Goal: Task Accomplishment & Management: Manage account settings

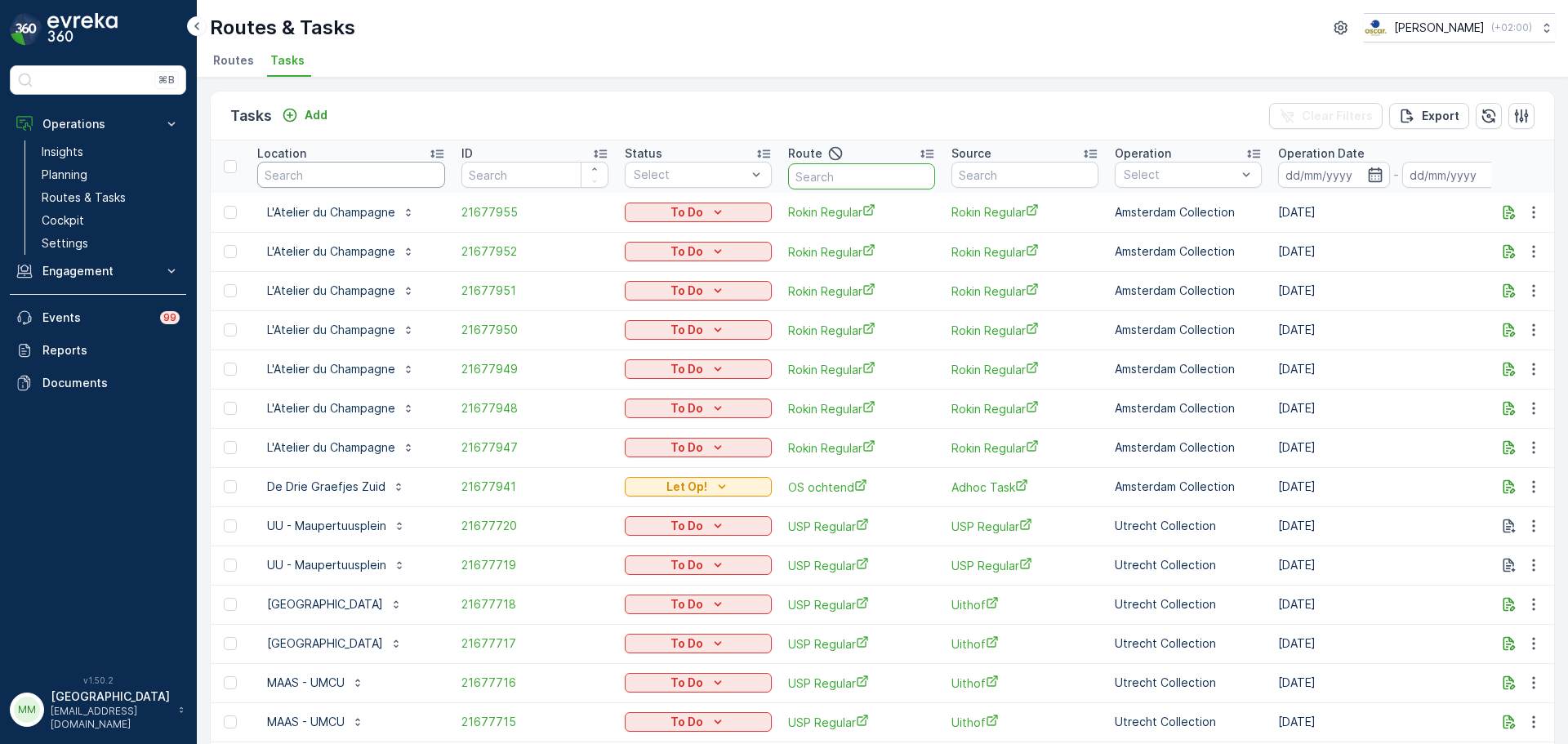
click at [350, 173] on input "text" at bounding box center [350, 174] width 188 height 26
type input "UB"
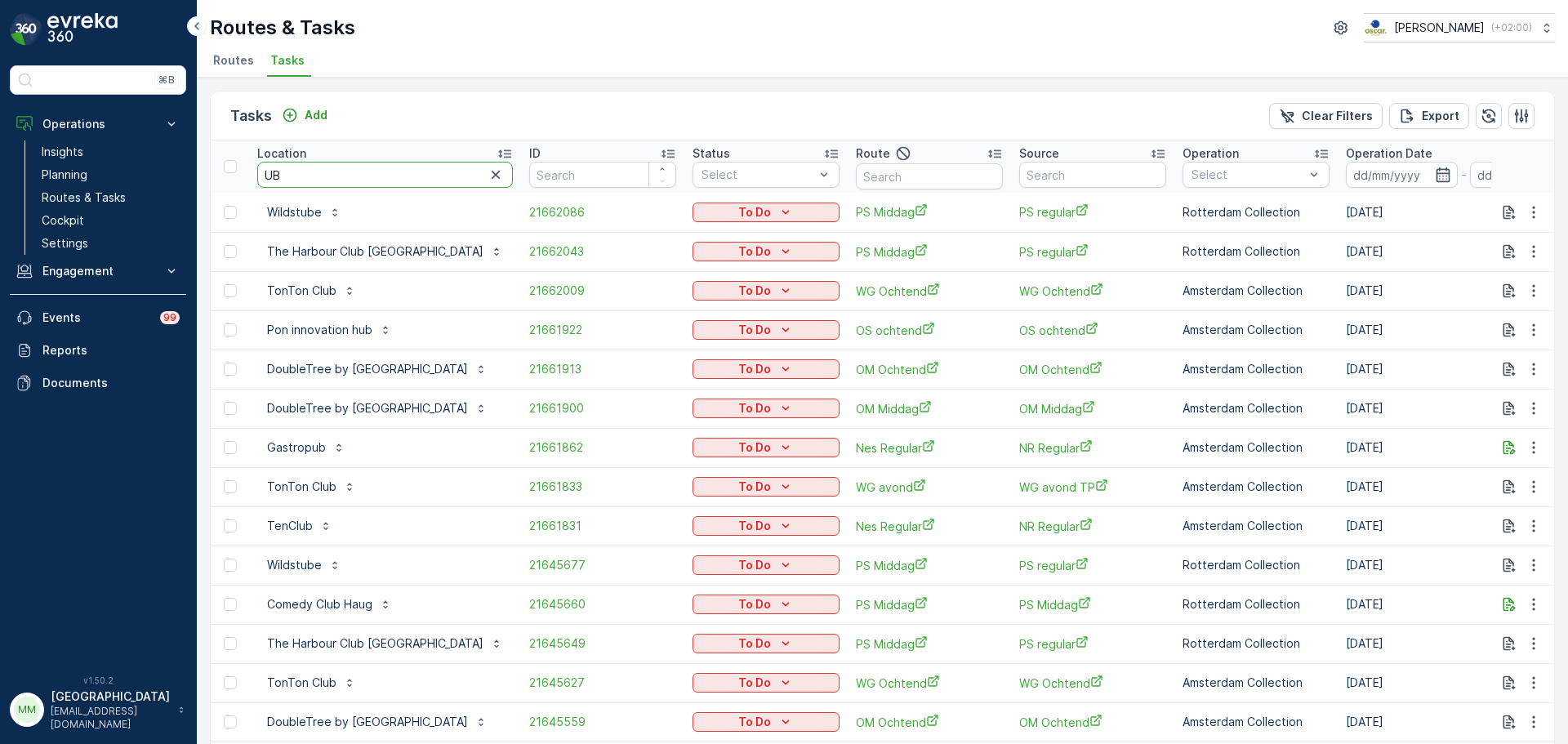
drag, startPoint x: 373, startPoint y: 169, endPoint x: 222, endPoint y: 167, distance: 151.0
click at [222, 167] on tr "Location UB ID Status Select Route Source Operation Select Operation Date - Due…" at bounding box center [1524, 167] width 2628 height 53
type input "vendel"
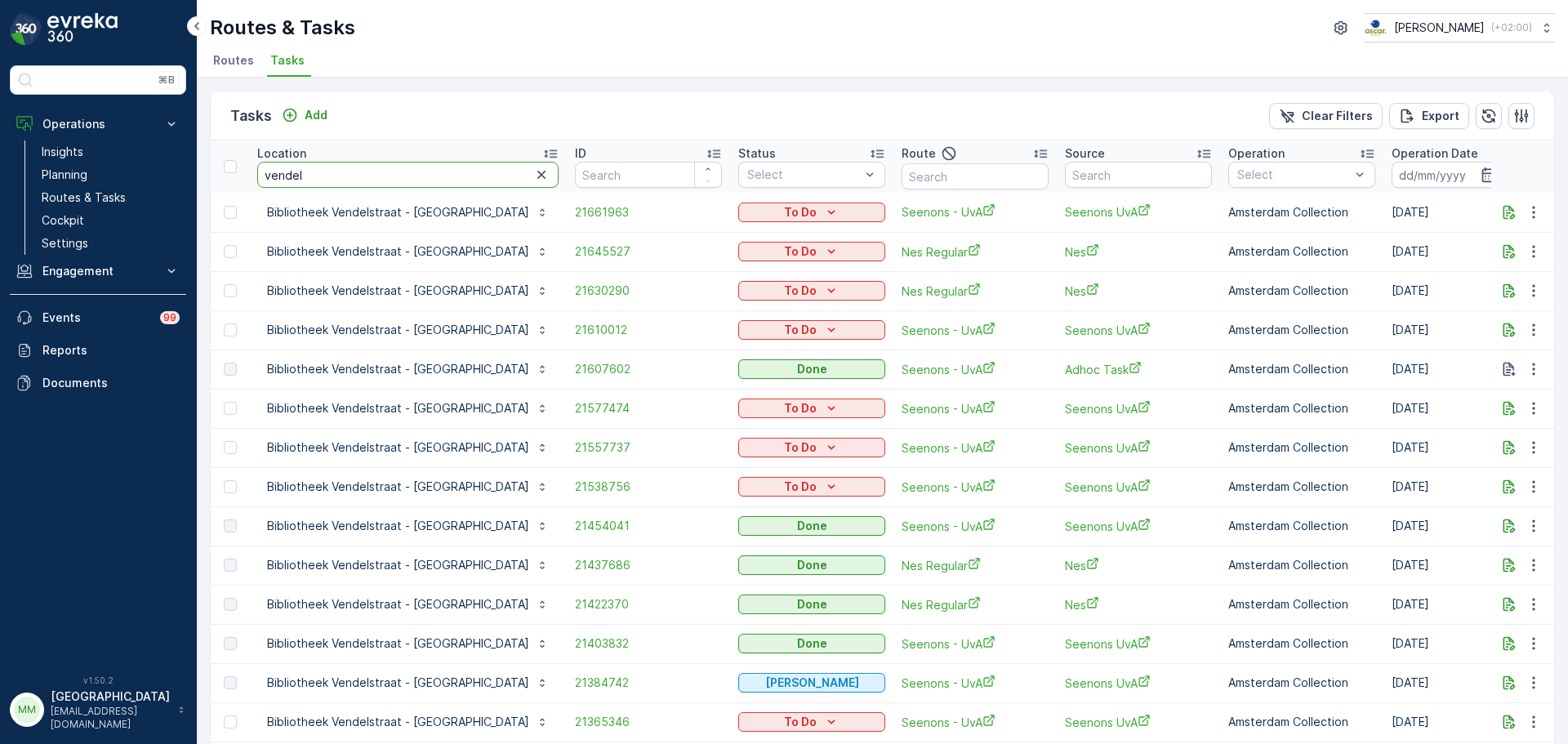
drag, startPoint x: 343, startPoint y: 175, endPoint x: 220, endPoint y: 170, distance: 123.1
click at [220, 170] on tr "Location vendel ID Status Select Route Source Operation Select Operation Date -…" at bounding box center [1547, 167] width 2674 height 53
type input "stads"
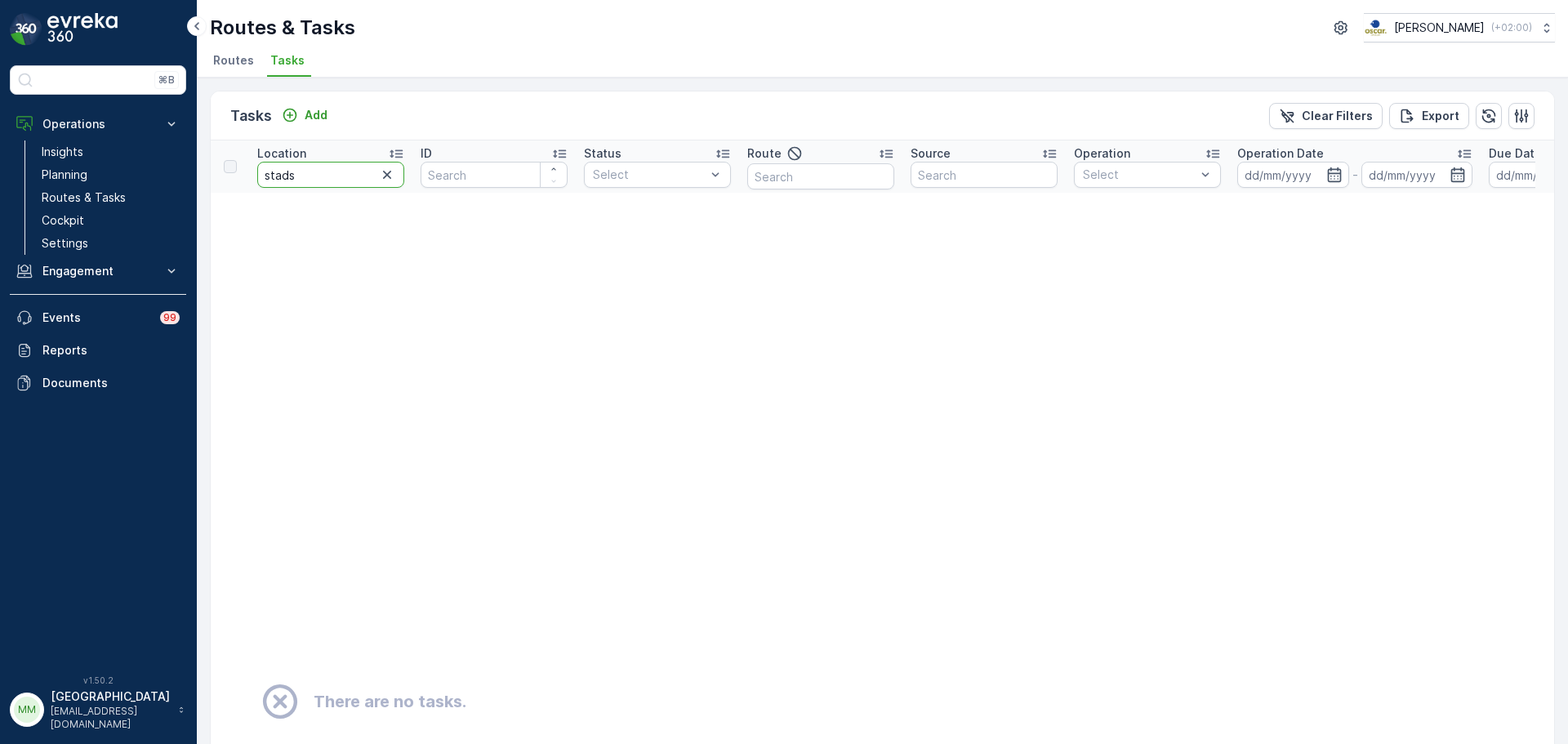
click at [308, 181] on input "stads" at bounding box center [330, 174] width 147 height 26
type input "stads"
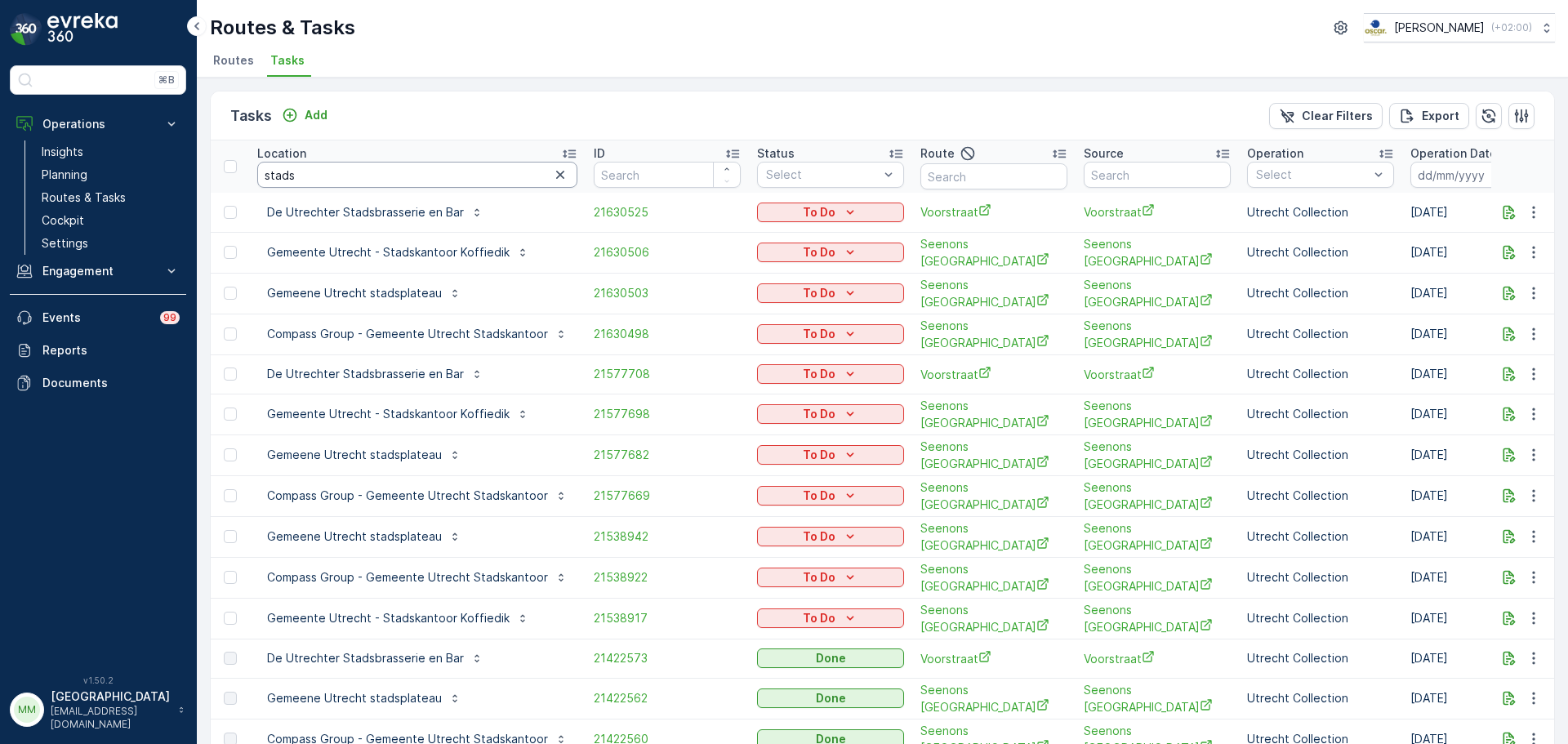
click at [323, 179] on input "stads" at bounding box center [417, 174] width 320 height 26
type input "stadskant"
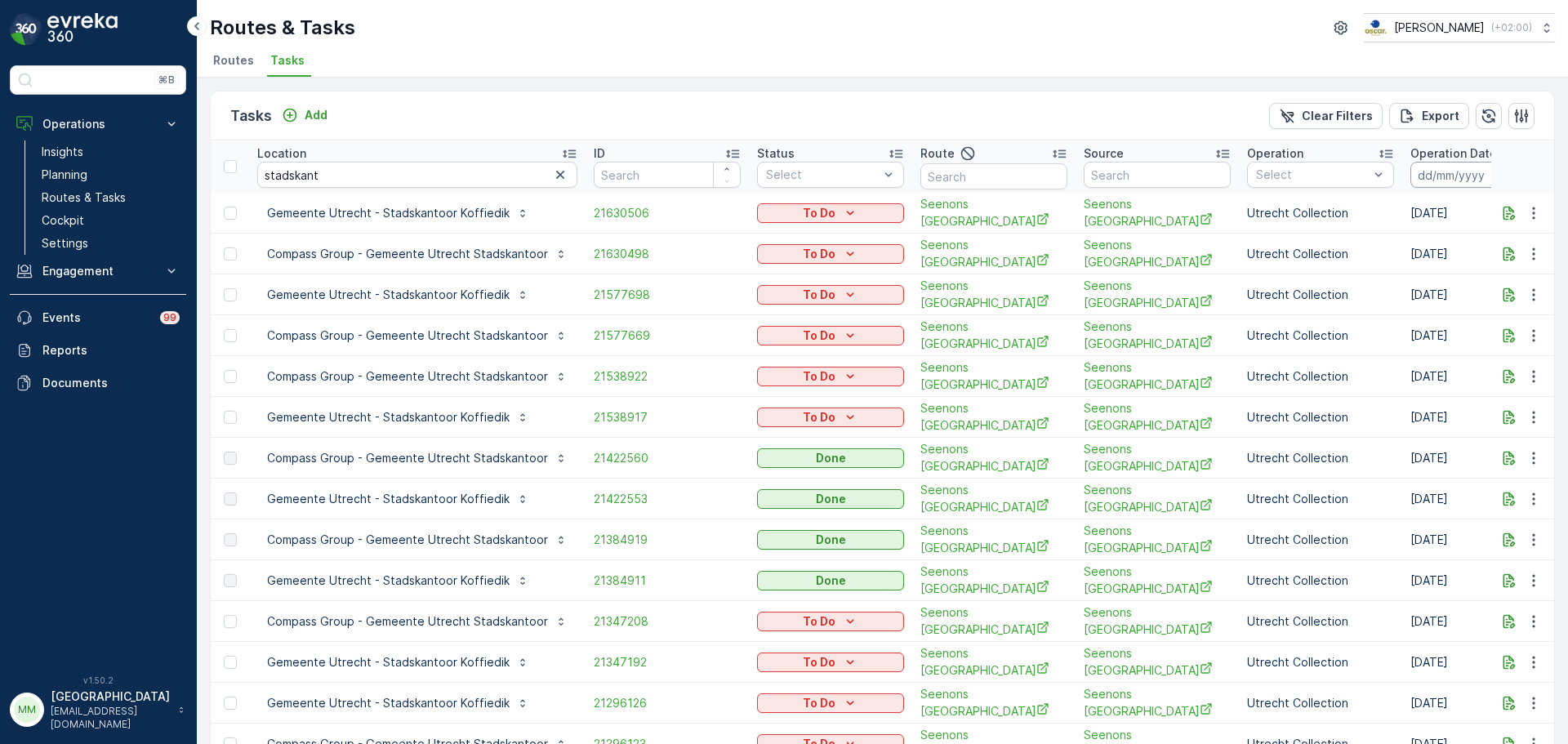
click at [1444, 184] on input at bounding box center [1466, 174] width 112 height 26
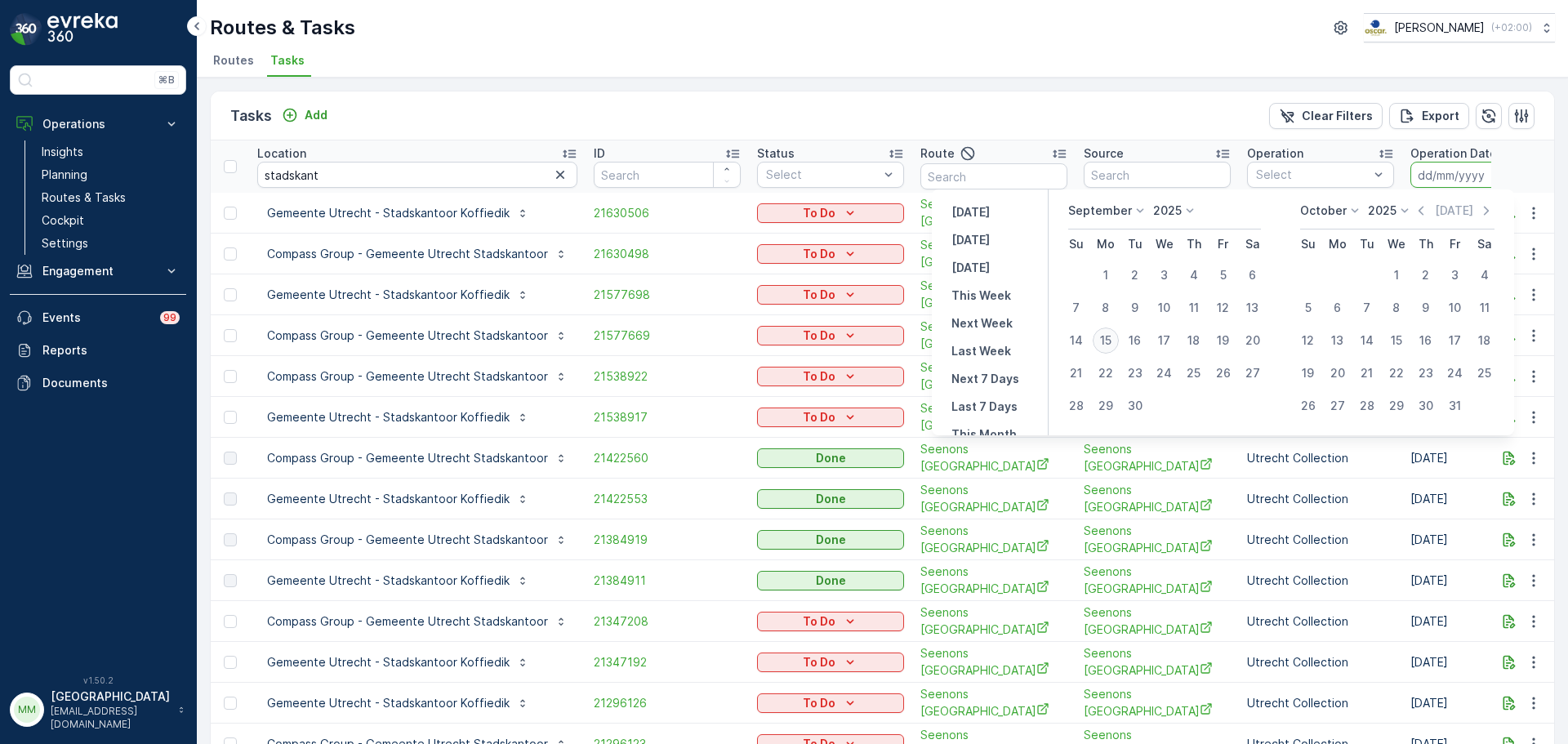
click at [1103, 341] on div "15" at bounding box center [1106, 340] width 26 height 26
type input "[DATE]"
click at [1103, 341] on div "15" at bounding box center [1106, 340] width 26 height 26
type input "[DATE]"
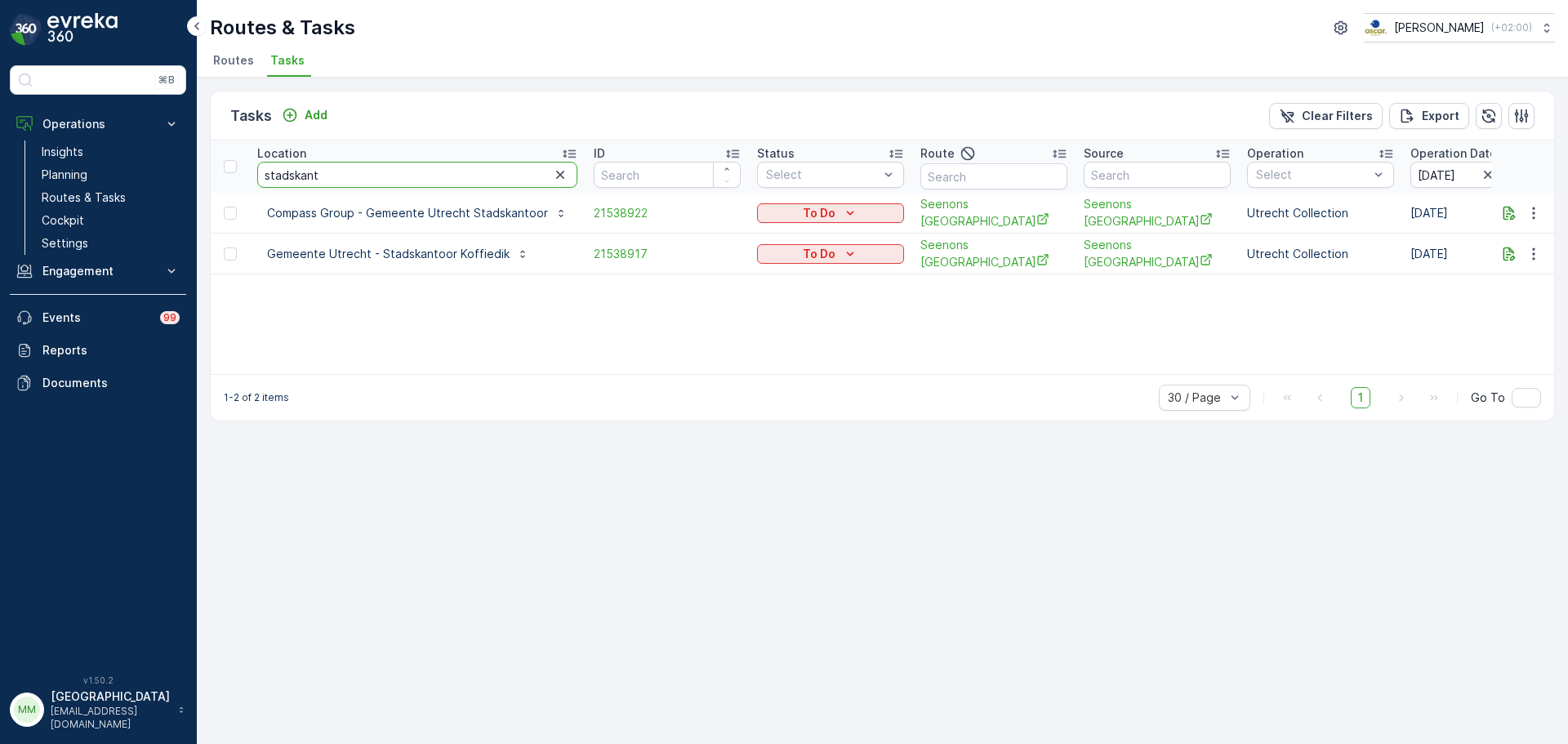
click at [395, 182] on input "stadskant" at bounding box center [417, 174] width 320 height 26
drag, startPoint x: 101, startPoint y: 193, endPoint x: 162, endPoint y: 164, distance: 67.5
click at [101, 193] on p "Routes & Tasks" at bounding box center [84, 198] width 84 height 17
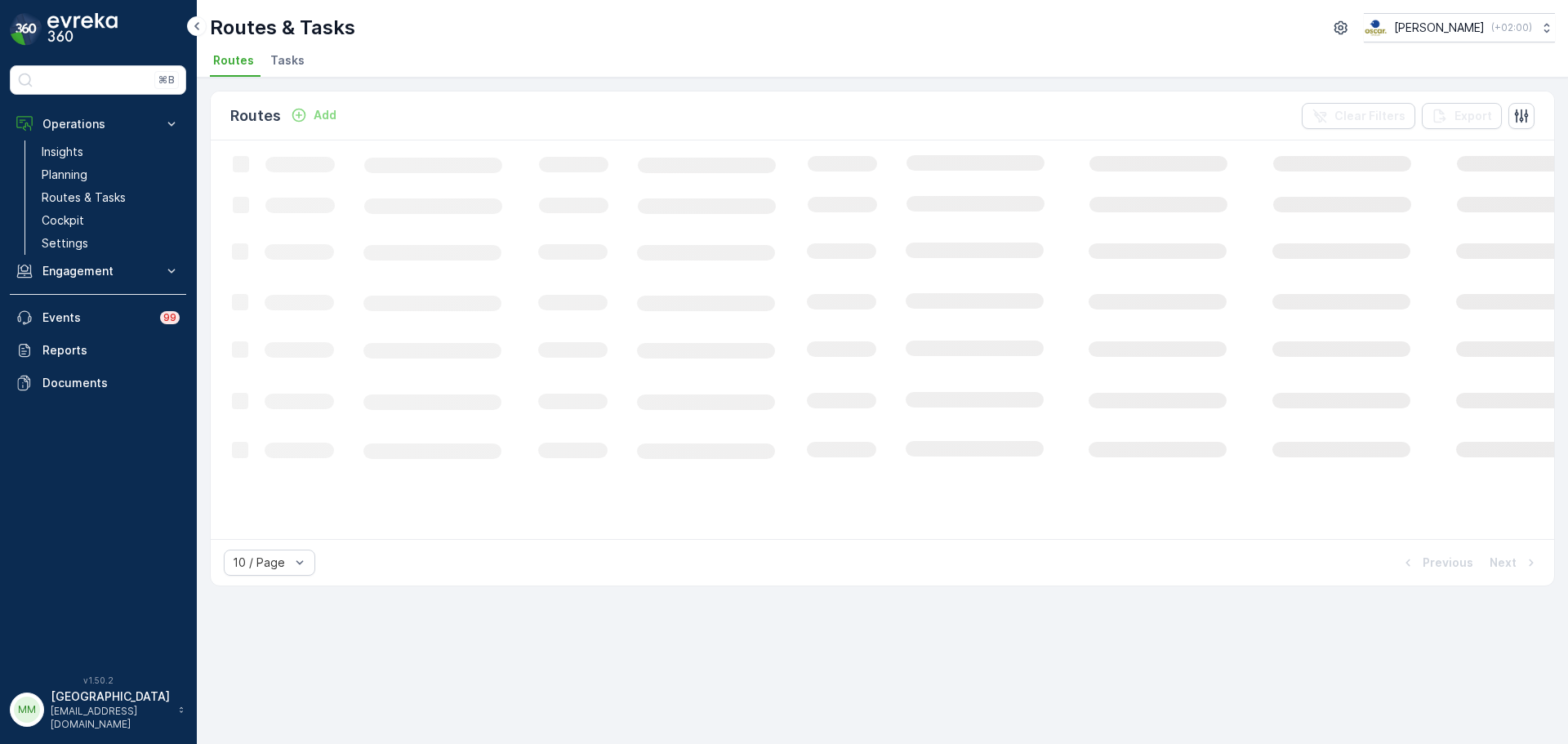
click at [295, 70] on li "Tasks" at bounding box center [288, 62] width 44 height 28
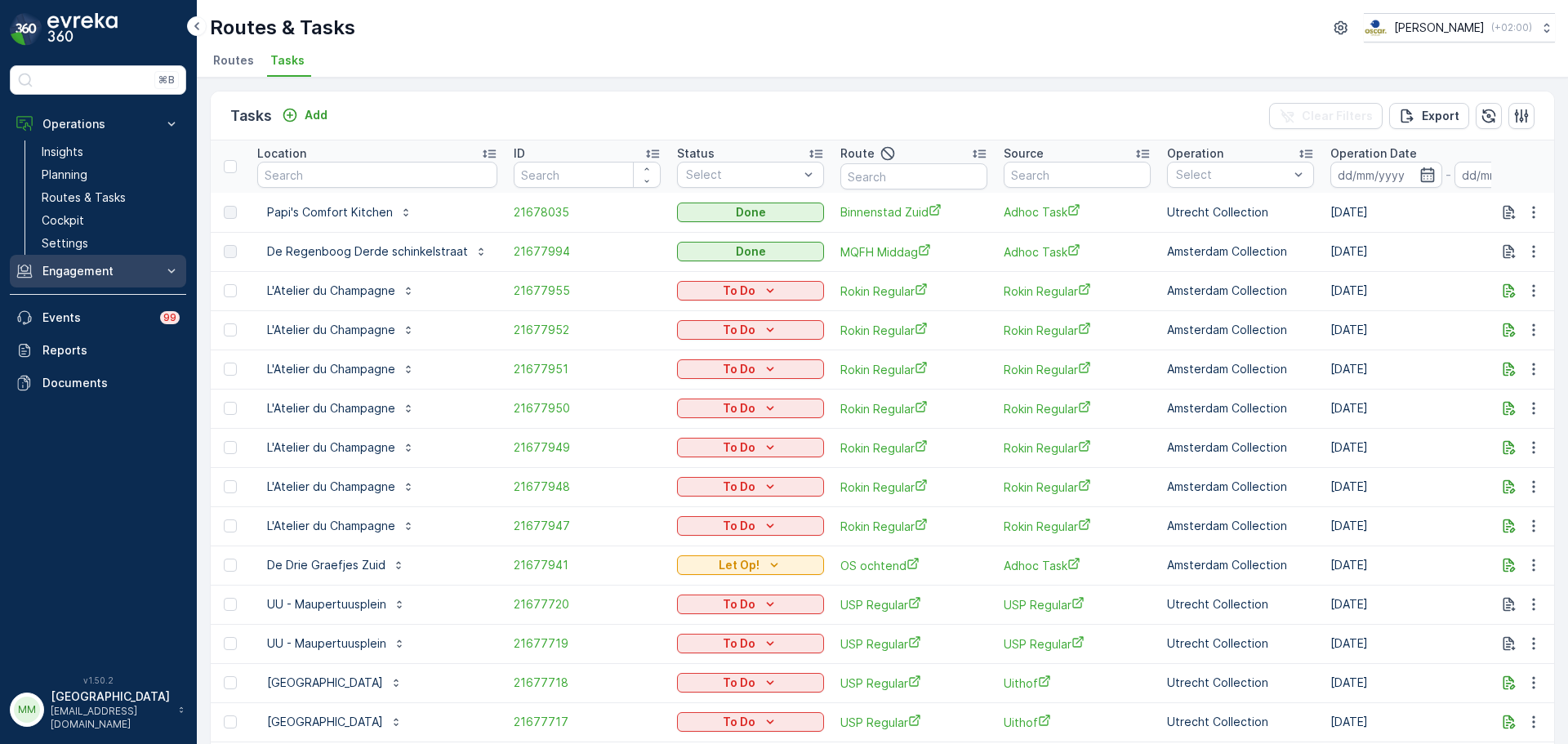
click at [287, 173] on input "text" at bounding box center [377, 174] width 240 height 26
type input "rinog"
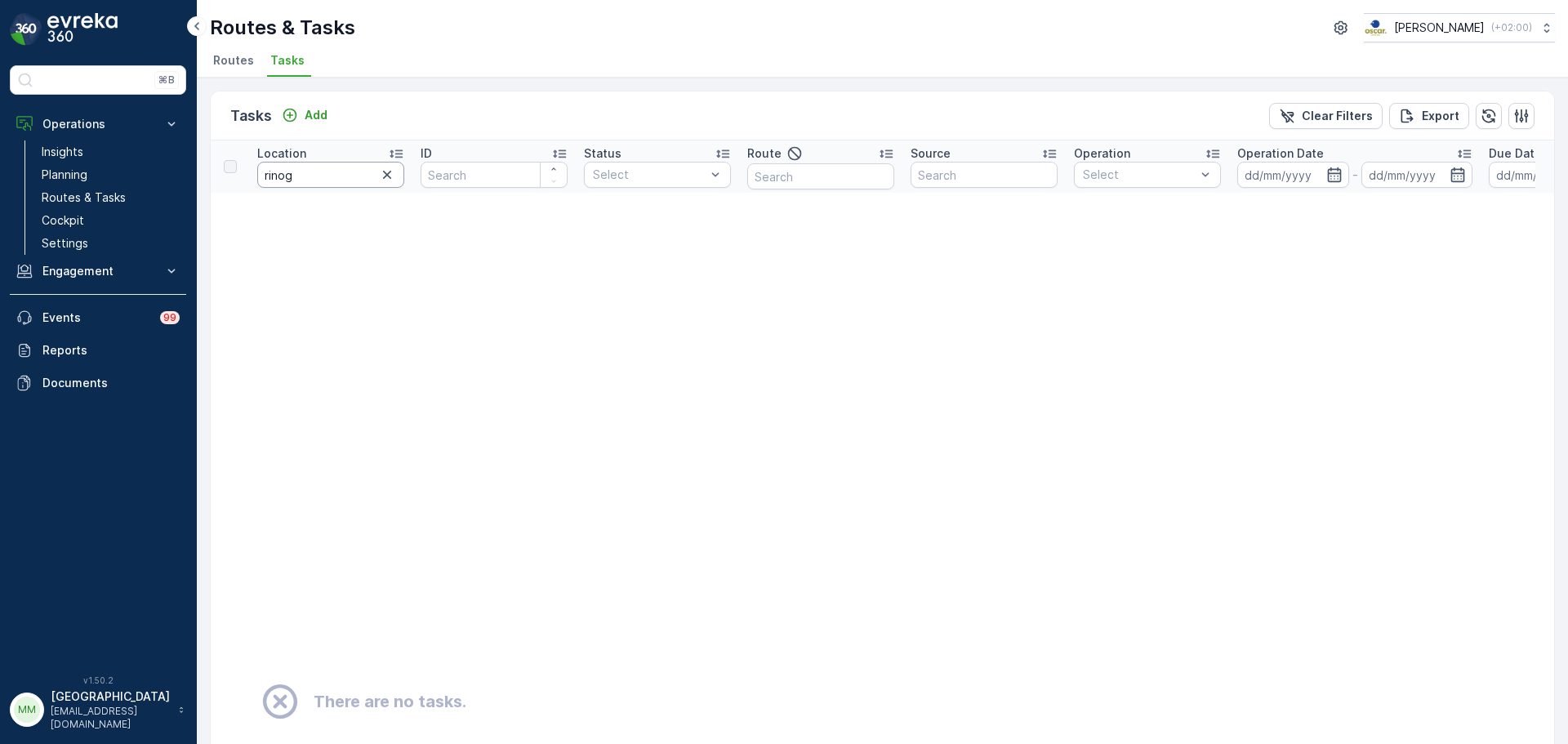
drag, startPoint x: 292, startPoint y: 179, endPoint x: 286, endPoint y: 216, distance: 37.5
click at [286, 216] on table "Location rinog ID Status Select Route Source Operation Select Operation Date - …" at bounding box center [1433, 676] width 2446 height 1072
type input "rino"
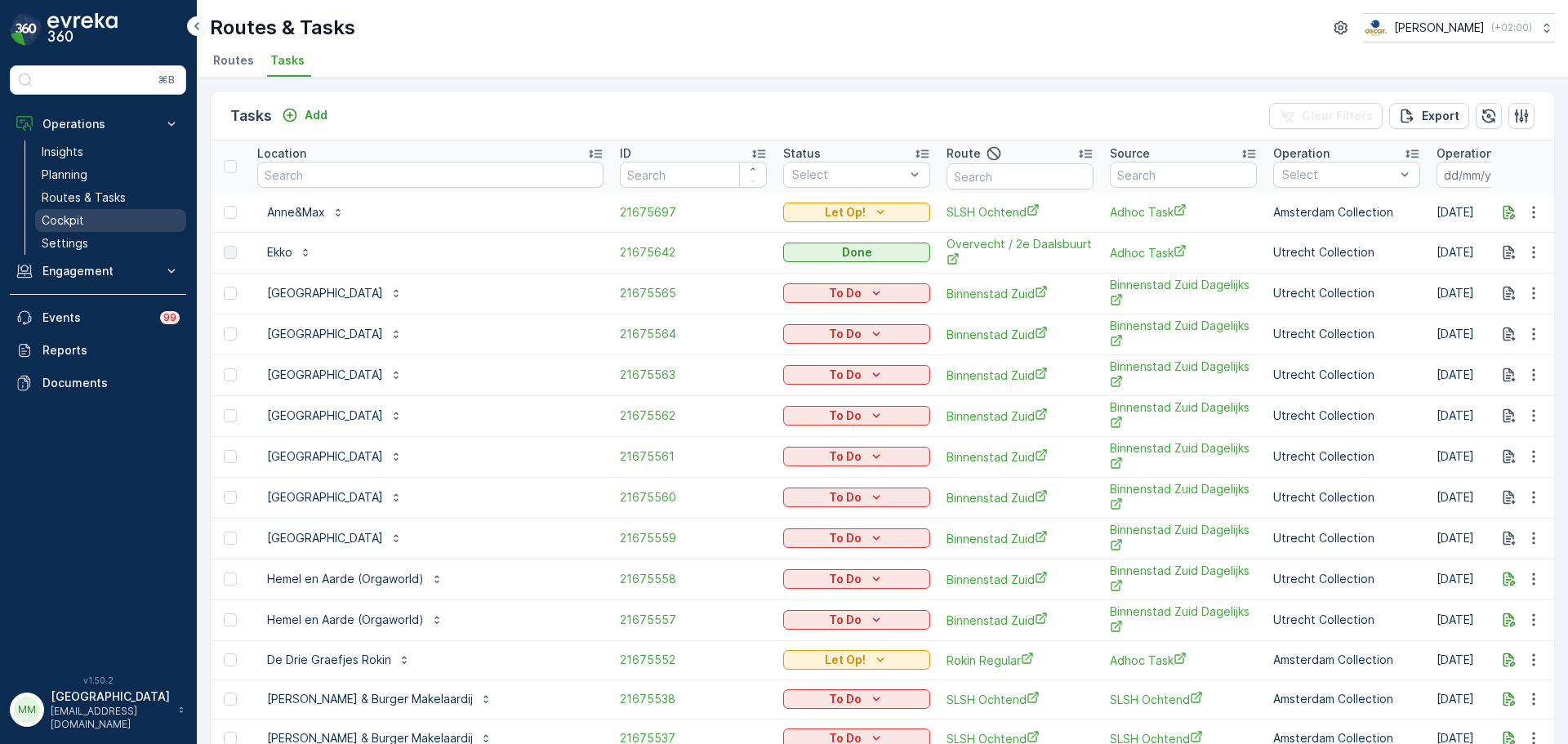
click at [86, 220] on link "Cockpit" at bounding box center [110, 220] width 151 height 22
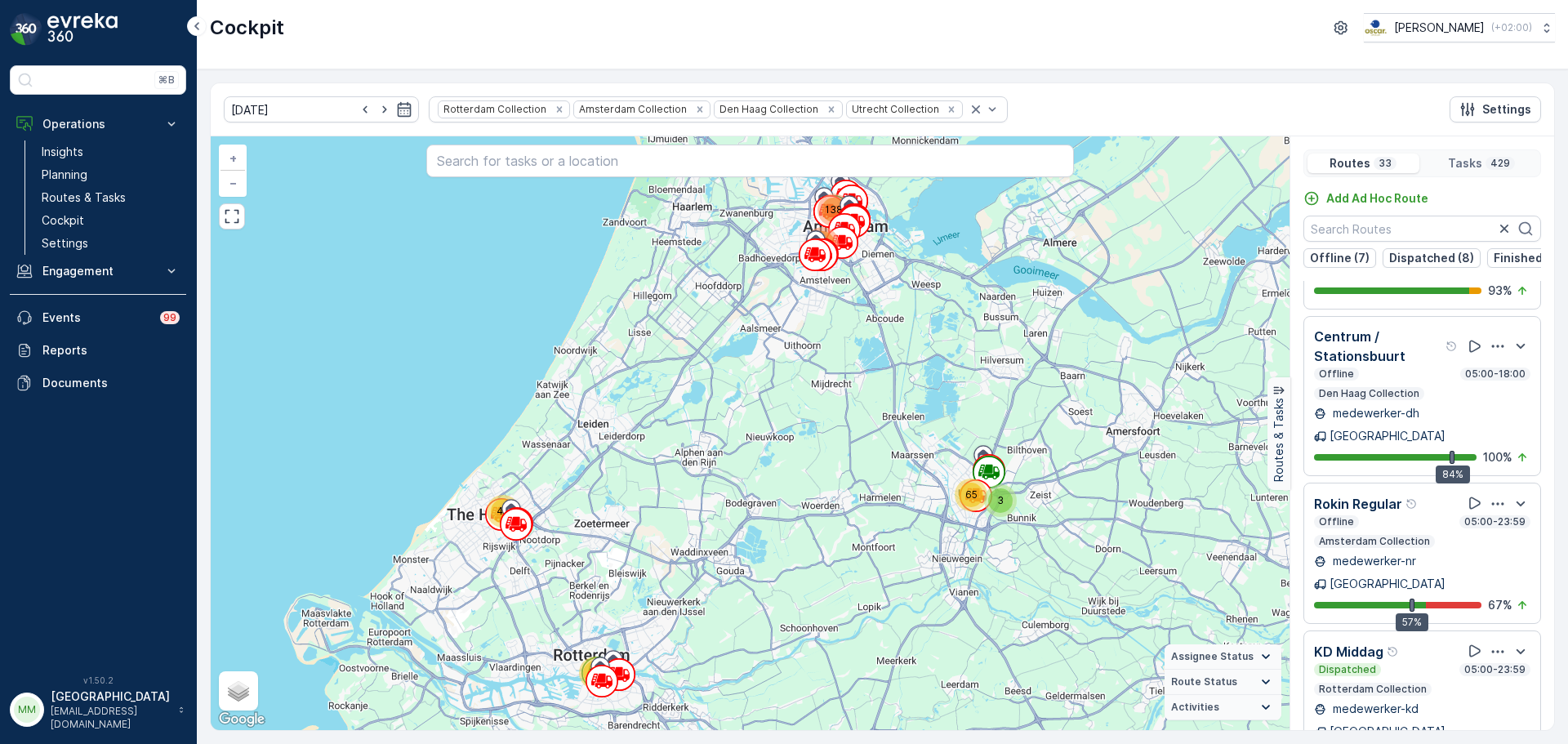
scroll to position [3706, 0]
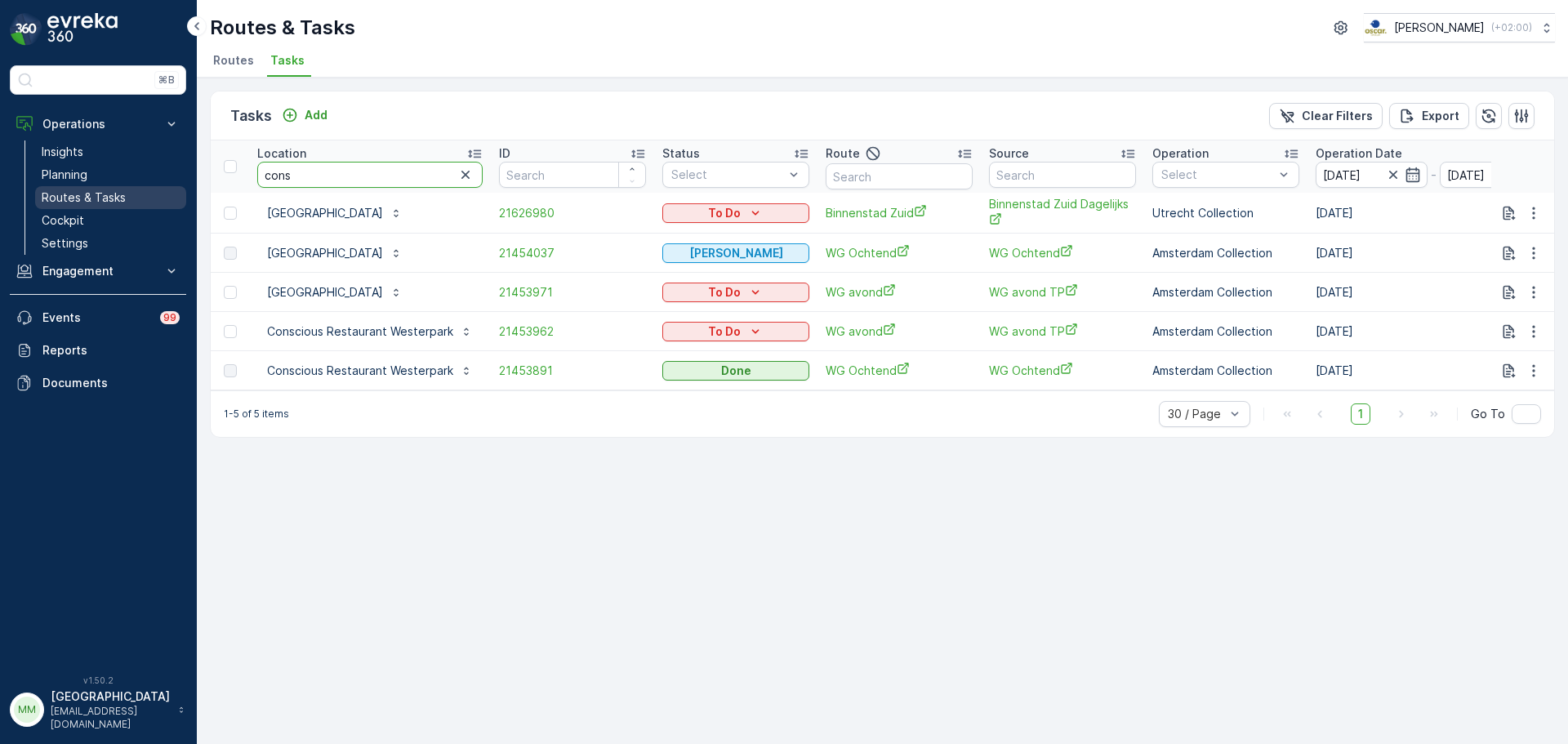
drag, startPoint x: 373, startPoint y: 176, endPoint x: 129, endPoint y: 203, distance: 245.5
click at [129, 203] on div "⌘B Operations Insights Planning Routes & Tasks Cockpit Settings Engagement Insi…" at bounding box center [784, 372] width 1568 height 744
type input "c"
type input "a"
type input "w"
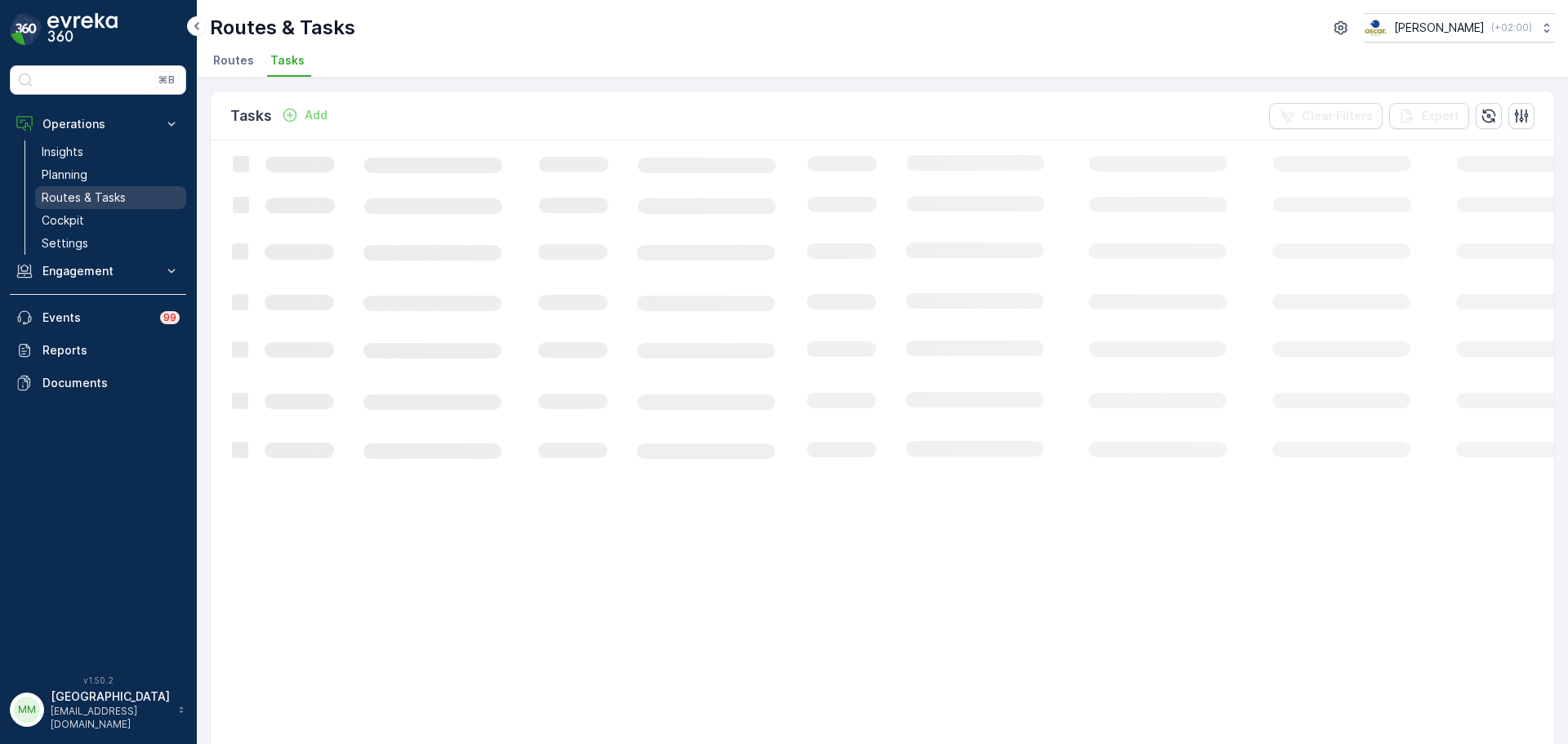
click at [104, 189] on link "Routes & Tasks" at bounding box center [110, 197] width 151 height 22
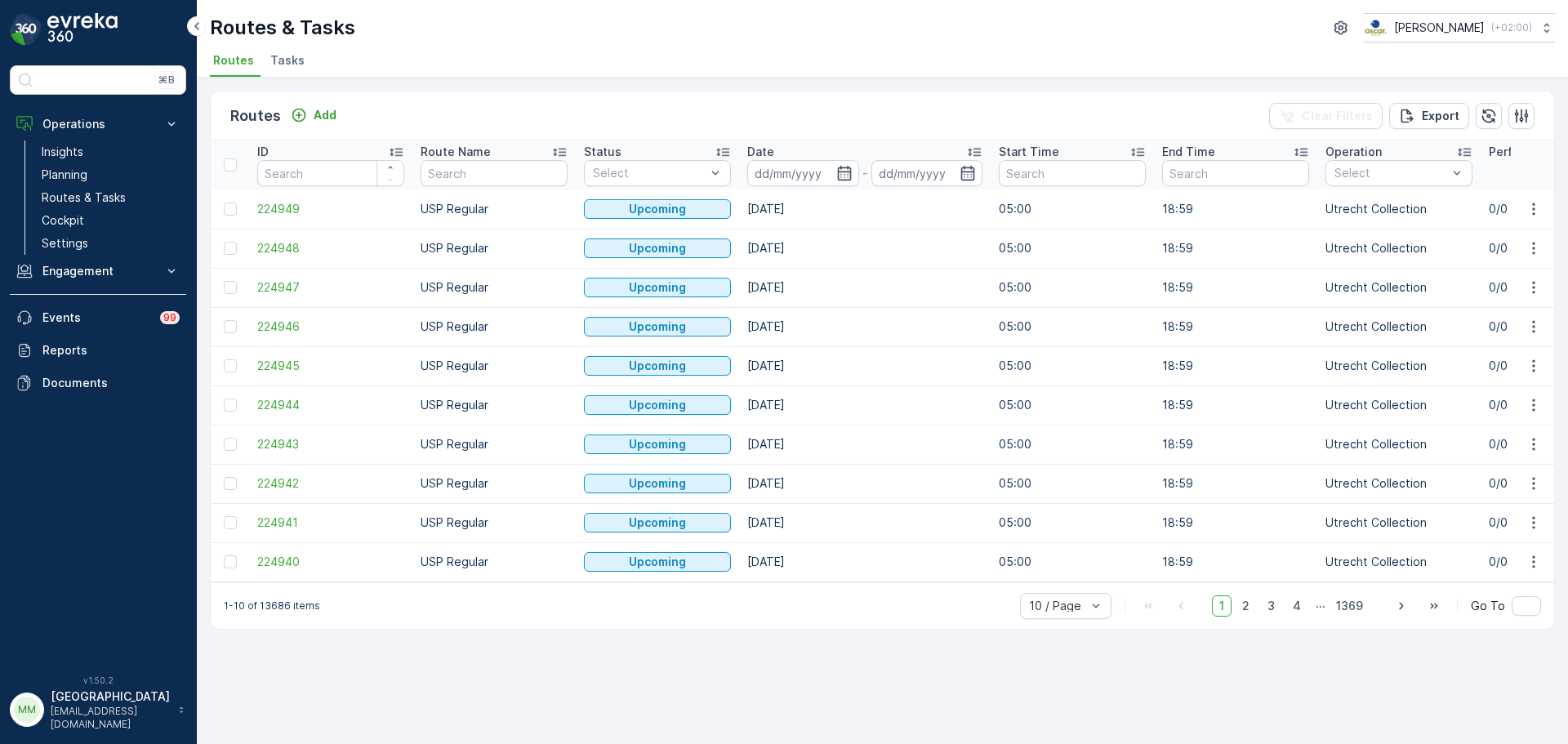
click at [289, 56] on span "Tasks" at bounding box center [287, 60] width 34 height 17
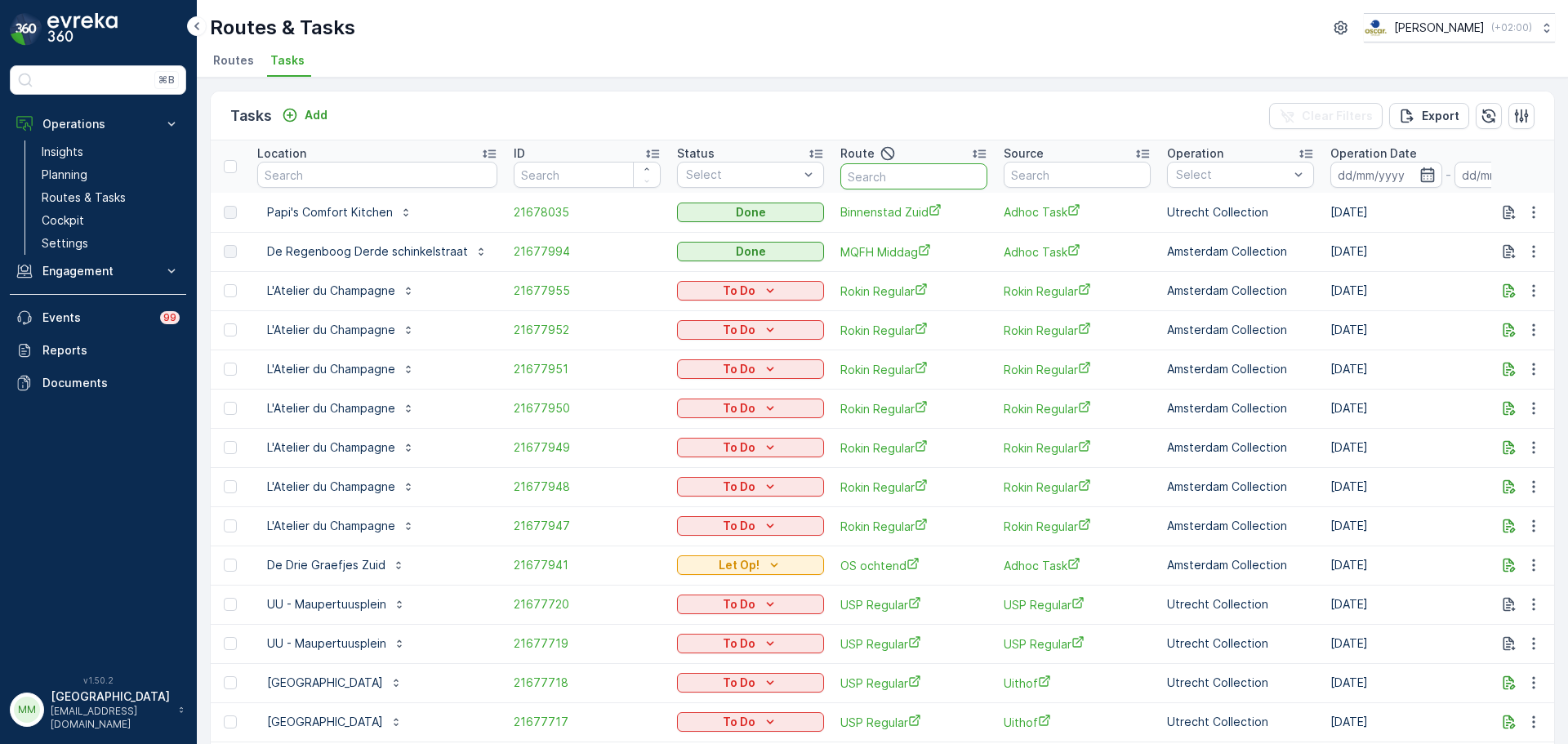
click at [910, 175] on input "text" at bounding box center [913, 176] width 147 height 26
type input "wg o"
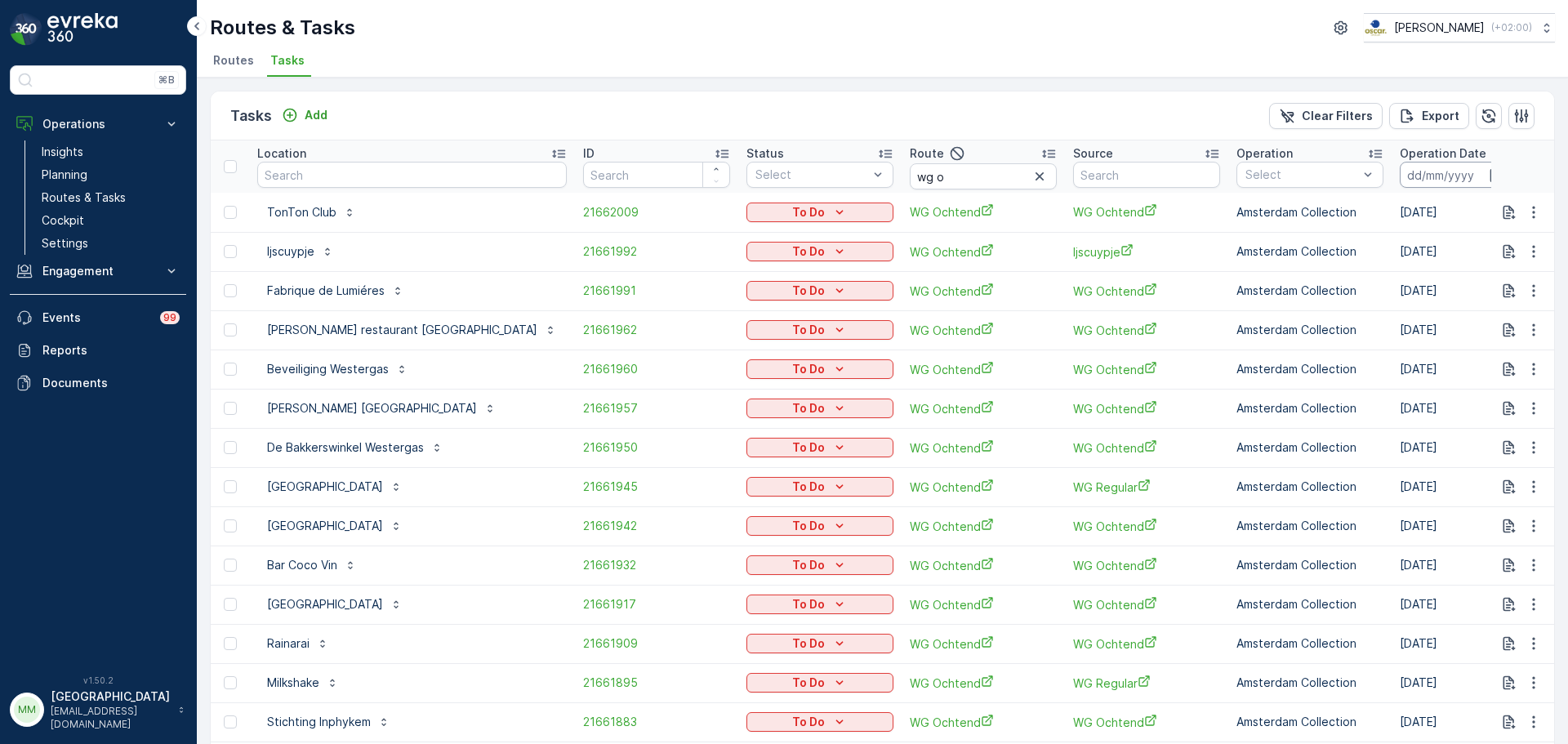
click at [1400, 183] on input at bounding box center [1455, 174] width 112 height 26
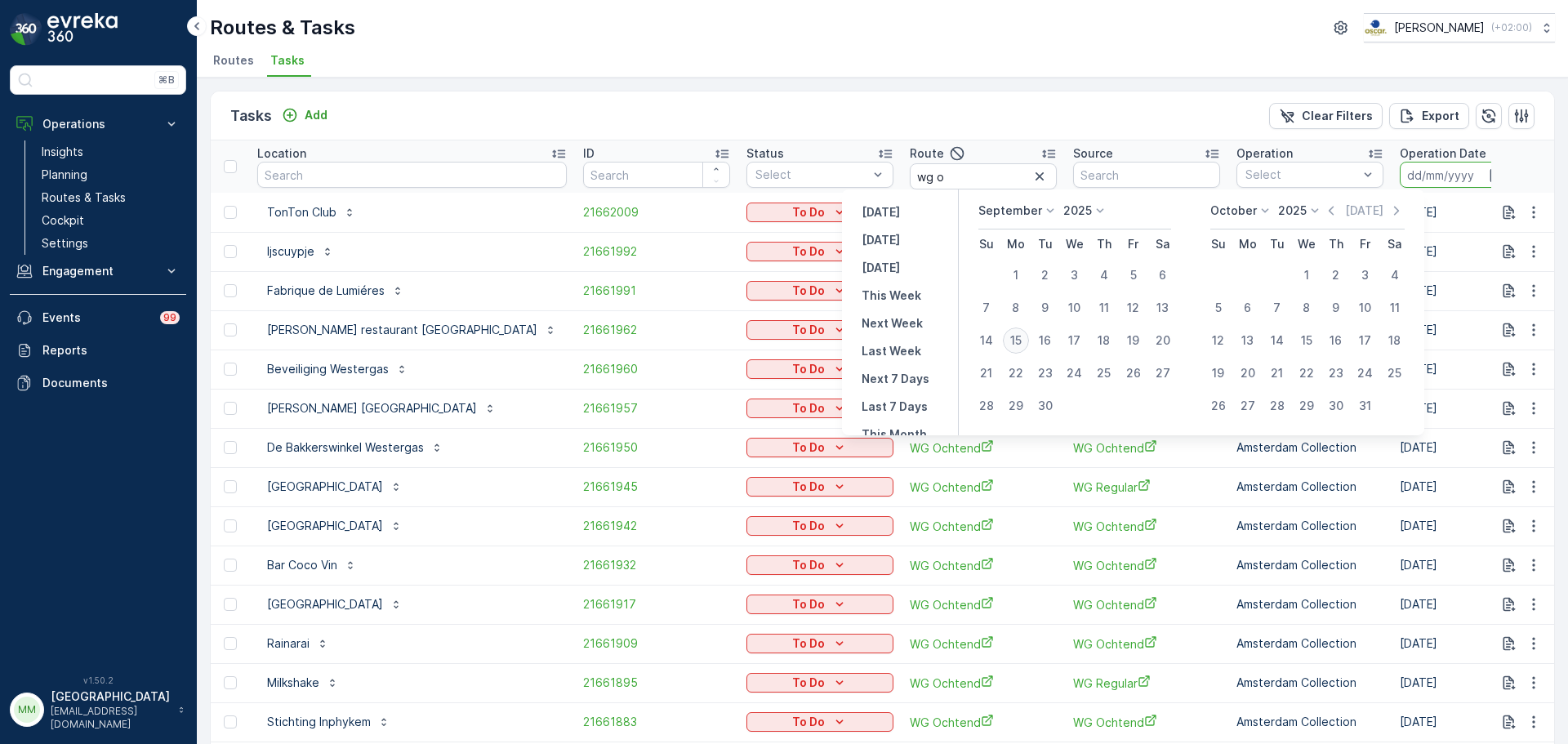
click at [1016, 347] on div "15" at bounding box center [1015, 340] width 26 height 26
type input "[DATE]"
click at [1016, 346] on div "15" at bounding box center [1015, 340] width 26 height 26
type input "[DATE]"
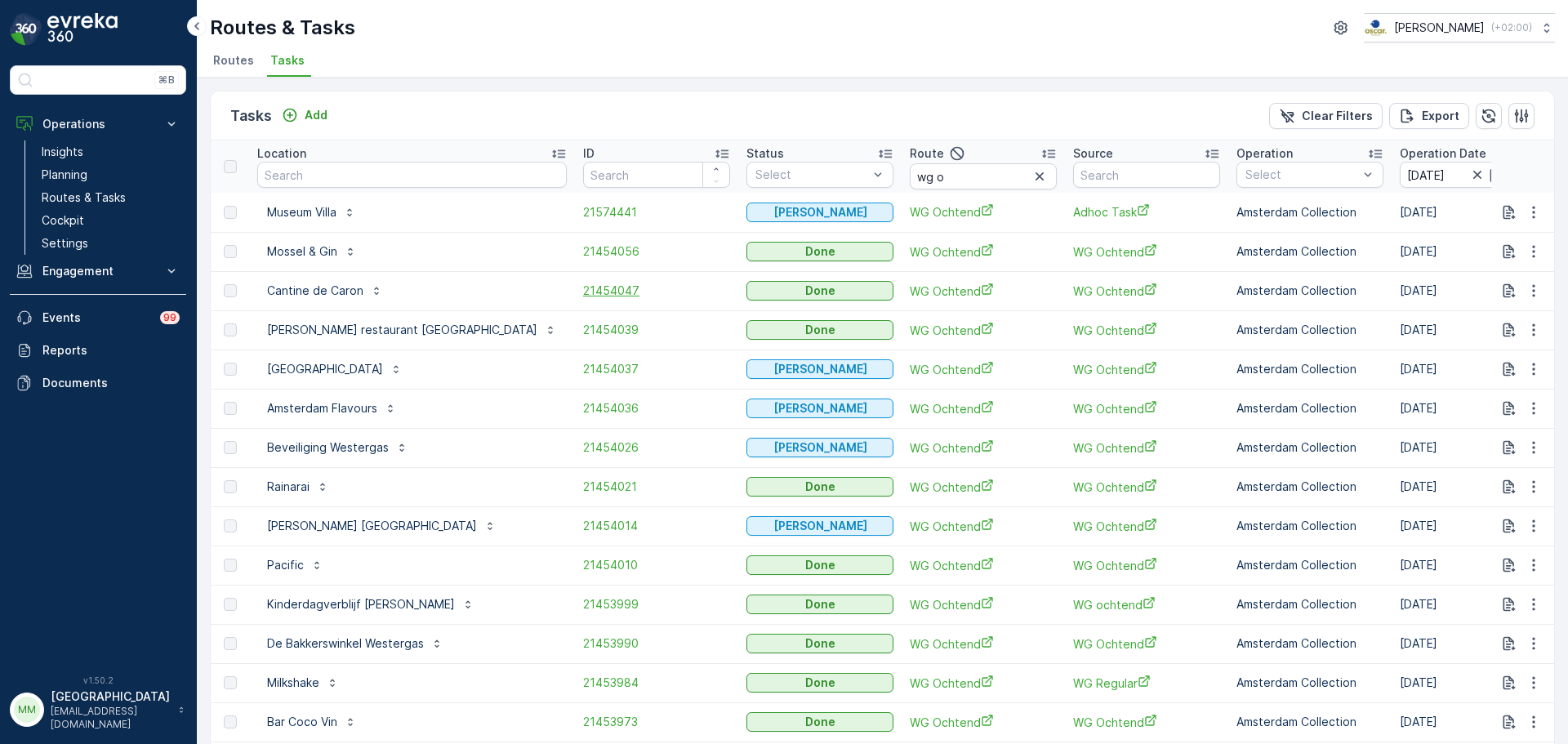
click at [583, 295] on span "21454047" at bounding box center [656, 290] width 147 height 17
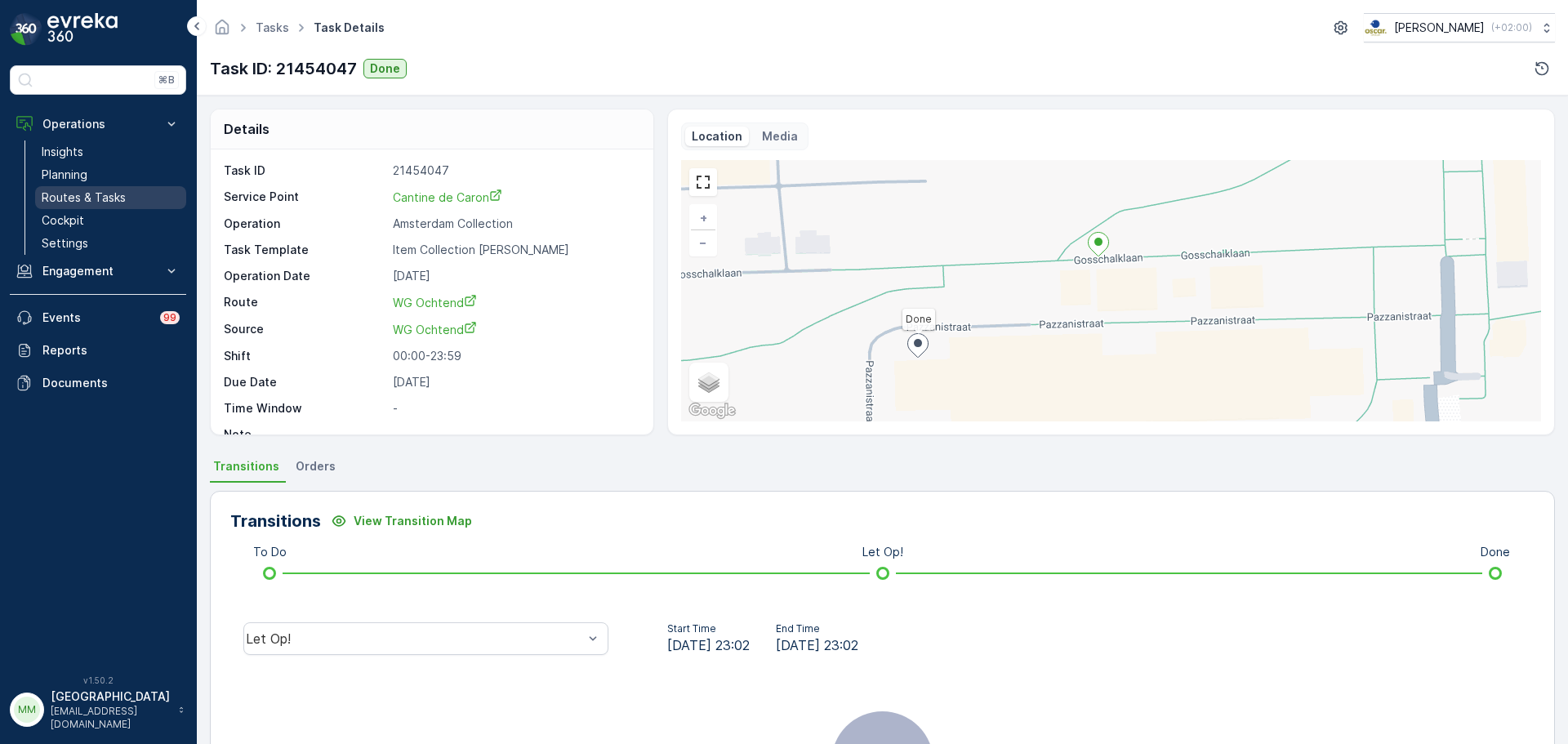
click at [74, 200] on p "Routes & Tasks" at bounding box center [84, 198] width 84 height 17
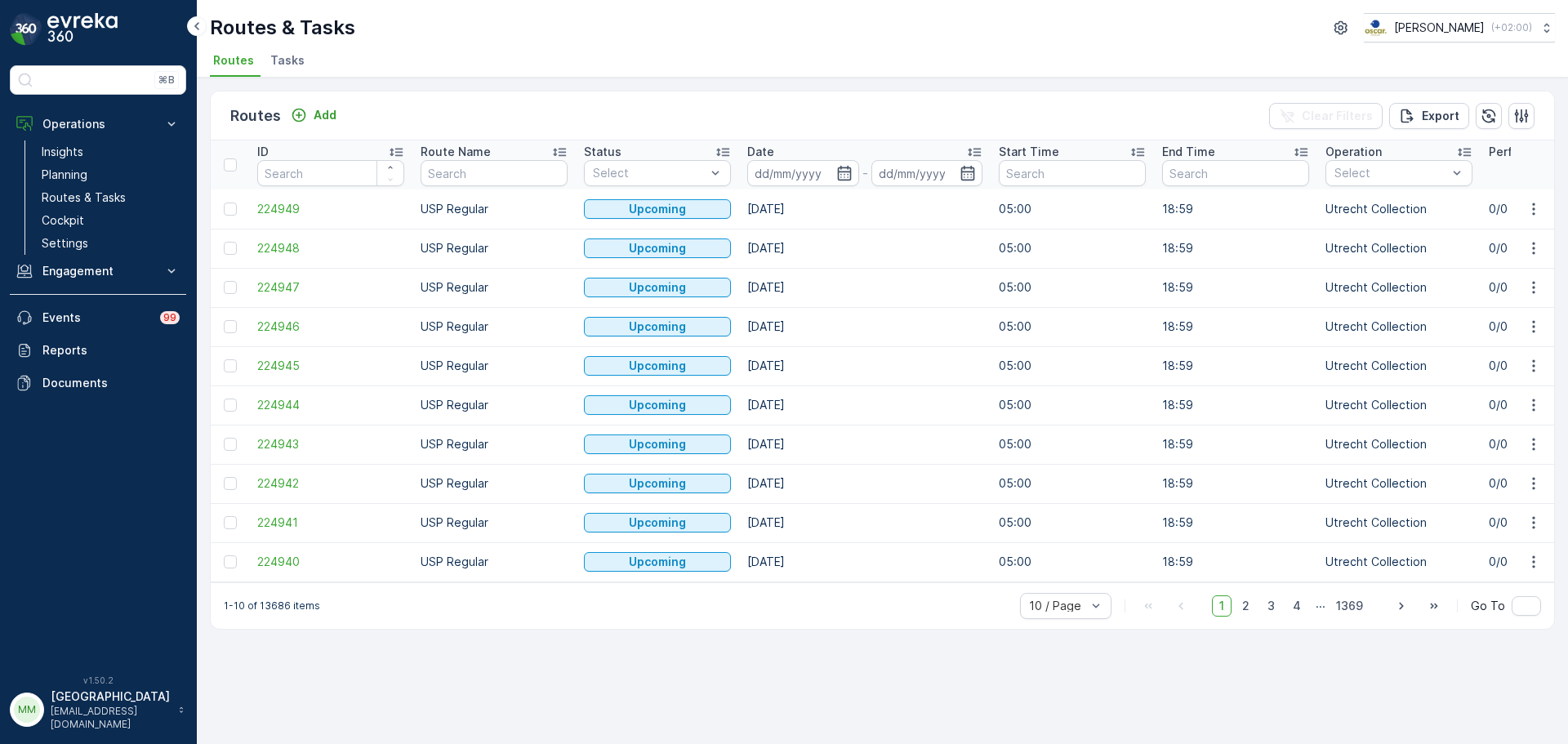
click at [293, 70] on li "Tasks" at bounding box center [288, 62] width 44 height 28
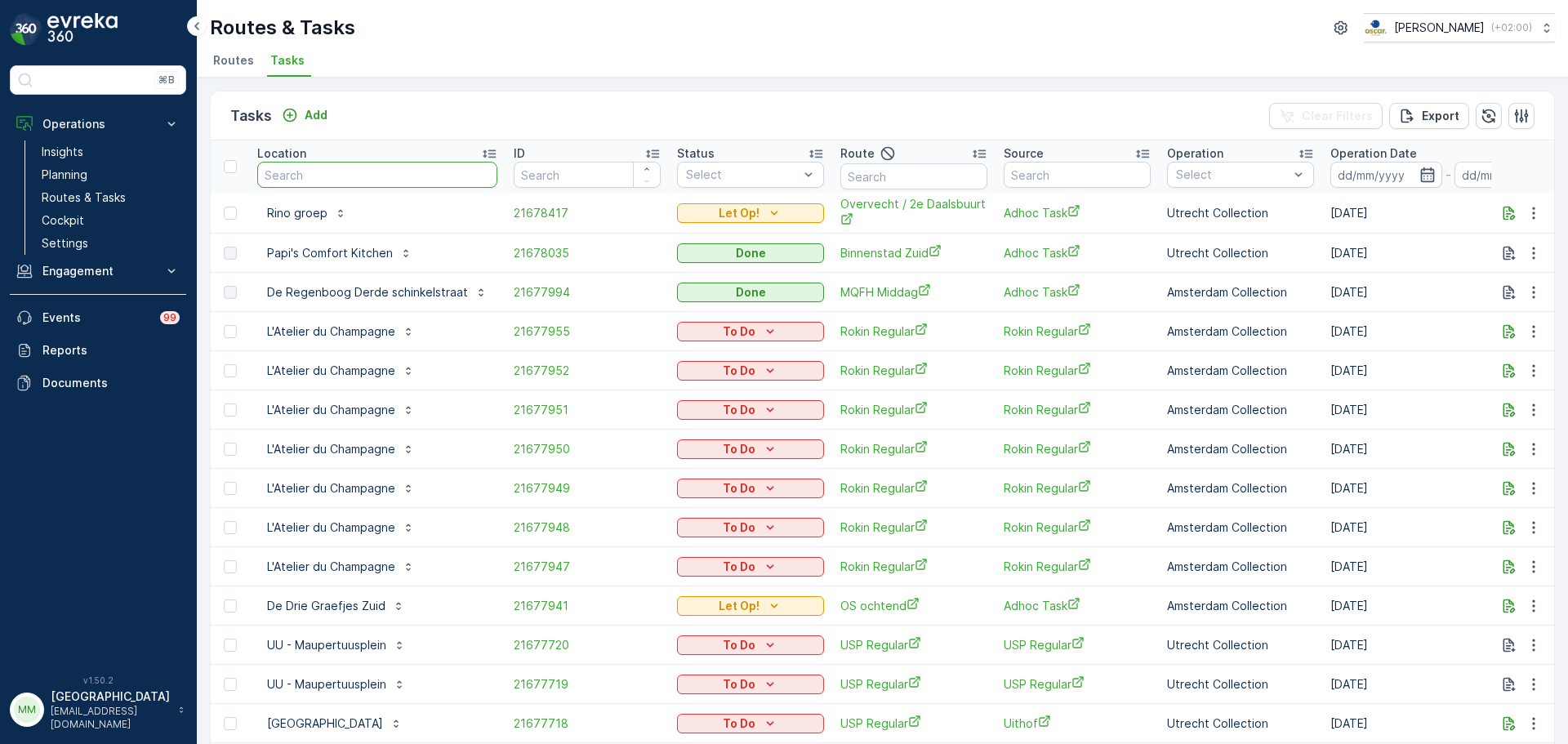
drag, startPoint x: 334, startPoint y: 171, endPoint x: 338, endPoint y: 179, distance: 8.9
click at [336, 170] on input "text" at bounding box center [377, 174] width 240 height 26
type input "axion"
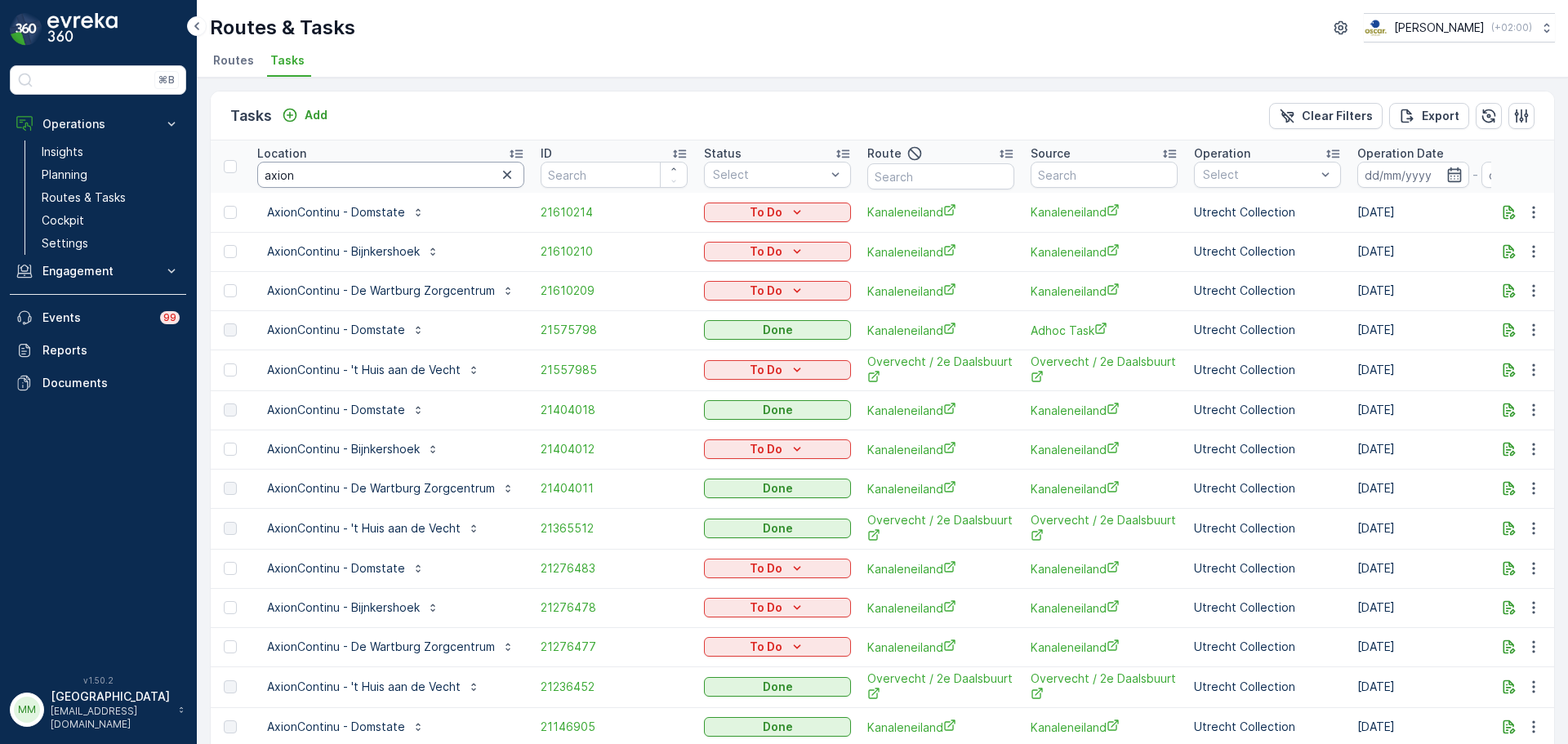
click at [355, 170] on input "axion" at bounding box center [390, 174] width 267 height 26
type input "axionContini"
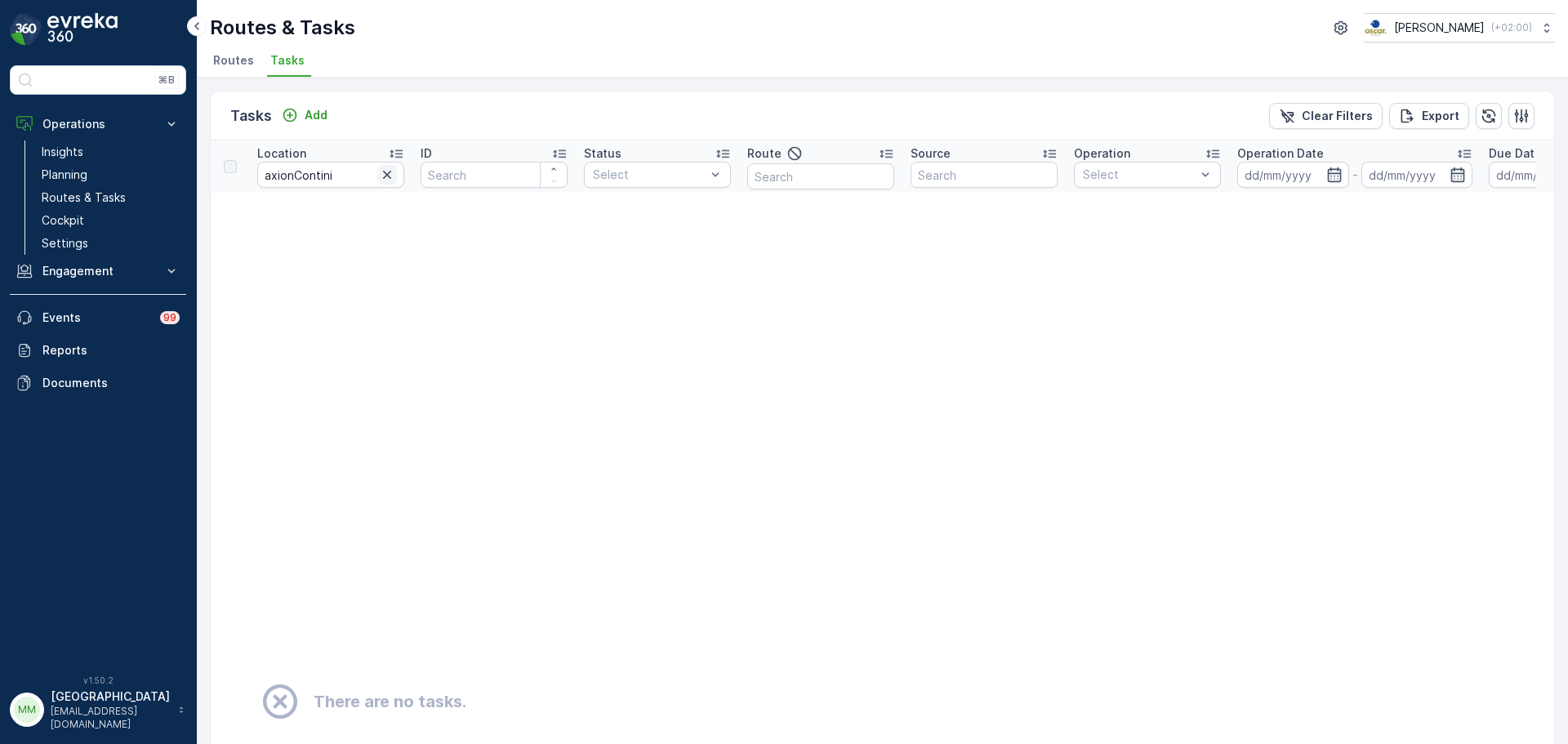
click at [387, 173] on icon "button" at bounding box center [386, 174] width 17 height 17
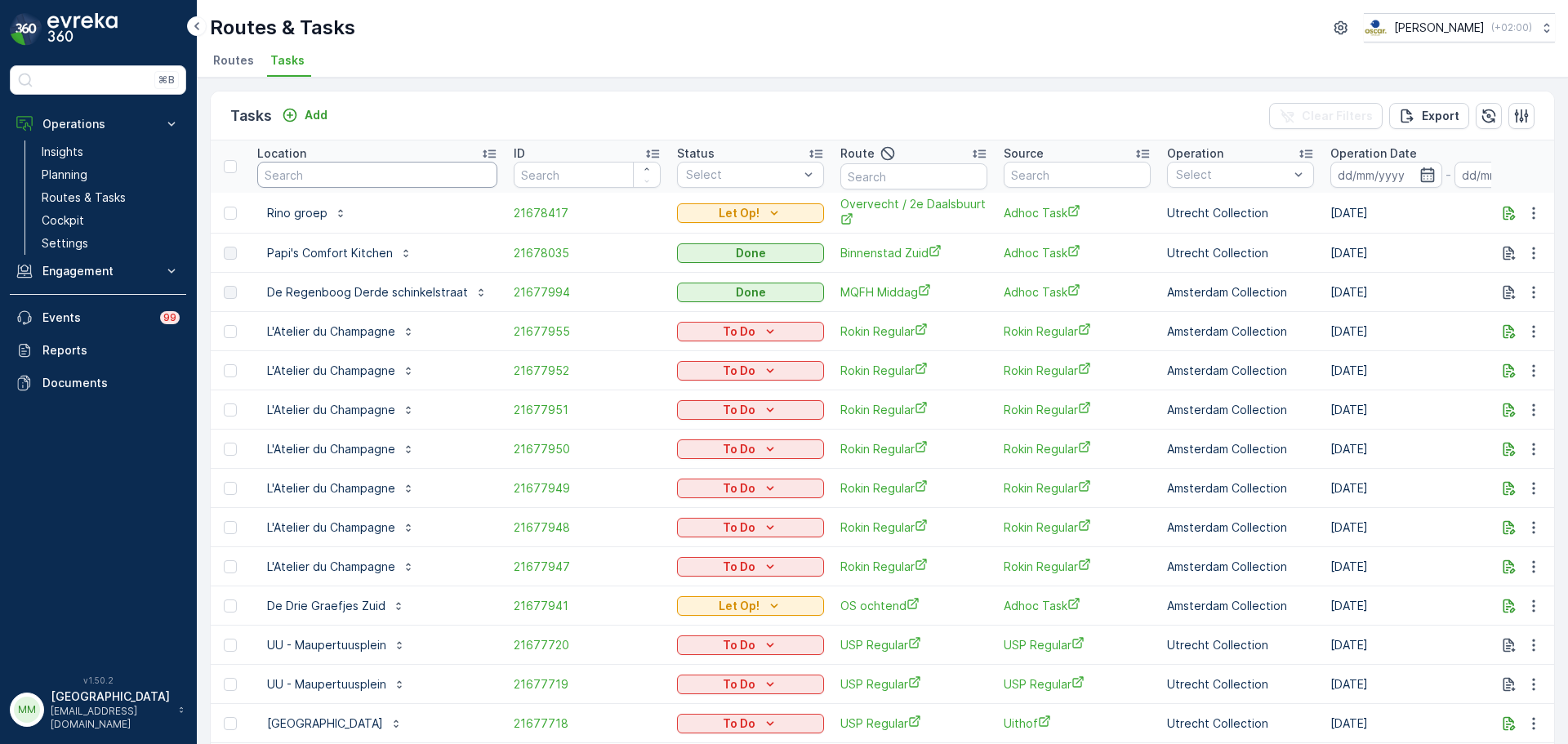
click at [363, 178] on input "text" at bounding box center [377, 174] width 240 height 26
type input "axioncontinu"
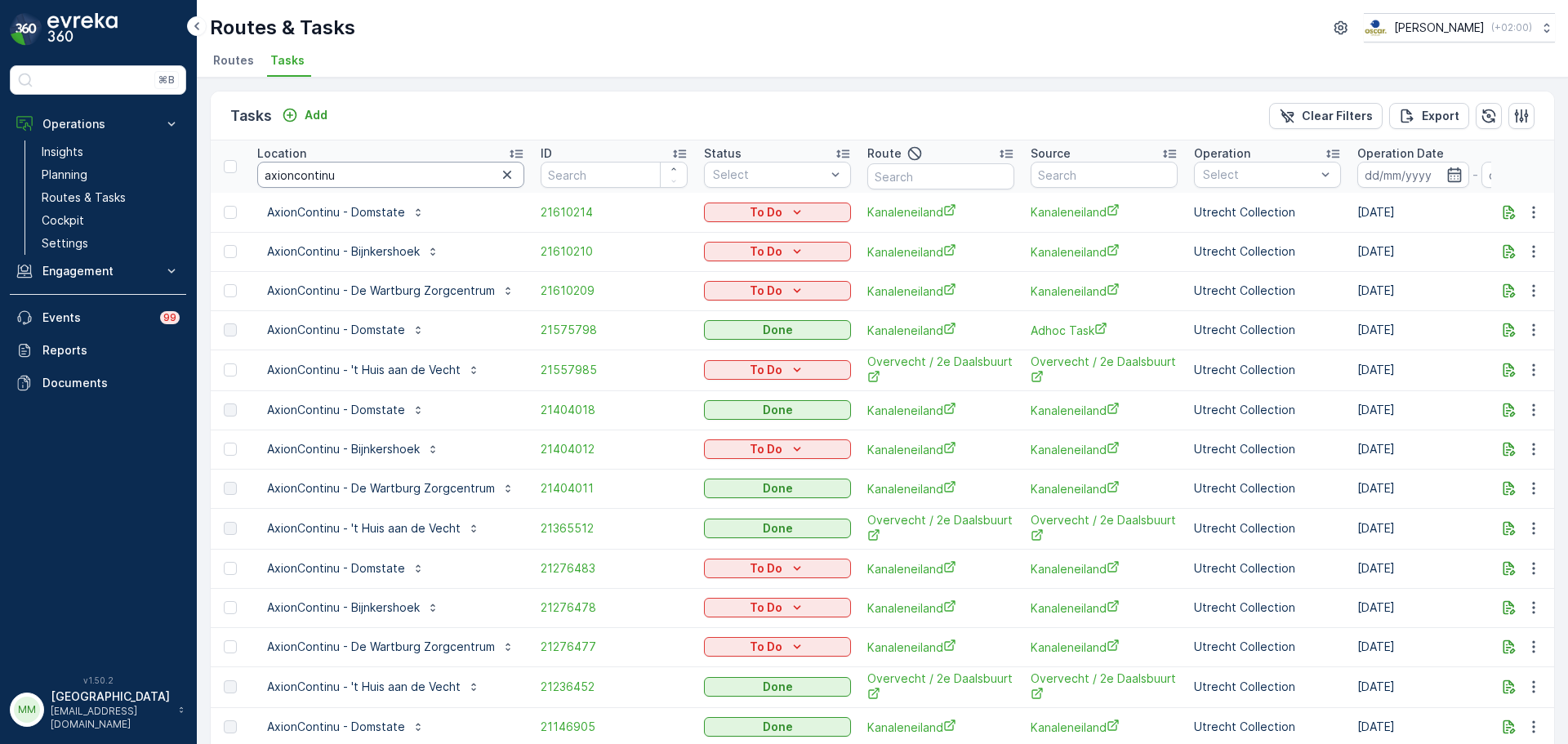
click at [365, 170] on input "axioncontinu" at bounding box center [390, 174] width 267 height 26
type input "axioncontinu - b"
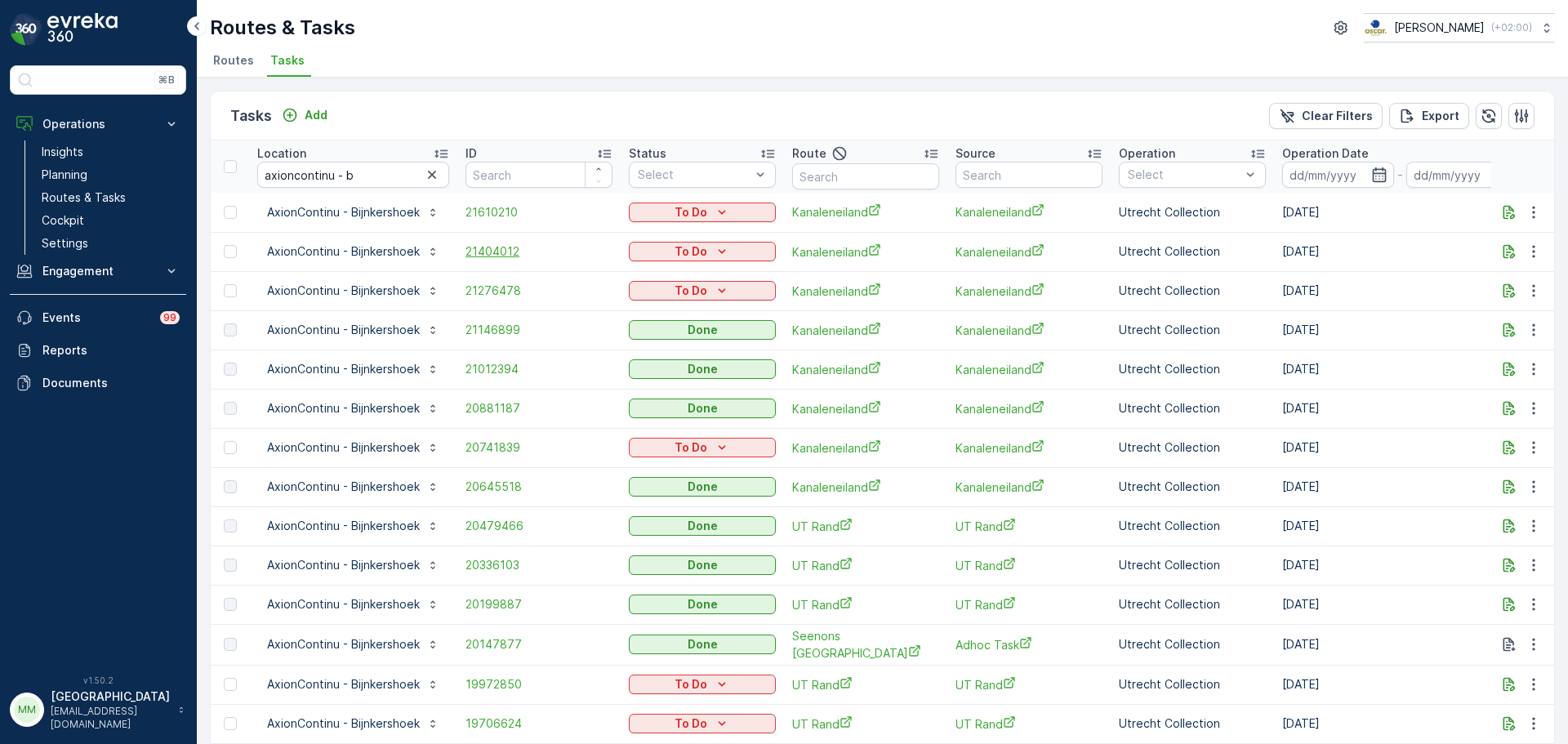
click at [497, 244] on span "21404012" at bounding box center [538, 251] width 147 height 17
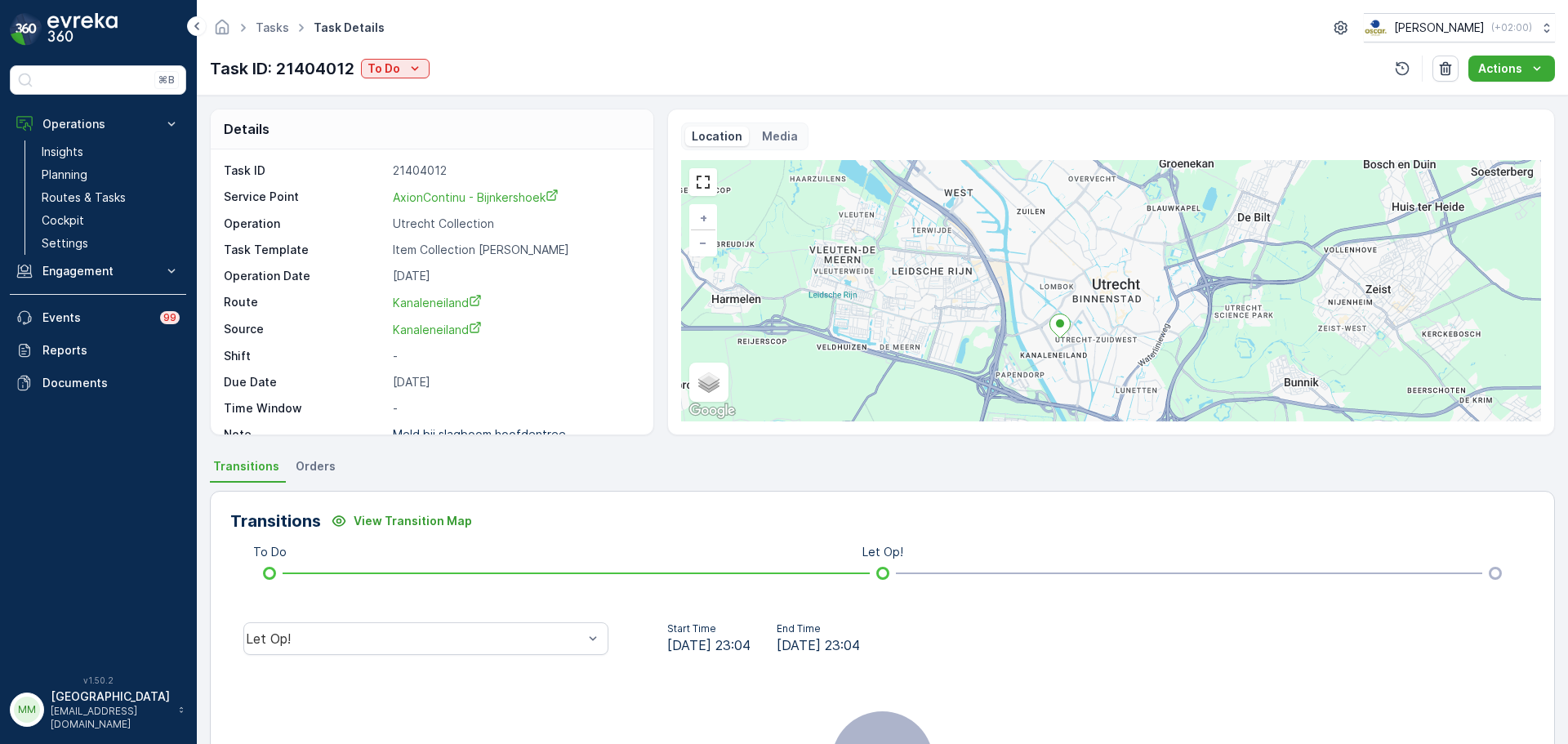
drag, startPoint x: 1138, startPoint y: 320, endPoint x: 1109, endPoint y: 363, distance: 51.9
click at [1109, 363] on div "+ − Satellite Roadmap Terrain Hybrid Leaflet Keyboard shortcuts Map Data Map da…" at bounding box center [1111, 290] width 859 height 261
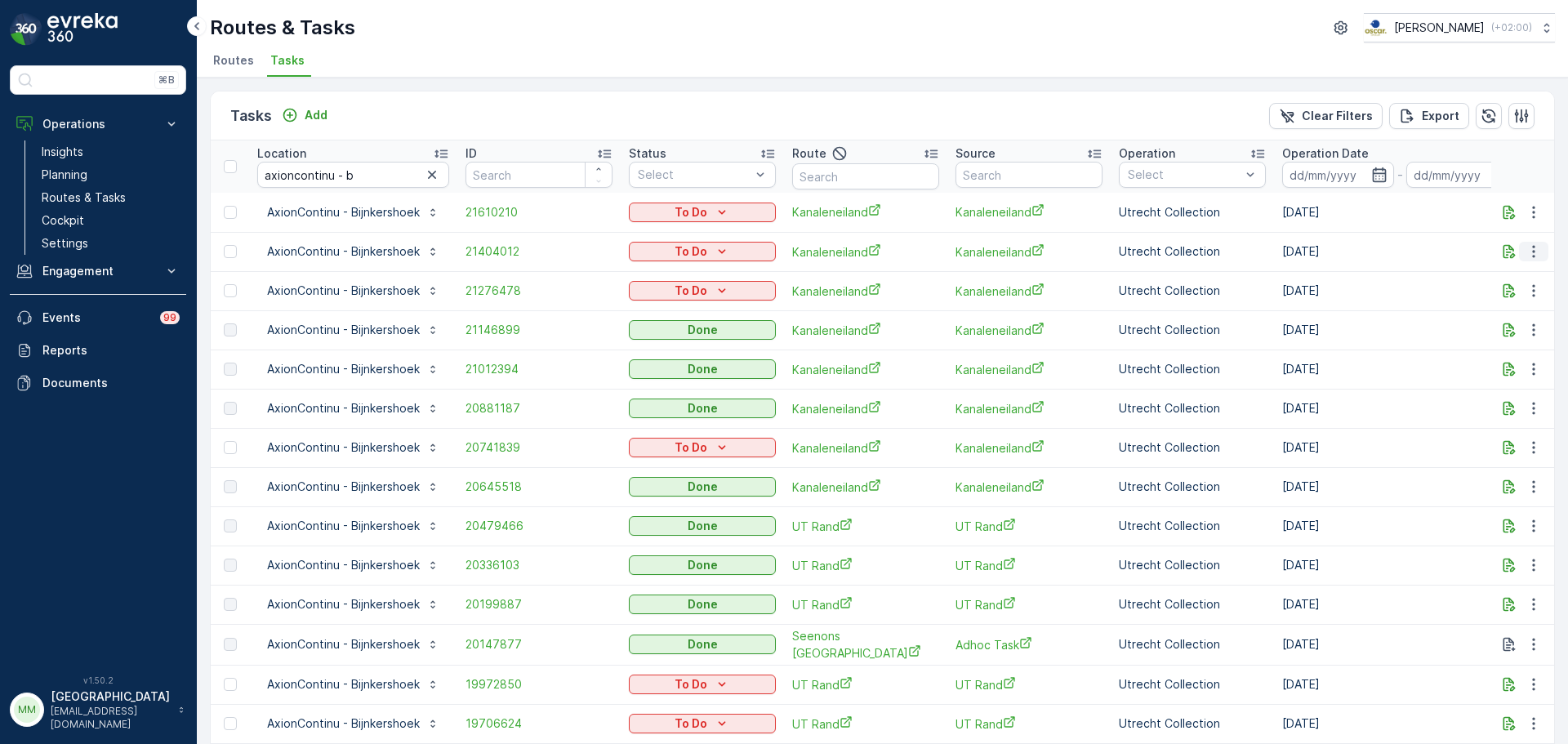
click at [1526, 256] on icon "button" at bounding box center [1533, 251] width 17 height 17
click at [1497, 324] on span "Change Route" at bounding box center [1491, 321] width 79 height 17
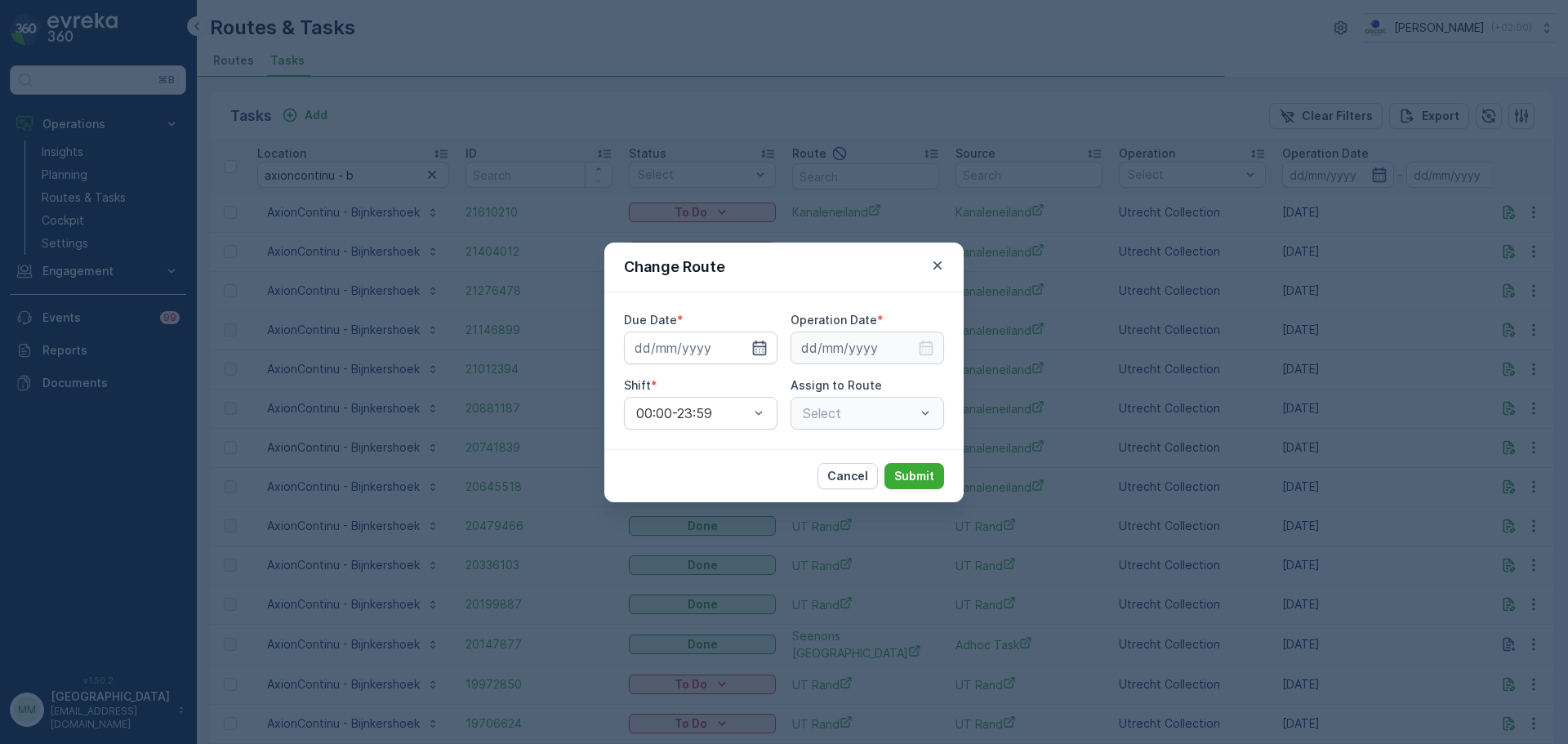
type input "[DATE]"
click at [677, 345] on input "[DATE]" at bounding box center [701, 349] width 154 height 33
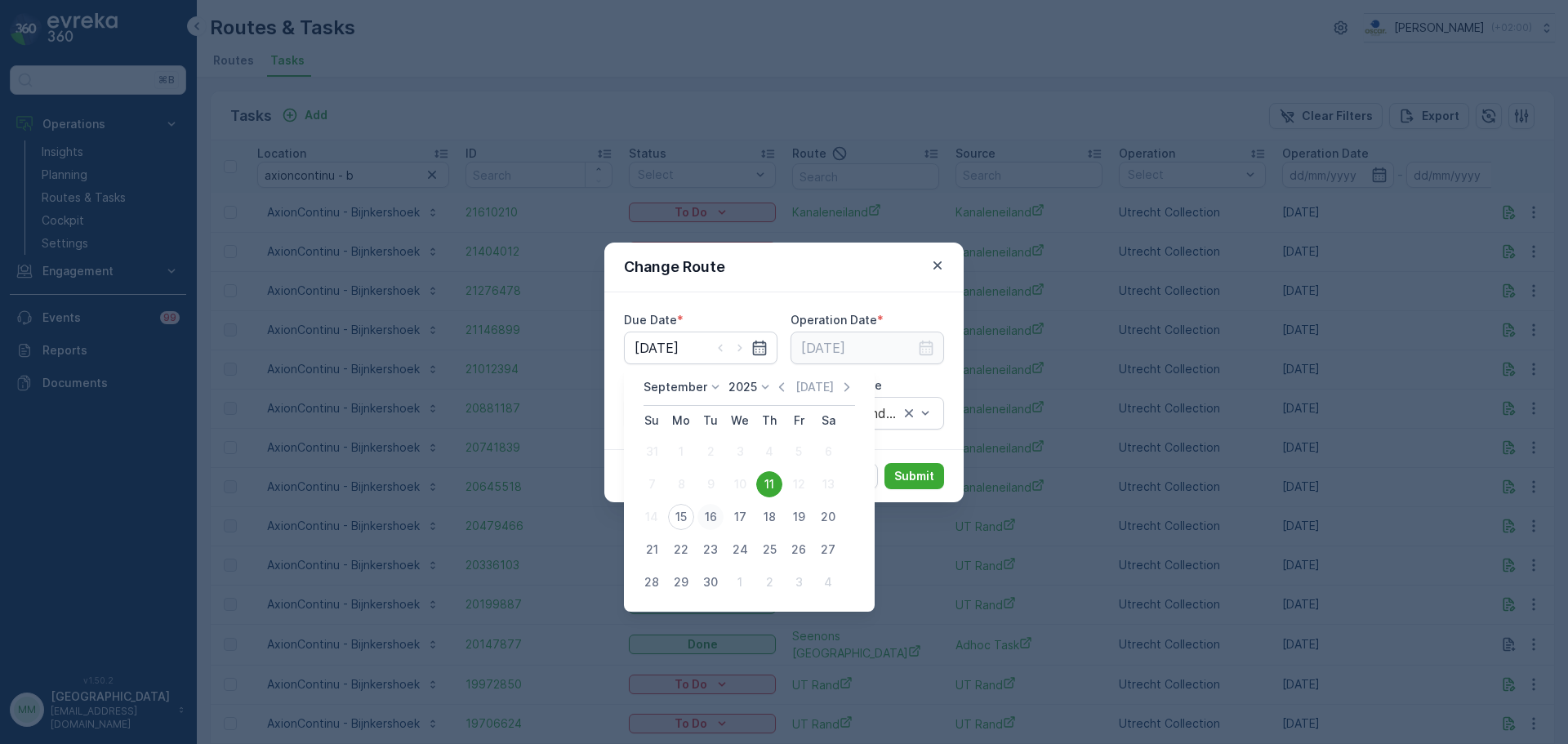
click at [713, 521] on div "16" at bounding box center [710, 517] width 26 height 26
type input "[DATE]"
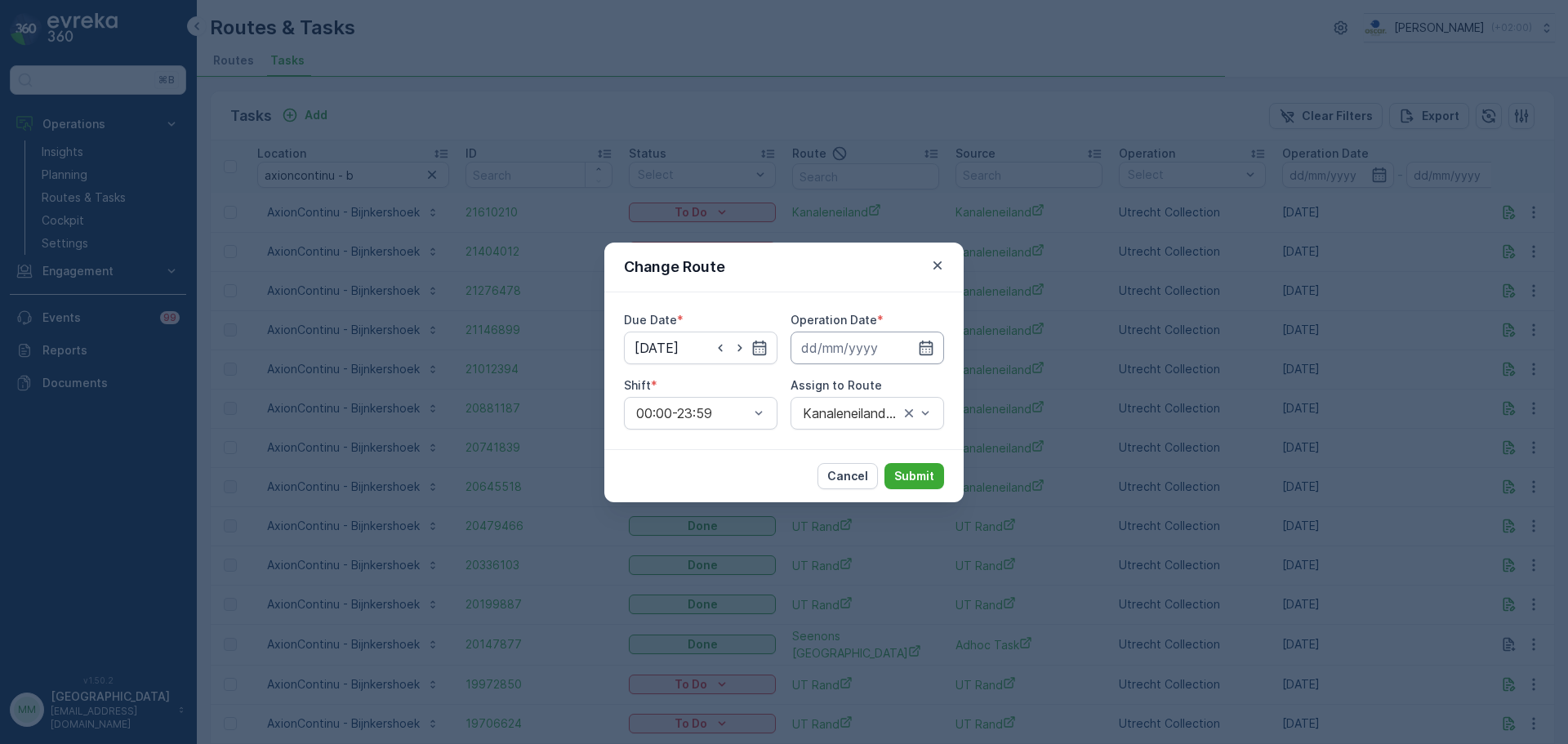
click at [838, 344] on input at bounding box center [867, 349] width 154 height 33
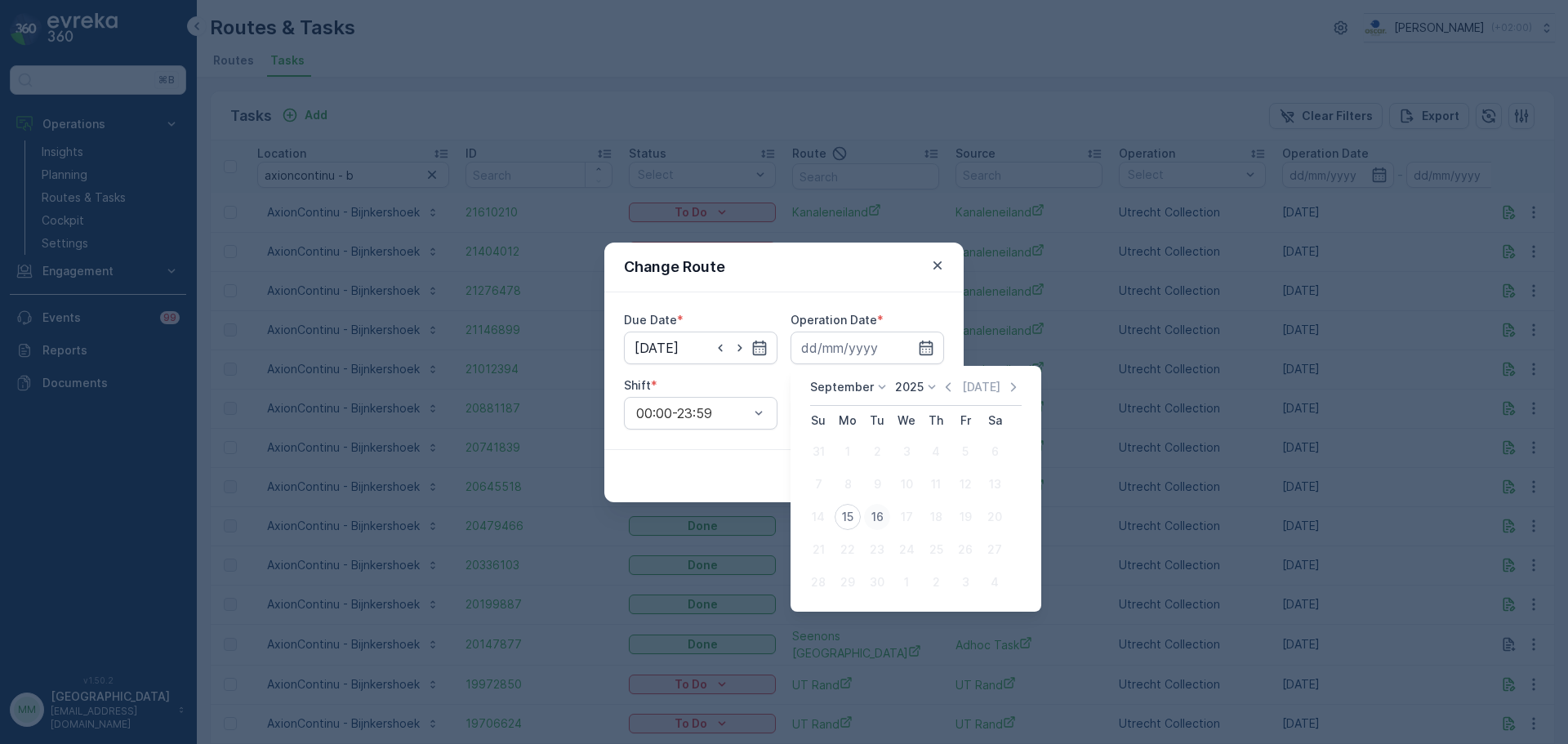
click at [870, 516] on div "16" at bounding box center [877, 517] width 26 height 26
type input "[DATE]"
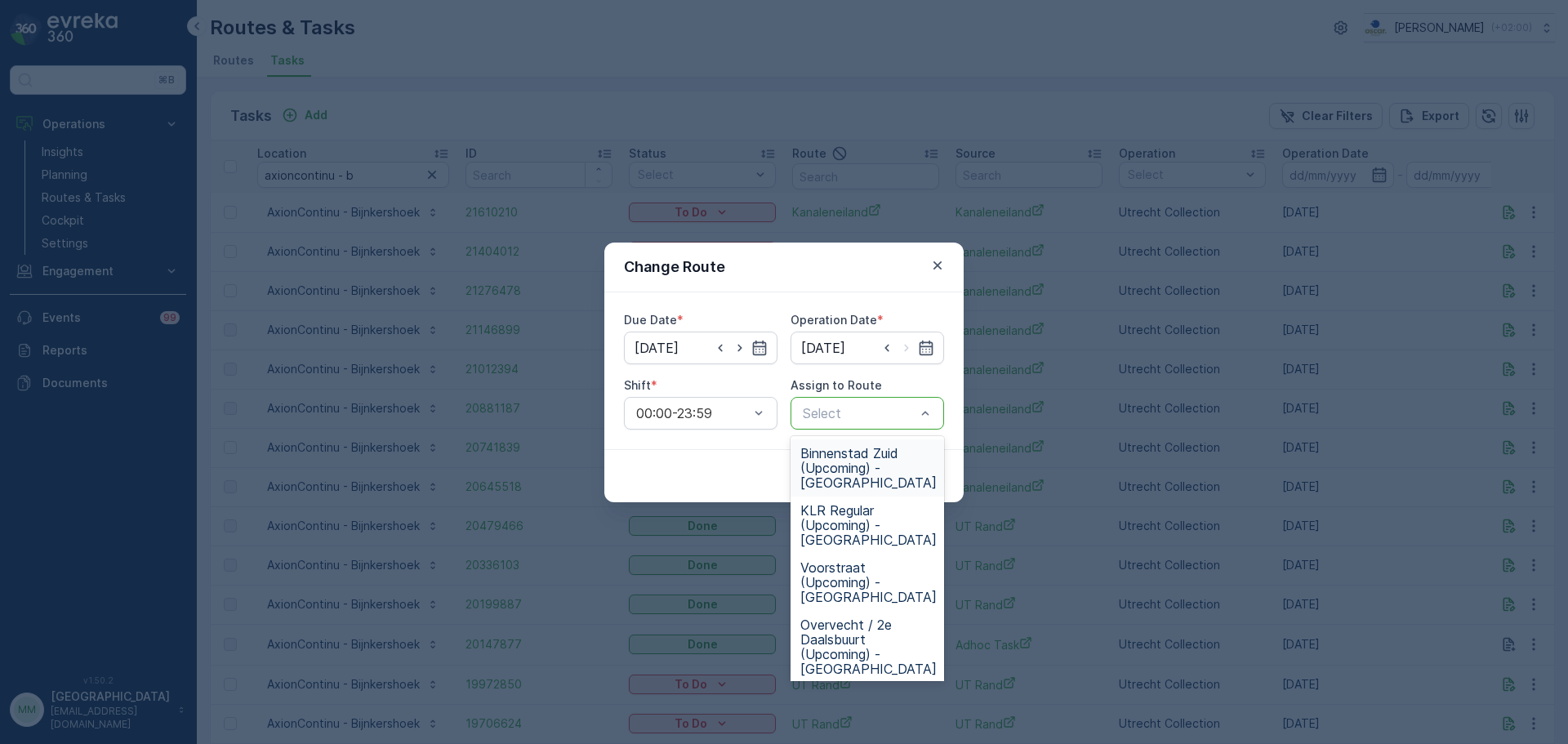
click at [899, 463] on span "Binnenstad Zuid (Upcoming) - [GEOGRAPHIC_DATA]" at bounding box center [868, 467] width 136 height 44
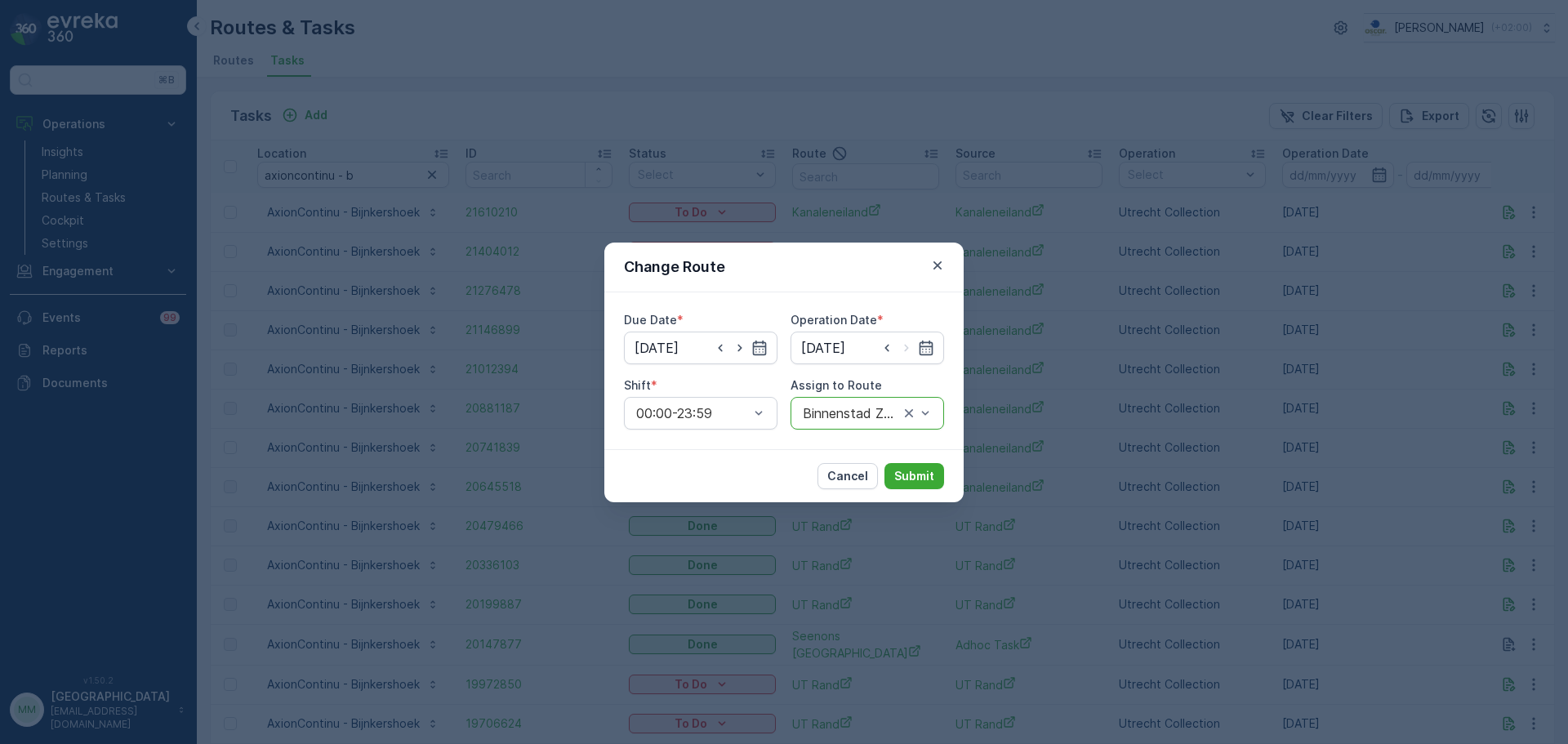
click at [950, 492] on div "Cancel Submit" at bounding box center [784, 475] width 359 height 54
click at [936, 481] on button "Submit" at bounding box center [914, 476] width 59 height 26
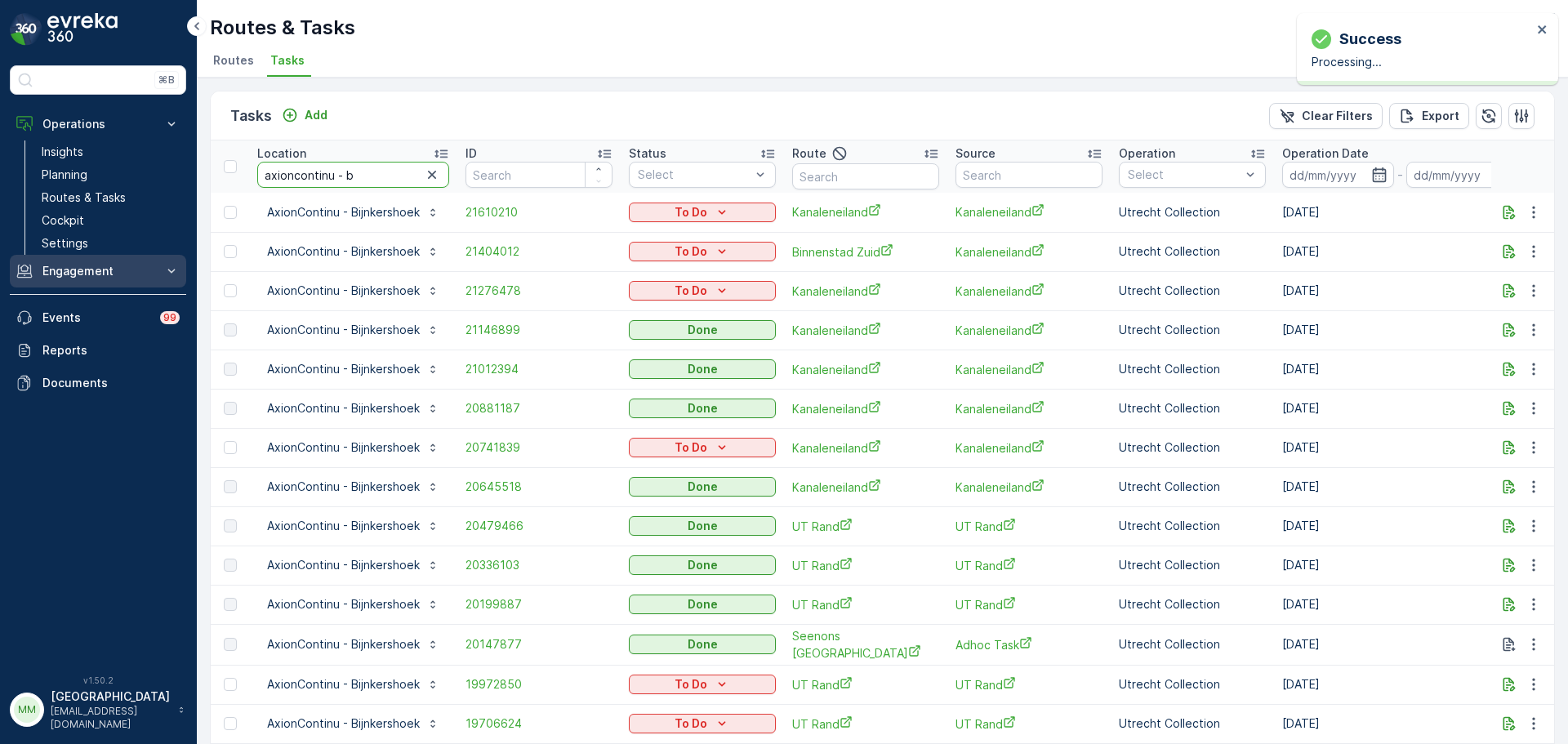
drag, startPoint x: 383, startPoint y: 180, endPoint x: 39, endPoint y: 255, distance: 352.1
click at [39, 255] on div "⌘B Operations Insights Planning Routes & Tasks Cockpit Settings Engagement Insi…" at bounding box center [784, 372] width 1568 height 744
type input "repro"
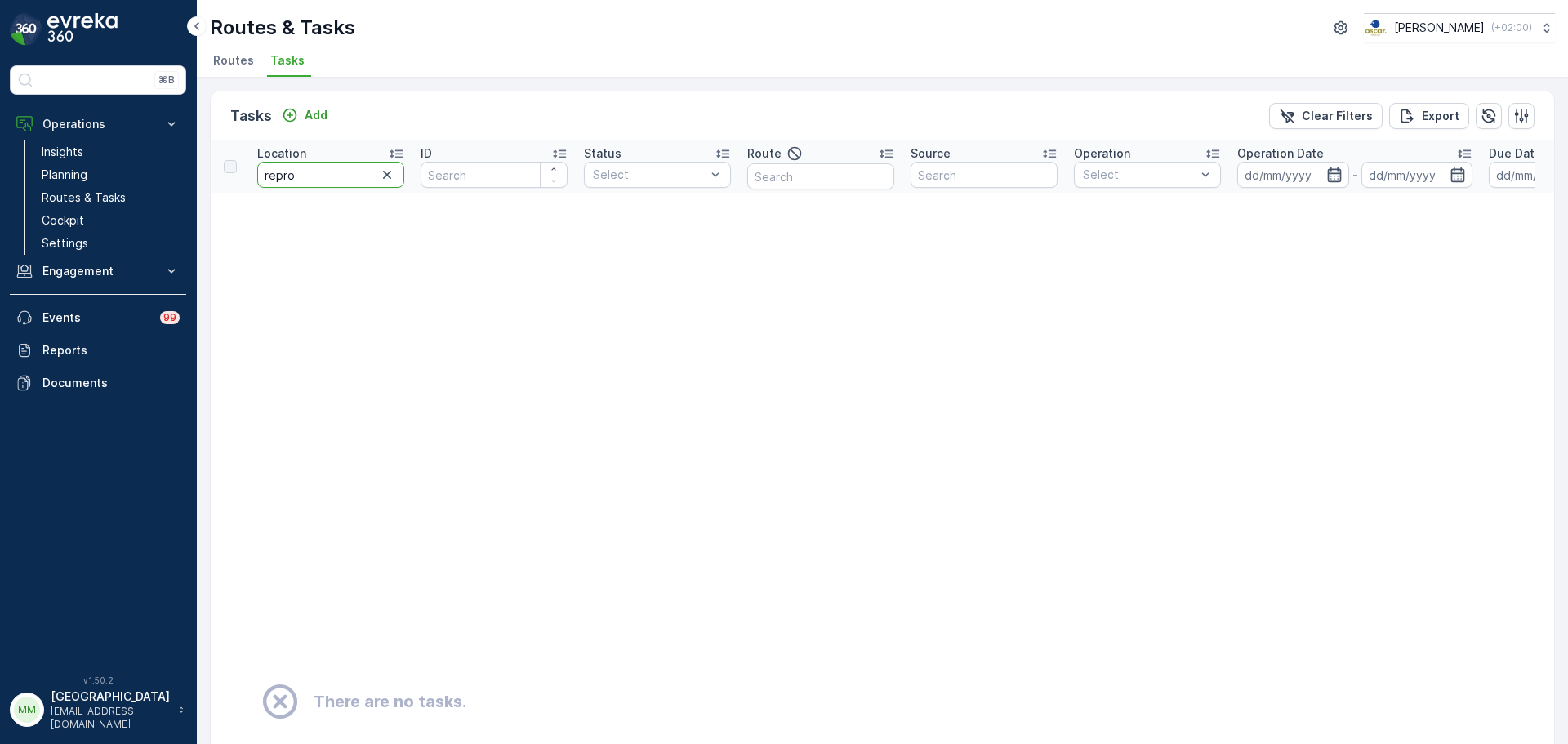
drag, startPoint x: 352, startPoint y: 175, endPoint x: 222, endPoint y: 160, distance: 130.9
click at [222, 161] on tr "Location repro ID Status Select Route Source Operation Select Operation Date - …" at bounding box center [1433, 167] width 2446 height 53
type input "drukker"
drag, startPoint x: 329, startPoint y: 175, endPoint x: 232, endPoint y: 167, distance: 97.3
click at [232, 167] on tr "Location drukker ID Status Select Route Source Operation Select Operation Date …" at bounding box center [1433, 167] width 2446 height 53
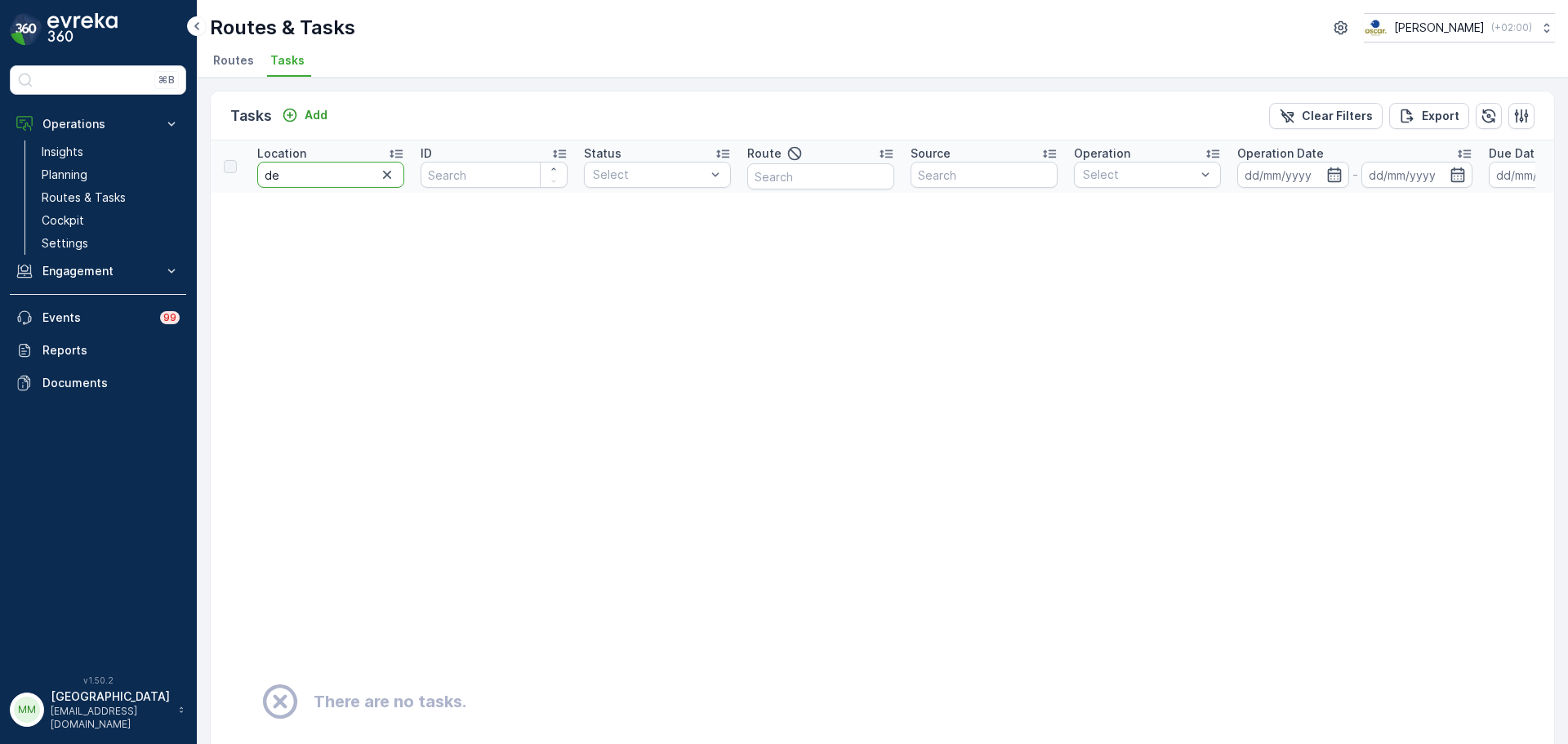
type input "de r"
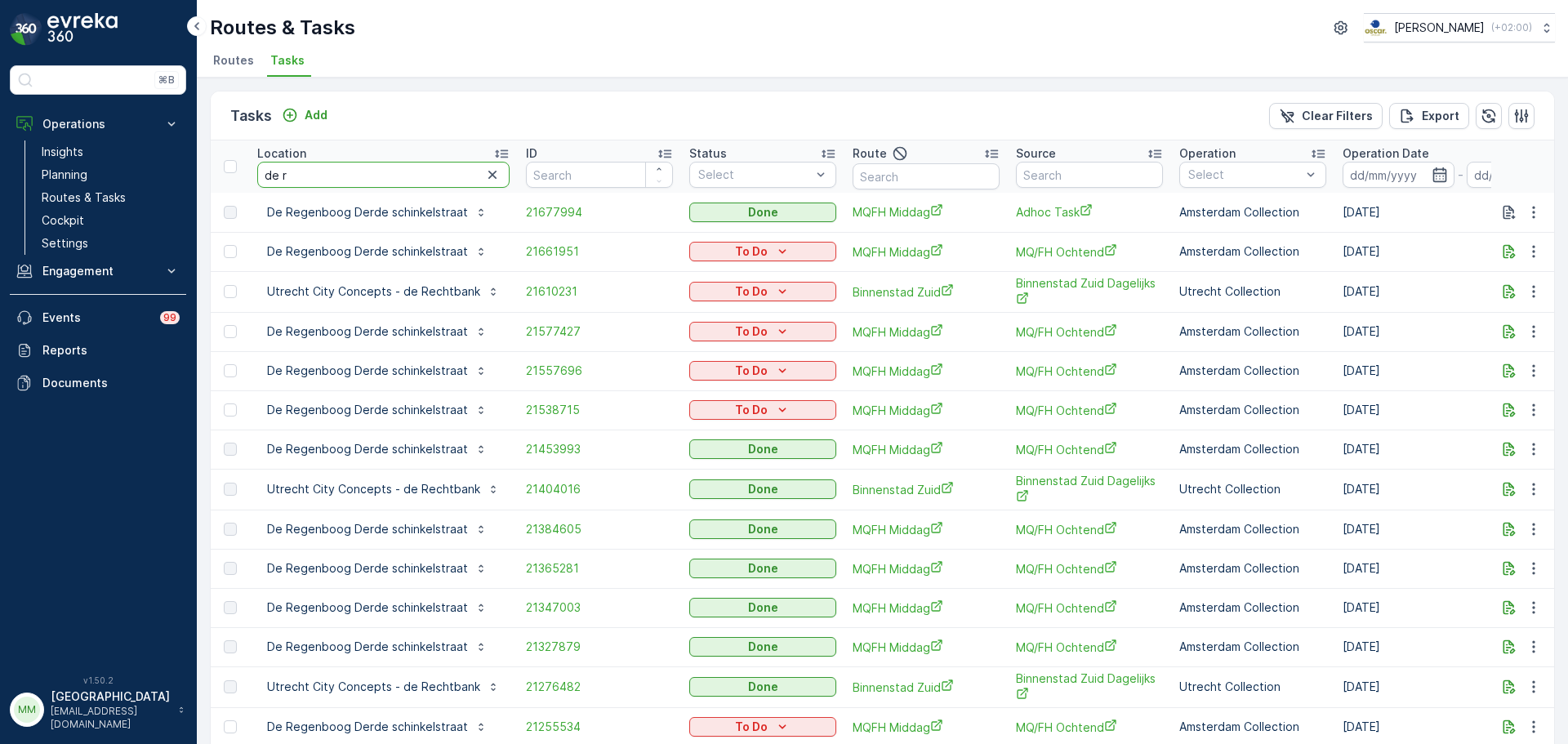
drag, startPoint x: 338, startPoint y: 171, endPoint x: 190, endPoint y: 141, distance: 151.0
click at [190, 141] on div "⌘B Operations Insights Planning Routes & Tasks Cockpit Settings Engagement Insi…" at bounding box center [784, 372] width 1568 height 744
type input "phoenix"
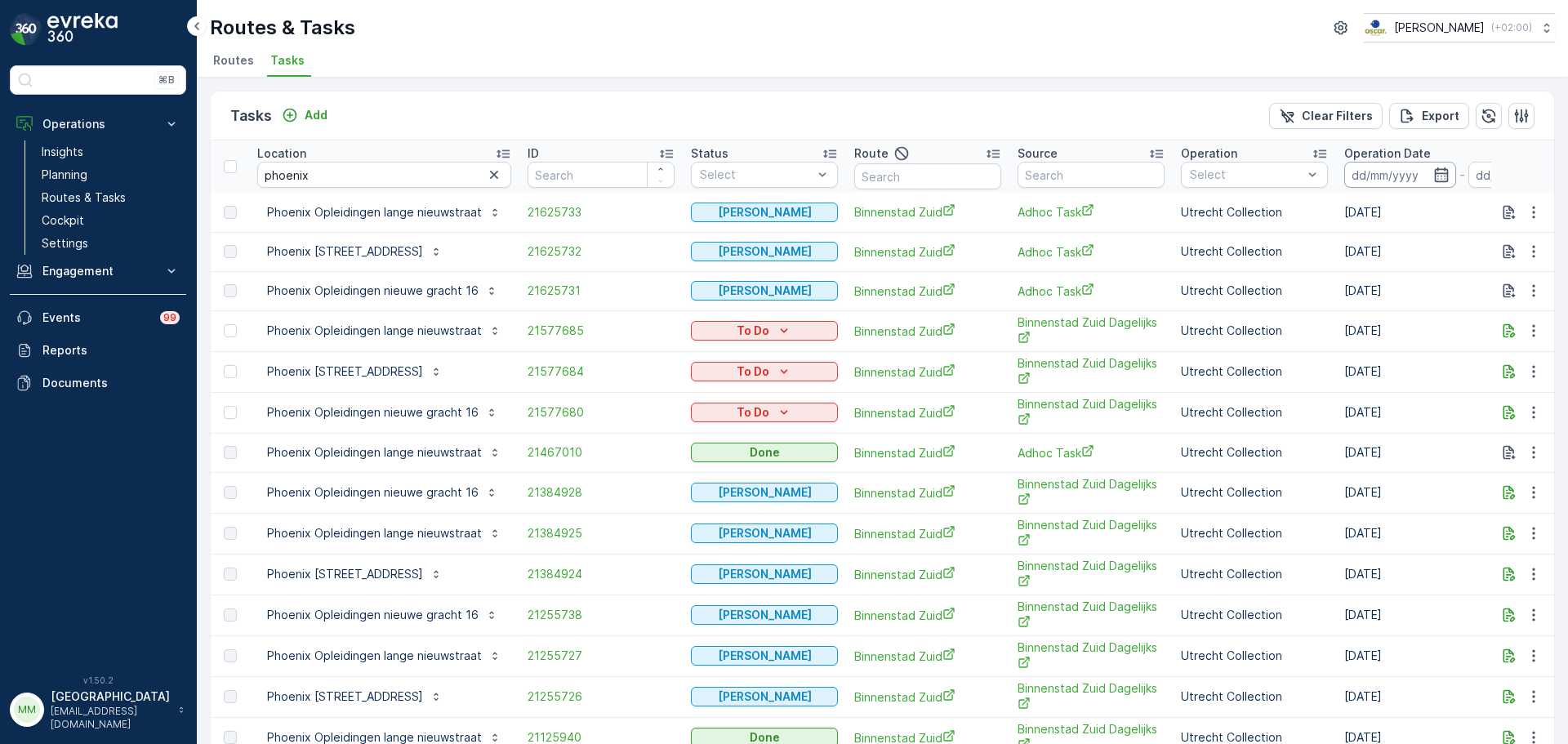
click at [1378, 176] on input at bounding box center [1400, 174] width 112 height 26
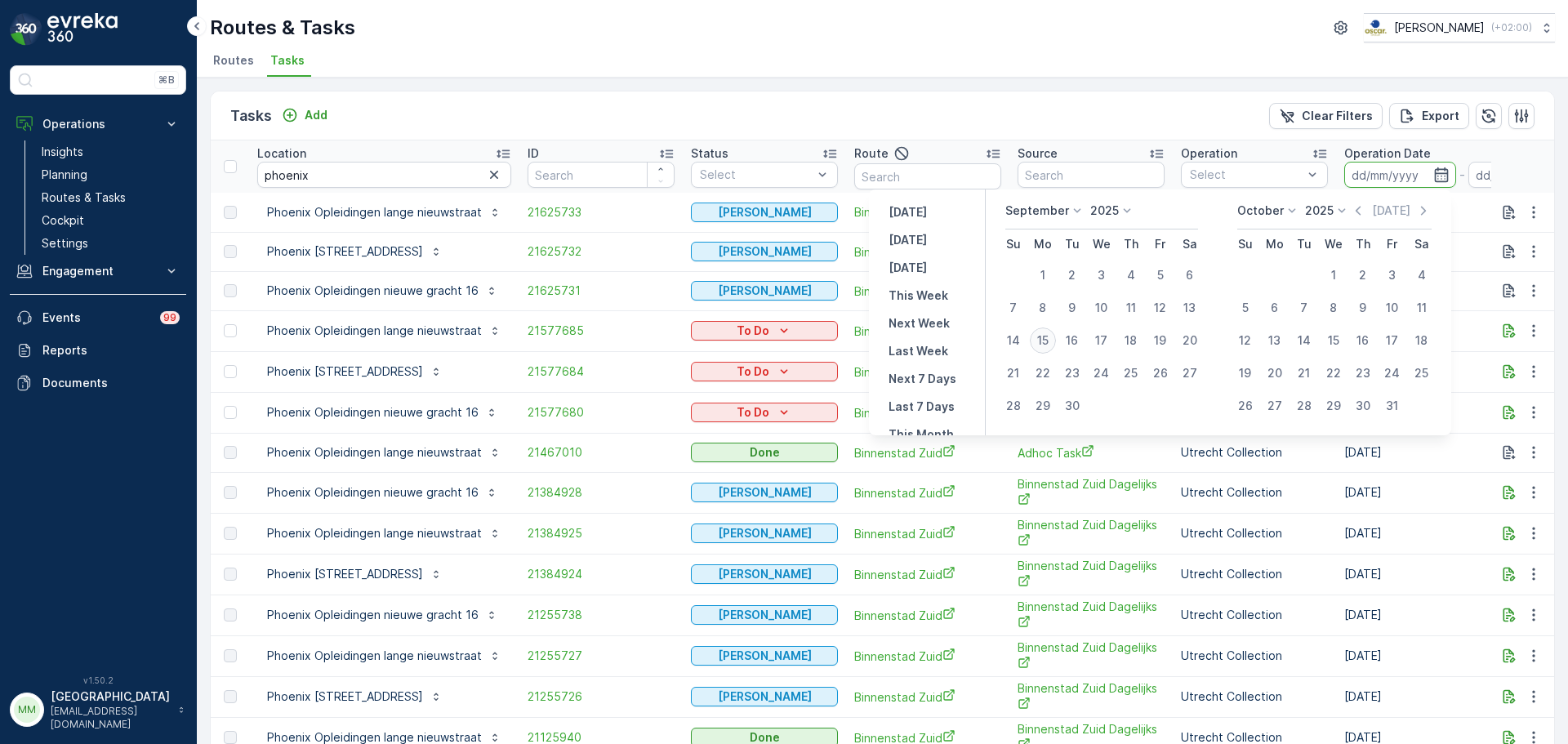
click at [1043, 341] on div "15" at bounding box center [1042, 340] width 26 height 26
type input "[DATE]"
click at [1043, 341] on div "15" at bounding box center [1042, 340] width 26 height 26
type input "[DATE]"
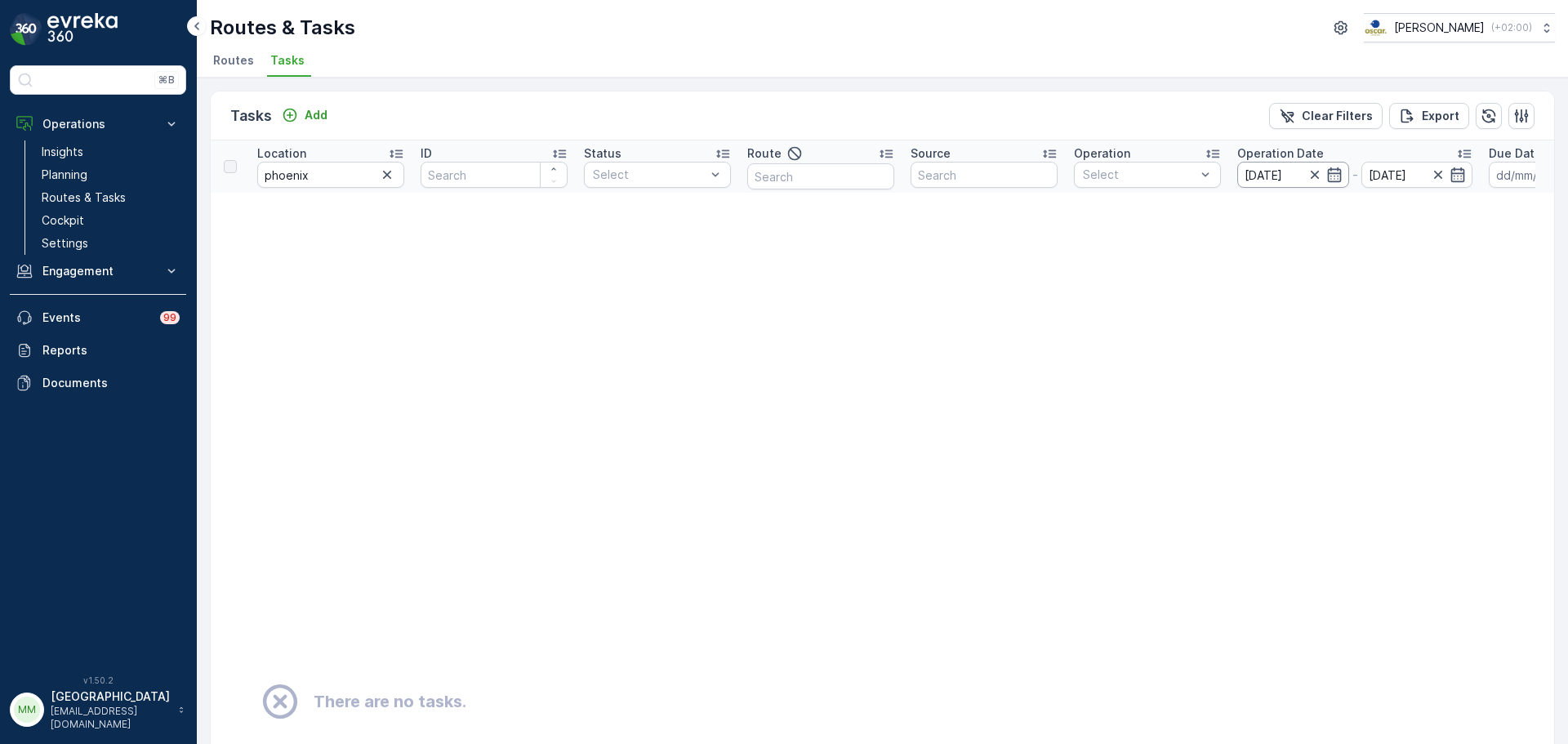
click at [1276, 165] on input "[DATE]" at bounding box center [1293, 174] width 112 height 26
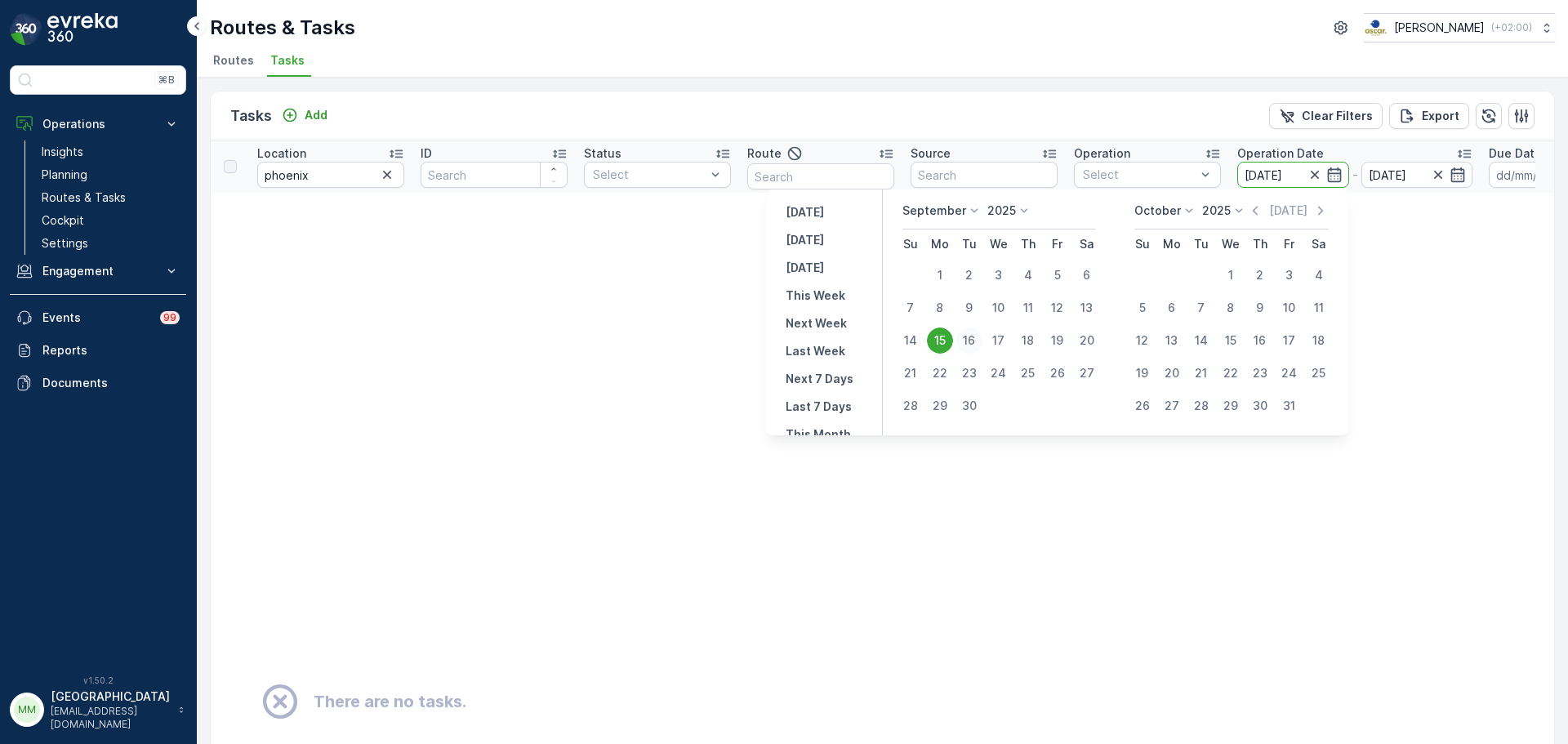
click at [973, 337] on div "16" at bounding box center [968, 340] width 26 height 26
type input "16.09.2025"
click at [973, 337] on div "16" at bounding box center [968, 340] width 26 height 26
type input "16.09.2025"
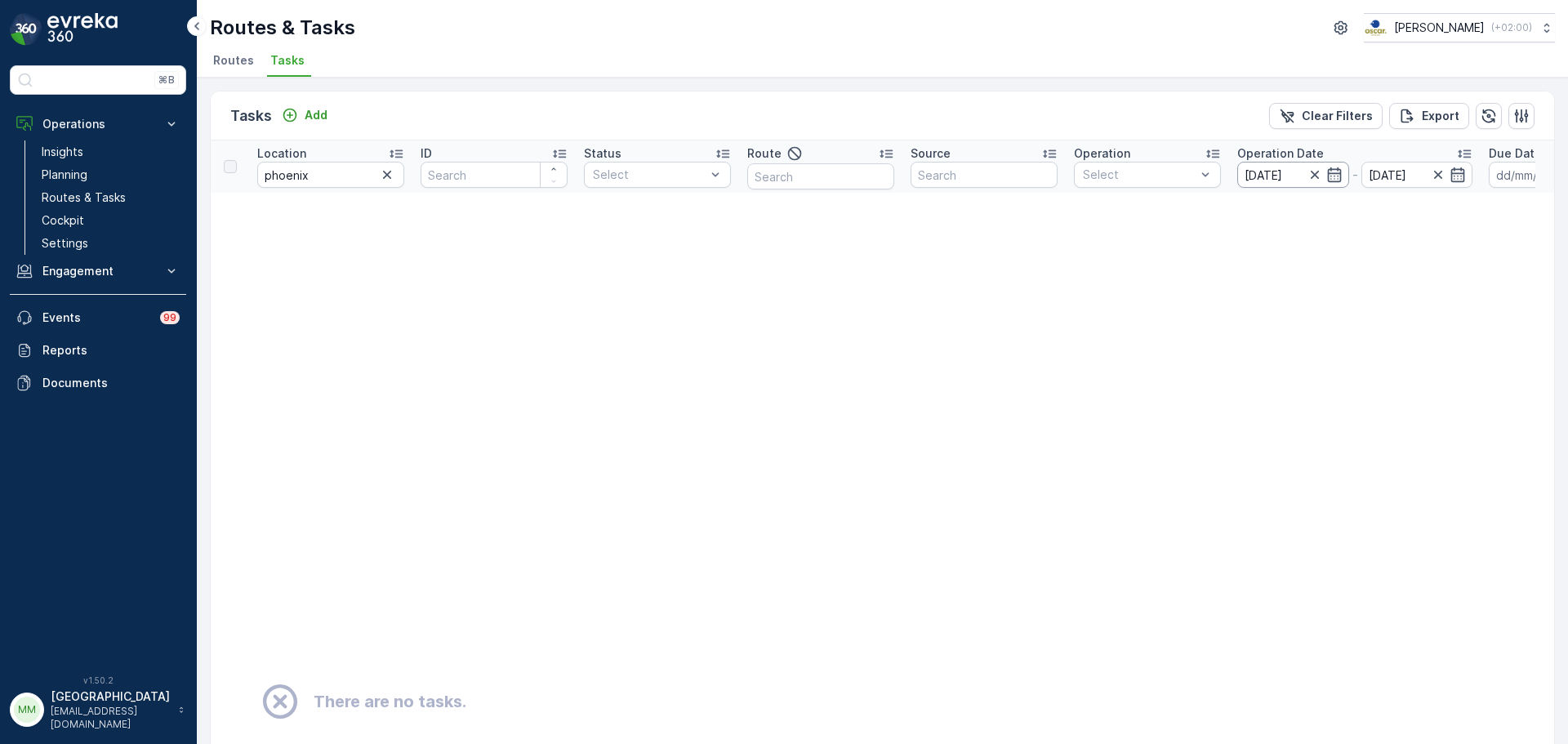
click at [1286, 182] on input "16.09.2025" at bounding box center [1293, 174] width 112 height 26
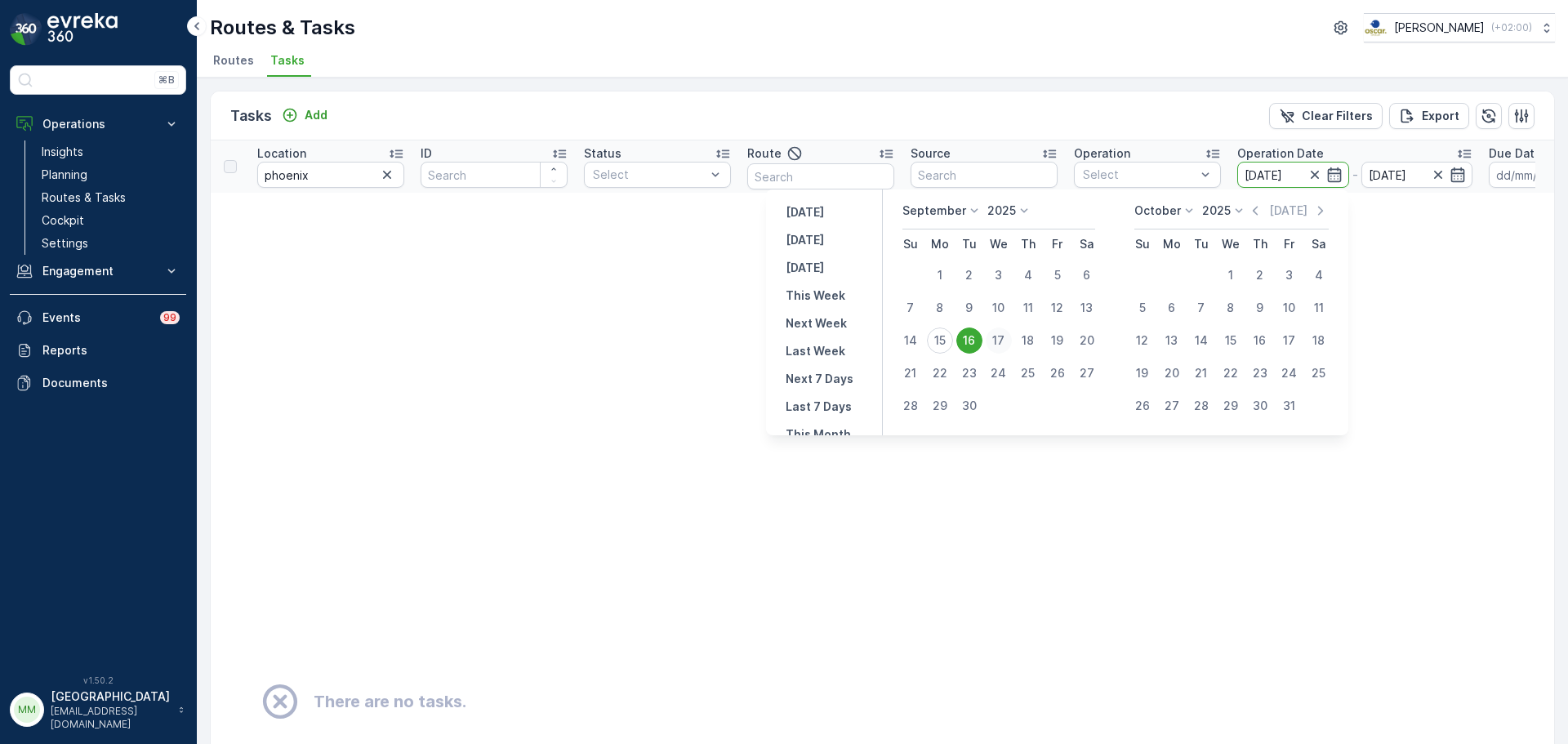
click at [995, 345] on div "17" at bounding box center [999, 340] width 26 height 26
type input "17.09.2025"
click at [995, 345] on div "17" at bounding box center [999, 340] width 26 height 26
type input "17.09.2025"
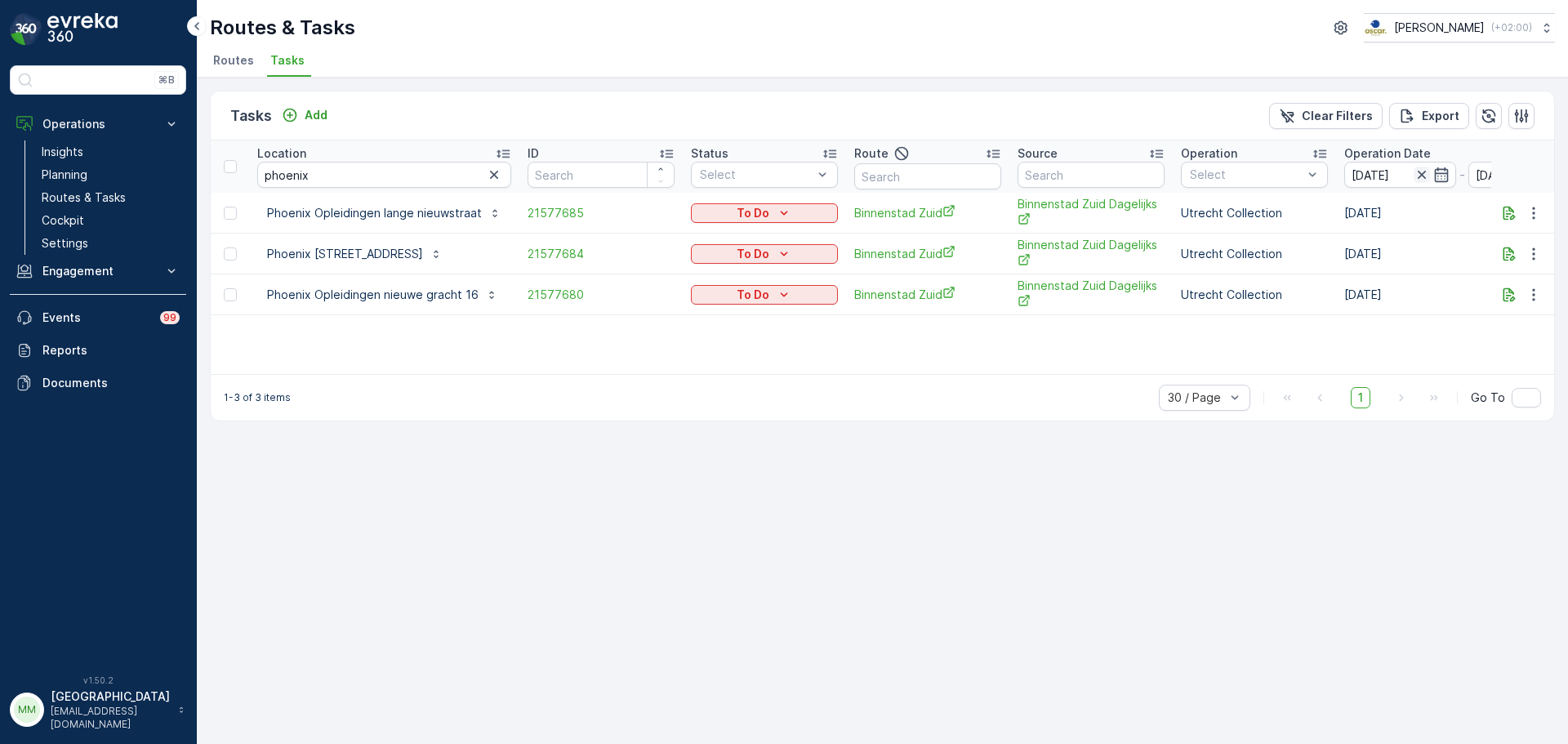
click at [1423, 174] on icon "button" at bounding box center [1421, 174] width 17 height 17
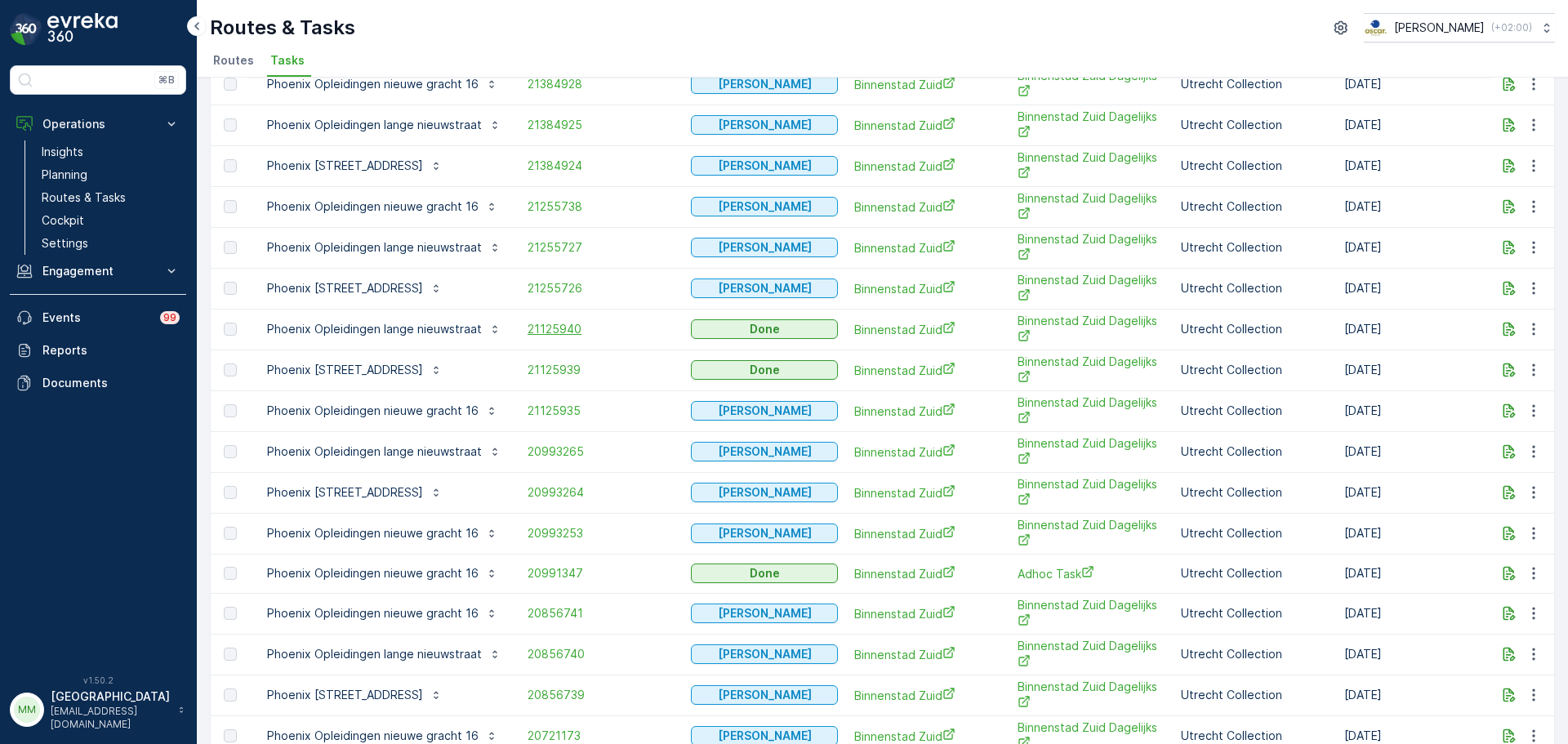
scroll to position [733, 0]
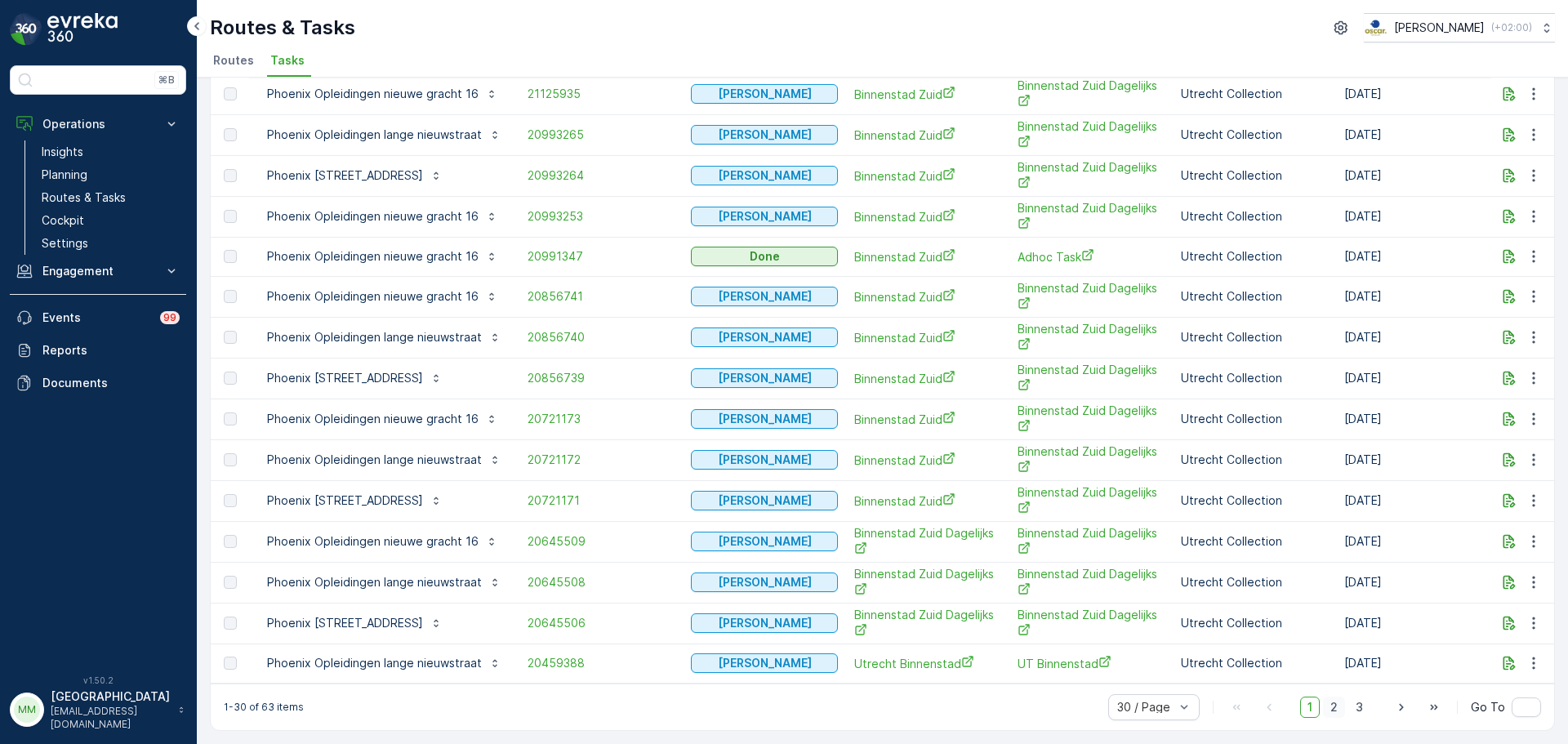
click at [1326, 710] on span "2" at bounding box center [1333, 708] width 22 height 21
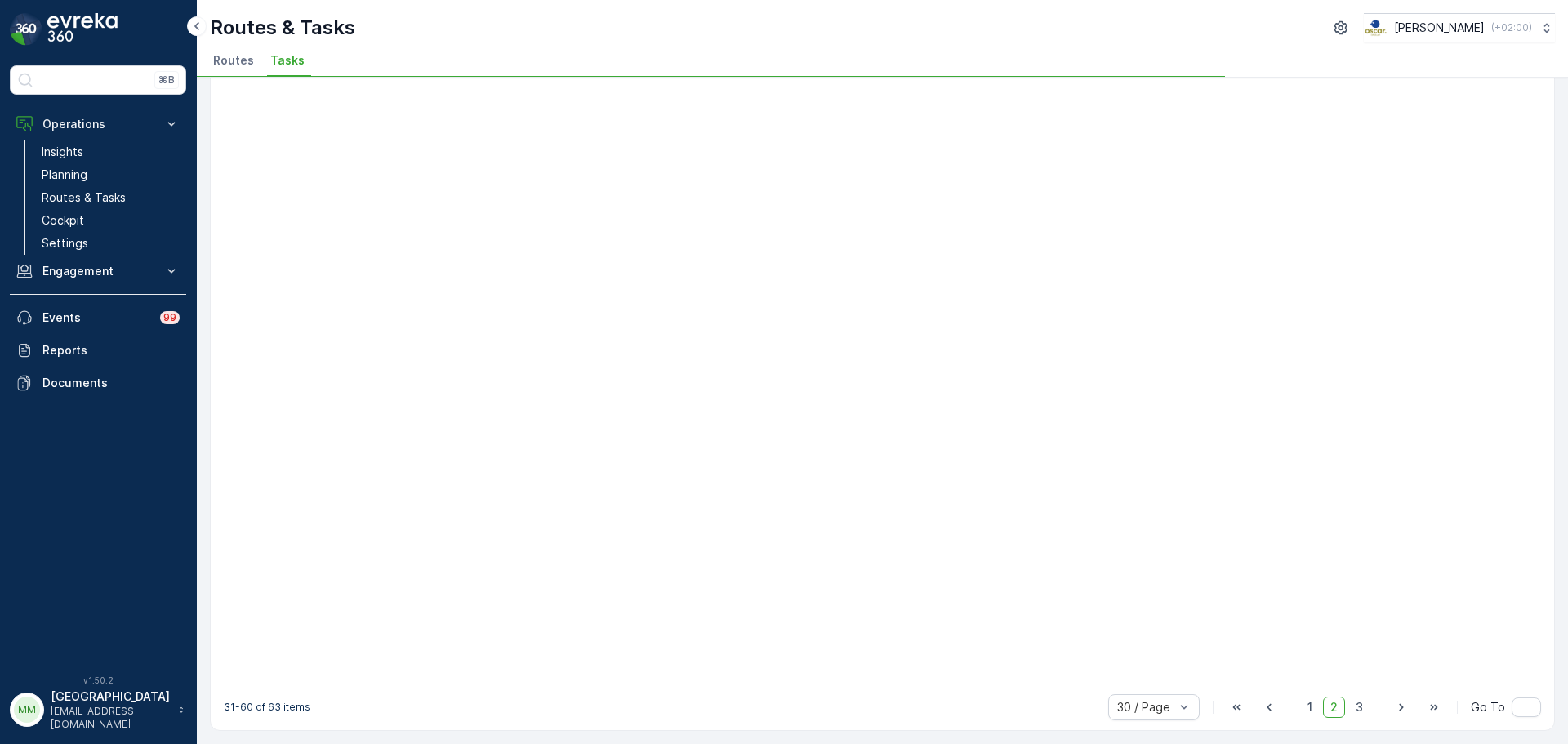
scroll to position [541, 0]
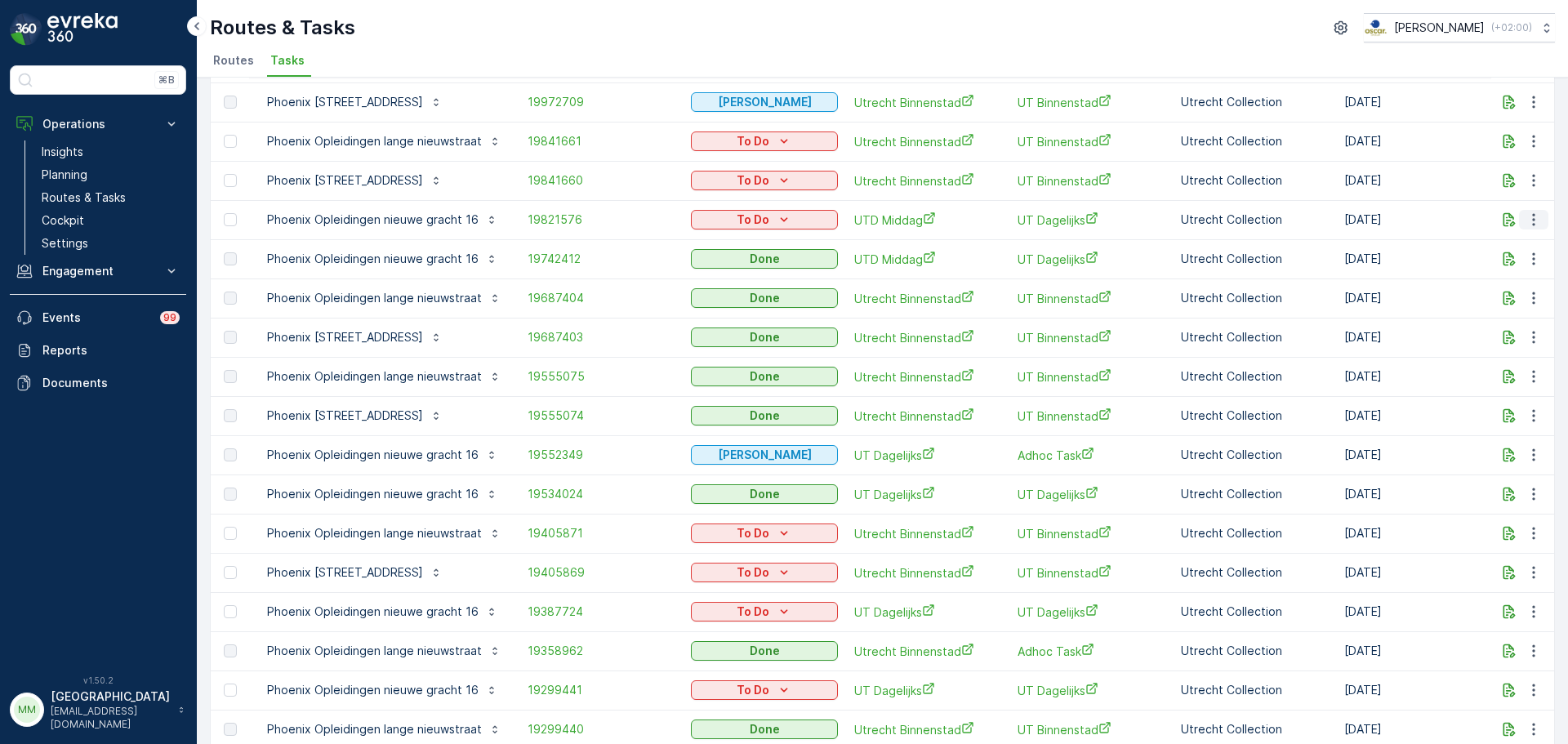
click at [1534, 221] on icon "button" at bounding box center [1533, 219] width 17 height 17
click at [1513, 286] on span "Change Route" at bounding box center [1491, 289] width 79 height 17
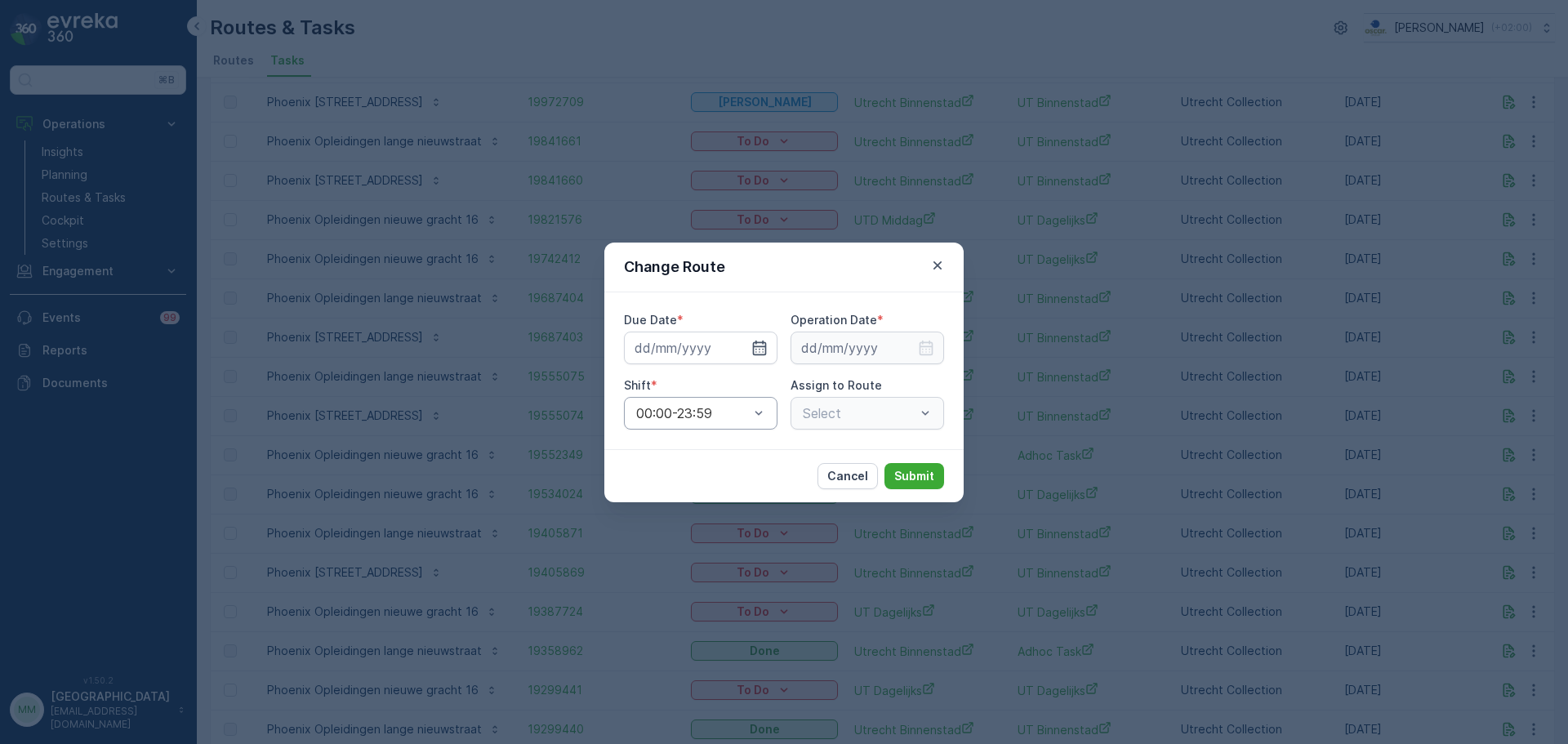
type input "25.06.2025"
click at [689, 351] on input "25.06.2025" at bounding box center [701, 349] width 154 height 33
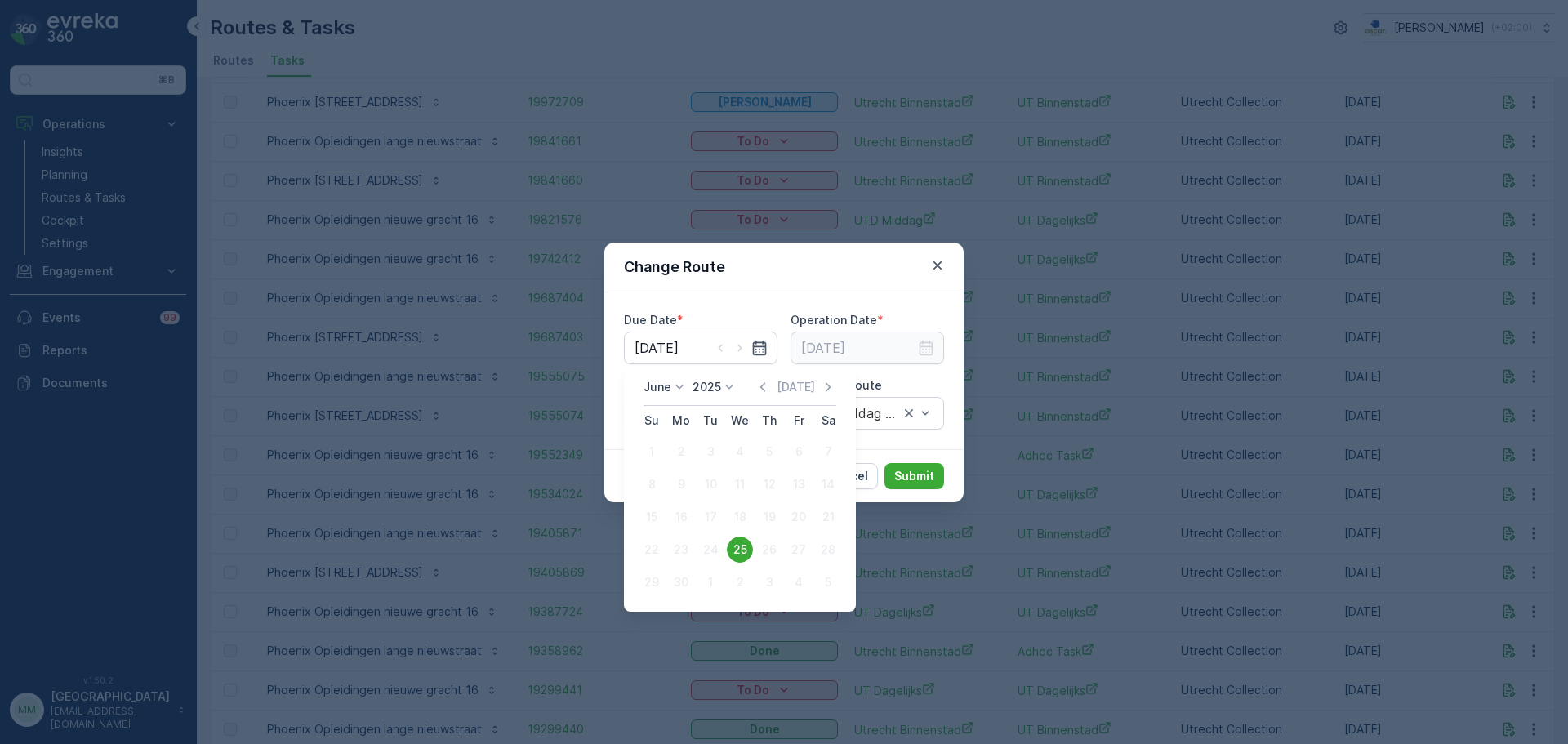
click at [675, 386] on icon at bounding box center [679, 387] width 17 height 17
click at [689, 469] on span "September" at bounding box center [684, 468] width 62 height 17
click at [711, 518] on div "16" at bounding box center [710, 517] width 26 height 26
type input "16.09.2025"
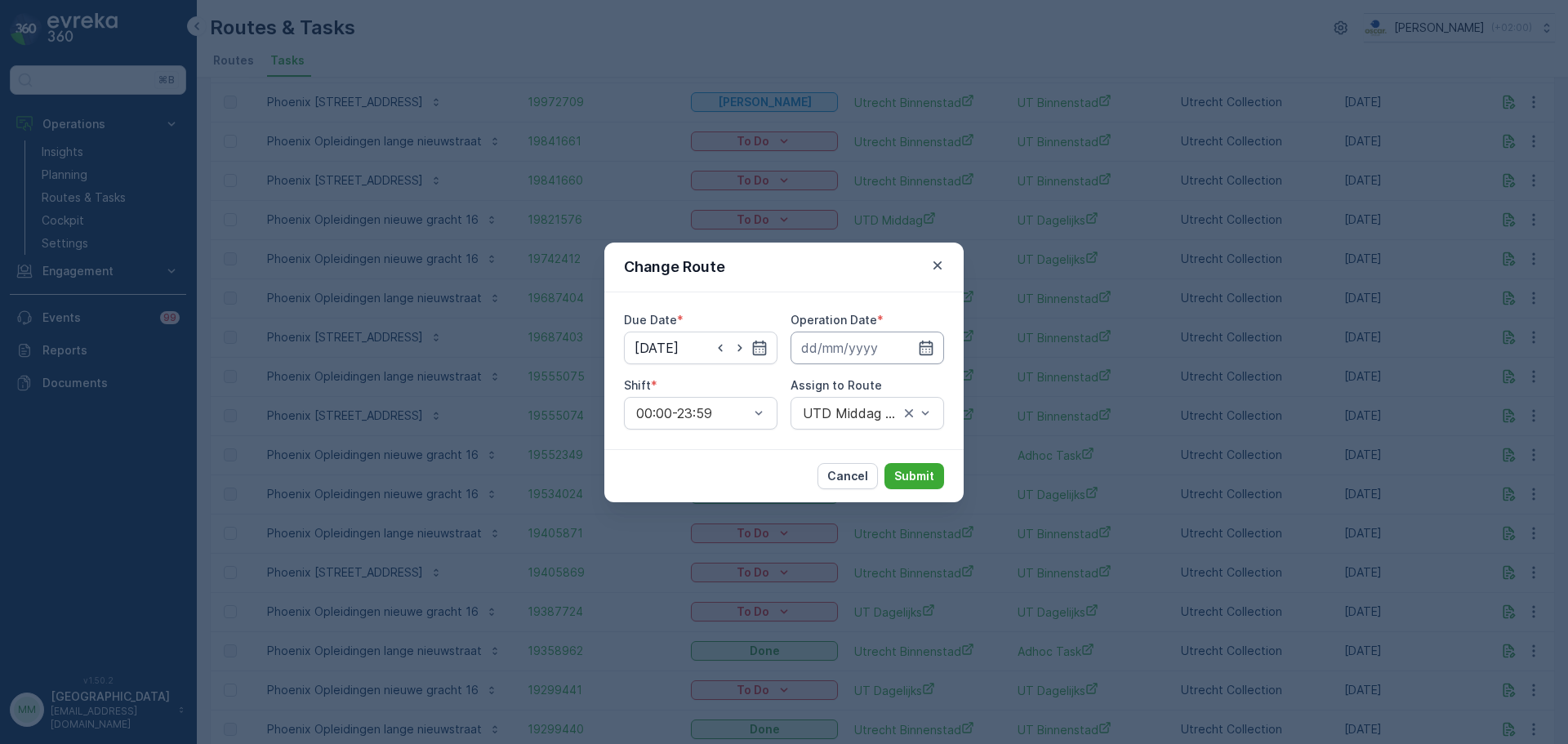
click at [839, 332] on input at bounding box center [867, 349] width 154 height 33
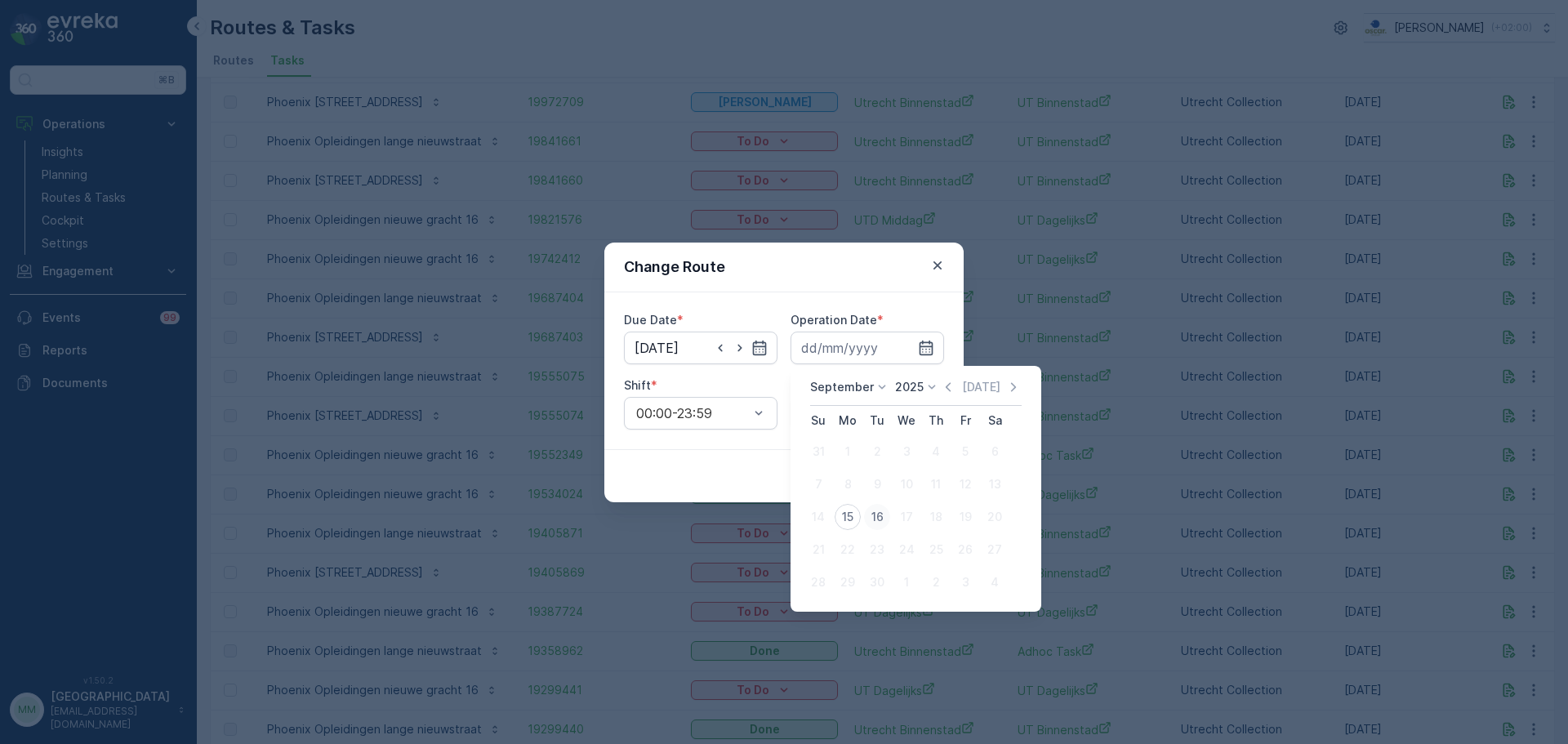
click at [877, 509] on div "16" at bounding box center [877, 517] width 26 height 26
type input "16.09.2025"
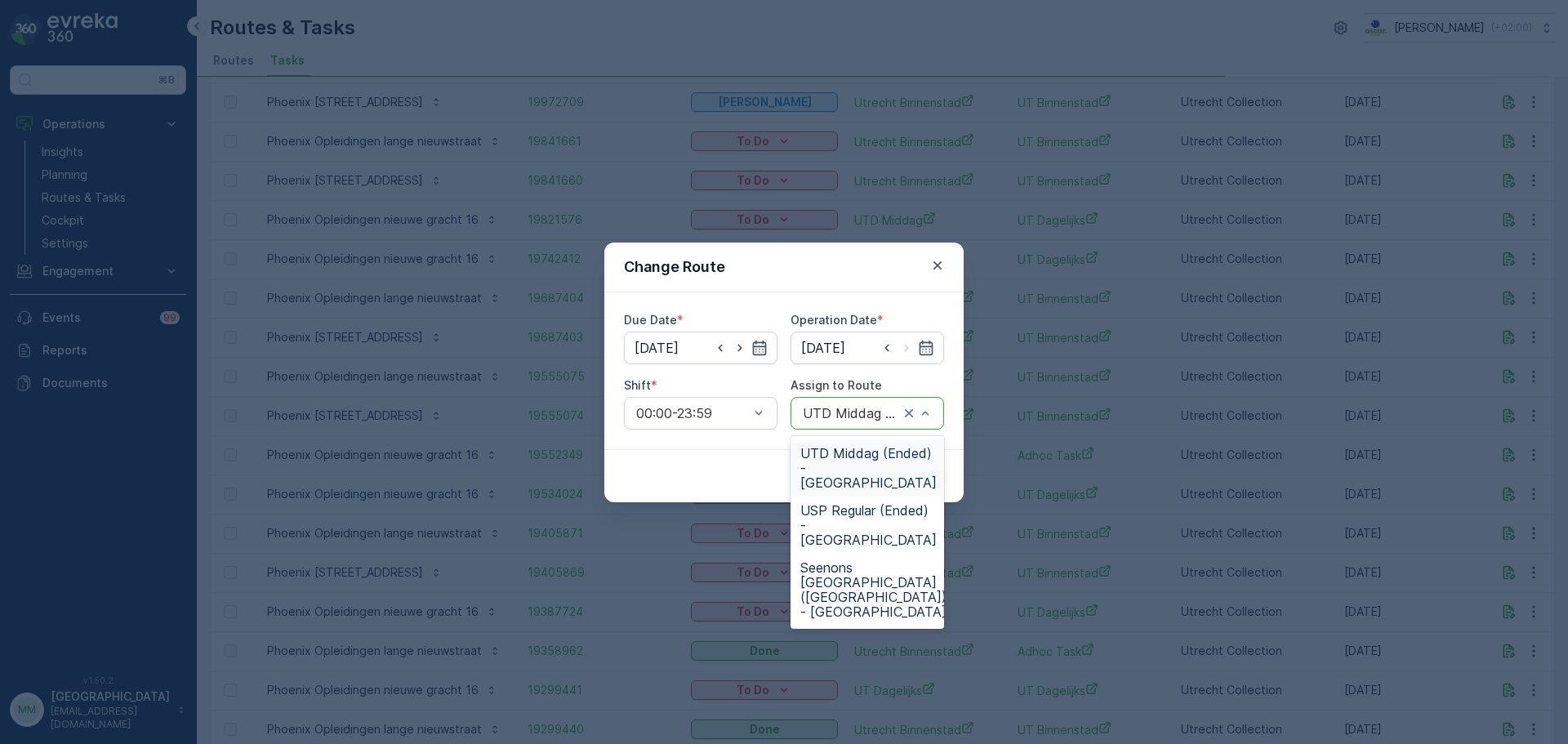
click at [870, 420] on div "UTD Middag (Ended) - Utrecht" at bounding box center [867, 414] width 154 height 33
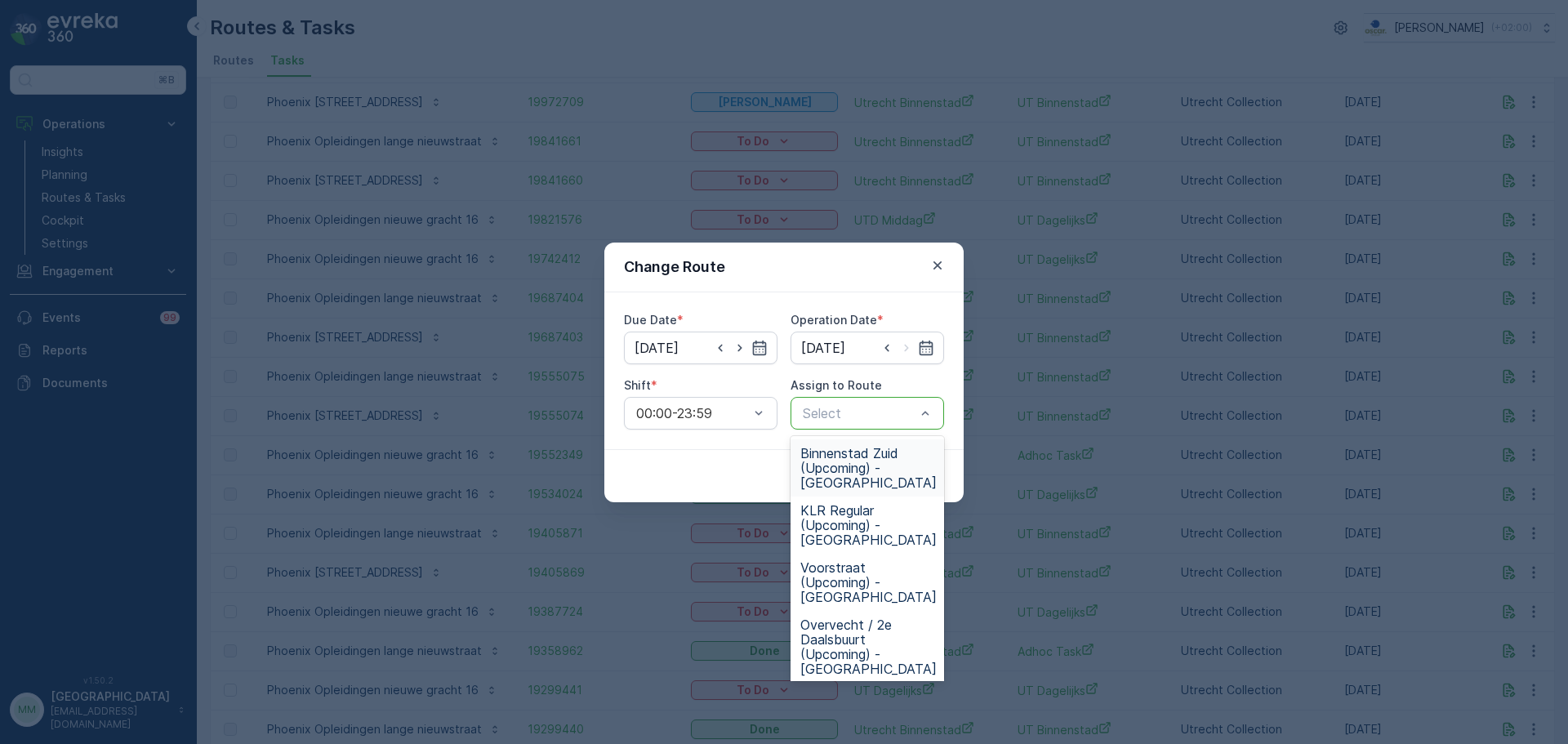
click at [891, 463] on span "Binnenstad Zuid (Upcoming) - Utrecht" at bounding box center [868, 467] width 136 height 44
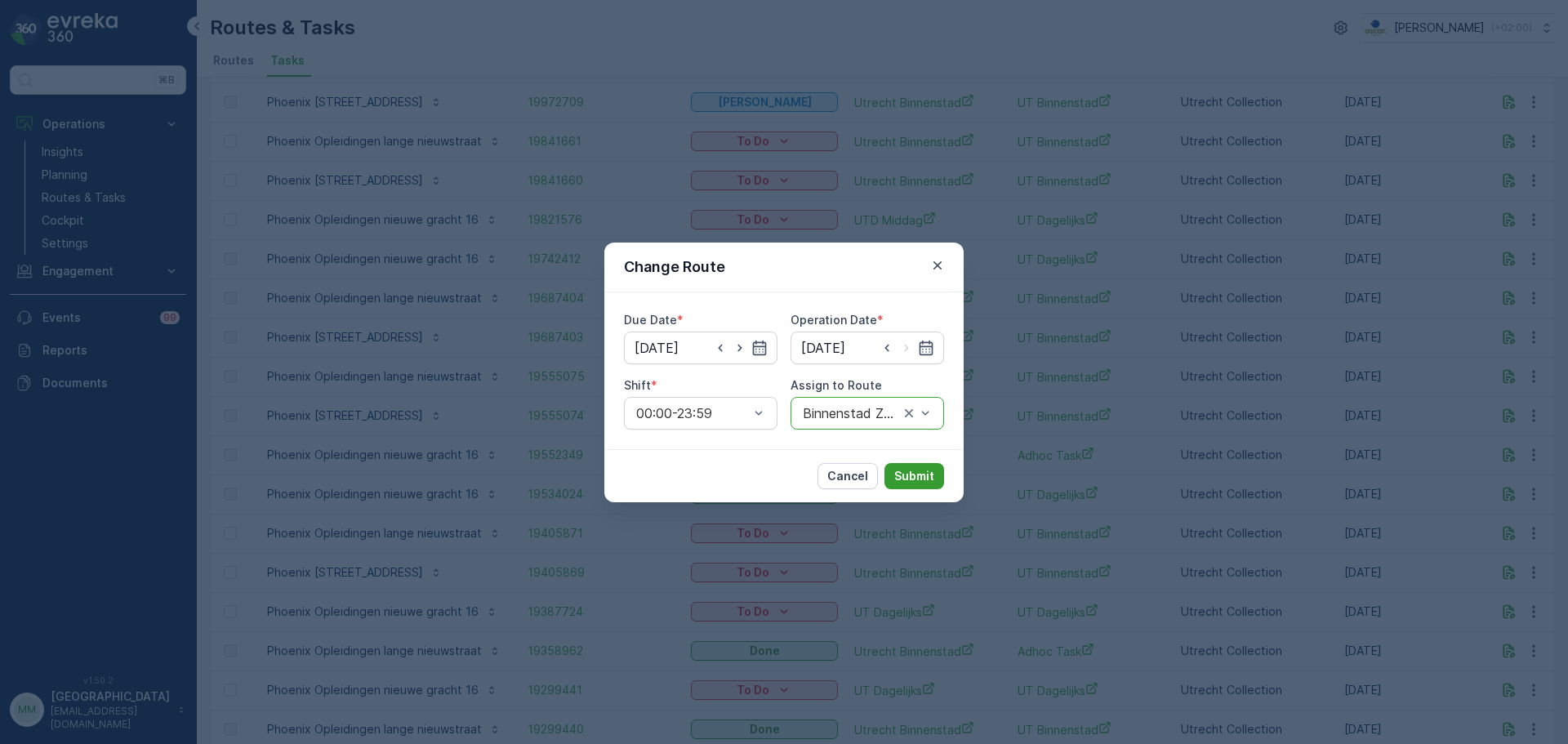
click at [929, 484] on p "Submit" at bounding box center [914, 476] width 40 height 17
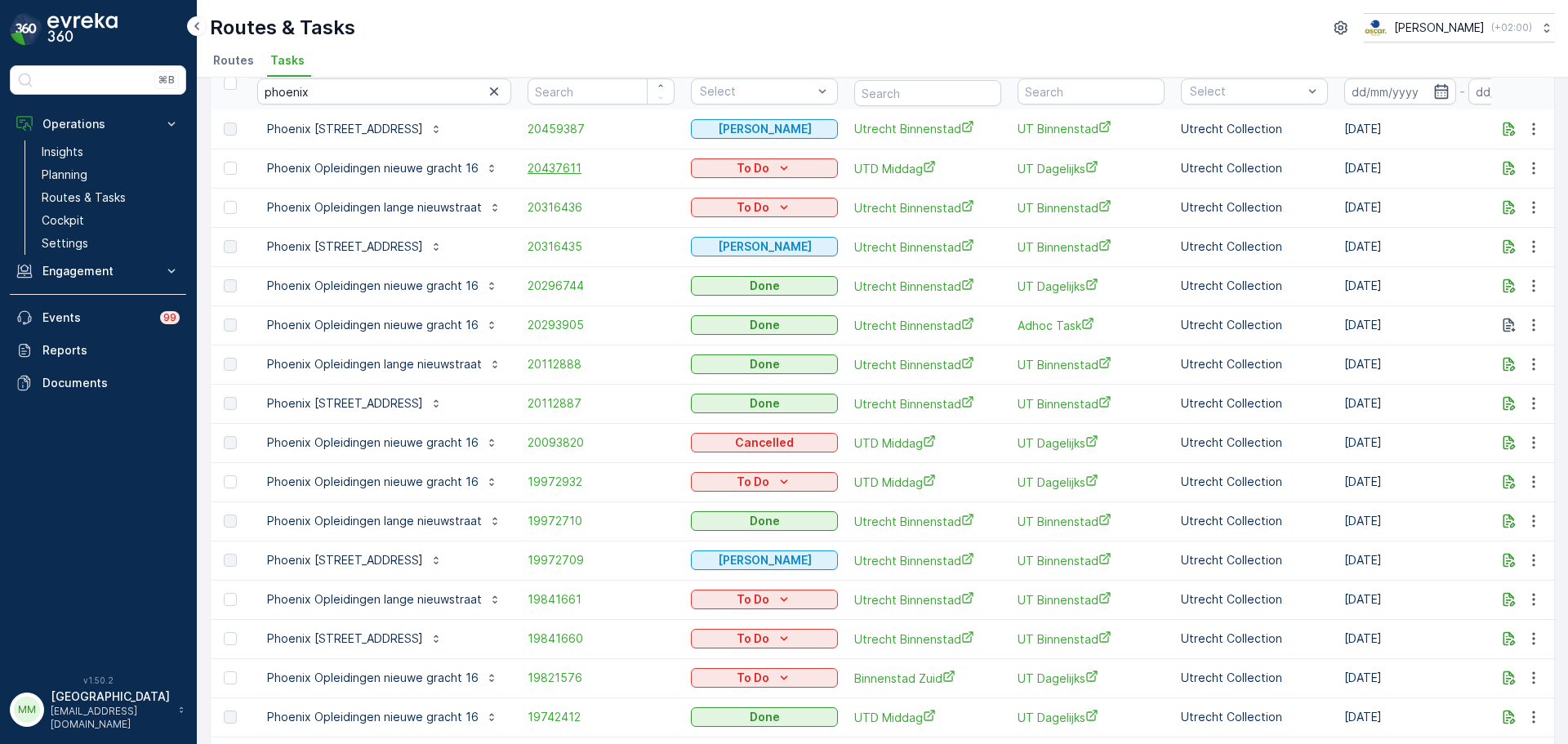
scroll to position [164, 0]
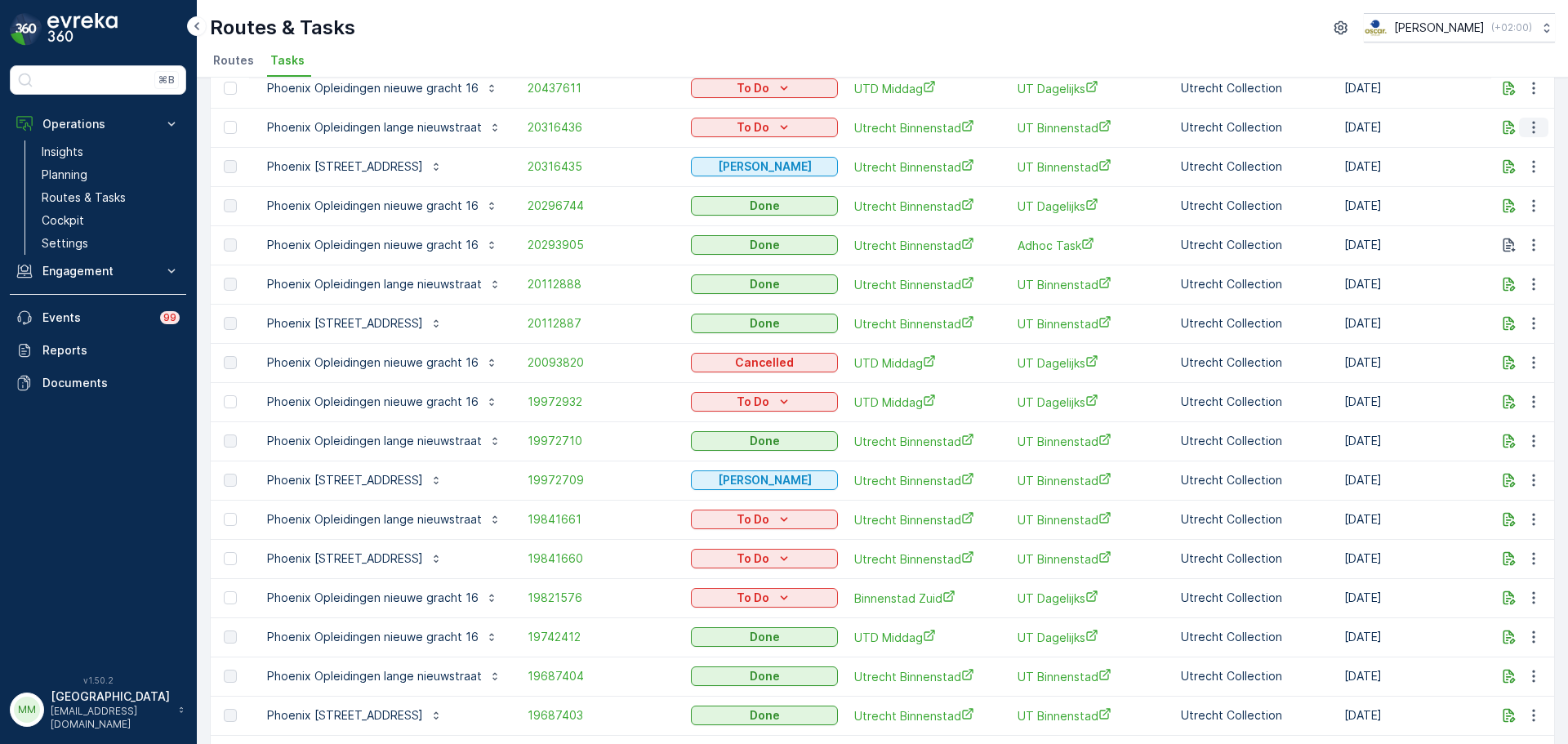
click at [1526, 131] on icon "button" at bounding box center [1533, 127] width 17 height 17
click at [1497, 201] on span "Change Route" at bounding box center [1491, 198] width 79 height 17
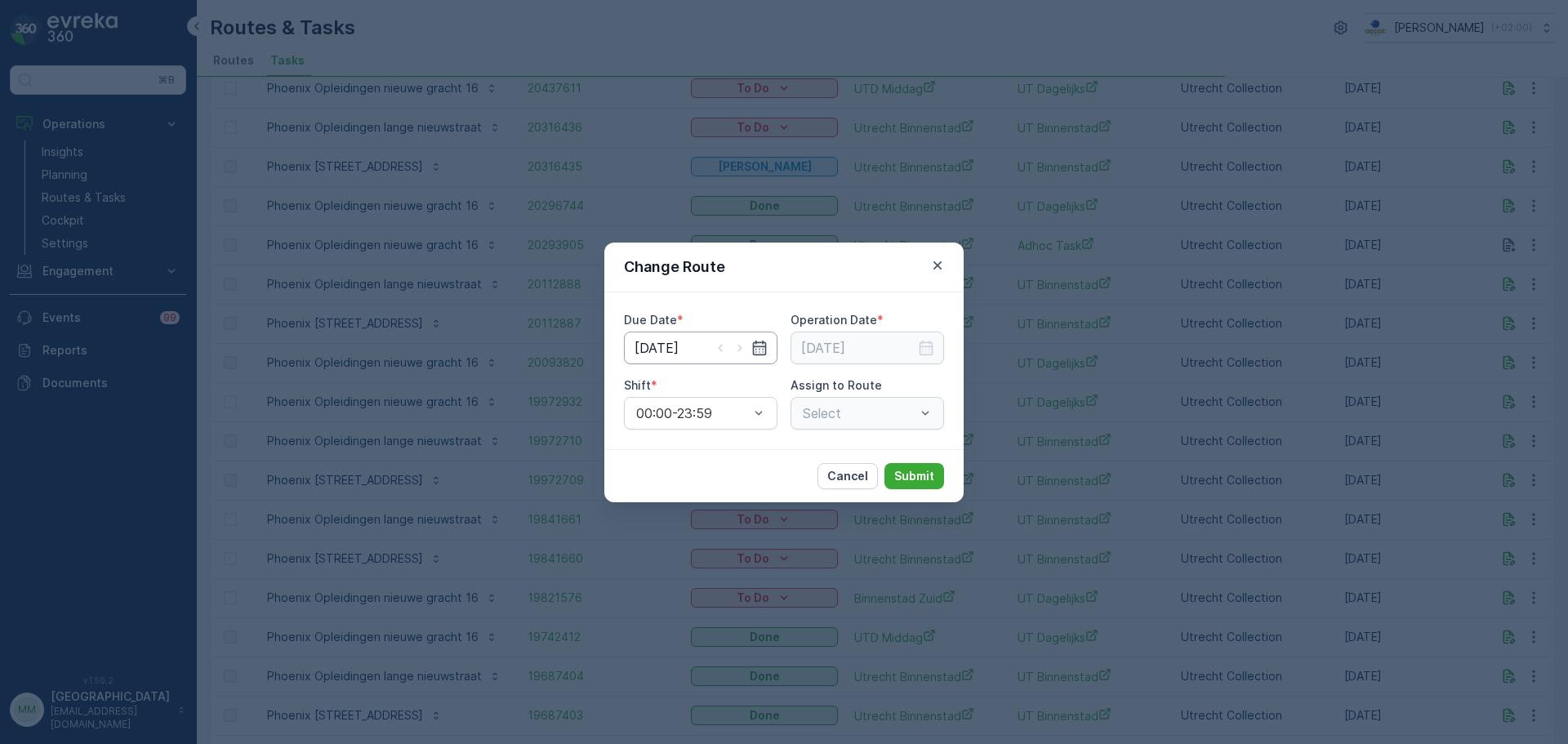
type input "17.07.2025"
click at [677, 351] on input "17.07.2025" at bounding box center [701, 349] width 154 height 33
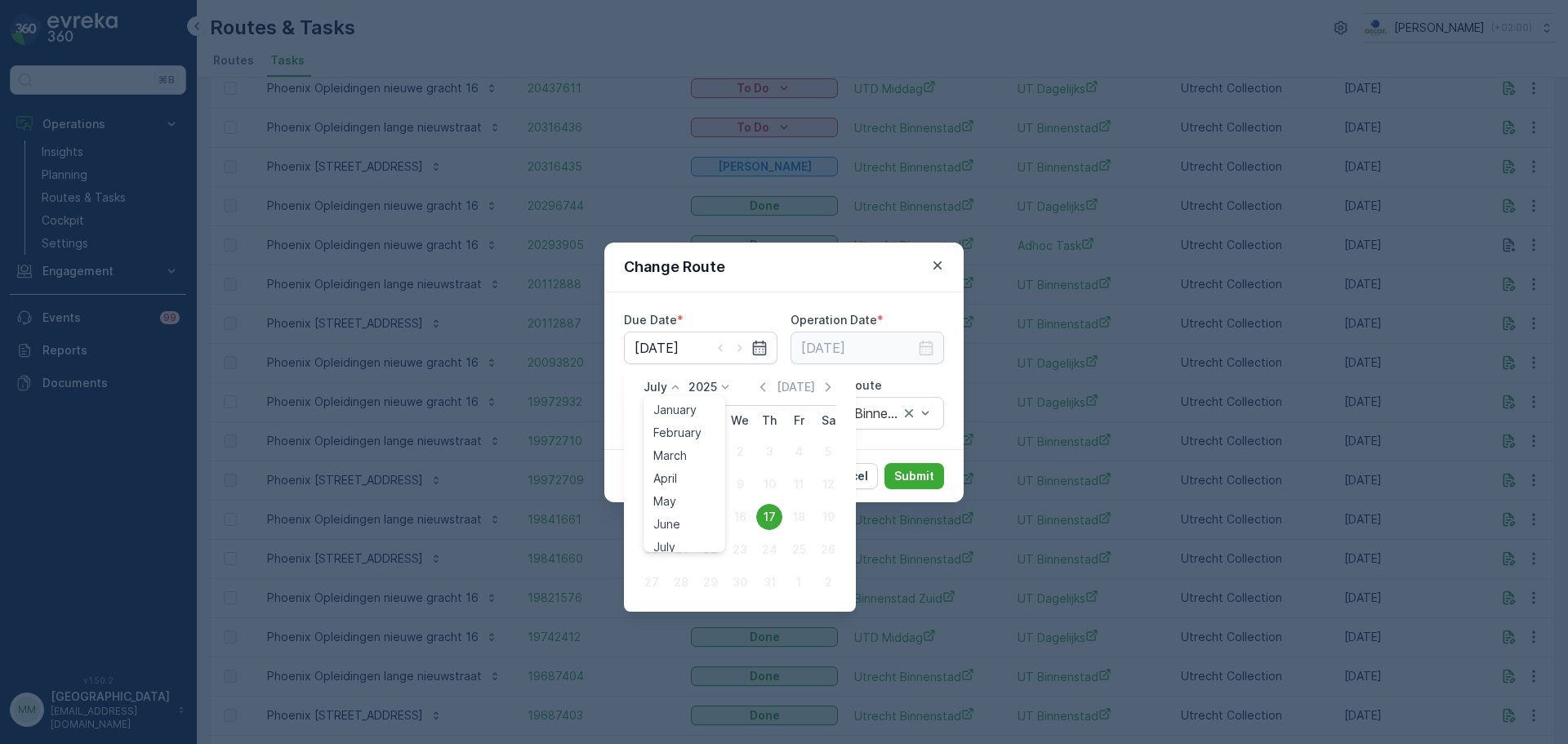
click at [667, 383] on icon at bounding box center [675, 387] width 17 height 17
click at [685, 458] on div "September" at bounding box center [683, 468] width 75 height 22
click at [712, 509] on div "16" at bounding box center [710, 517] width 26 height 26
type input "16.09.2025"
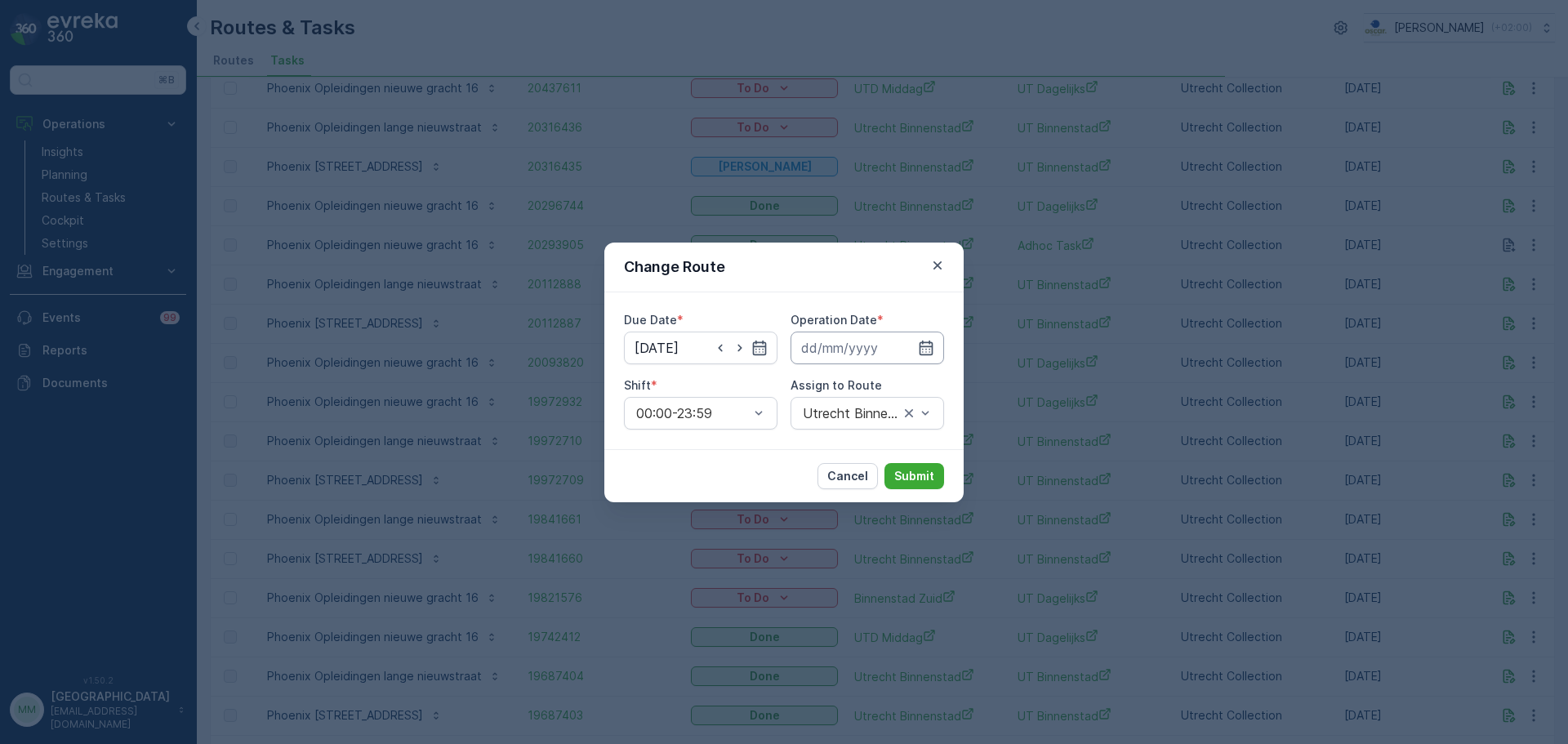
click at [855, 351] on input at bounding box center [867, 349] width 154 height 33
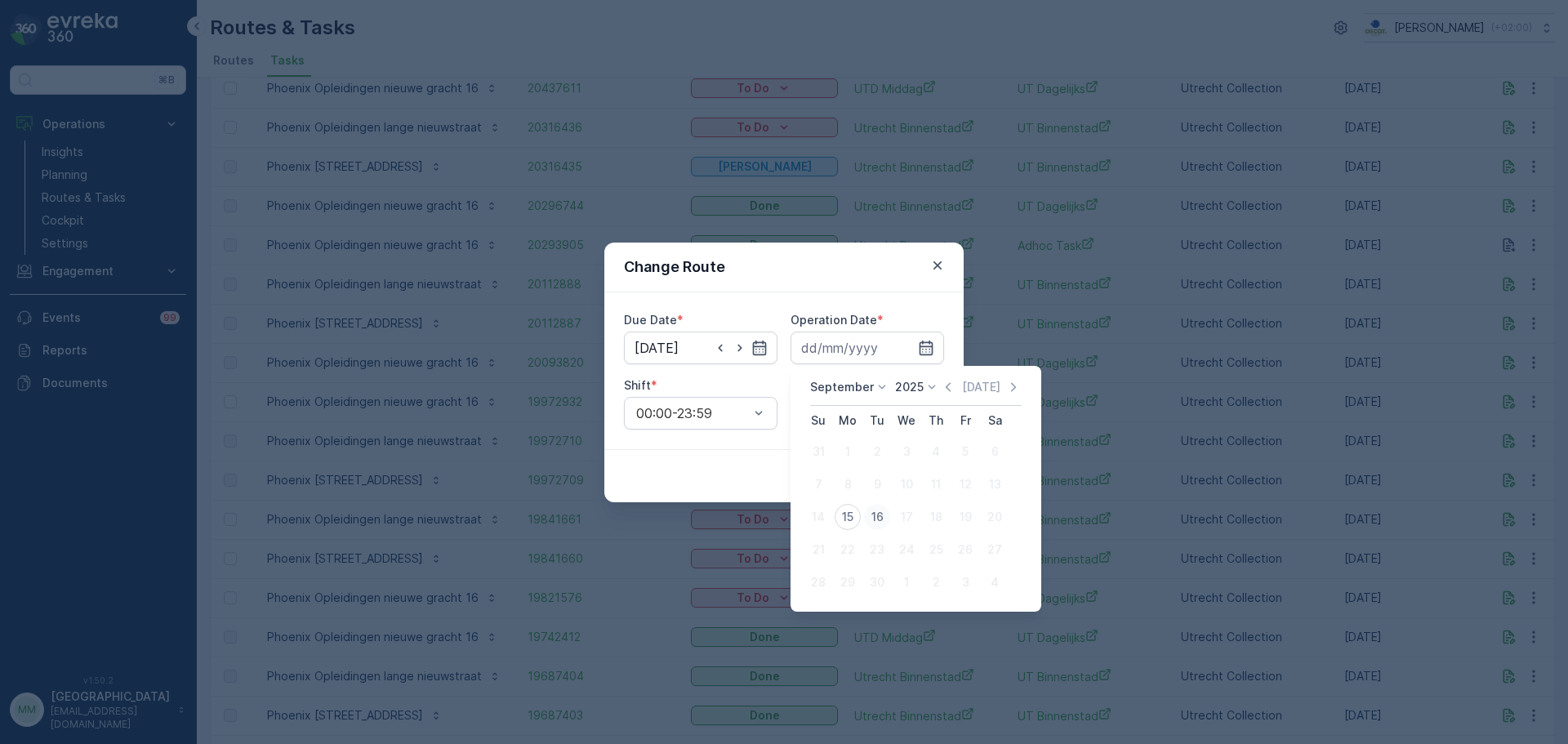
click at [872, 515] on div "16" at bounding box center [877, 517] width 26 height 26
type input "16.09.2025"
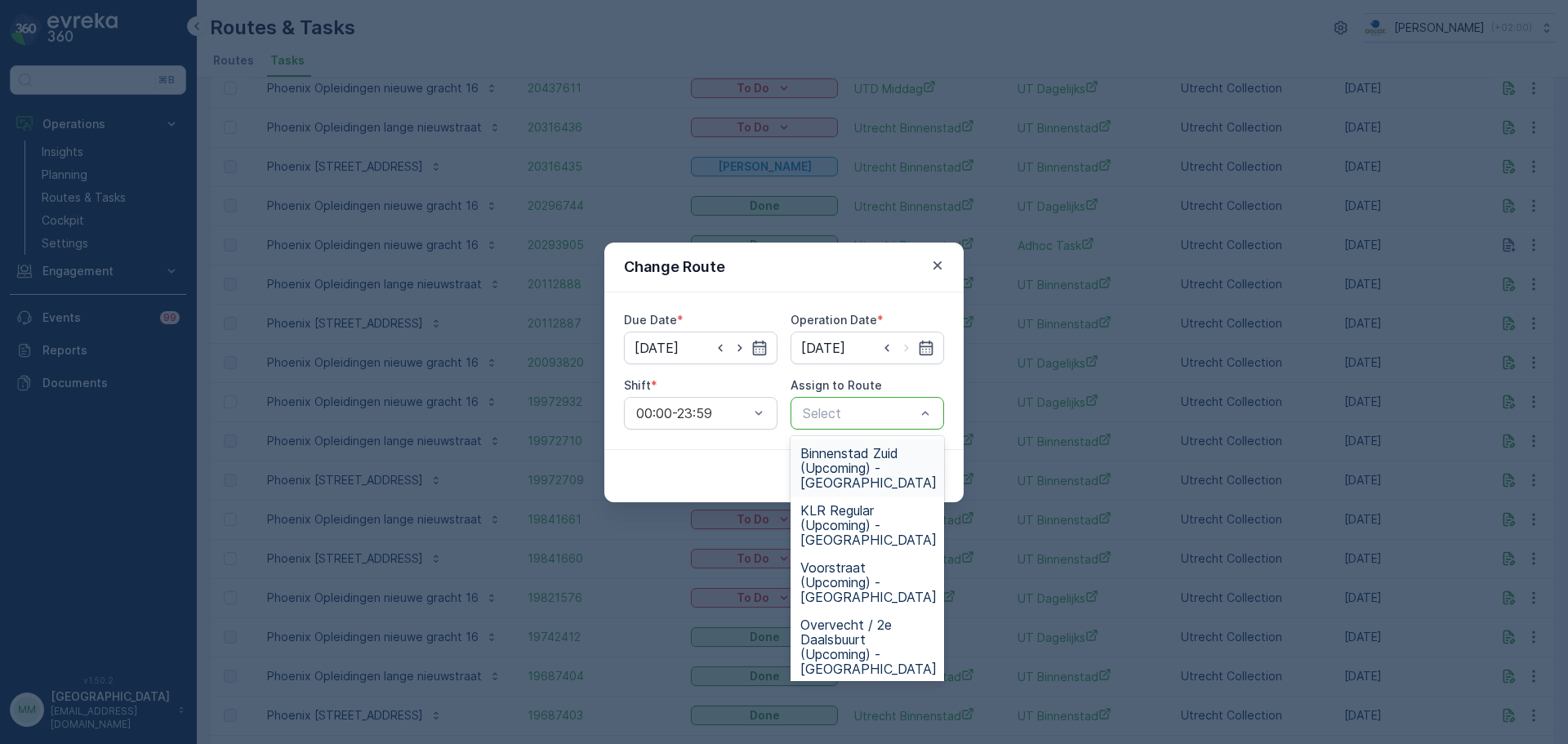
click at [863, 465] on span "Binnenstad Zuid (Upcoming) - Utrecht" at bounding box center [868, 467] width 136 height 44
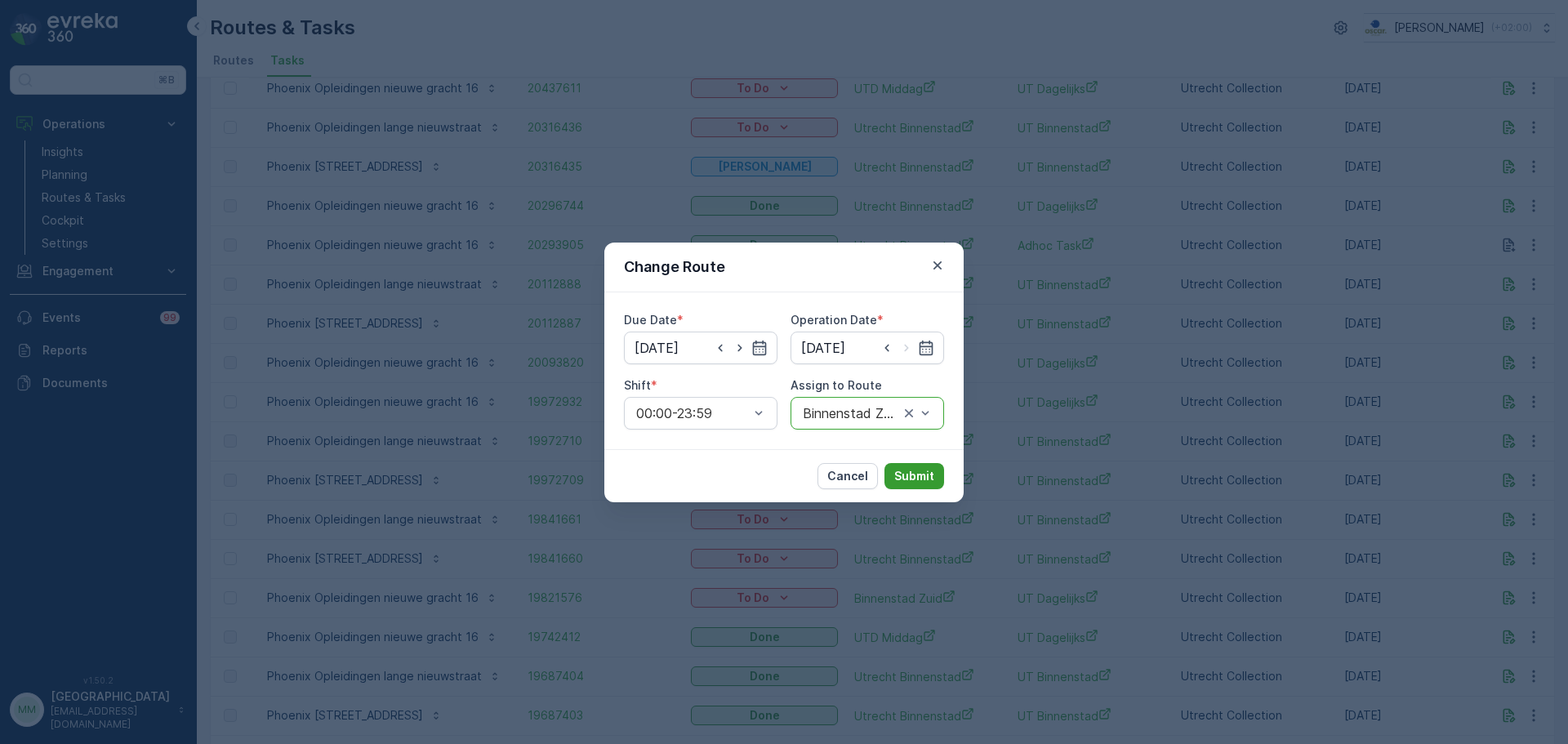
click at [904, 470] on p "Submit" at bounding box center [914, 476] width 40 height 17
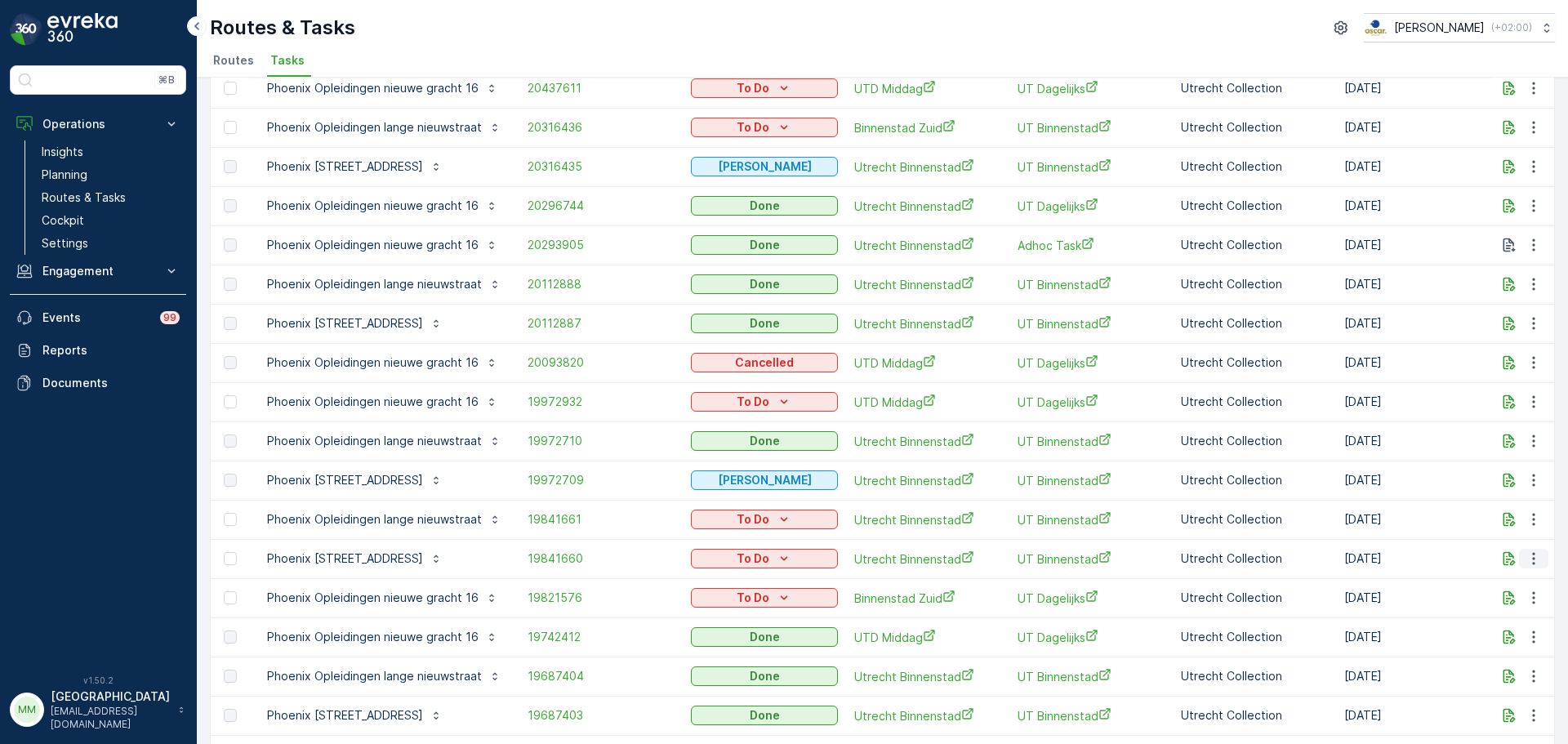
click at [1531, 553] on icon "button" at bounding box center [1533, 558] width 17 height 17
click at [1499, 632] on span "Change Route" at bounding box center [1491, 629] width 79 height 17
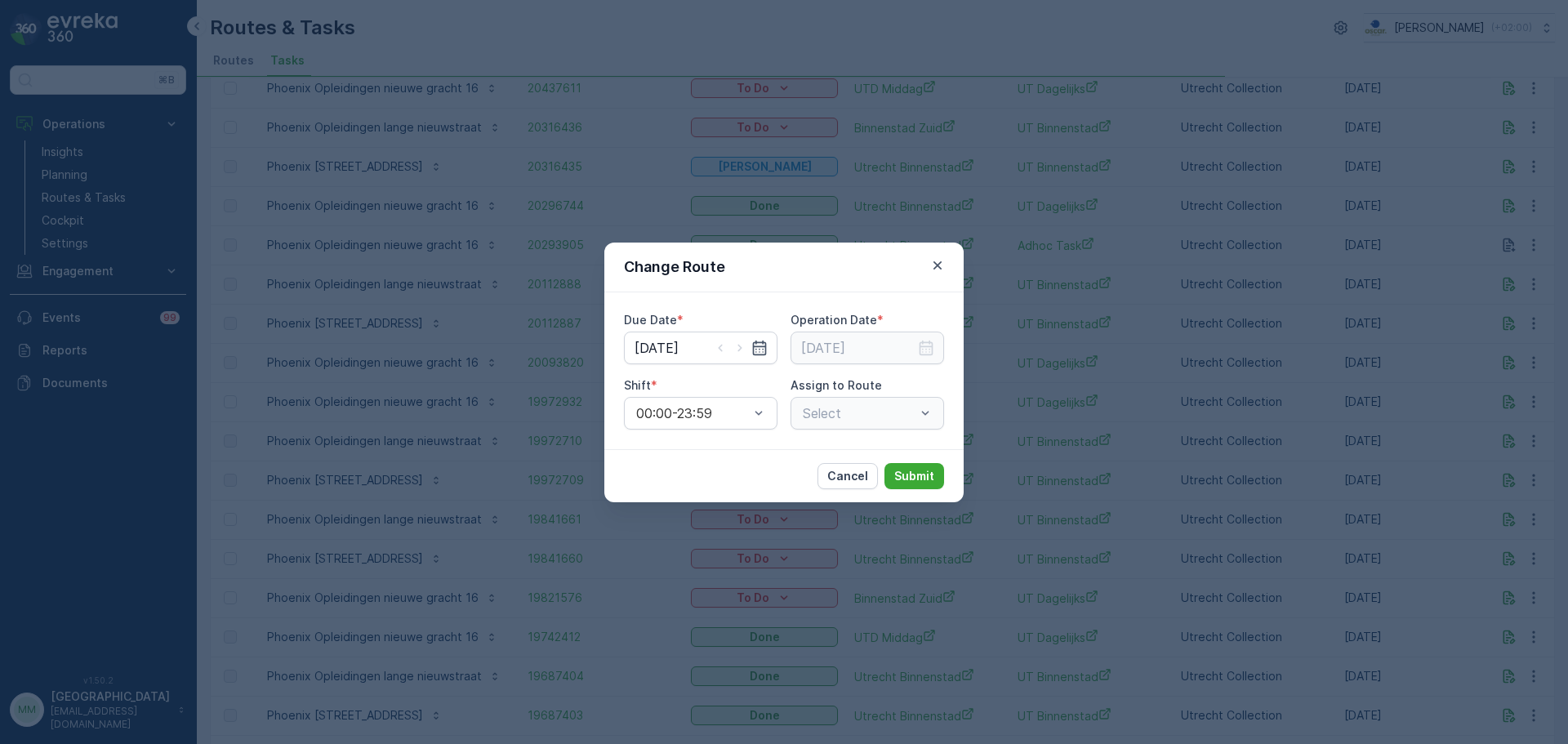
type input "26.06.2025"
click at [661, 347] on input "26.06.2025" at bounding box center [701, 349] width 154 height 33
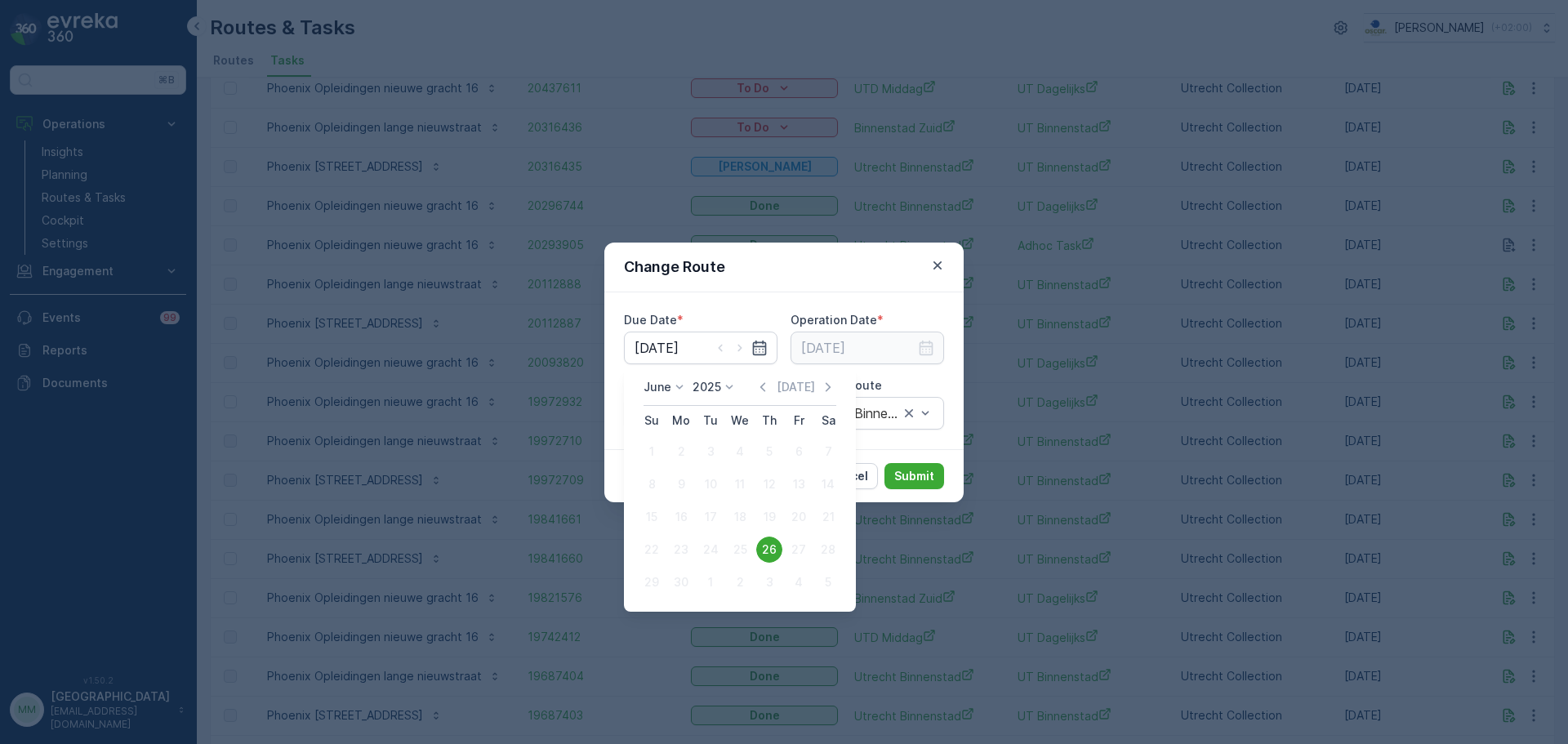
click at [657, 388] on p "June" at bounding box center [657, 387] width 28 height 17
click at [677, 511] on span "September" at bounding box center [684, 511] width 62 height 17
click at [702, 520] on div "16" at bounding box center [710, 517] width 26 height 26
type input "16.09.2025"
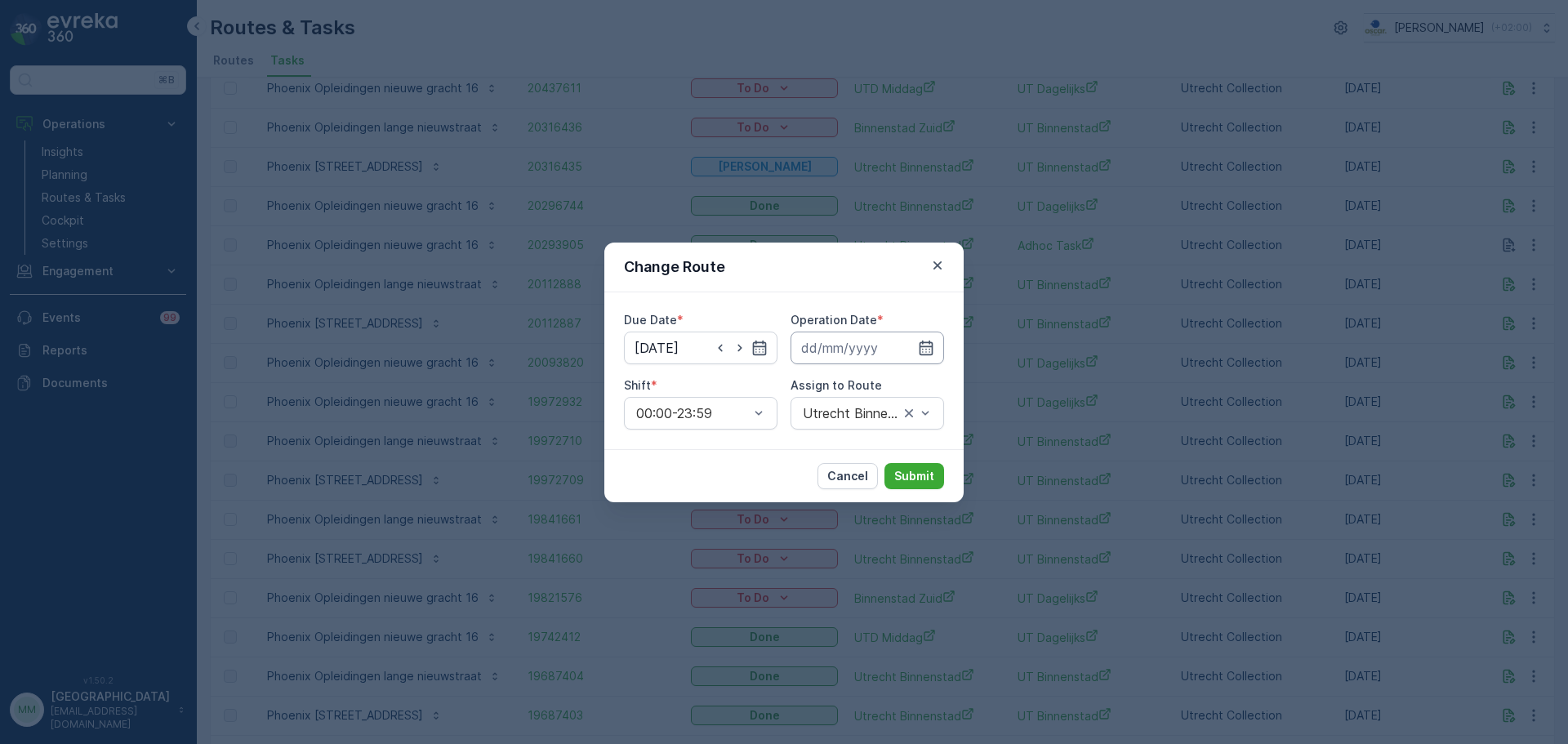
click at [859, 349] on input at bounding box center [867, 349] width 154 height 33
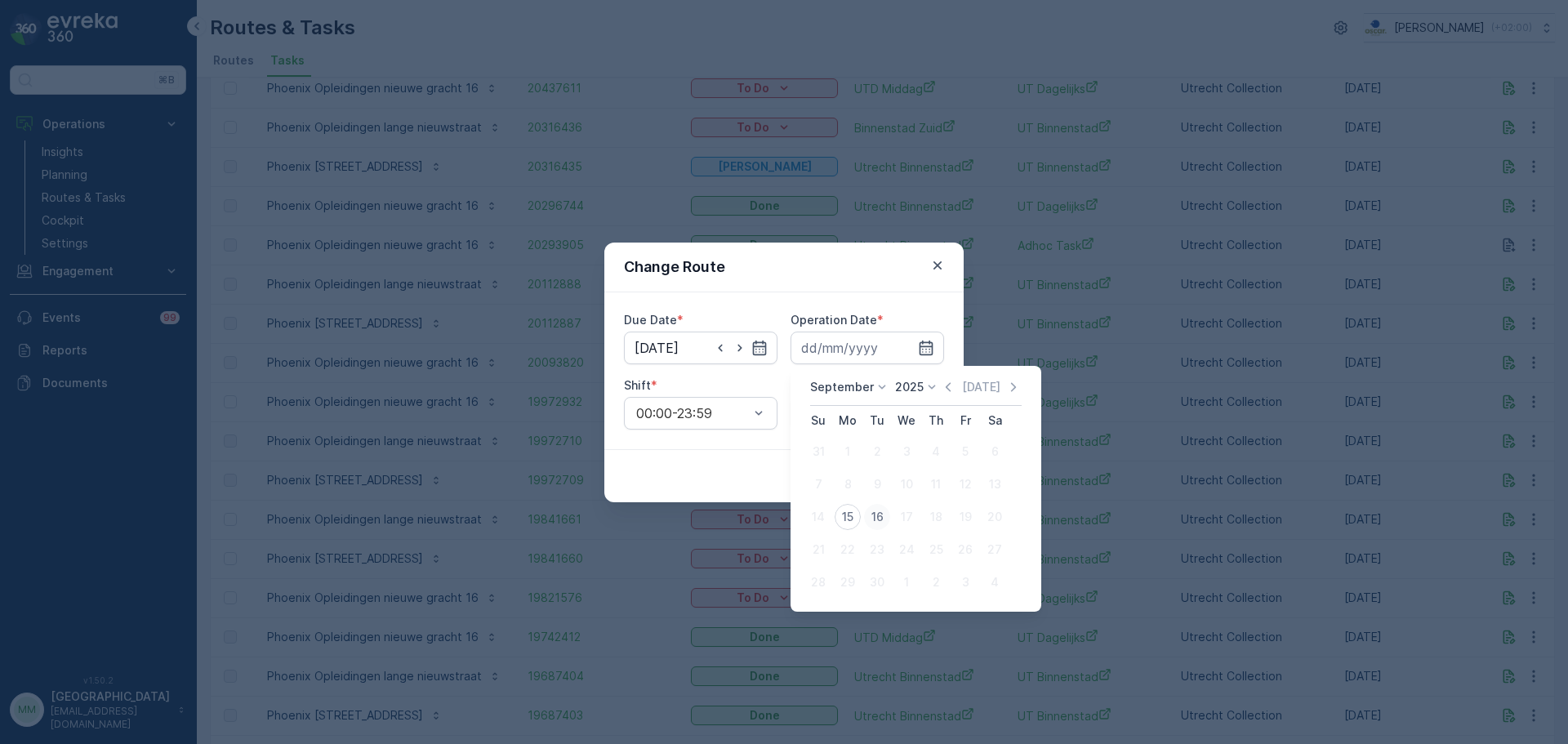
click at [879, 518] on div "16" at bounding box center [877, 517] width 26 height 26
type input "16.09.2025"
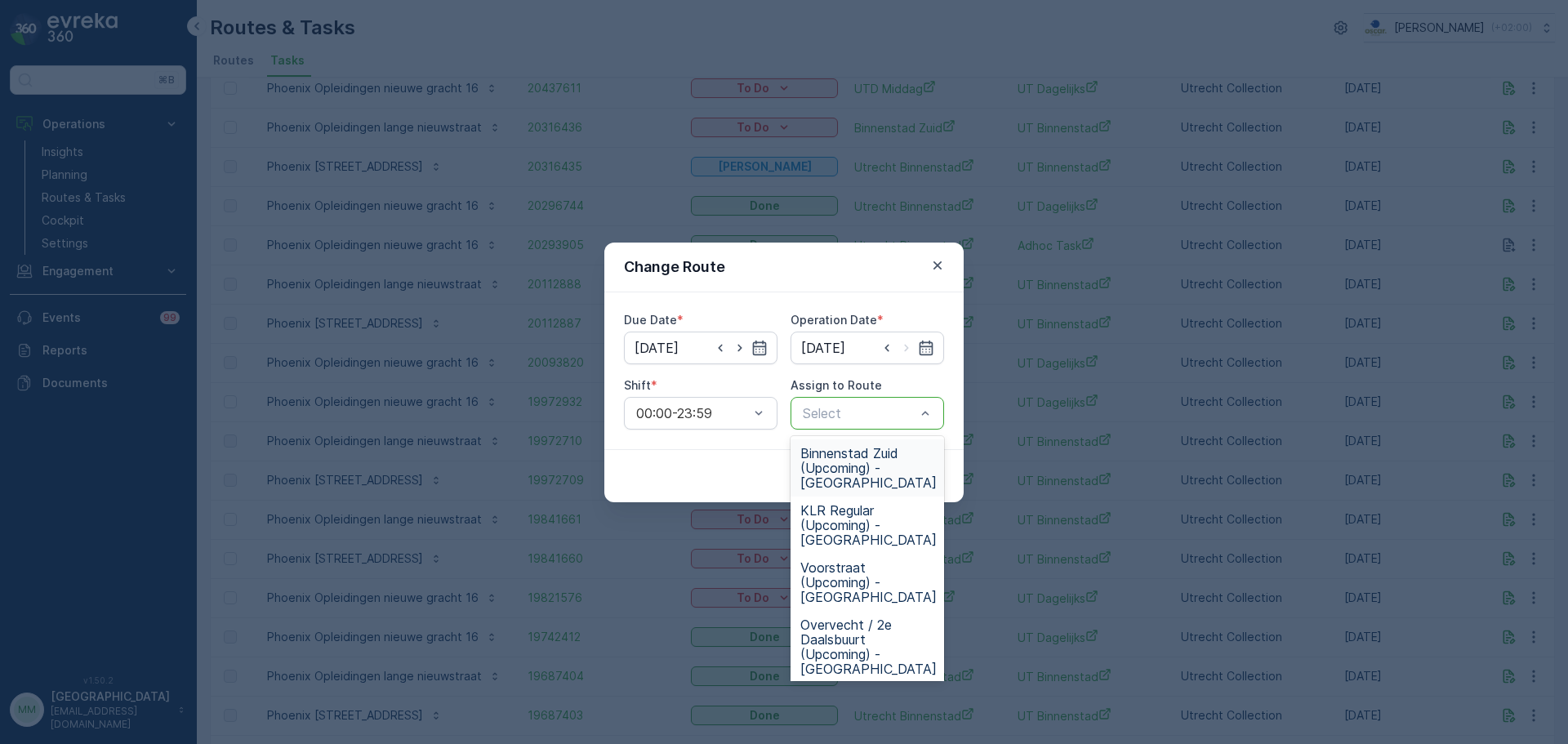
click at [885, 465] on span "Binnenstad Zuid (Upcoming) - Utrecht" at bounding box center [868, 467] width 136 height 44
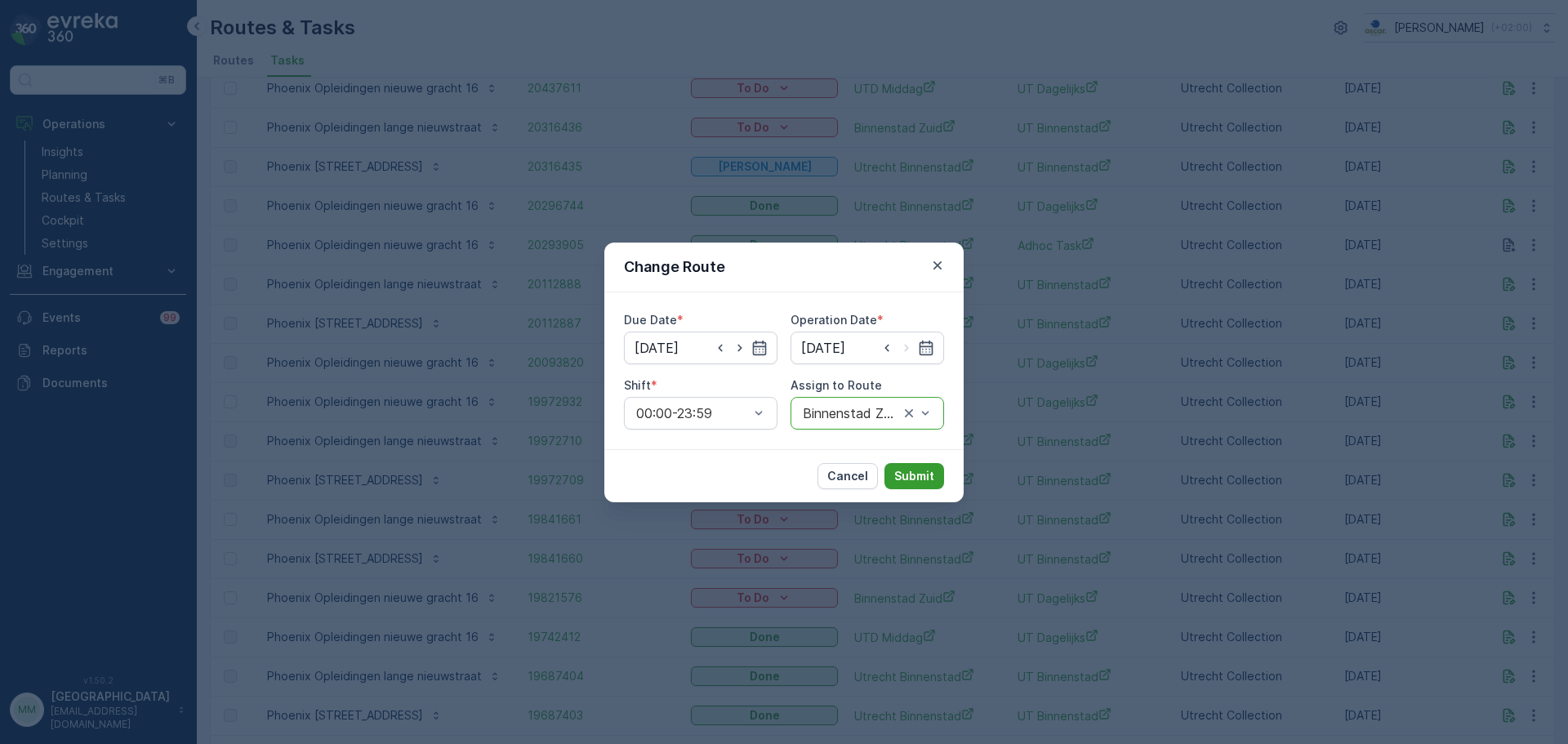
click at [917, 474] on p "Submit" at bounding box center [914, 476] width 40 height 17
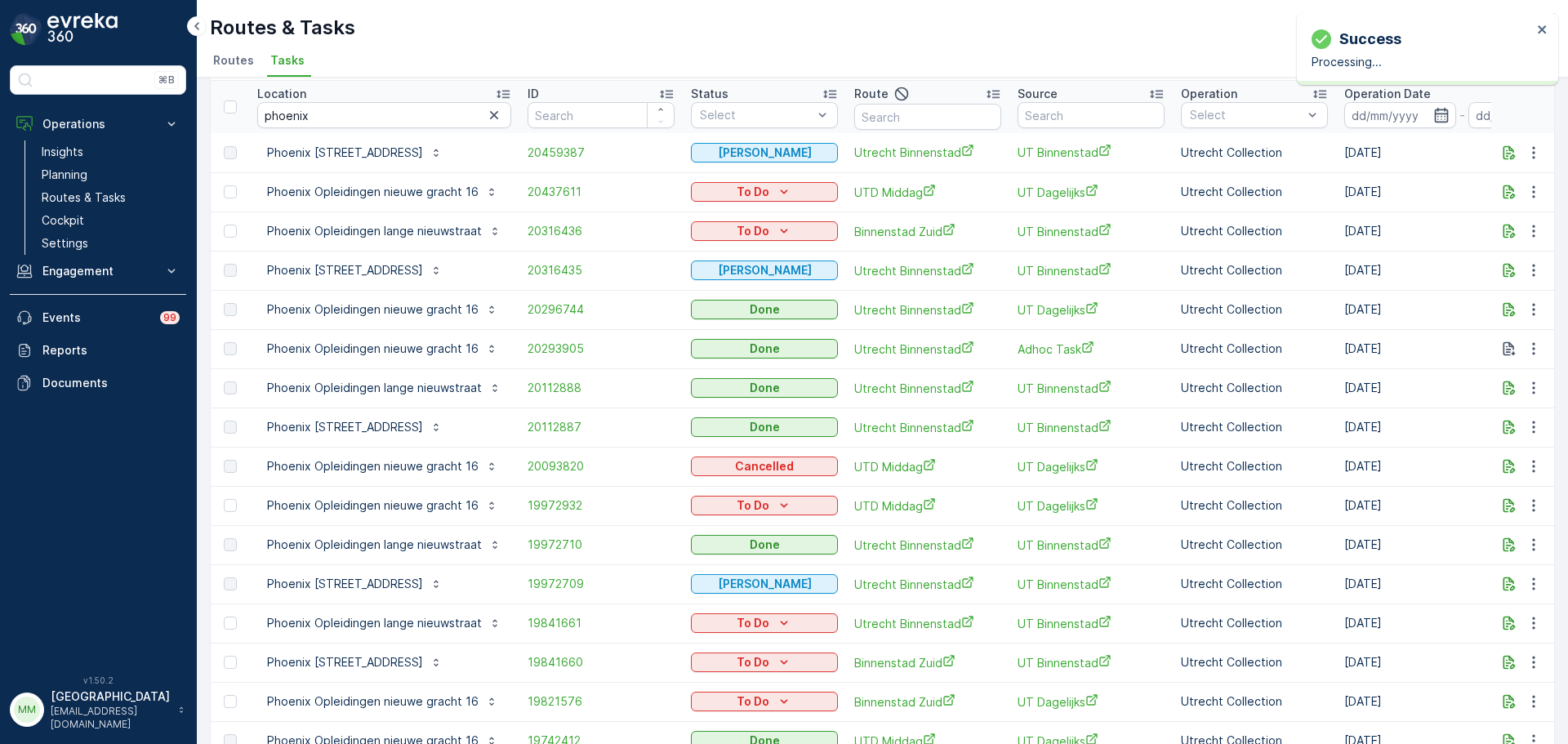
scroll to position [0, 0]
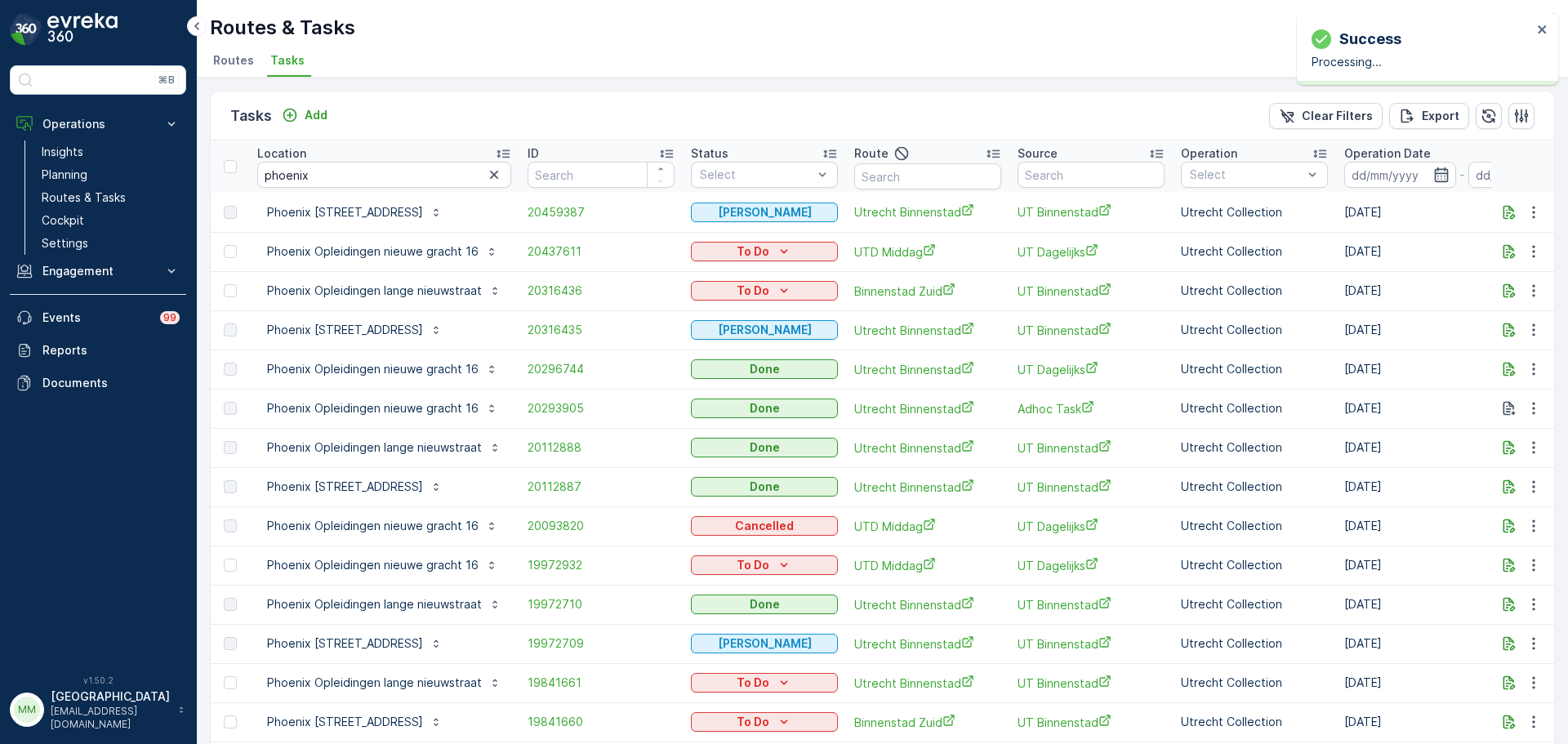
click at [486, 175] on icon "button" at bounding box center [493, 174] width 17 height 17
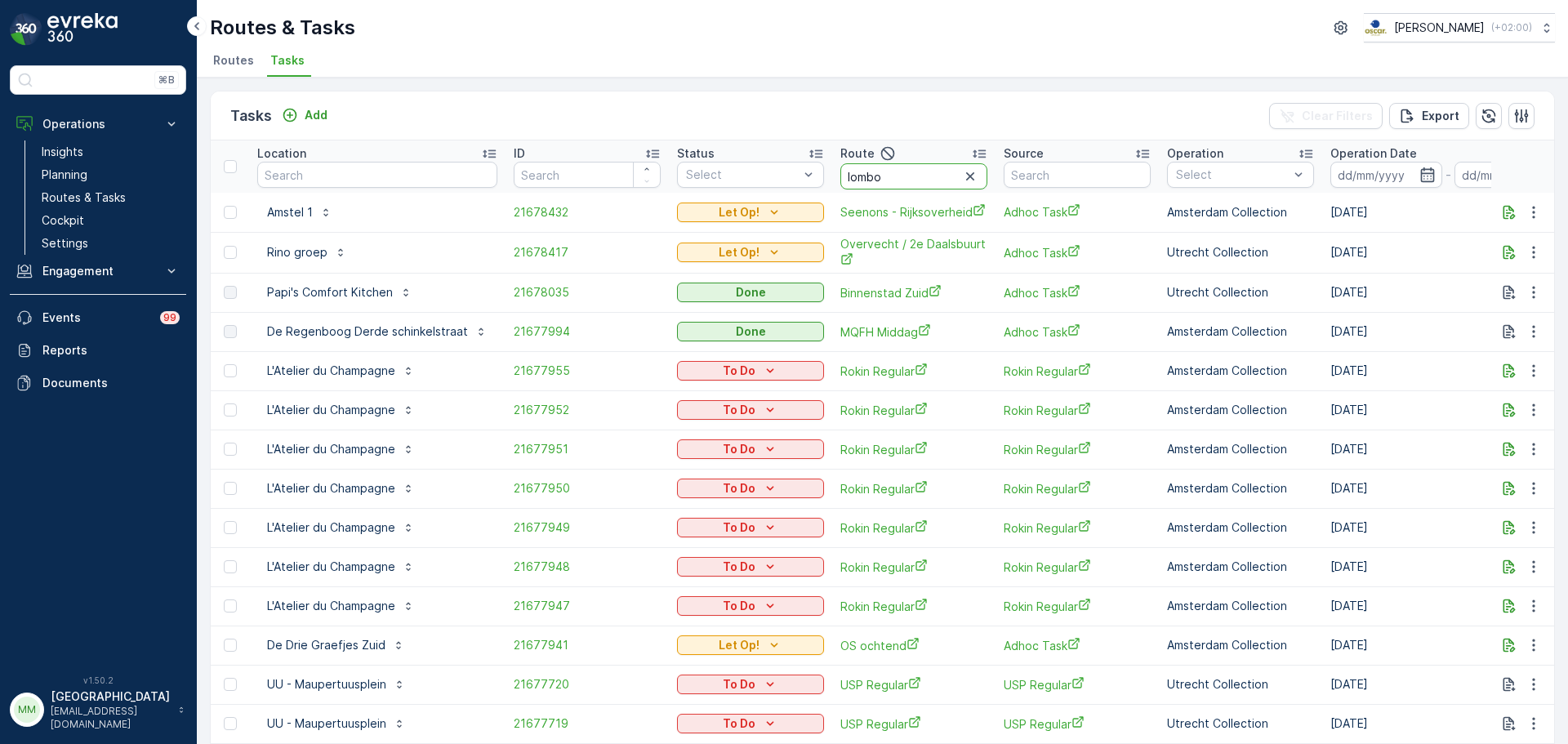
type input "lombok"
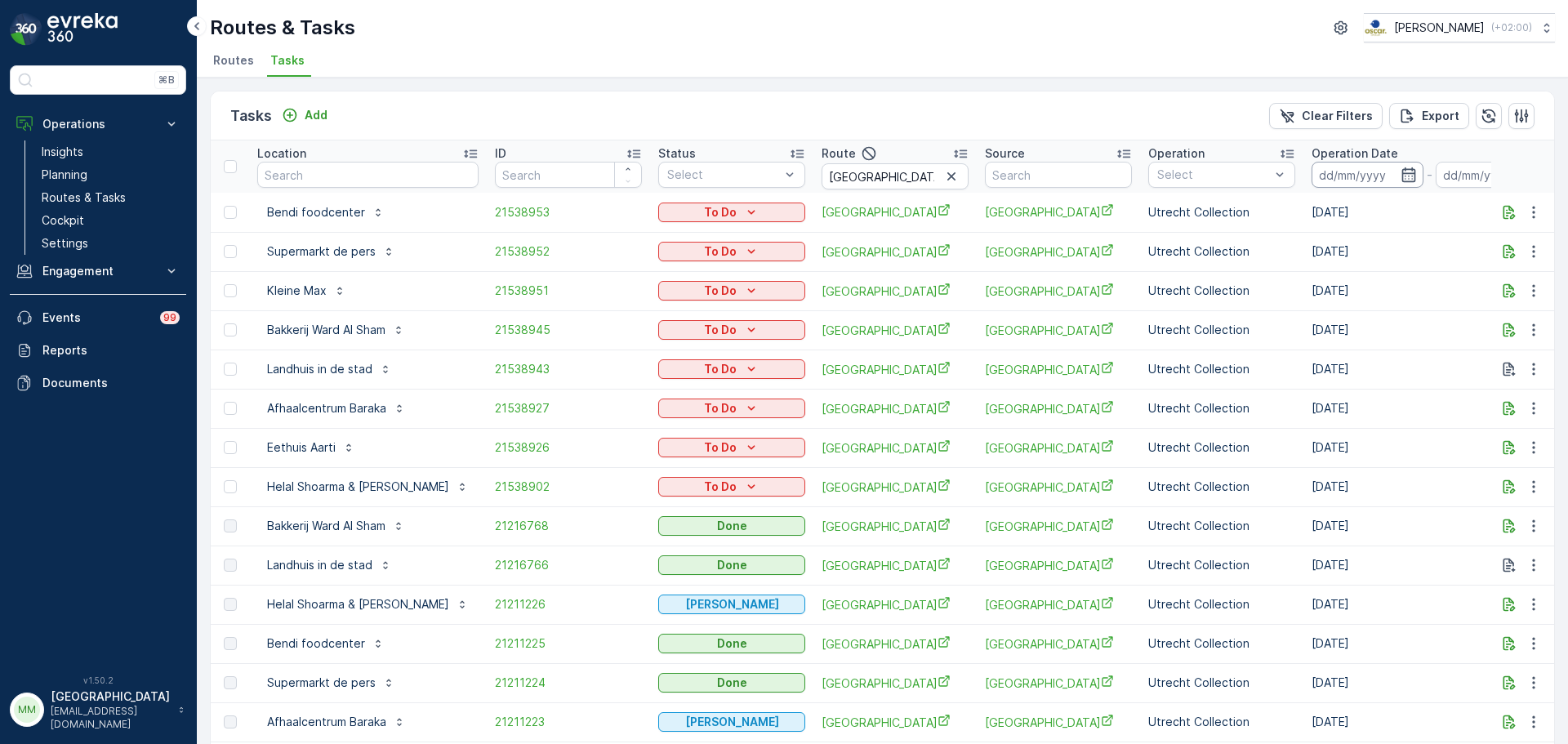
click at [1331, 179] on input at bounding box center [1367, 174] width 112 height 26
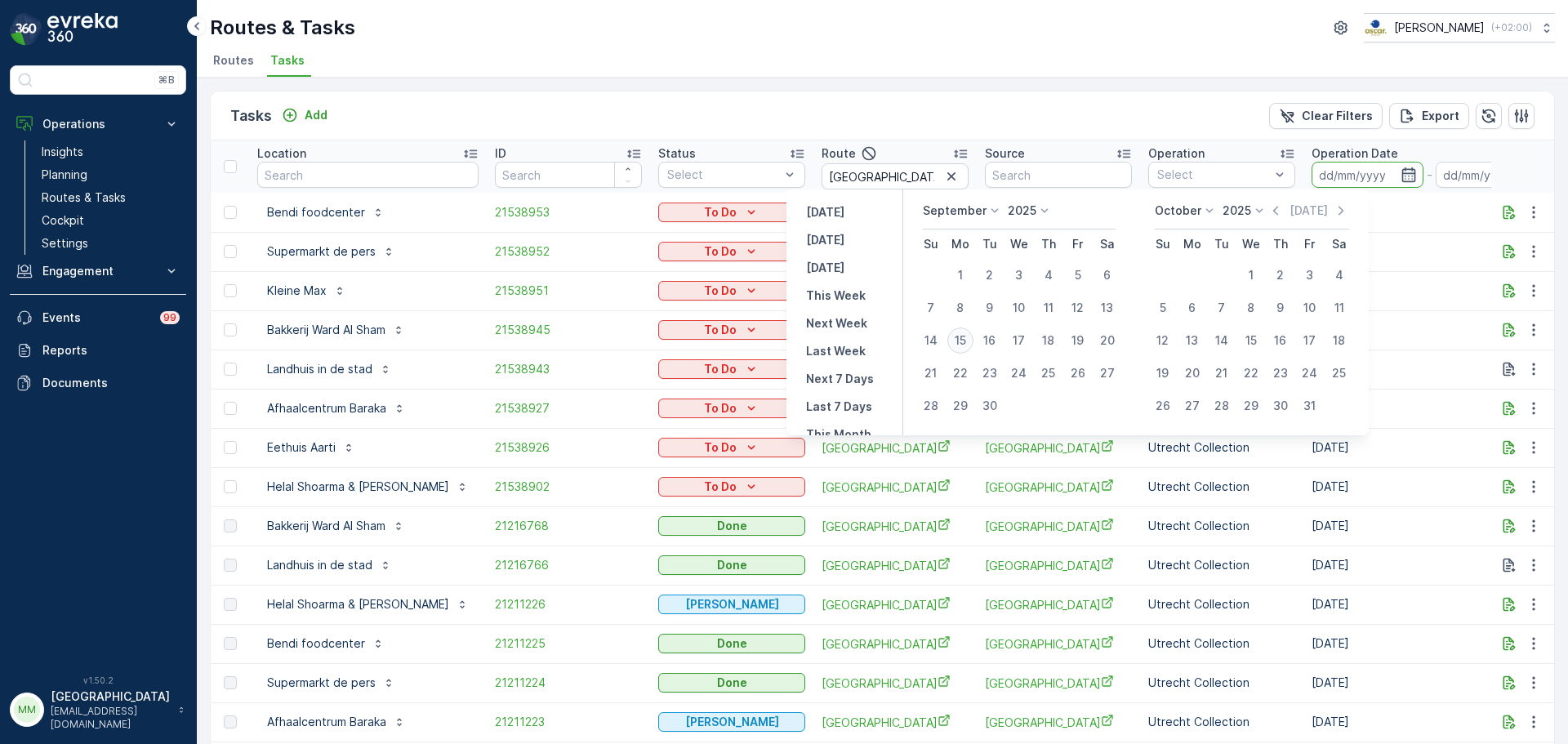
click at [969, 342] on div "15" at bounding box center [960, 340] width 26 height 26
type input "[DATE]"
click at [969, 342] on div "15" at bounding box center [960, 340] width 26 height 26
type input "[DATE]"
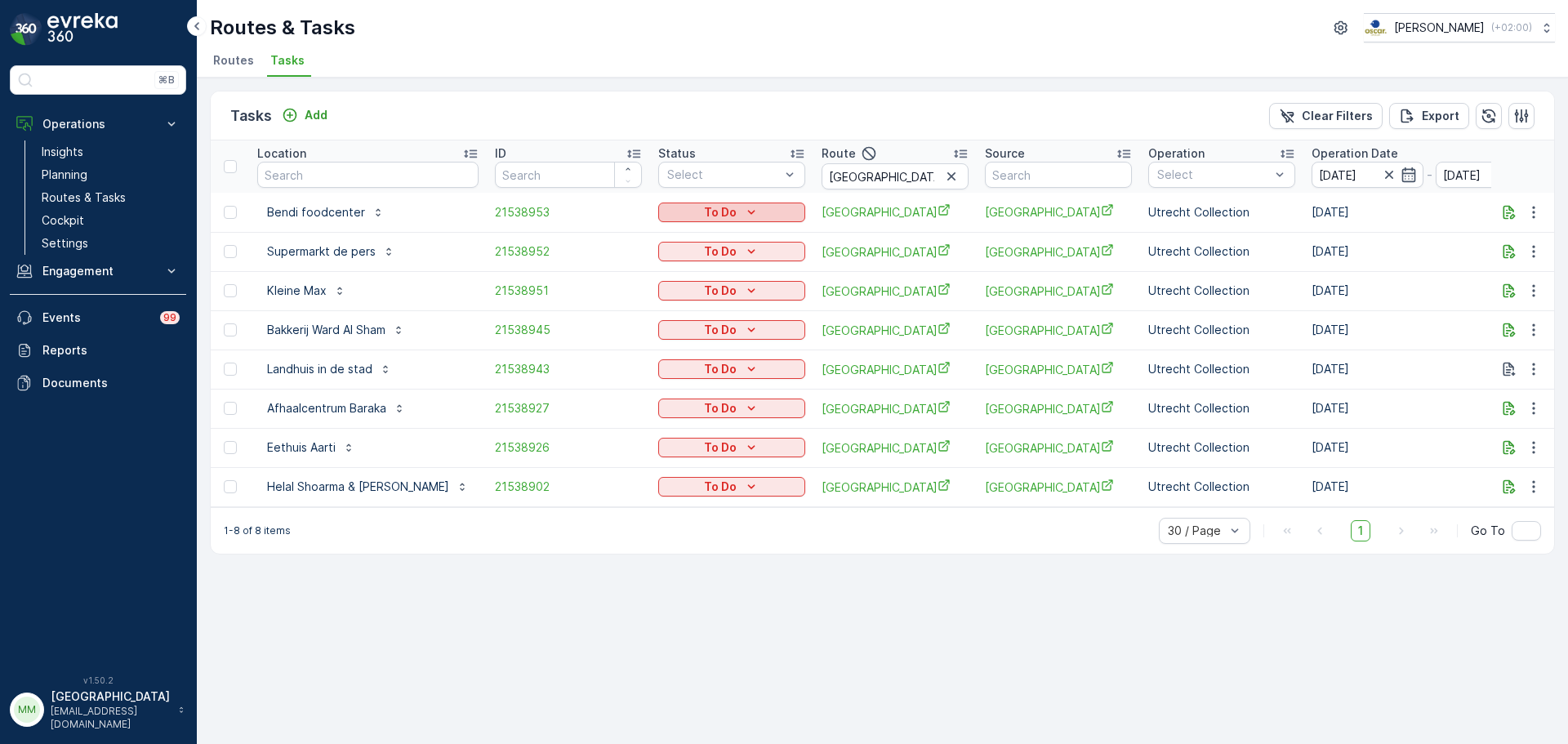
click at [665, 205] on div "To Do" at bounding box center [732, 212] width 134 height 17
click at [648, 301] on span "Cancelled" at bounding box center [641, 305] width 55 height 17
click at [743, 256] on icon "To Do" at bounding box center [750, 251] width 17 height 17
click at [662, 339] on span "Cancelled" at bounding box center [641, 345] width 55 height 17
click at [704, 286] on p "To Do" at bounding box center [720, 290] width 33 height 17
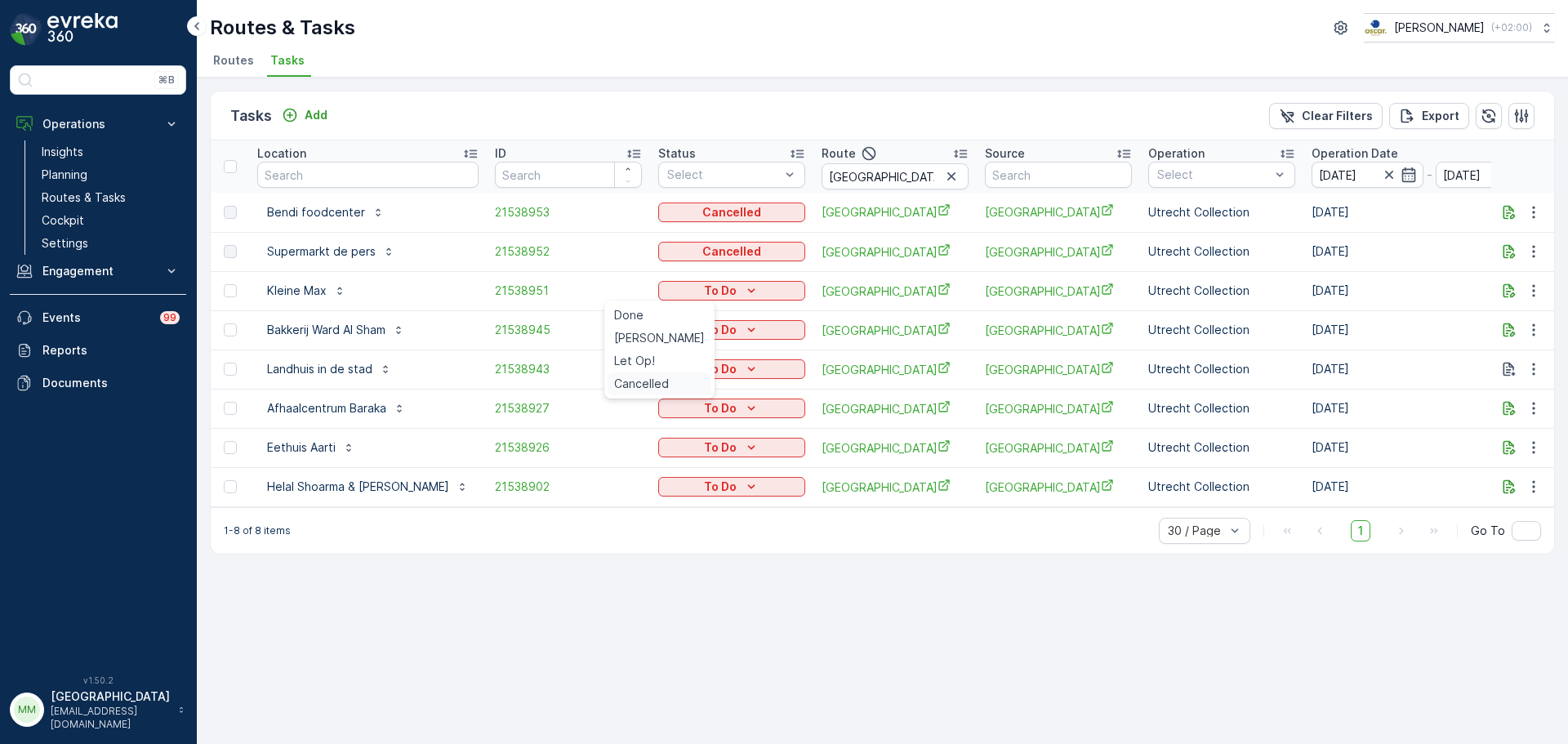
click at [653, 383] on span "Cancelled" at bounding box center [641, 384] width 55 height 17
click at [1541, 332] on icon "button" at bounding box center [1533, 330] width 17 height 17
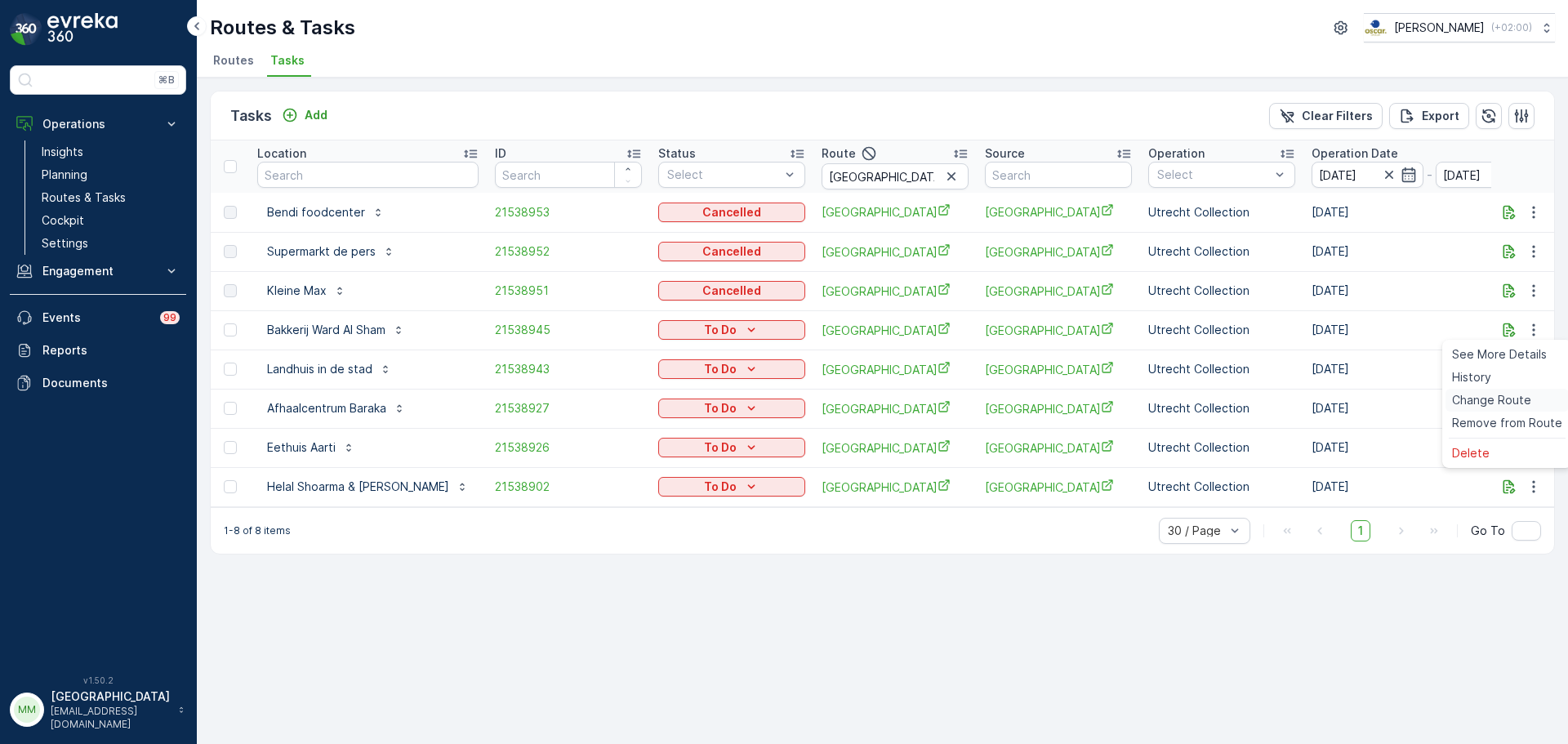
click at [1508, 399] on span "Change Route" at bounding box center [1491, 400] width 79 height 17
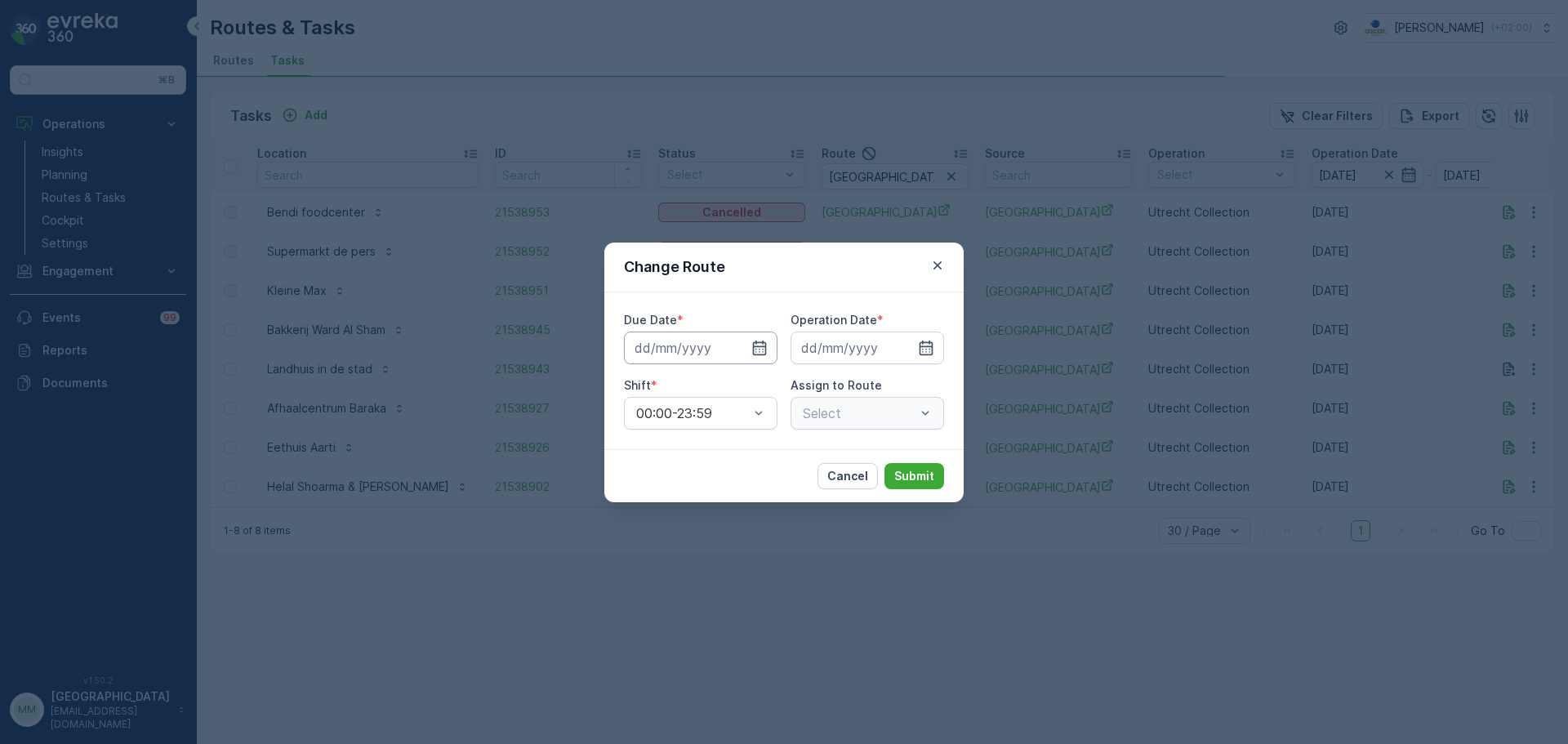
type input "[DATE]"
click at [730, 350] on div at bounding box center [740, 348] width 55 height 17
click at [738, 348] on icon "button" at bounding box center [740, 348] width 17 height 17
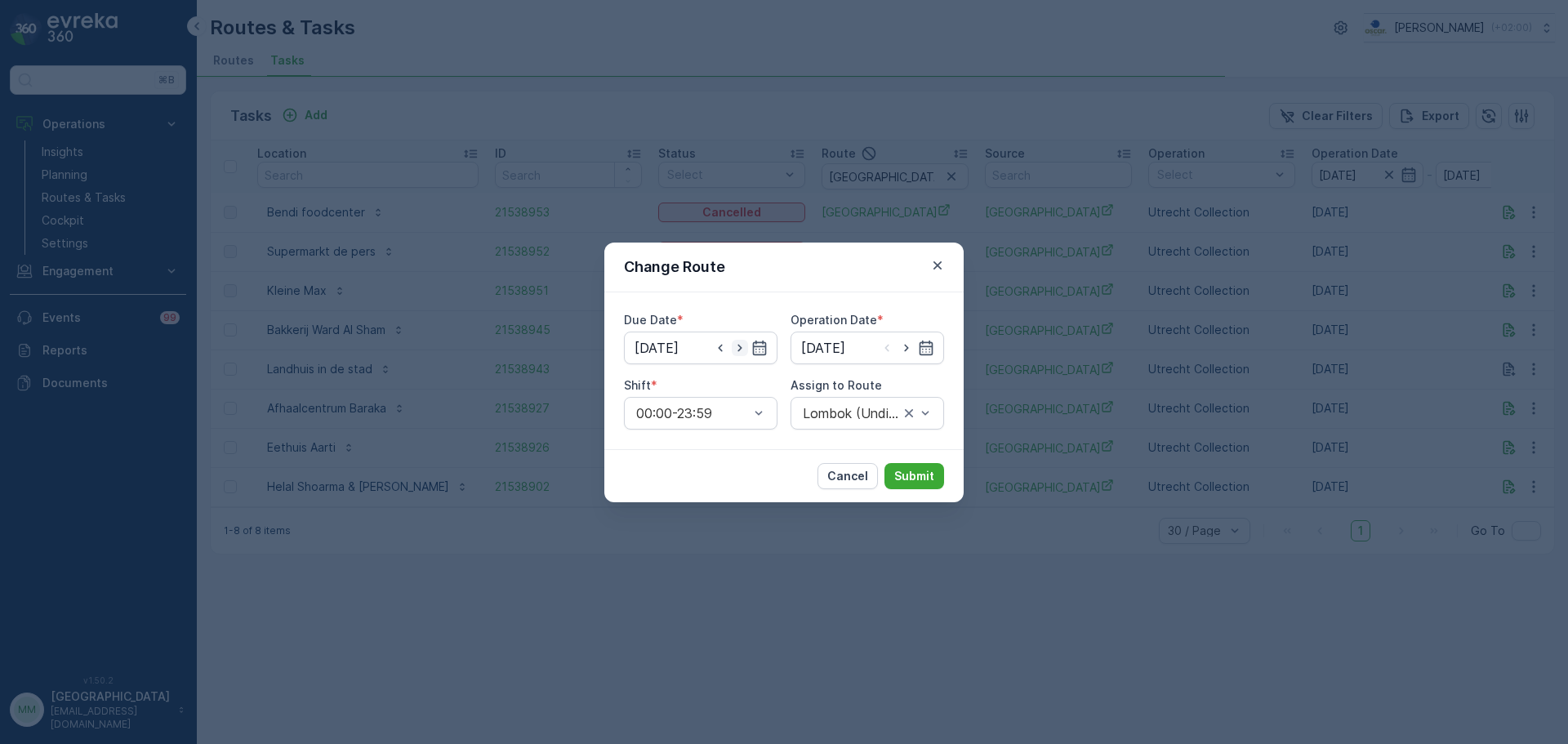
type input "17.09.2025"
click at [908, 353] on icon "button" at bounding box center [906, 348] width 17 height 17
type input "17.09.2025"
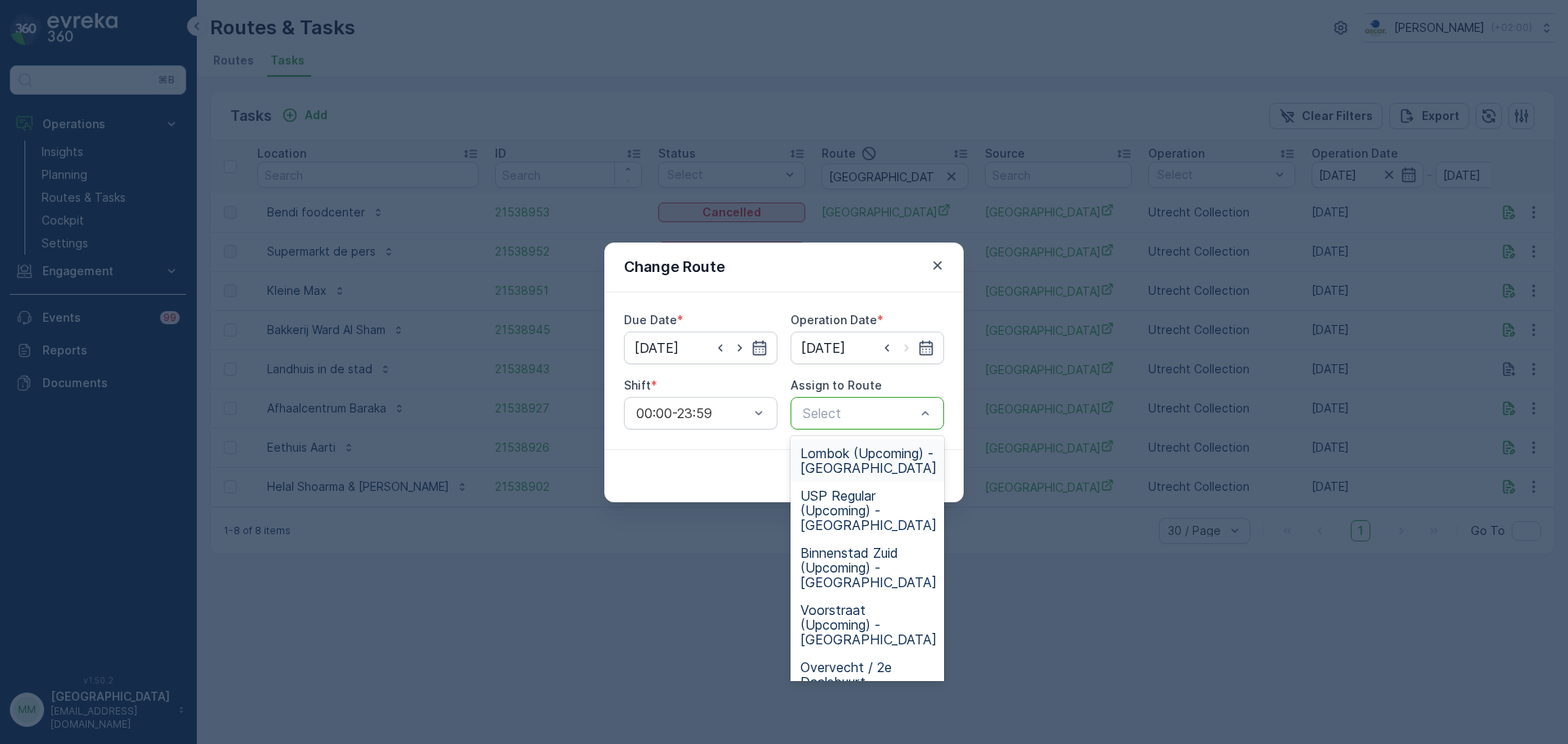
click at [895, 465] on span "Lombok (Upcoming) - Utrecht" at bounding box center [868, 461] width 136 height 29
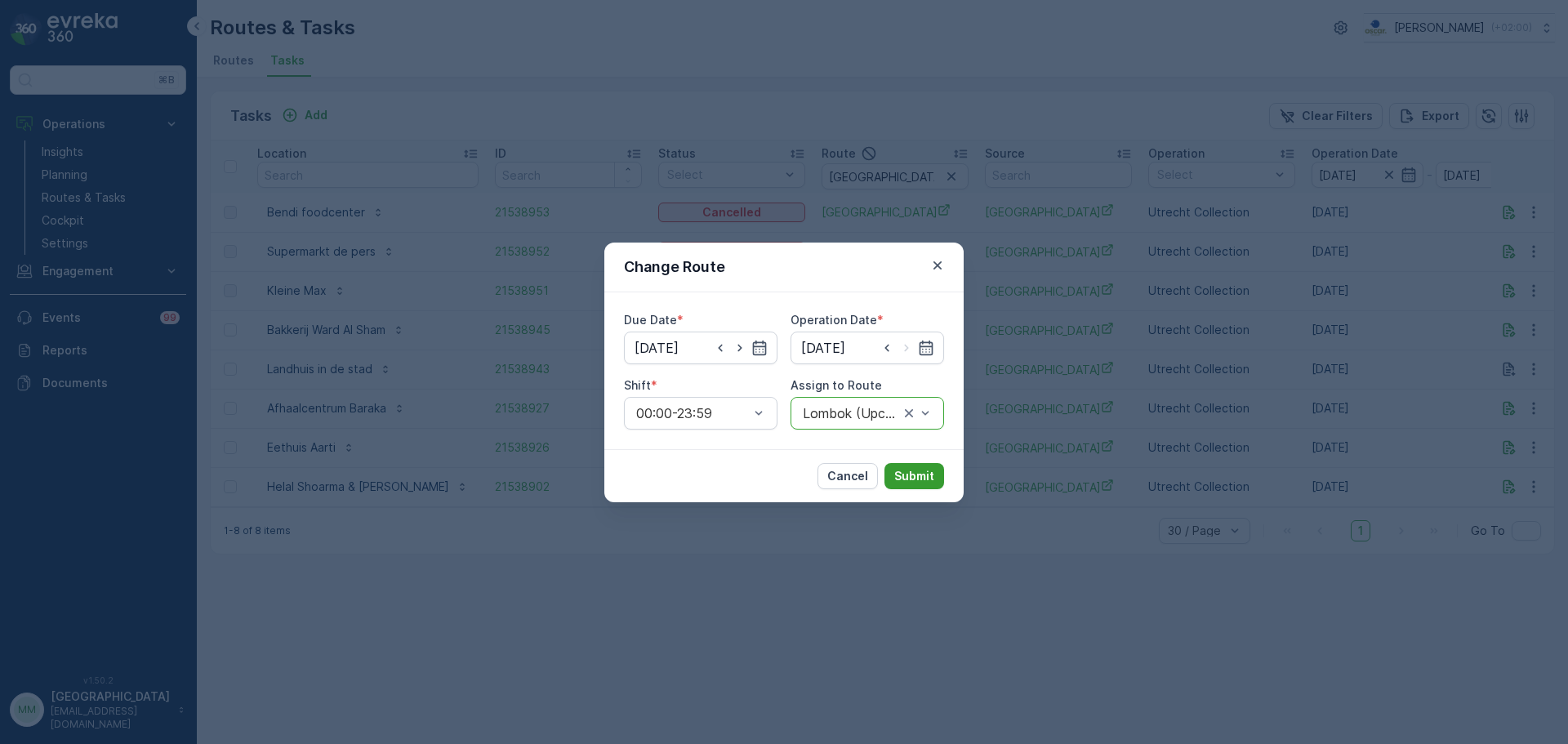
click at [921, 474] on p "Submit" at bounding box center [914, 476] width 40 height 17
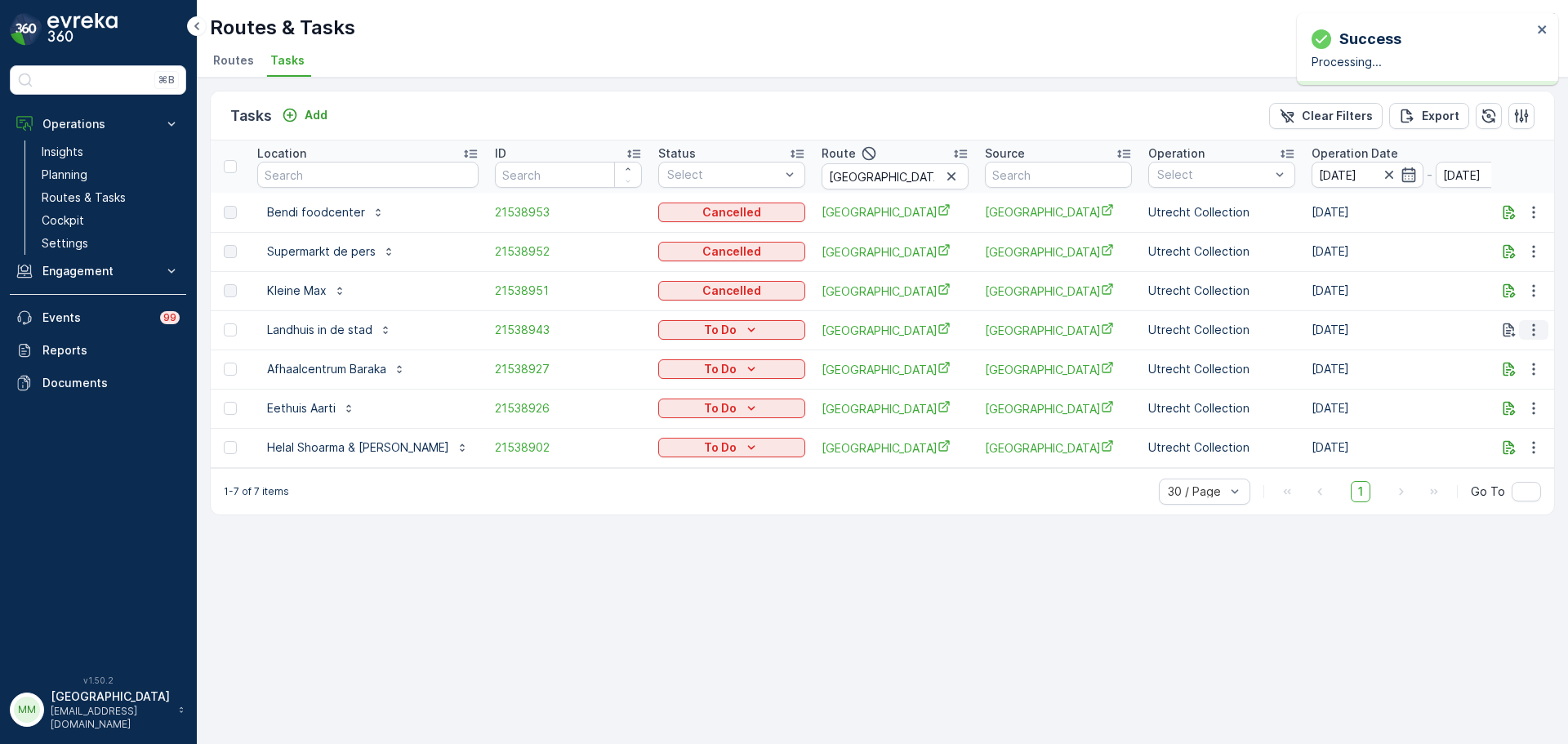
click at [1534, 329] on icon "button" at bounding box center [1533, 330] width 3 height 13
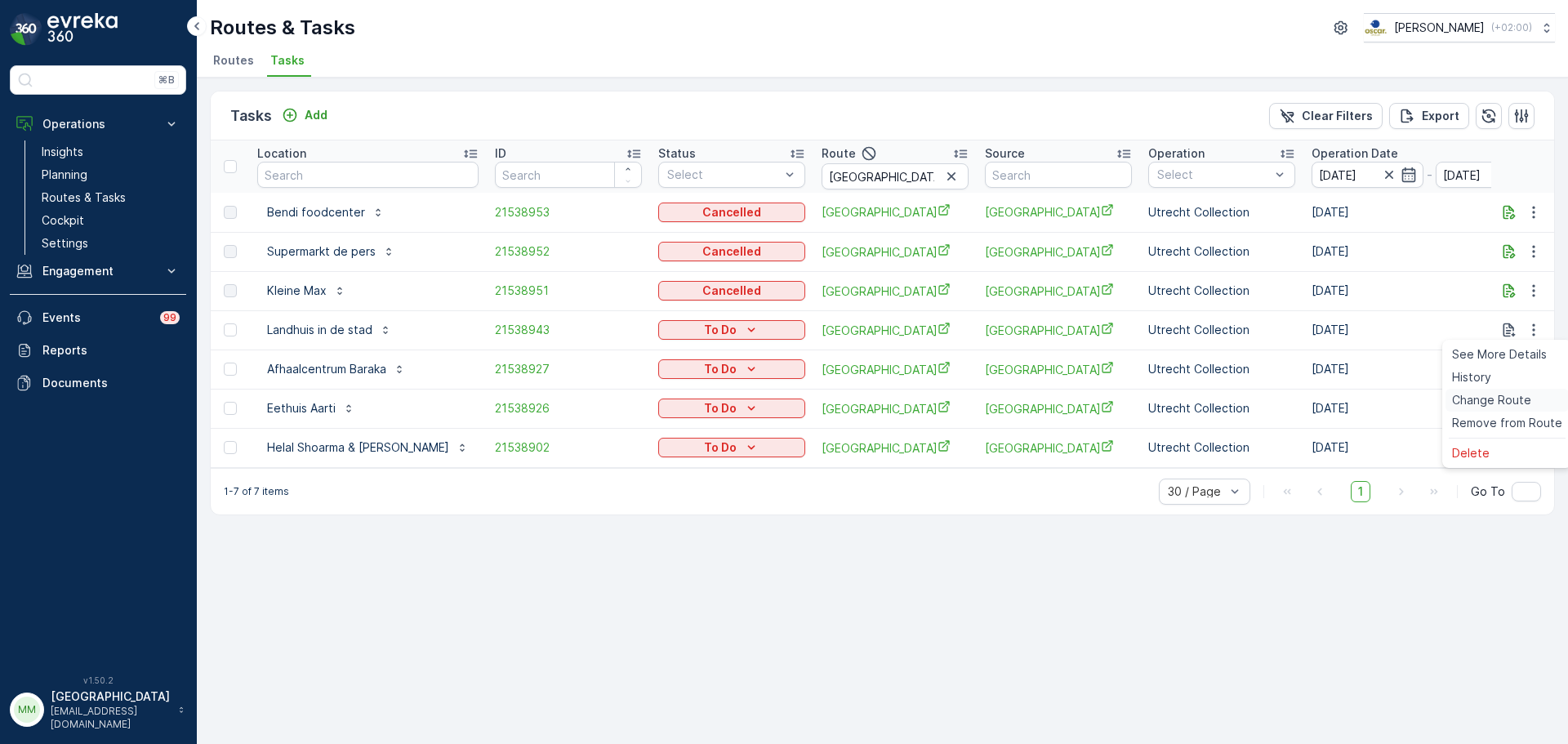
click at [1505, 403] on span "Change Route" at bounding box center [1491, 400] width 79 height 17
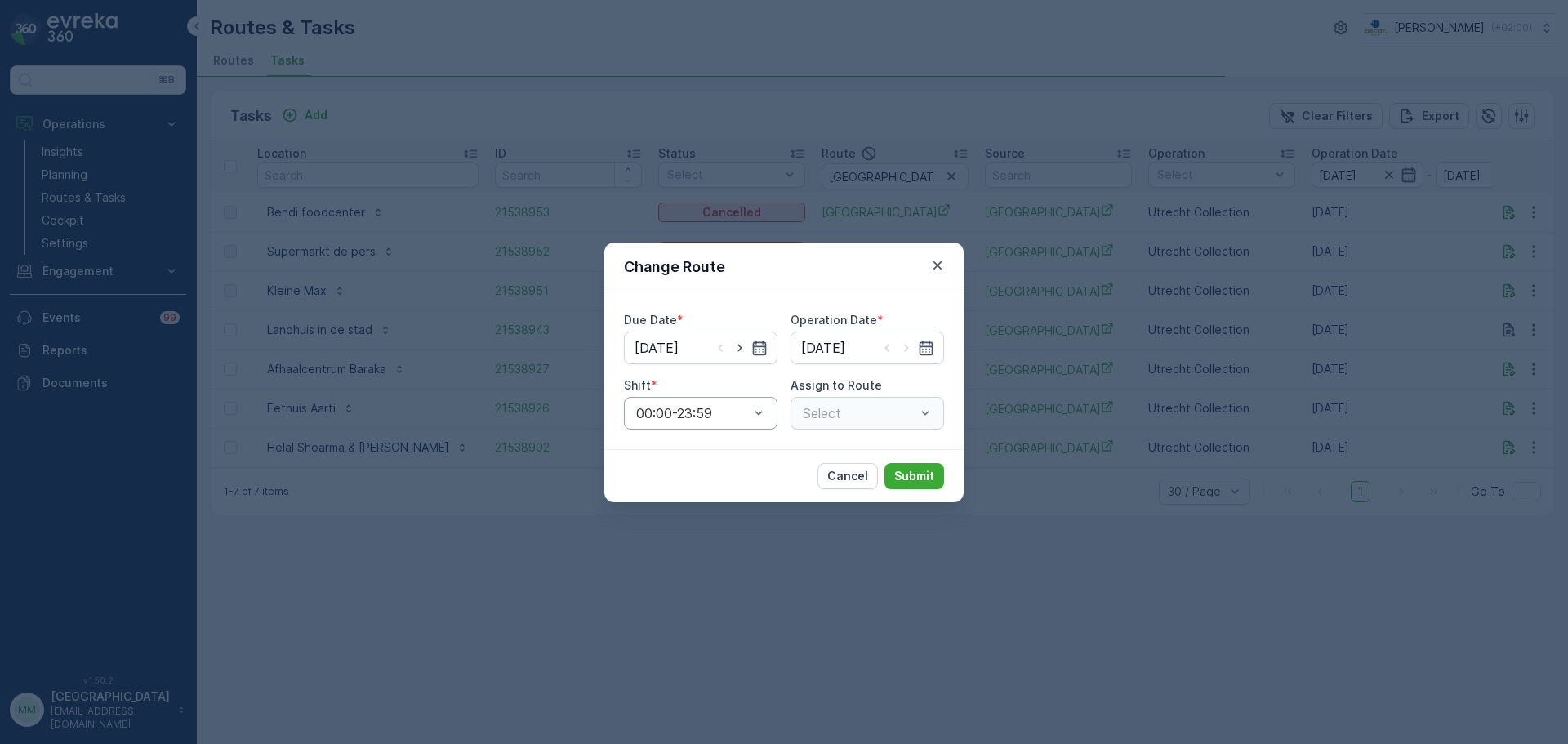
type input "[DATE]"
click at [738, 350] on icon "button" at bounding box center [740, 348] width 17 height 17
type input "17.09.2025"
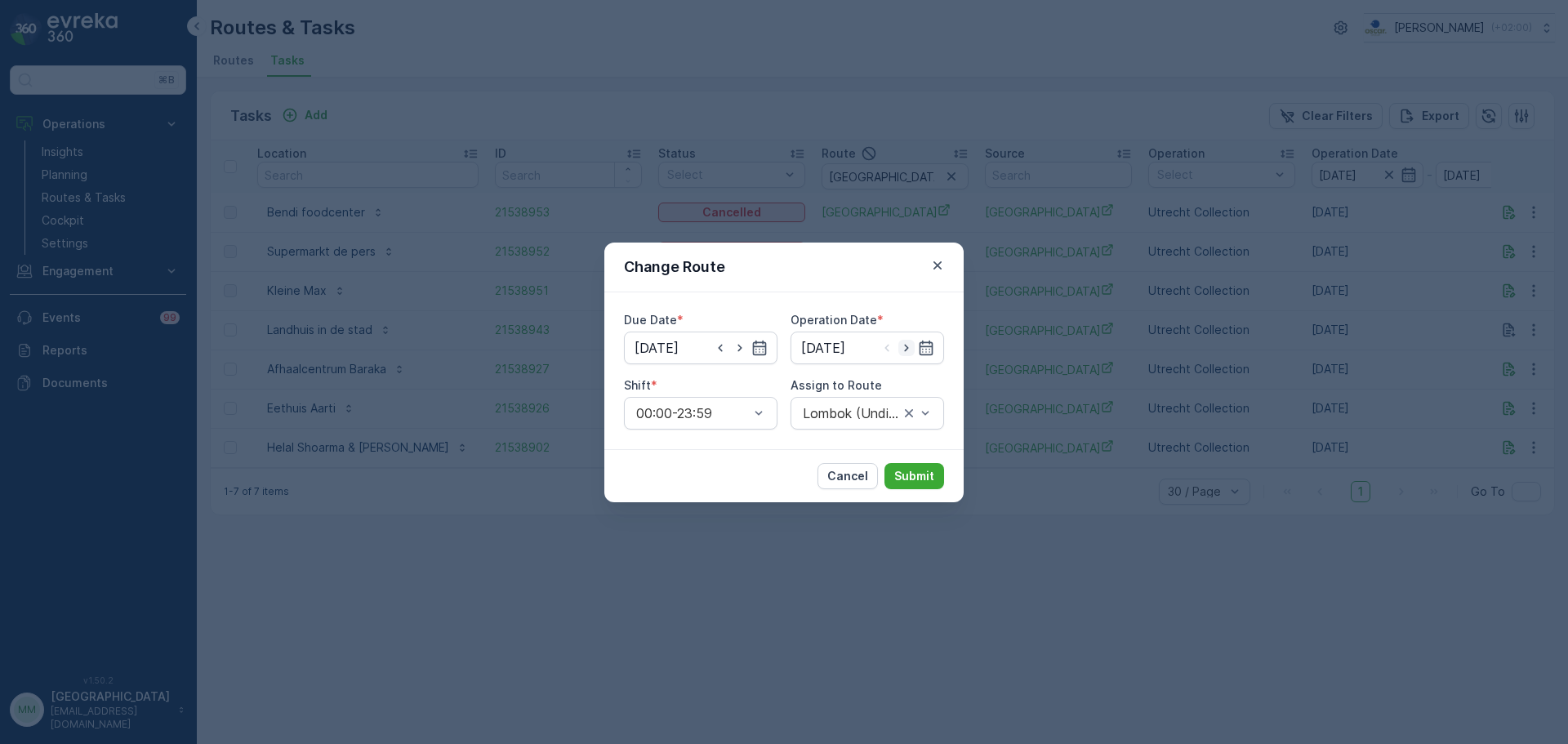
click at [900, 354] on icon "button" at bounding box center [906, 348] width 17 height 17
click at [899, 354] on icon "button" at bounding box center [906, 348] width 17 height 17
type input "17.09.2025"
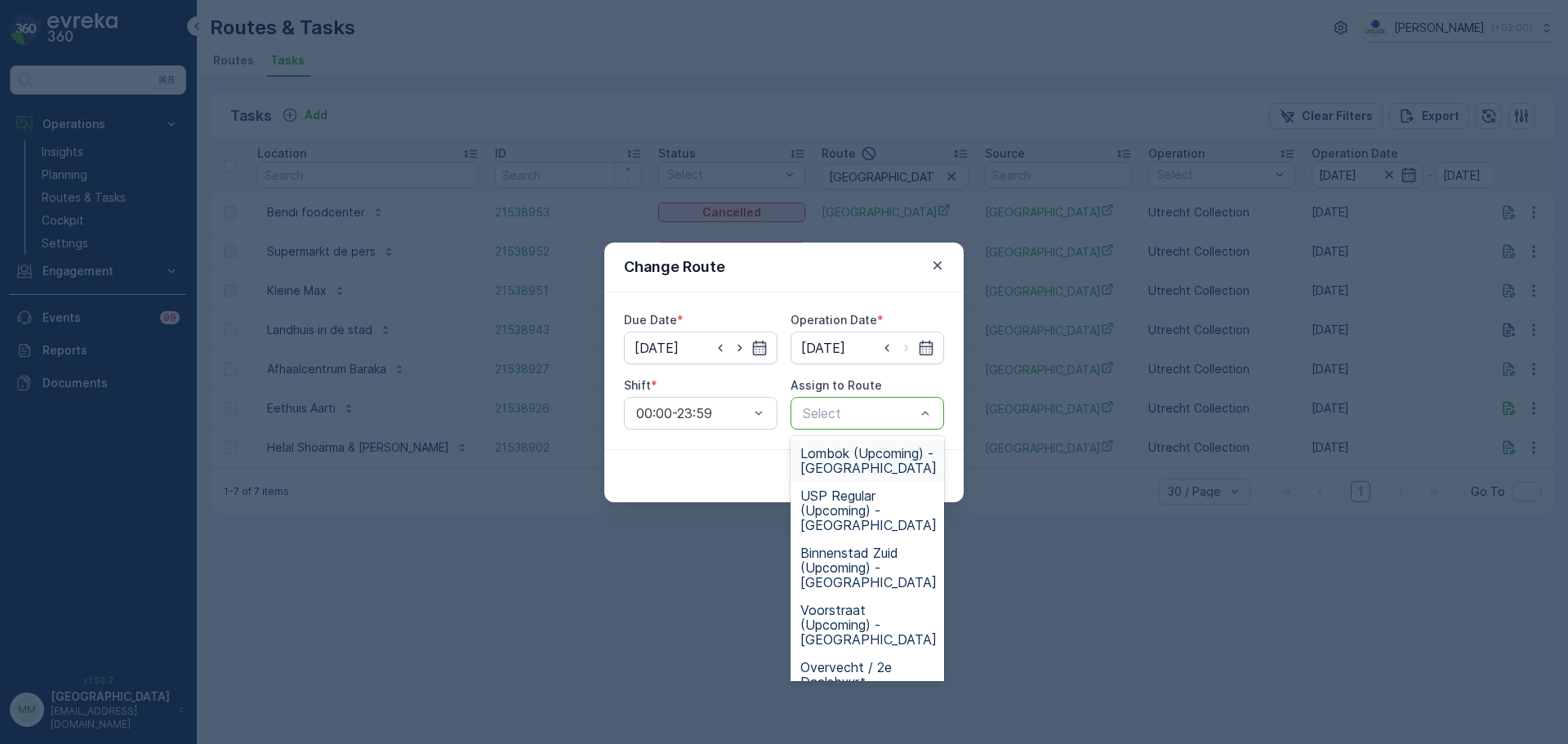
click at [853, 446] on span "Lombok (Upcoming) - Utrecht" at bounding box center [868, 461] width 136 height 29
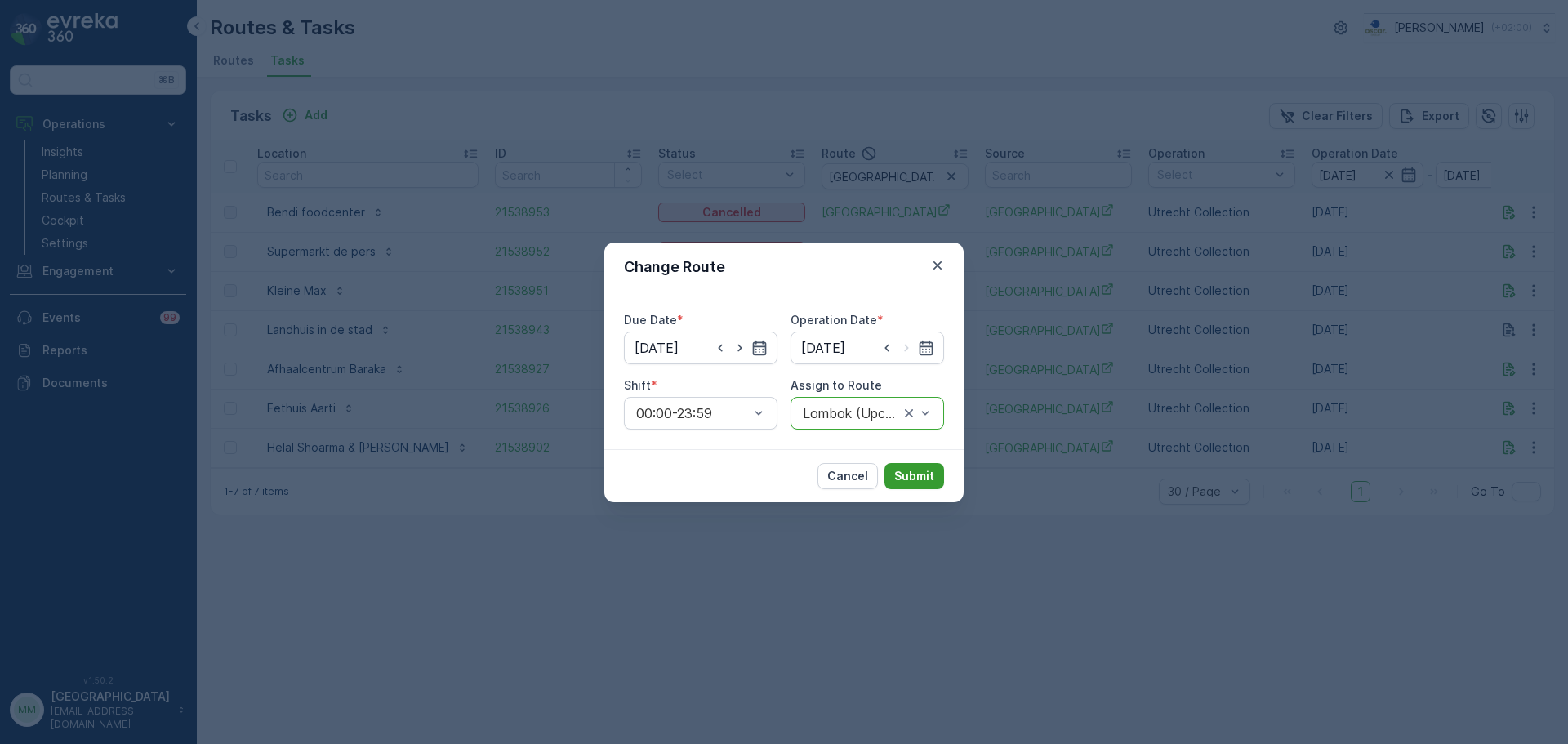
click at [906, 473] on p "Submit" at bounding box center [914, 476] width 40 height 17
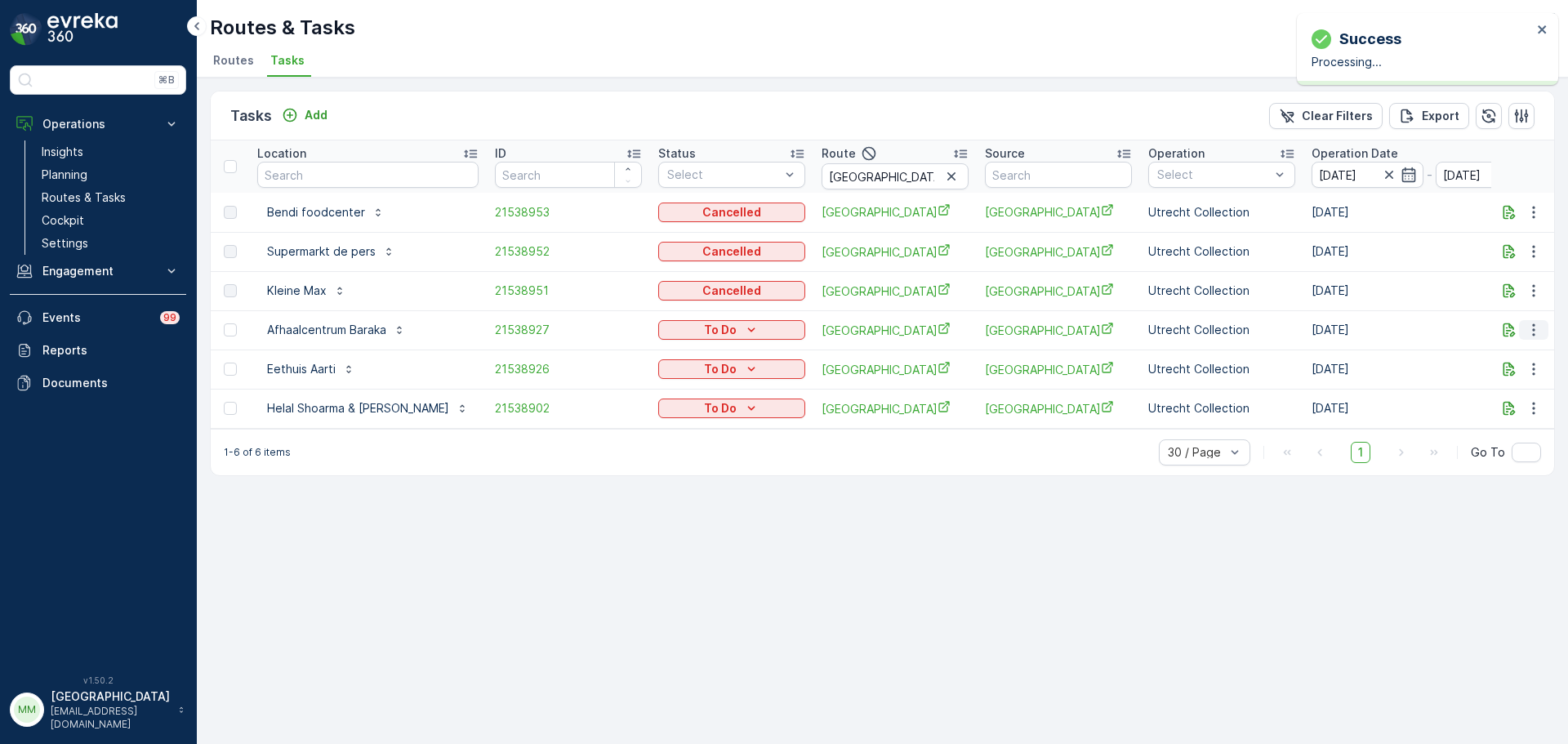
click at [1534, 332] on icon "button" at bounding box center [1533, 330] width 17 height 17
click at [1499, 406] on span "Change Route" at bounding box center [1491, 400] width 79 height 17
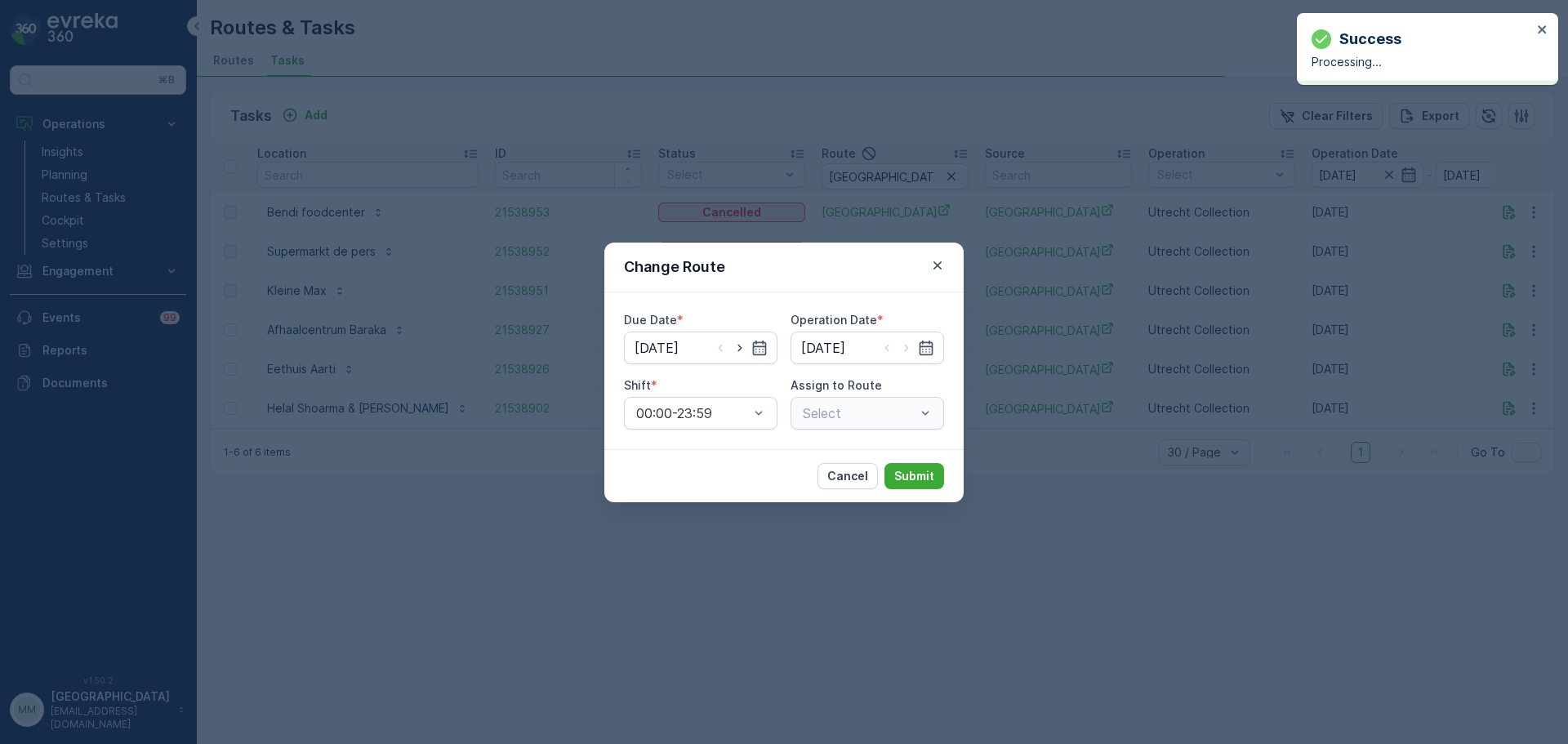
type input "[DATE]"
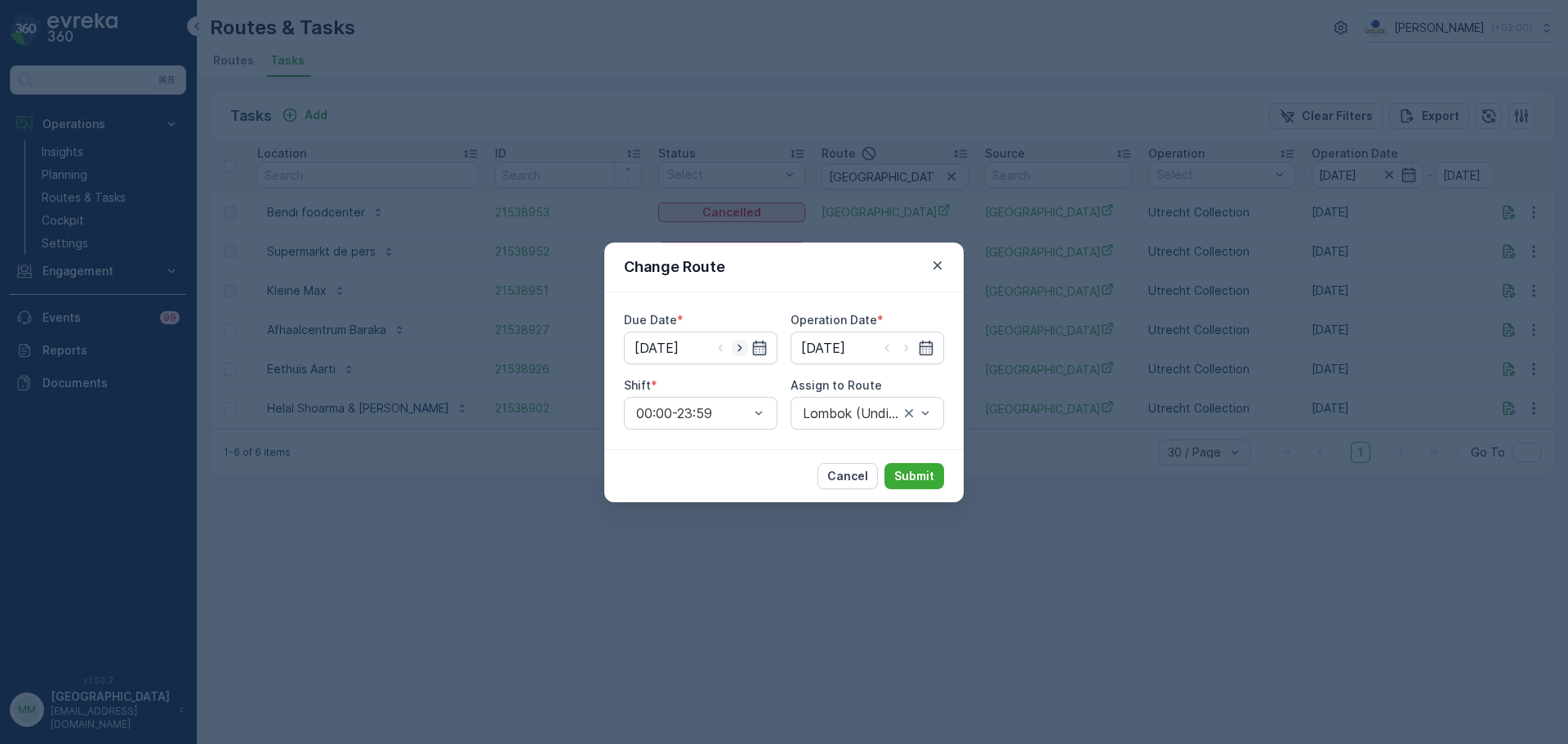
click at [733, 348] on icon "button" at bounding box center [740, 348] width 17 height 17
type input "17.09.2025"
click at [916, 349] on div at bounding box center [906, 348] width 55 height 17
click at [906, 348] on icon "button" at bounding box center [906, 348] width 17 height 17
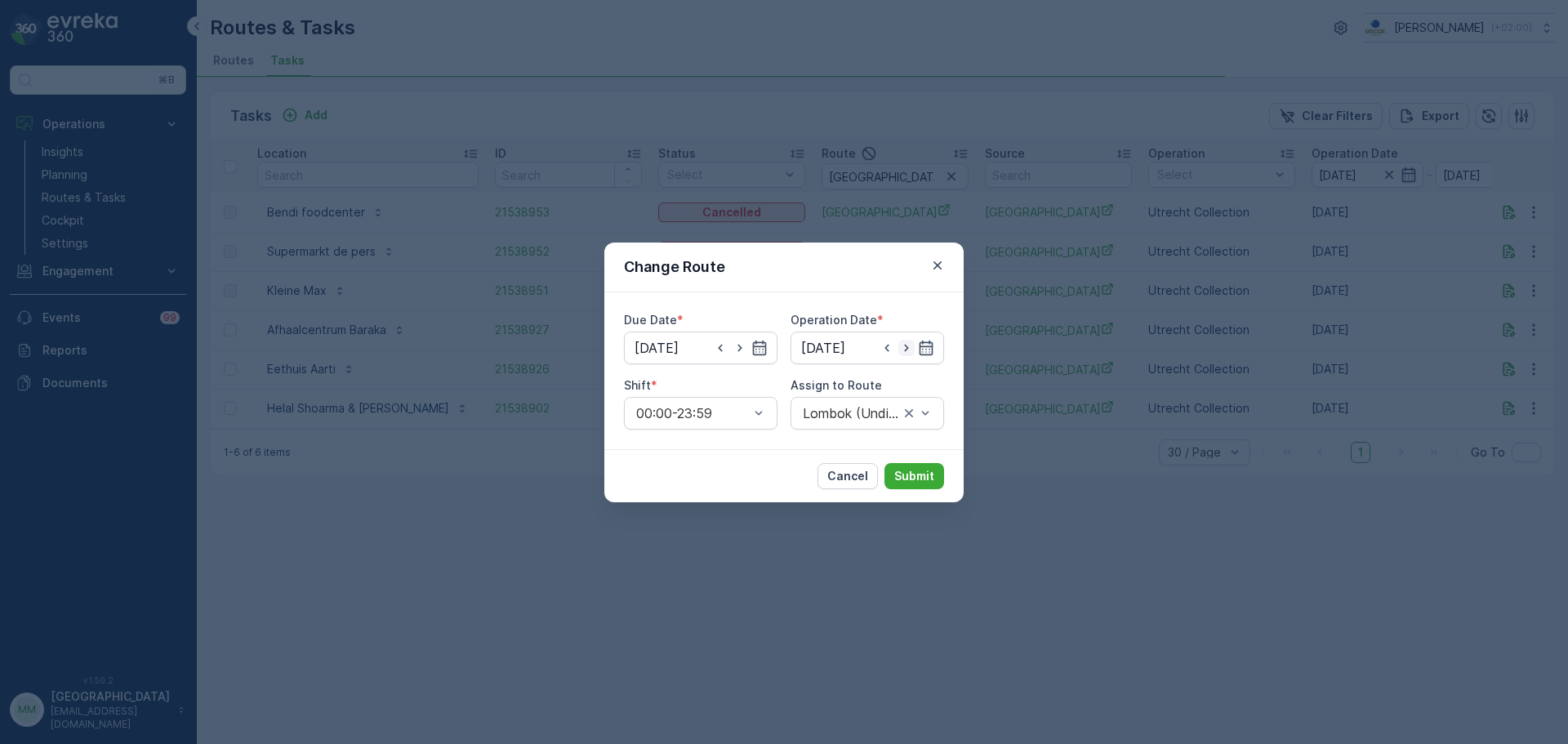
click at [906, 348] on icon "button" at bounding box center [906, 348] width 17 height 17
type input "17.09.2025"
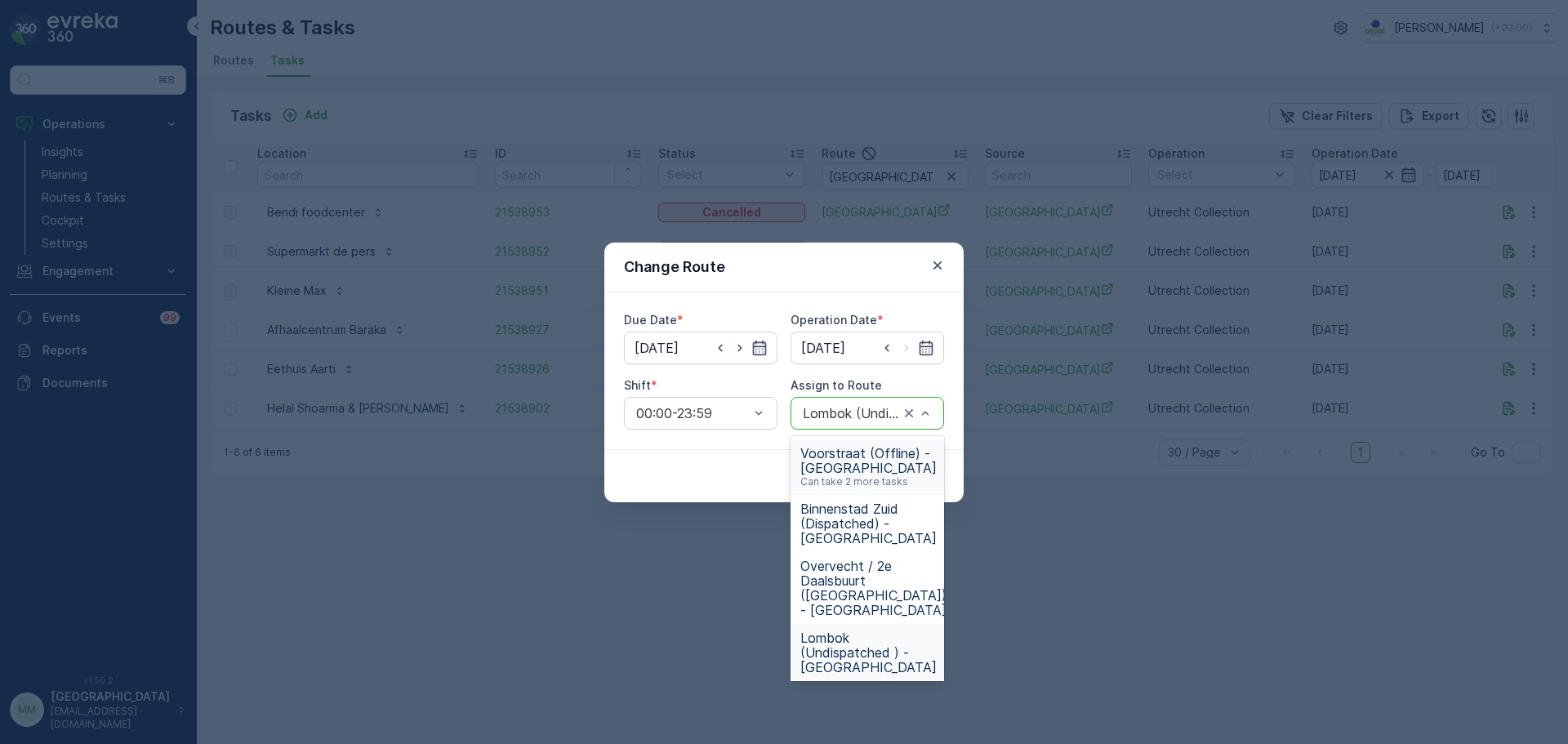
click at [853, 422] on div "Lombok (Undispatched ) - Utrecht" at bounding box center [867, 414] width 154 height 33
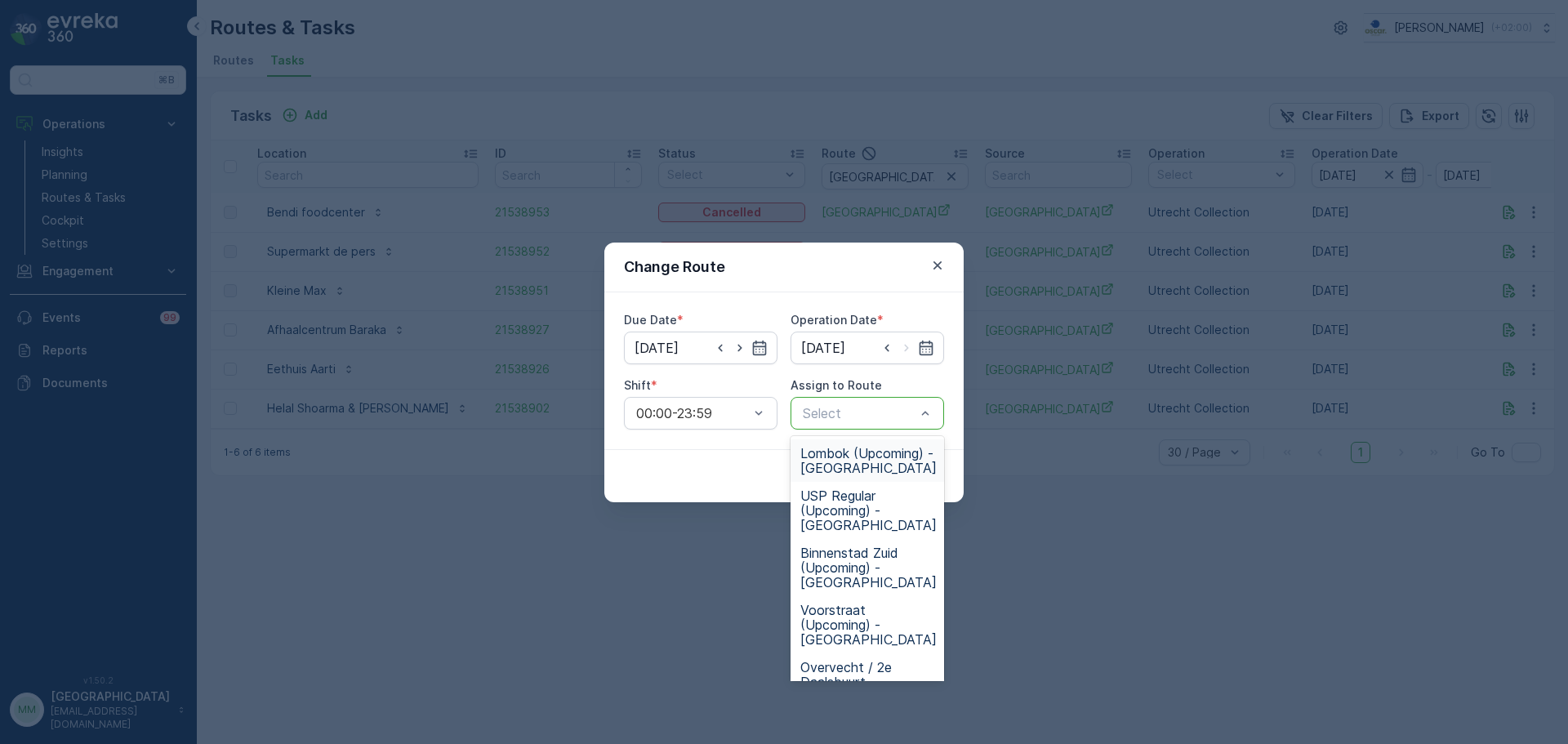
click at [885, 474] on span "Lombok (Upcoming) - Utrecht" at bounding box center [868, 461] width 136 height 29
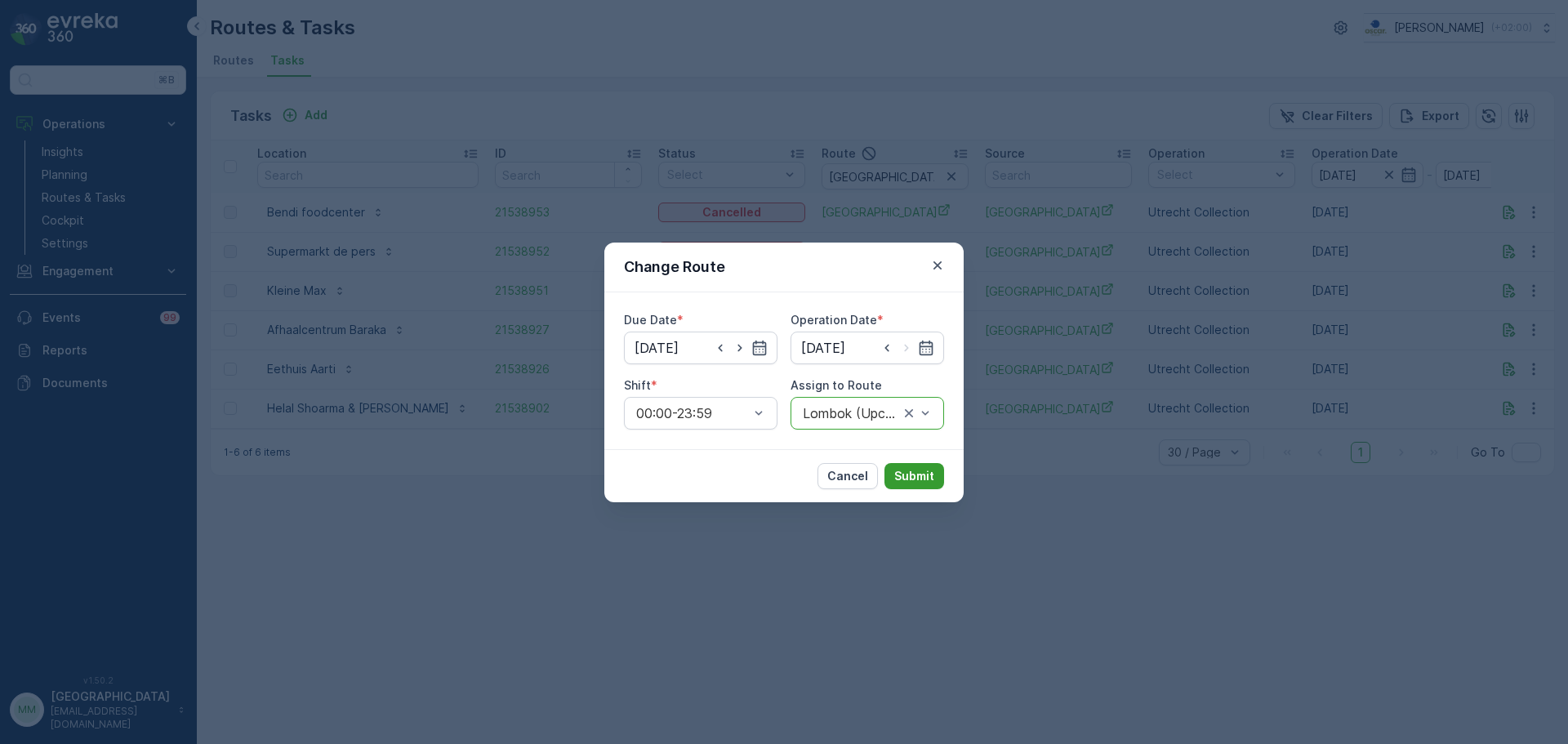
click at [907, 479] on p "Submit" at bounding box center [914, 476] width 40 height 17
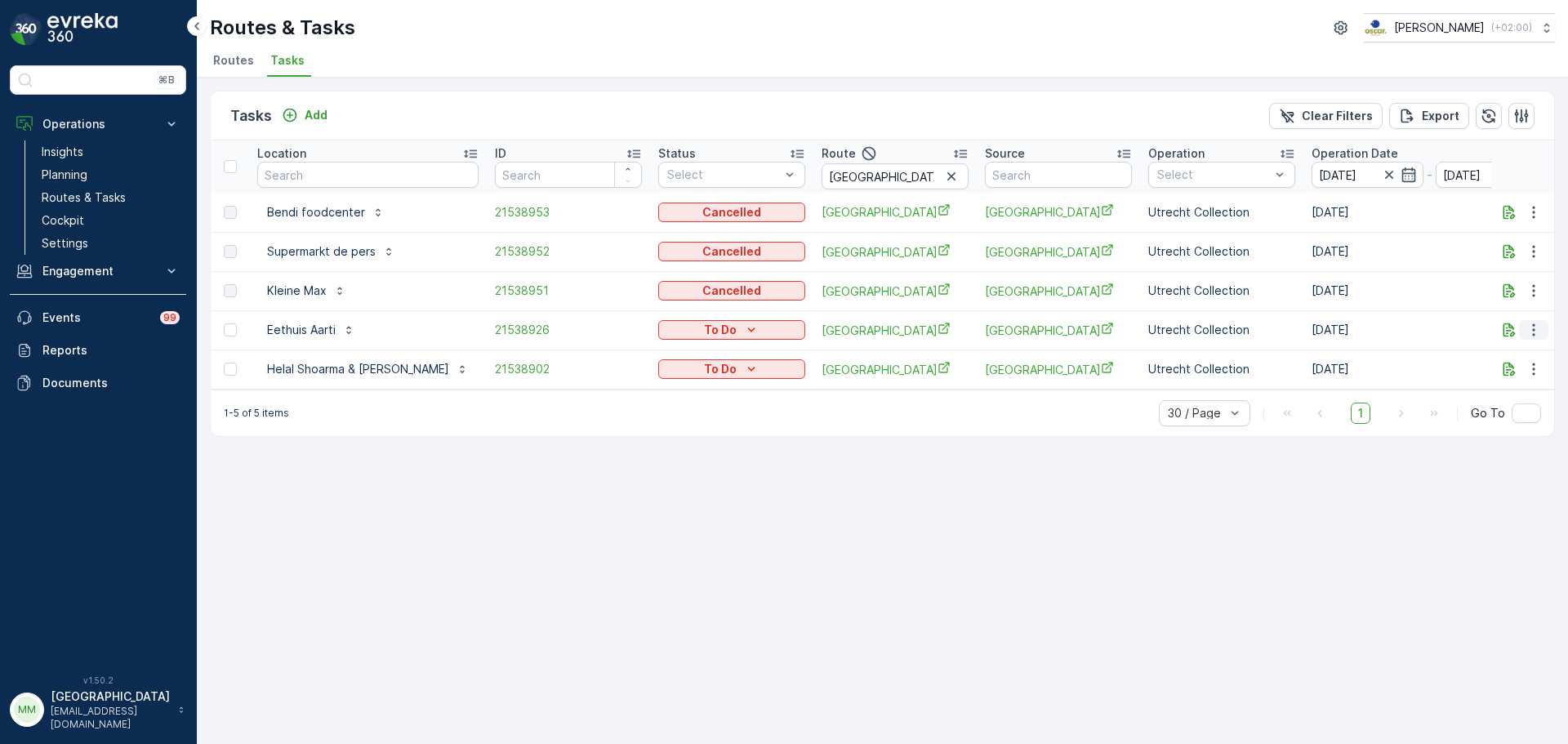
click at [1532, 327] on icon "button" at bounding box center [1533, 330] width 17 height 17
click at [1490, 404] on span "Change Route" at bounding box center [1491, 400] width 79 height 17
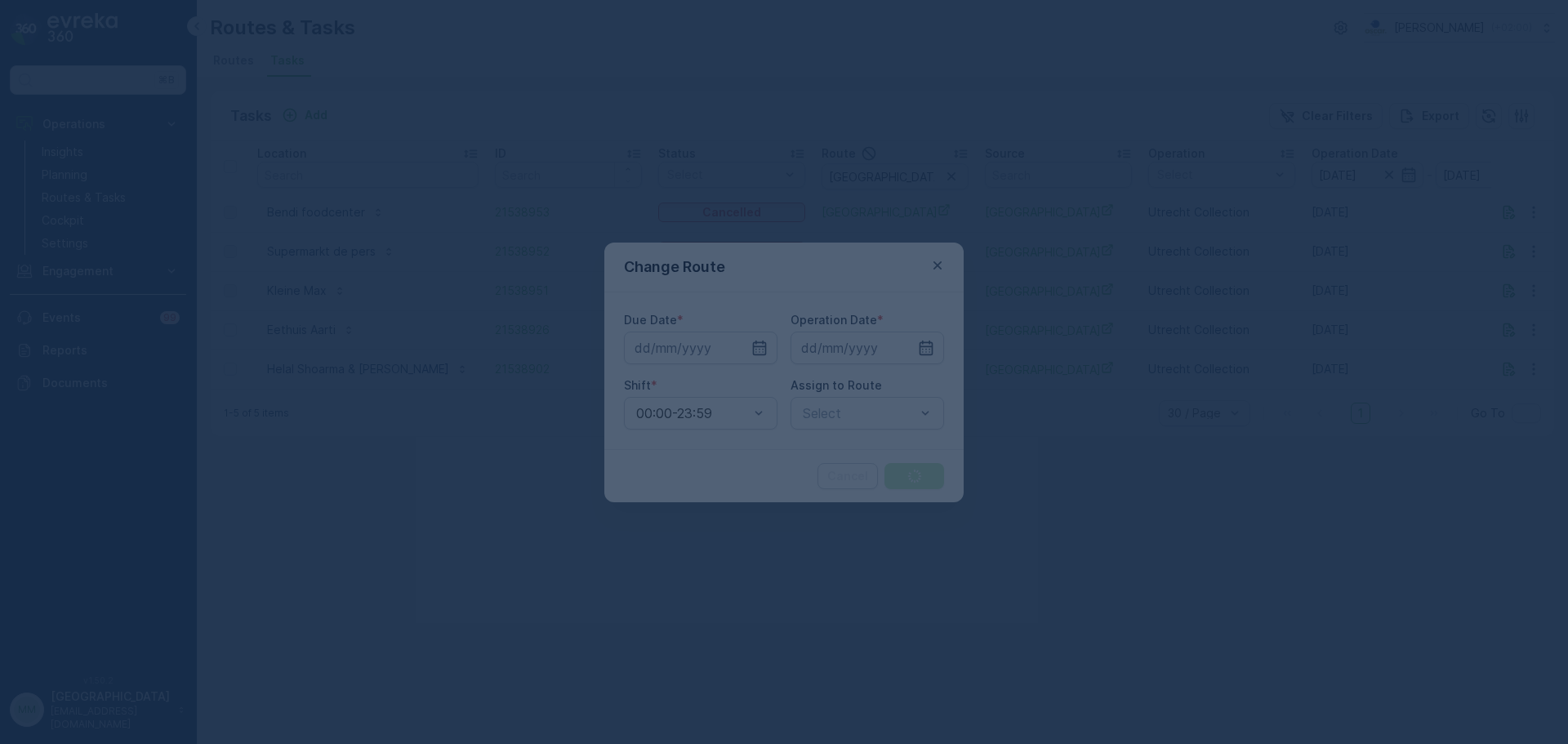
type input "[DATE]"
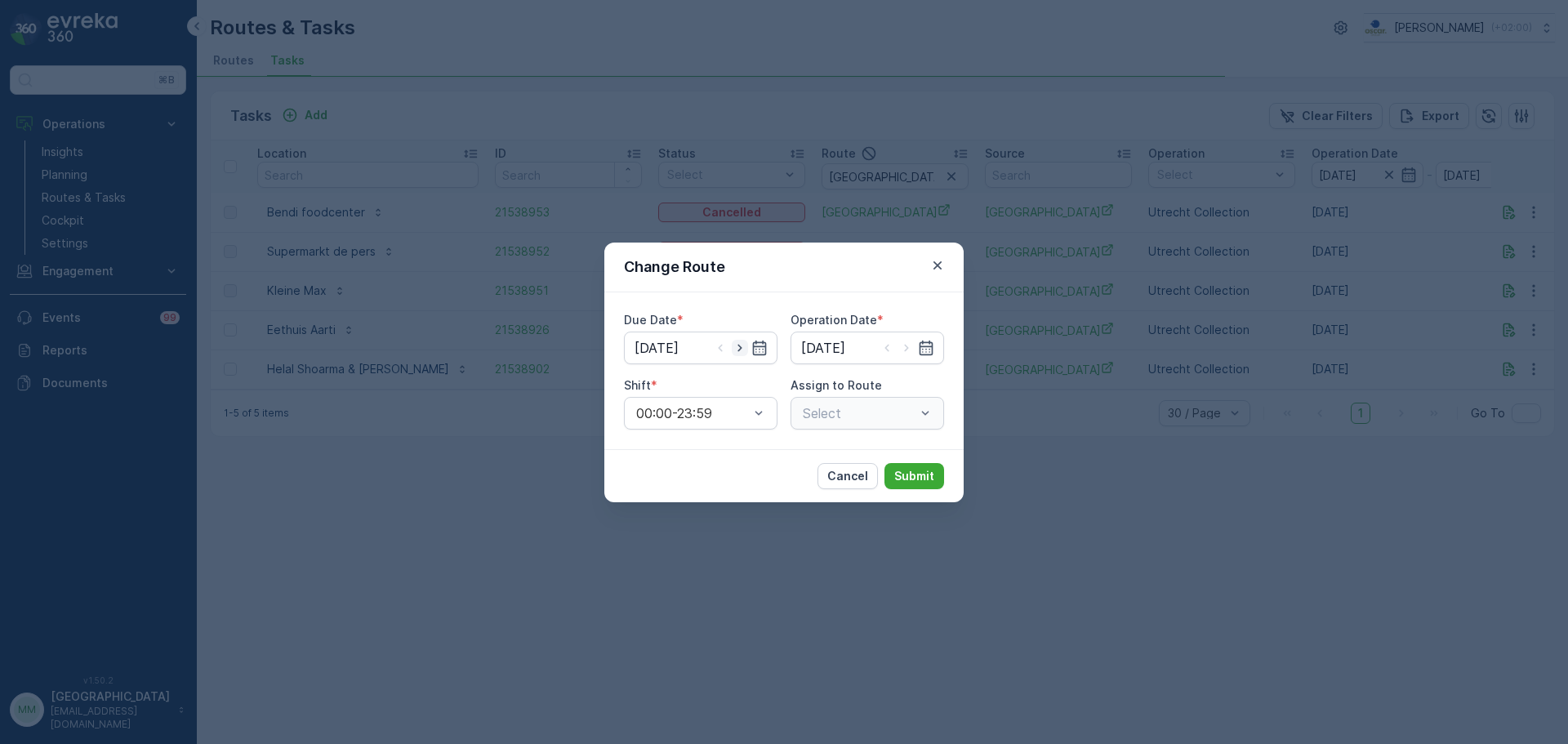
click at [745, 348] on icon "button" at bounding box center [740, 348] width 17 height 17
drag, startPoint x: 745, startPoint y: 348, endPoint x: 757, endPoint y: 348, distance: 12.0
click at [744, 348] on icon "button" at bounding box center [740, 348] width 17 height 17
type input "17.09.2025"
click at [900, 347] on icon "button" at bounding box center [906, 348] width 17 height 17
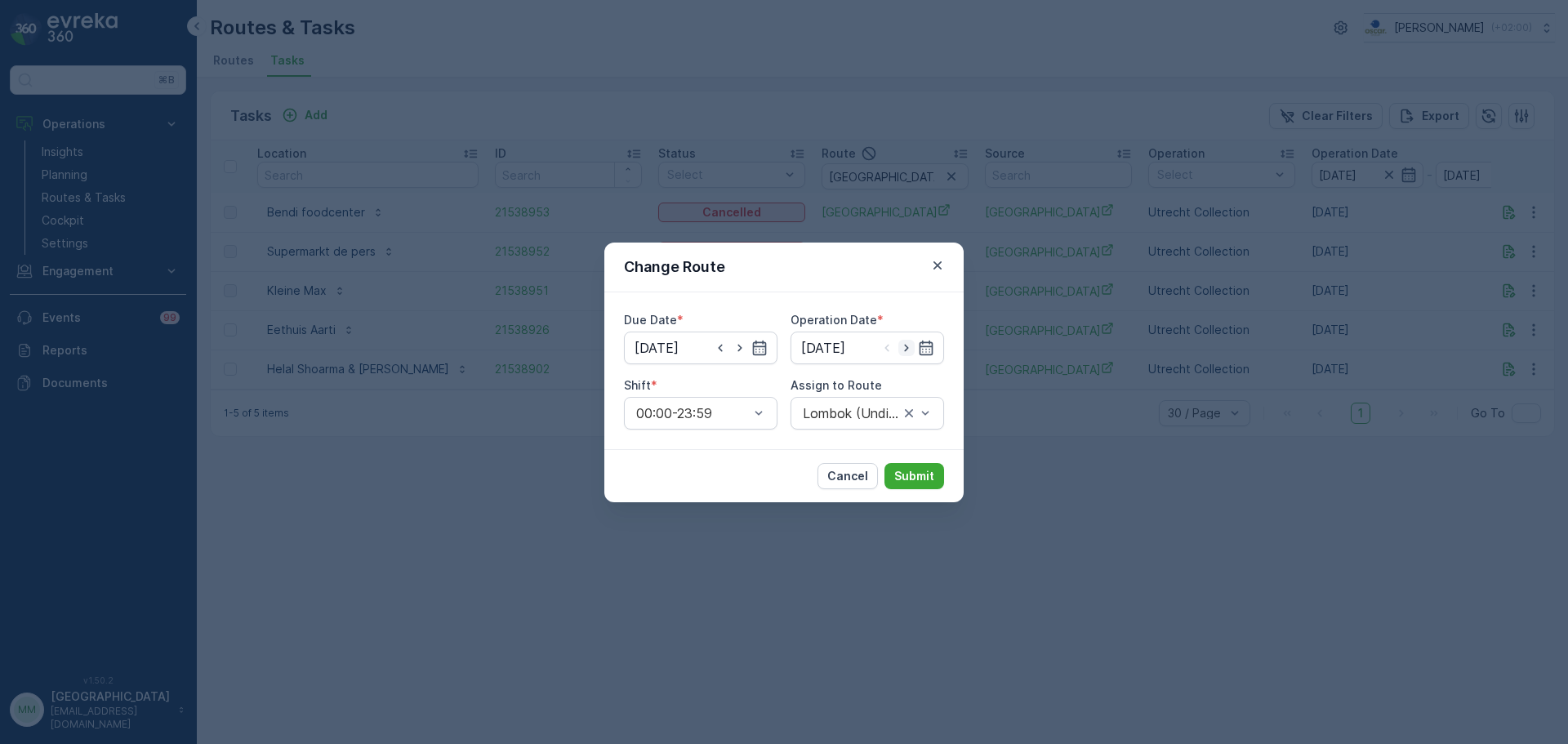
click at [900, 347] on icon "button" at bounding box center [906, 348] width 17 height 17
type input "17.09.2025"
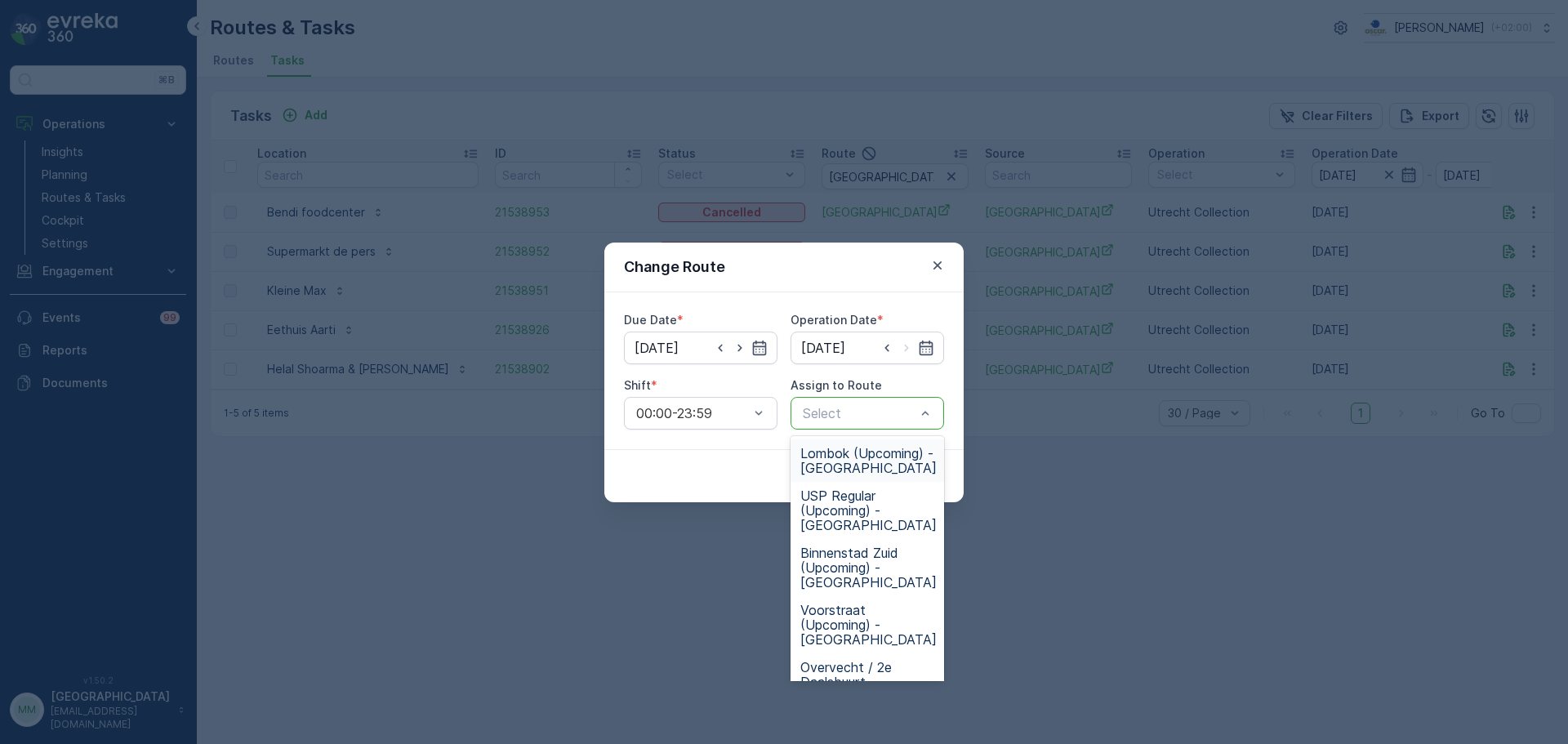
click at [867, 459] on span "Lombok (Upcoming) - Utrecht" at bounding box center [868, 461] width 136 height 29
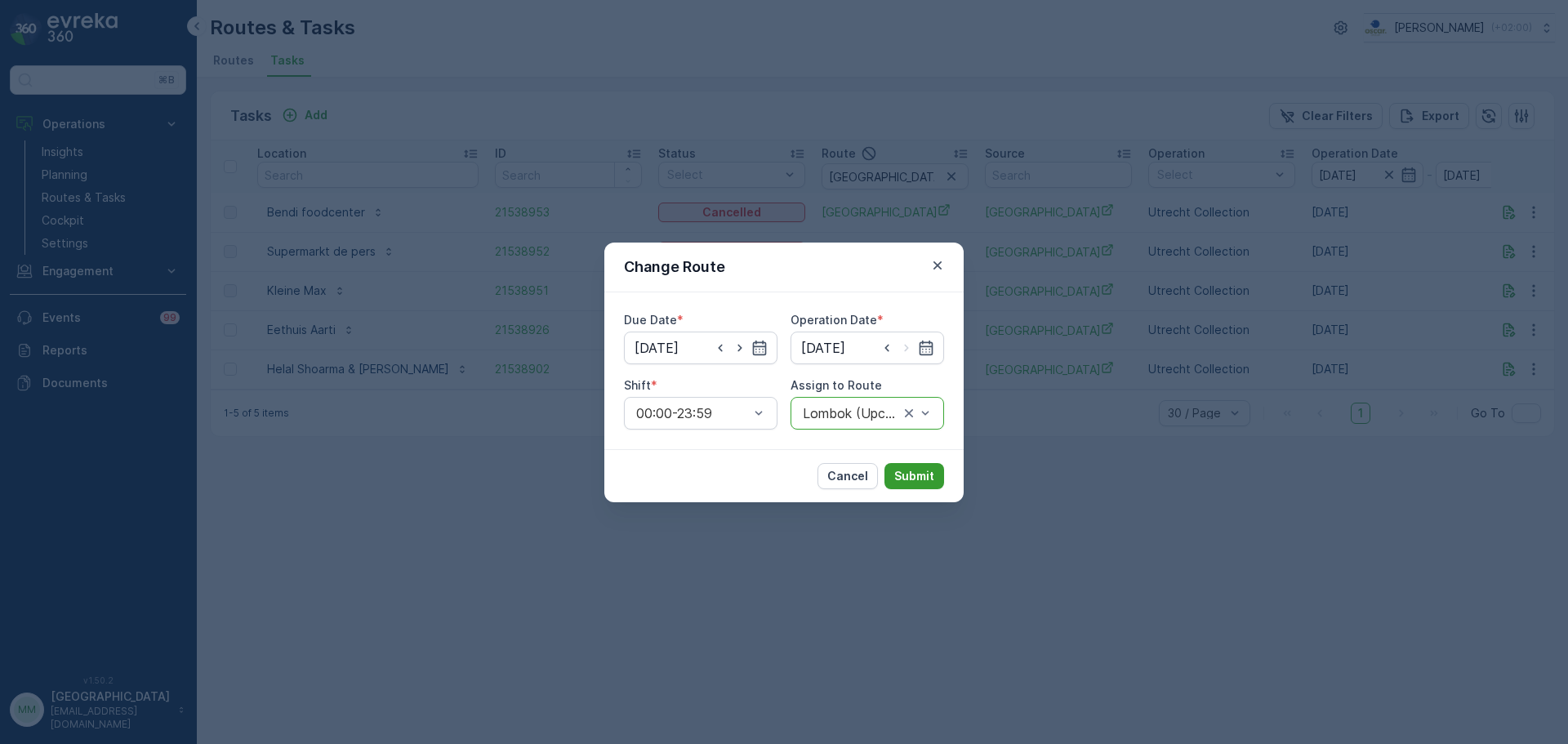
click at [910, 470] on p "Submit" at bounding box center [914, 476] width 40 height 17
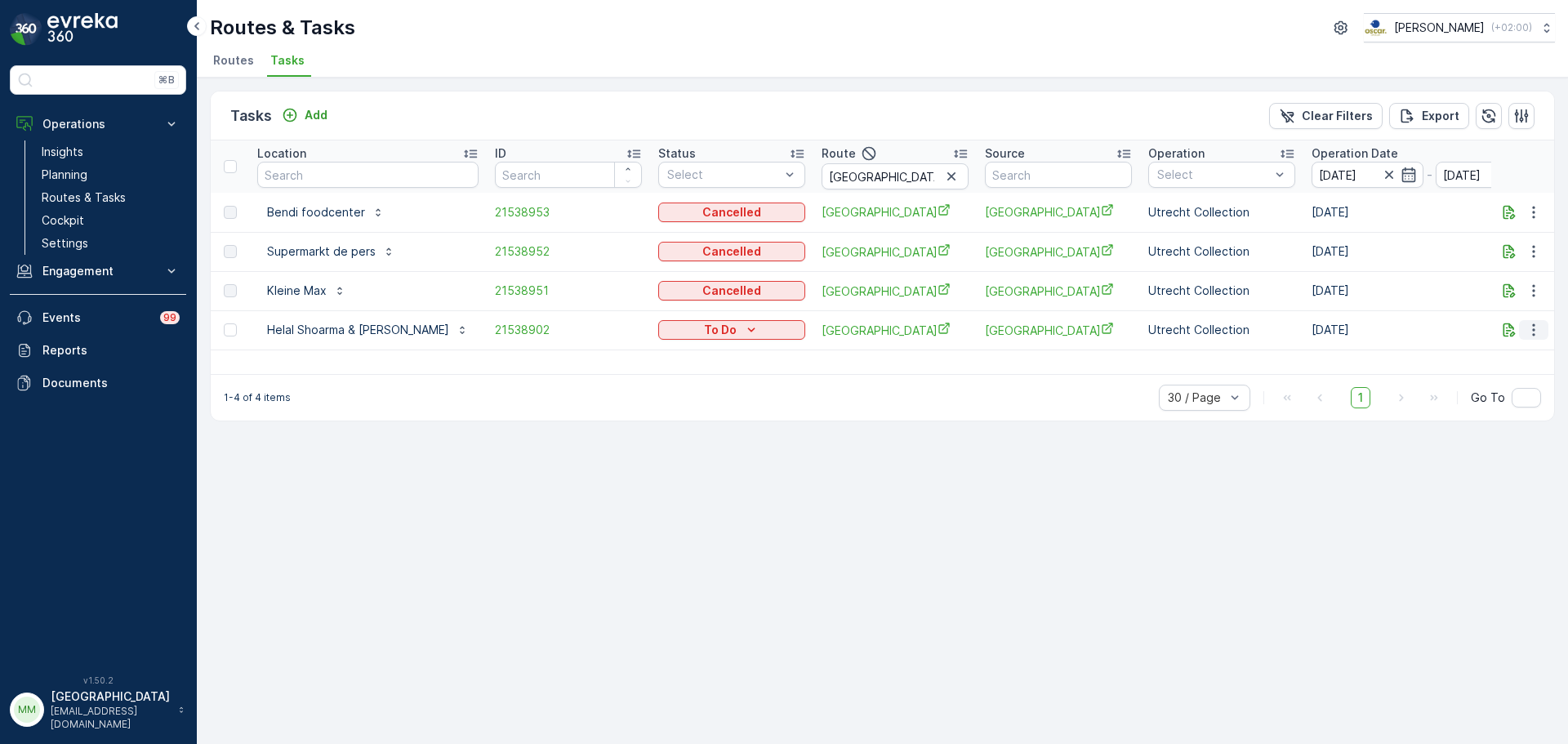
click at [1544, 332] on button "button" at bounding box center [1534, 330] width 29 height 19
click at [1500, 401] on span "Change Route" at bounding box center [1491, 400] width 79 height 17
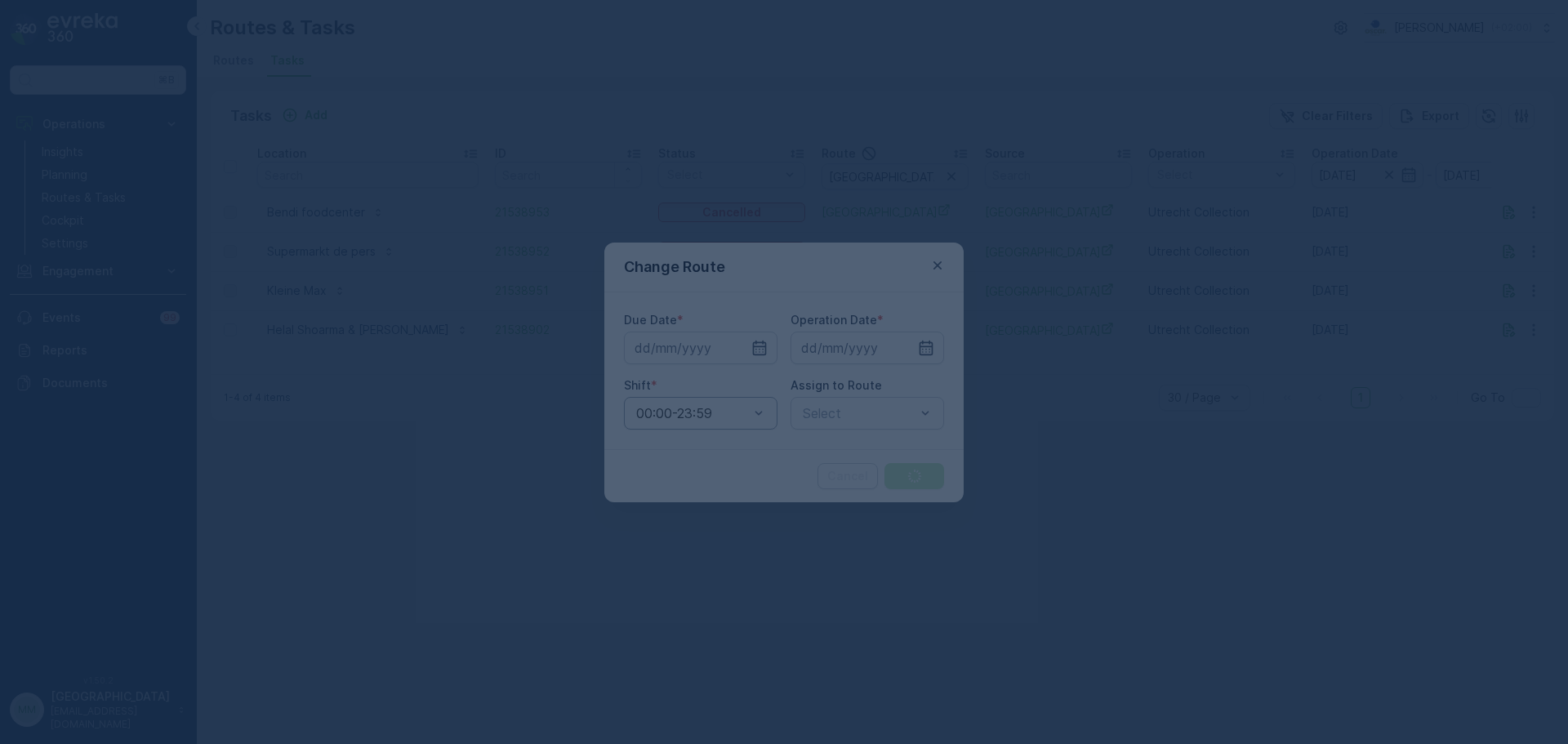
type input "[DATE]"
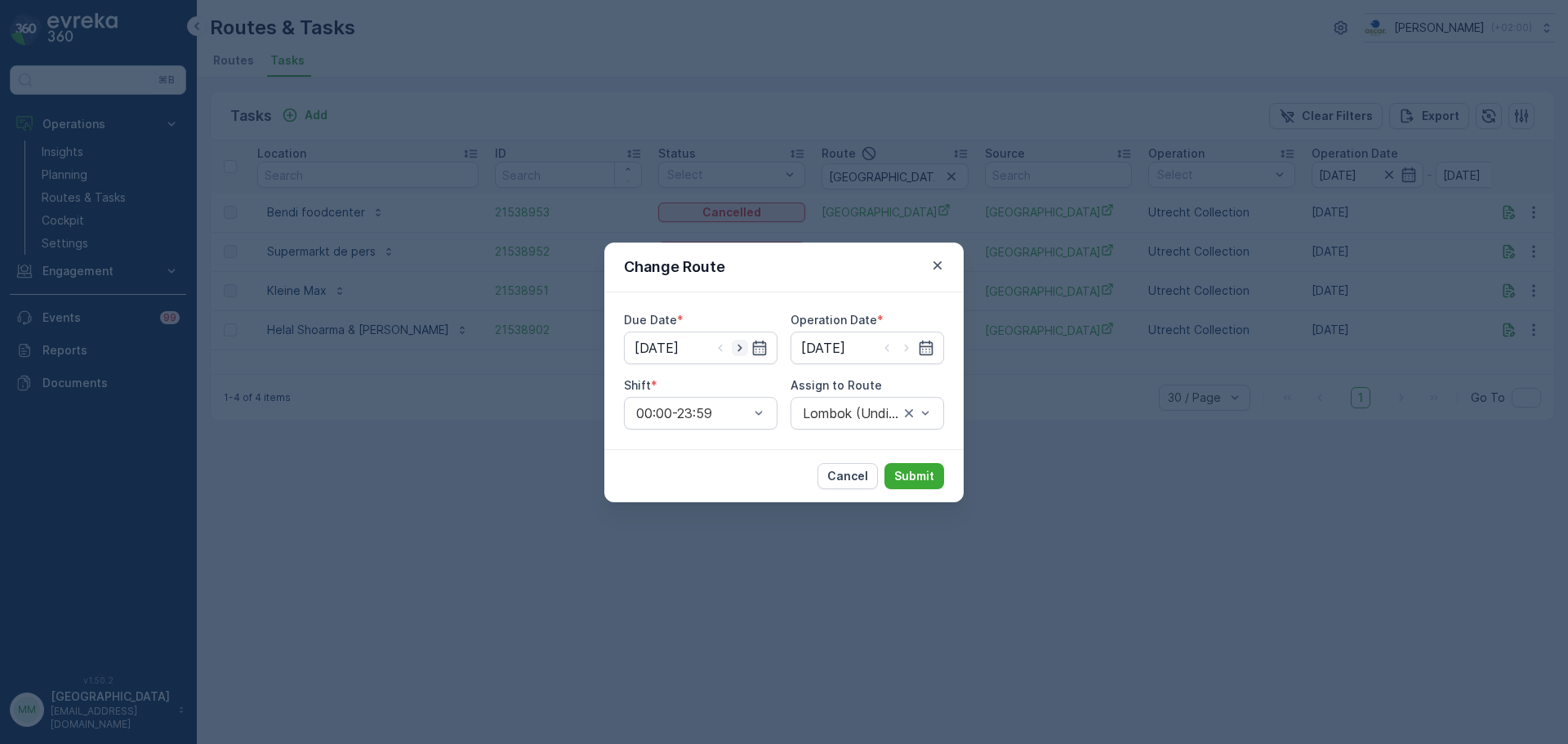
click at [738, 349] on icon "button" at bounding box center [740, 348] width 17 height 17
type input "17.09.2025"
click at [911, 352] on icon "button" at bounding box center [906, 348] width 17 height 17
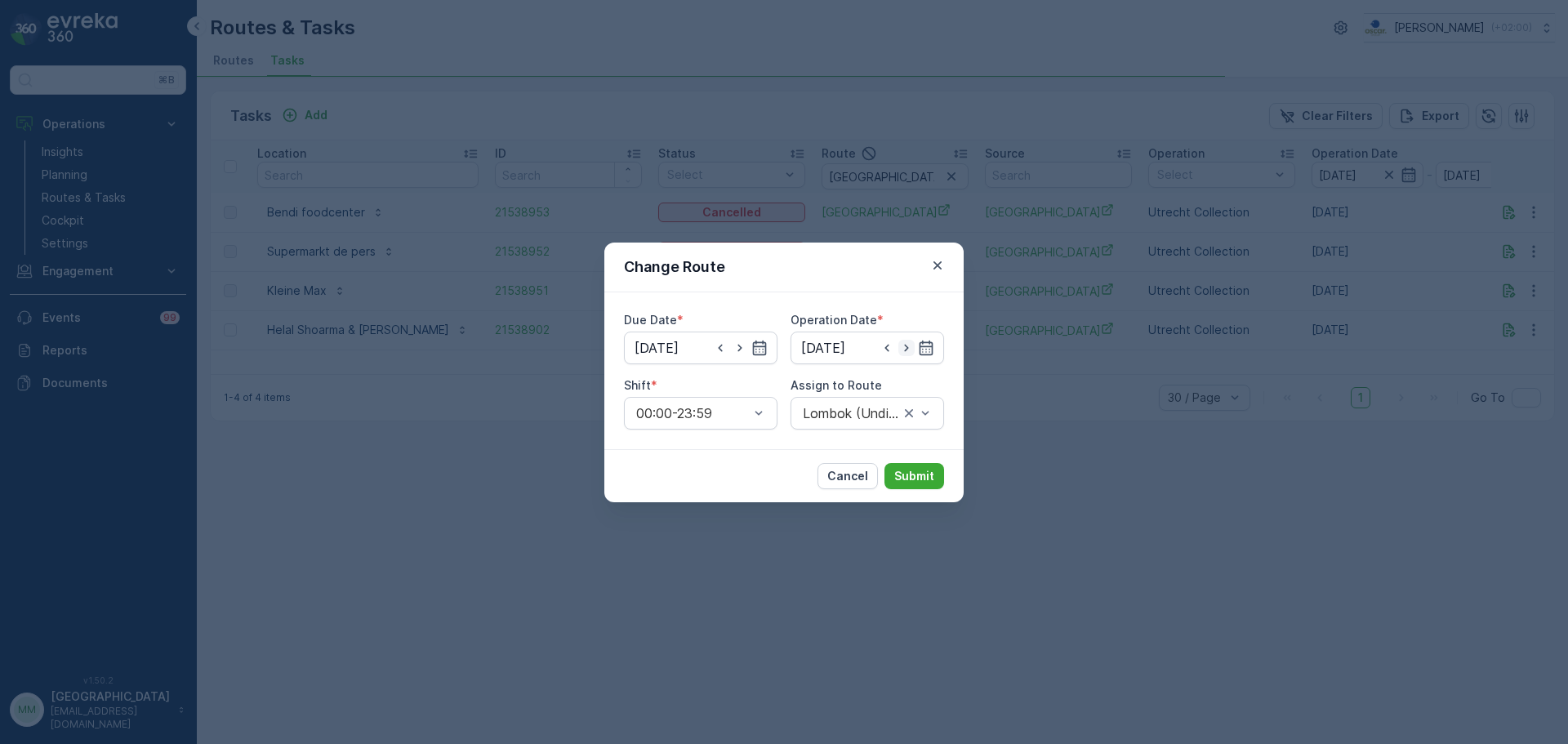
type input "17.09.2025"
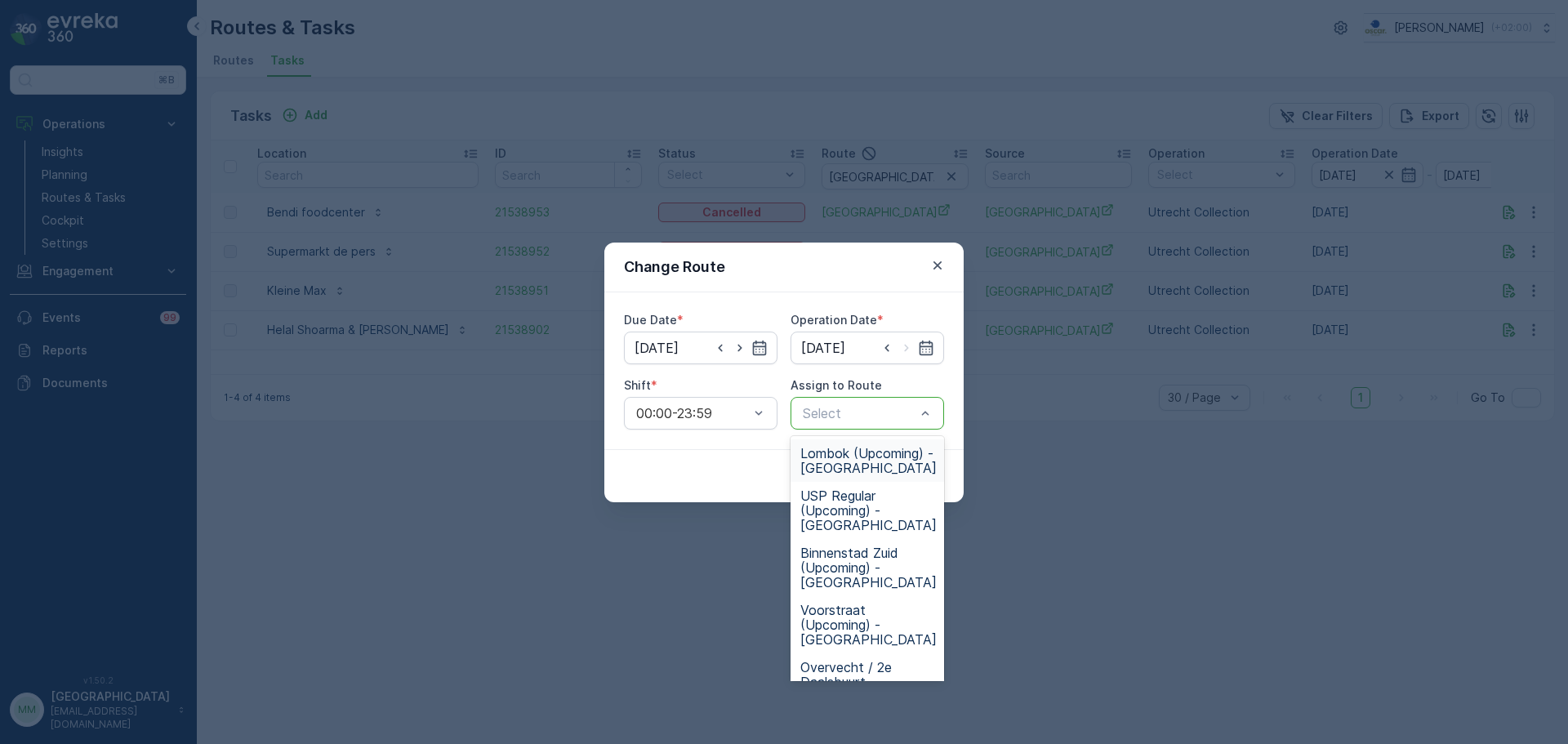
click at [860, 452] on span "Lombok (Upcoming) - Utrecht" at bounding box center [868, 461] width 136 height 29
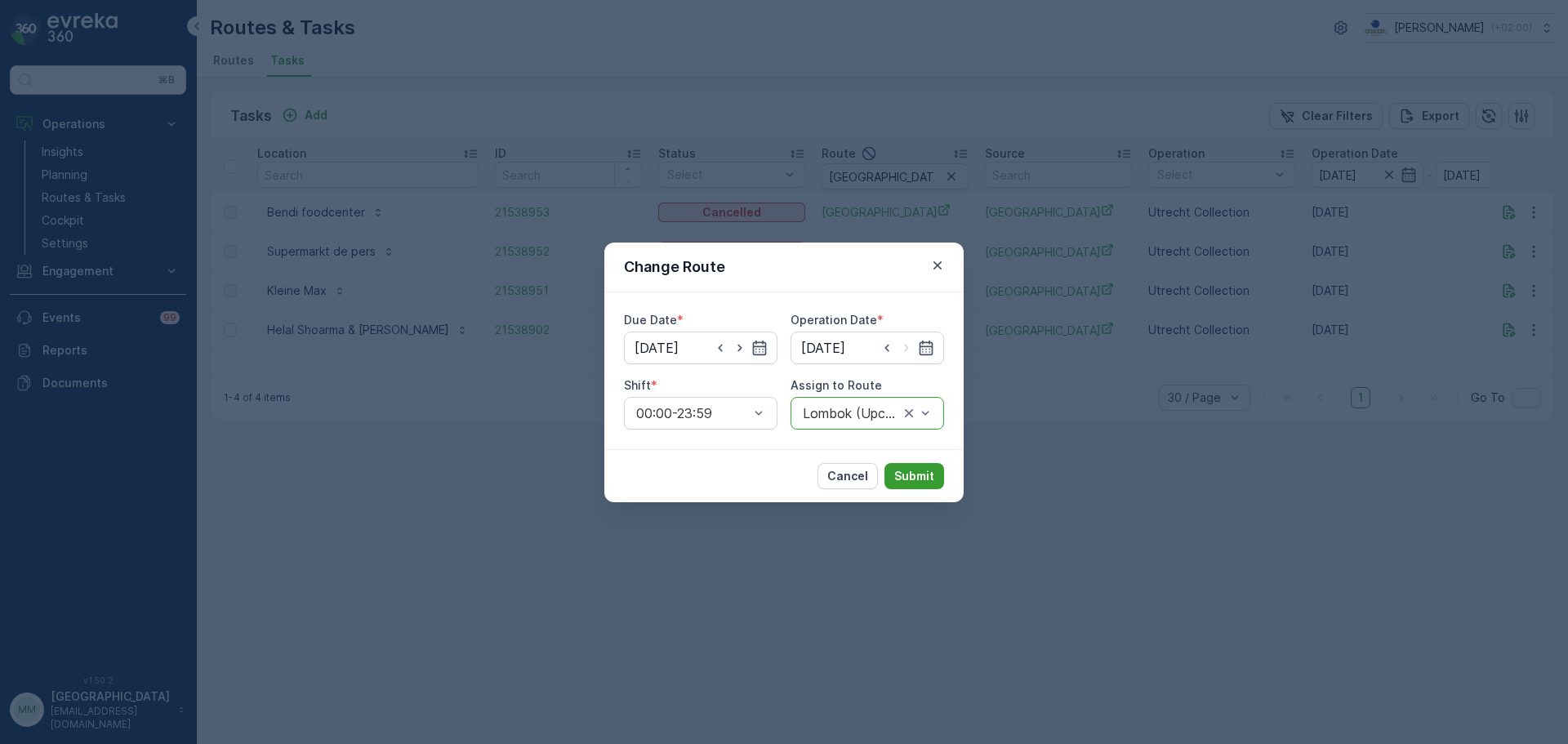
click at [927, 482] on p "Submit" at bounding box center [914, 476] width 40 height 17
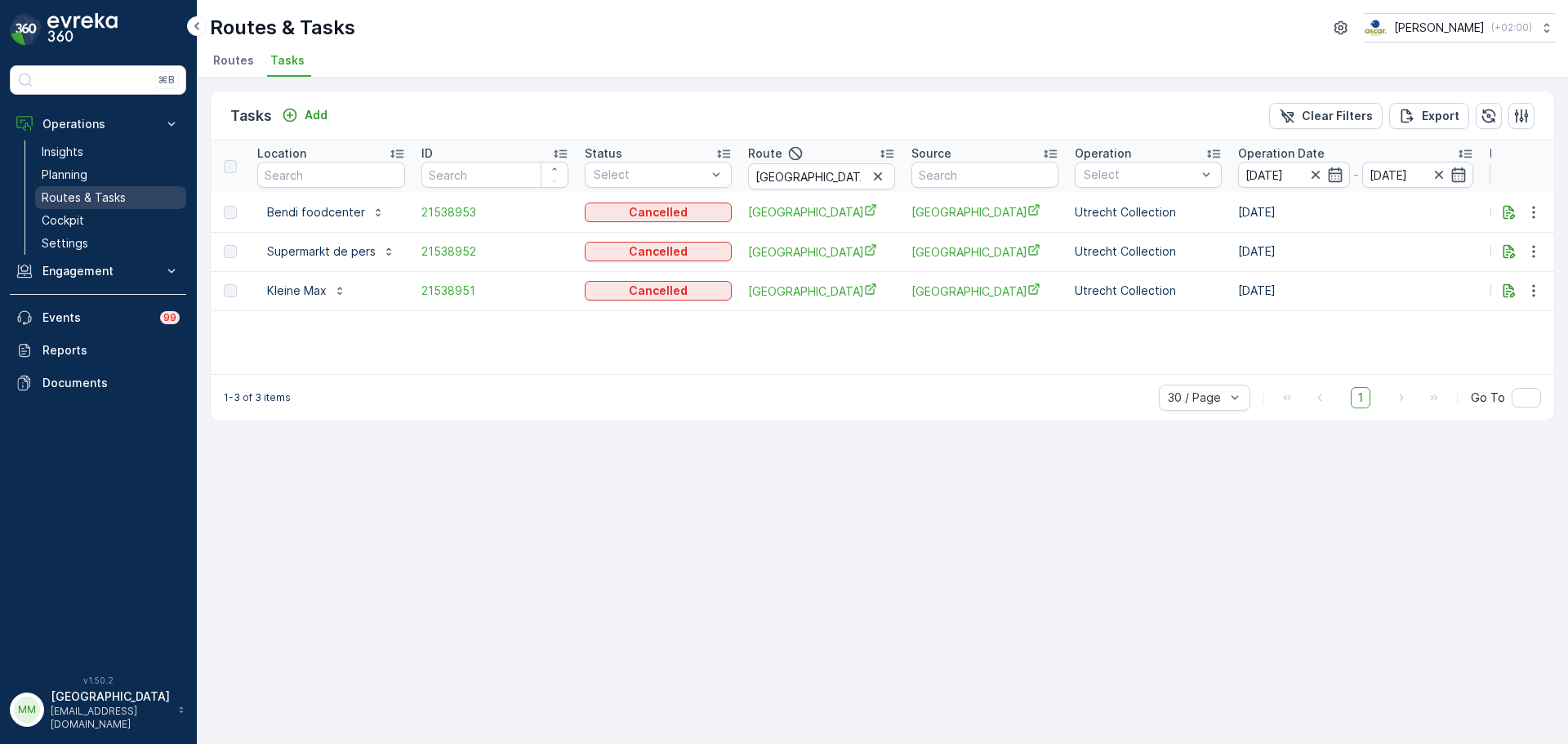
click at [134, 200] on link "Routes & Tasks" at bounding box center [110, 197] width 151 height 22
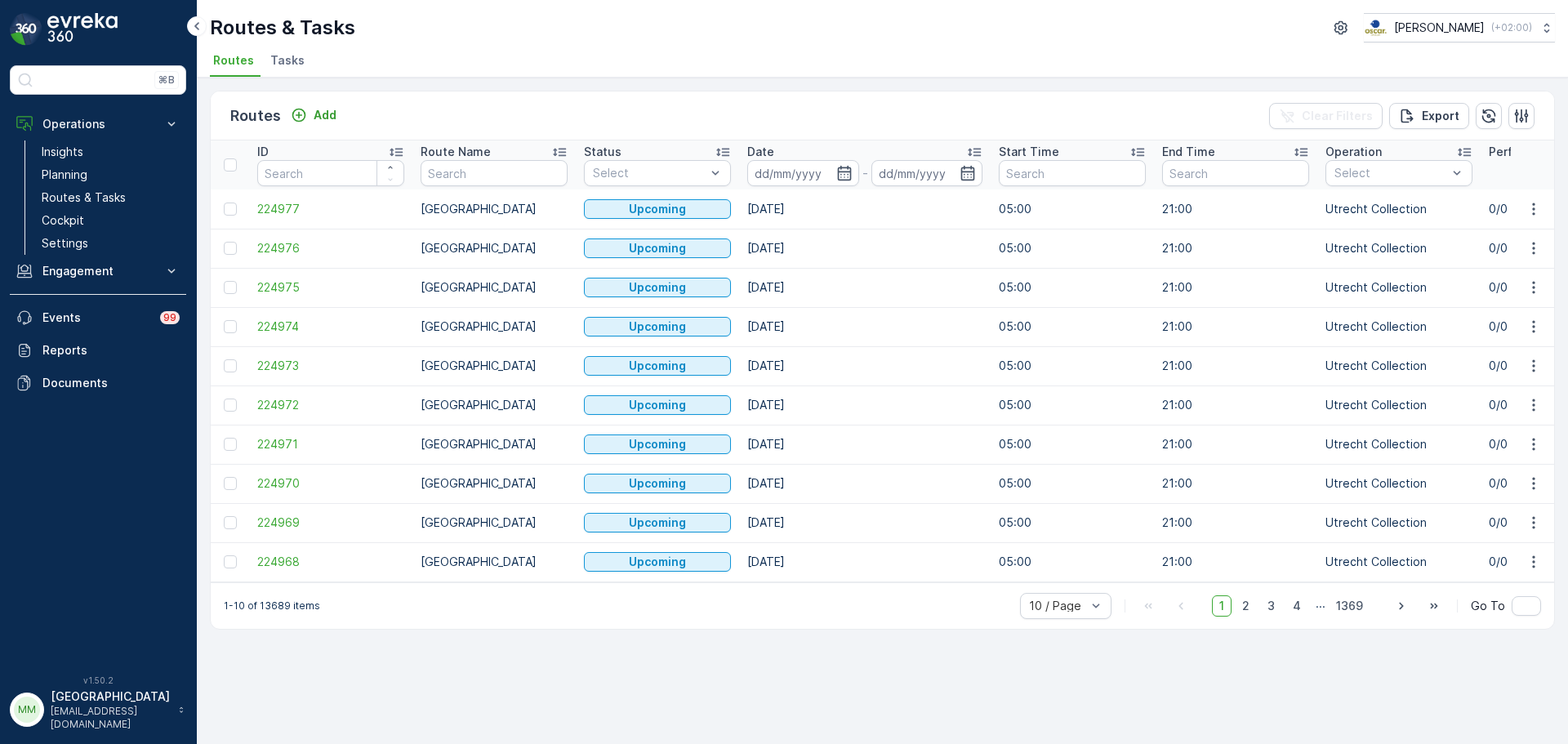
click at [272, 61] on span "Tasks" at bounding box center [287, 60] width 34 height 17
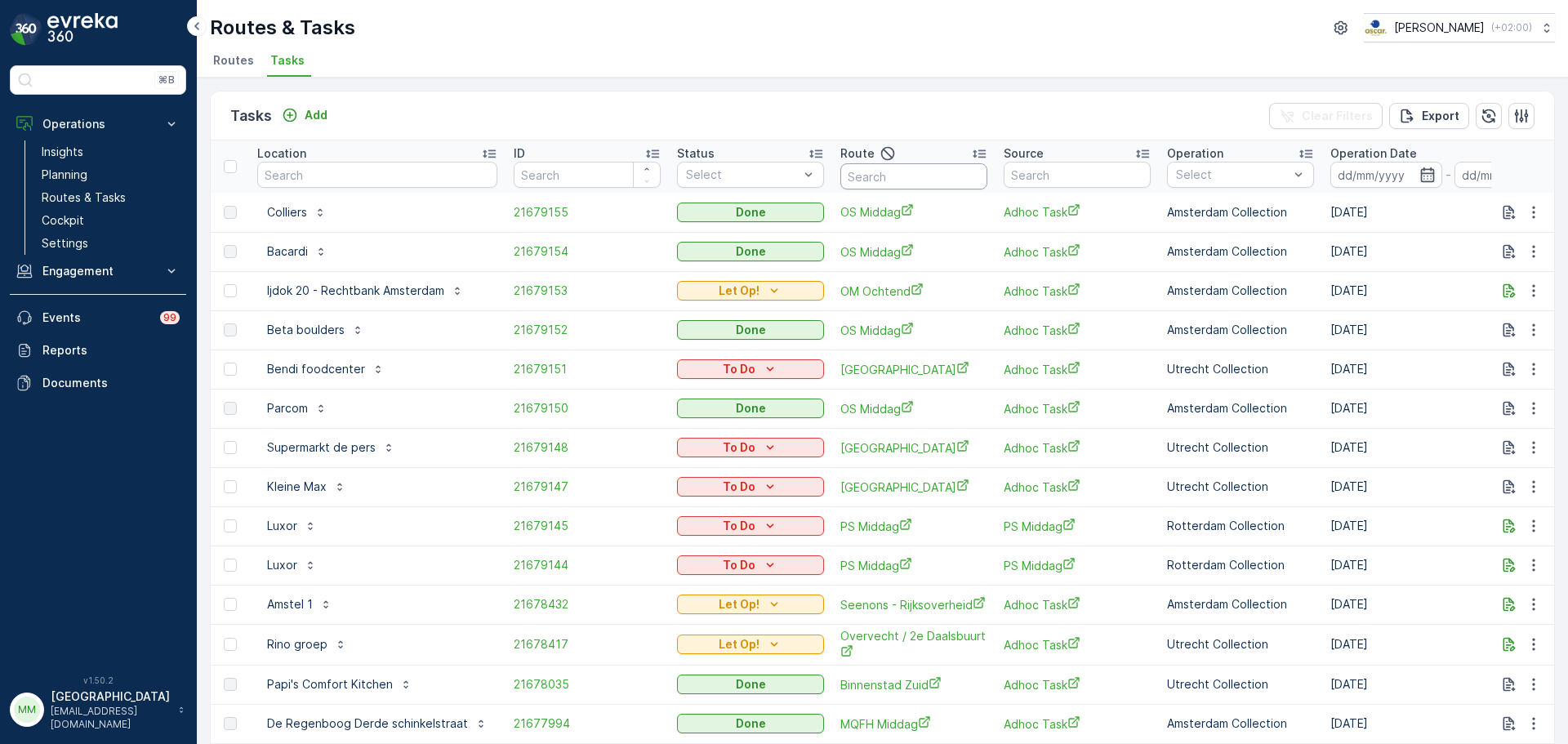
click at [903, 178] on input "text" at bounding box center [913, 176] width 147 height 26
type input "uva"
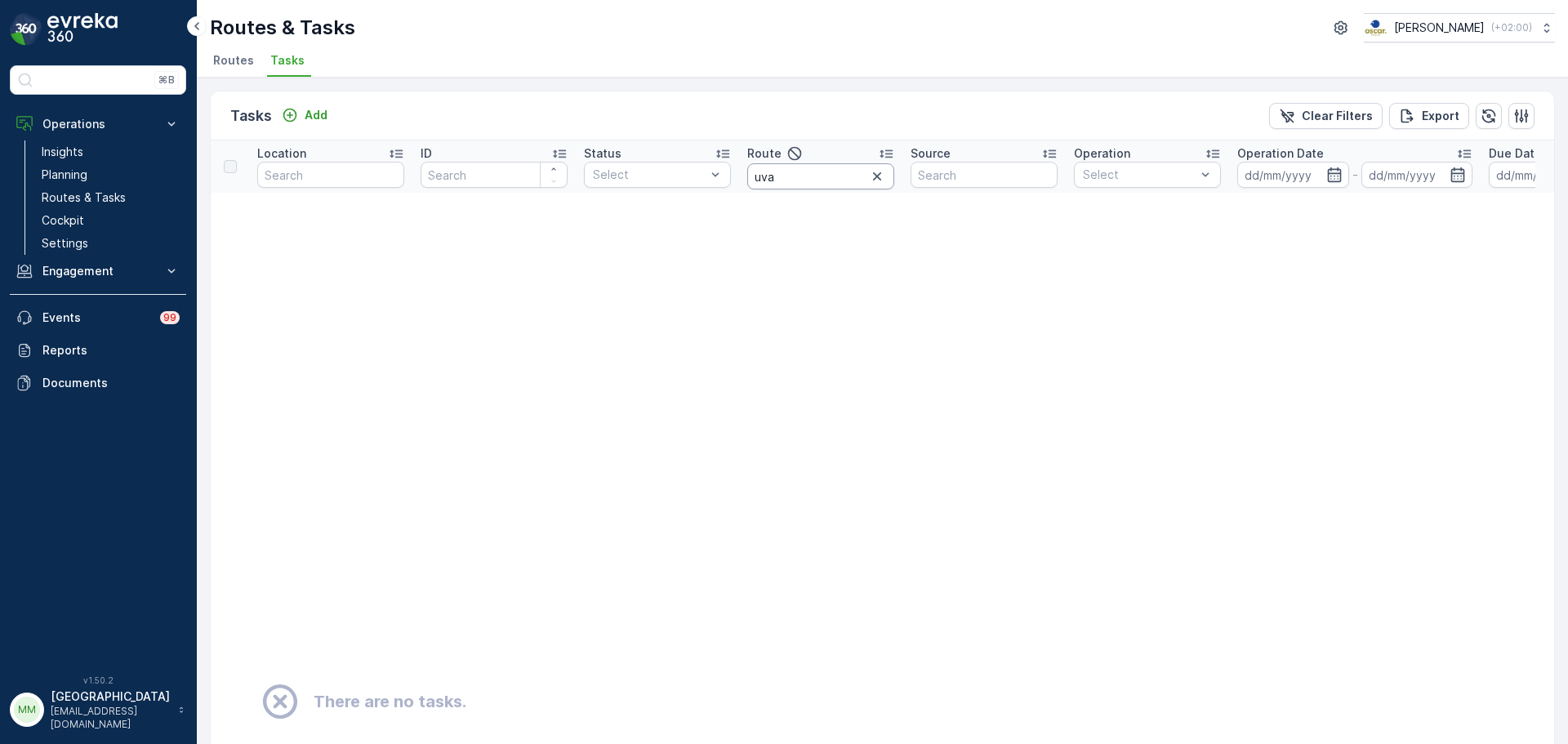
click at [841, 180] on input "uva" at bounding box center [820, 176] width 147 height 26
type input "uva-"
click at [770, 177] on input "uva-" at bounding box center [820, 176] width 147 height 26
type input "uv a-"
click at [769, 177] on input "uv a-" at bounding box center [820, 176] width 147 height 26
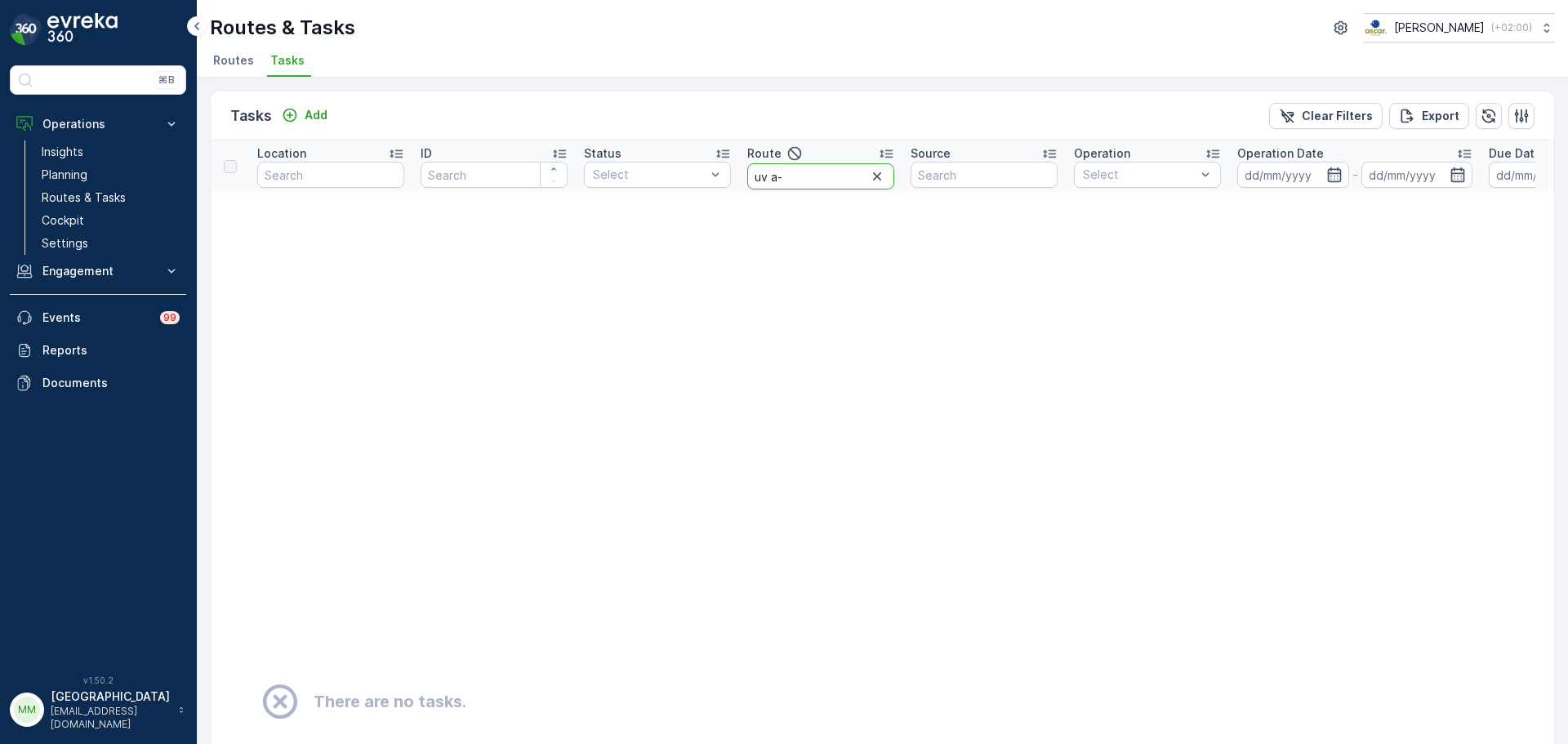
type input "uva-"
click at [775, 179] on input "uva-" at bounding box center [820, 176] width 147 height 26
type input "uva -"
click at [1290, 174] on input at bounding box center [1293, 174] width 112 height 26
click at [621, 300] on td "There are no tasks." at bounding box center [1052, 702] width 1685 height 1019
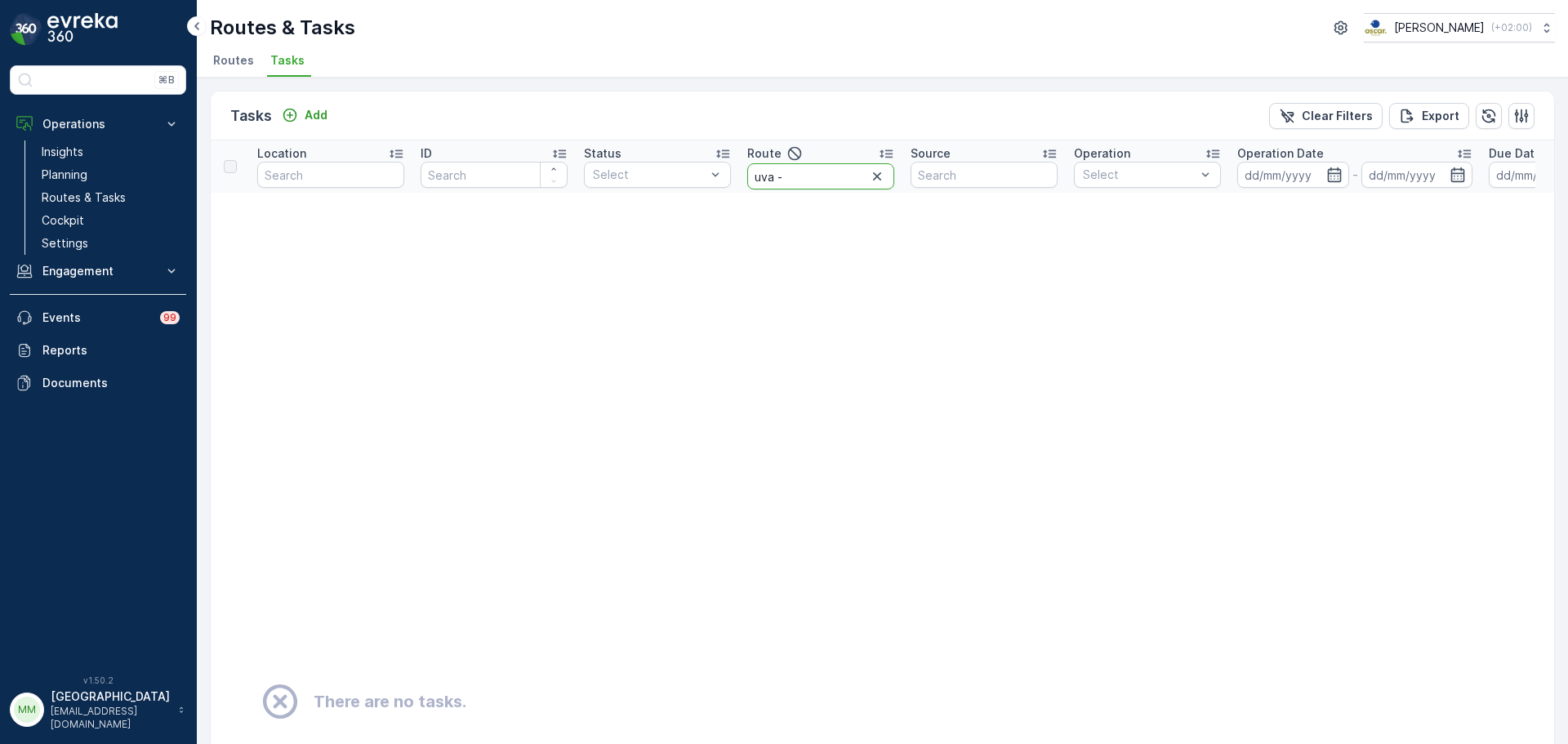
drag, startPoint x: 822, startPoint y: 173, endPoint x: 703, endPoint y: 189, distance: 120.1
click at [703, 189] on tr "Location ID Status Select Route uva - Source Operation Select Operation Date - …" at bounding box center [1433, 167] width 2446 height 53
type input "u"
type input "UvA"
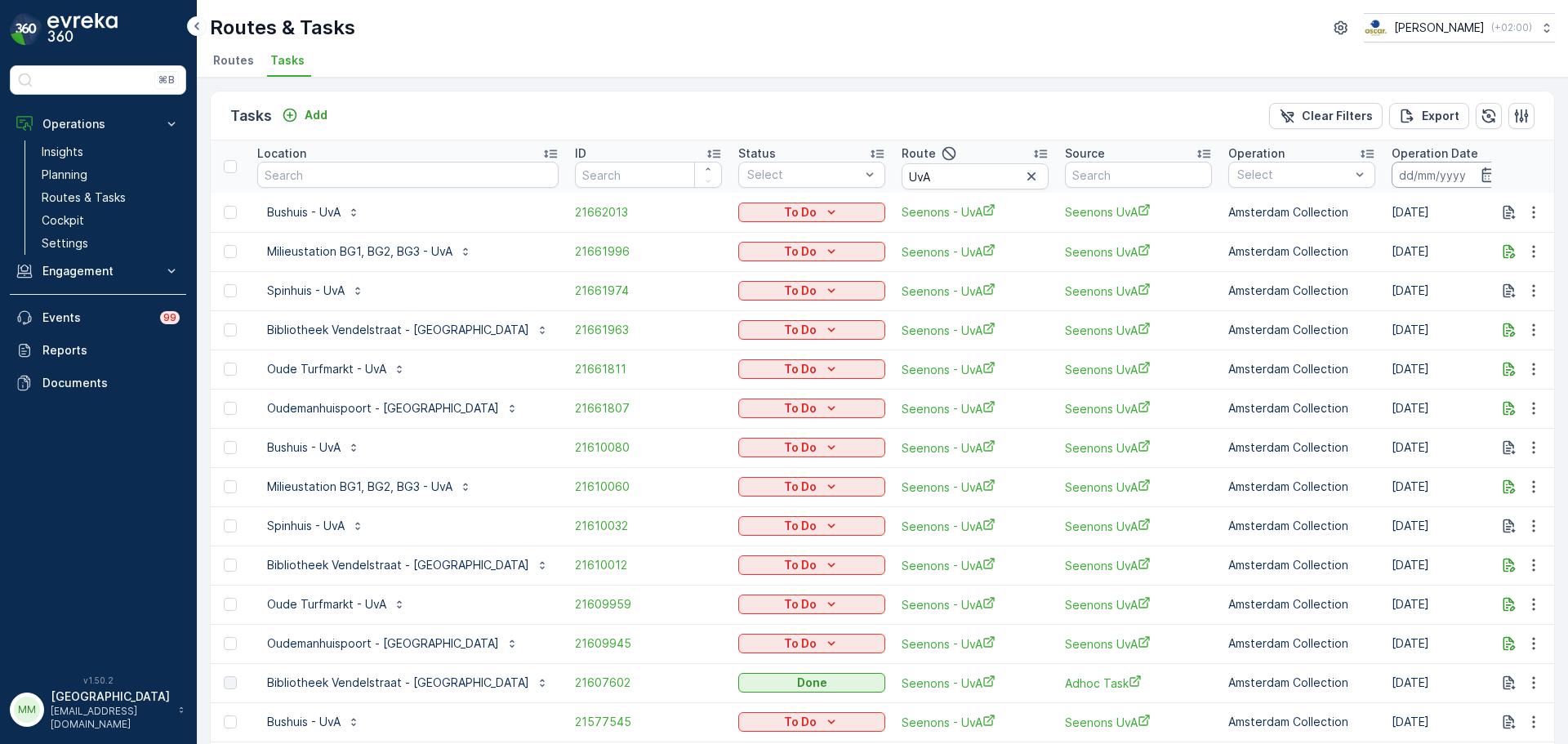
click at [1392, 177] on input at bounding box center [1447, 174] width 112 height 26
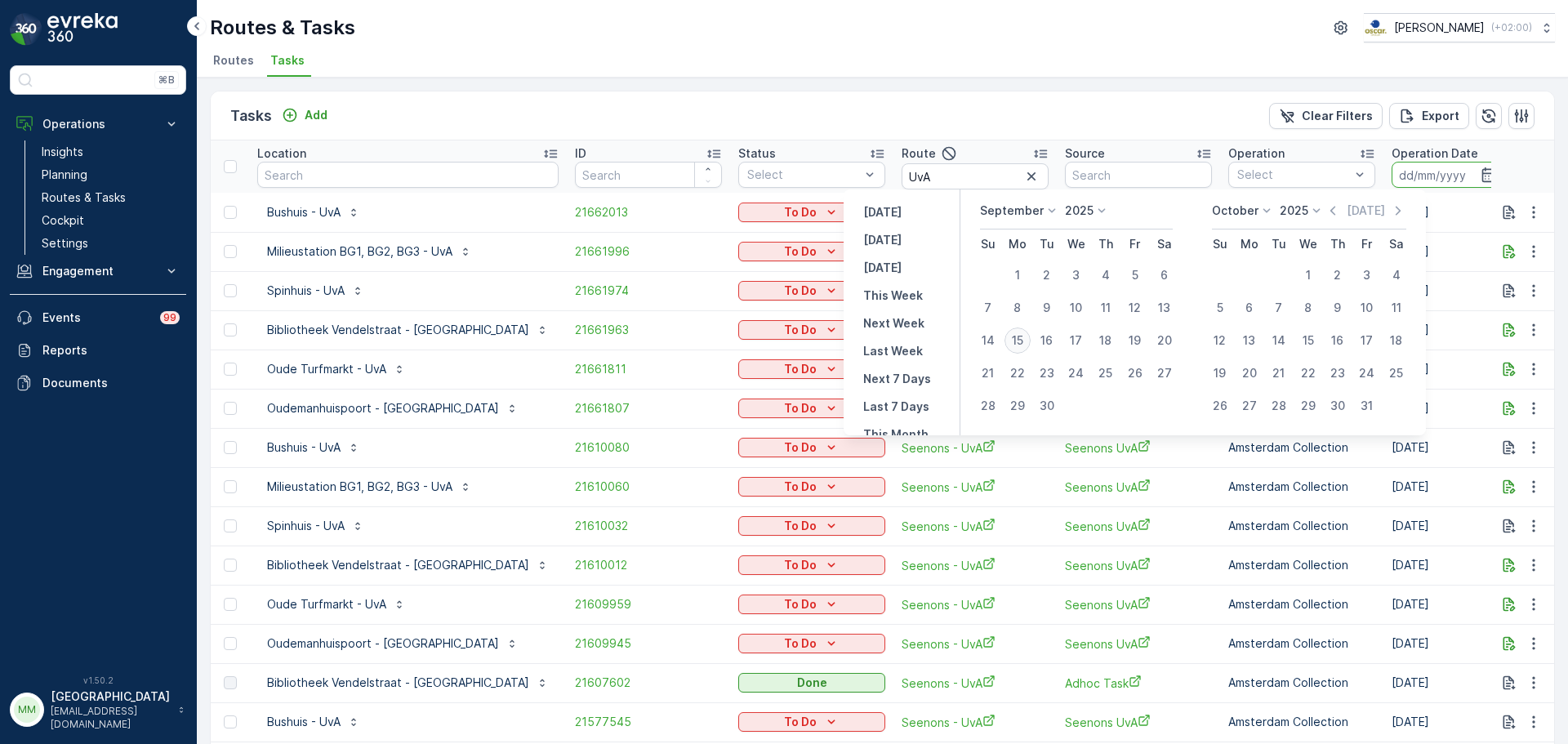
click at [1015, 346] on div "15" at bounding box center [1017, 340] width 26 height 26
type input "[DATE]"
click at [1013, 345] on div "15" at bounding box center [1017, 340] width 26 height 26
type input "[DATE]"
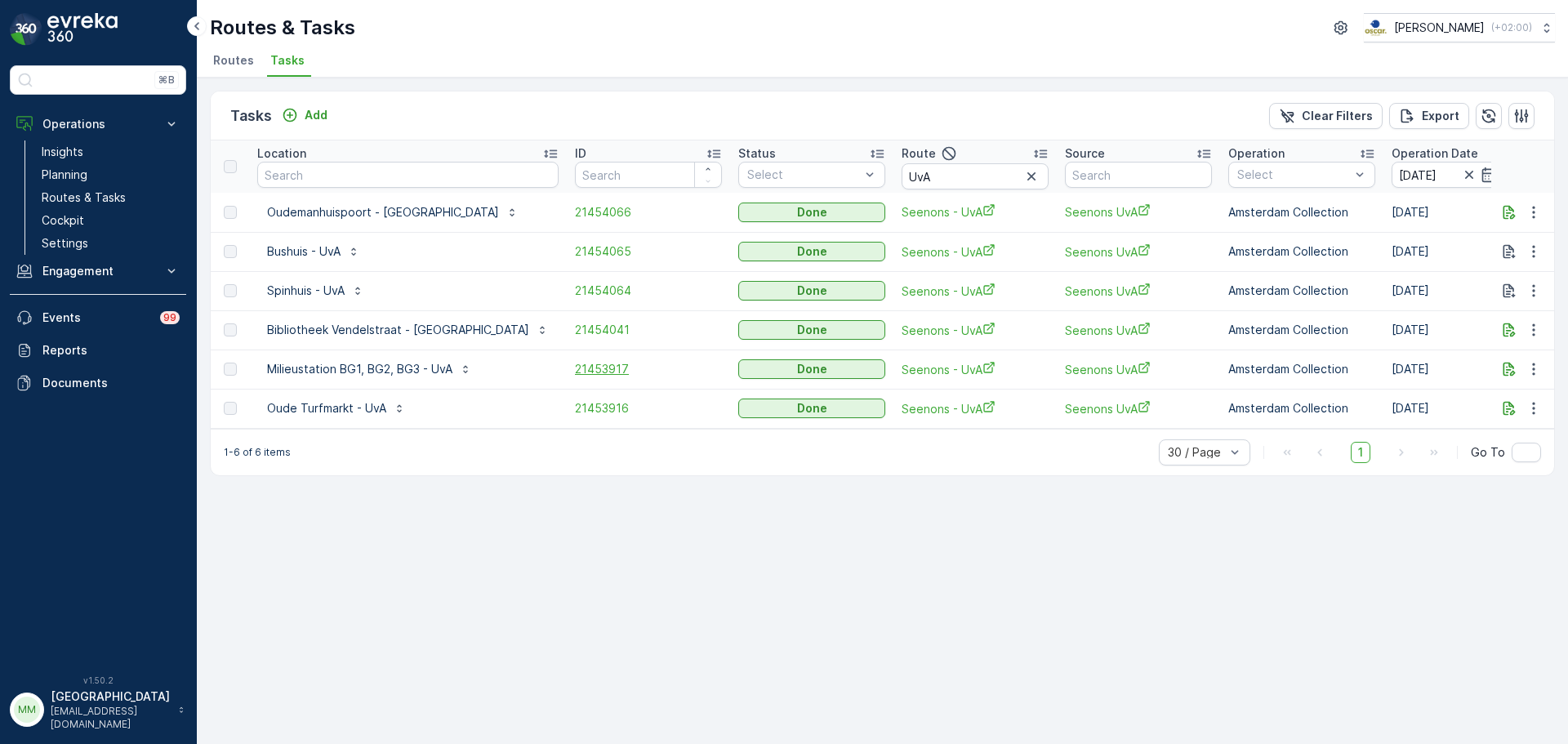
click at [575, 372] on span "21453917" at bounding box center [648, 369] width 147 height 17
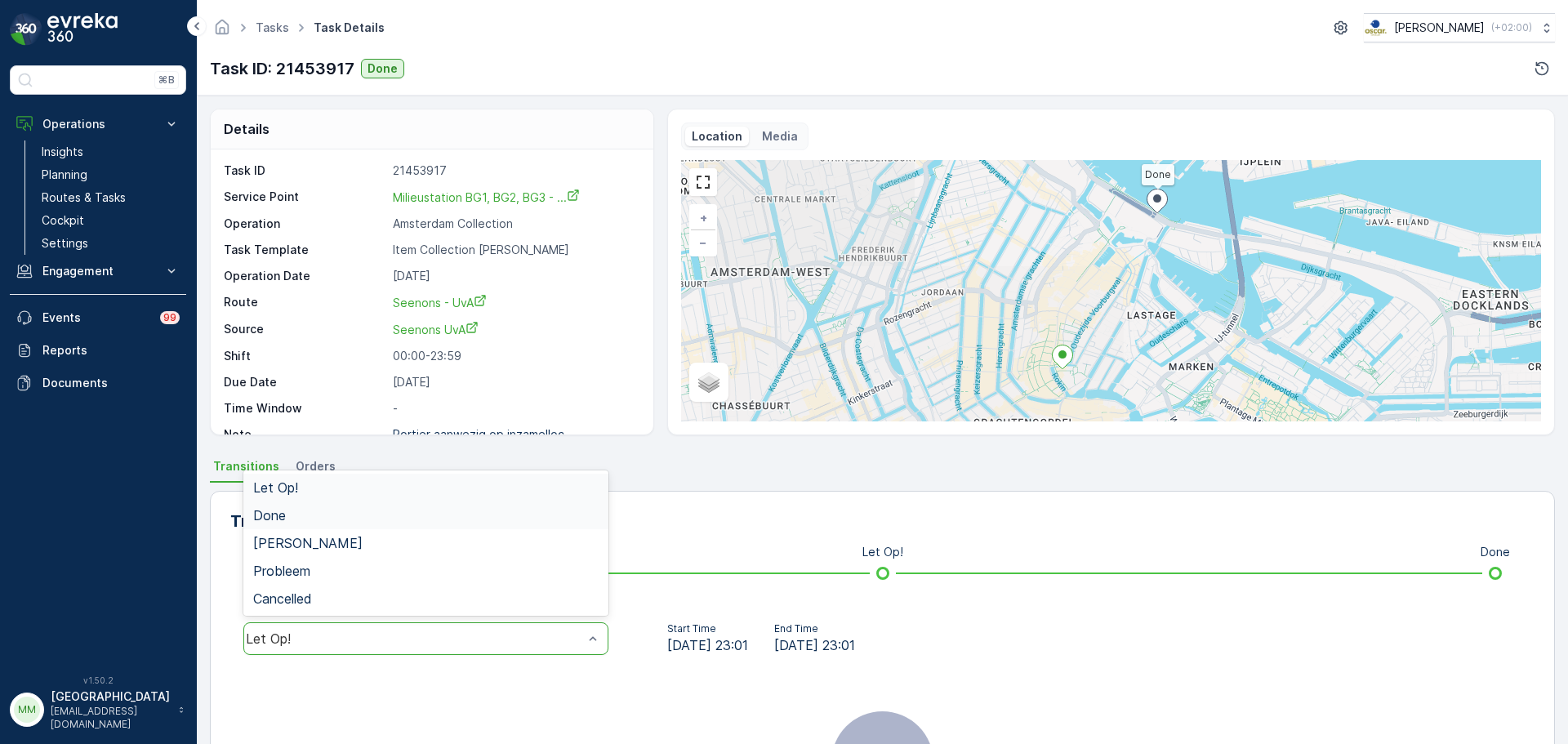
click at [249, 517] on div "Done" at bounding box center [425, 515] width 365 height 28
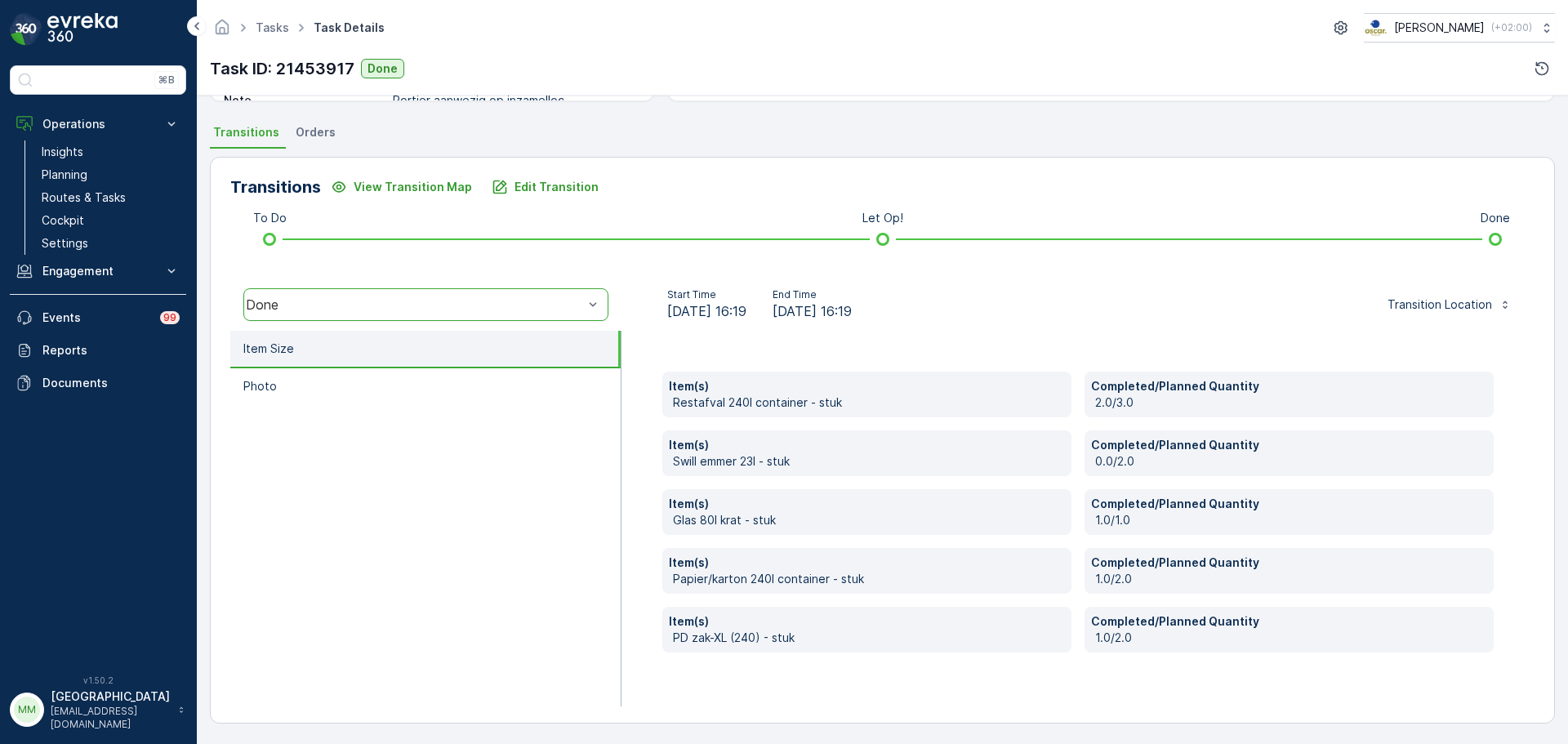
scroll to position [335, 0]
click at [125, 195] on link "Routes & Tasks" at bounding box center [110, 197] width 151 height 22
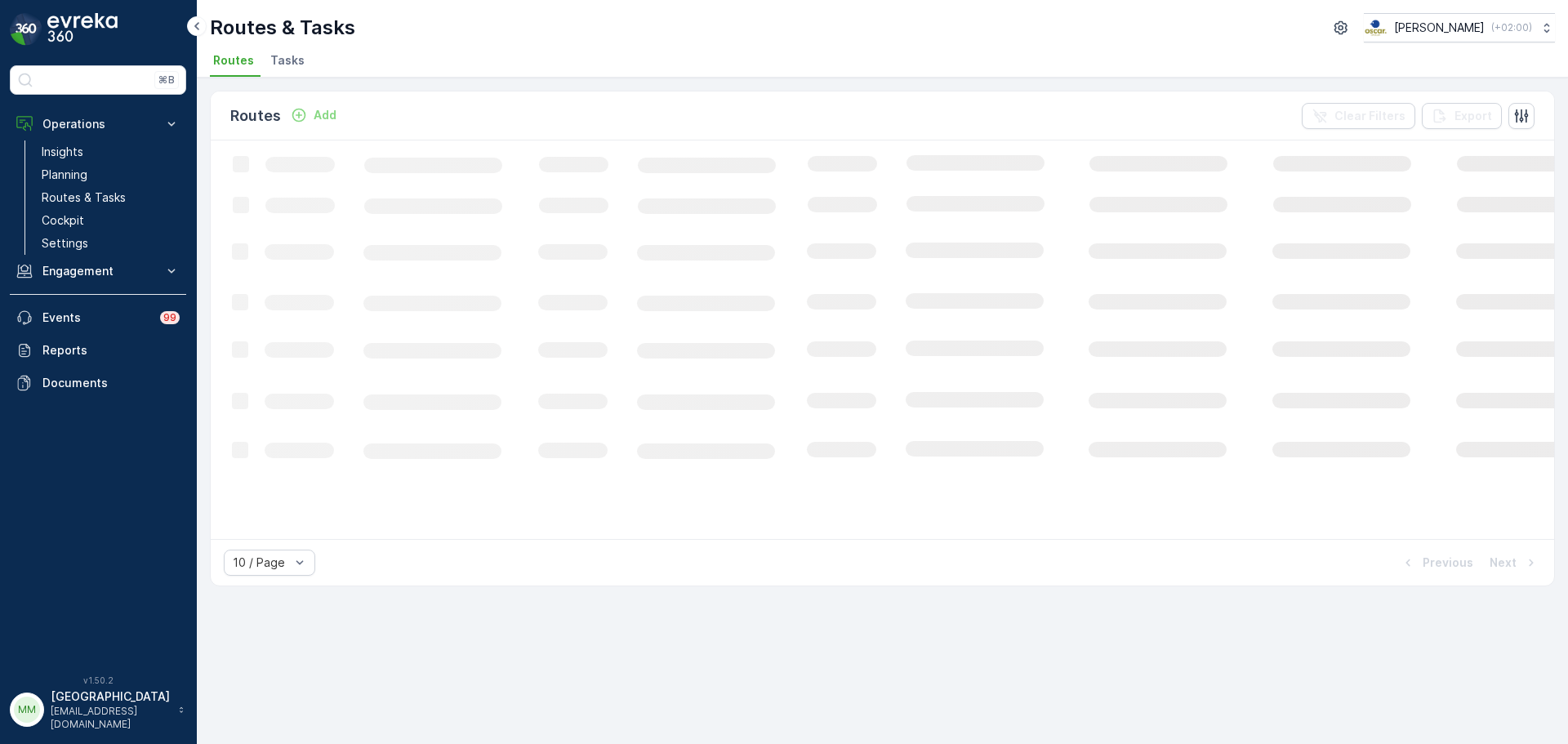
click at [274, 63] on span "Tasks" at bounding box center [287, 60] width 34 height 17
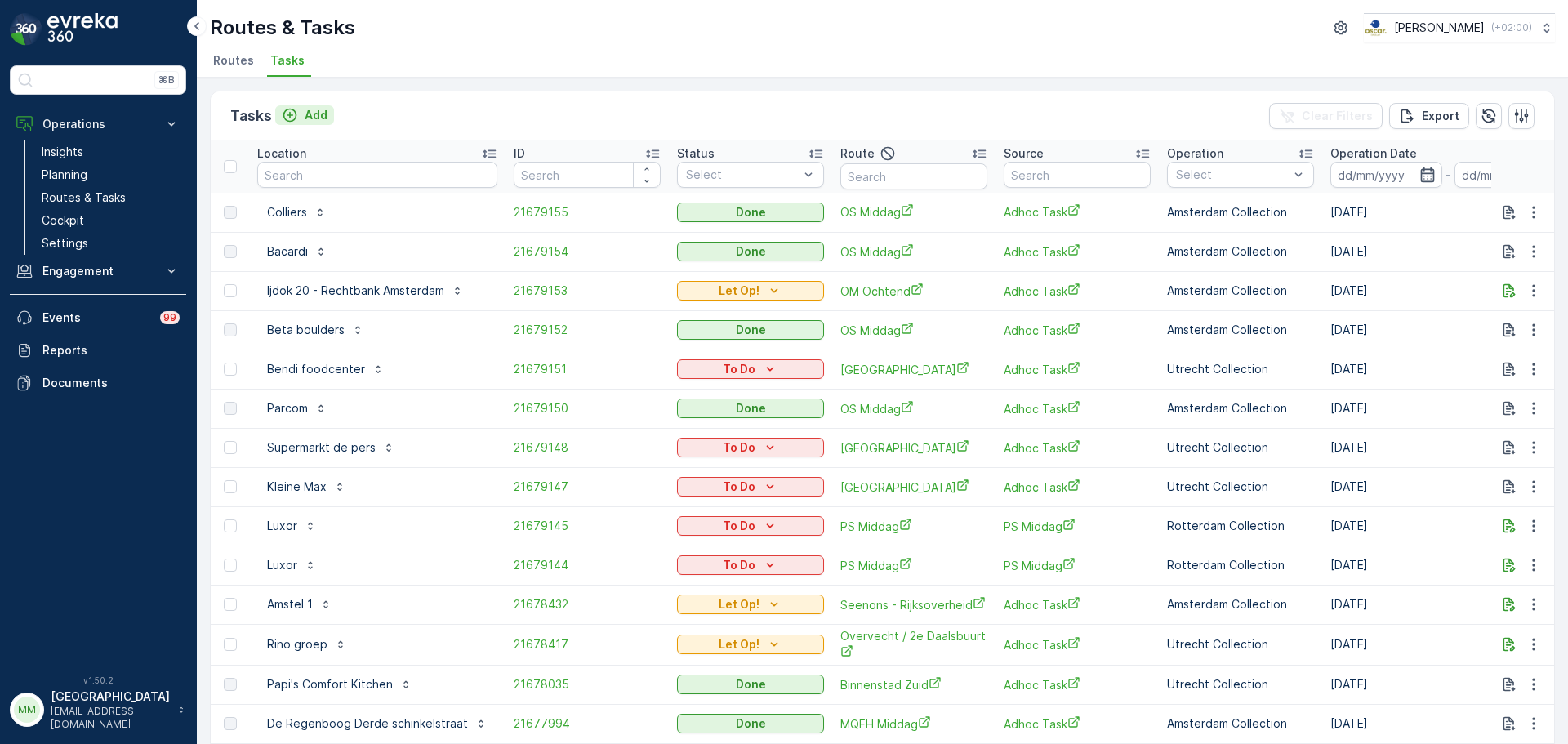
click at [321, 118] on p "Add" at bounding box center [315, 115] width 22 height 17
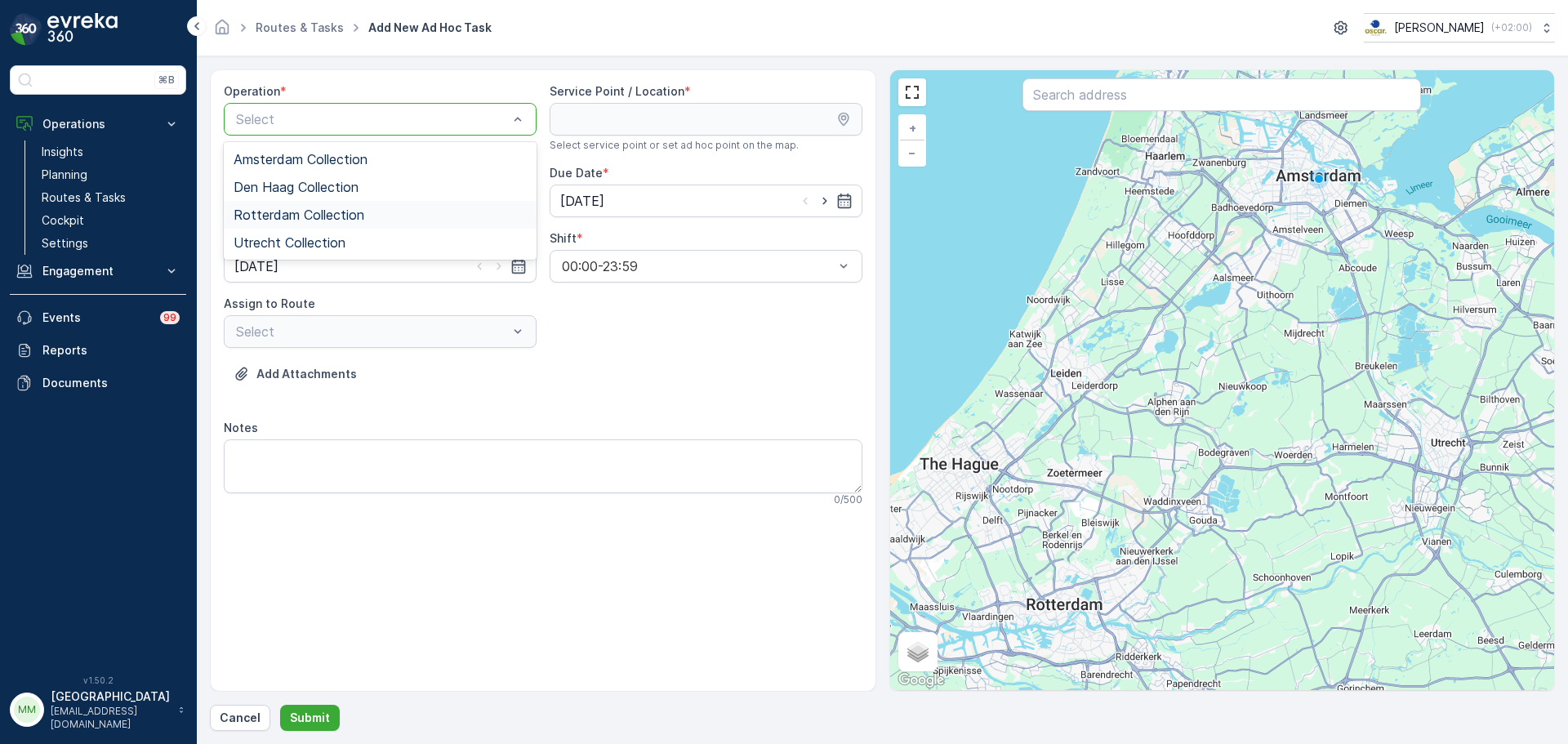
click at [302, 214] on span "Rotterdam Collection" at bounding box center [299, 214] width 130 height 15
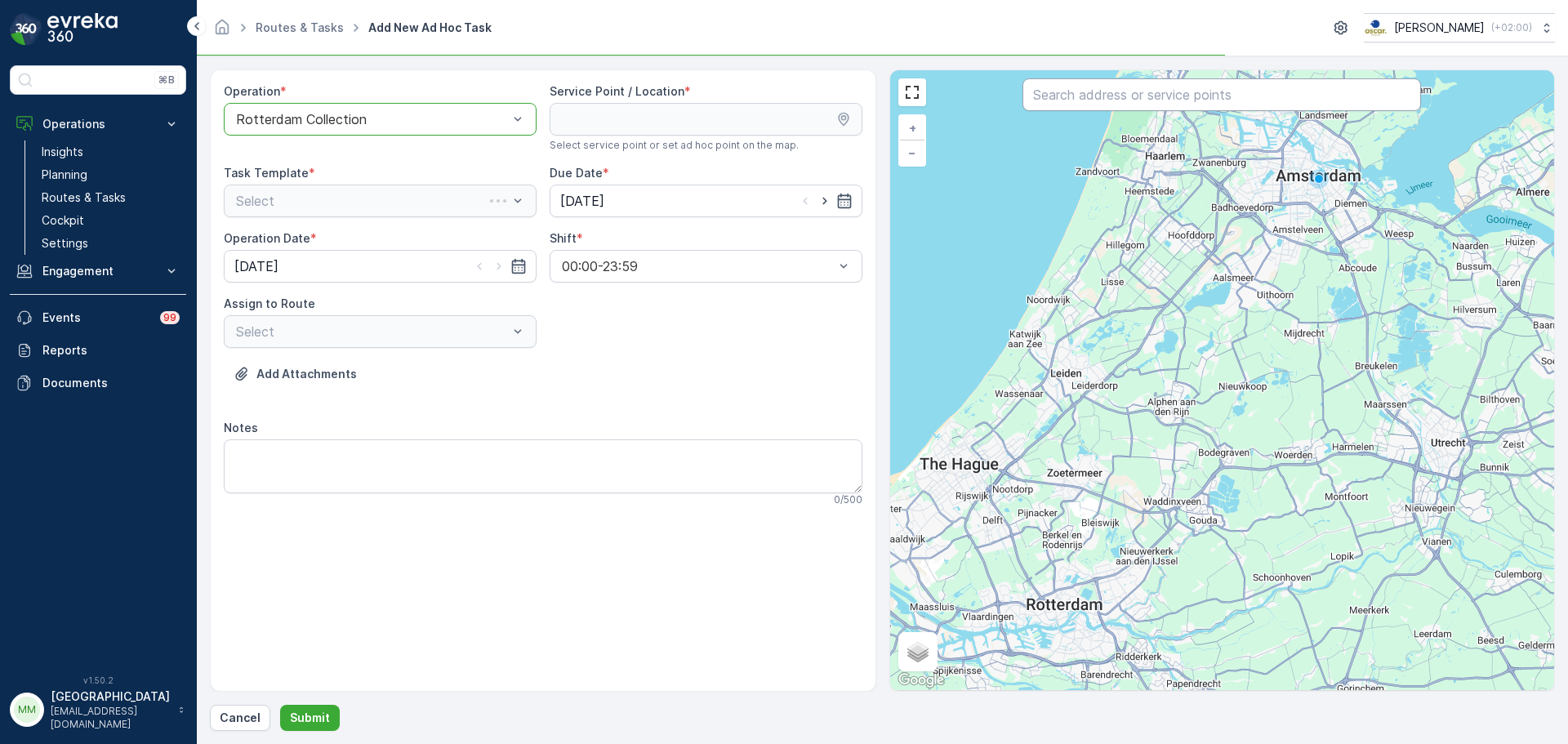
click at [1245, 93] on input "text" at bounding box center [1221, 95] width 398 height 33
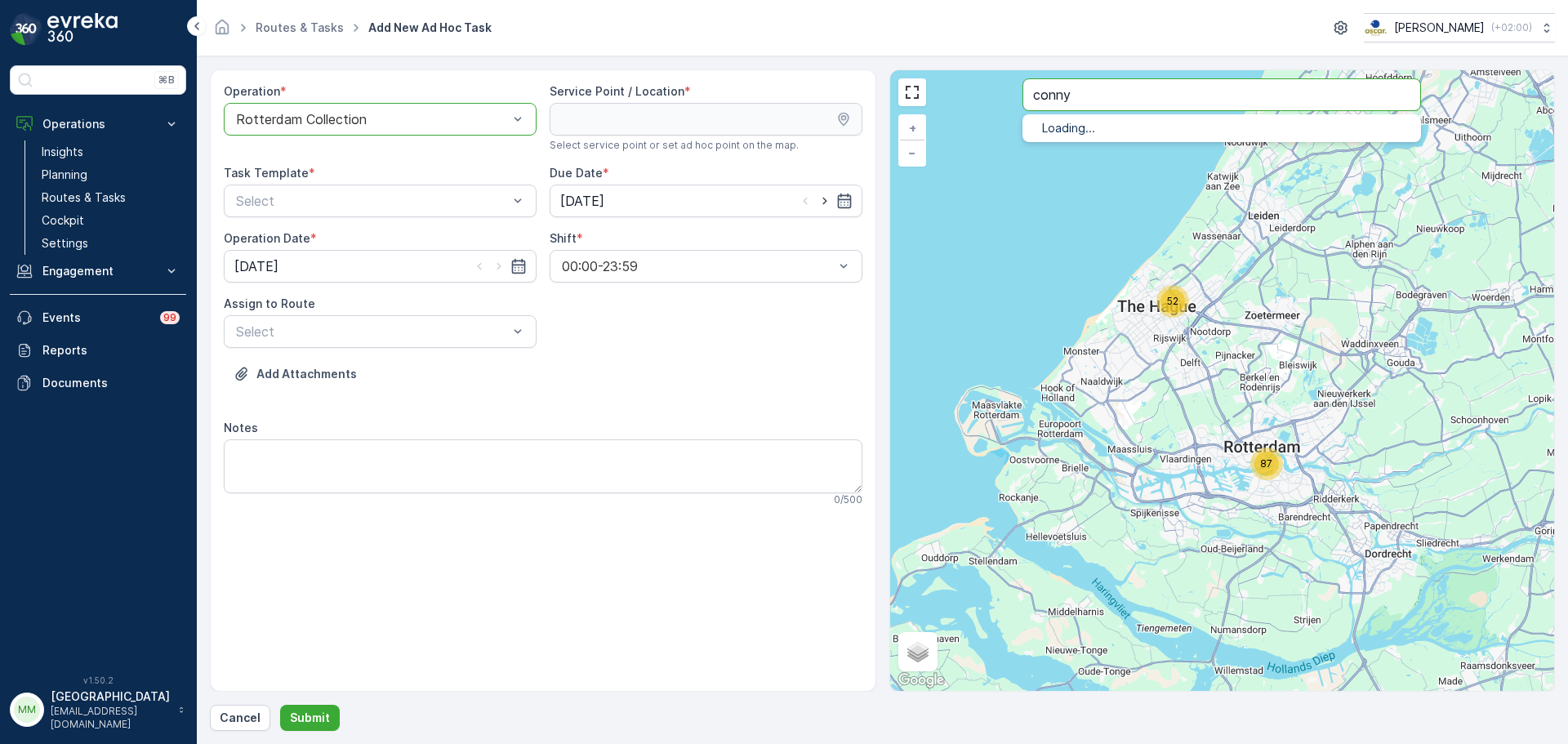
type input "conny"
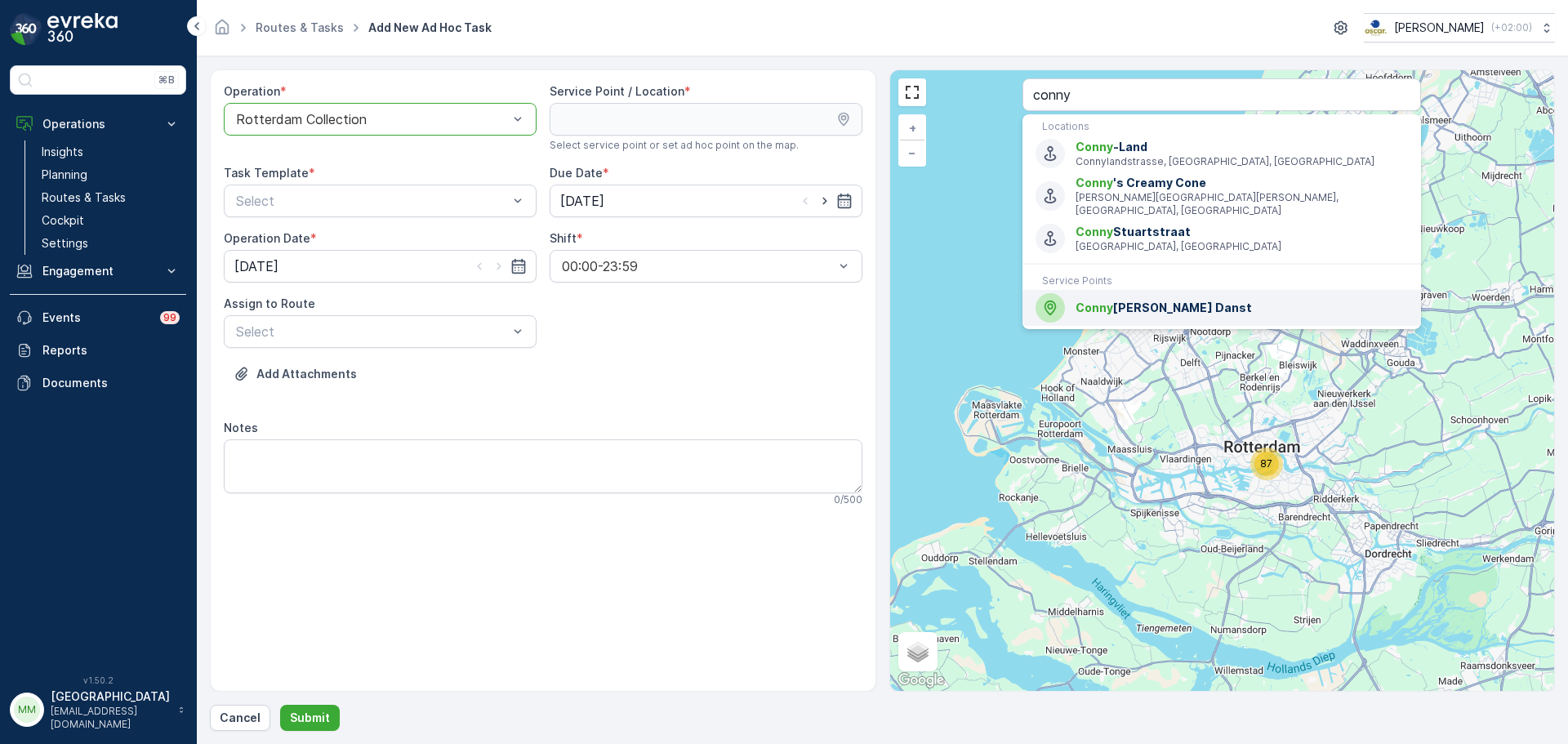
click at [1109, 293] on div "Conny Janssen Danst" at bounding box center [1222, 308] width 373 height 29
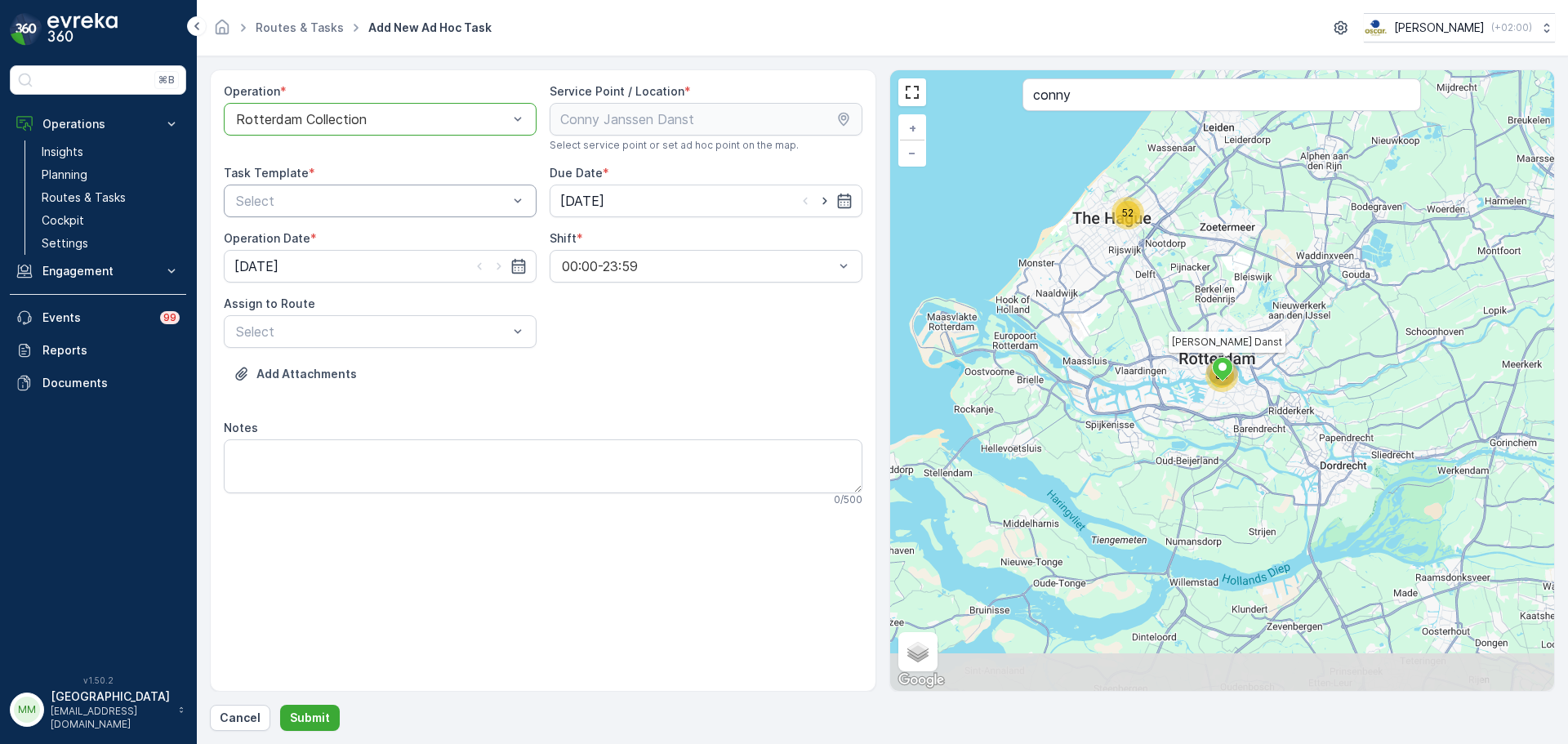
click at [407, 190] on div "Select" at bounding box center [380, 202] width 312 height 33
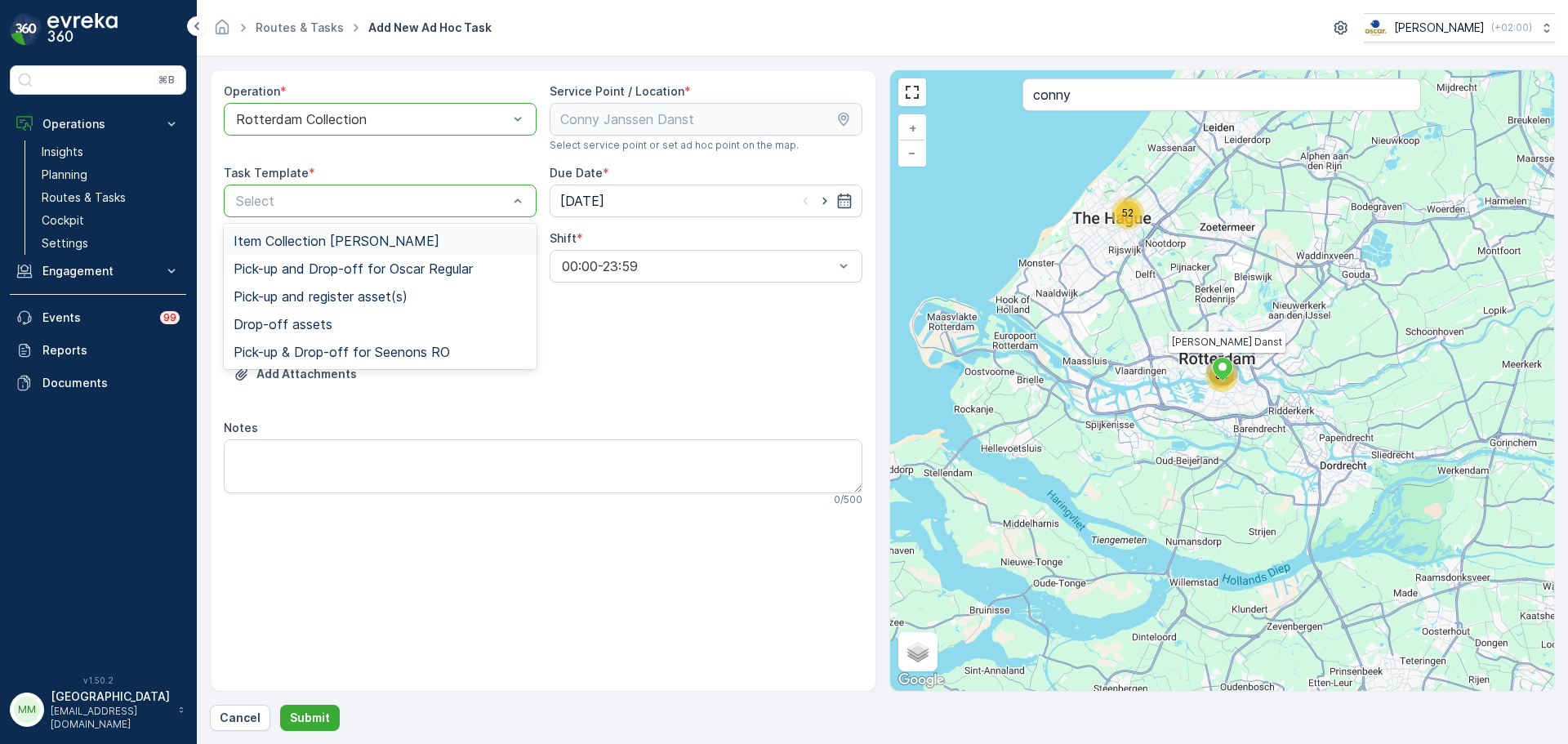
click at [351, 240] on span "Item Collection Oscar Regulier" at bounding box center [336, 241] width 205 height 15
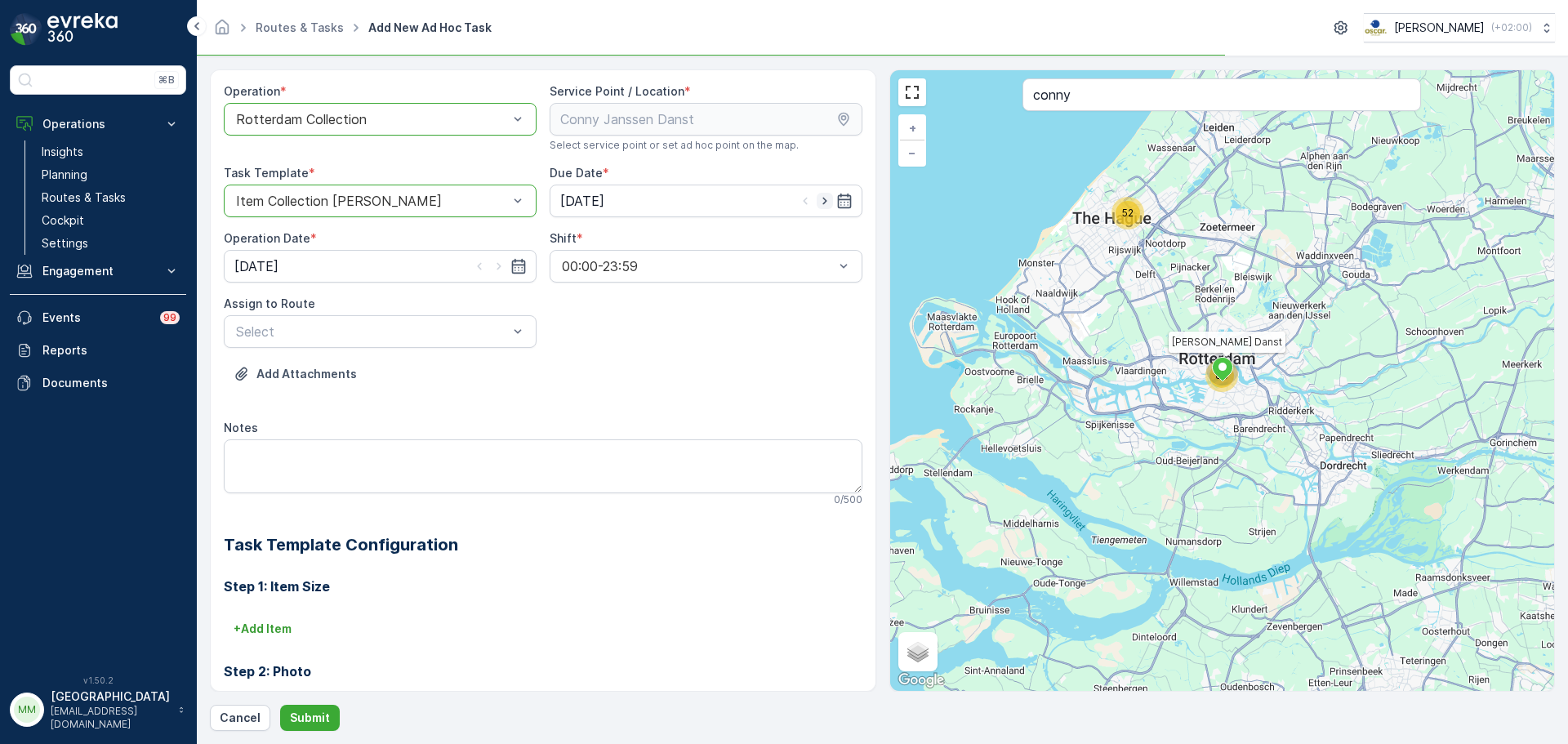
click at [820, 204] on icon "button" at bounding box center [824, 201] width 17 height 17
type input "16.09.2025"
click at [499, 269] on icon "button" at bounding box center [498, 266] width 17 height 17
type input "16.09.2025"
click at [480, 312] on div "Assign to Route Select" at bounding box center [380, 322] width 312 height 53
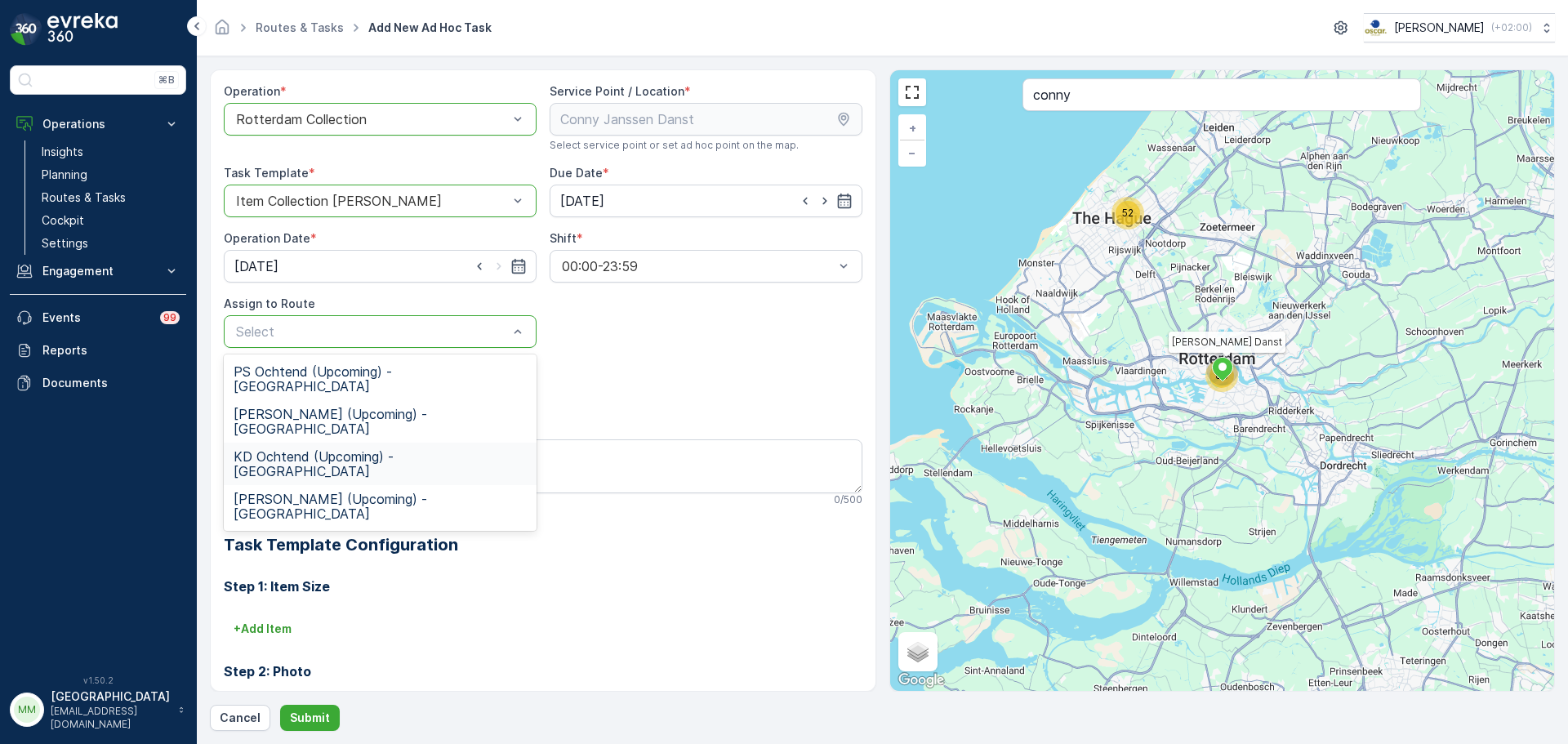
click at [415, 449] on span "KD Ochtend (Upcoming) - Rotterdam" at bounding box center [380, 464] width 293 height 29
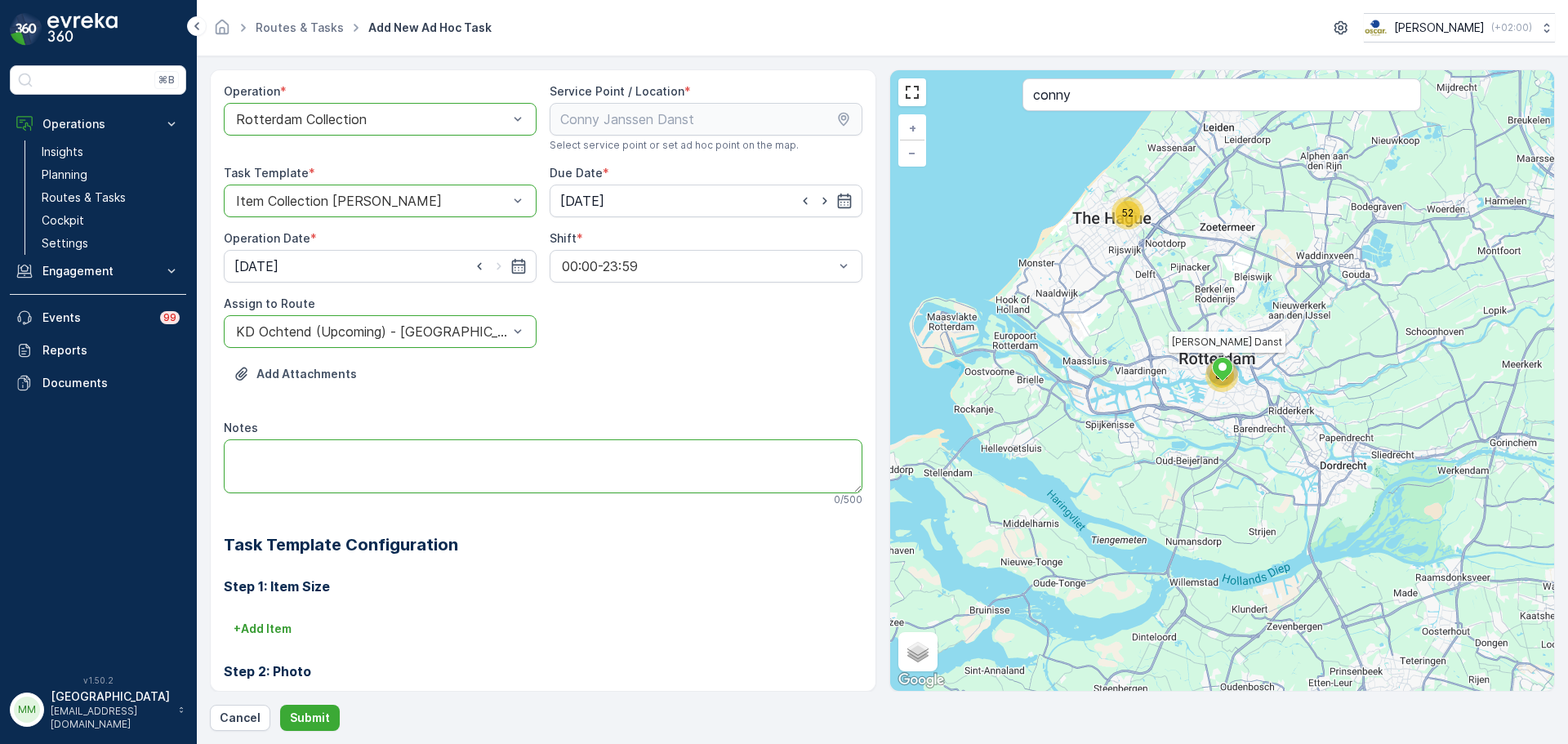
click at [405, 458] on textarea "Notes" at bounding box center [543, 465] width 638 height 54
type textarea "Graag brengen: 3x restzakken 60L 3x PD zakken 60L"
click at [294, 715] on p "Submit" at bounding box center [310, 718] width 40 height 17
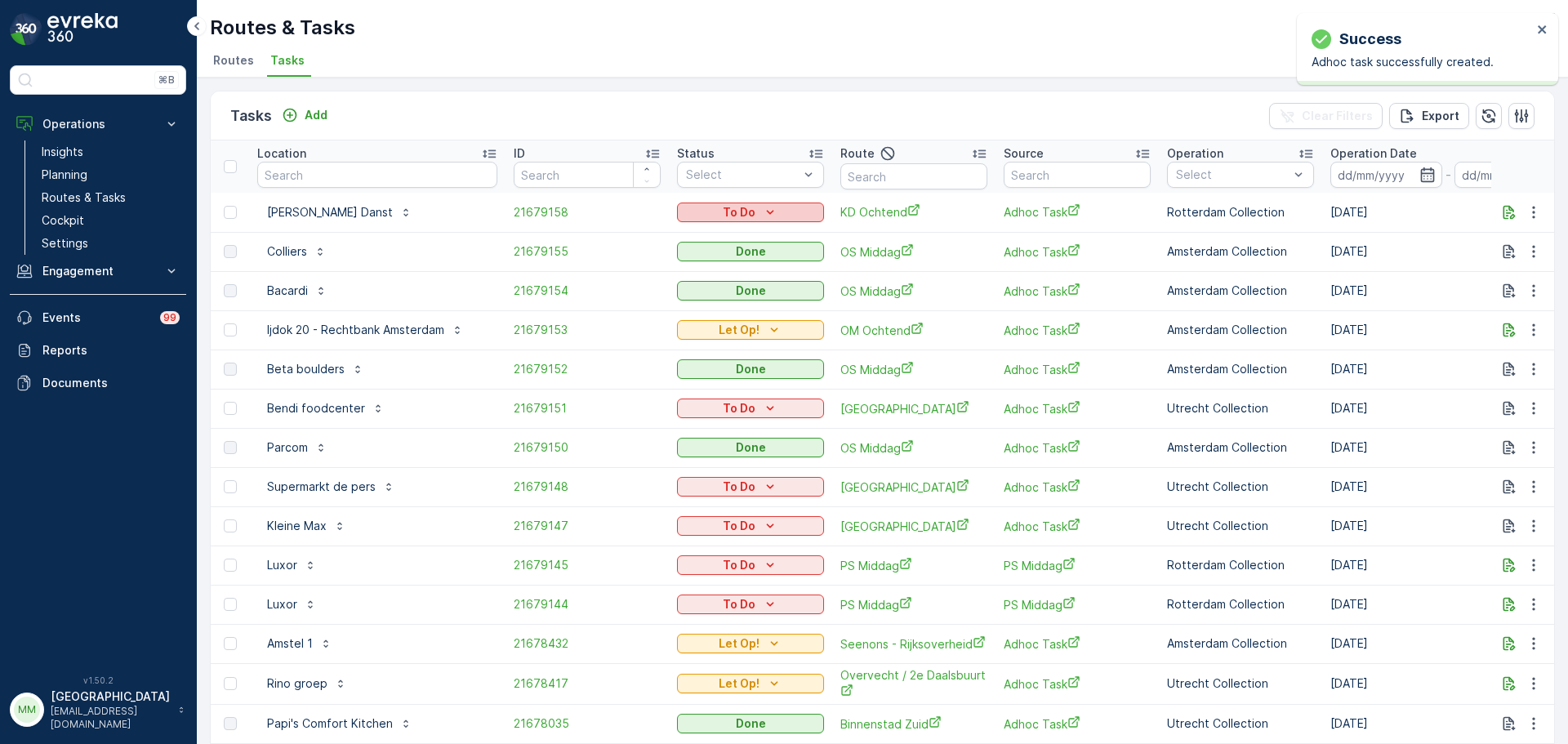
click at [745, 213] on div "To Do" at bounding box center [750, 212] width 134 height 17
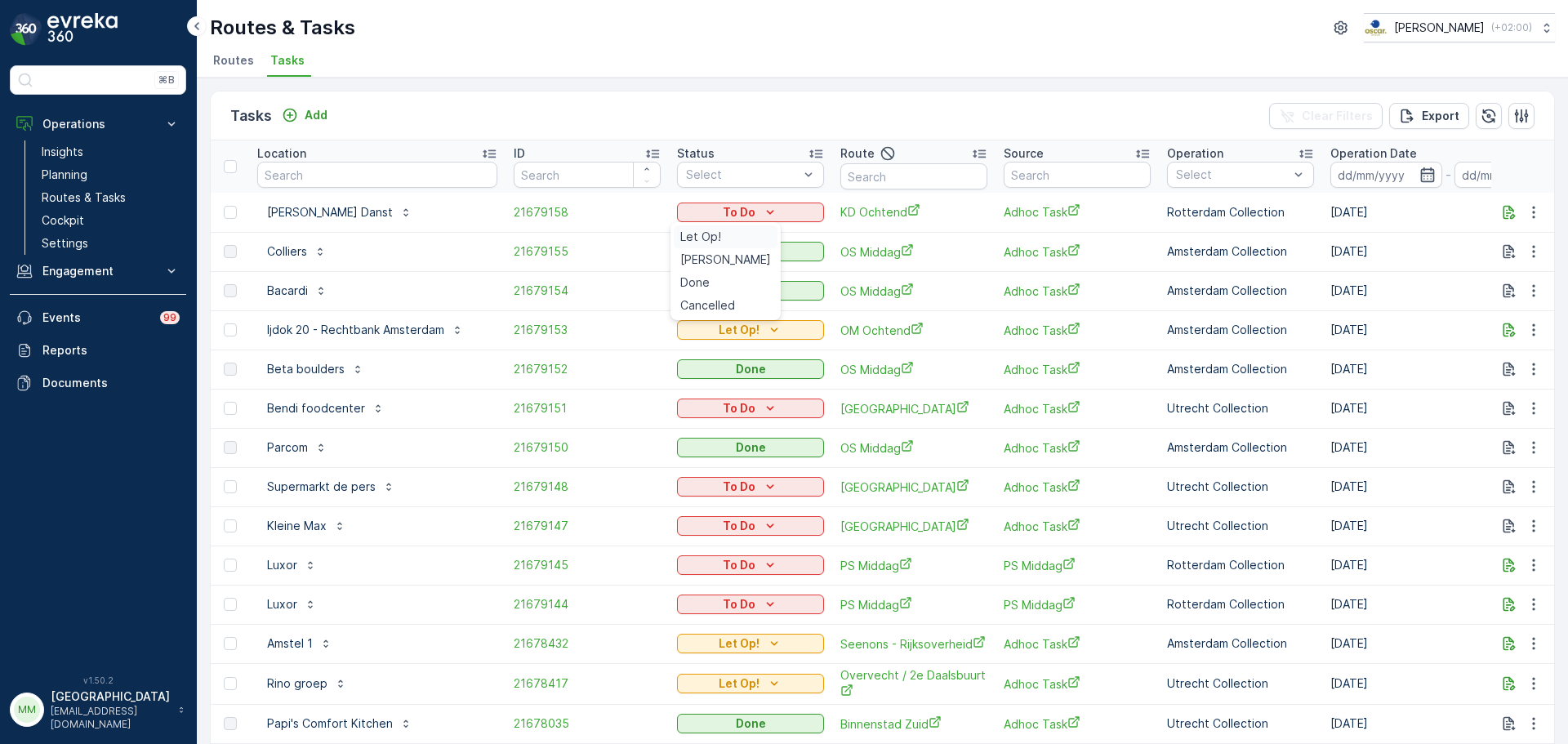
click at [718, 238] on span "Let Op!" at bounding box center [701, 237] width 41 height 17
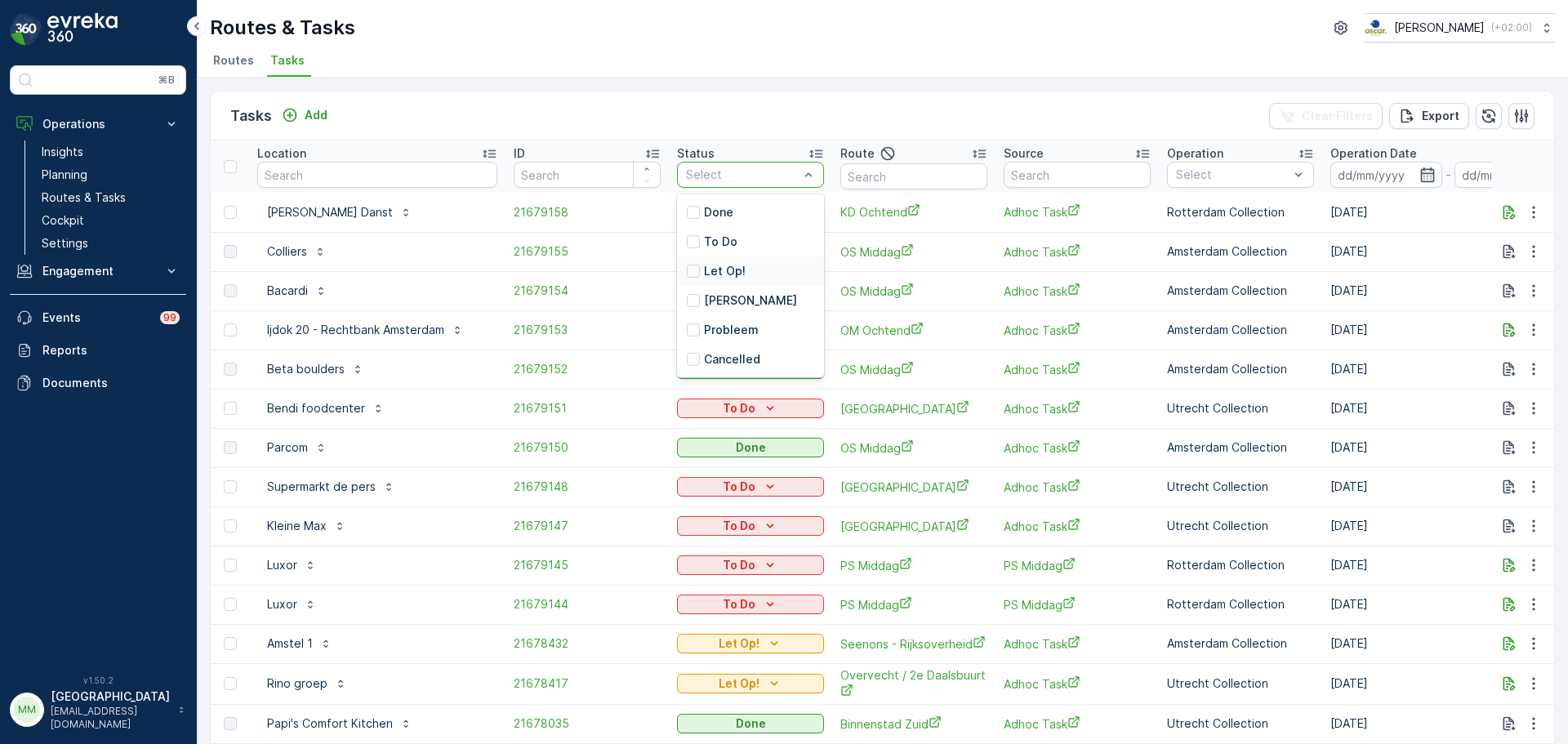
click at [727, 270] on p "Let Op!" at bounding box center [724, 271] width 42 height 17
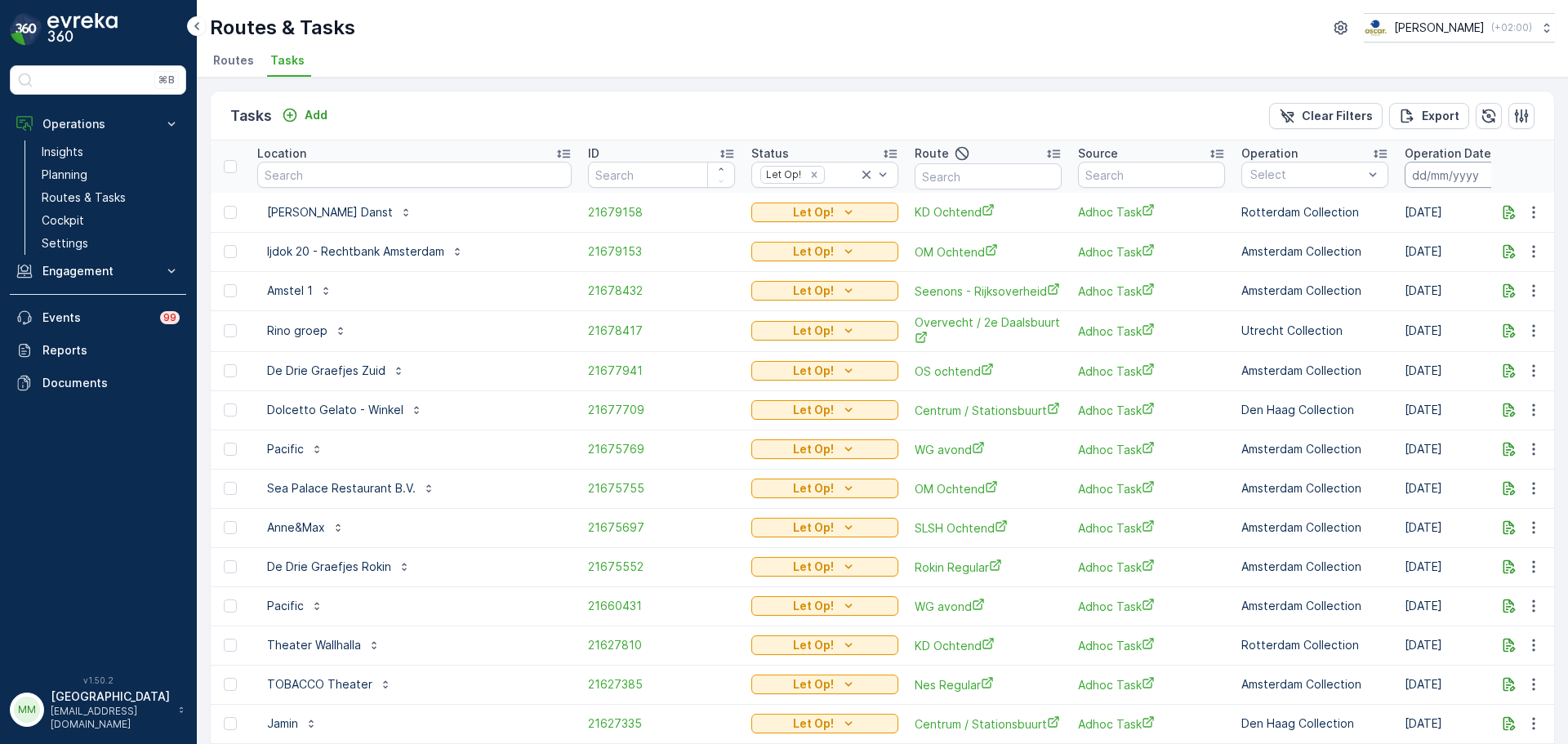
click at [1420, 175] on input at bounding box center [1460, 174] width 112 height 26
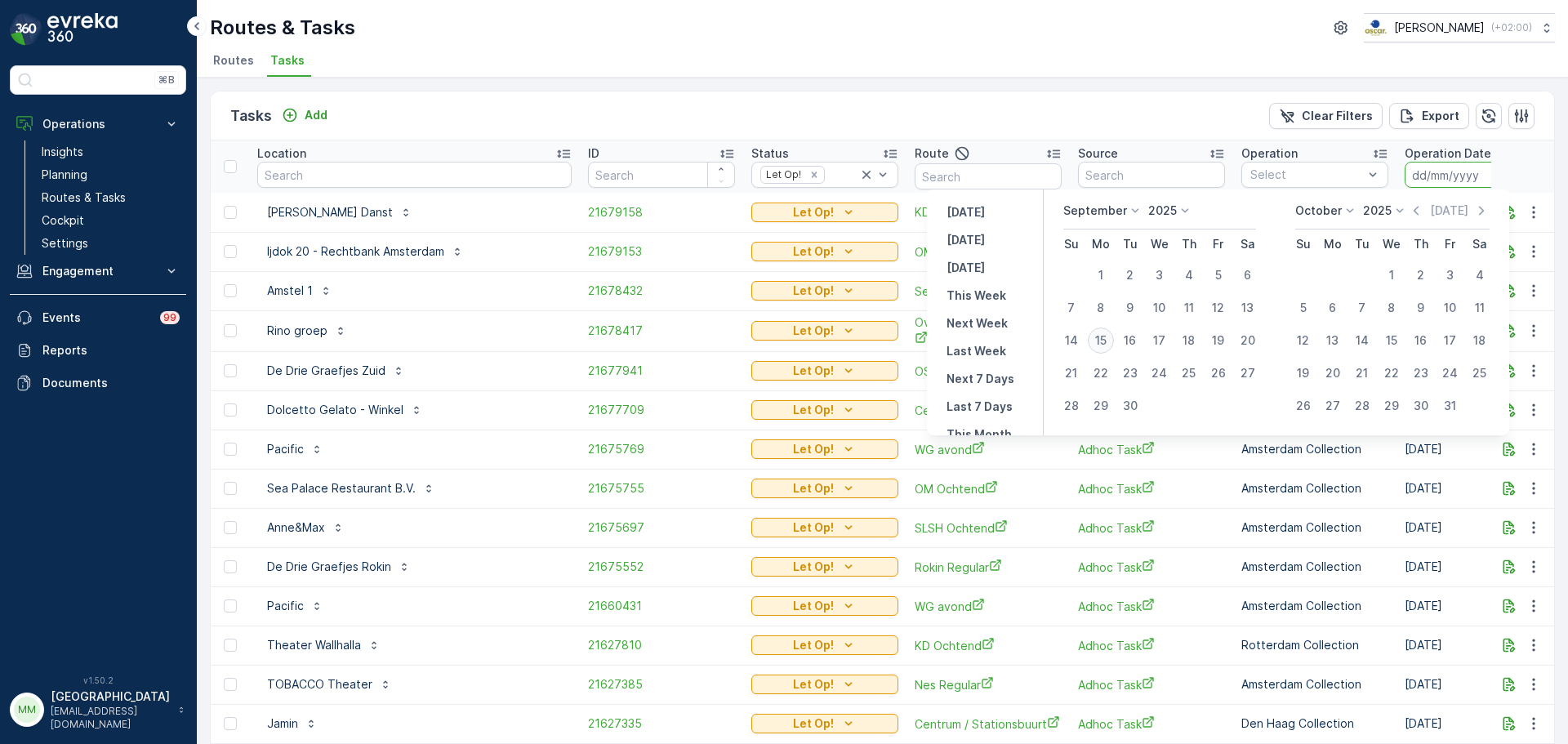
click at [1111, 340] on div "15" at bounding box center [1101, 340] width 26 height 26
type input "[DATE]"
click at [1111, 340] on div "15" at bounding box center [1101, 340] width 26 height 26
type input "[DATE]"
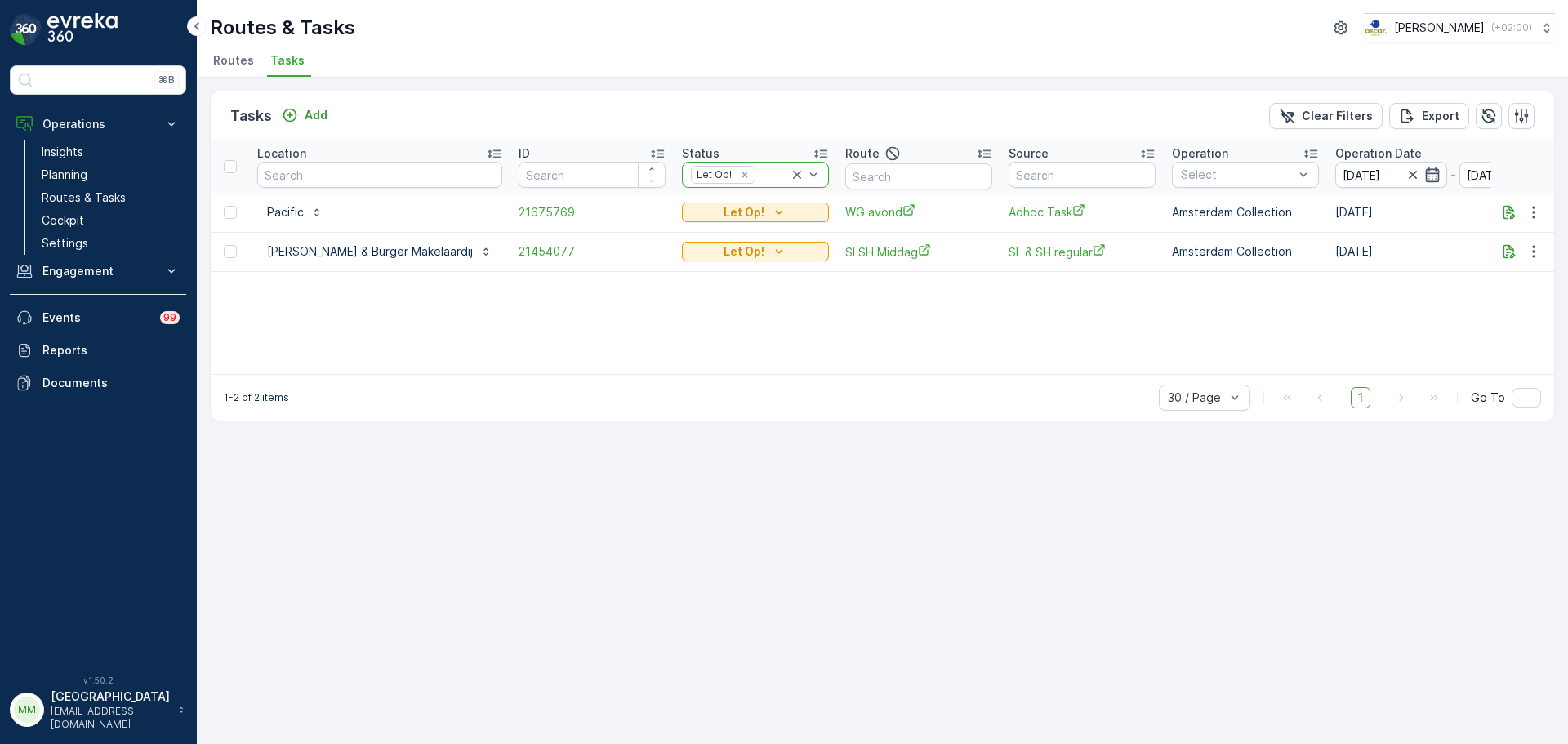
click at [788, 169] on icon at bounding box center [796, 174] width 17 height 17
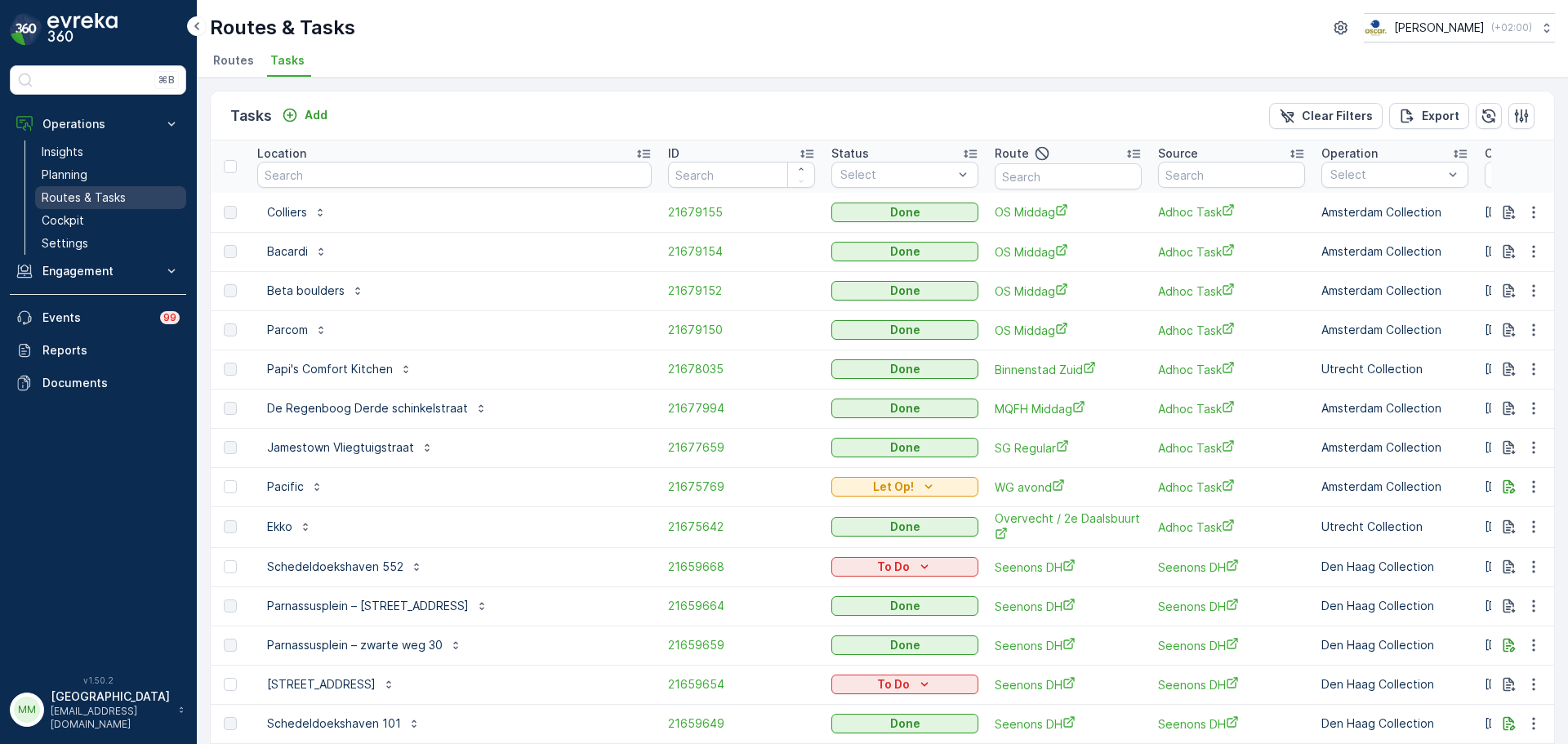
click at [156, 196] on link "Routes & Tasks" at bounding box center [110, 197] width 151 height 22
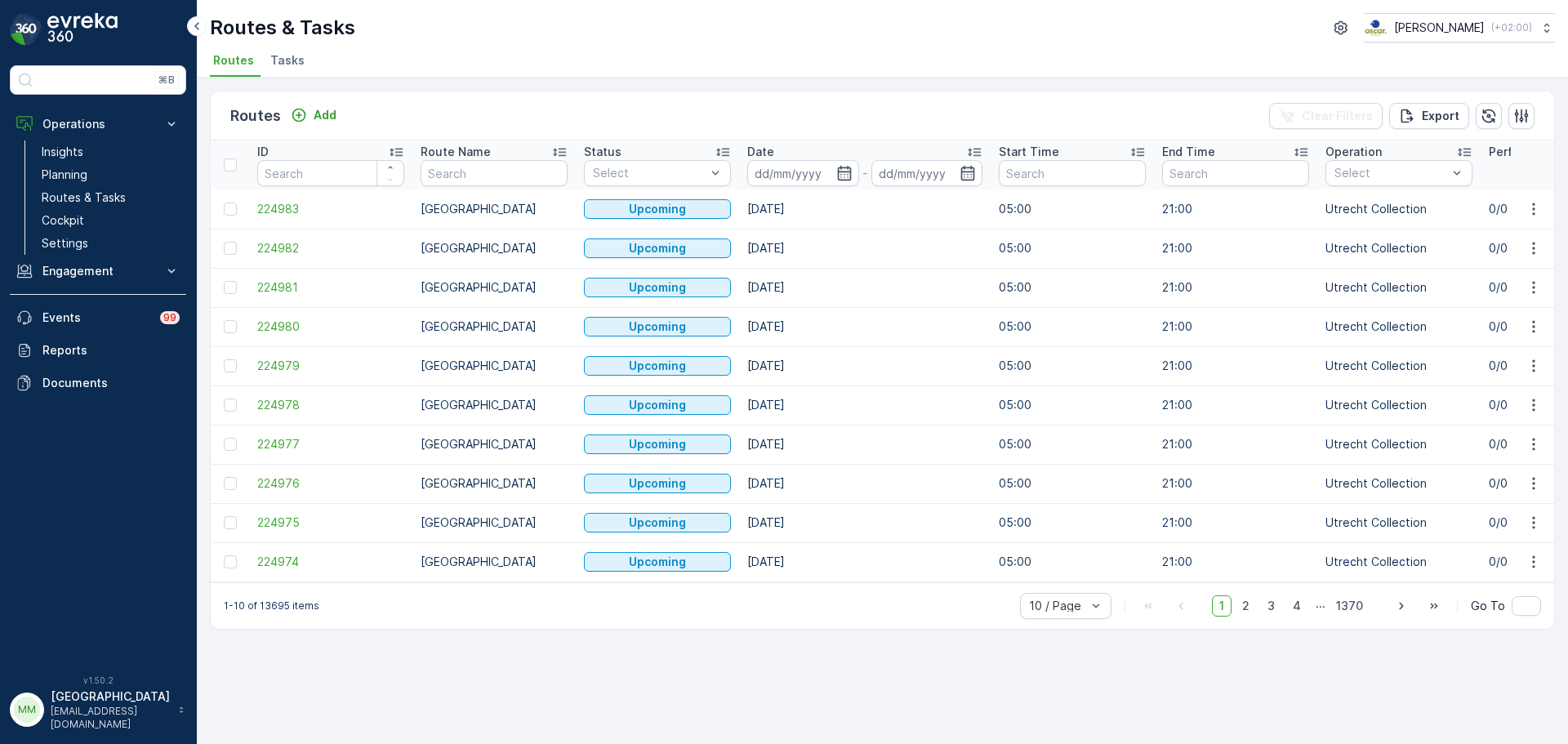
click at [294, 56] on span "Tasks" at bounding box center [287, 60] width 34 height 17
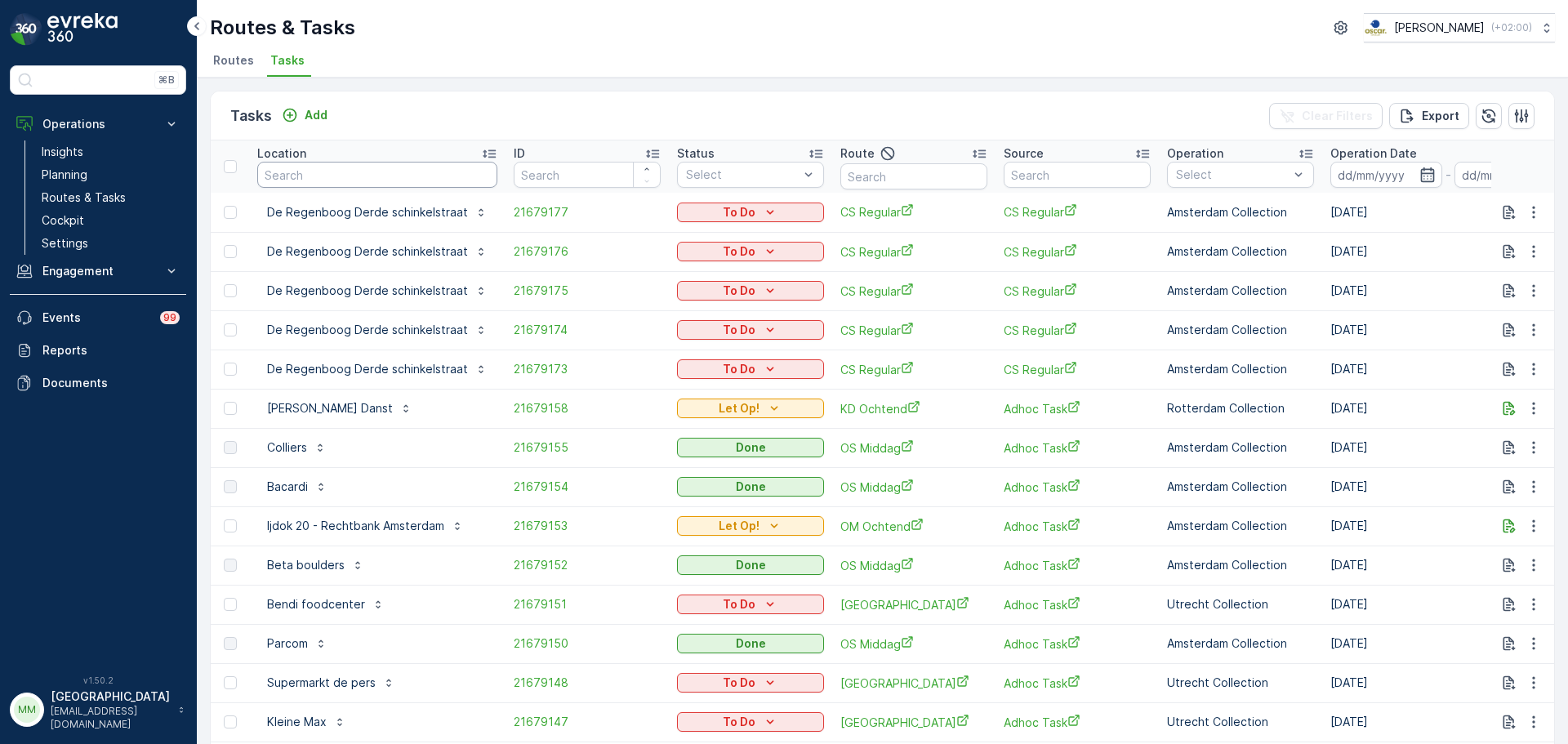
click at [396, 181] on input "text" at bounding box center [377, 174] width 240 height 26
type input "rino"
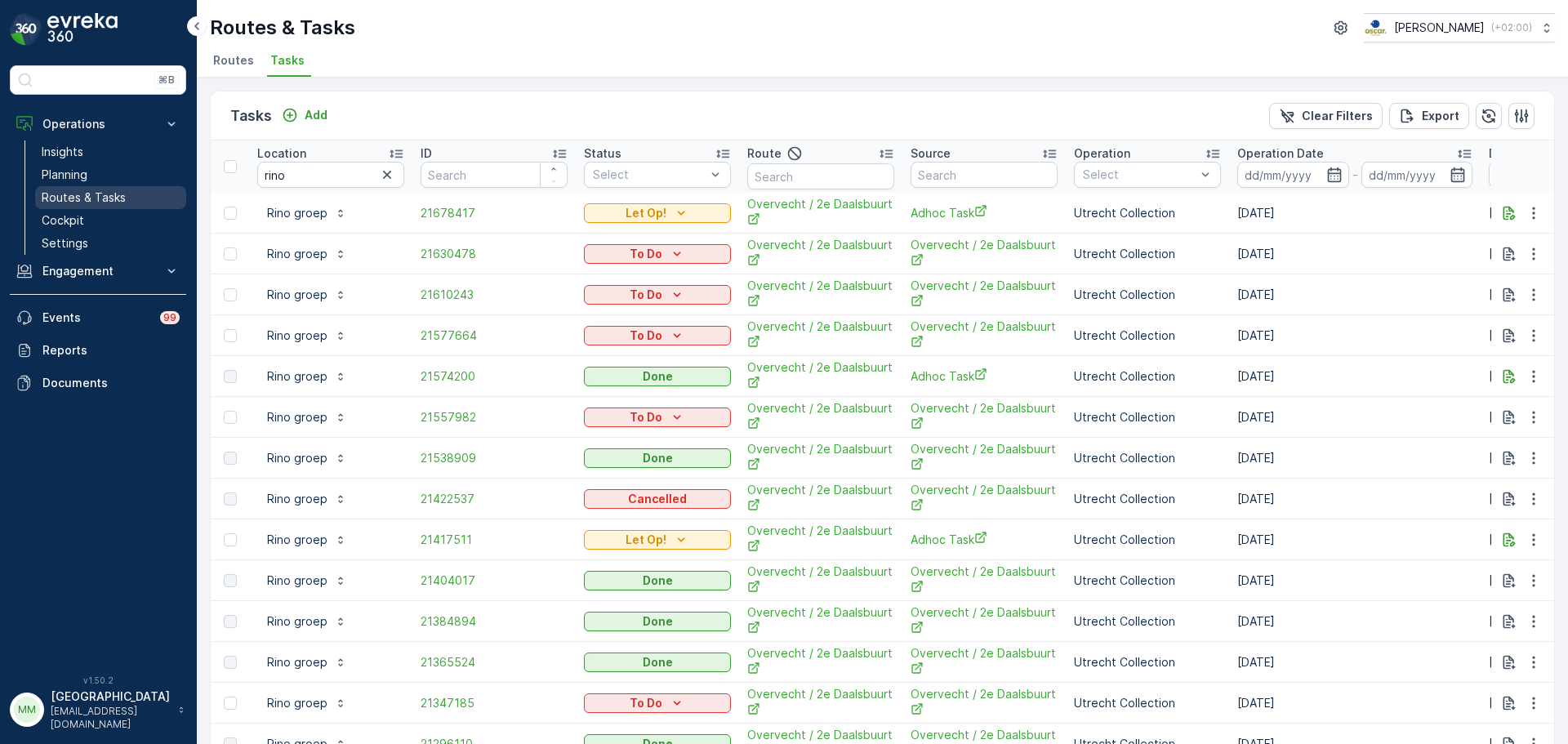
click at [101, 197] on p "Routes & Tasks" at bounding box center [84, 198] width 84 height 17
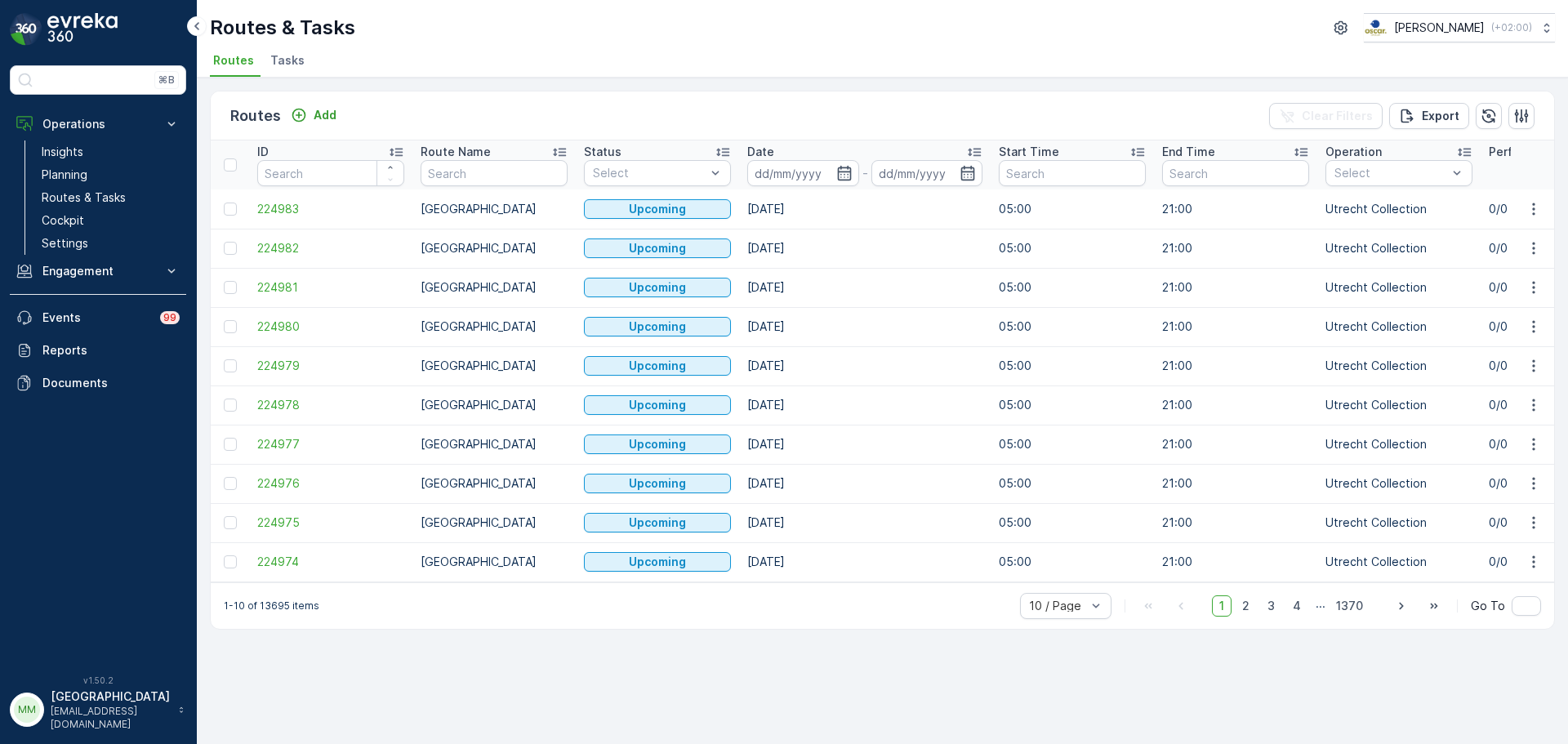
click at [286, 58] on span "Tasks" at bounding box center [287, 60] width 34 height 17
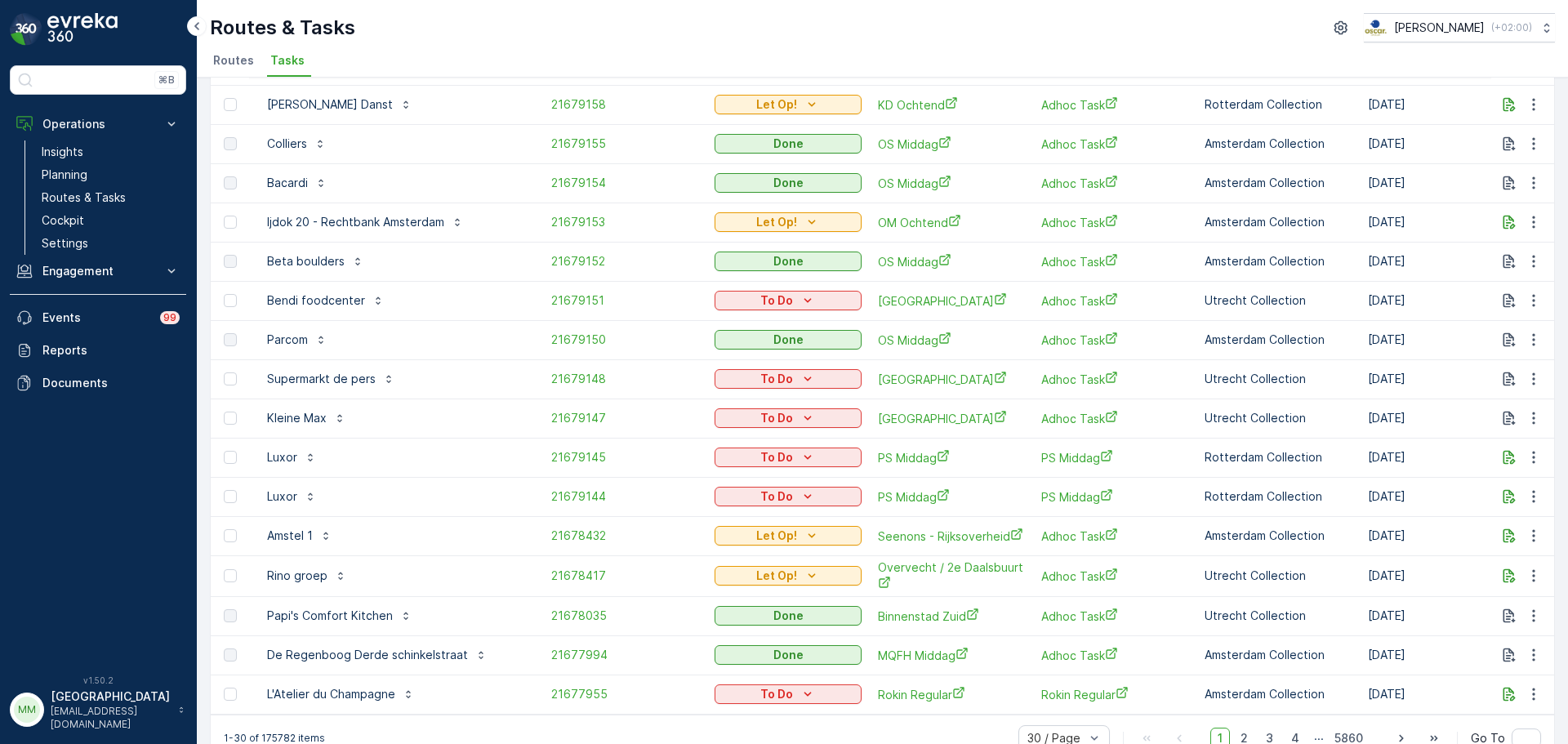
scroll to position [696, 0]
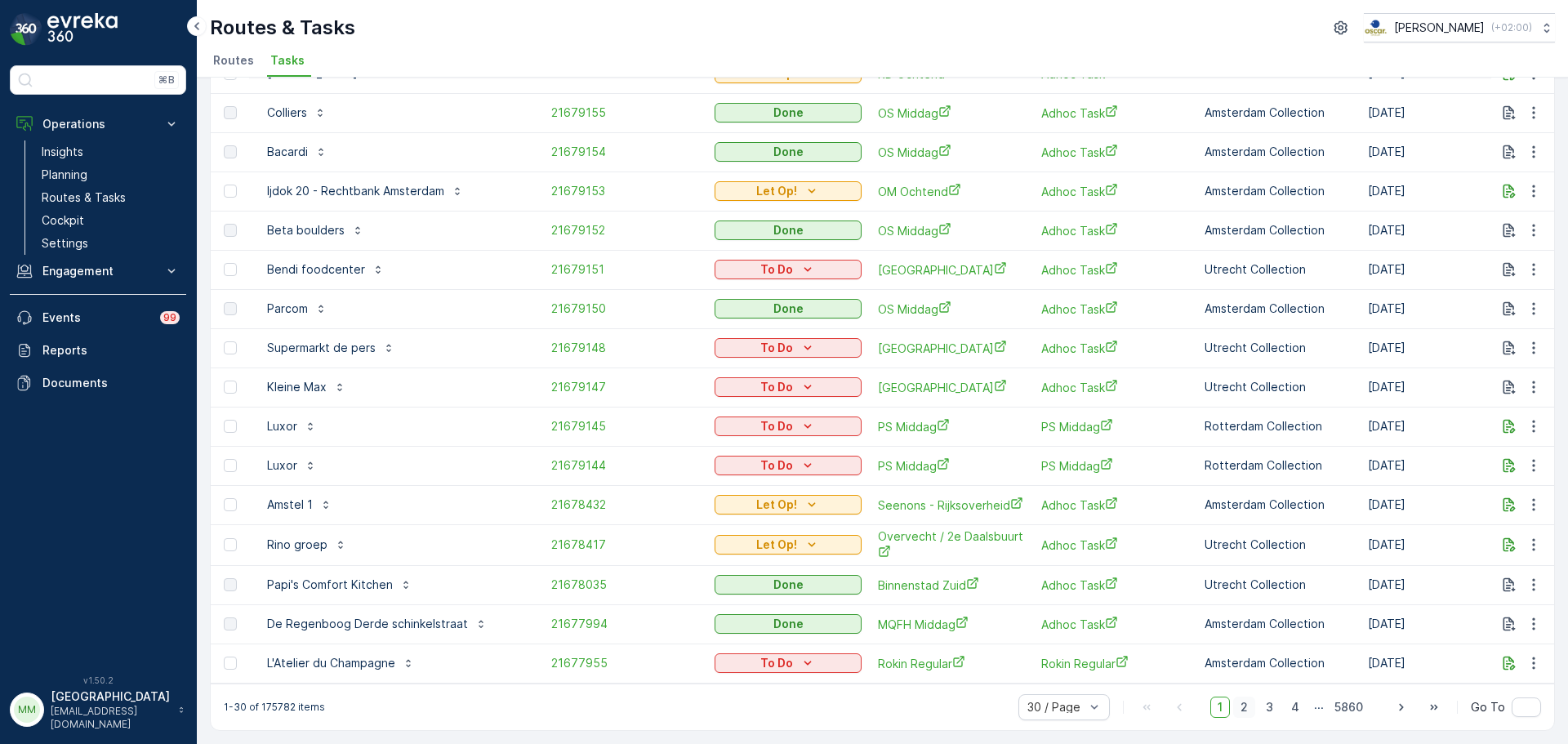
click at [1240, 711] on span "2" at bounding box center [1244, 708] width 22 height 21
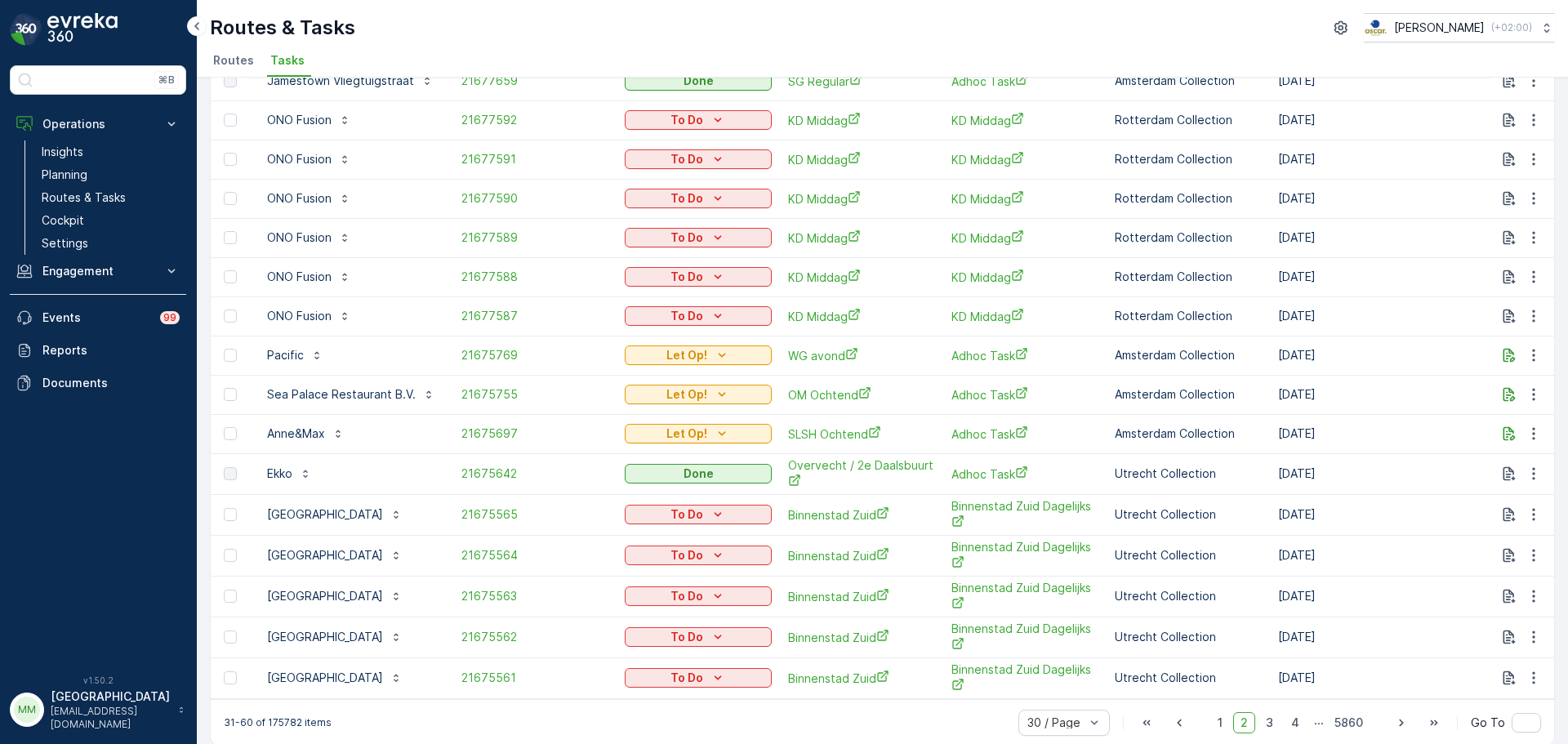
scroll to position [704, 0]
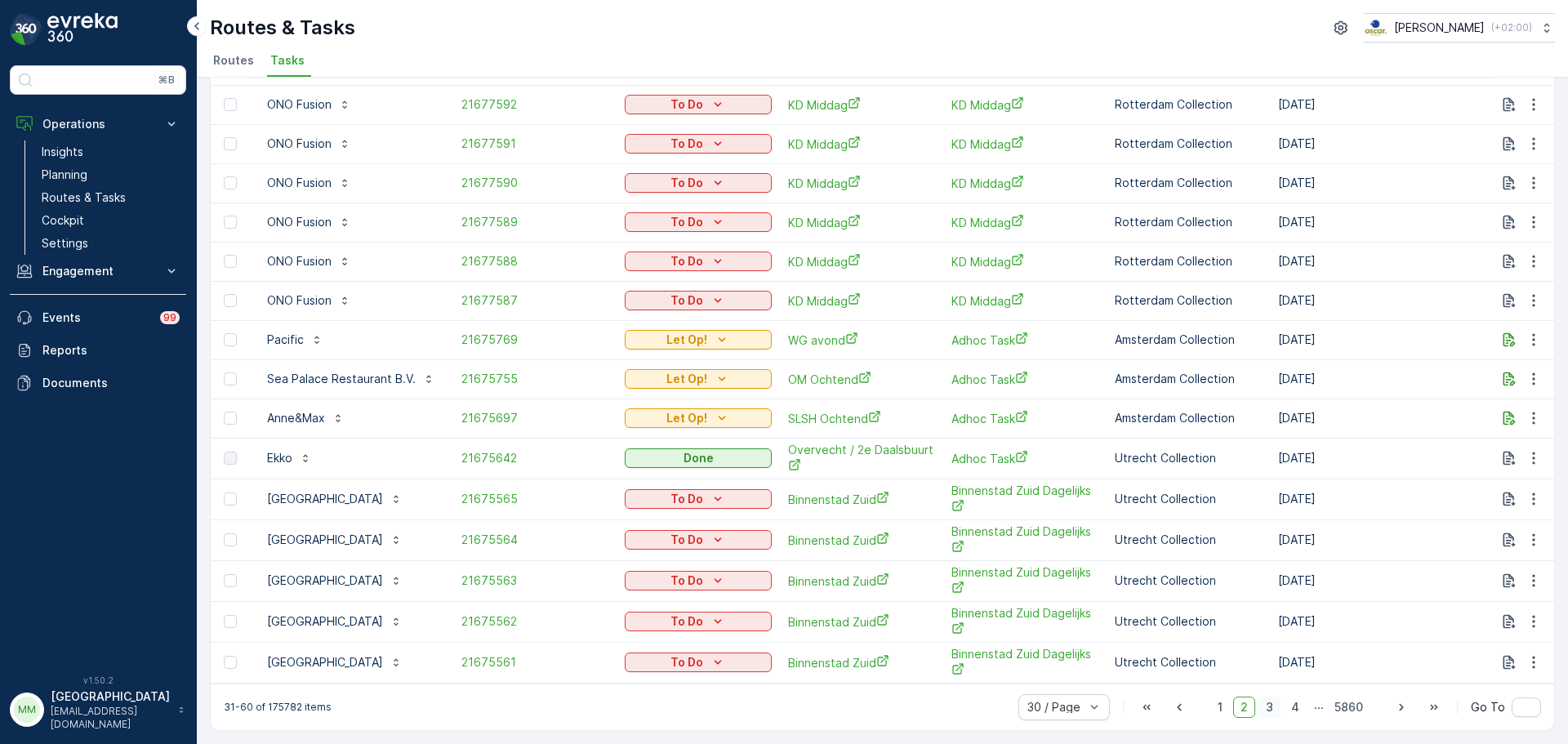
click at [1260, 704] on span "3" at bounding box center [1269, 708] width 22 height 21
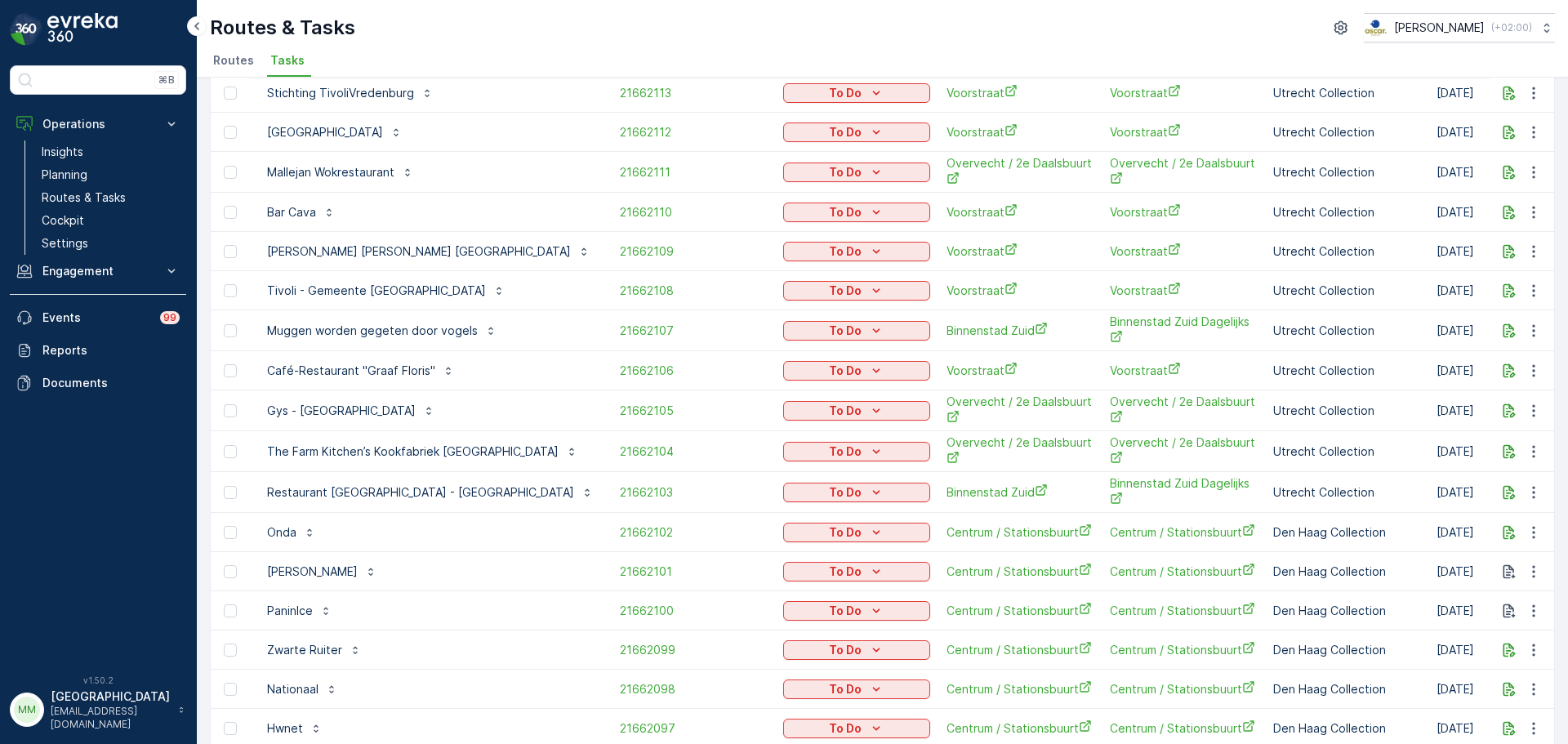
scroll to position [705, 0]
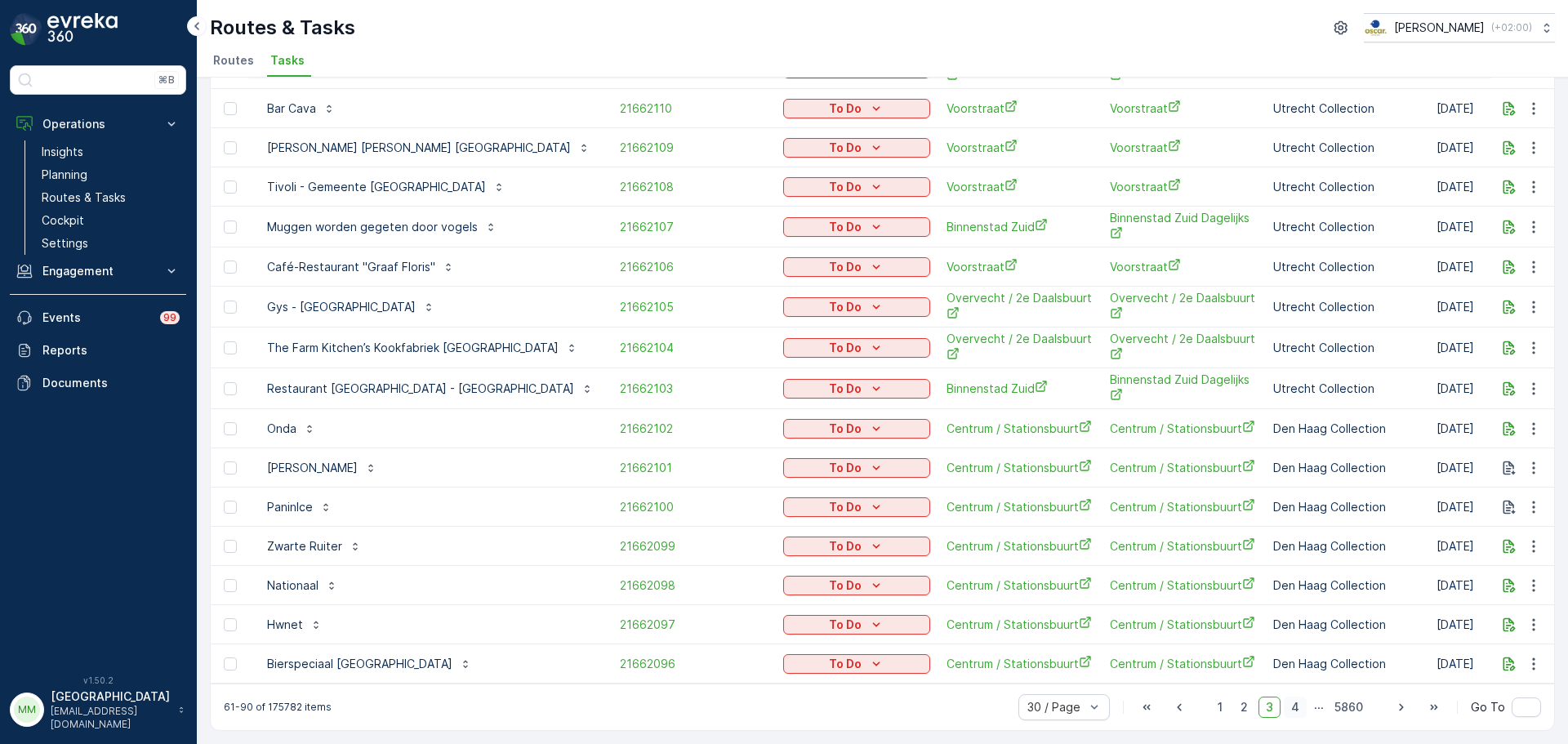
click at [1297, 717] on span "4" at bounding box center [1295, 708] width 22 height 21
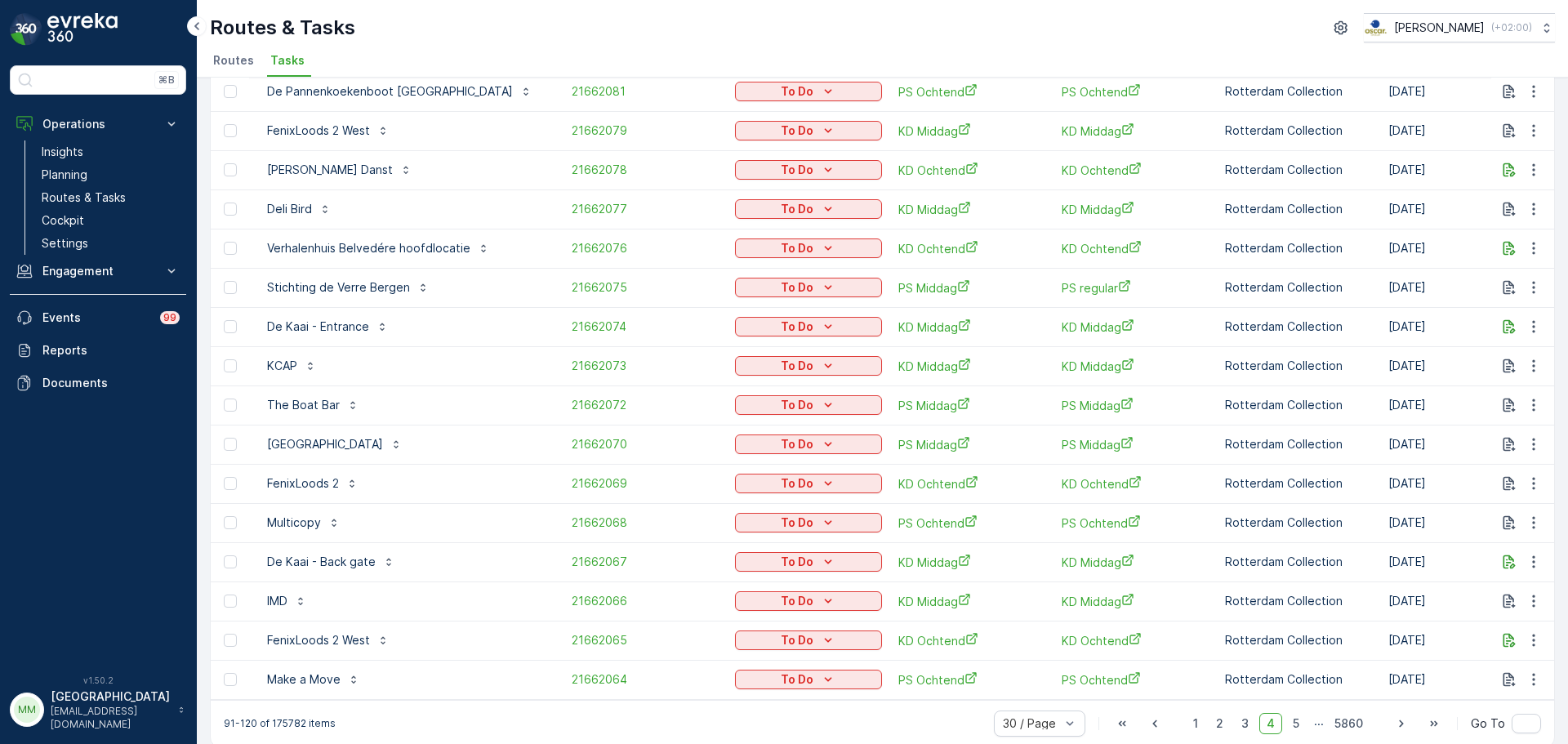
scroll to position [694, 0]
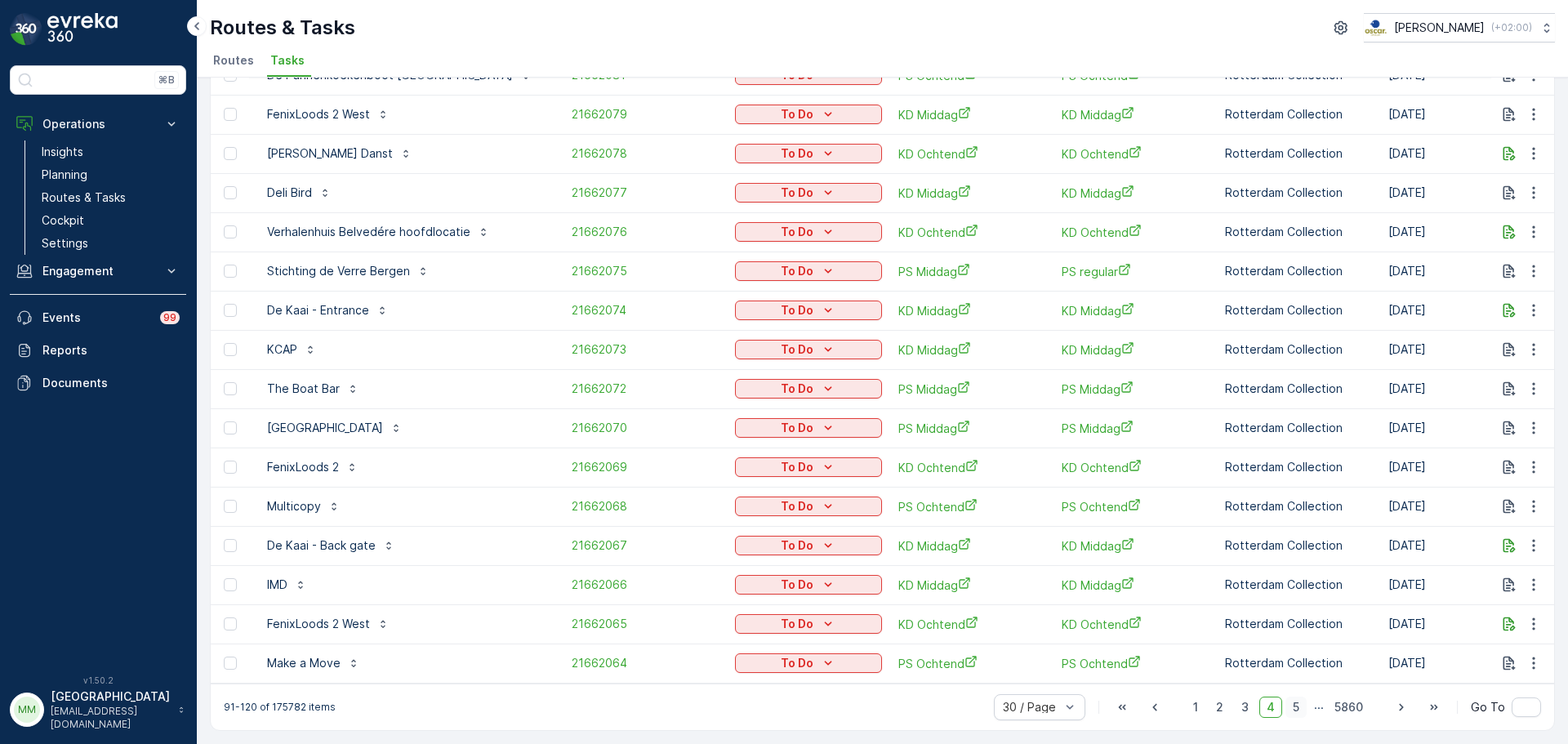
click at [1301, 708] on span "5" at bounding box center [1296, 708] width 21 height 21
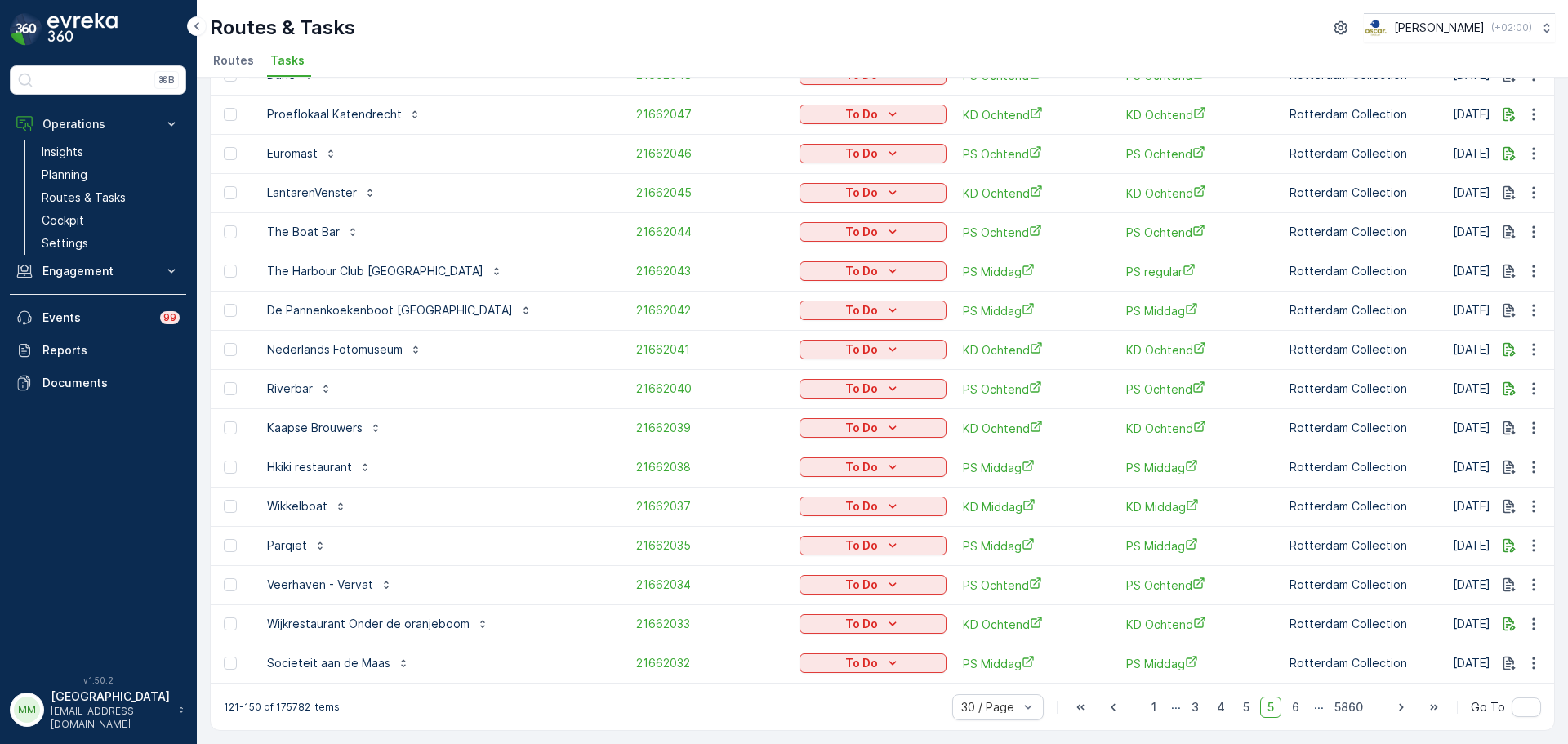
scroll to position [694, 0]
click at [1295, 708] on span "6" at bounding box center [1295, 708] width 22 height 21
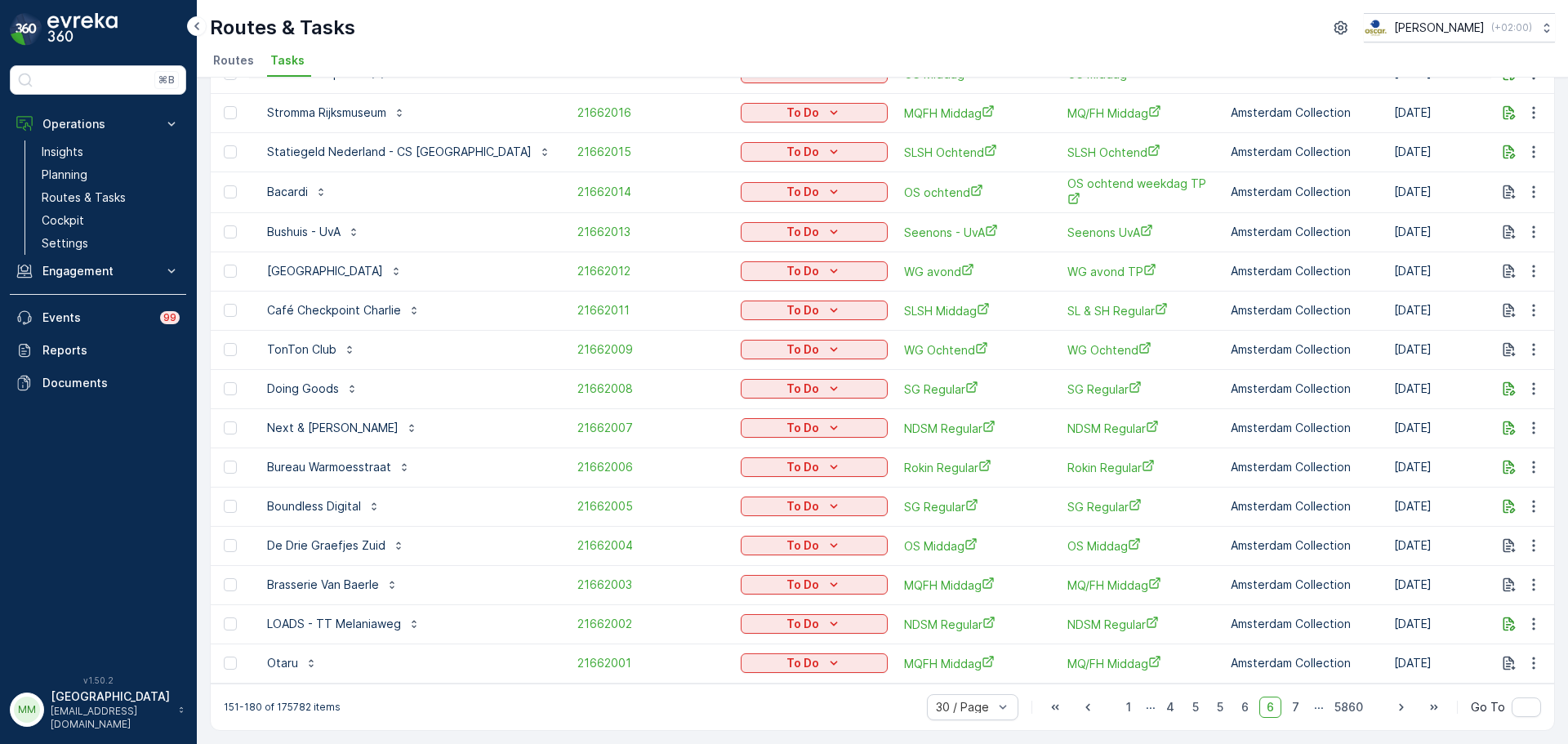
scroll to position [694, 0]
click at [1289, 703] on span "7" at bounding box center [1295, 708] width 22 height 21
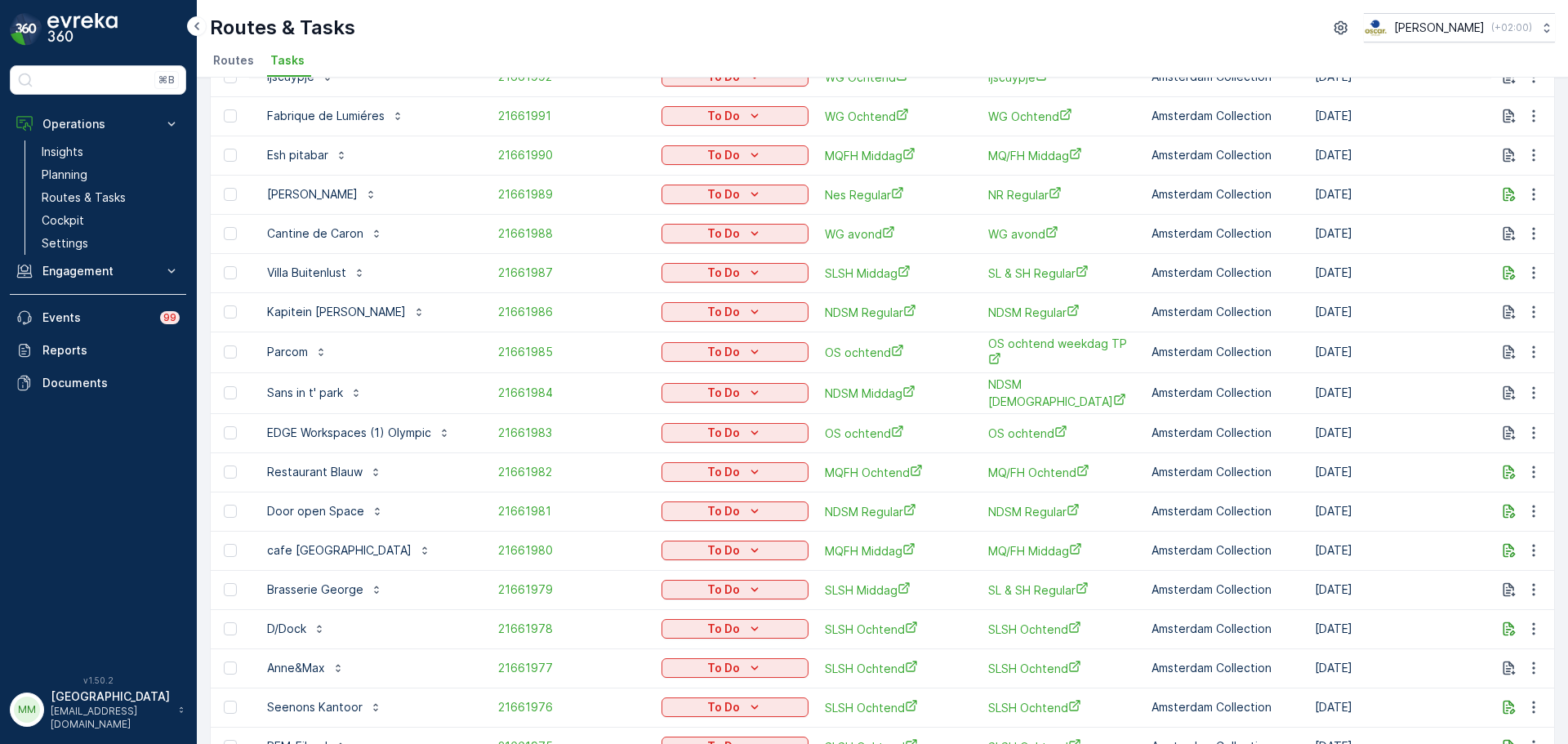
scroll to position [694, 0]
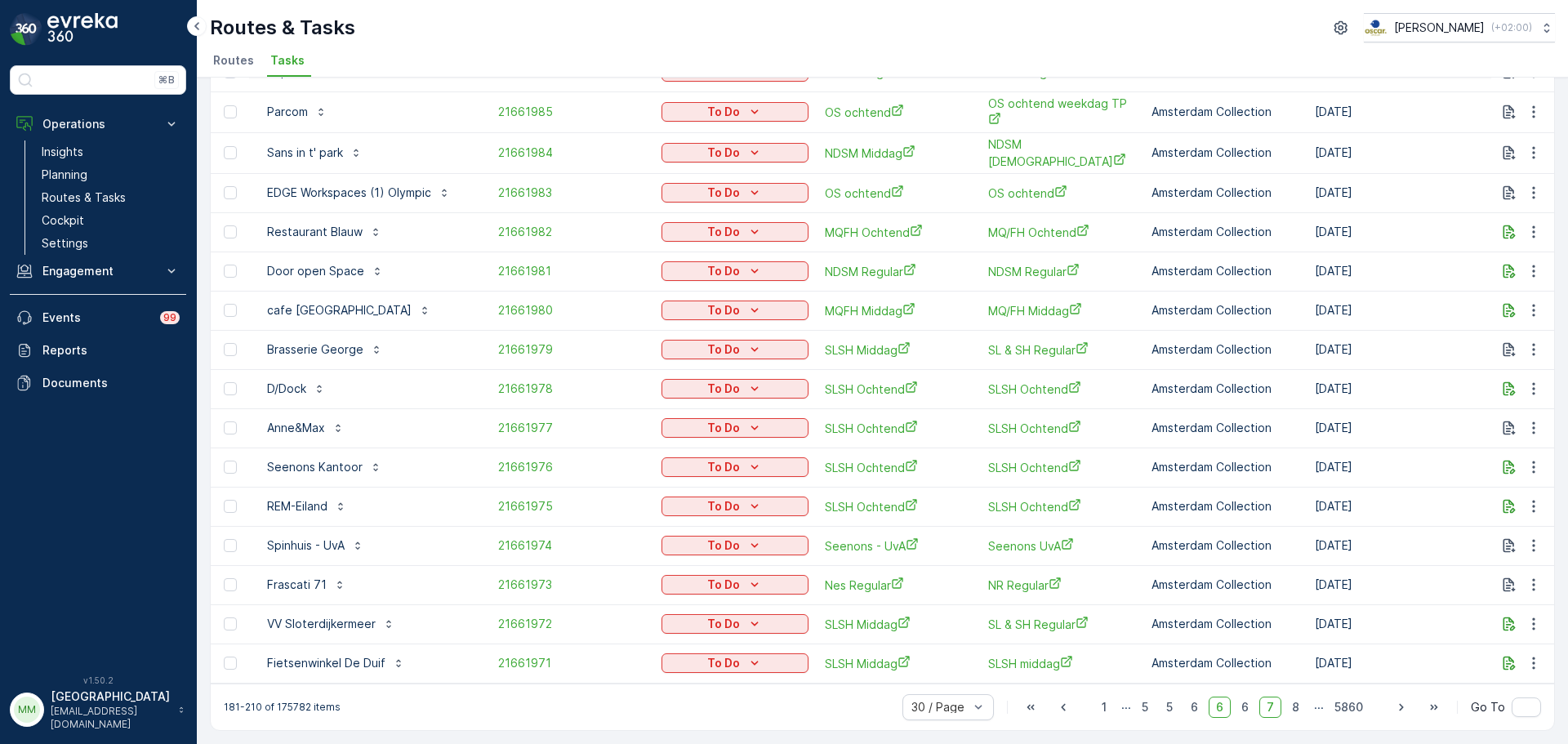
click at [1259, 709] on span "7" at bounding box center [1270, 708] width 22 height 21
click at [1271, 710] on span "7" at bounding box center [1270, 708] width 22 height 21
click at [1295, 708] on span "8" at bounding box center [1295, 708] width 22 height 21
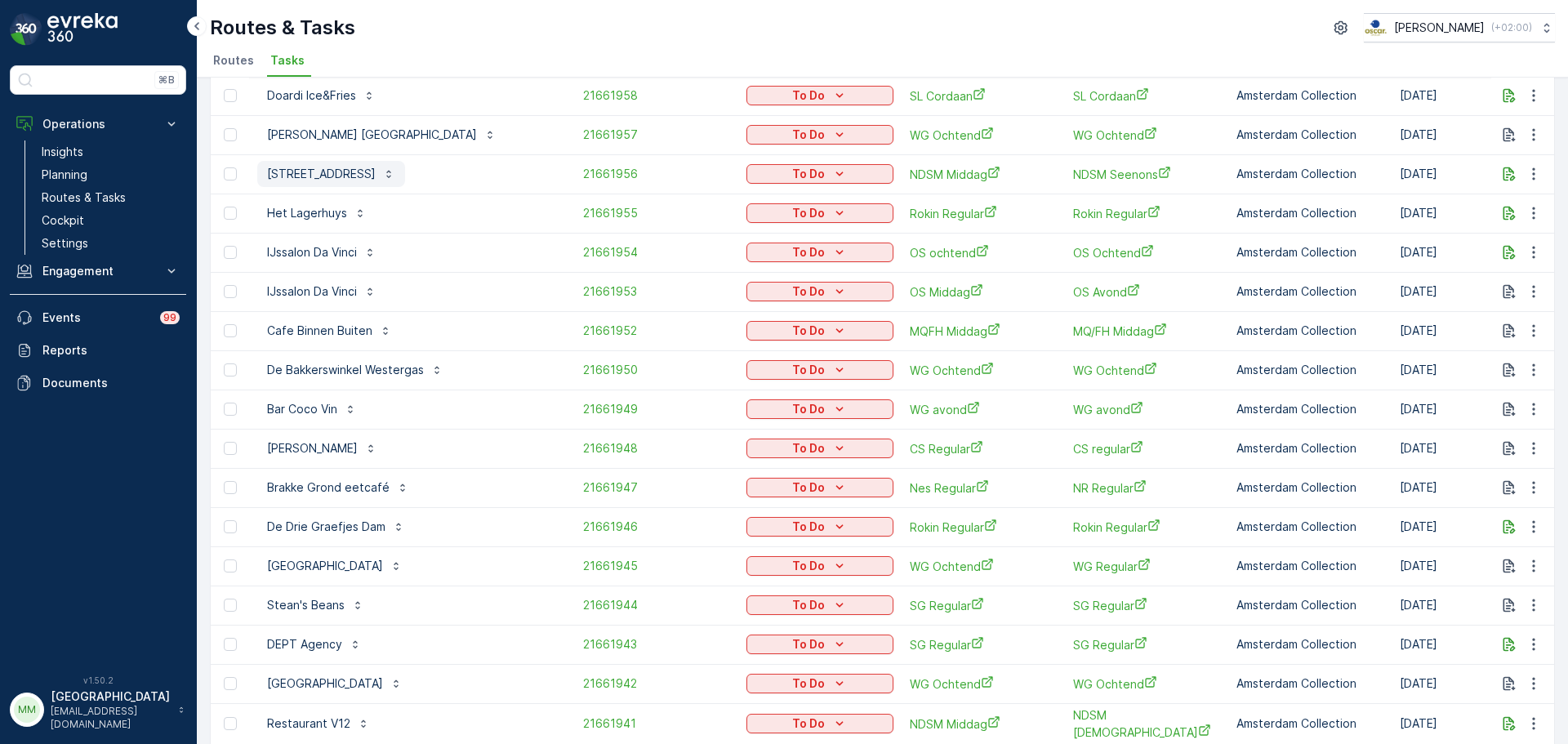
scroll to position [694, 0]
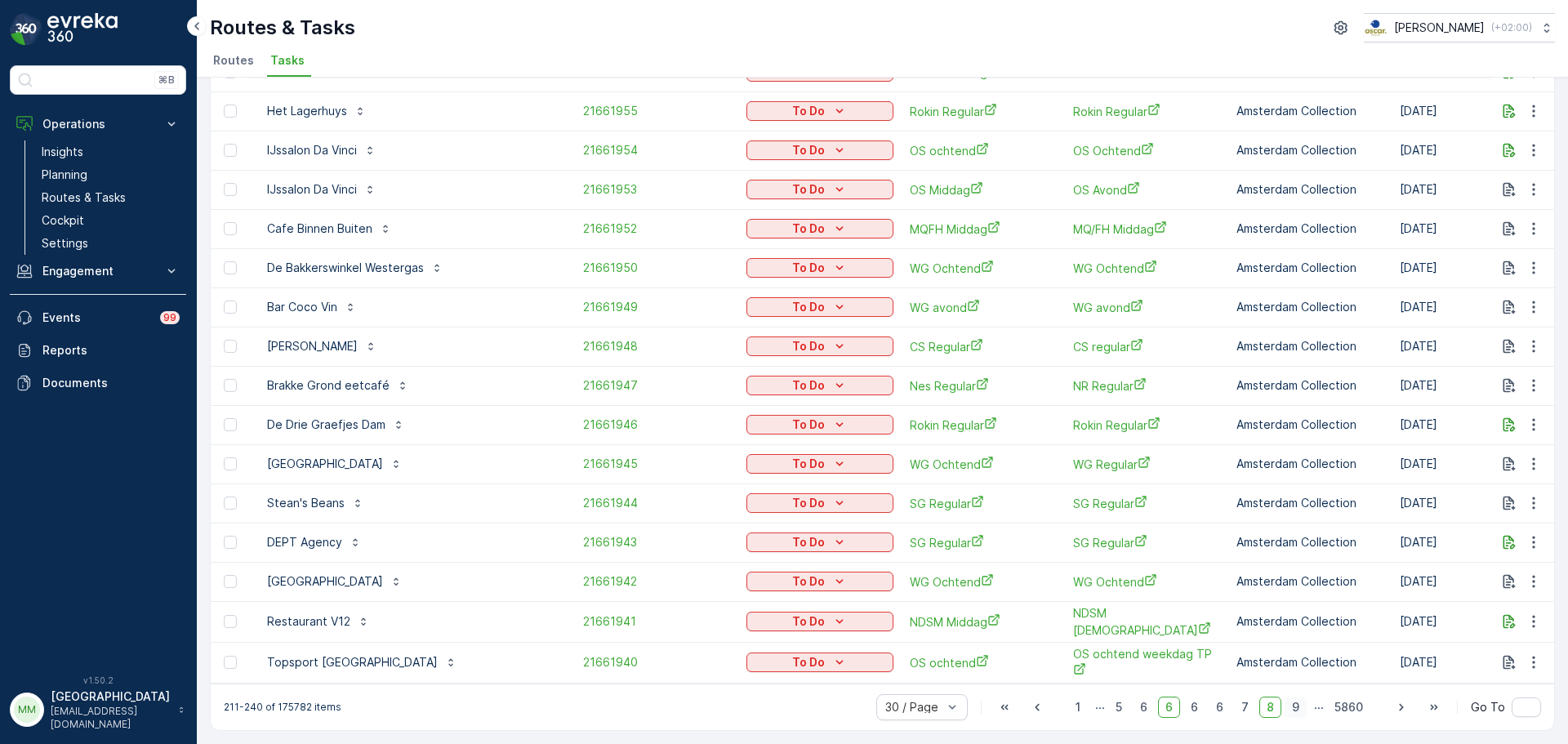
click at [1291, 708] on span "9" at bounding box center [1295, 708] width 22 height 21
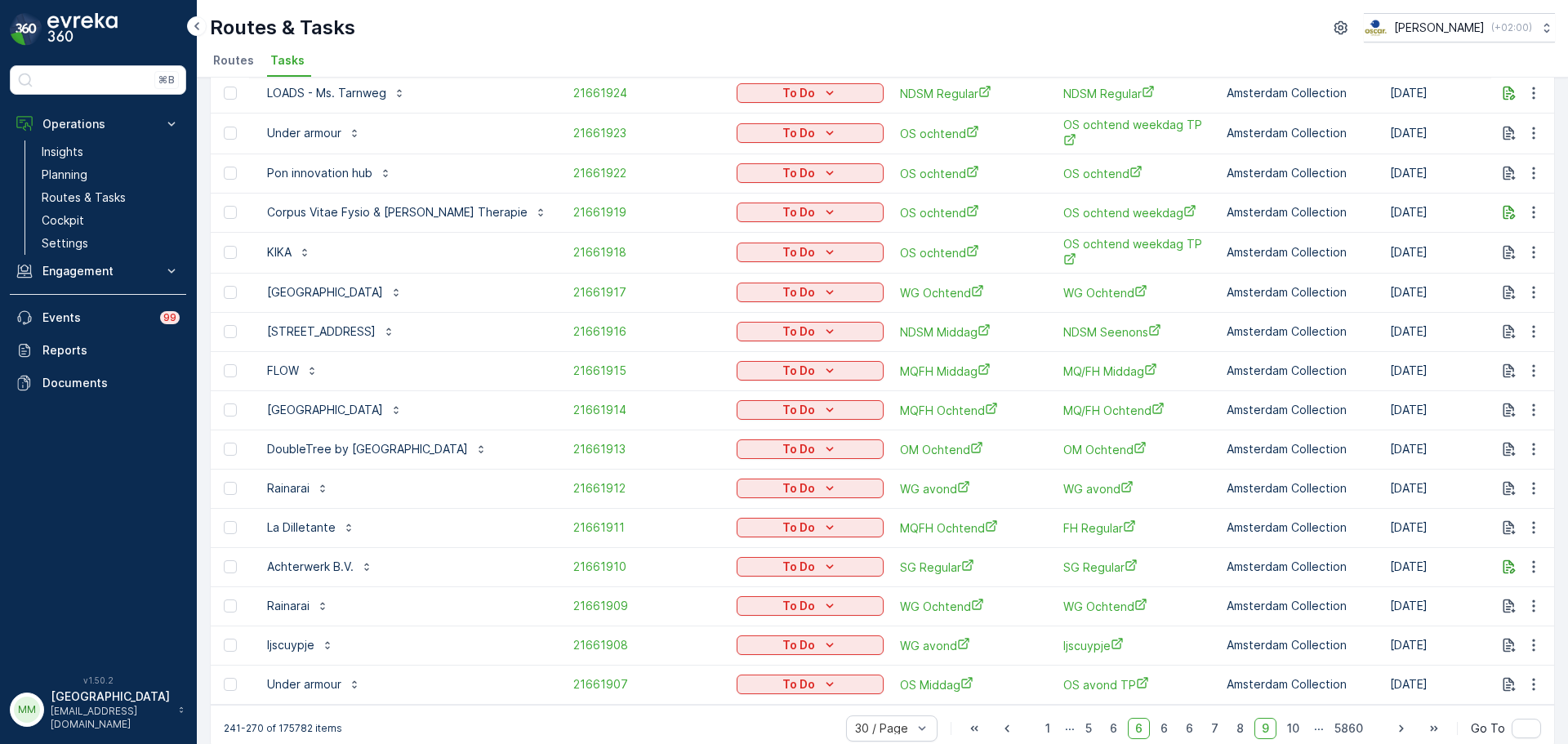
scroll to position [694, 0]
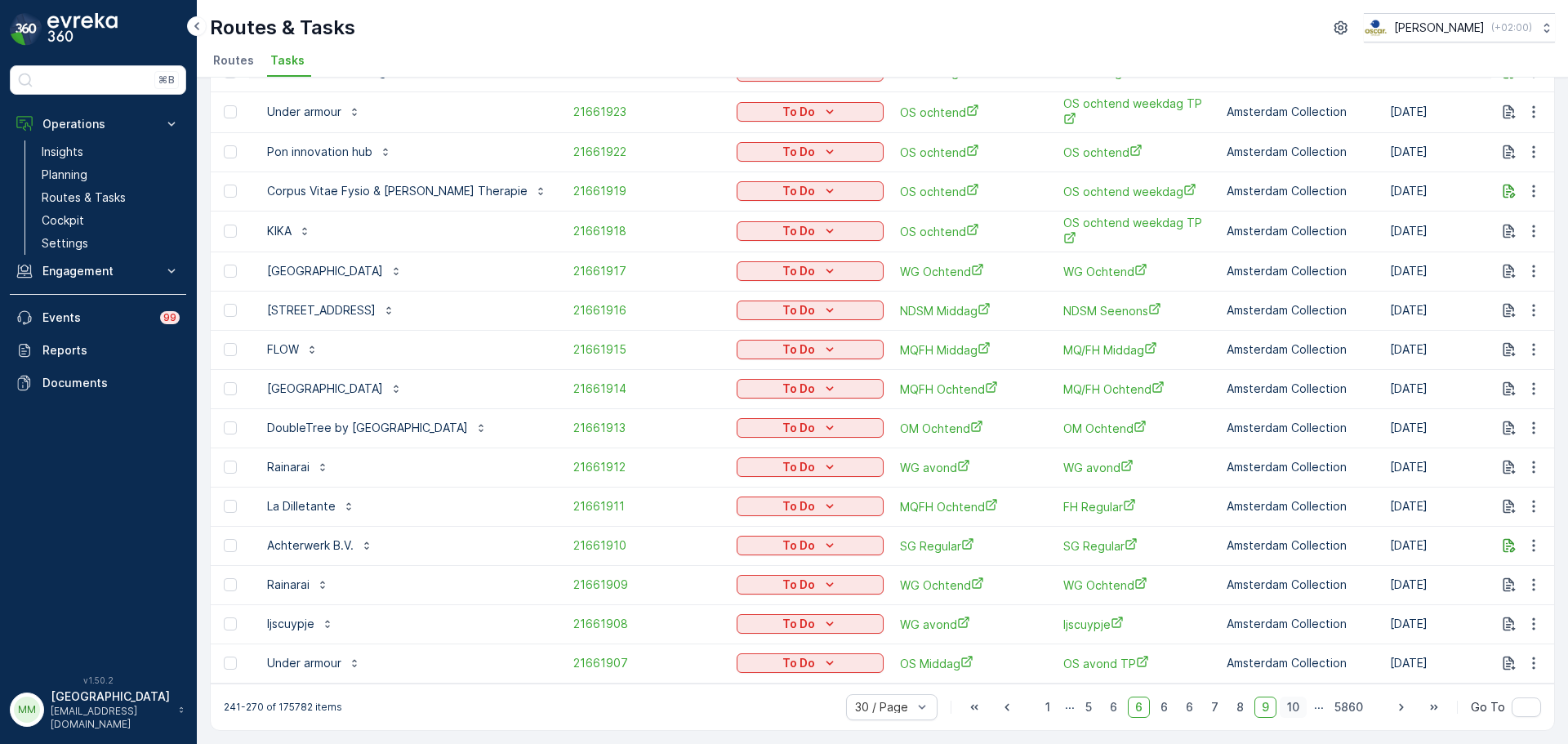
click at [1295, 713] on span "10" at bounding box center [1294, 708] width 27 height 21
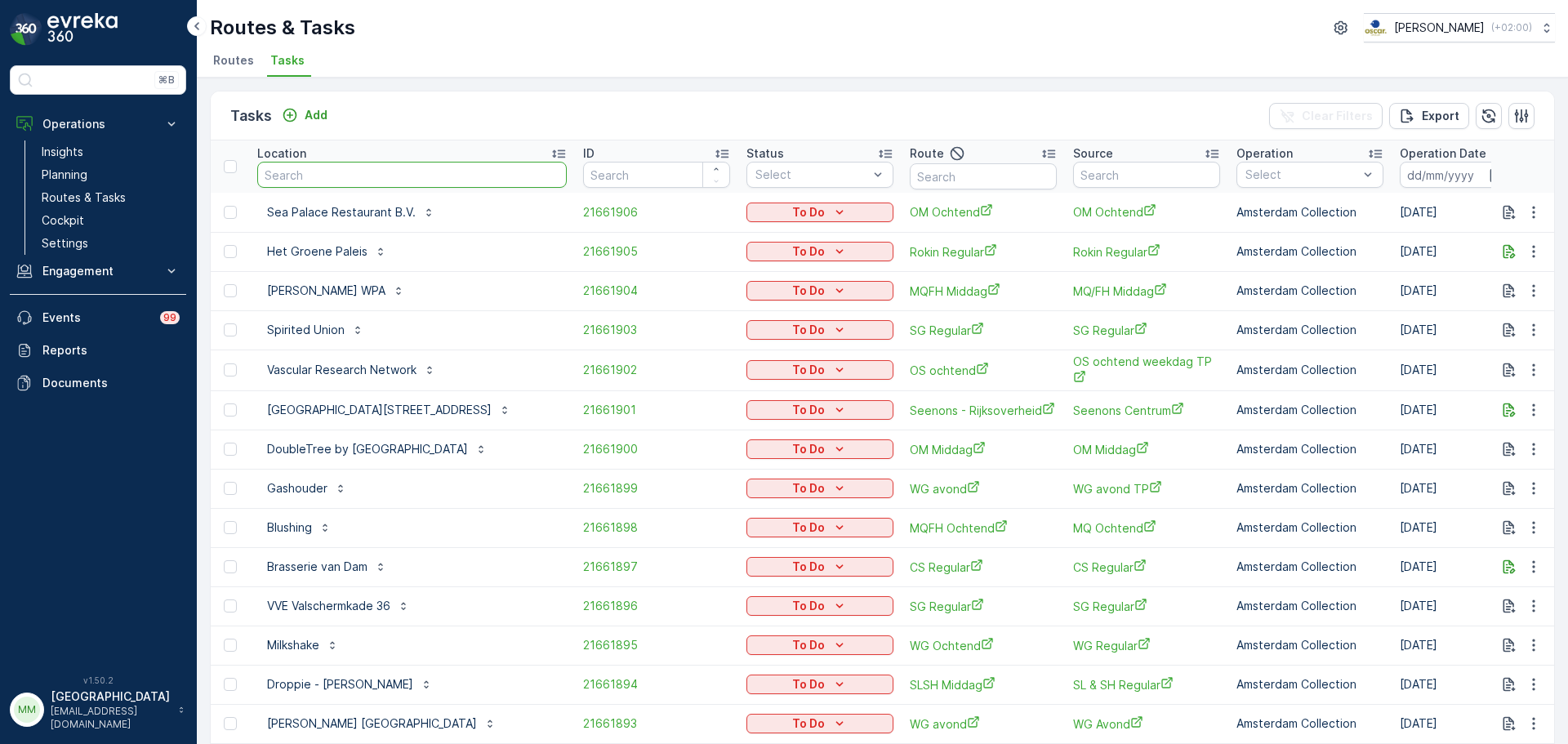
click at [383, 170] on input "text" at bounding box center [412, 174] width 310 height 26
type input "universiteit"
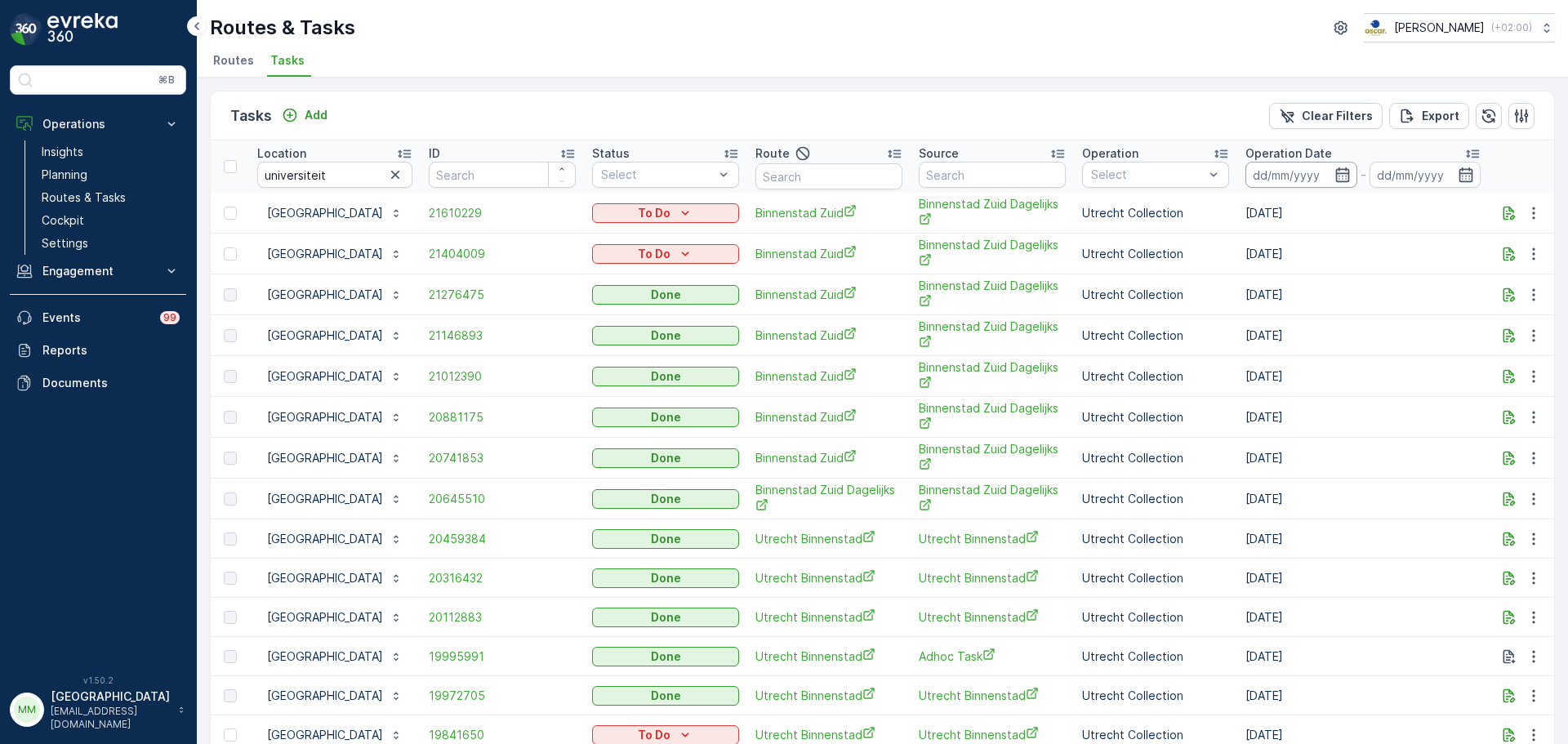
click at [1306, 181] on input at bounding box center [1300, 174] width 112 height 26
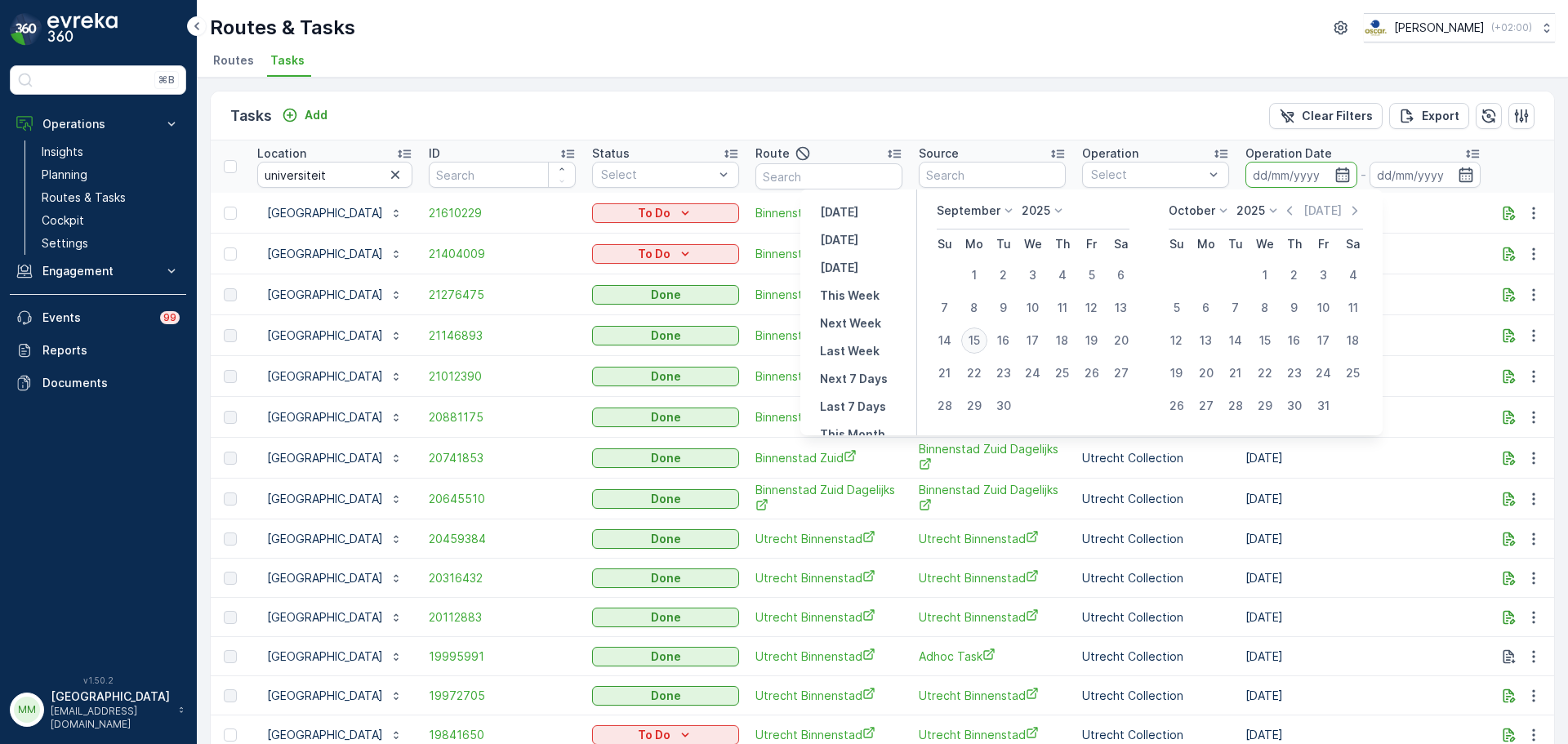
click at [972, 343] on div "15" at bounding box center [973, 340] width 26 height 26
type input "[DATE]"
click at [972, 343] on div "15" at bounding box center [973, 340] width 26 height 26
type input "[DATE]"
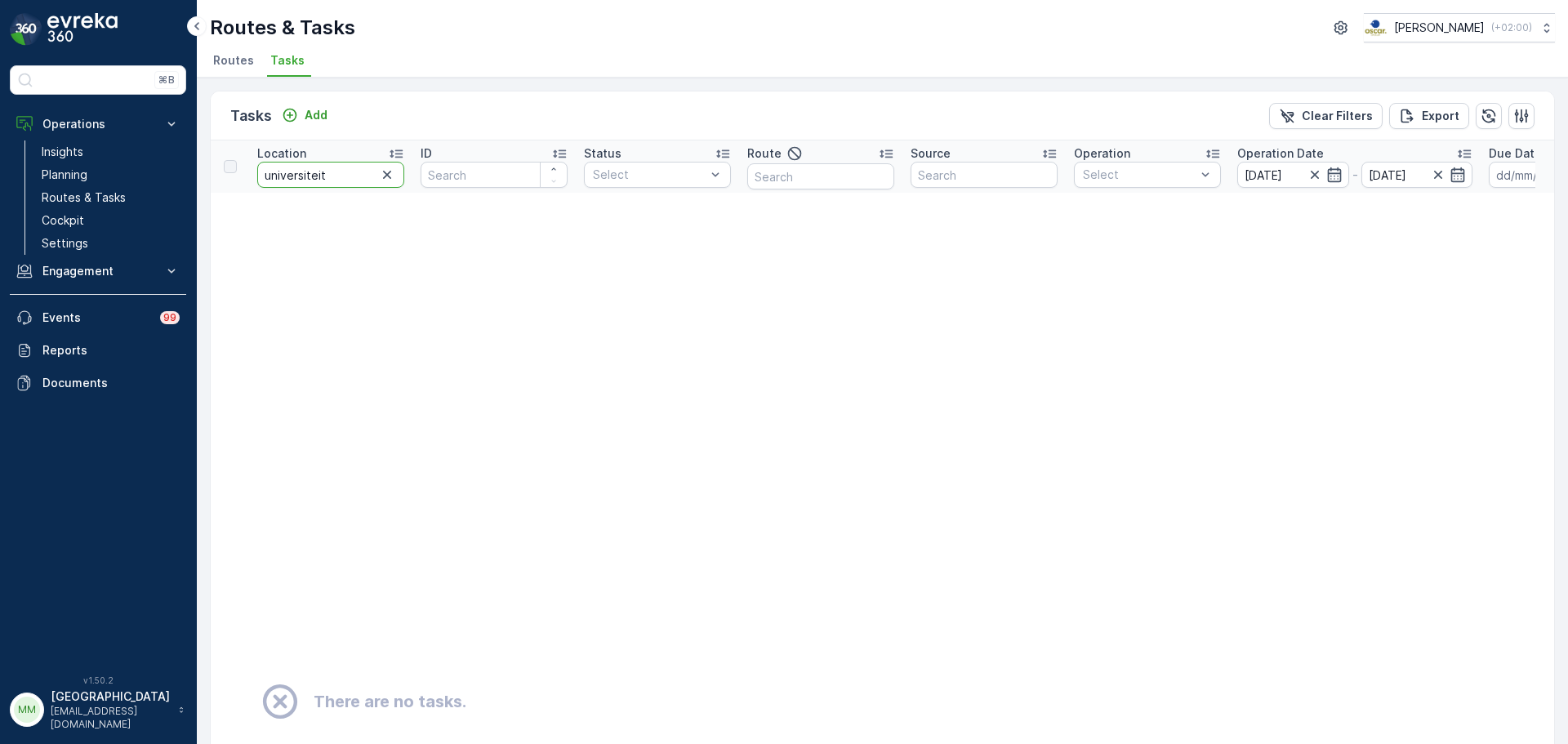
drag, startPoint x: 291, startPoint y: 181, endPoint x: 233, endPoint y: 181, distance: 58.0
click at [233, 181] on tr "Location universiteit ID Status Select Route Source Operation Select Operation …" at bounding box center [1433, 167] width 2446 height 53
type input "domplein"
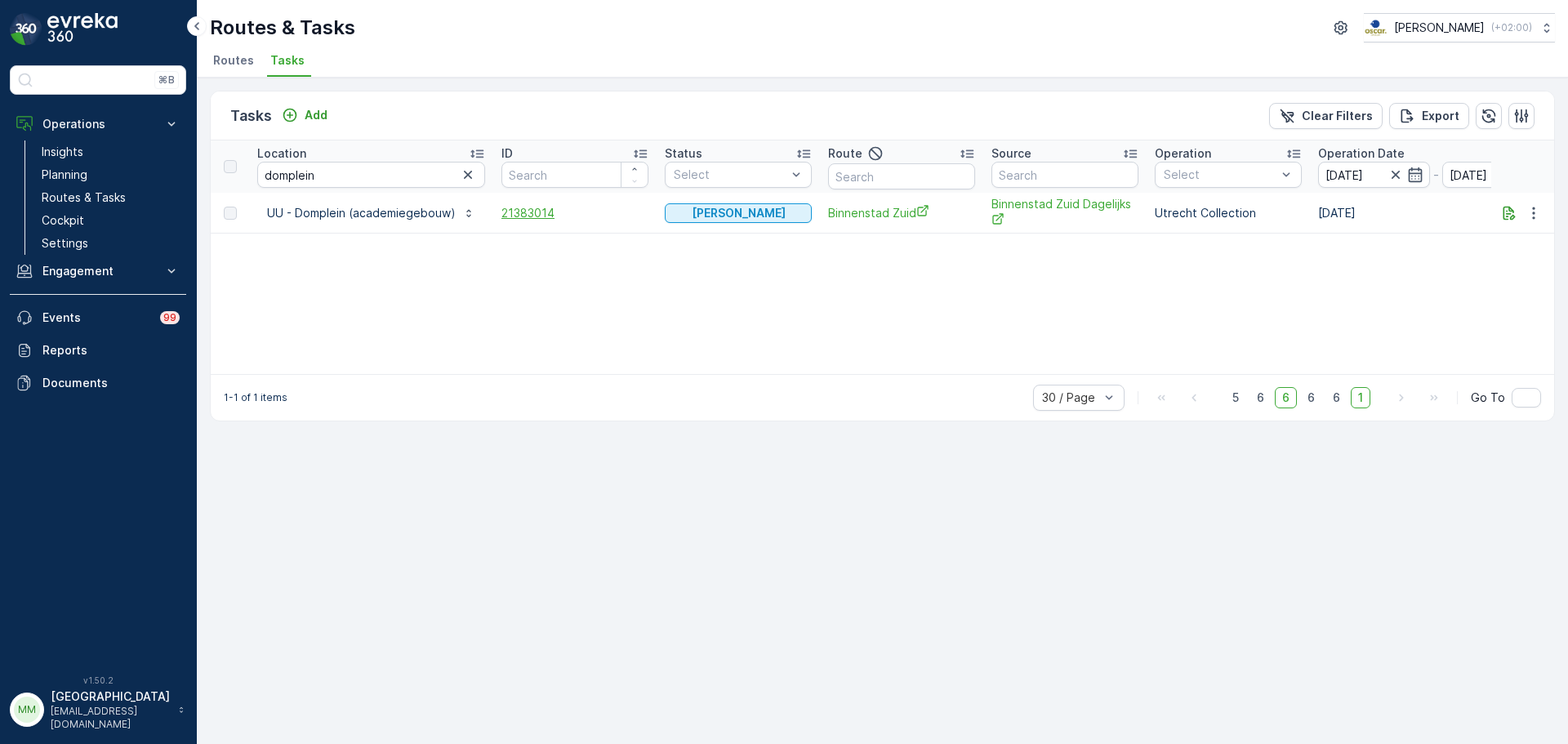
click at [526, 212] on span "21383014" at bounding box center [574, 213] width 147 height 17
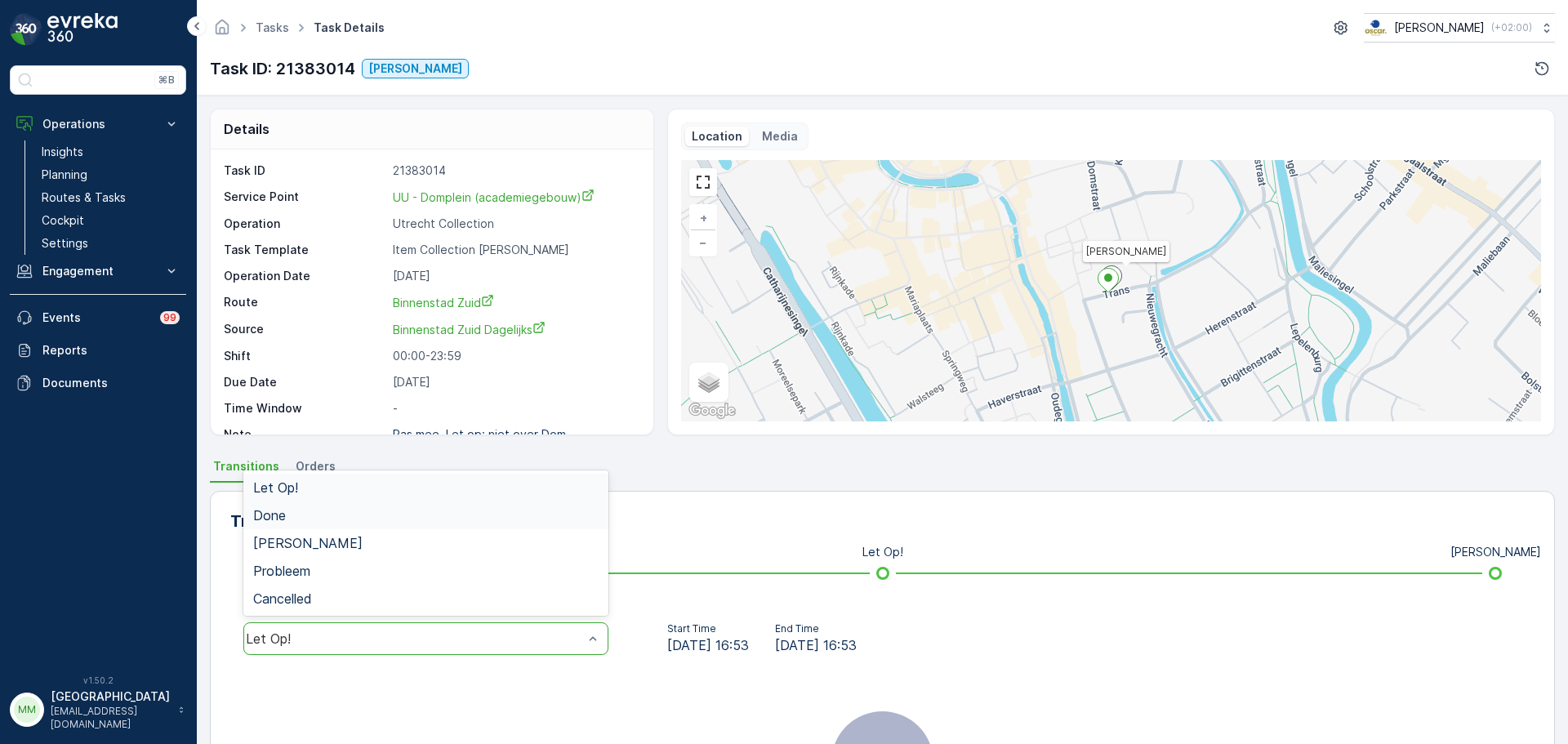
click at [334, 519] on div "Done" at bounding box center [425, 515] width 346 height 15
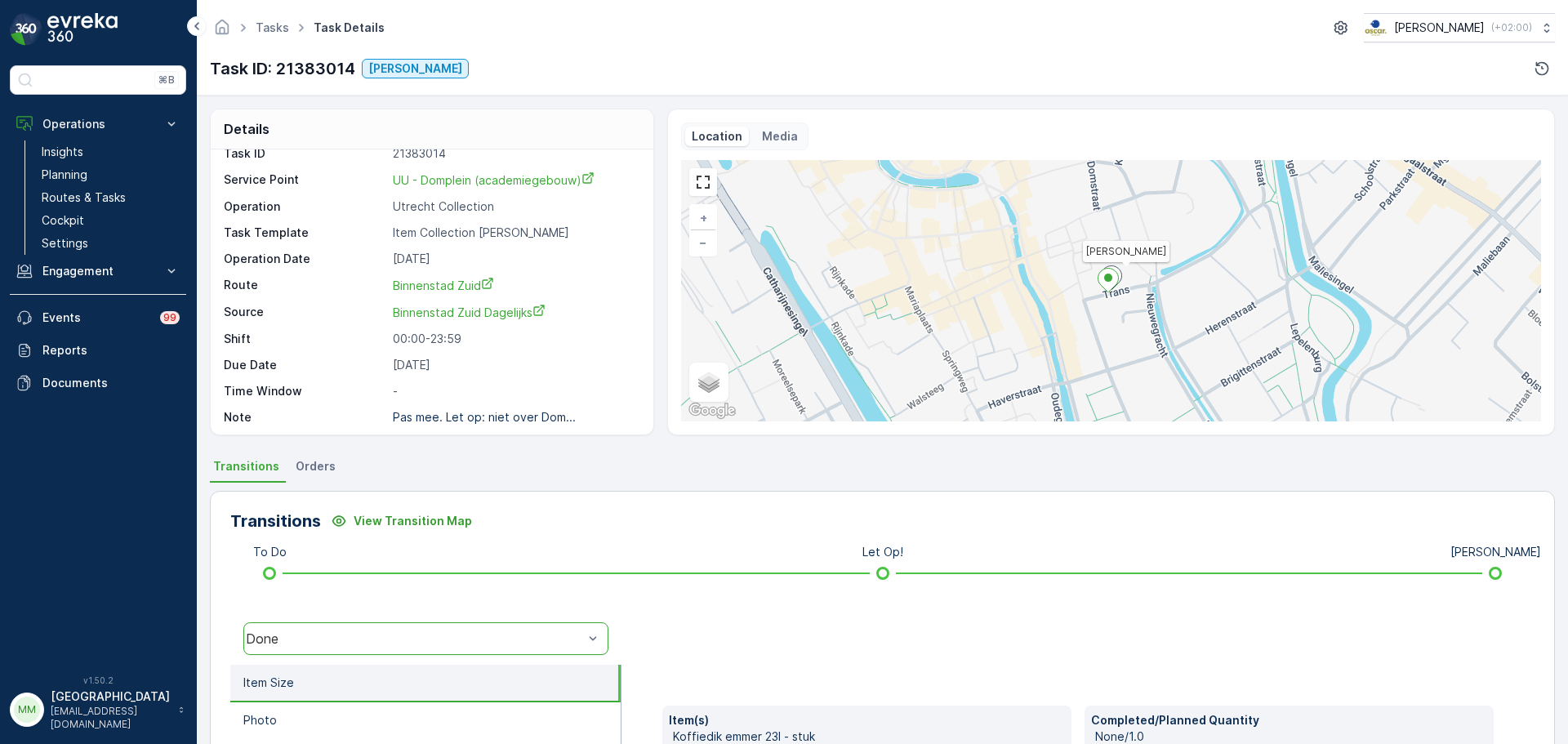
scroll to position [21, 0]
click at [449, 644] on div "Done" at bounding box center [415, 639] width 338 height 15
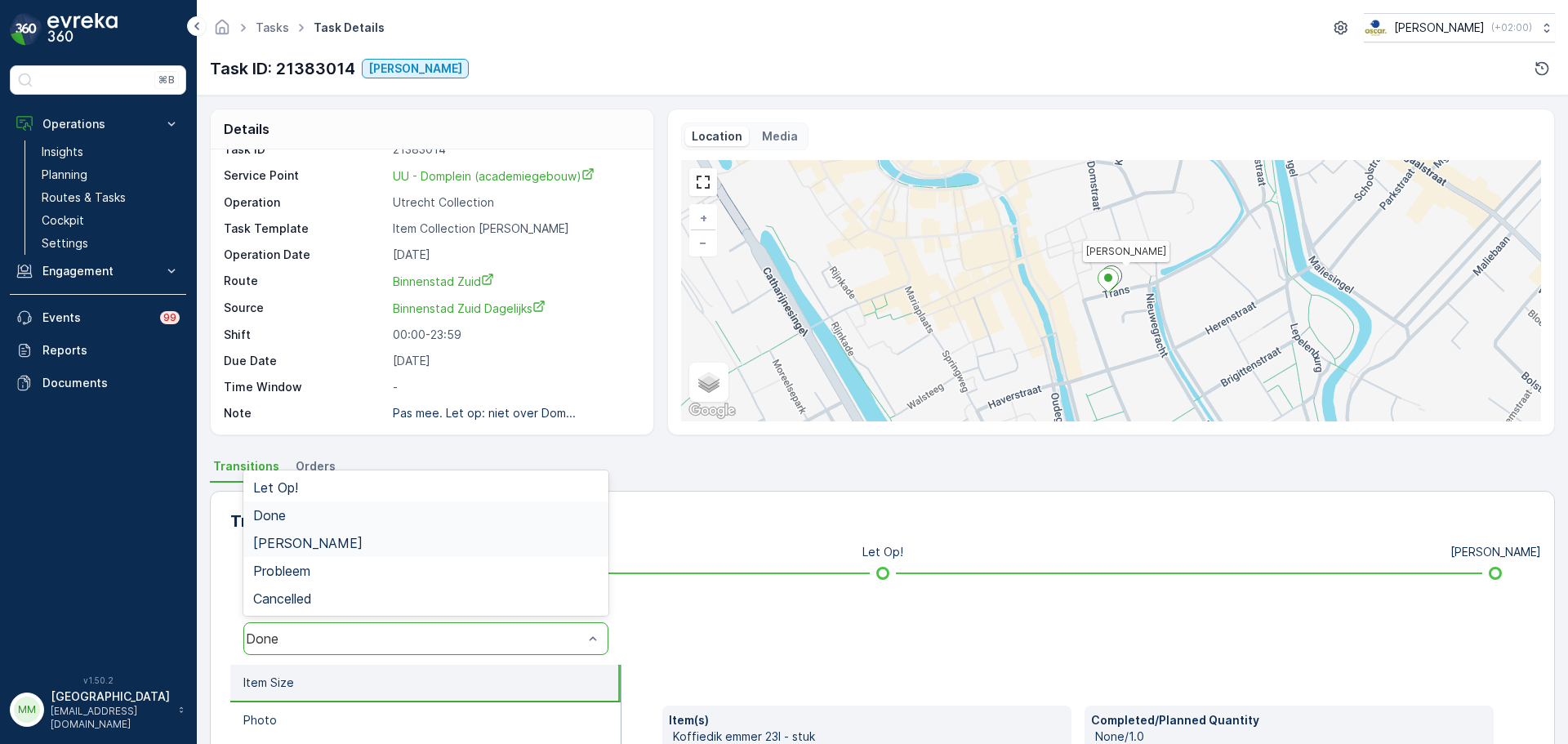
click at [351, 552] on div "Geen Afval" at bounding box center [425, 543] width 365 height 28
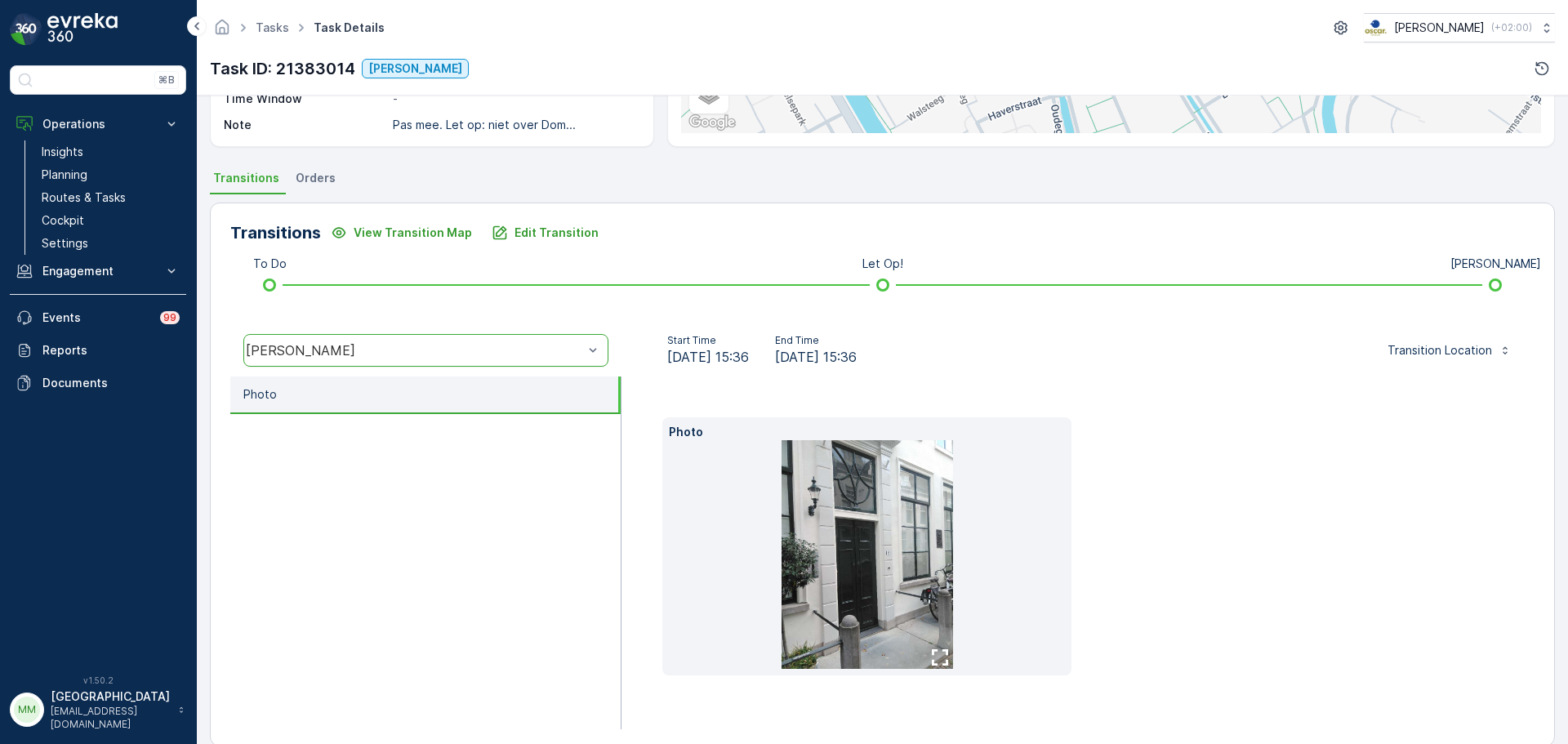
scroll to position [312, 0]
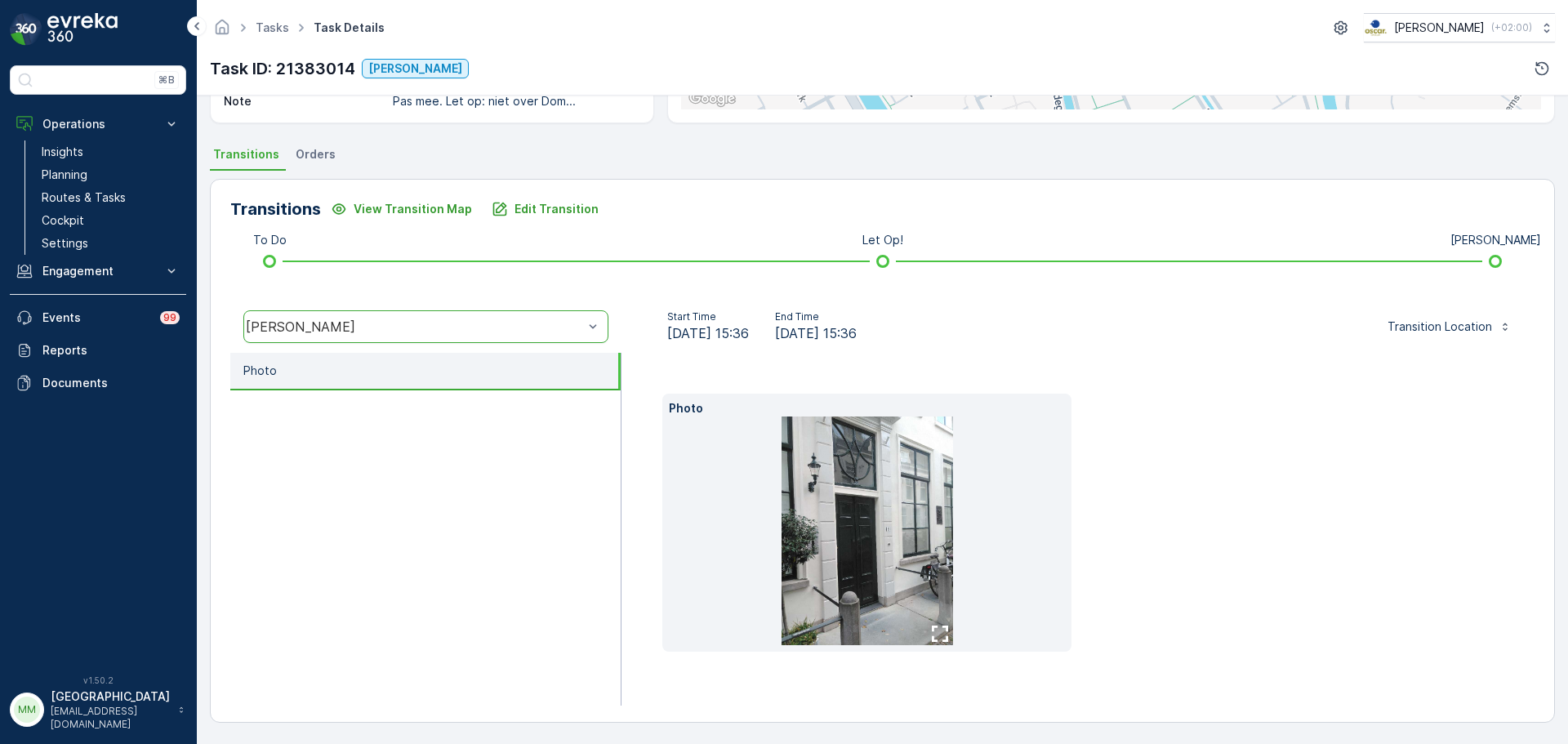
click at [820, 549] on img at bounding box center [867, 531] width 171 height 229
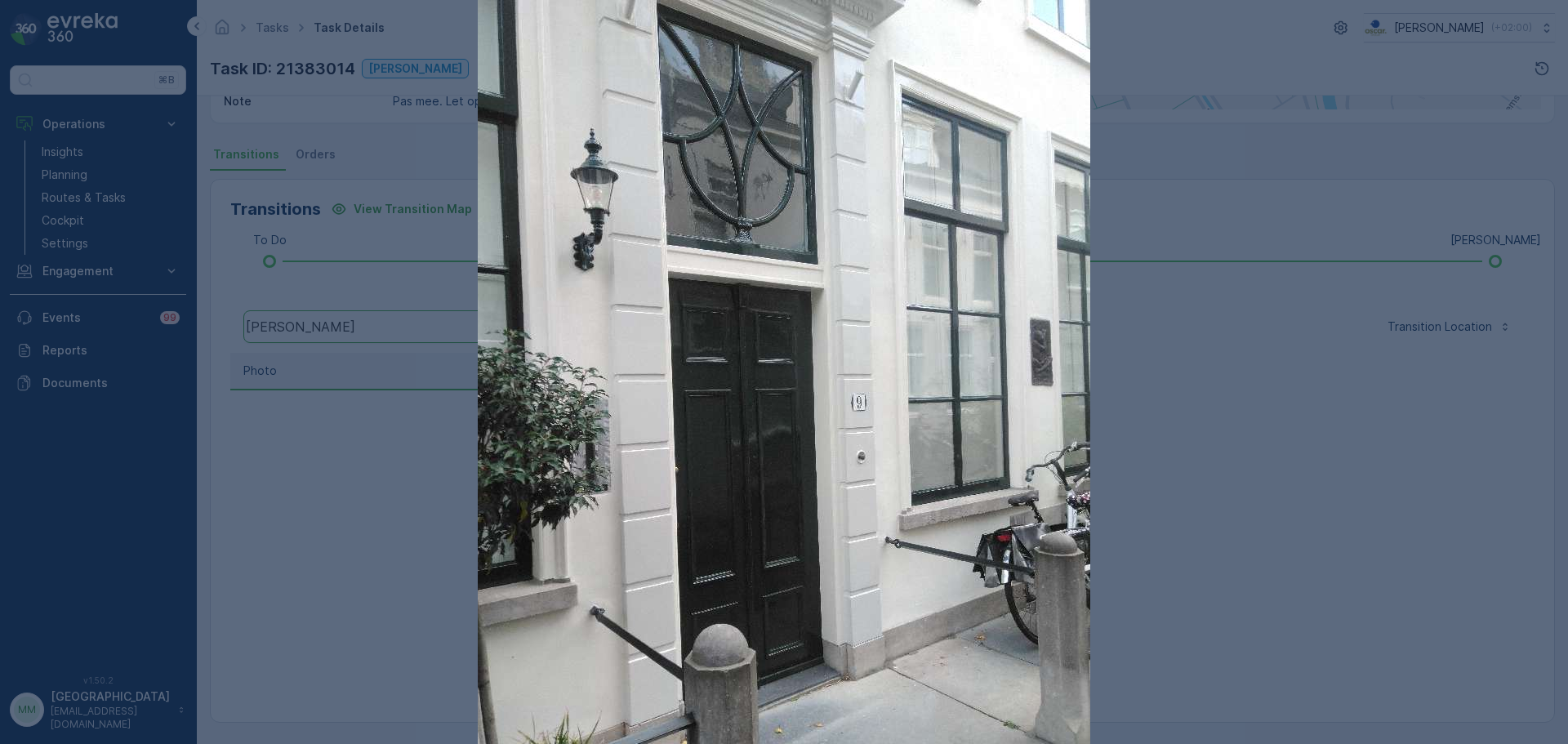
click at [820, 549] on img at bounding box center [784, 408] width 612 height 817
click at [1286, 529] on div at bounding box center [784, 372] width 1568 height 744
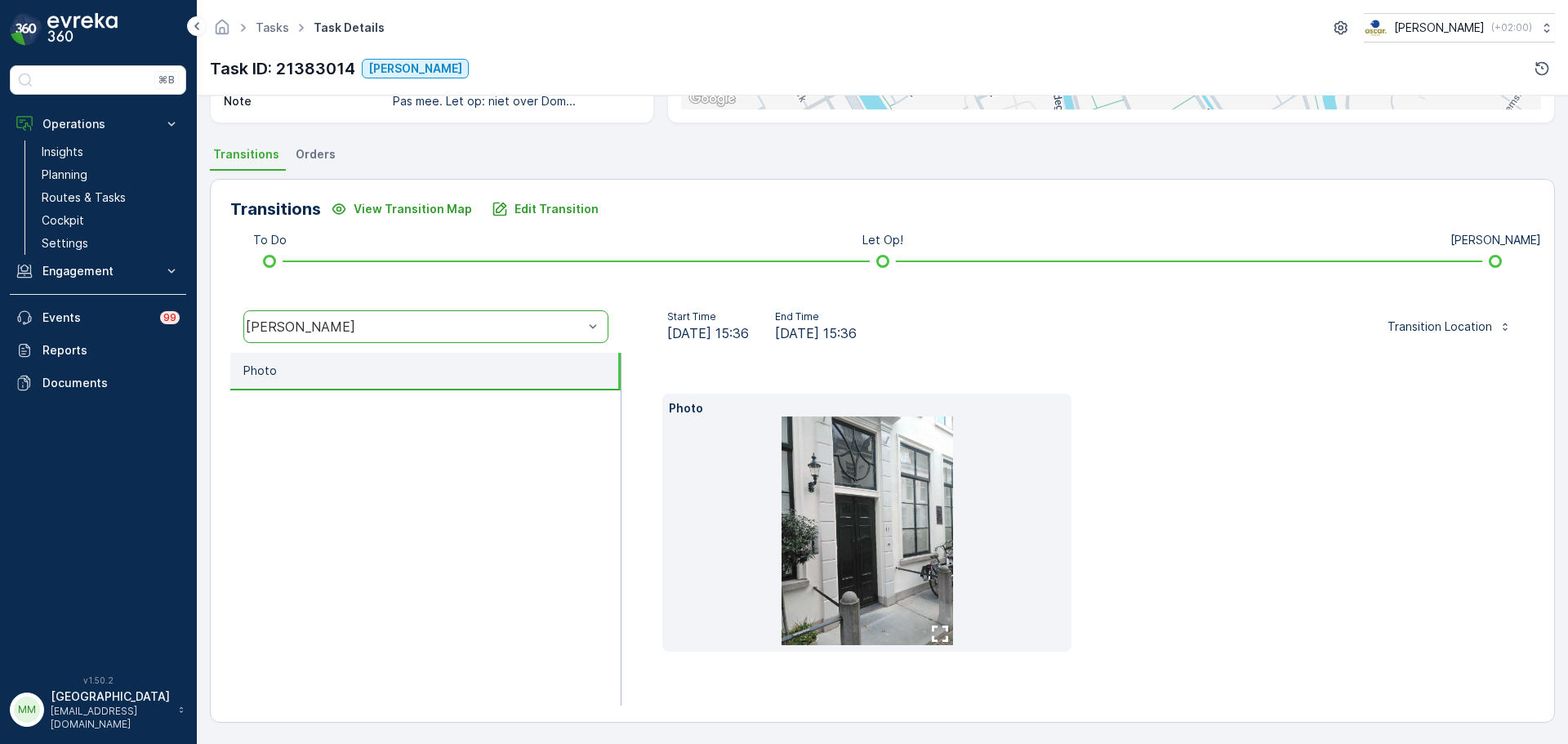
click at [891, 542] on img at bounding box center [867, 531] width 171 height 229
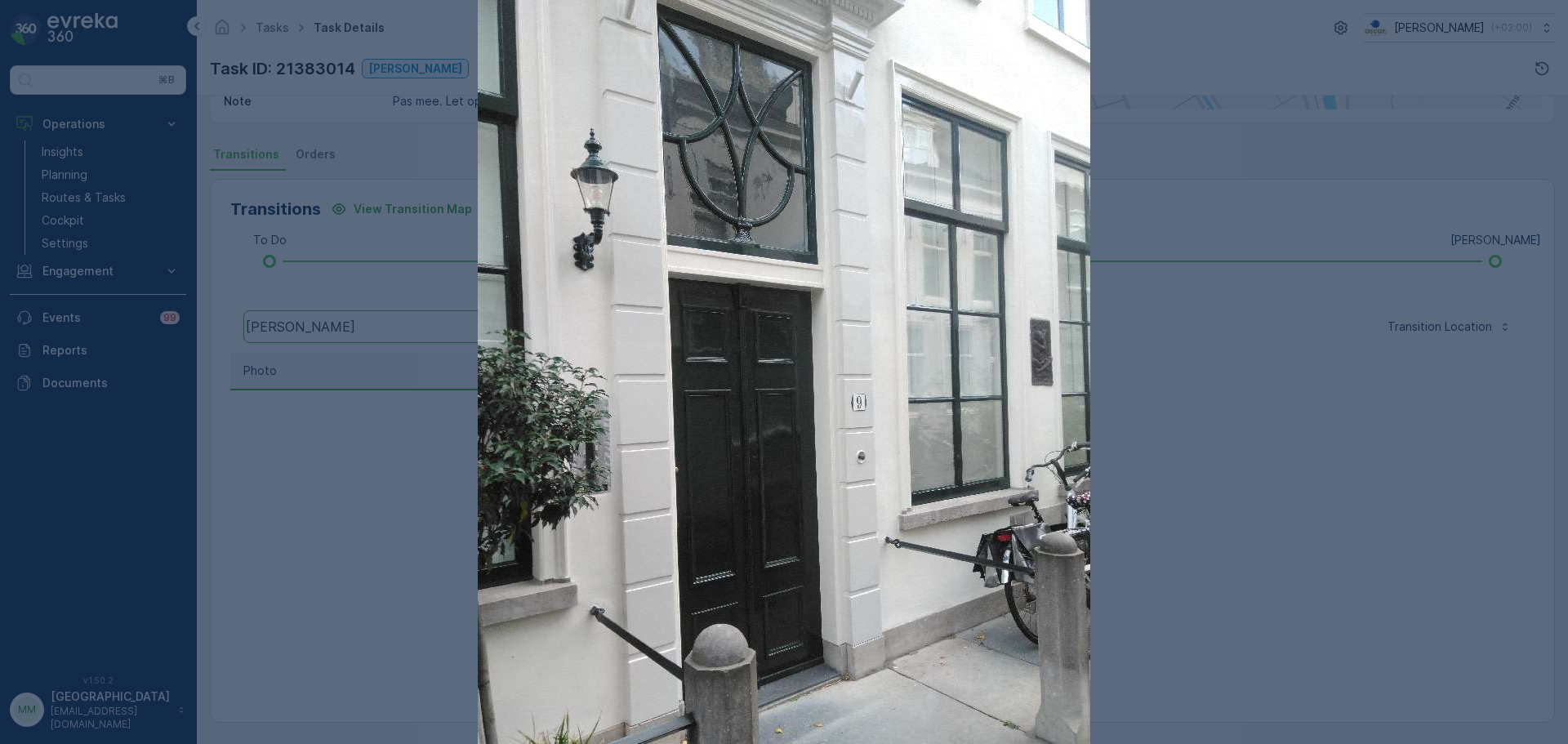
click at [891, 542] on img at bounding box center [784, 408] width 612 height 817
click at [1245, 481] on div at bounding box center [784, 372] width 1568 height 744
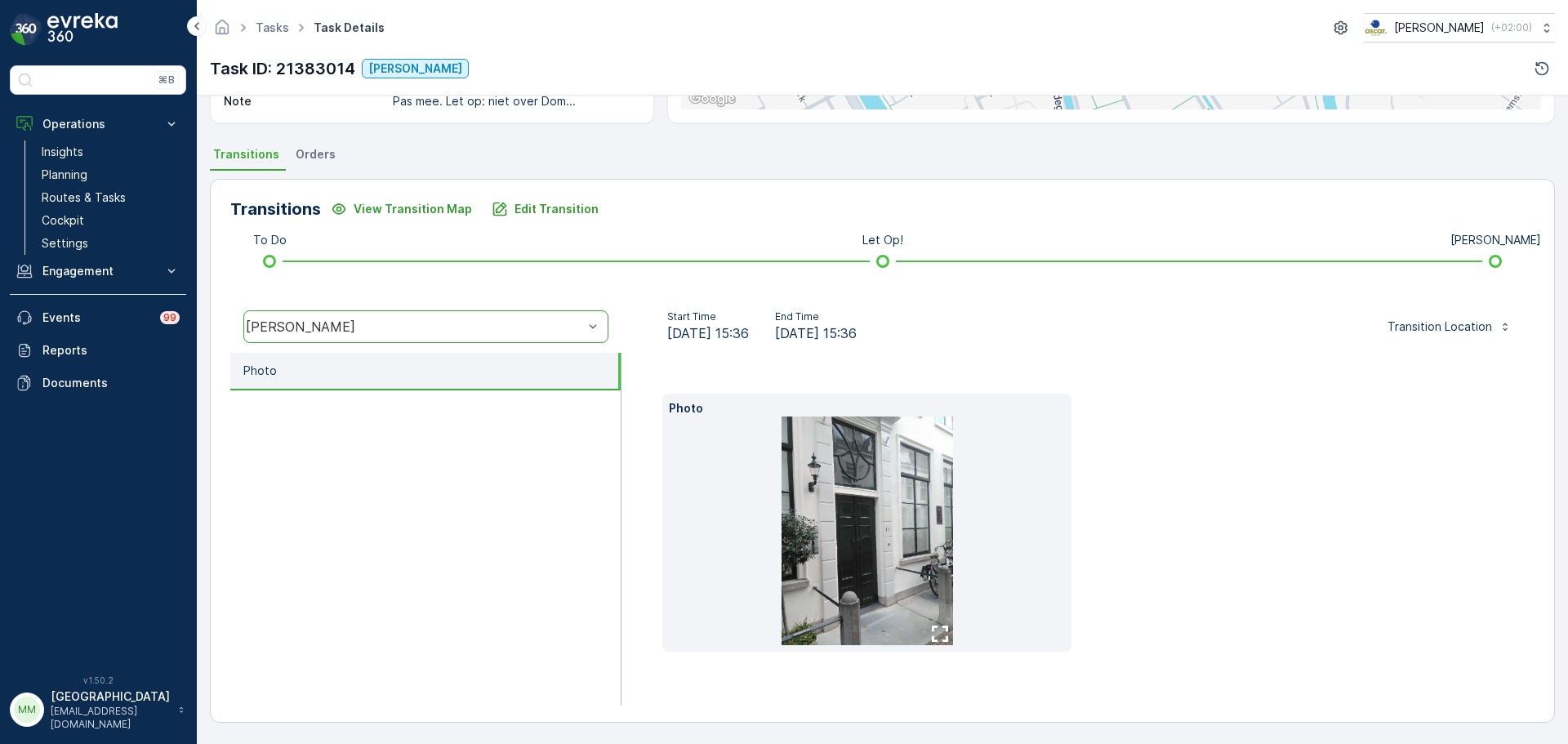
scroll to position [0, 0]
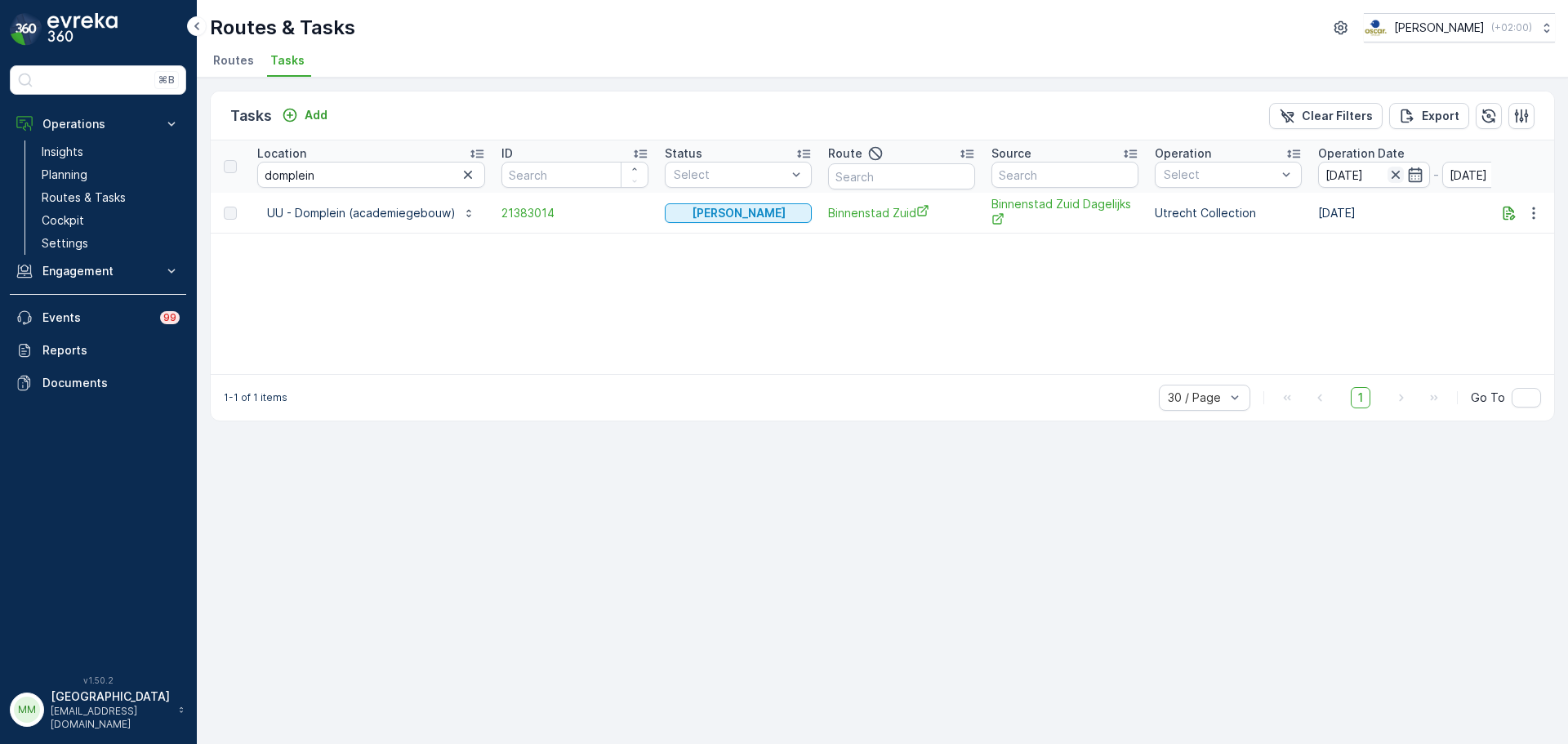
click at [1387, 173] on icon "button" at bounding box center [1395, 174] width 17 height 17
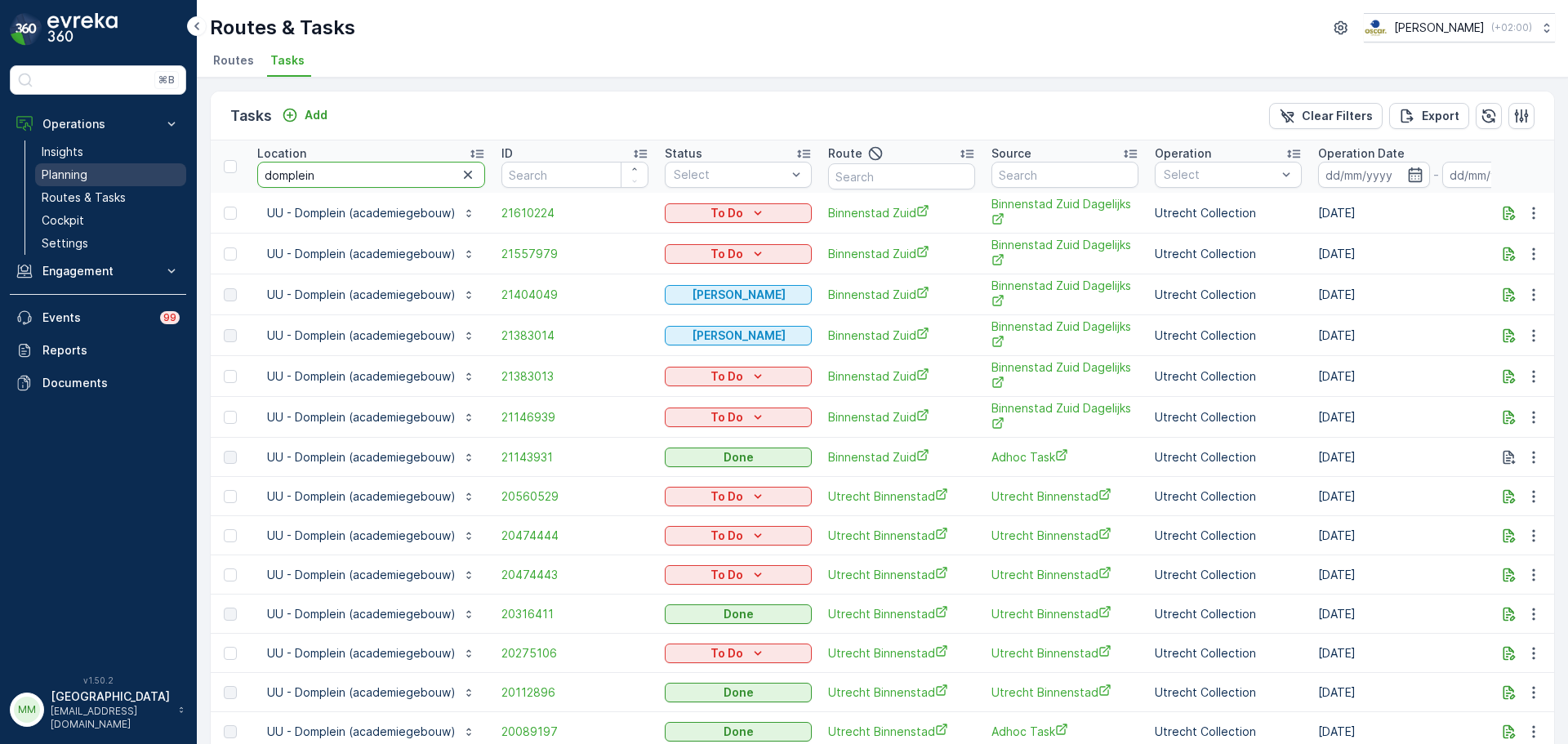
drag, startPoint x: 347, startPoint y: 178, endPoint x: 179, endPoint y: 171, distance: 168.1
click at [179, 171] on div "⌘B Operations Insights Planning Routes & Tasks Cockpit Settings Engagement Insi…" at bounding box center [784, 372] width 1568 height 744
type input "stadskantoor"
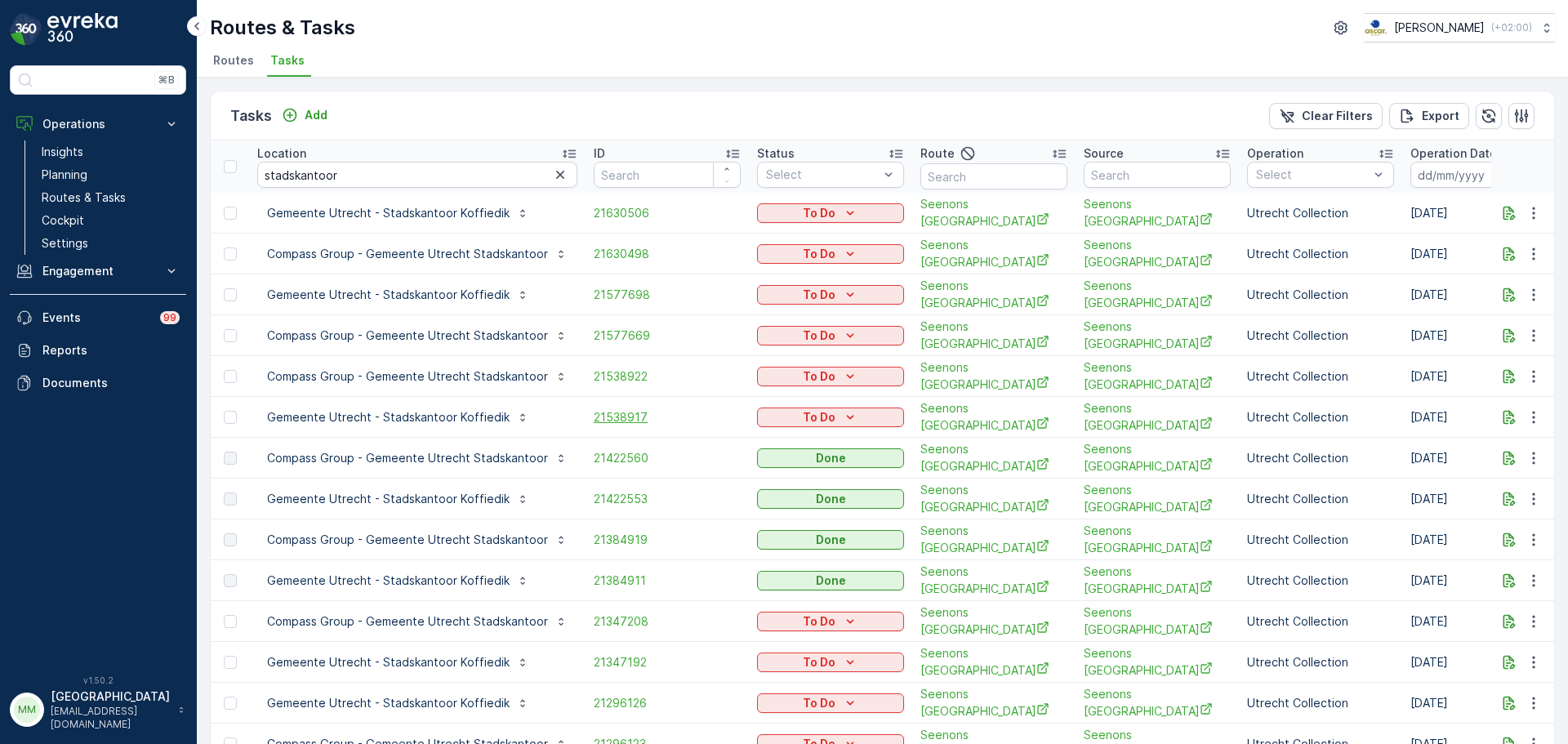
click at [603, 409] on span "21538917" at bounding box center [667, 417] width 147 height 17
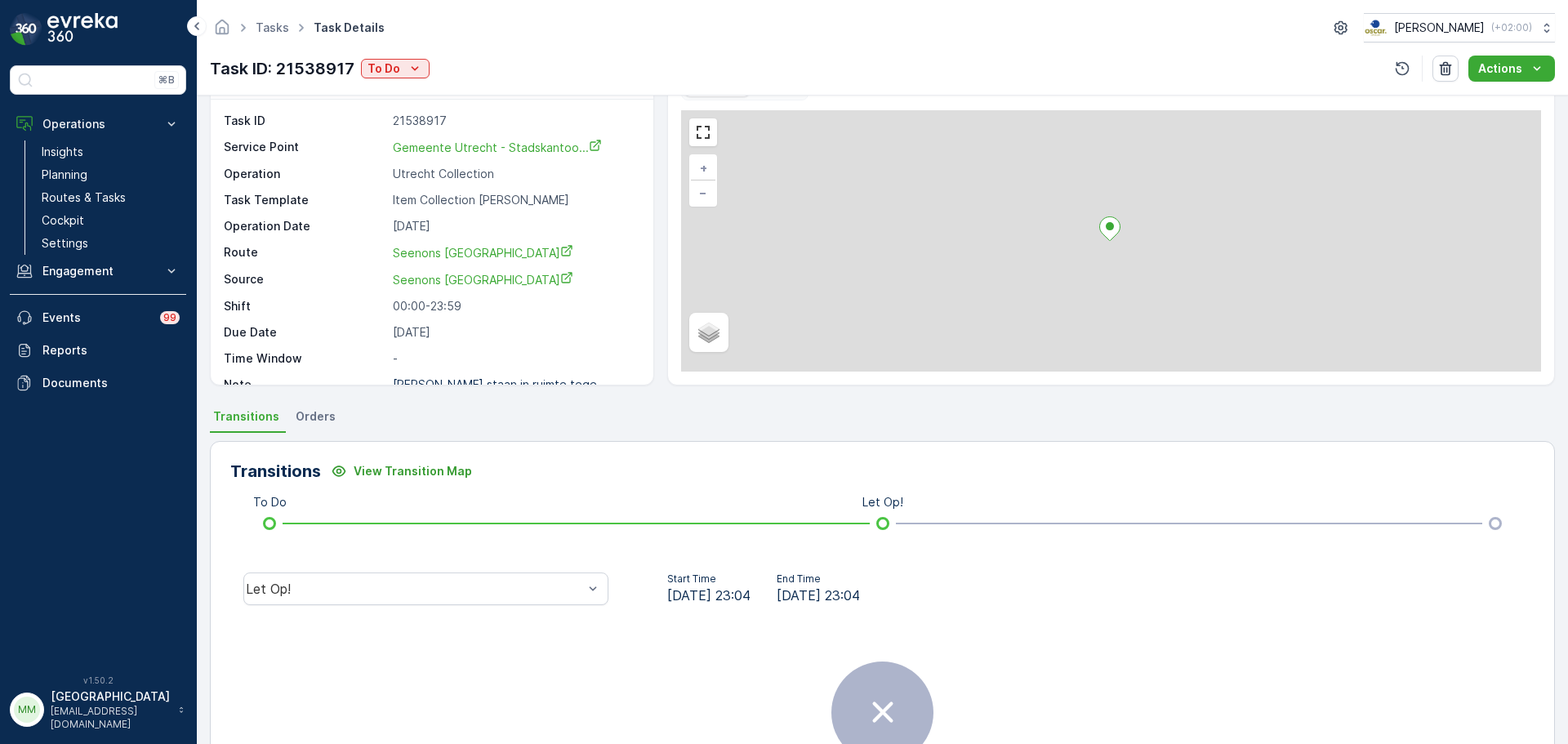
scroll to position [205, 0]
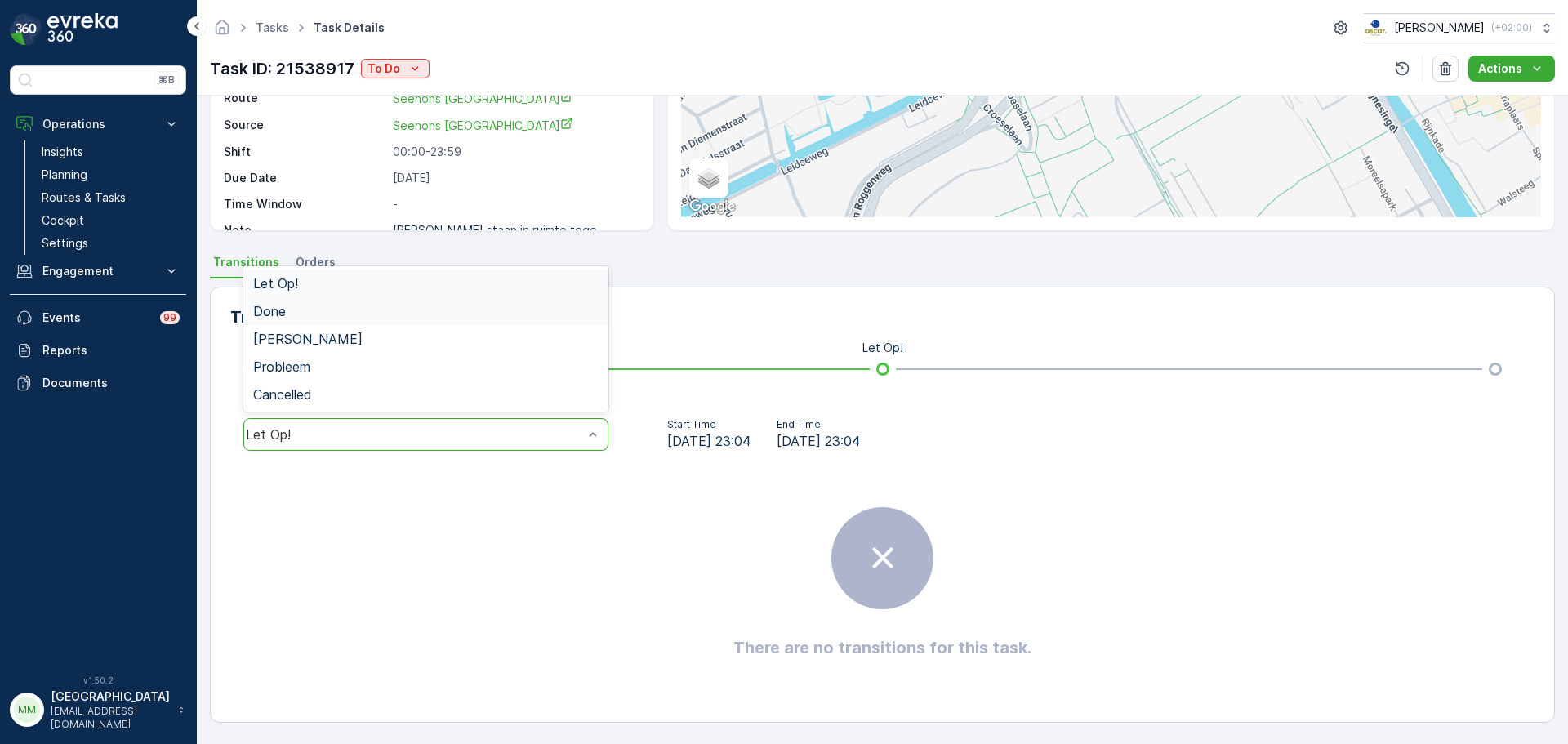
click at [317, 316] on div "Done" at bounding box center [425, 311] width 346 height 15
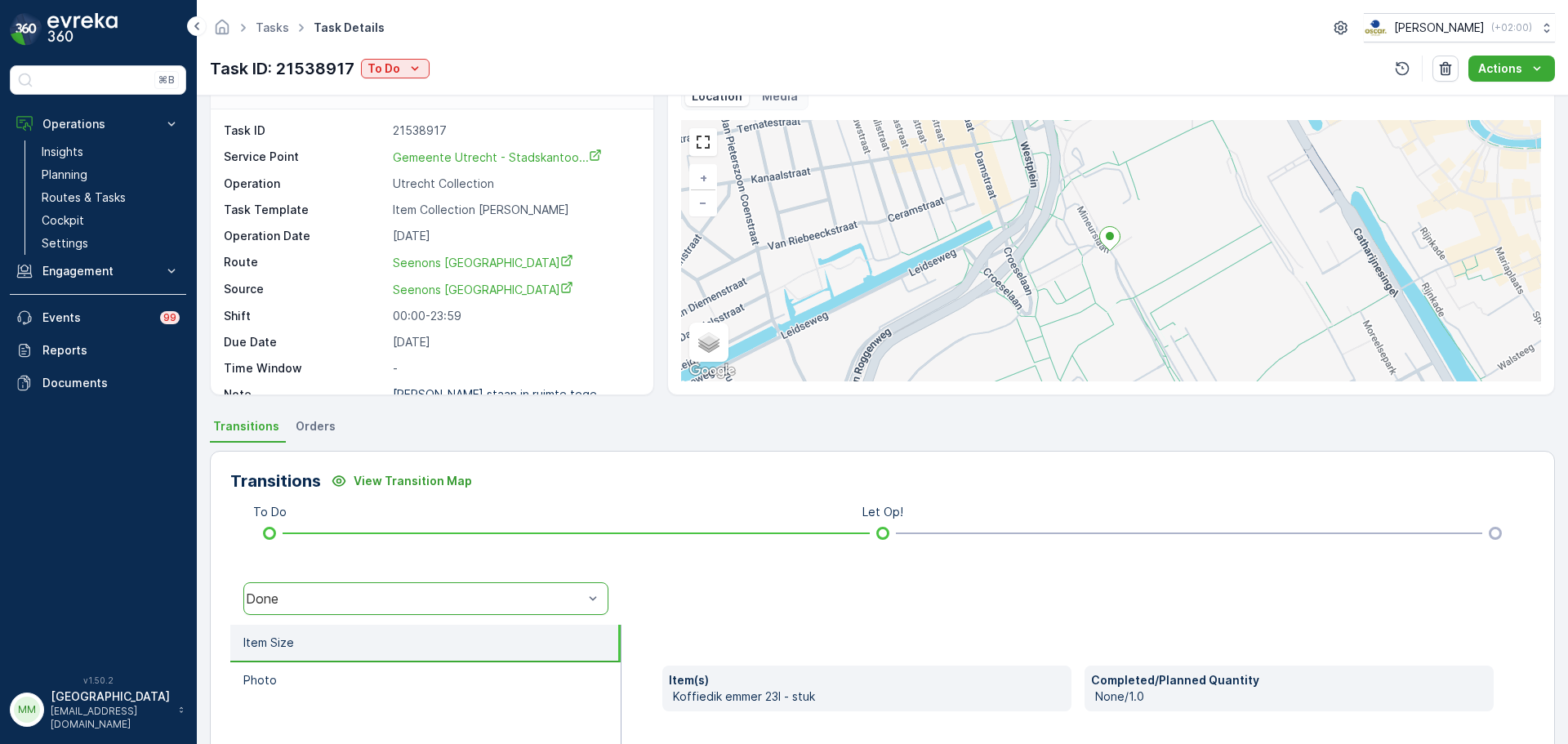
scroll to position [0, 0]
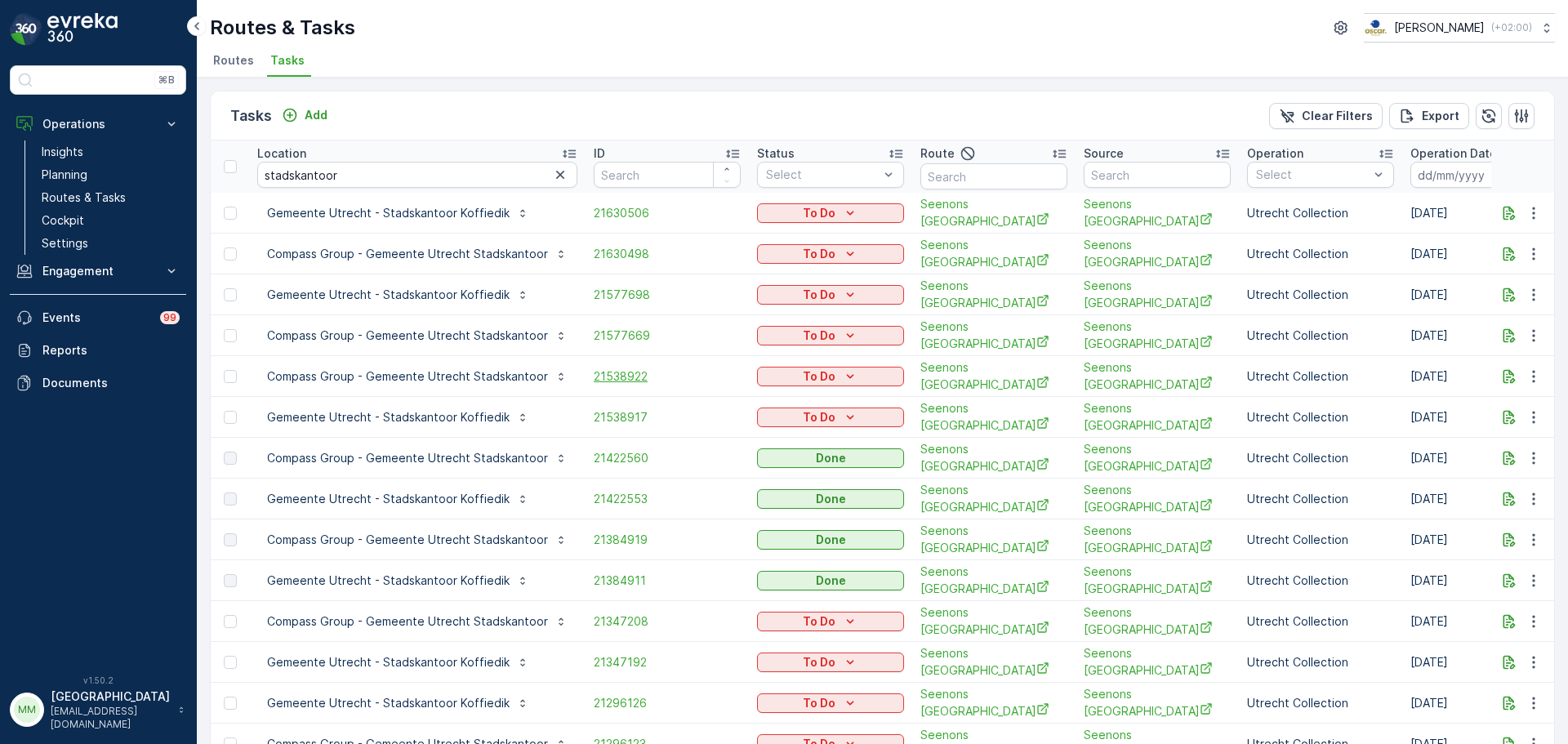
click at [621, 372] on span "21538922" at bounding box center [667, 376] width 147 height 17
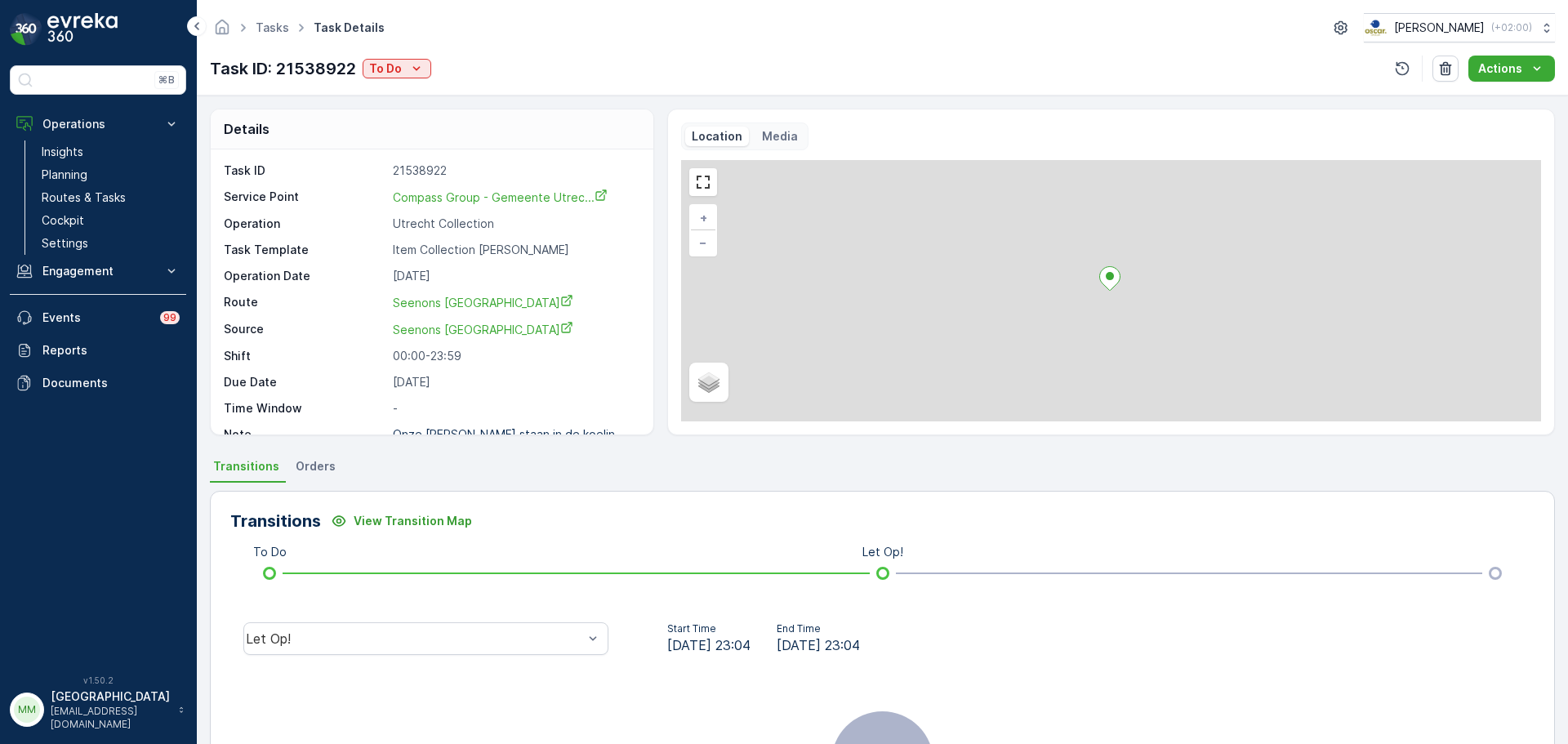
scroll to position [21, 0]
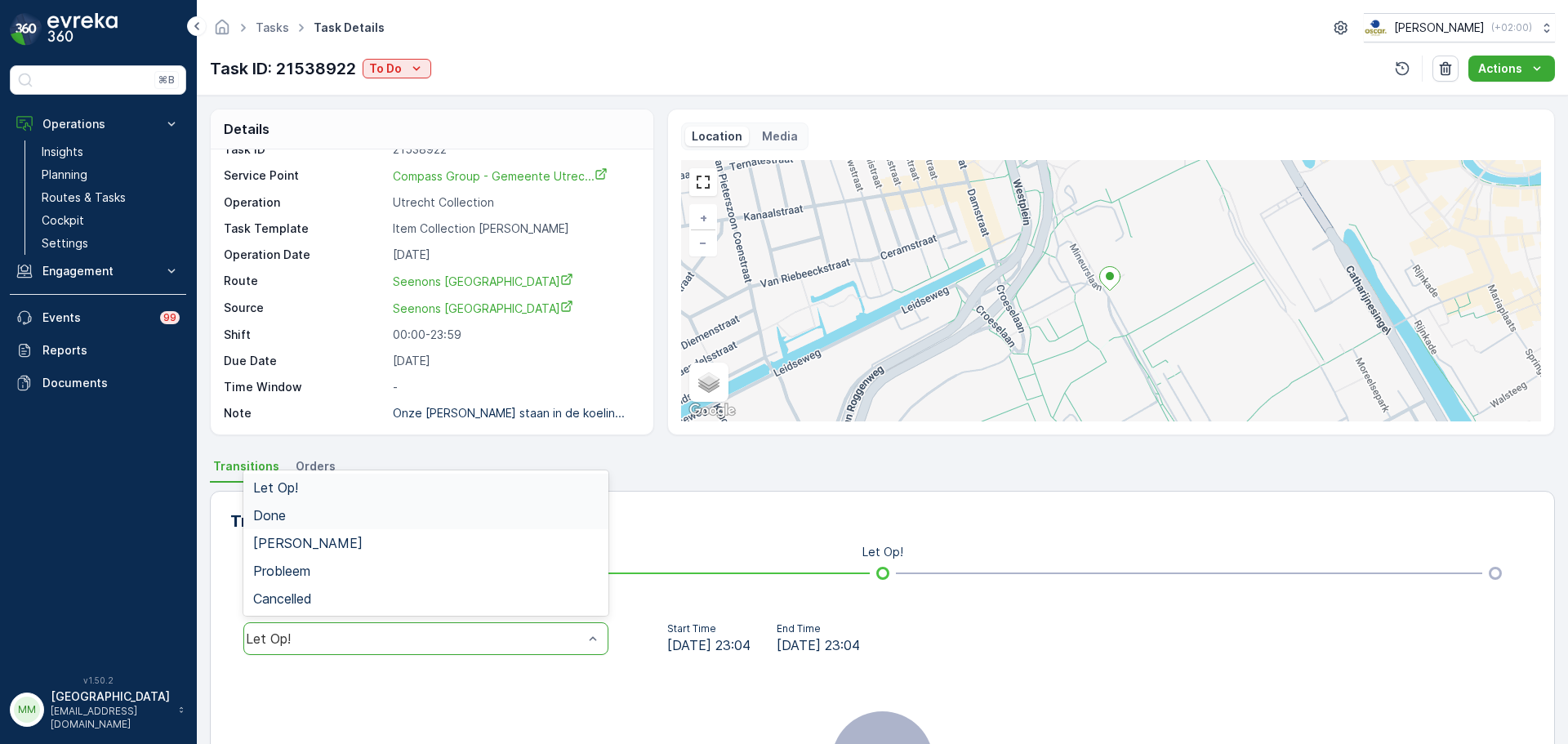
click at [336, 514] on div "Done" at bounding box center [425, 515] width 346 height 15
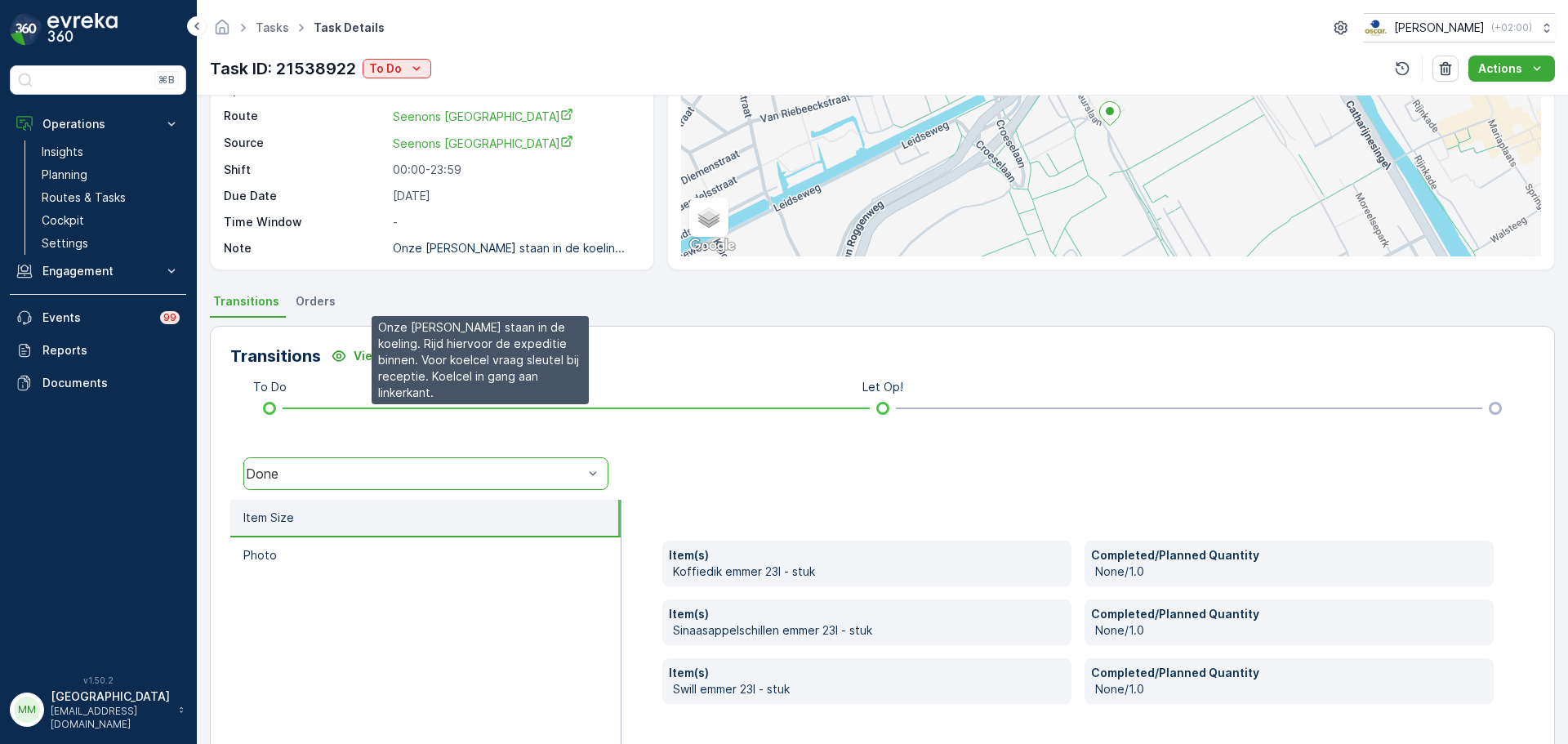
scroll to position [0, 0]
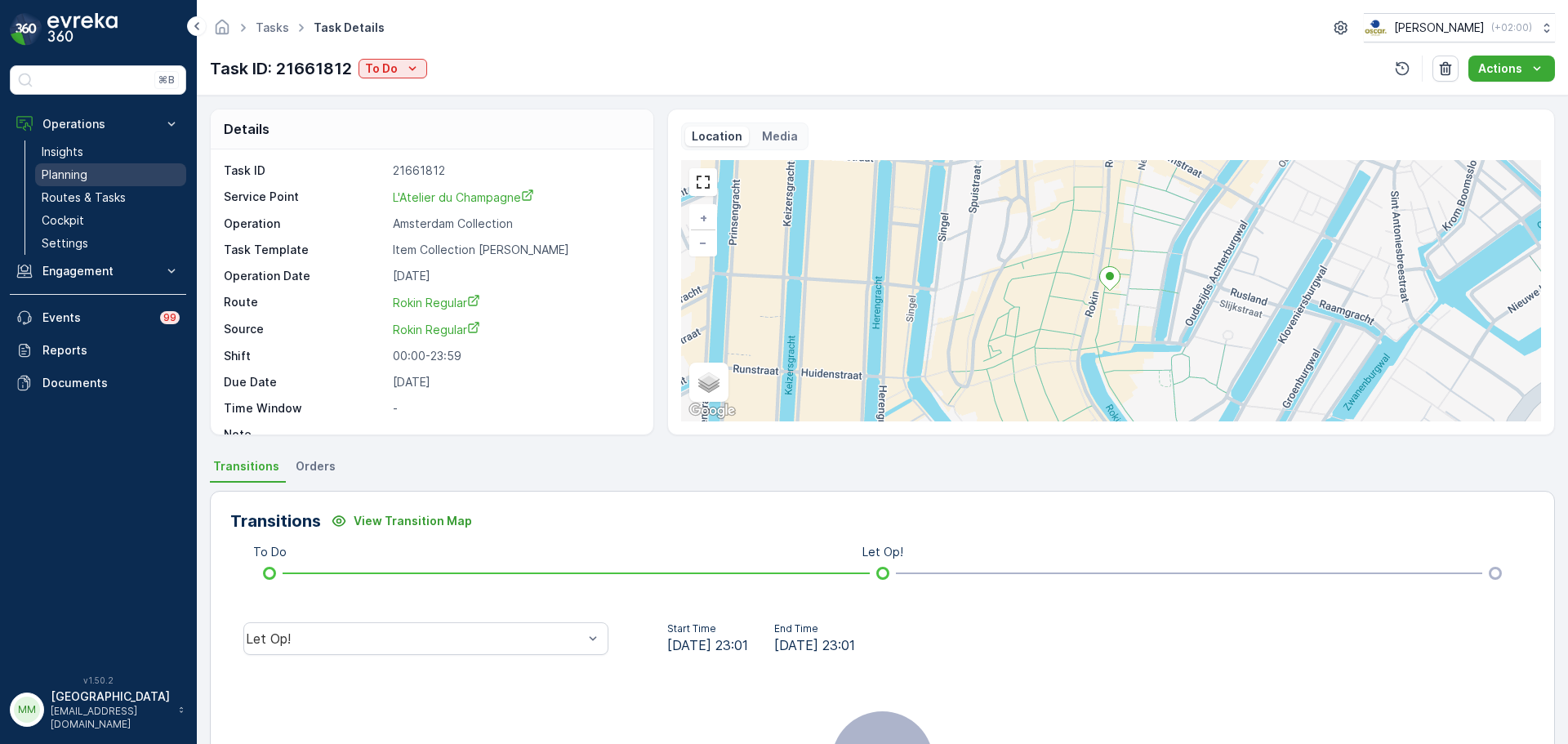
scroll to position [21, 0]
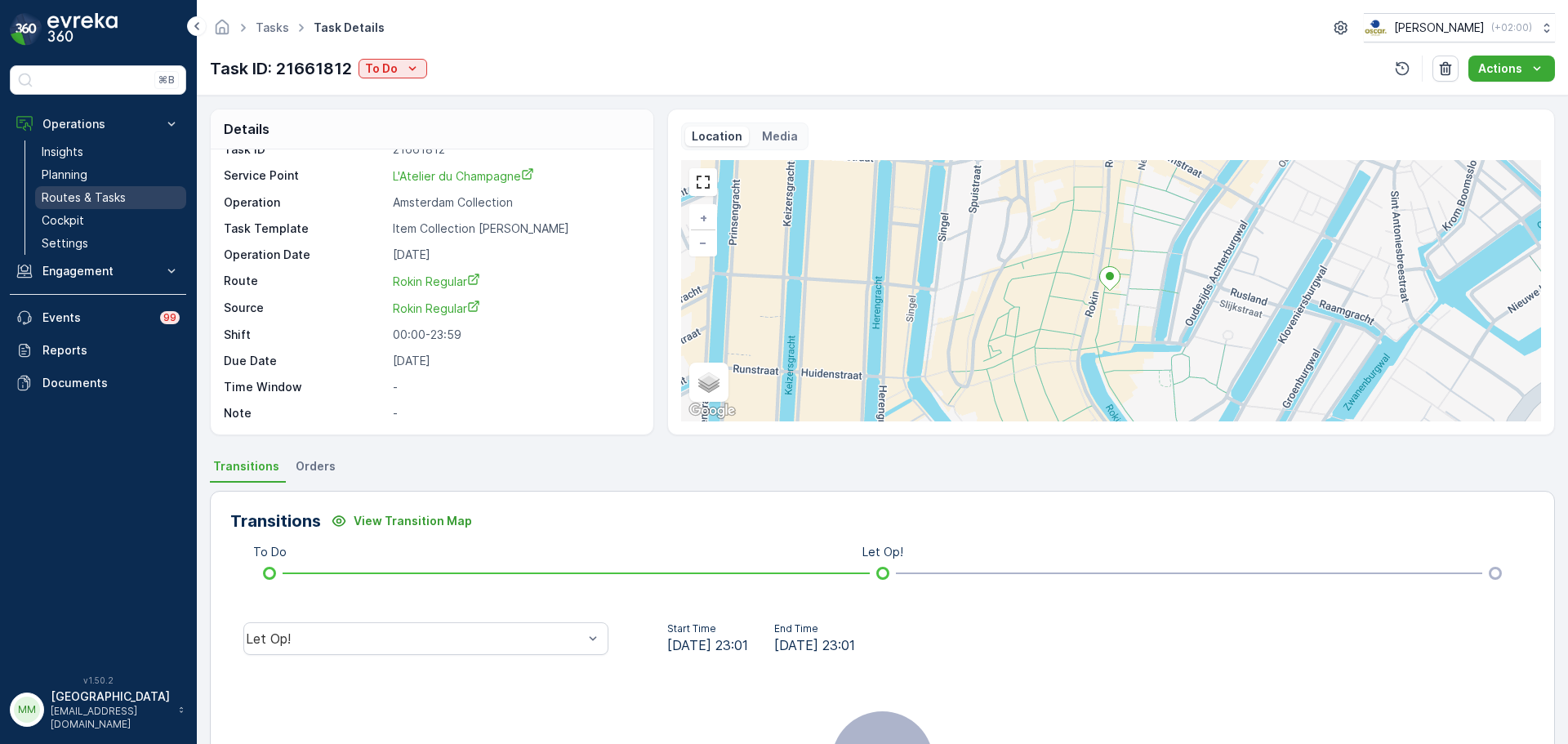
click at [122, 199] on p "Routes & Tasks" at bounding box center [84, 198] width 84 height 17
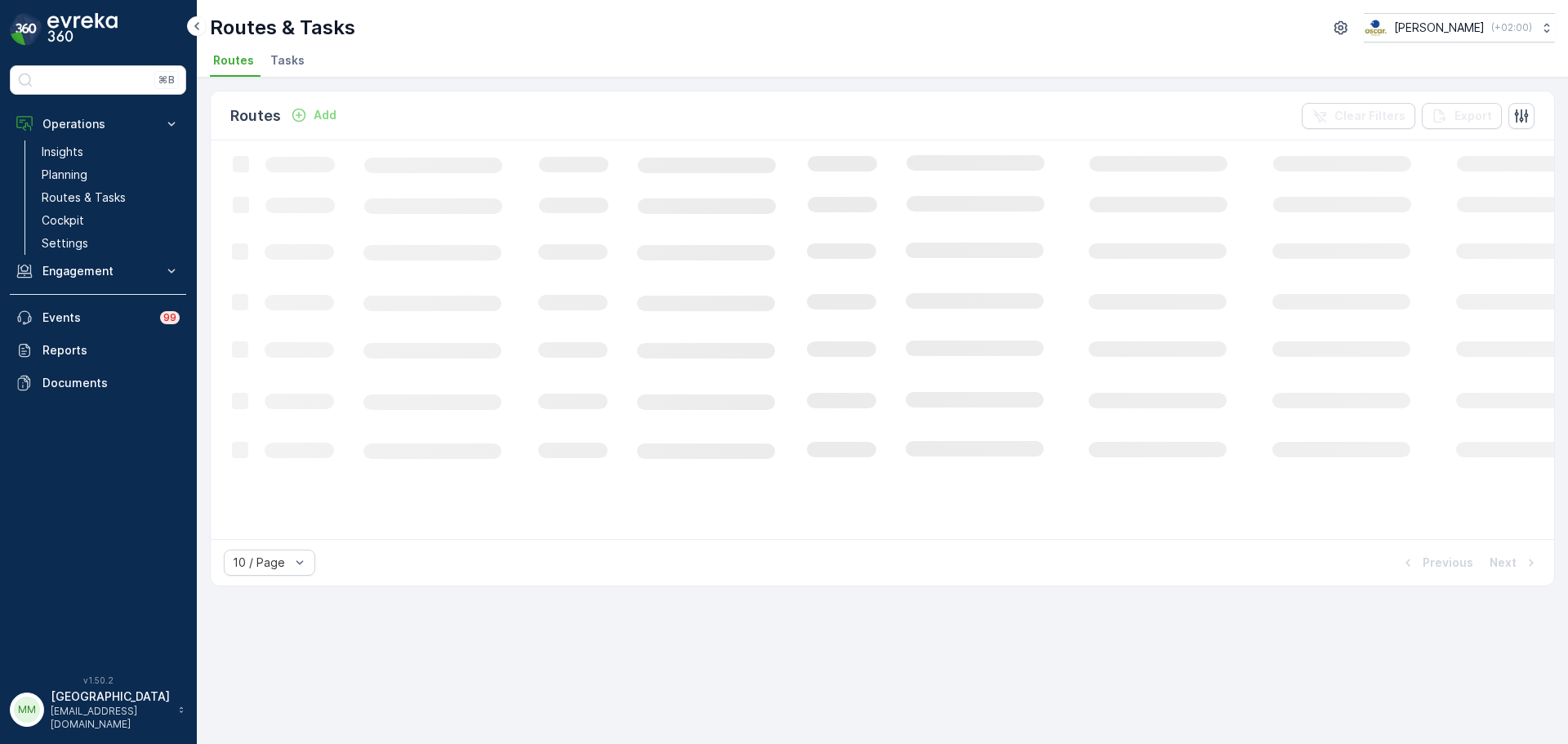
click at [302, 60] on li "Tasks" at bounding box center [288, 62] width 44 height 28
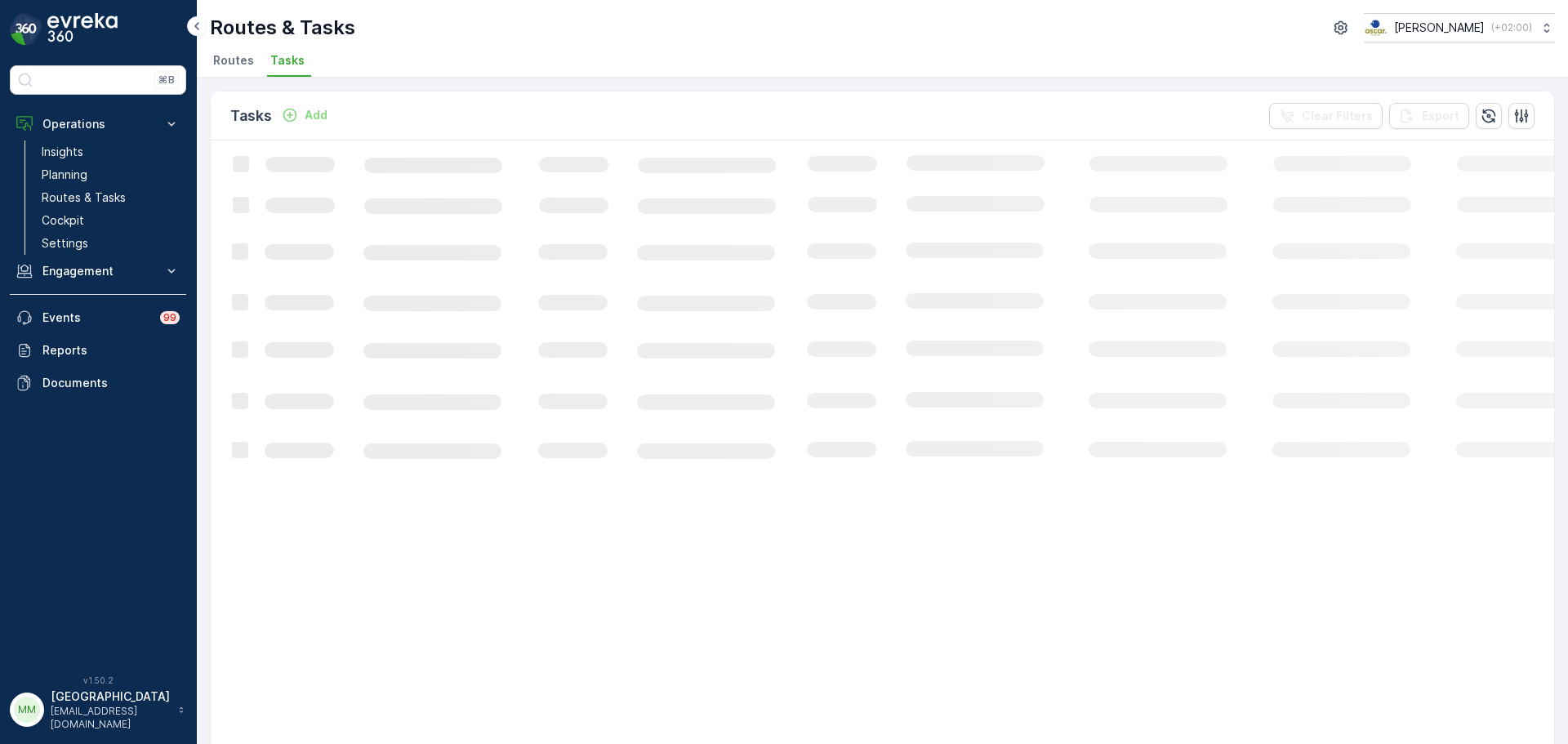
click at [307, 114] on p "Add" at bounding box center [315, 115] width 22 height 17
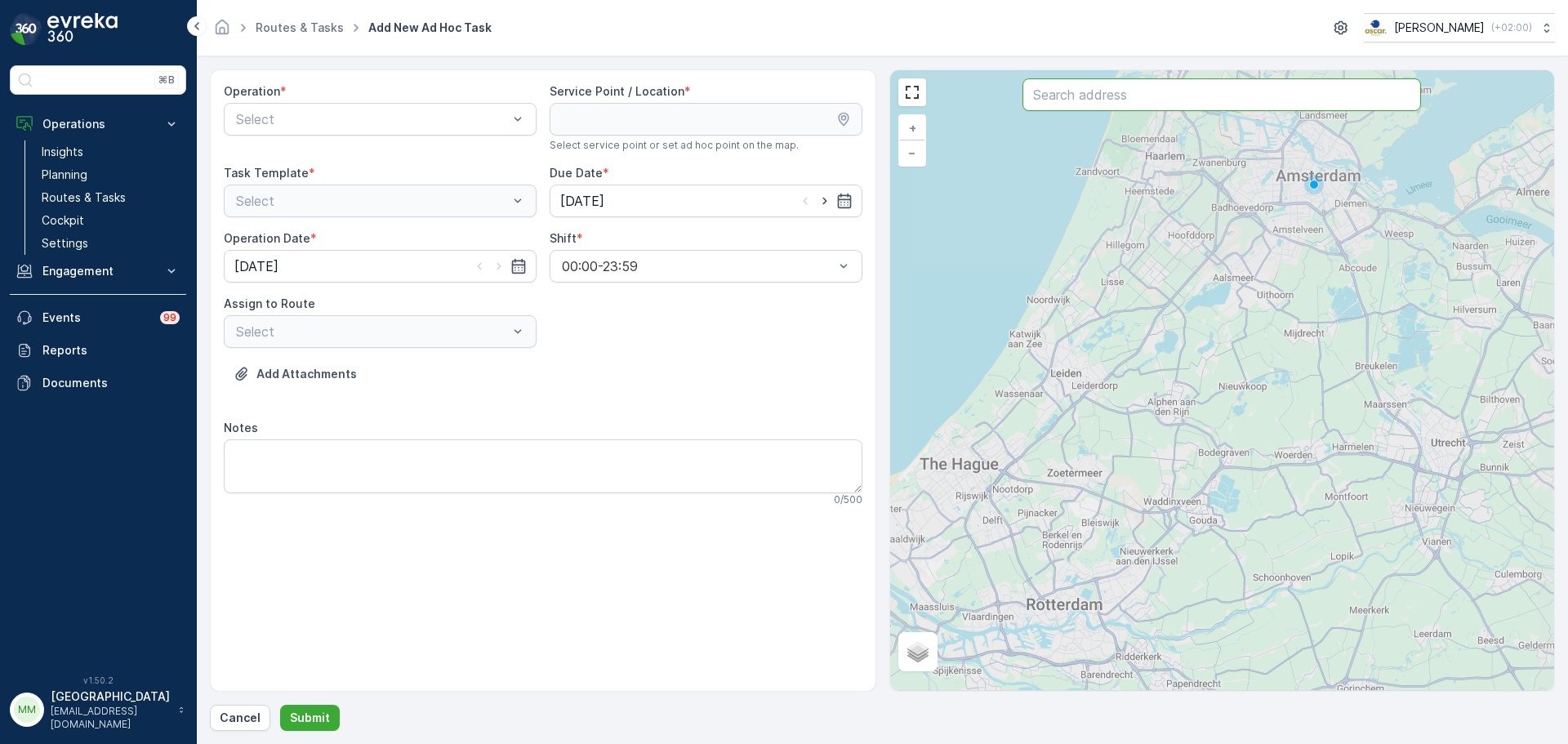
click at [1081, 99] on input "text" at bounding box center [1221, 95] width 398 height 33
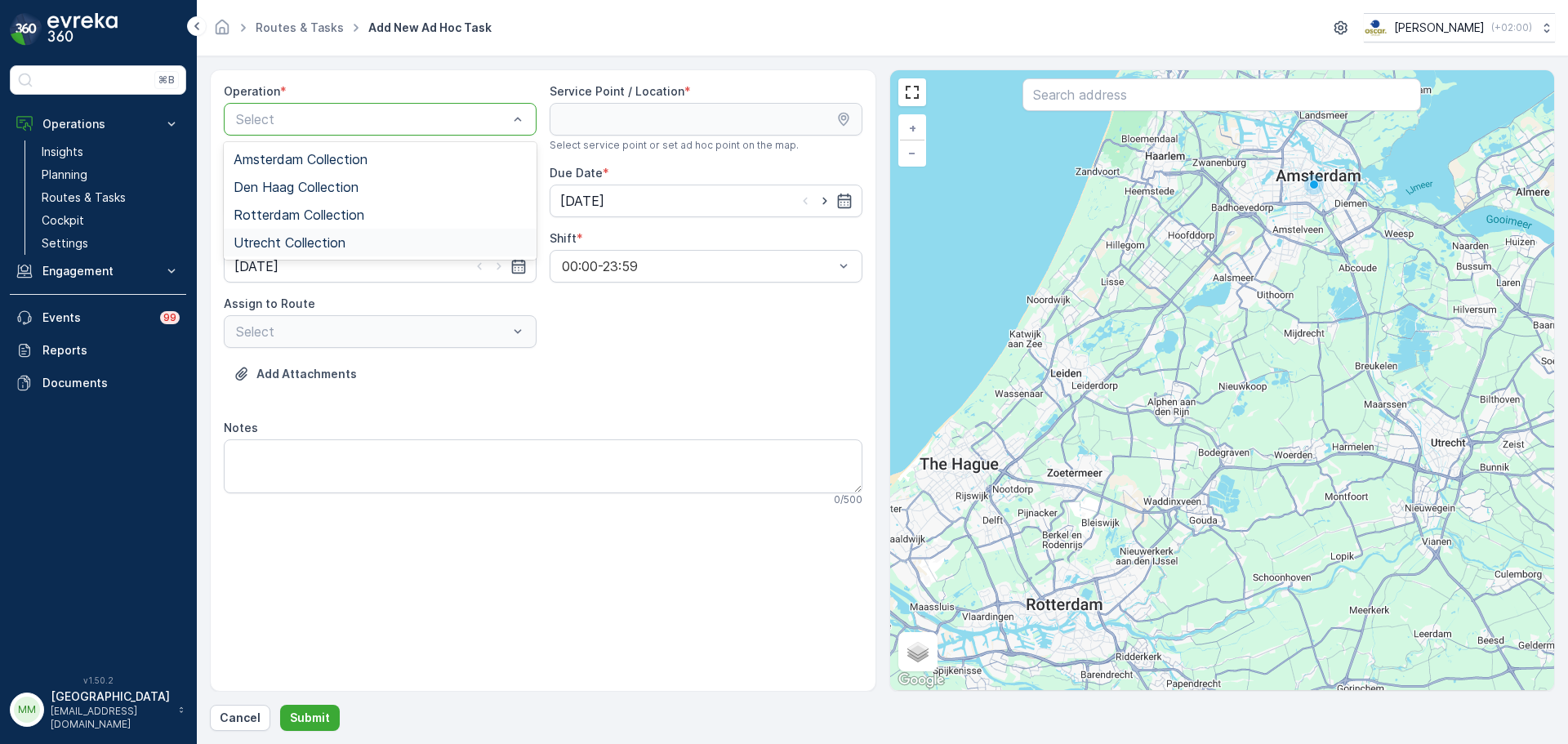
click at [320, 238] on span "Utrecht Collection" at bounding box center [289, 242] width 112 height 15
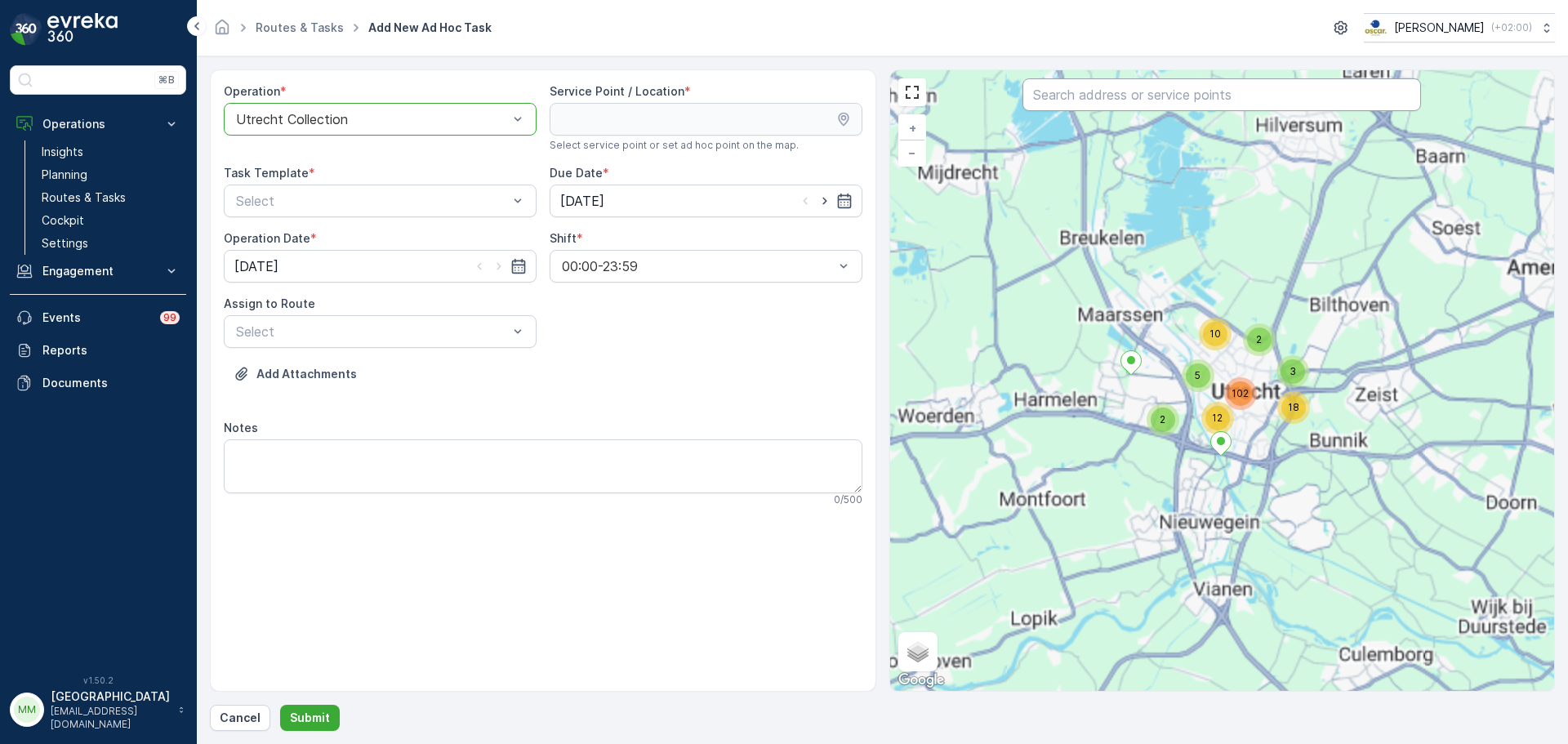
click at [1078, 95] on input "text" at bounding box center [1221, 95] width 398 height 33
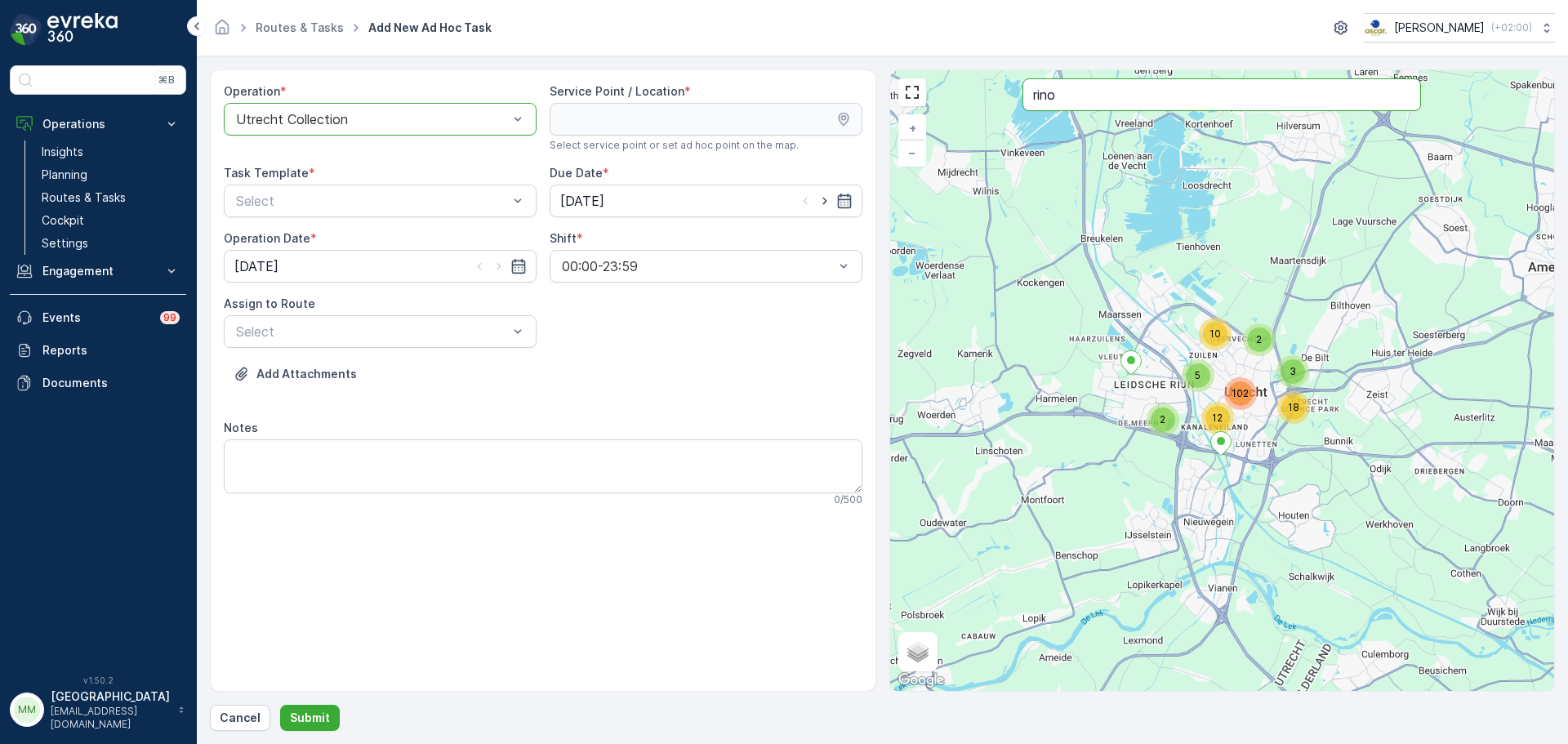
type input "rino"
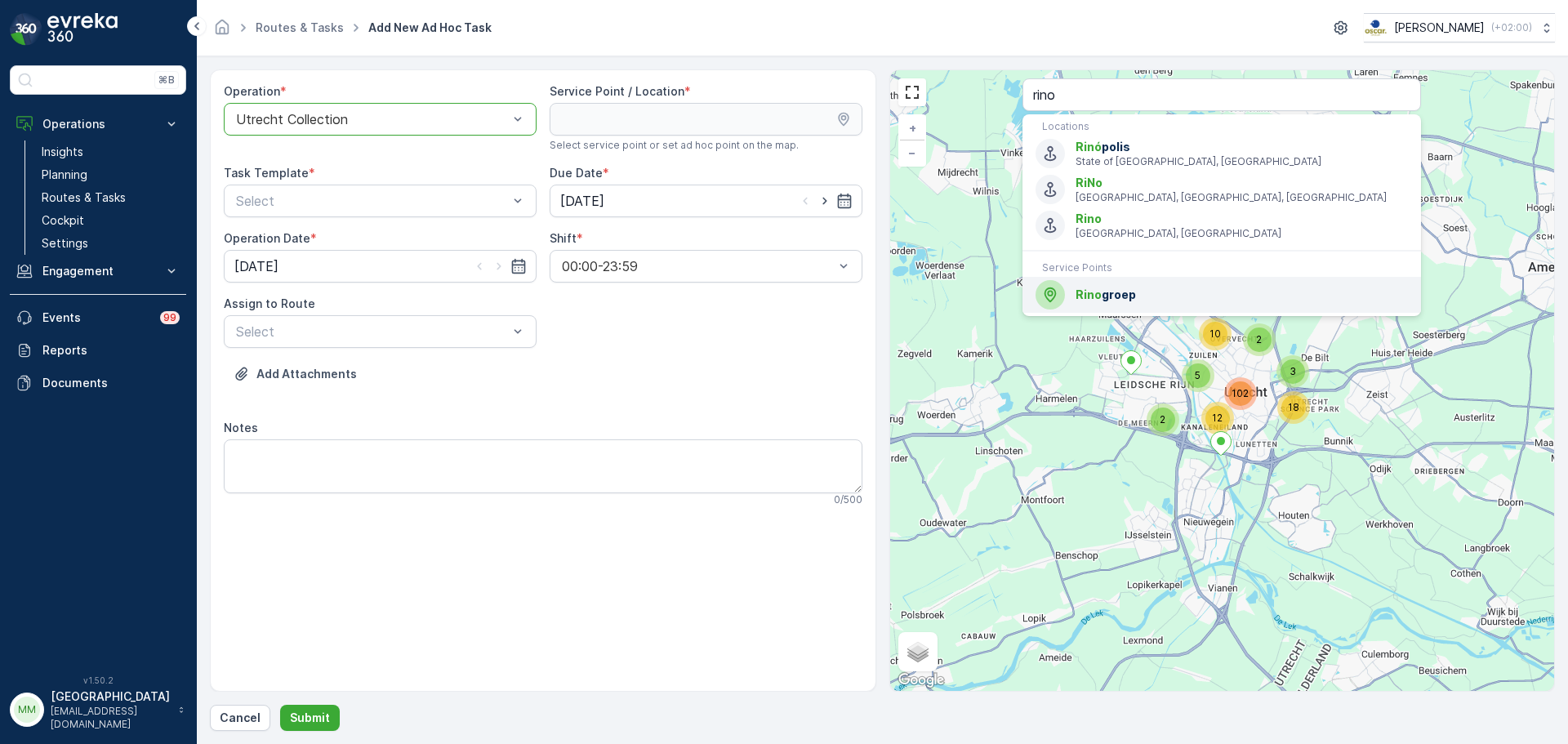
click at [1159, 290] on span "Rino groep" at bounding box center [1241, 294] width 332 height 17
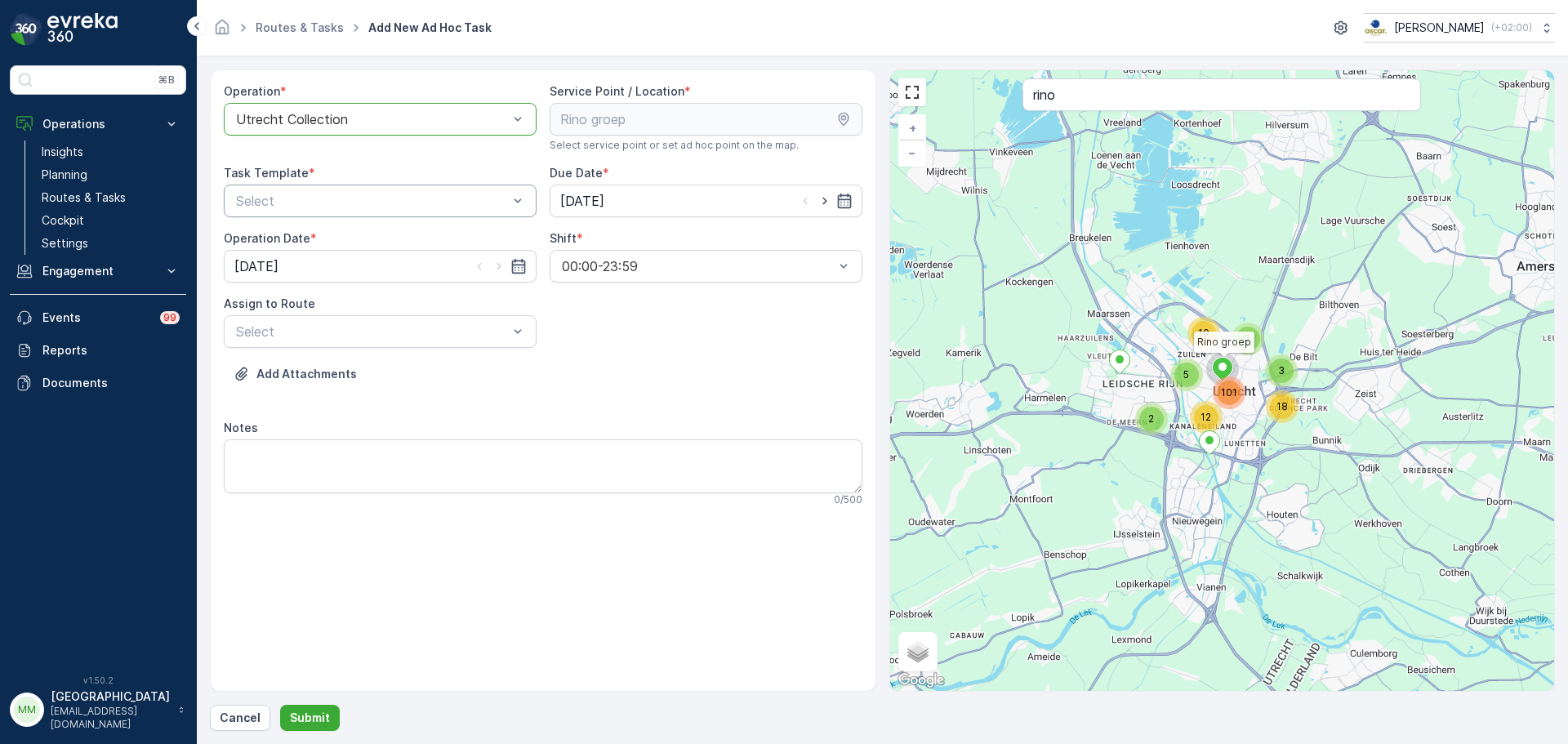
click at [453, 210] on div "Select" at bounding box center [380, 202] width 312 height 33
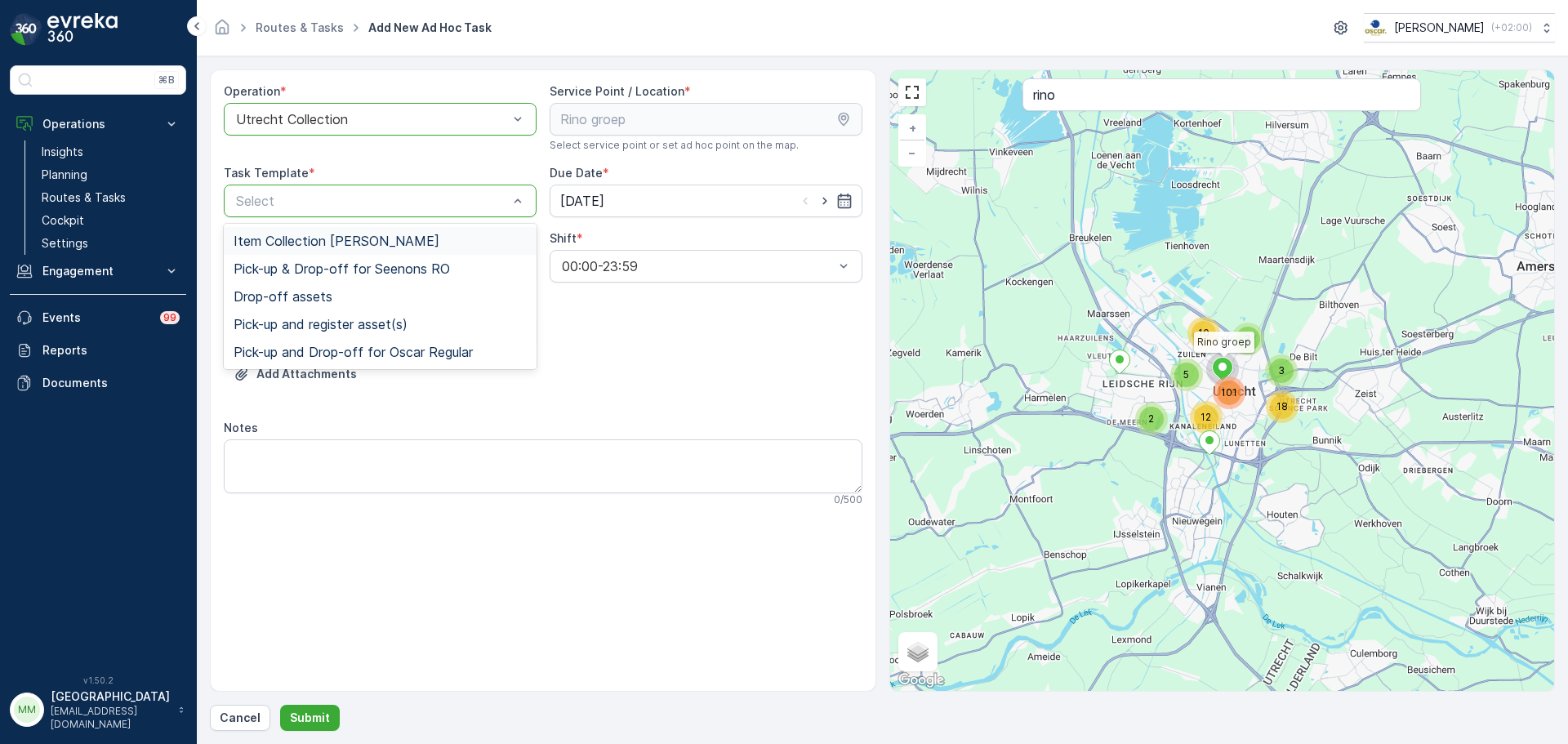
click at [419, 238] on span "Item Collection [PERSON_NAME]" at bounding box center [336, 241] width 205 height 15
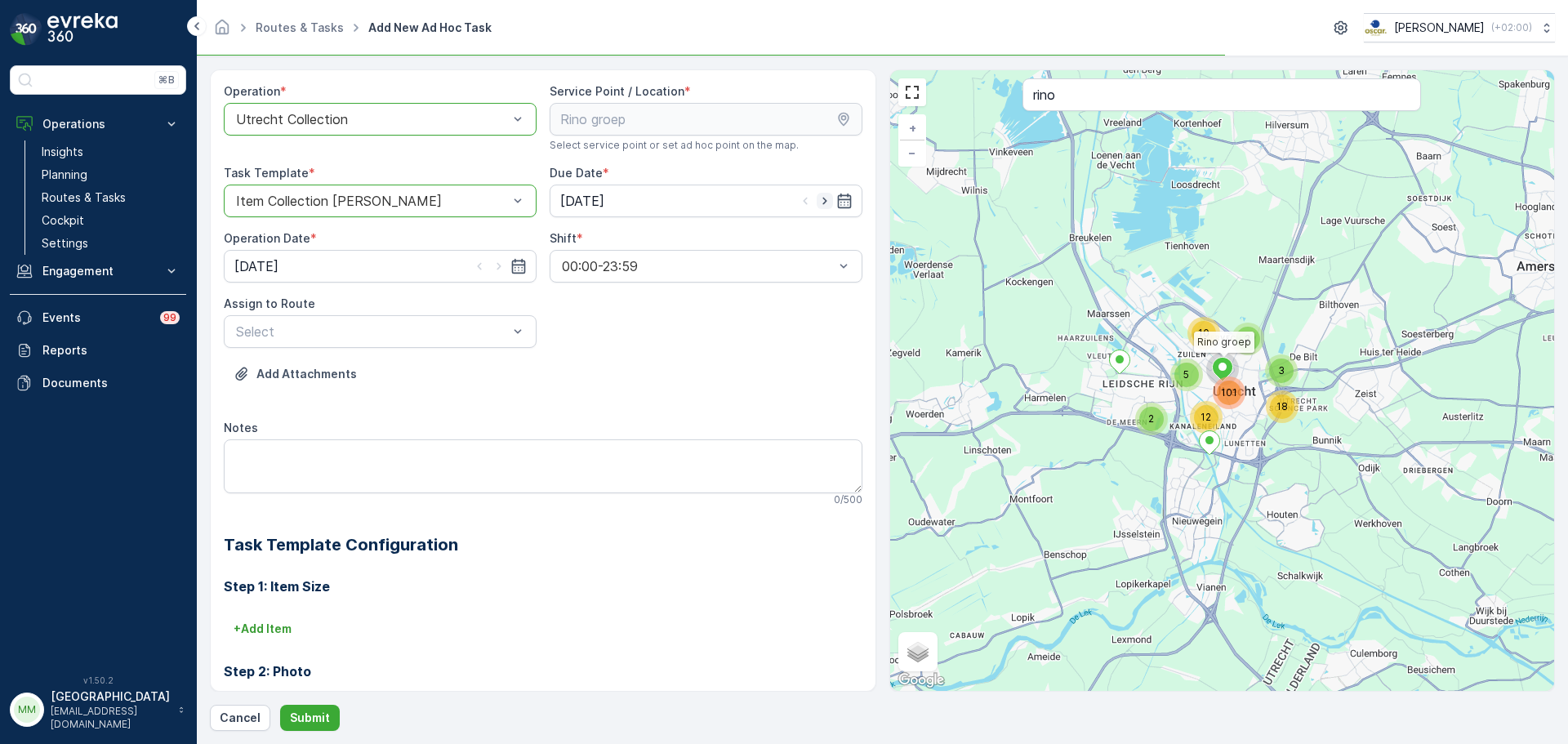
click at [822, 202] on icon "button" at bounding box center [824, 202] width 4 height 8
type input "[DATE]"
click at [494, 262] on icon "button" at bounding box center [498, 266] width 17 height 17
type input "[DATE]"
click at [419, 343] on div "Select" at bounding box center [380, 332] width 312 height 33
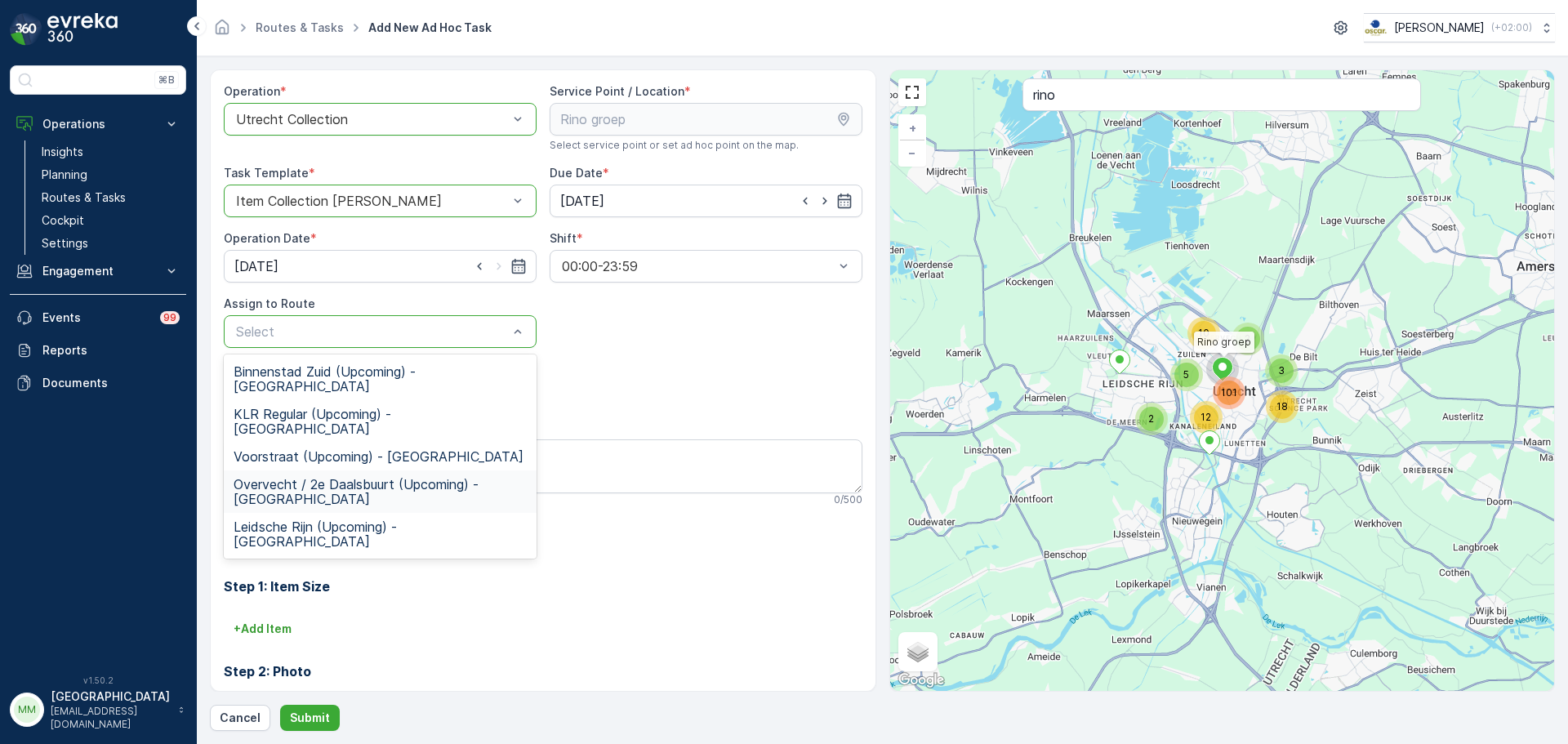
click at [368, 477] on span "Overvecht / 2e Daalsbuurt (Upcoming) - [GEOGRAPHIC_DATA]" at bounding box center [380, 492] width 293 height 29
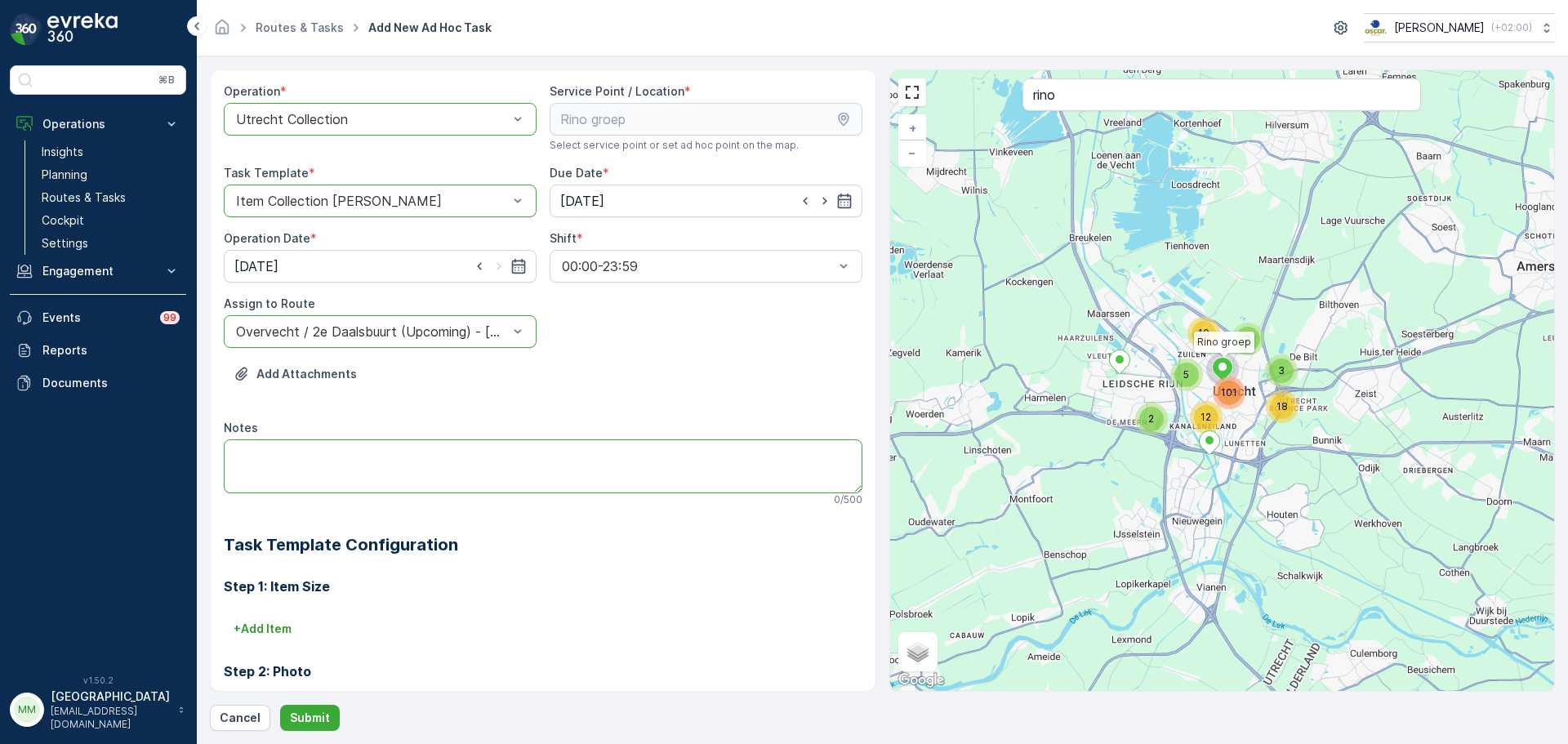
click at [343, 465] on textarea "Notes" at bounding box center [543, 465] width 638 height 54
click at [334, 452] on textarea "g" at bounding box center [543, 465] width 638 height 54
type textarea "graag 30L swill zakjes brengen!"
click at [302, 718] on p "Submit" at bounding box center [310, 718] width 40 height 17
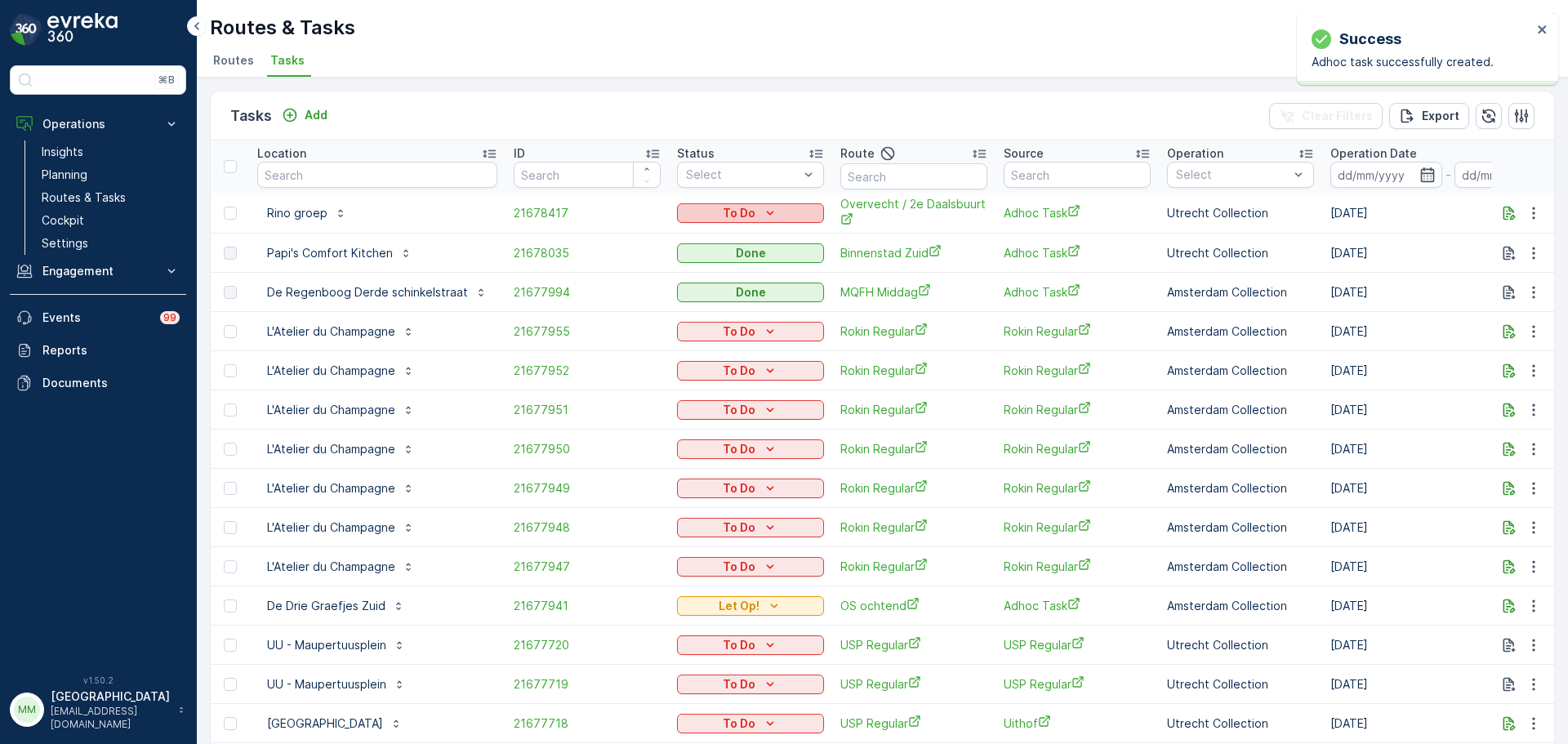
click at [762, 215] on icon "To Do" at bounding box center [770, 213] width 17 height 17
click at [711, 286] on span "Let Op!" at bounding box center [701, 283] width 41 height 17
click at [946, 176] on input "text" at bounding box center [913, 176] width 147 height 26
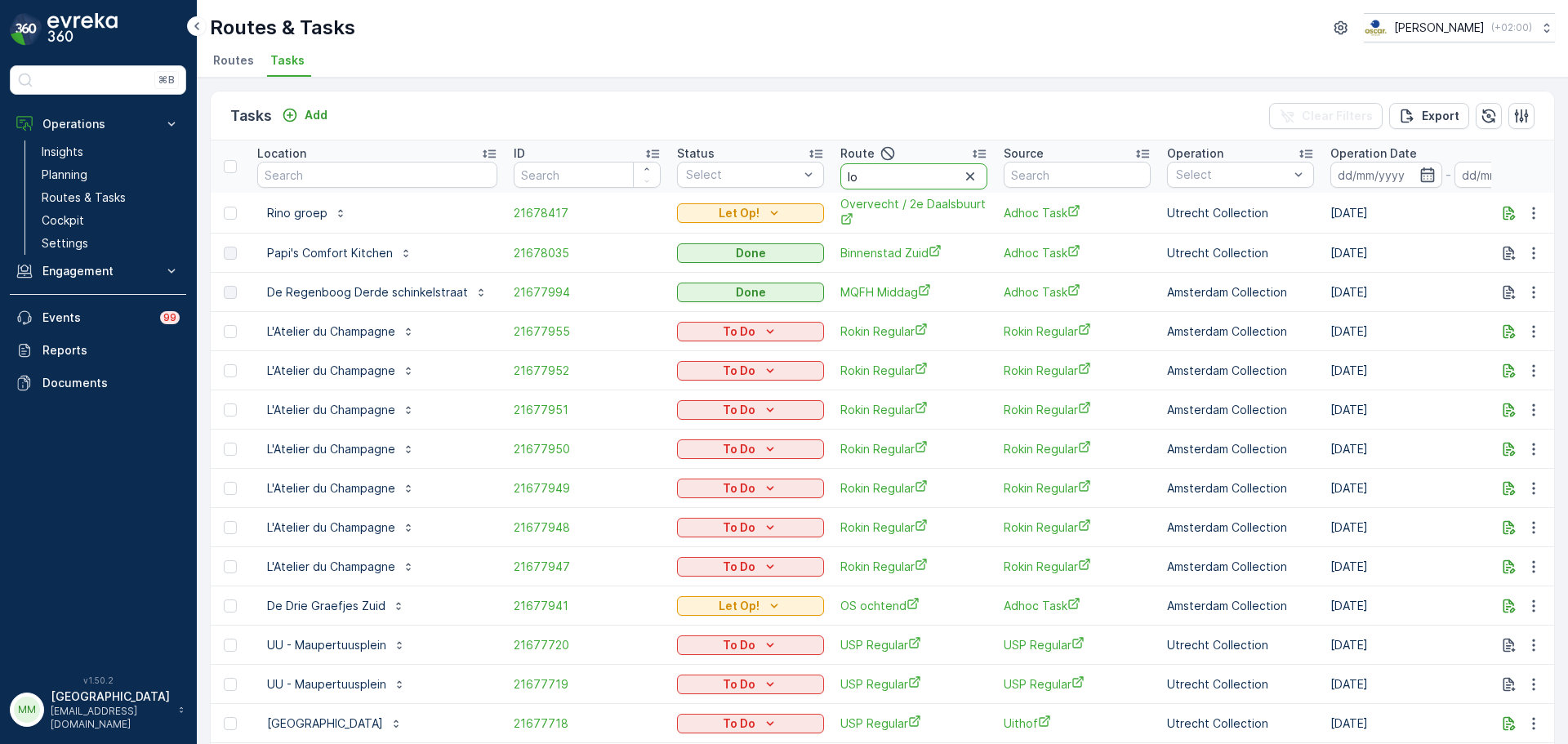
type input "lom"
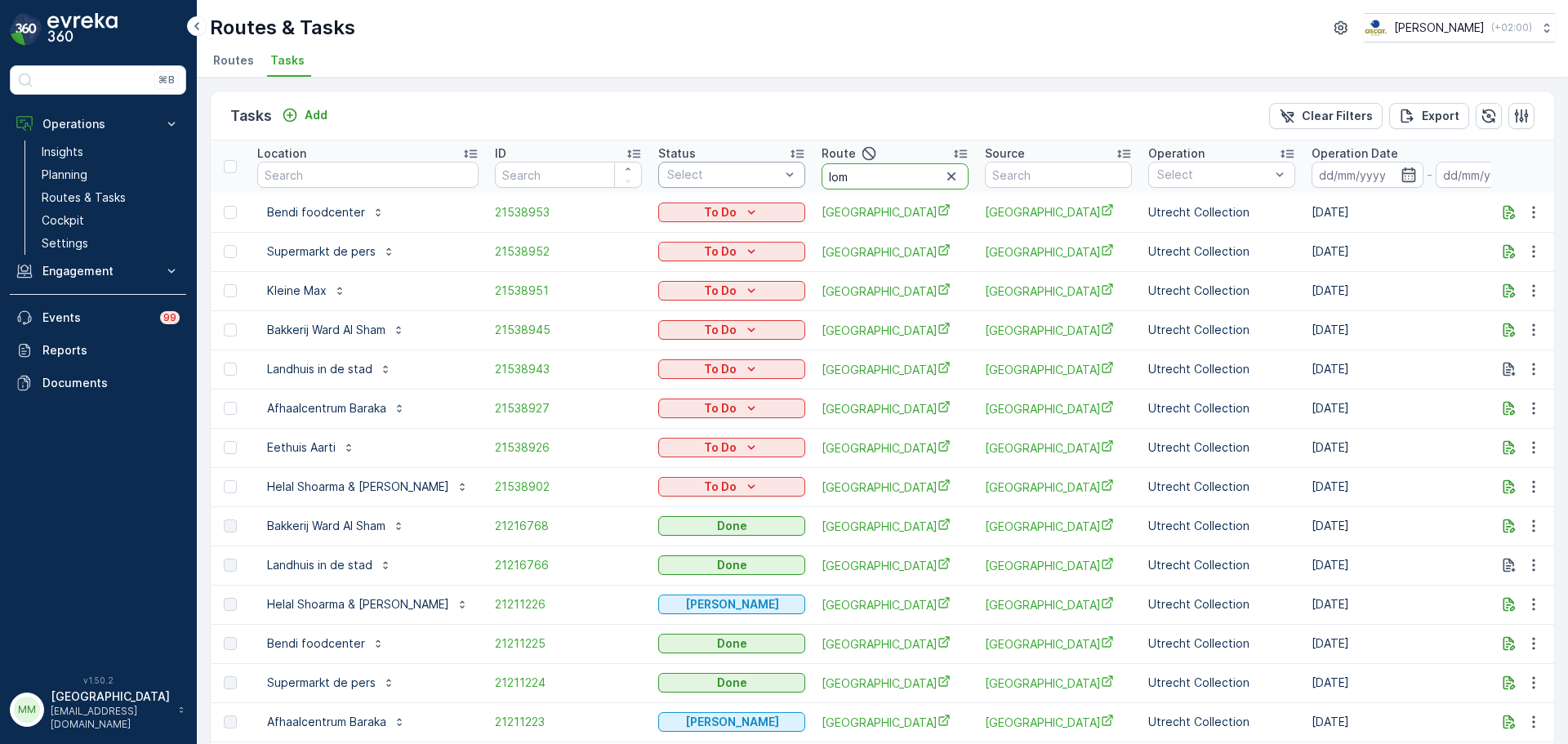
drag, startPoint x: 845, startPoint y: 173, endPoint x: 673, endPoint y: 176, distance: 172.0
click at [673, 176] on tr "Location ID Status Select Route lom Source Operation Select Operation Date - Du…" at bounding box center [1507, 167] width 2594 height 53
type input "binenn"
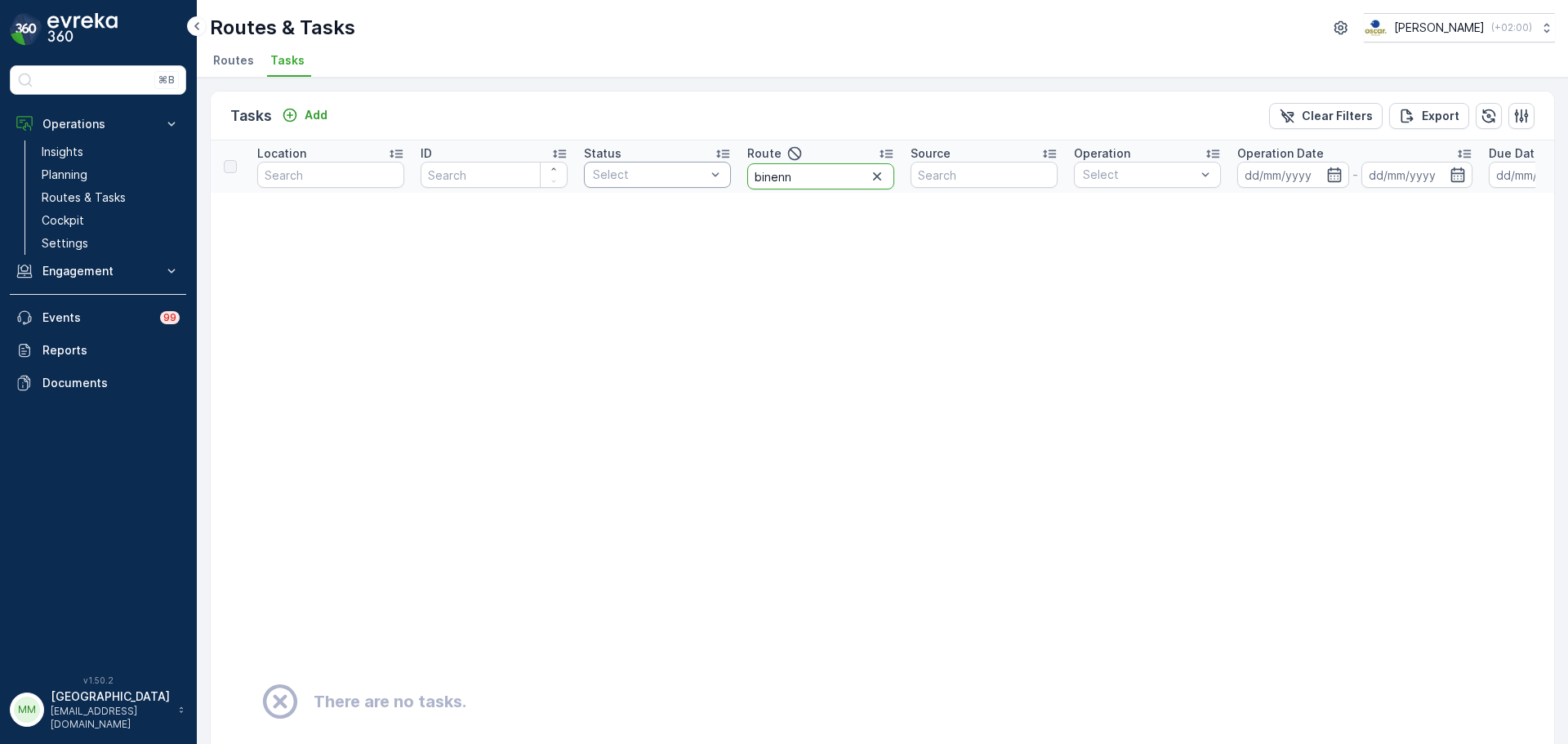
drag, startPoint x: 822, startPoint y: 178, endPoint x: 689, endPoint y: 167, distance: 133.5
click at [689, 168] on tr "Location ID Status Select Route binenn Source Operation Select Operation Date -…" at bounding box center [1433, 167] width 2446 height 53
type input "binnen"
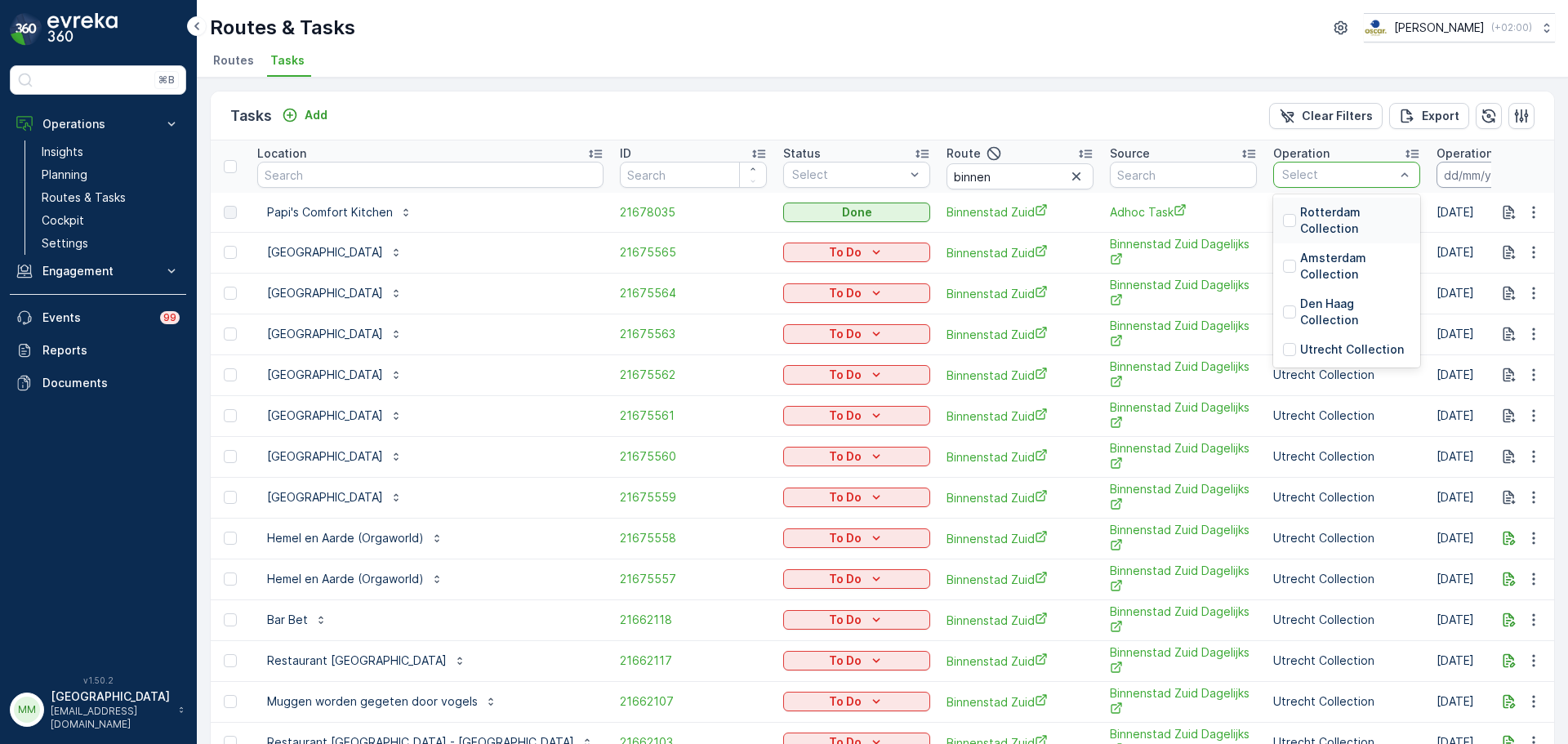
click at [1437, 180] on input at bounding box center [1492, 174] width 112 height 26
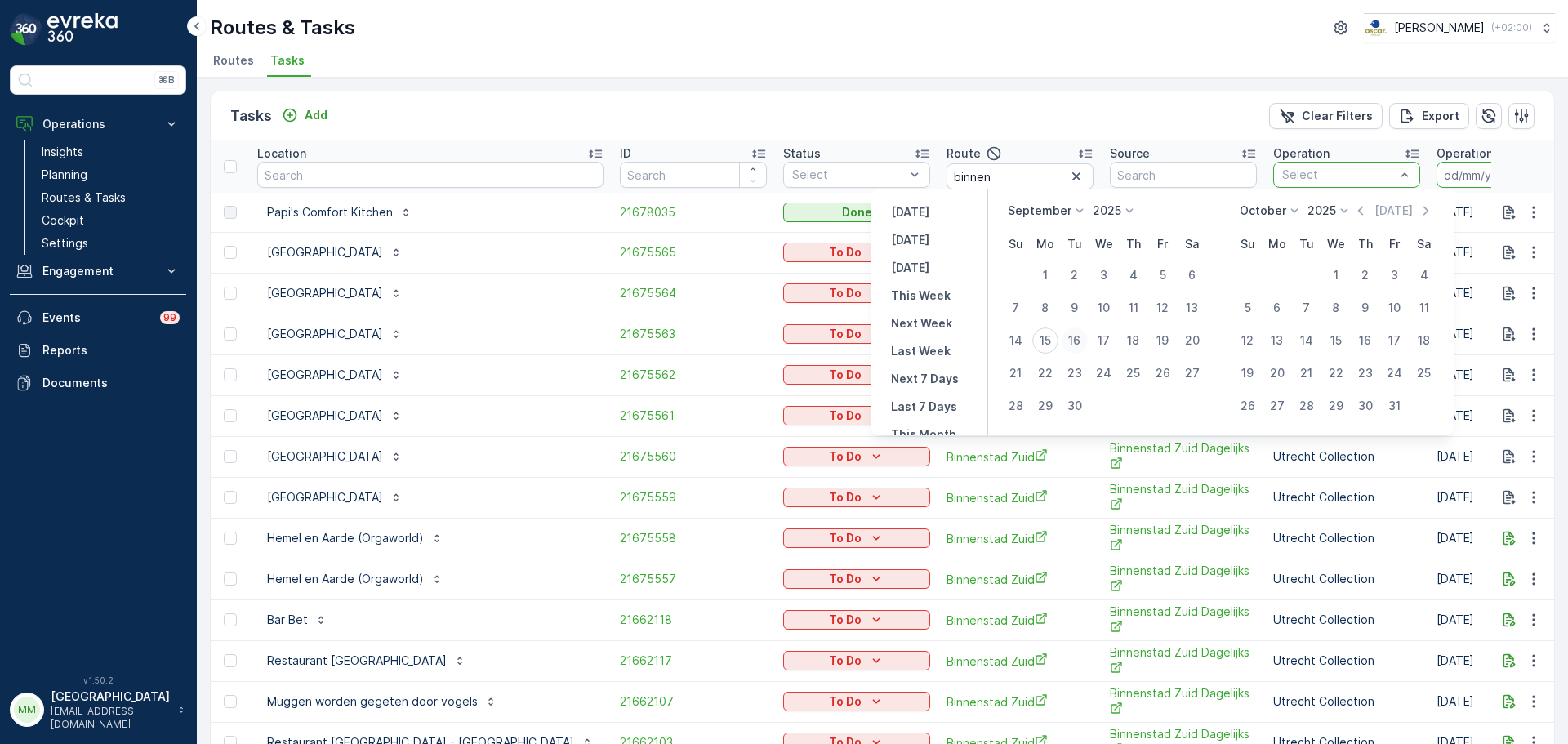
click at [1068, 339] on div "16" at bounding box center [1075, 340] width 26 height 26
type input "[DATE]"
click at [1068, 339] on div "16" at bounding box center [1075, 340] width 26 height 26
type input "[DATE]"
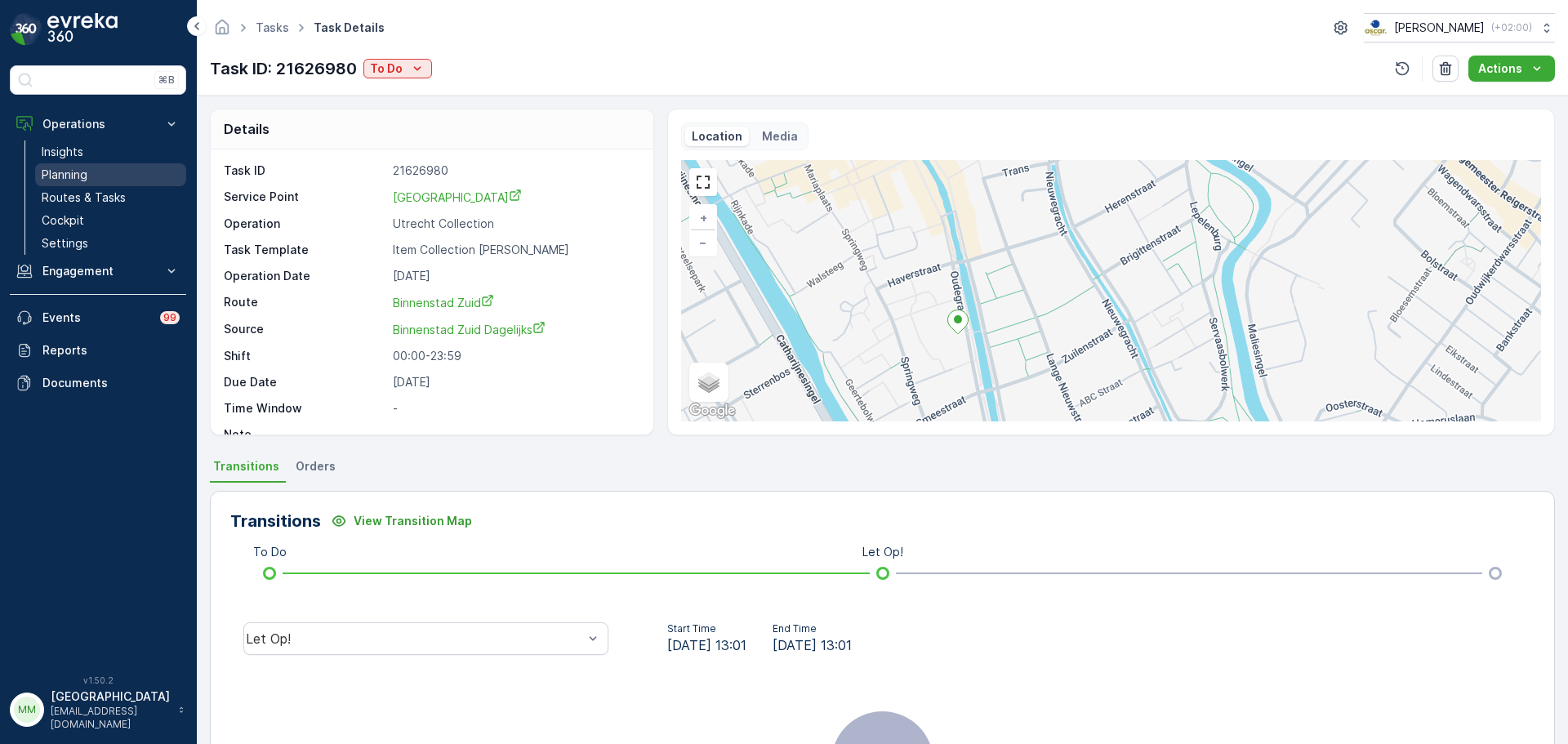
click at [111, 176] on link "Planning" at bounding box center [110, 174] width 151 height 22
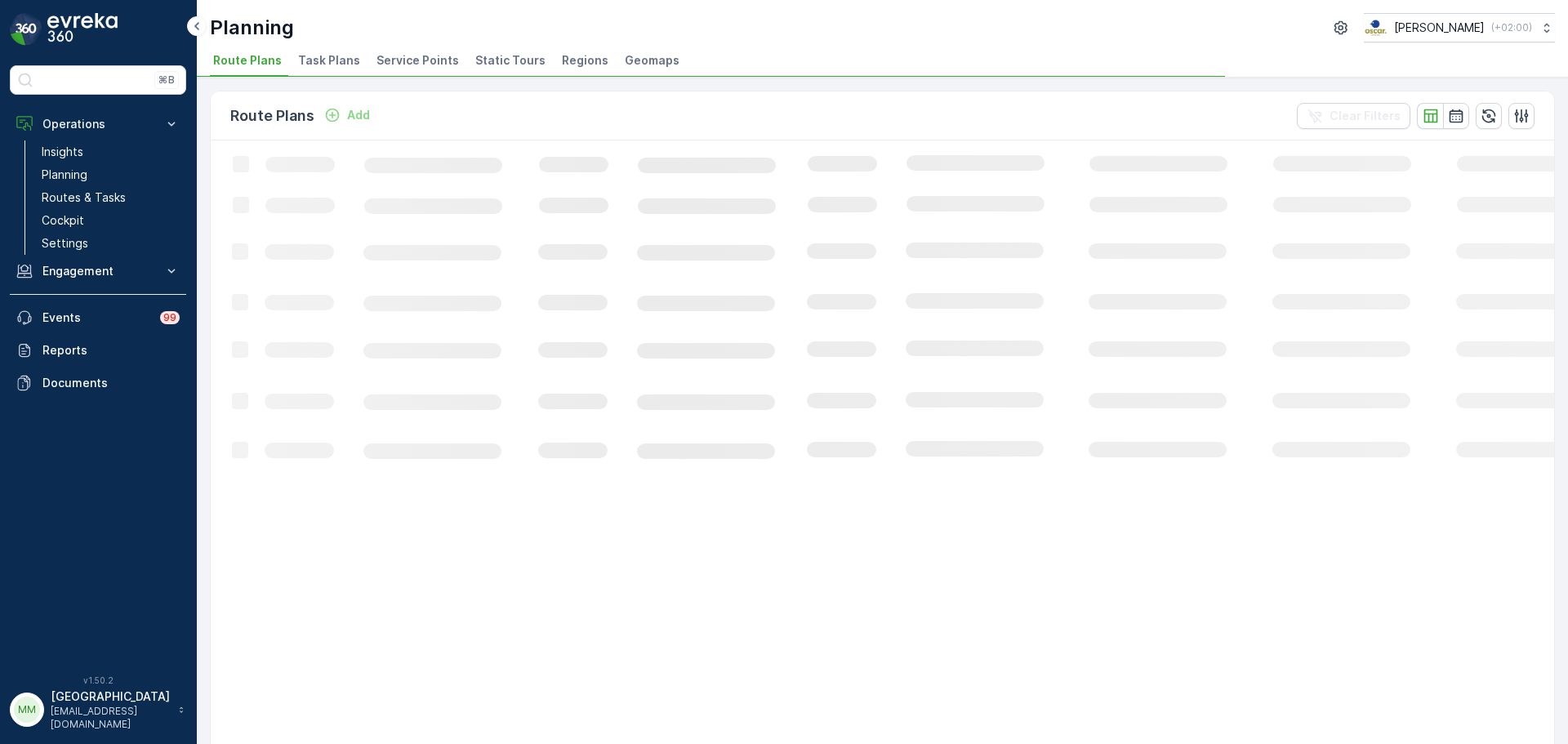
click at [340, 57] on span "Task Plans" at bounding box center [329, 60] width 62 height 17
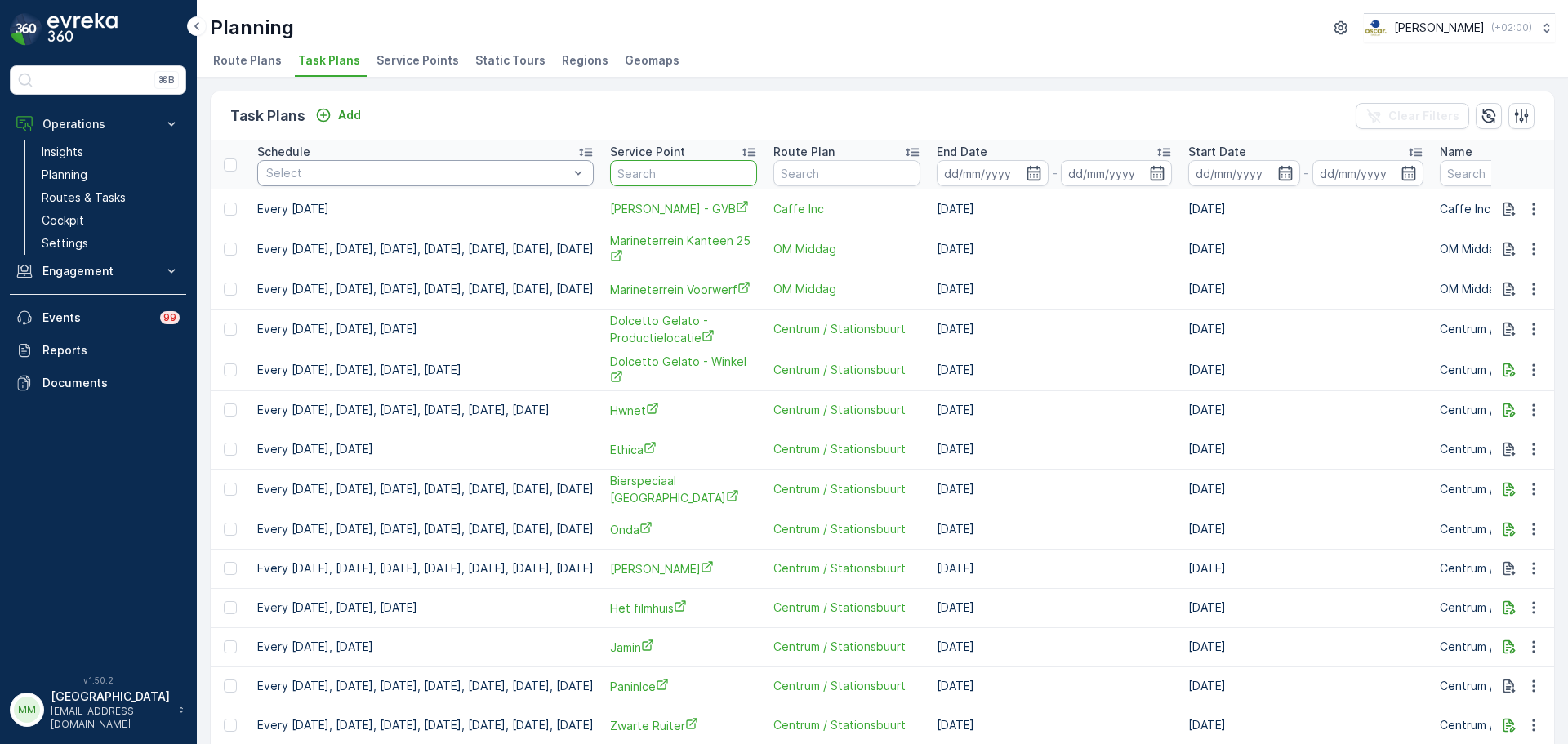
click at [757, 174] on input "text" at bounding box center [683, 172] width 147 height 26
type input "bijnkershoek"
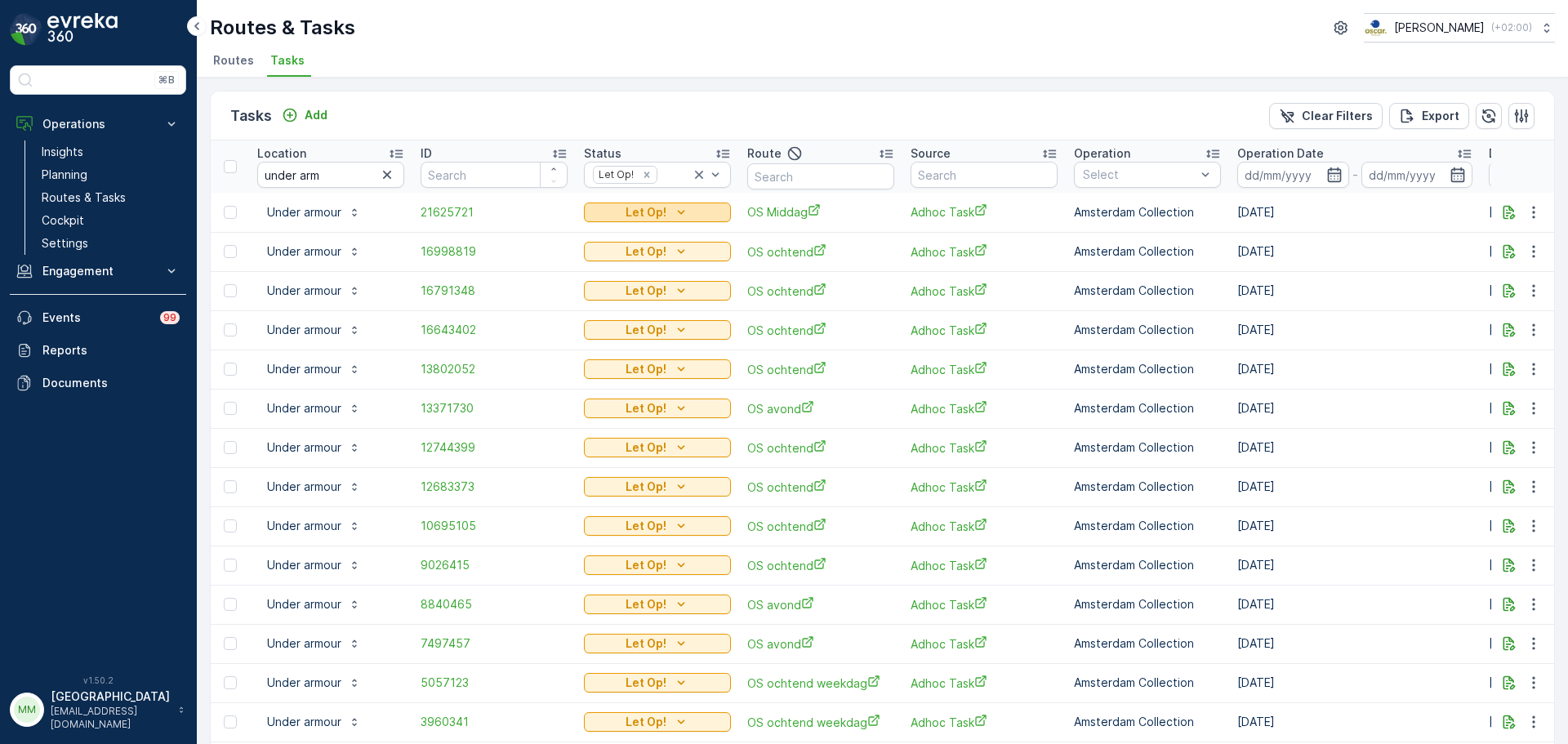
click at [652, 221] on button "Let Op!" at bounding box center [657, 212] width 147 height 19
click at [650, 268] on div "Done" at bounding box center [638, 259] width 104 height 22
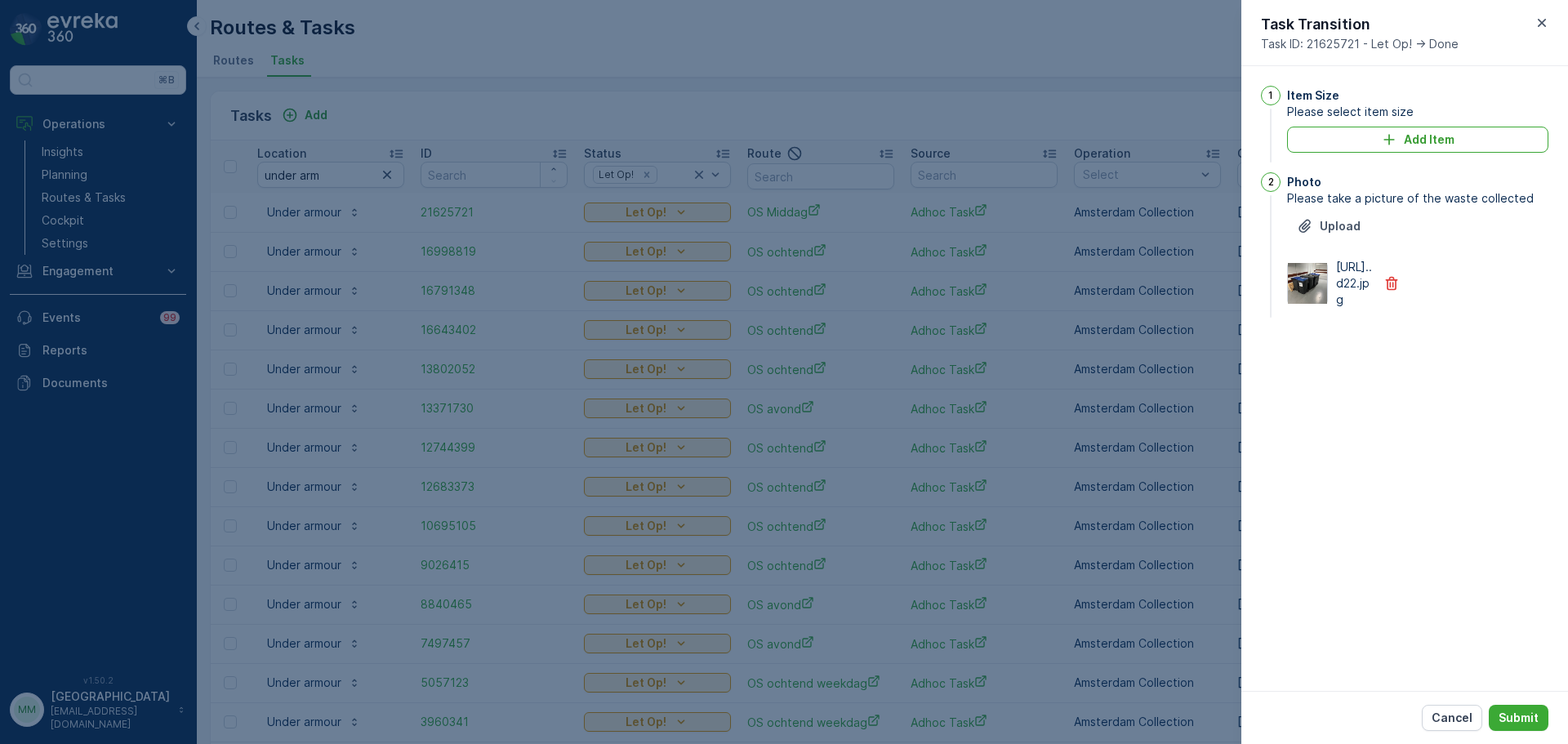
click at [1302, 304] on img at bounding box center [1307, 283] width 39 height 41
click at [1513, 726] on button "Submit" at bounding box center [1517, 718] width 59 height 26
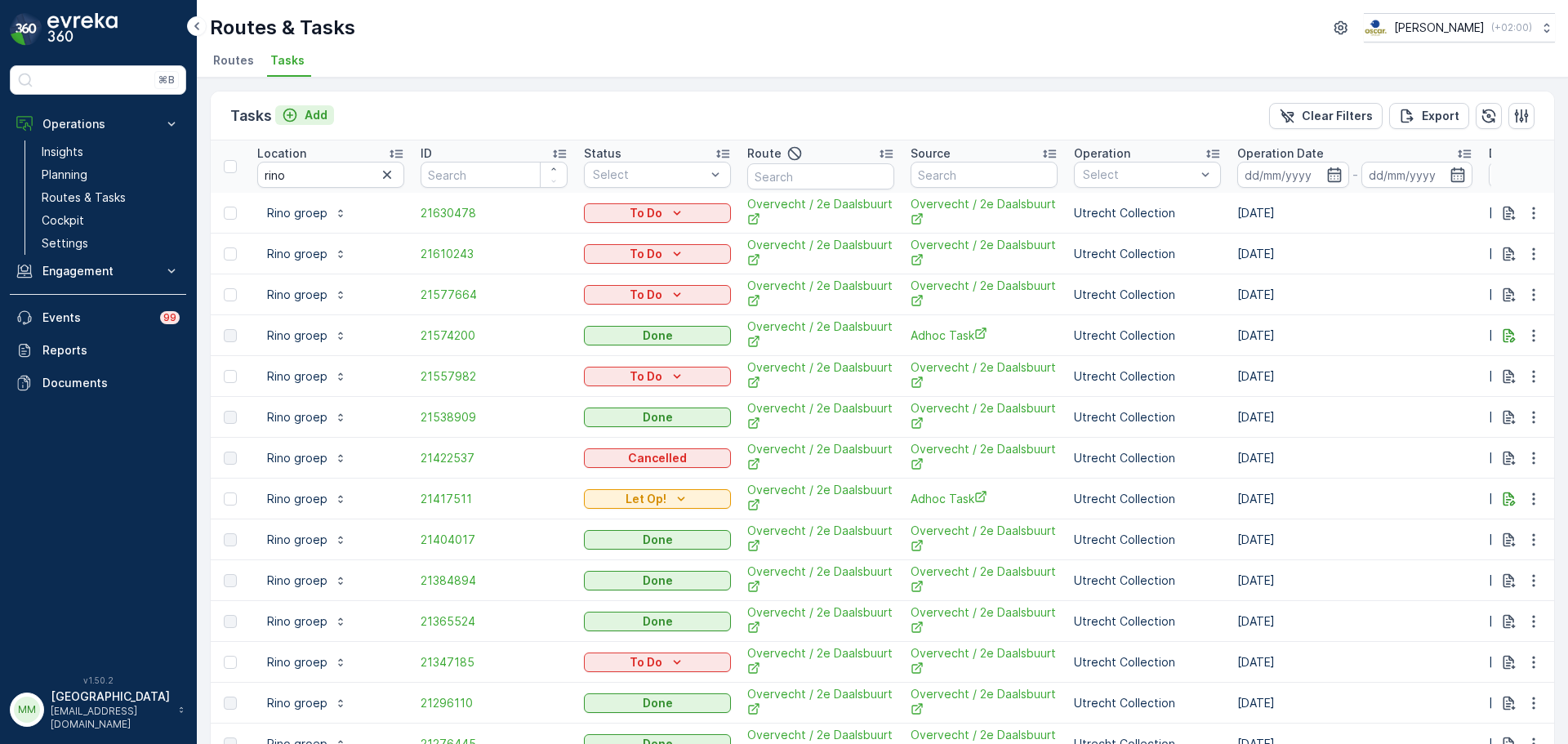
click at [320, 114] on p "Add" at bounding box center [315, 115] width 22 height 17
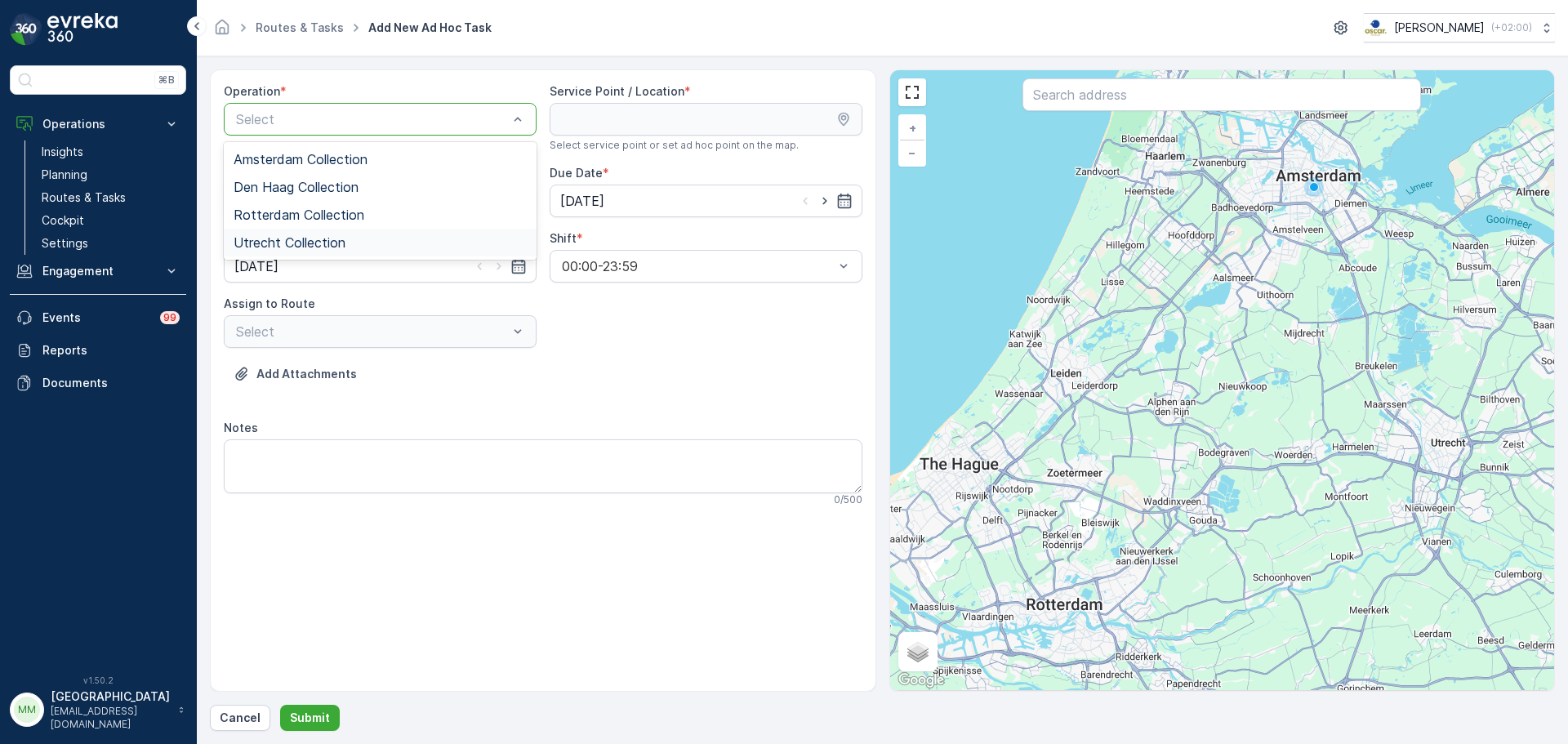
click at [297, 242] on span "Utrecht Collection" at bounding box center [289, 242] width 112 height 15
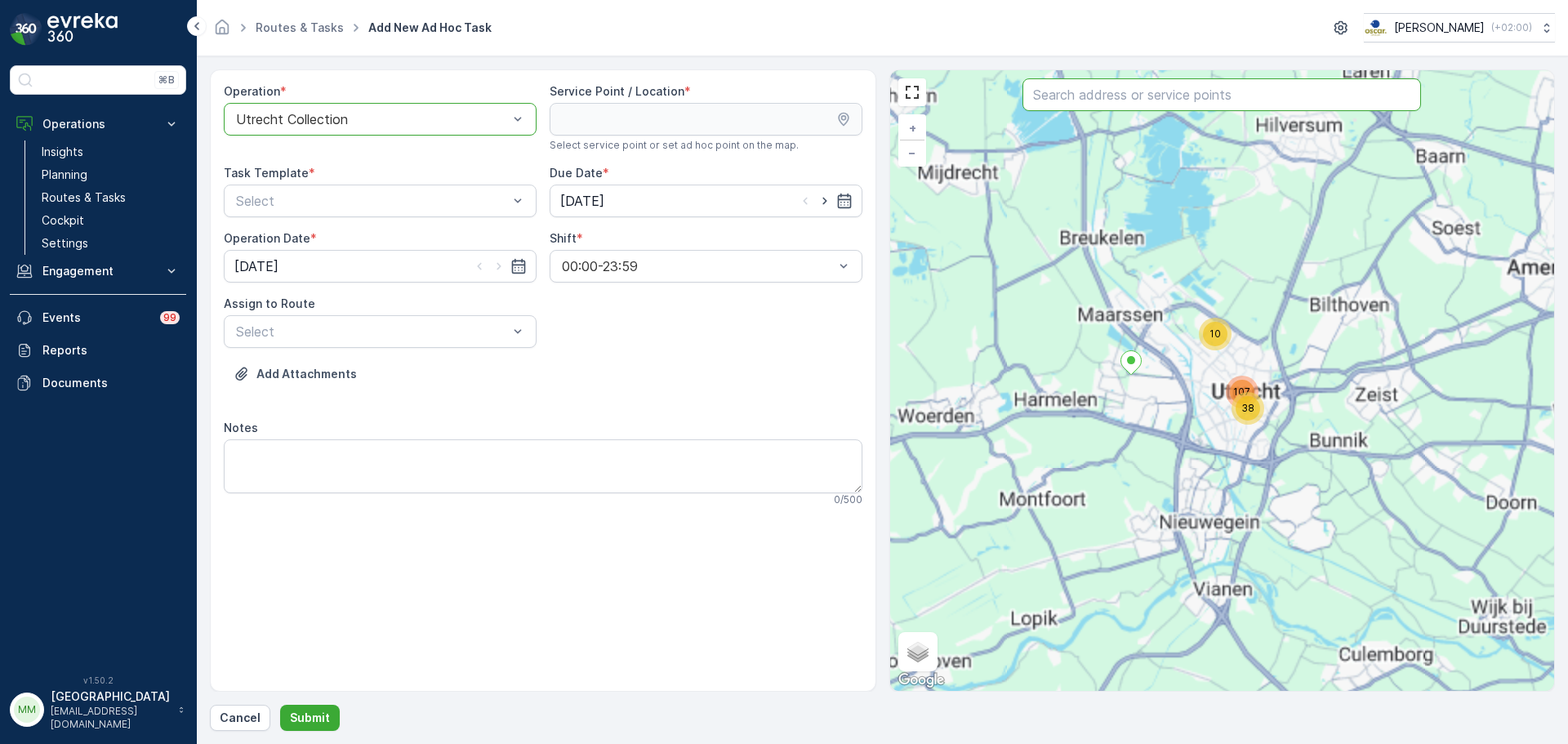
click at [1073, 109] on input "text" at bounding box center [1221, 95] width 398 height 33
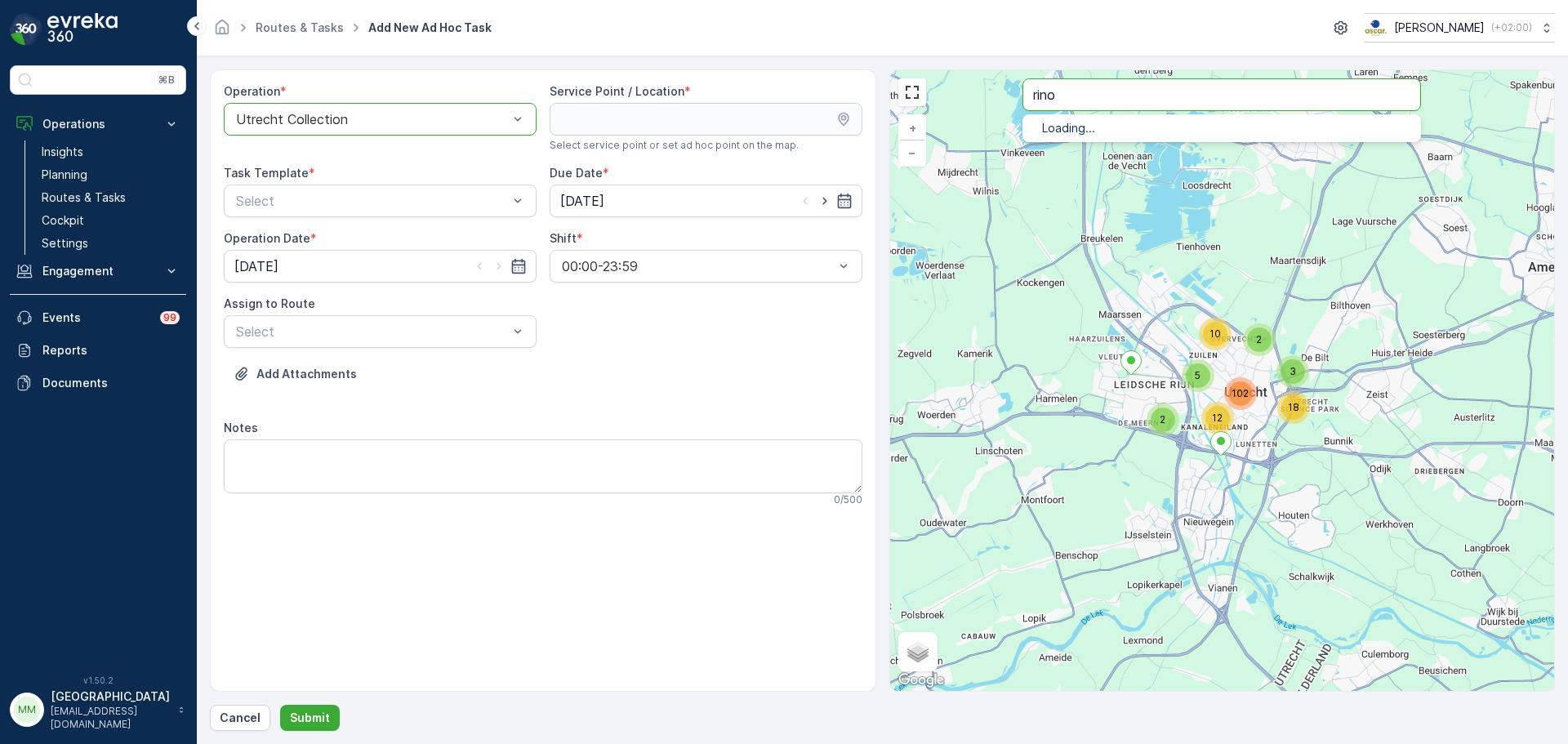
type input "rino"
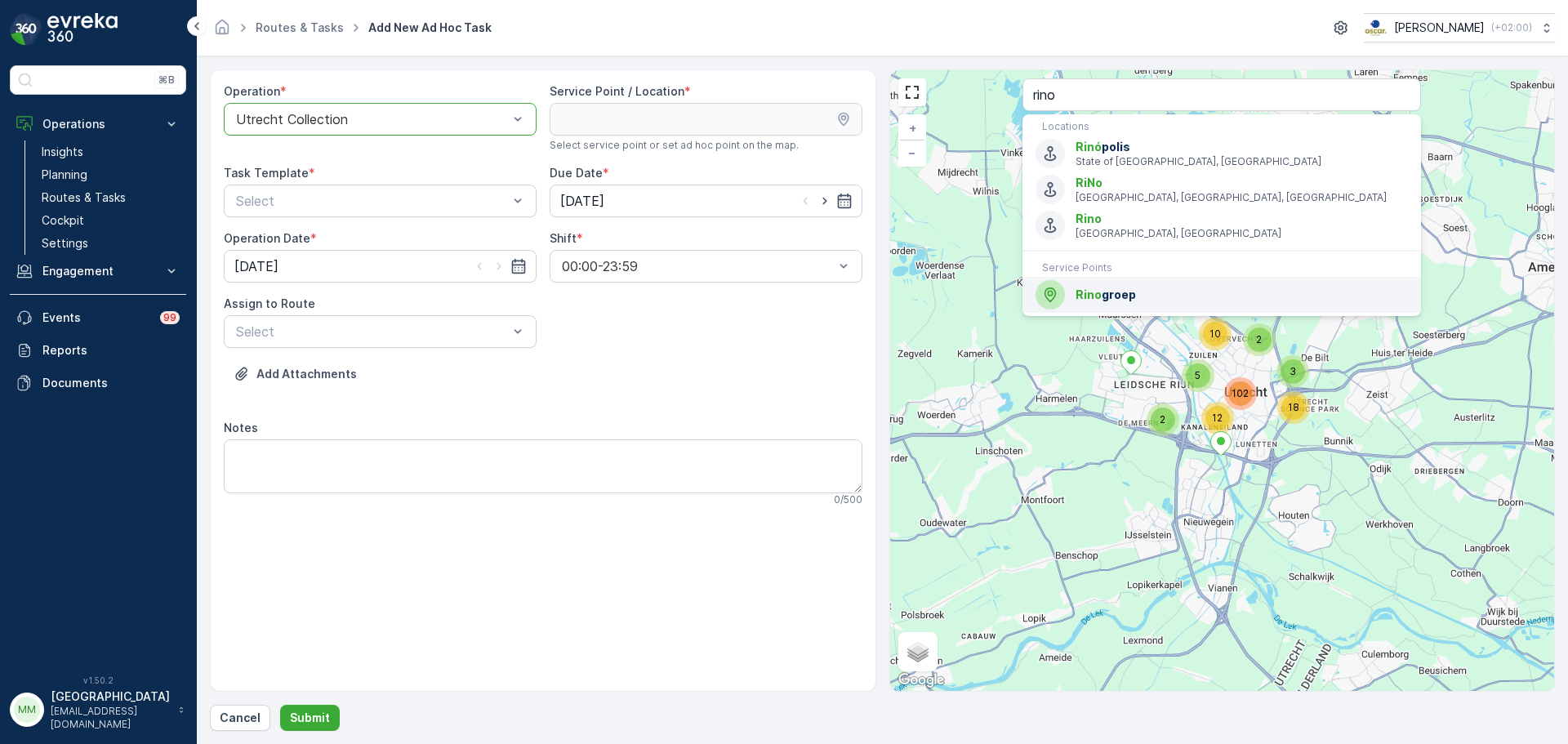
drag, startPoint x: 1079, startPoint y: 307, endPoint x: 976, endPoint y: 306, distance: 103.0
click at [1080, 307] on div "Rino groep" at bounding box center [1222, 295] width 373 height 29
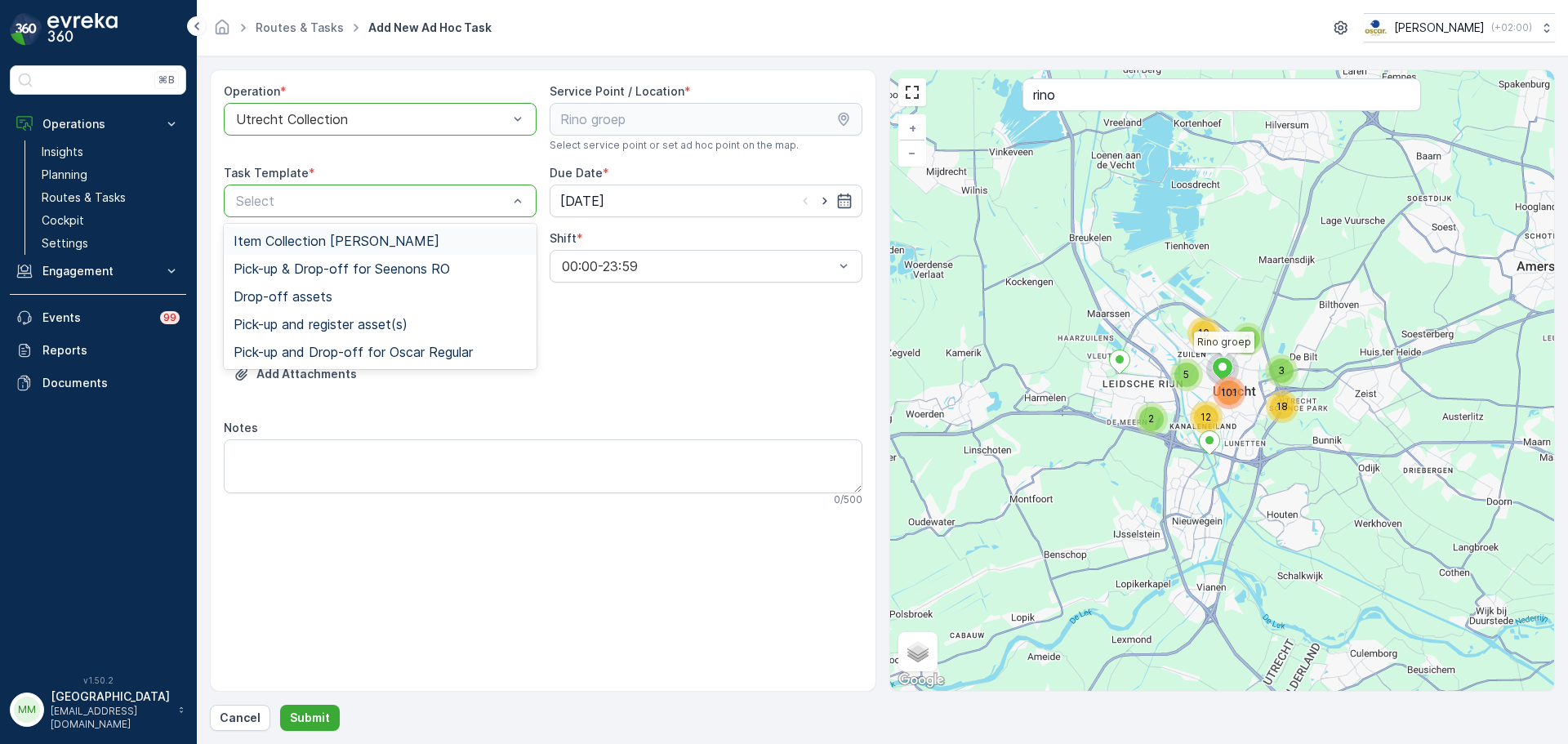
click at [311, 215] on div "Select" at bounding box center [380, 202] width 312 height 33
click at [305, 241] on span "Item Collection [PERSON_NAME]" at bounding box center [336, 241] width 205 height 15
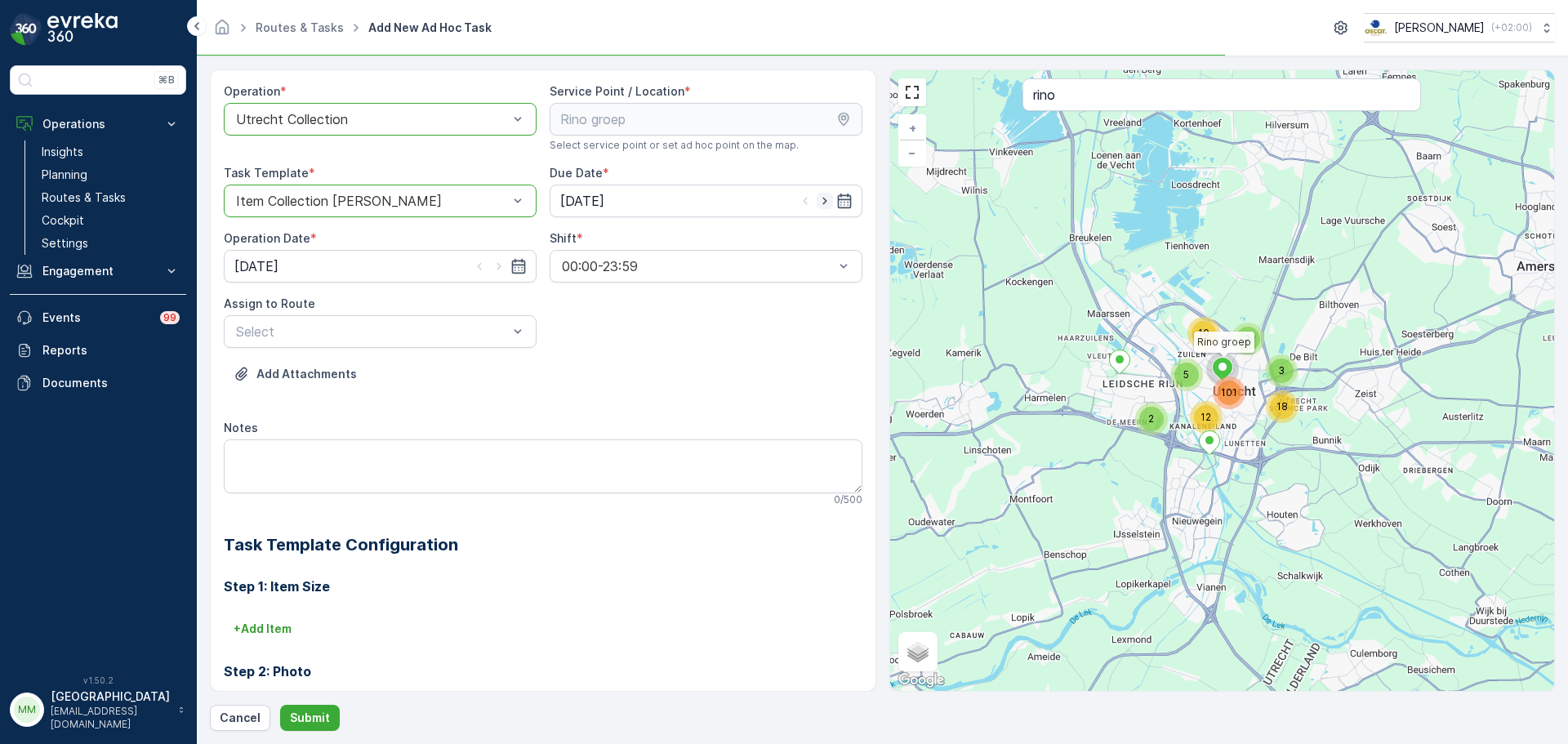
click at [817, 203] on icon "button" at bounding box center [824, 201] width 17 height 17
type input "[DATE]"
click at [499, 265] on icon "button" at bounding box center [498, 266] width 17 height 17
type input "[DATE]"
click at [820, 200] on icon "button" at bounding box center [824, 201] width 17 height 17
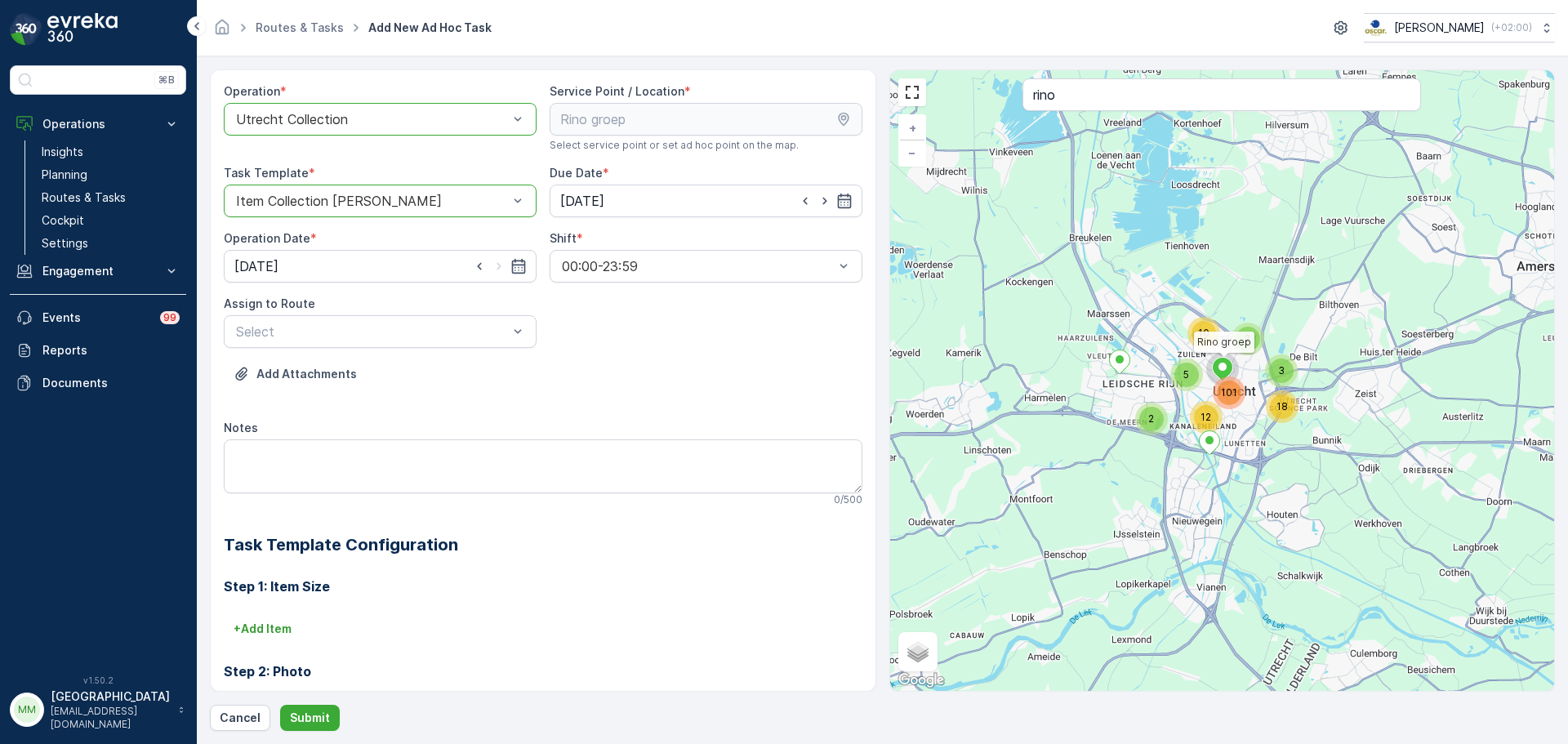
type input "[DATE]"
click at [496, 267] on icon "button" at bounding box center [498, 266] width 17 height 17
type input "[DATE]"
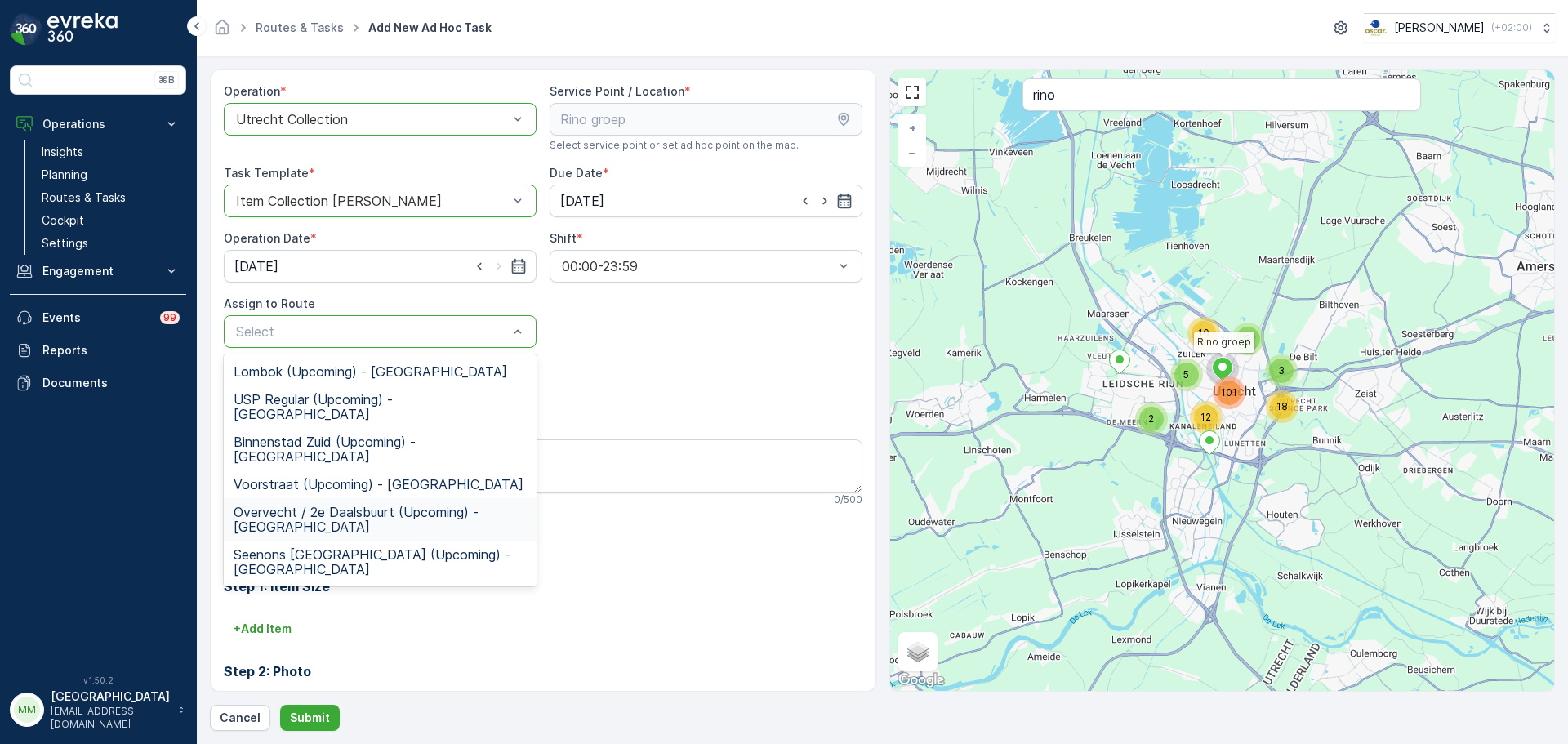
click at [361, 504] on span "Overvecht / 2e Daalsbuurt (Upcoming) - Utrecht" at bounding box center [380, 519] width 293 height 29
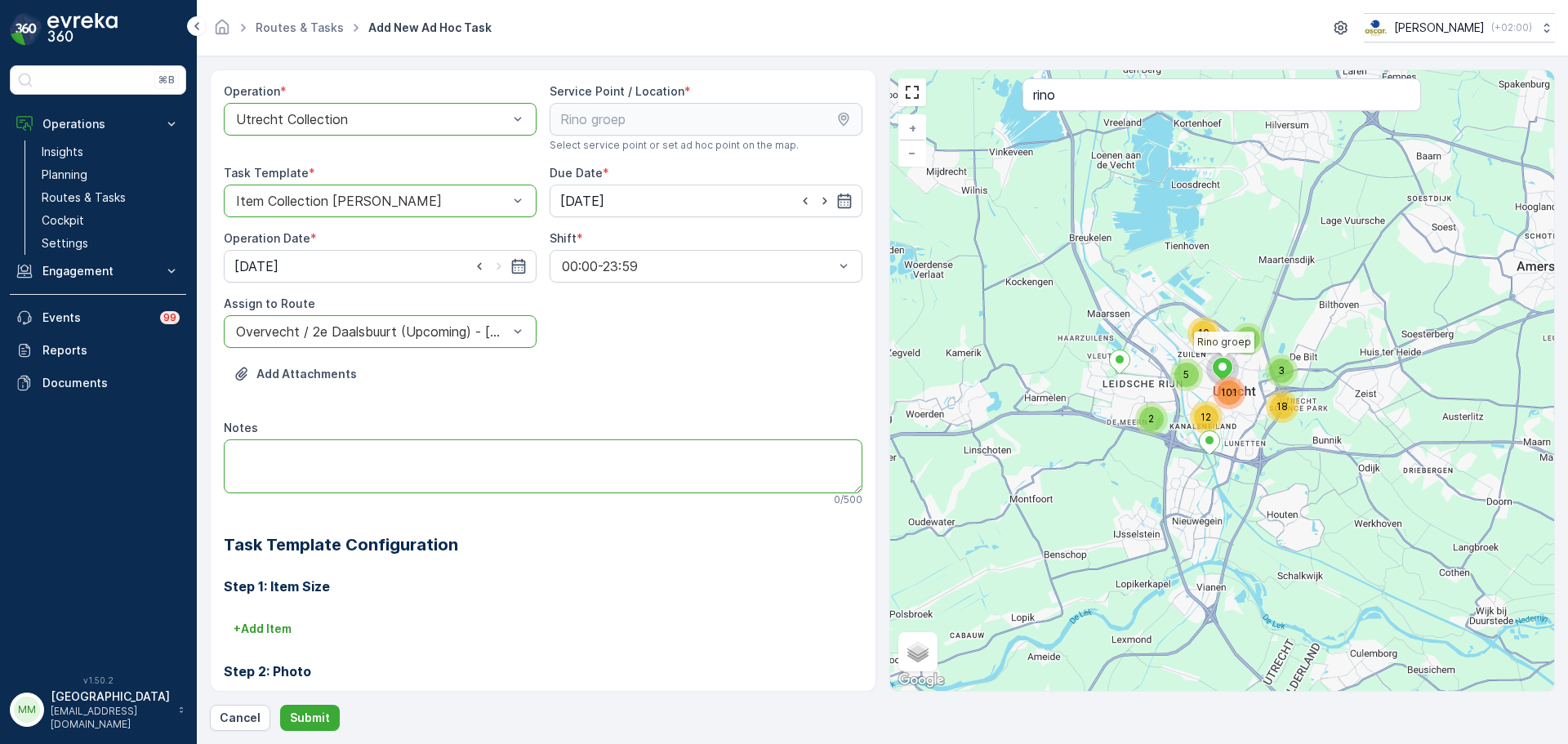
click at [385, 470] on textarea "Notes" at bounding box center [543, 465] width 638 height 54
type textarea "g"
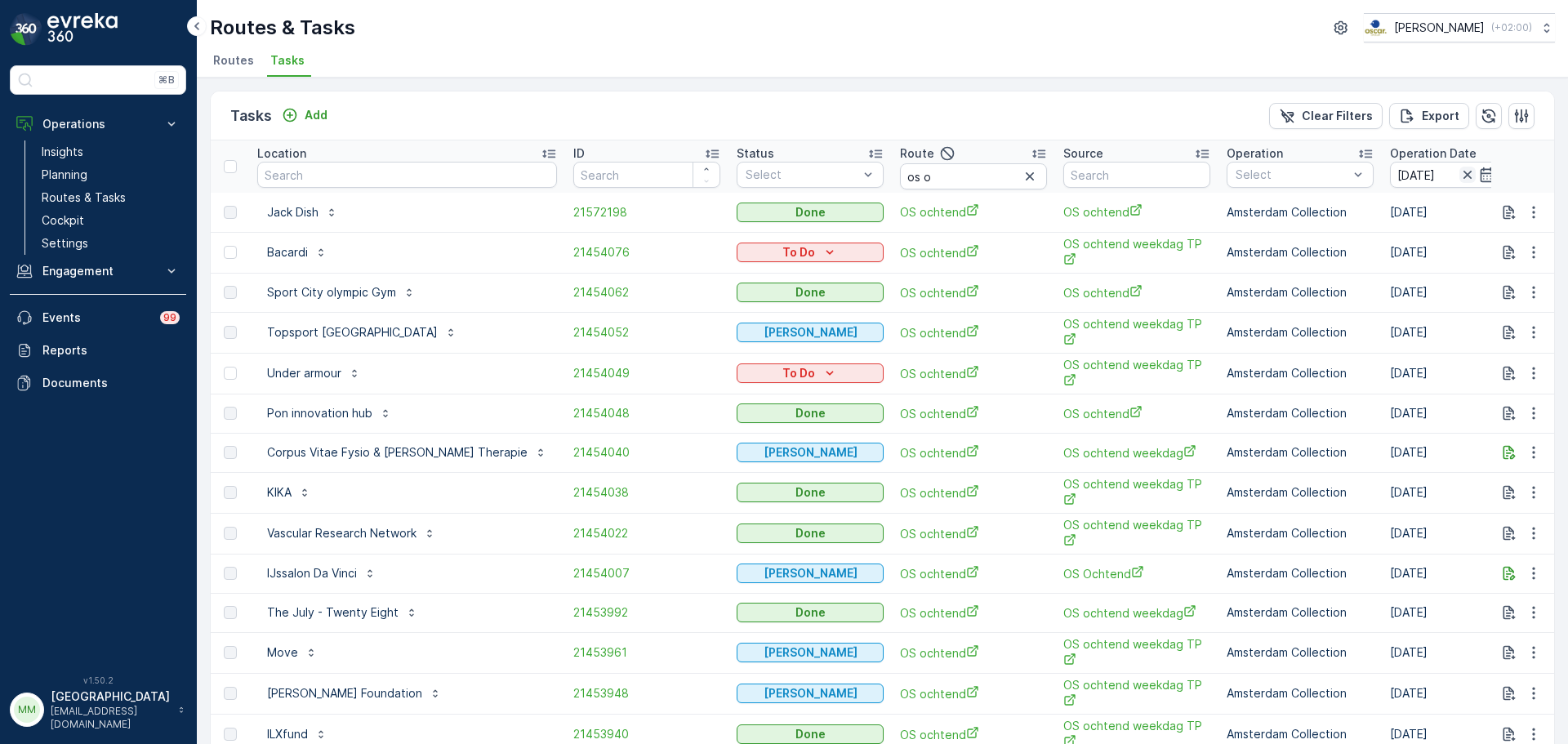
click at [1459, 175] on icon "button" at bounding box center [1467, 174] width 17 height 17
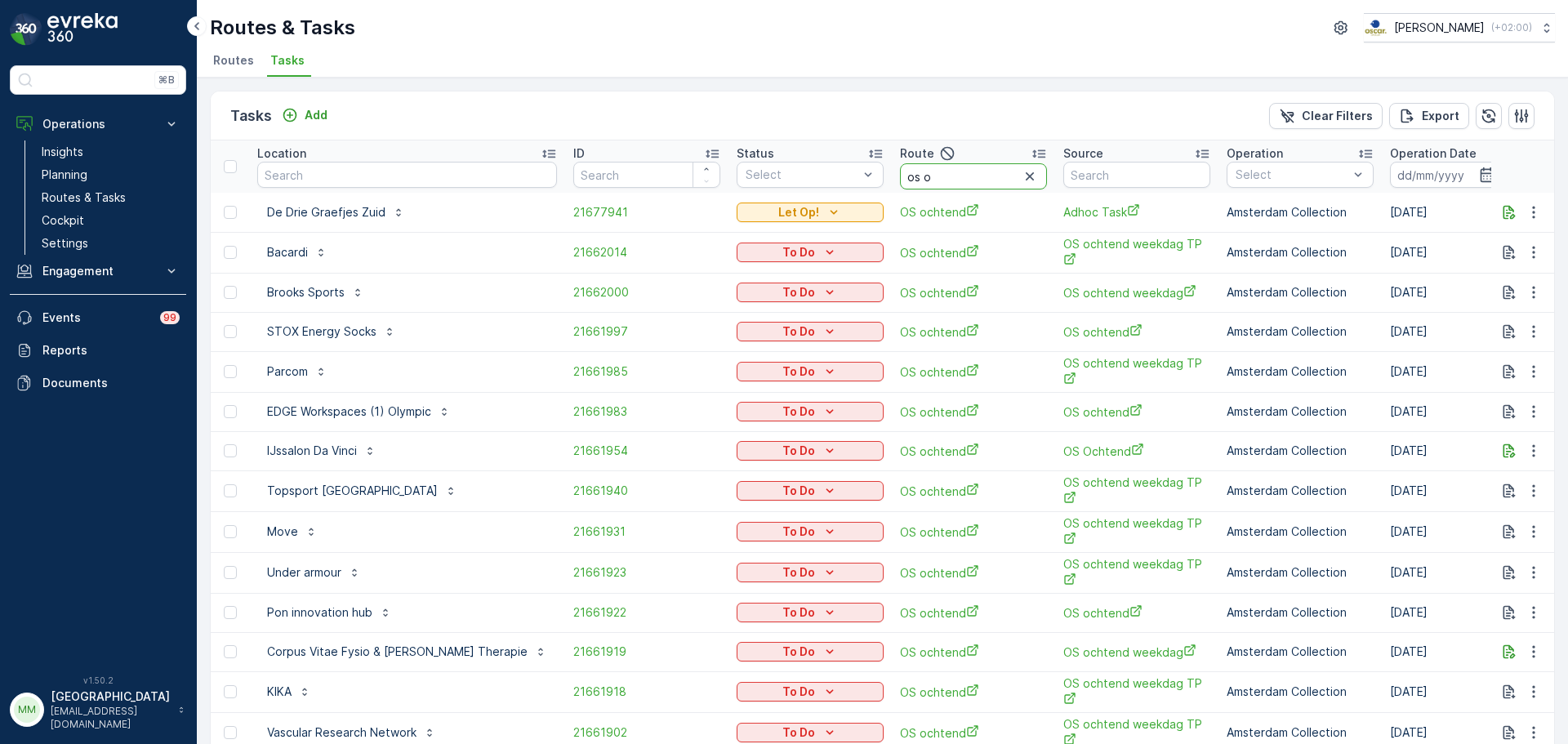
drag, startPoint x: 913, startPoint y: 184, endPoint x: 839, endPoint y: 170, distance: 75.3
click at [815, 184] on tr "Location ID Status Select Route os o Source Operation Select Operation Date - D…" at bounding box center [1546, 167] width 2672 height 53
type input "binnen"
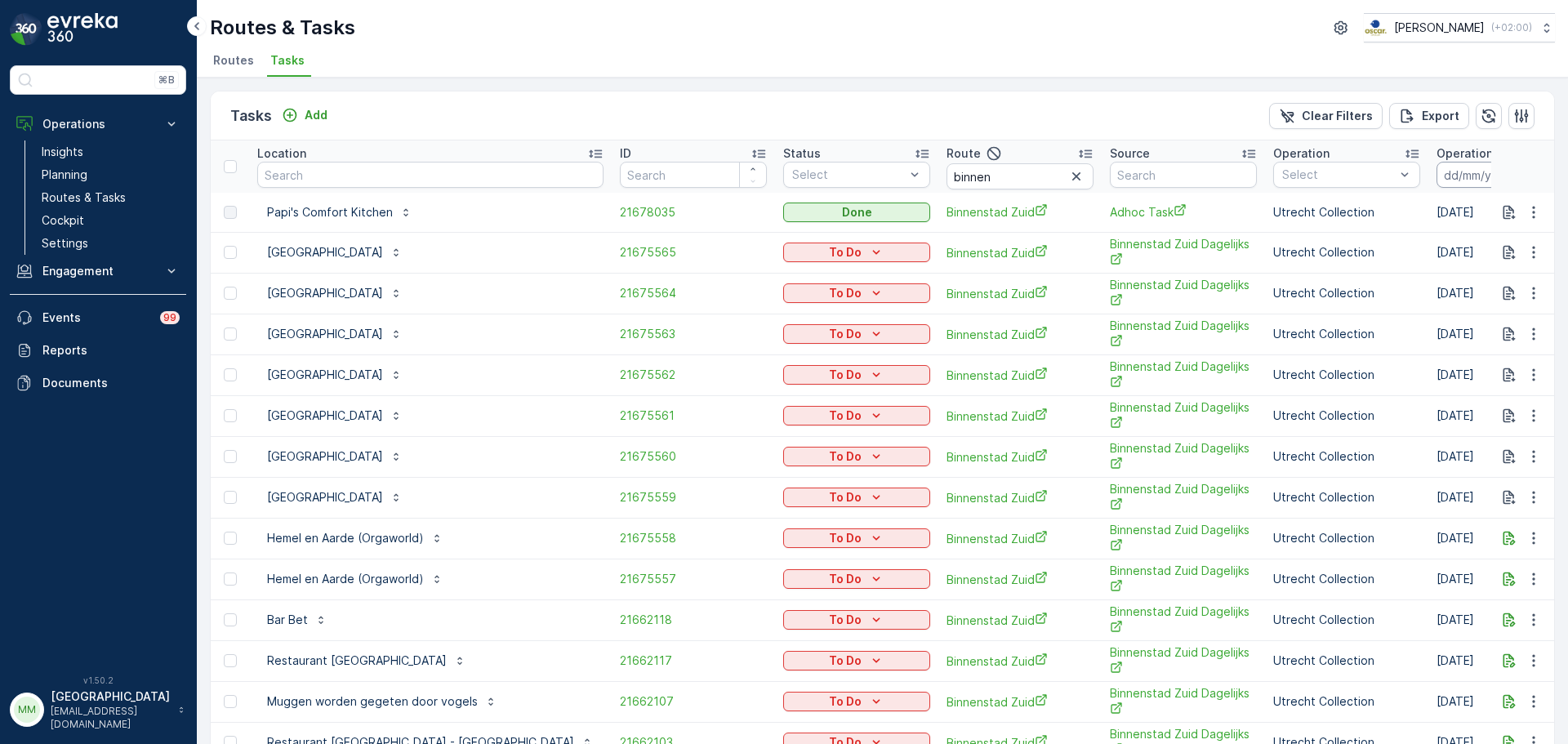
click at [1437, 173] on input at bounding box center [1492, 174] width 112 height 26
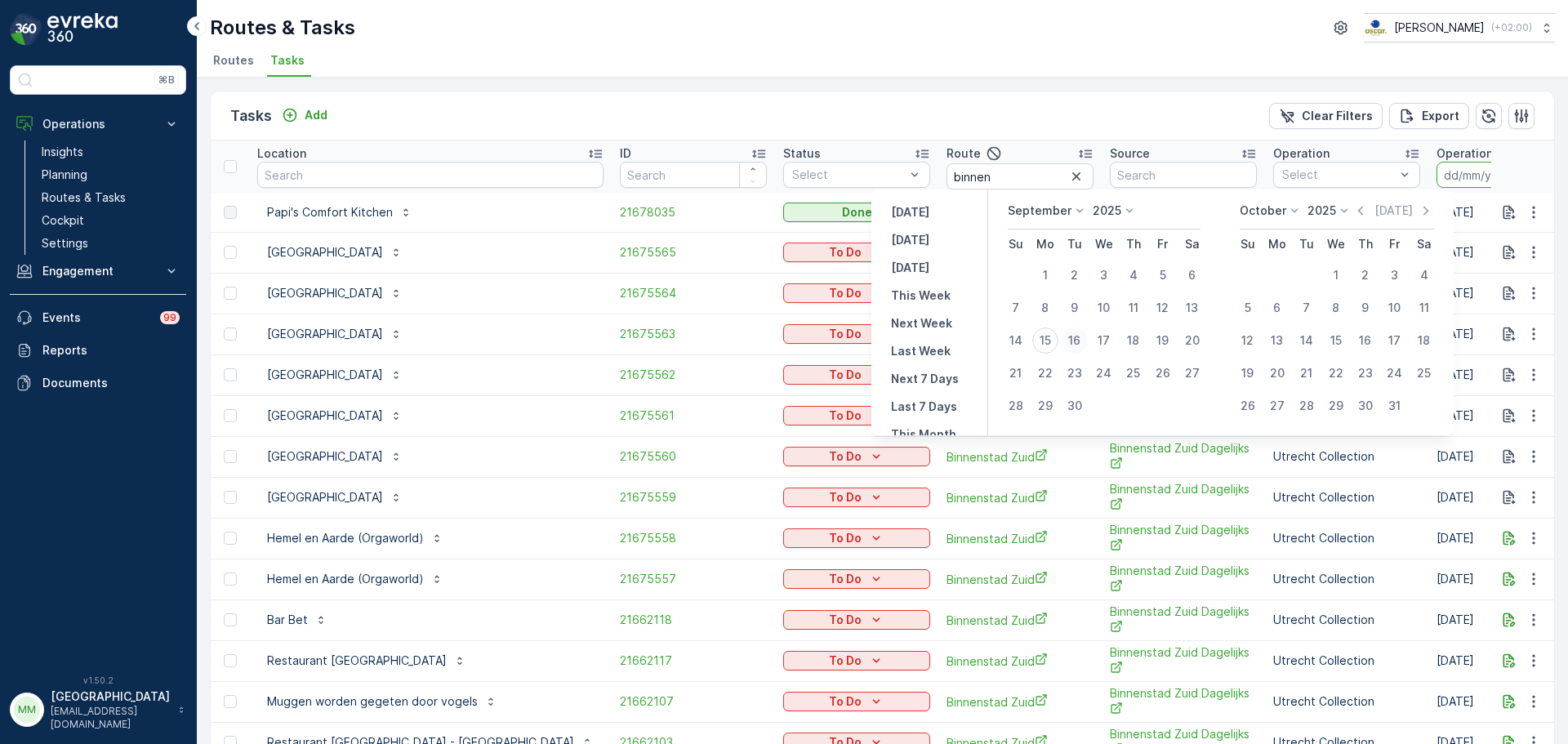
click at [1064, 340] on div "16" at bounding box center [1075, 340] width 26 height 26
type input "[DATE]"
click at [1064, 340] on div "16" at bounding box center [1075, 340] width 26 height 26
type input "[DATE]"
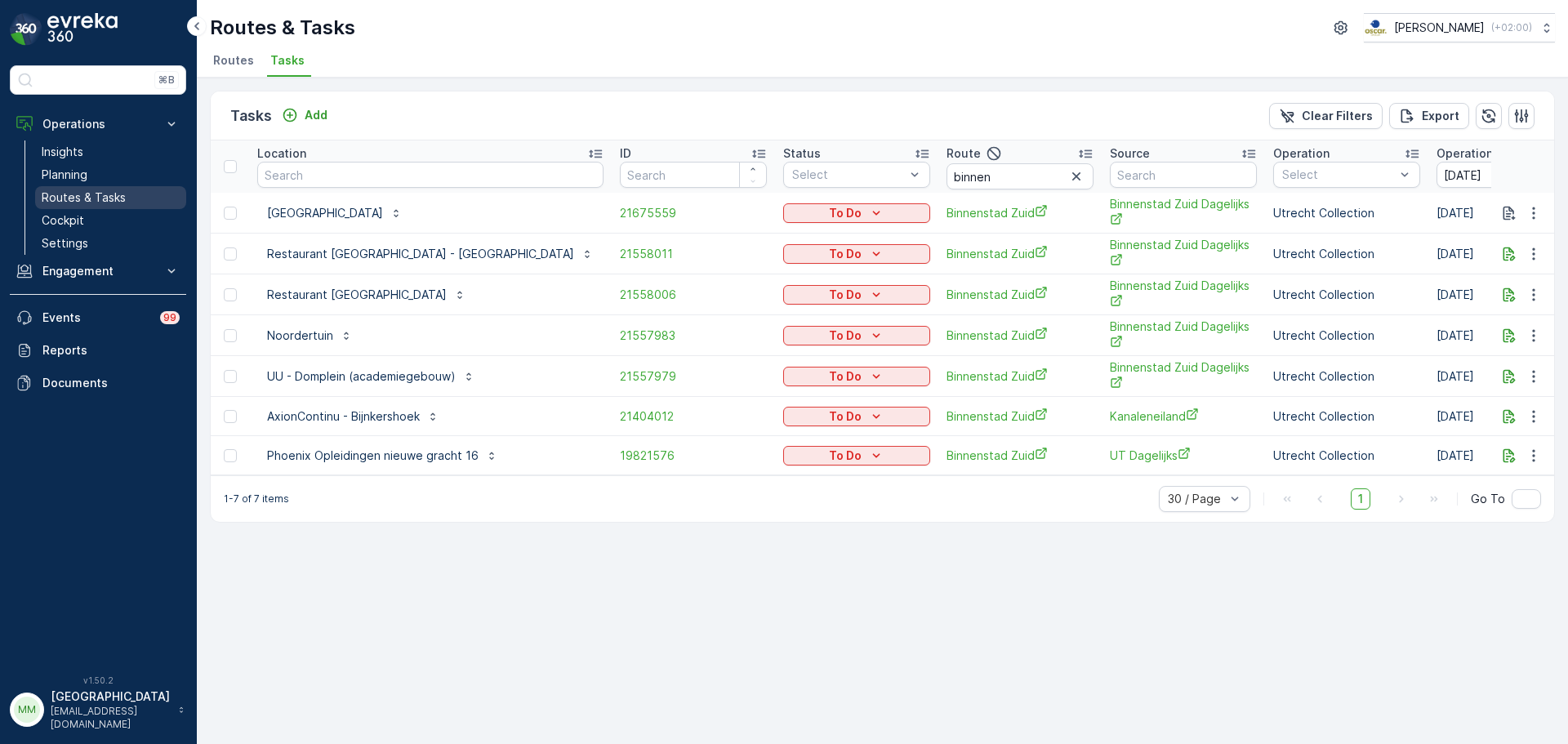
drag, startPoint x: 99, startPoint y: 197, endPoint x: 115, endPoint y: 194, distance: 16.3
click at [99, 197] on p "Routes & Tasks" at bounding box center [84, 198] width 84 height 17
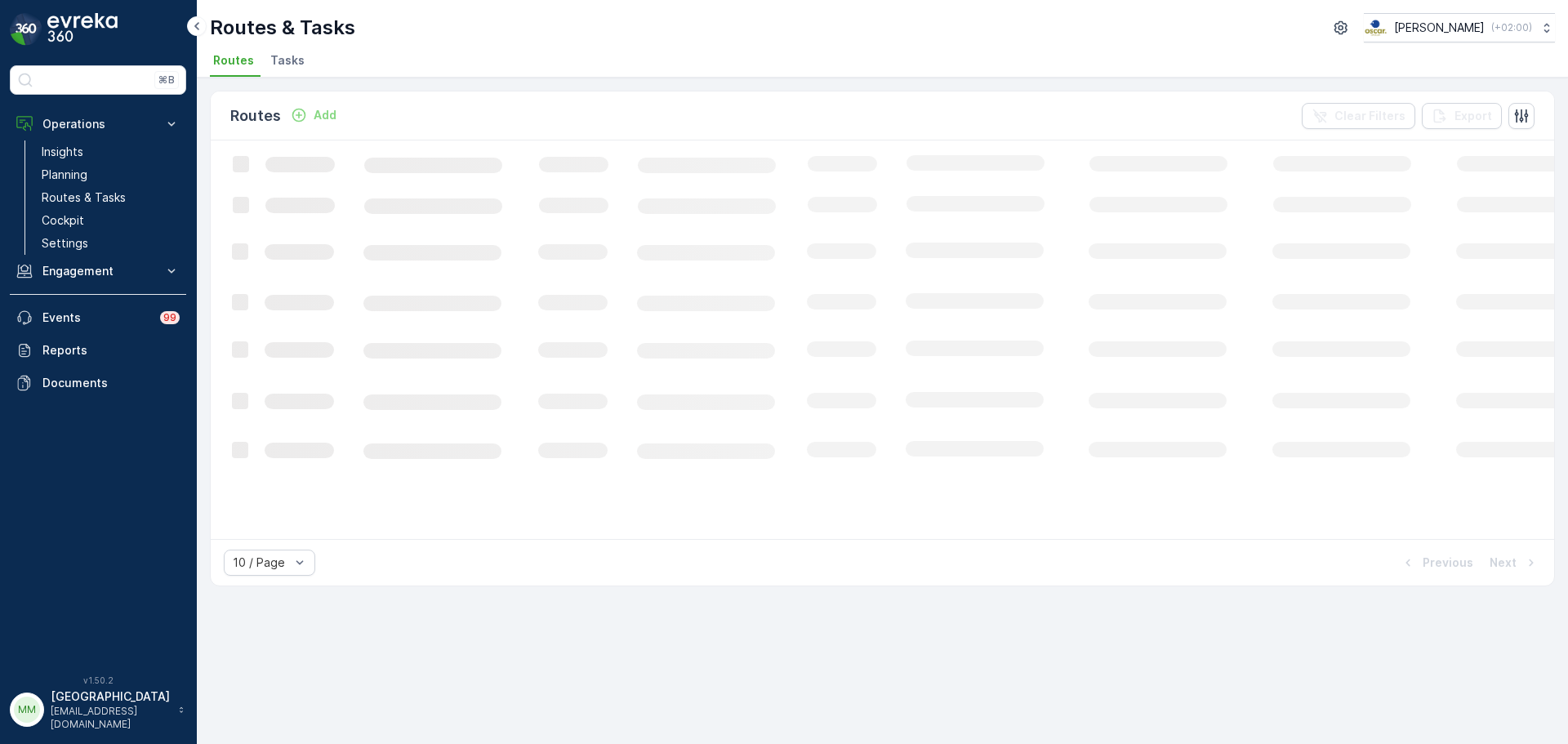
click at [280, 71] on li "Tasks" at bounding box center [288, 62] width 44 height 28
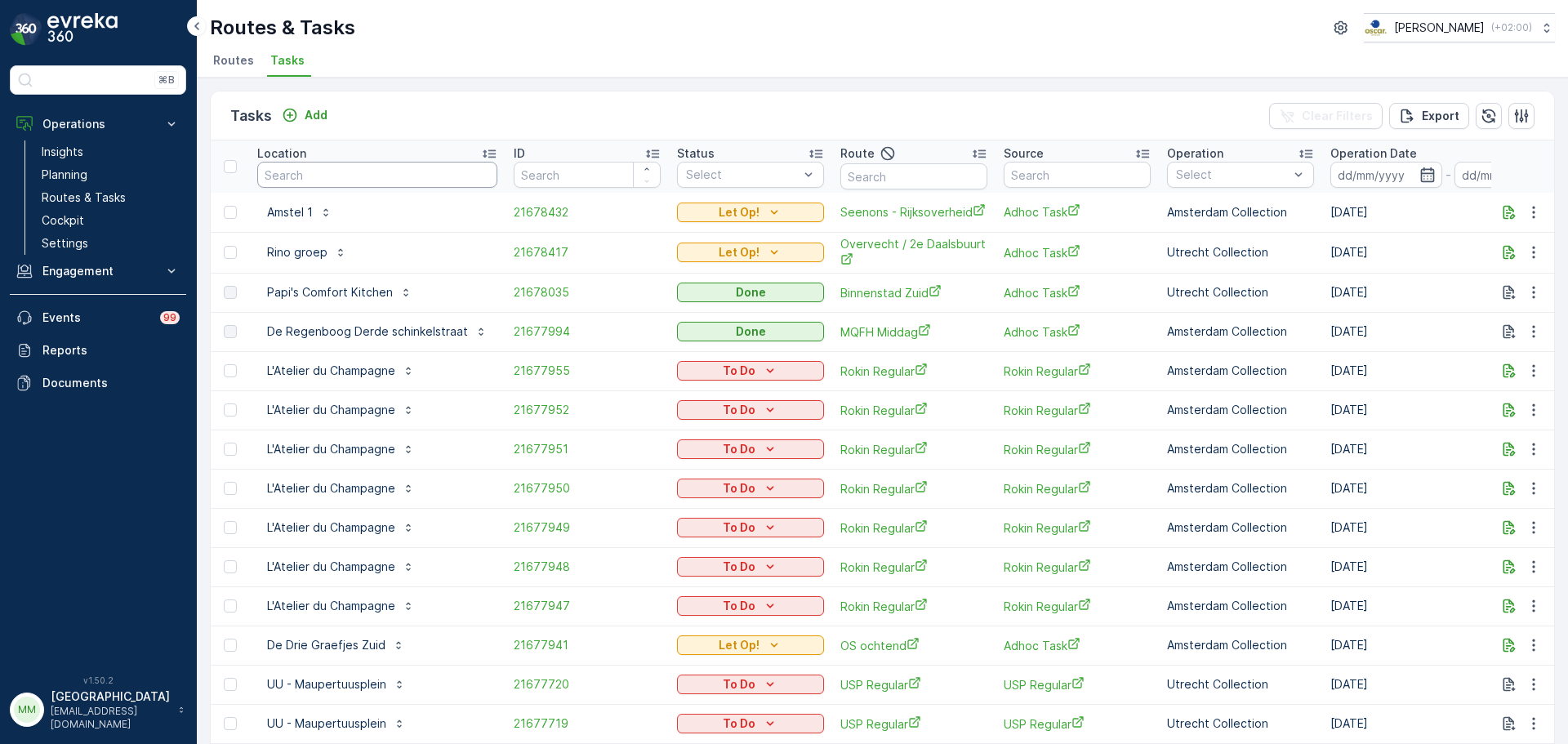
click at [351, 175] on input "text" at bounding box center [377, 174] width 240 height 26
type input "george"
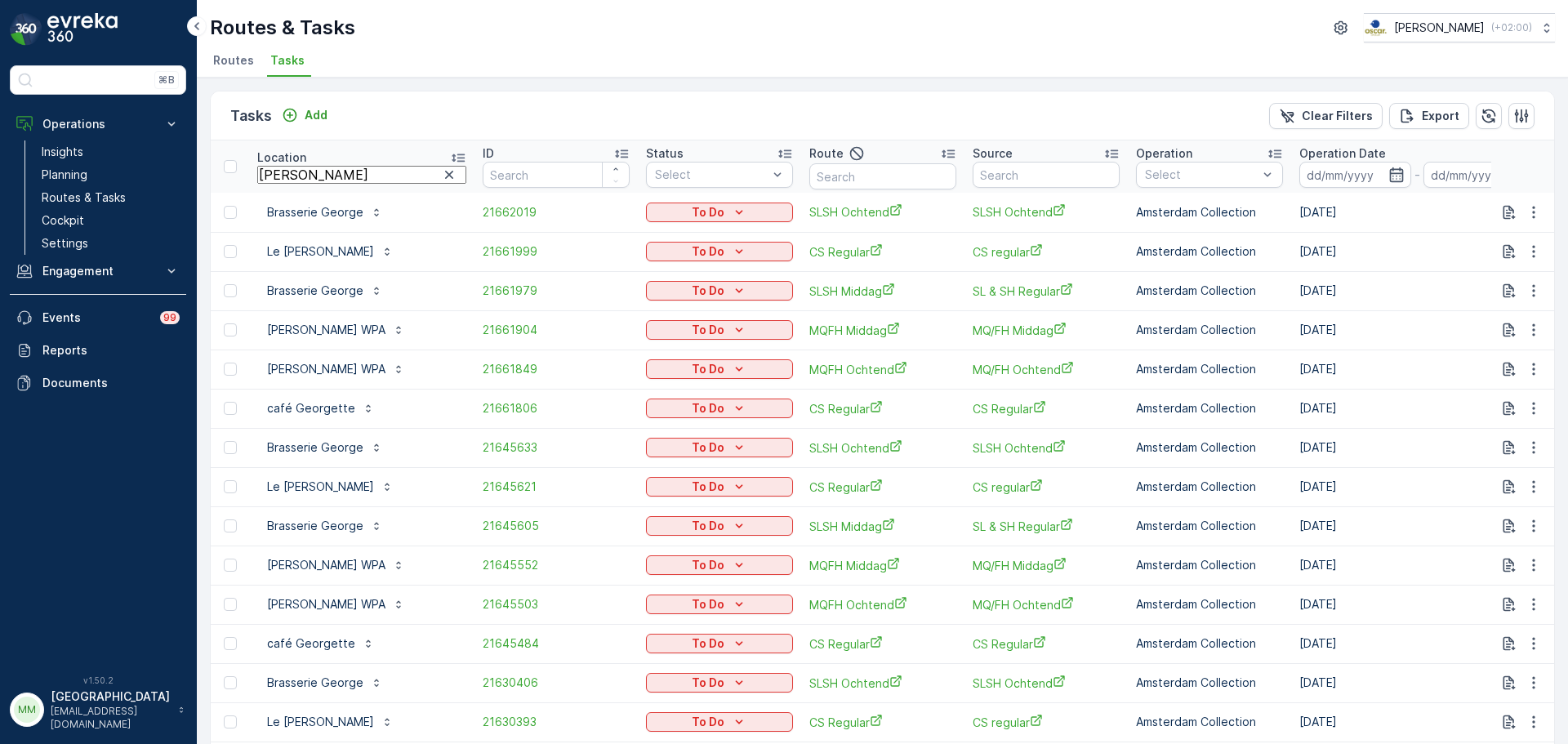
click at [357, 178] on input "george" at bounding box center [361, 174] width 209 height 18
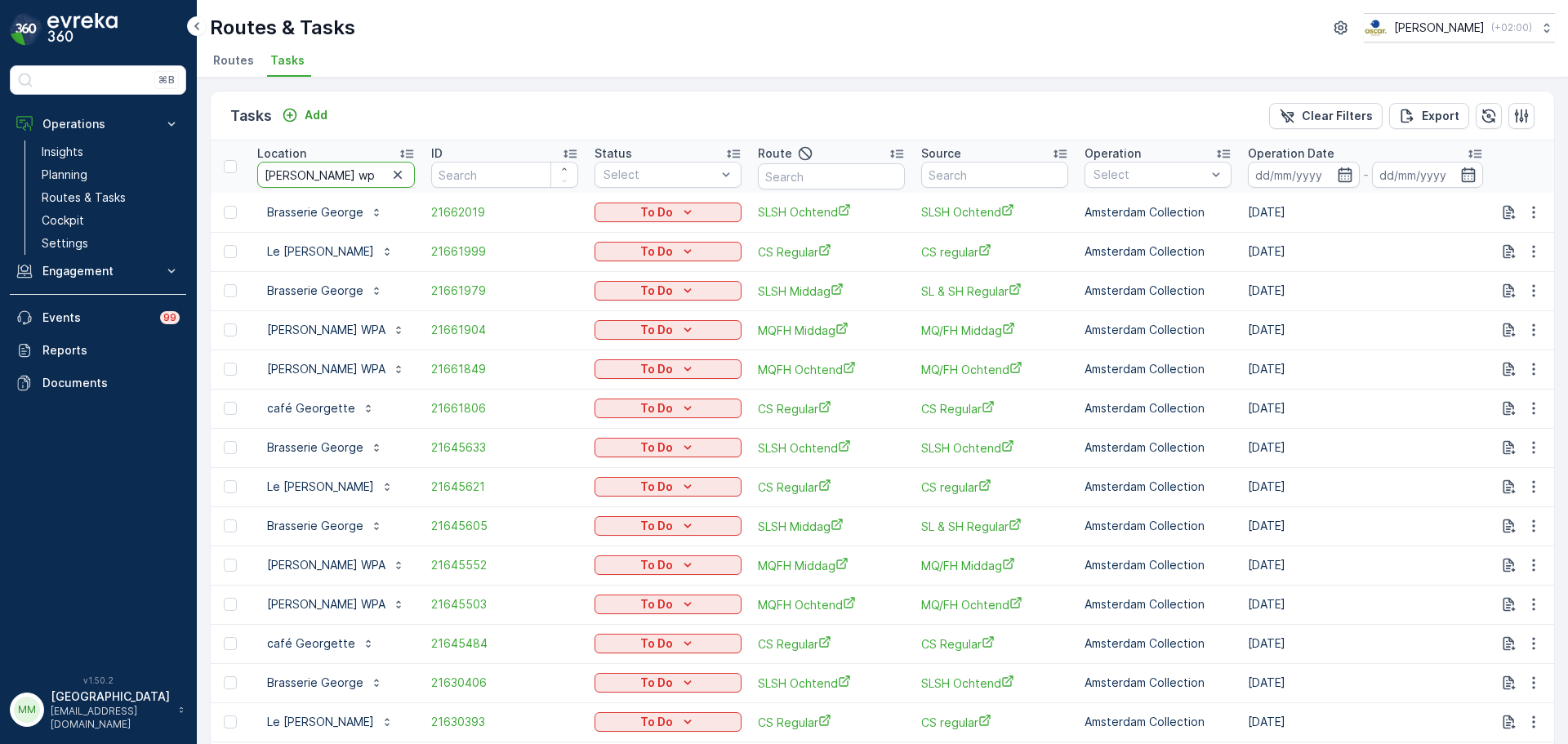
type input "george wpa"
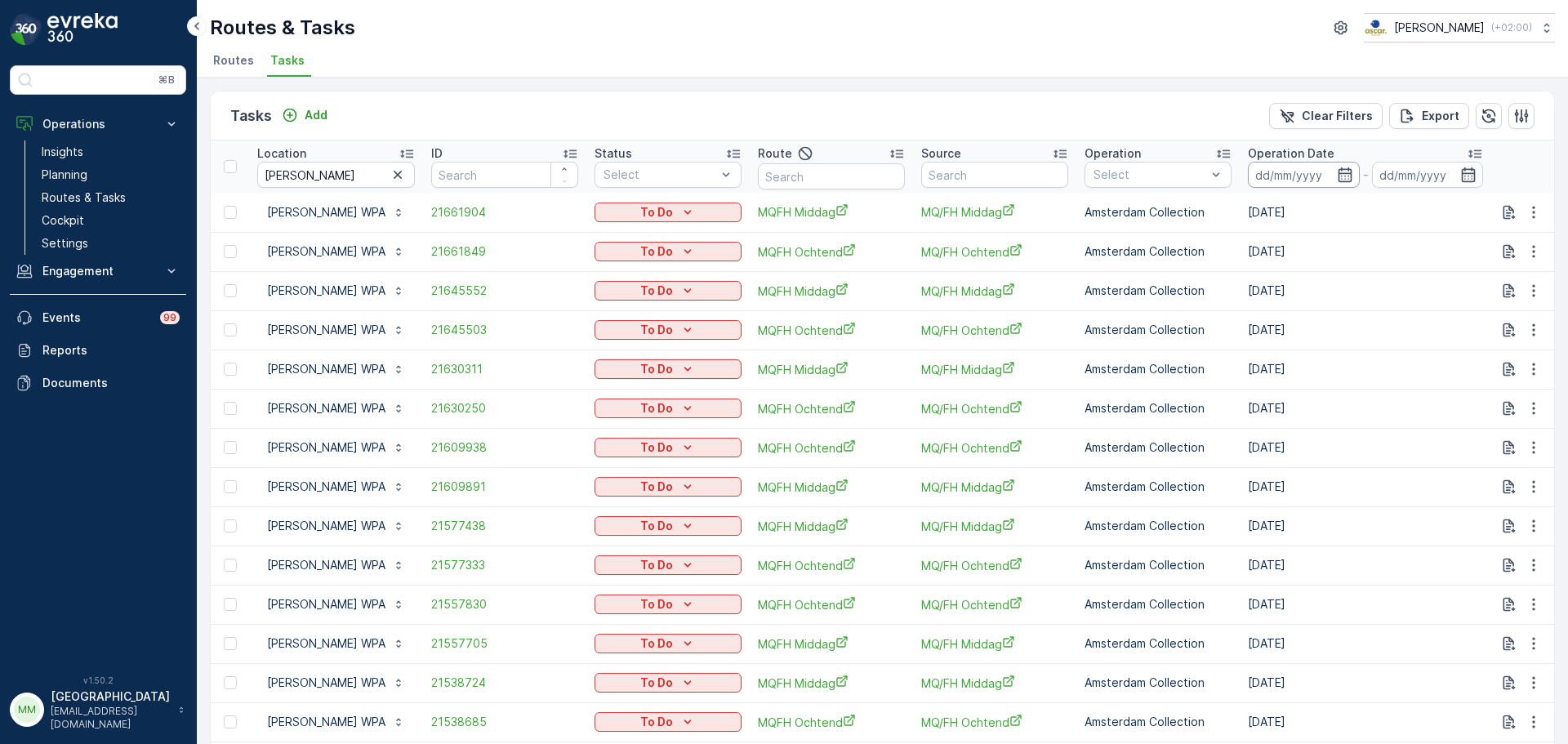
click at [1304, 166] on input at bounding box center [1303, 174] width 112 height 26
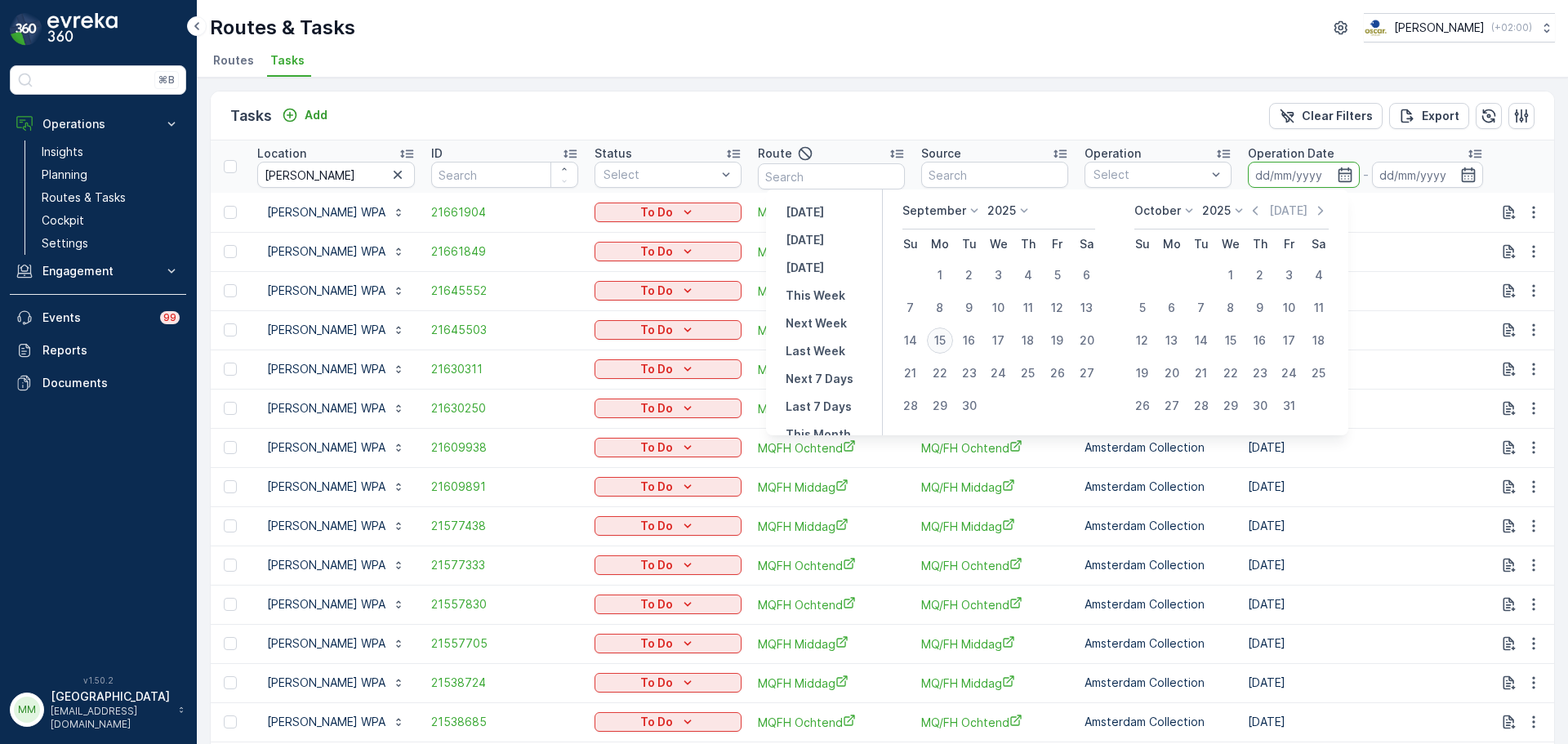
click at [935, 343] on div "15" at bounding box center [939, 340] width 26 height 26
type input "[DATE]"
click at [935, 343] on div "15" at bounding box center [939, 340] width 26 height 26
type input "[DATE]"
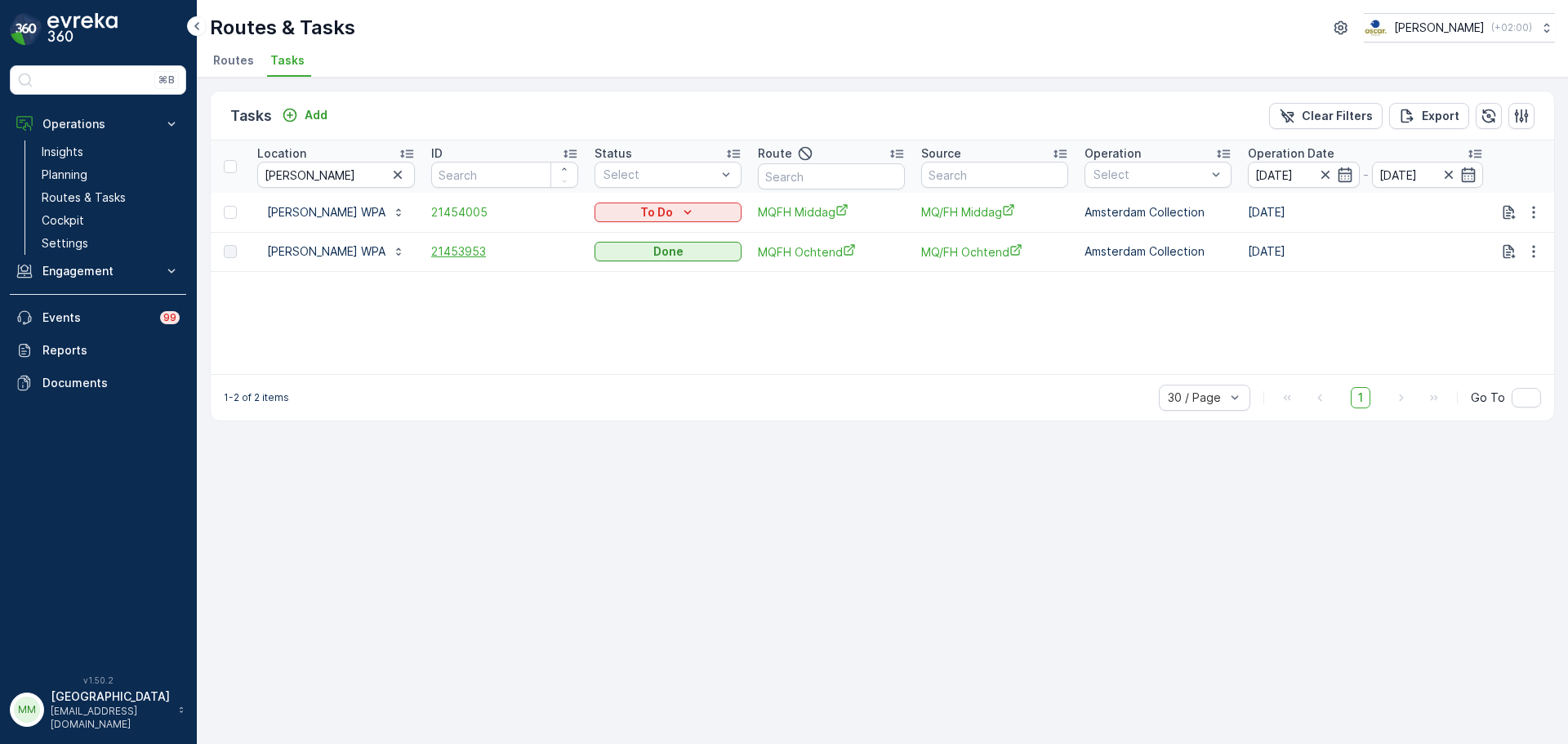
click at [448, 247] on span "21453953" at bounding box center [504, 251] width 147 height 17
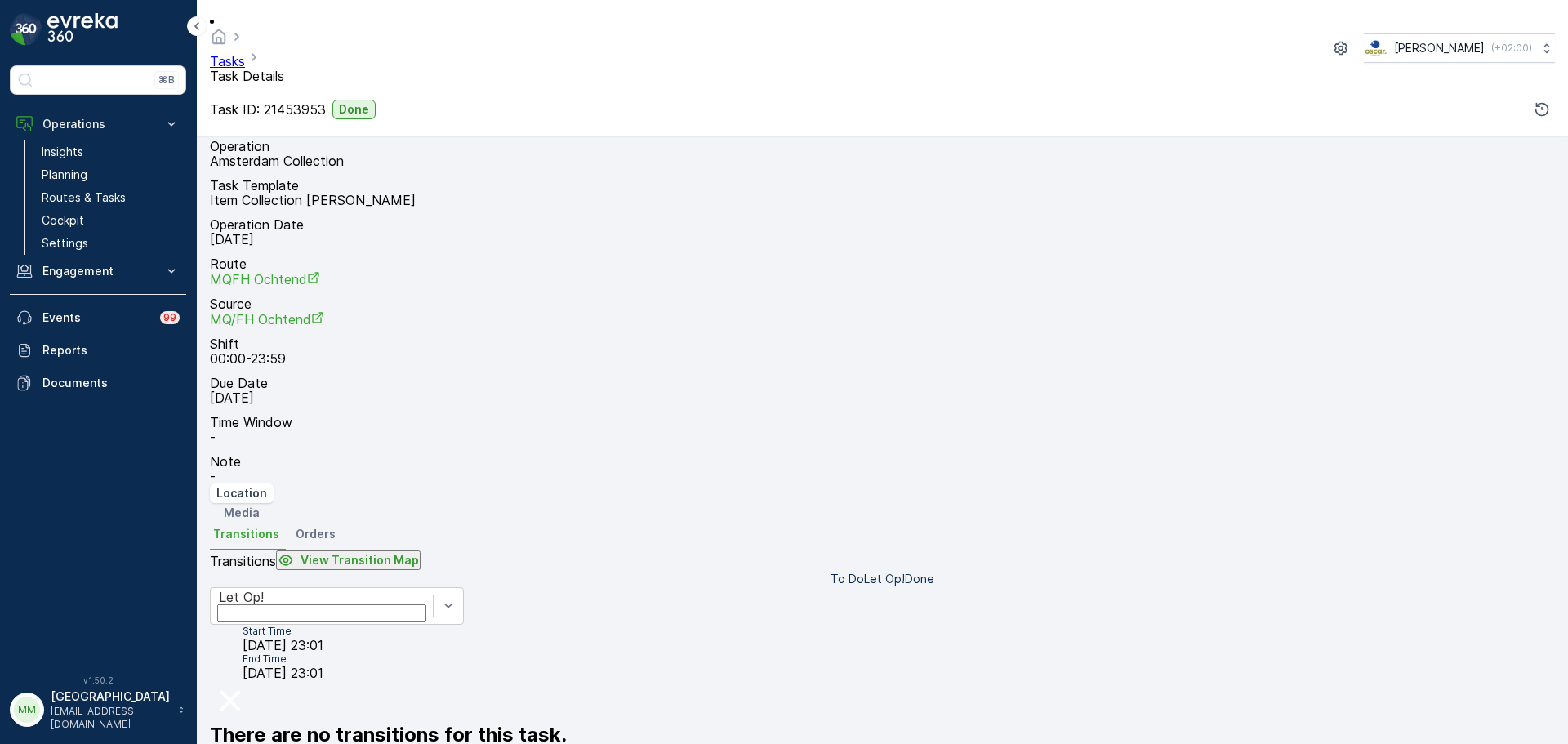
scroll to position [164, 0]
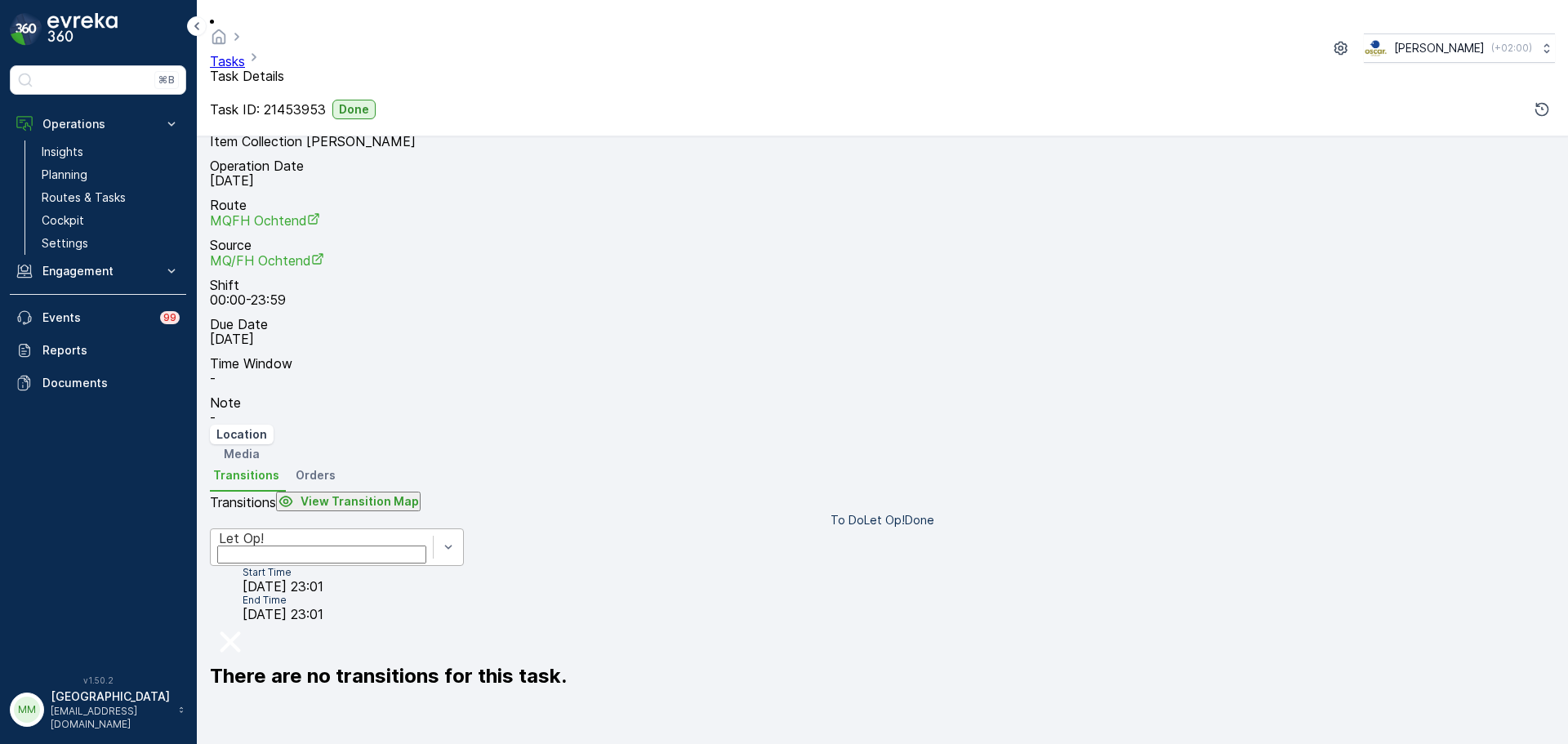
click at [363, 529] on div "Let Op!" at bounding box center [337, 547] width 254 height 38
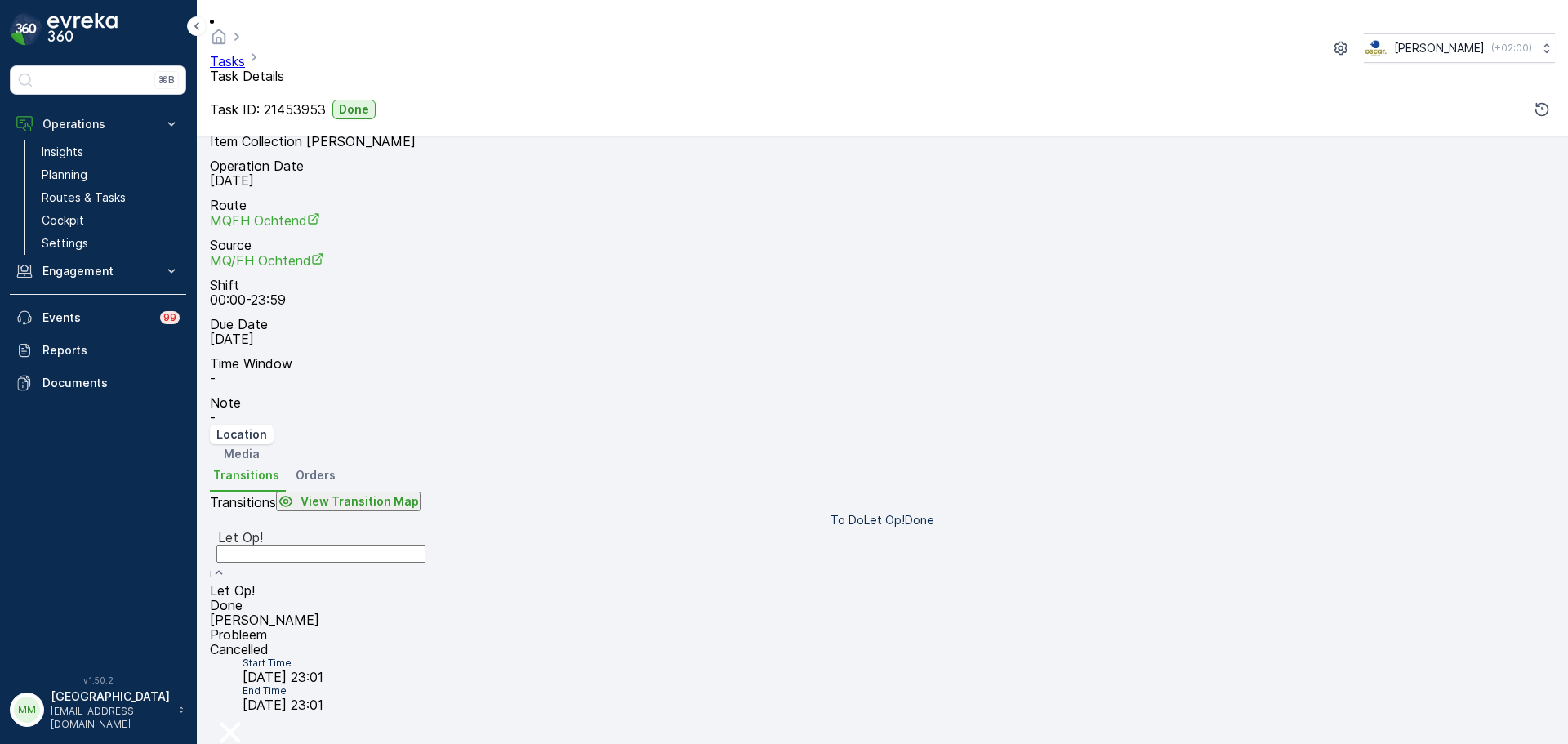
click at [325, 598] on div "Done" at bounding box center [321, 605] width 222 height 15
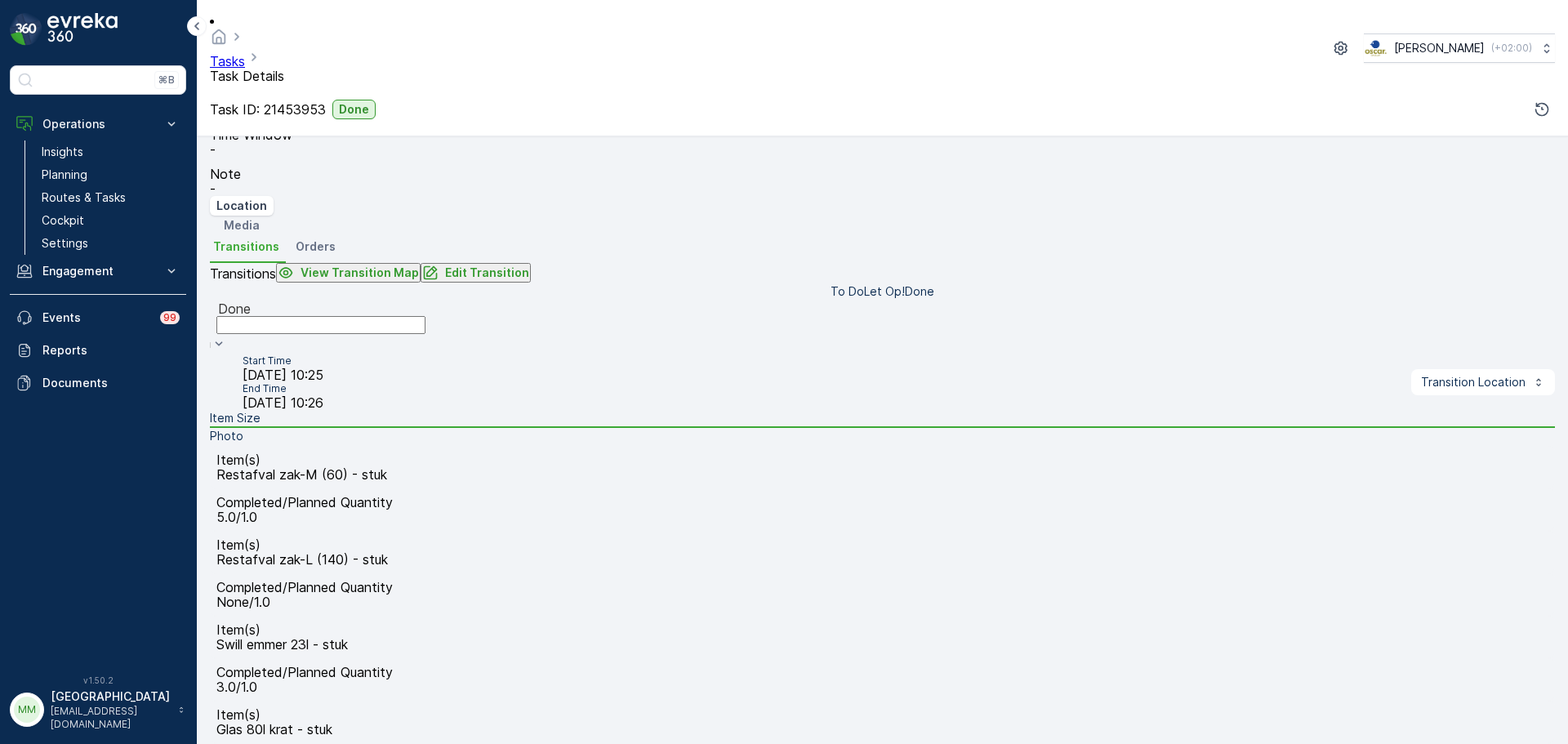
scroll to position [393, 0]
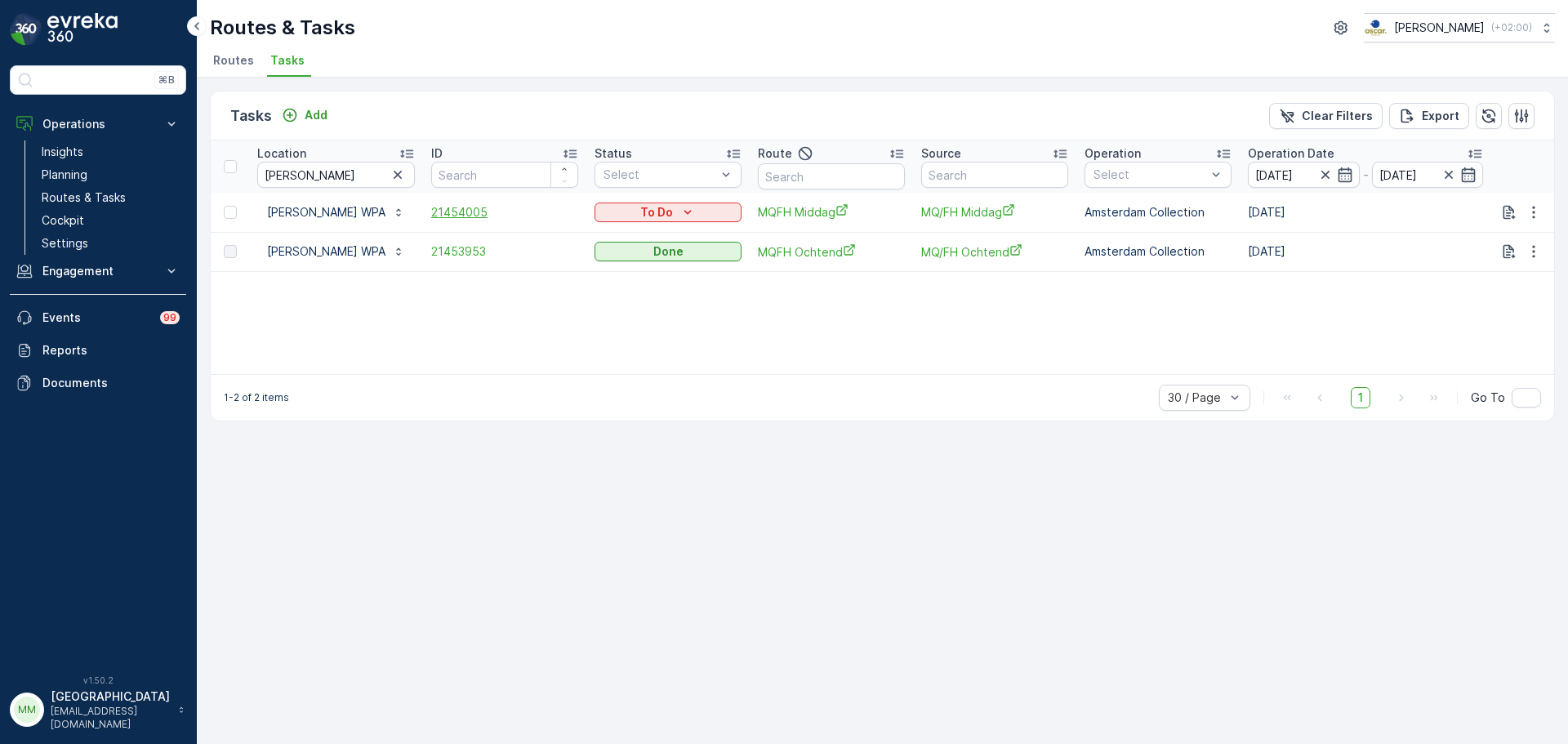
click at [447, 215] on span "21454005" at bounding box center [504, 212] width 147 height 17
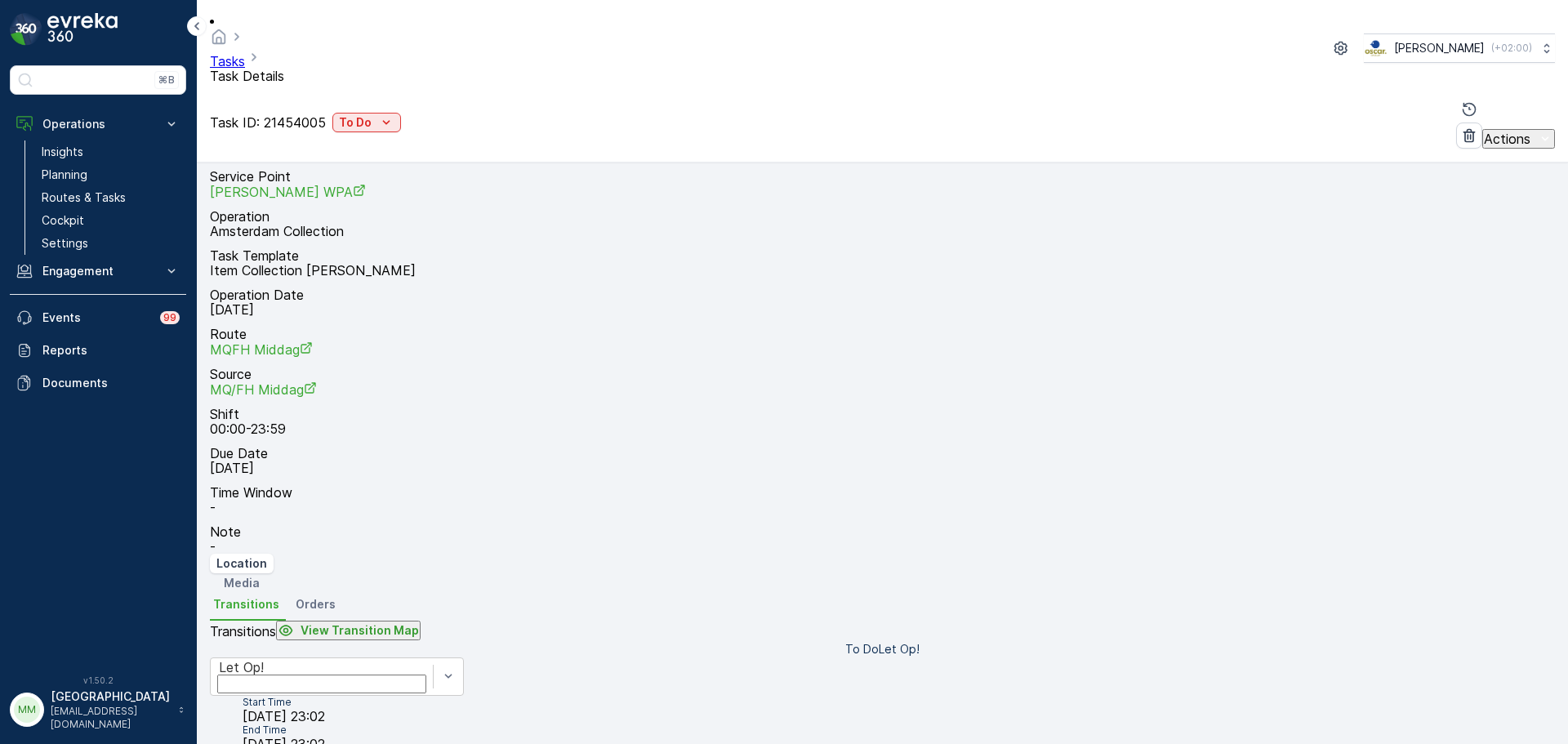
scroll to position [164, 0]
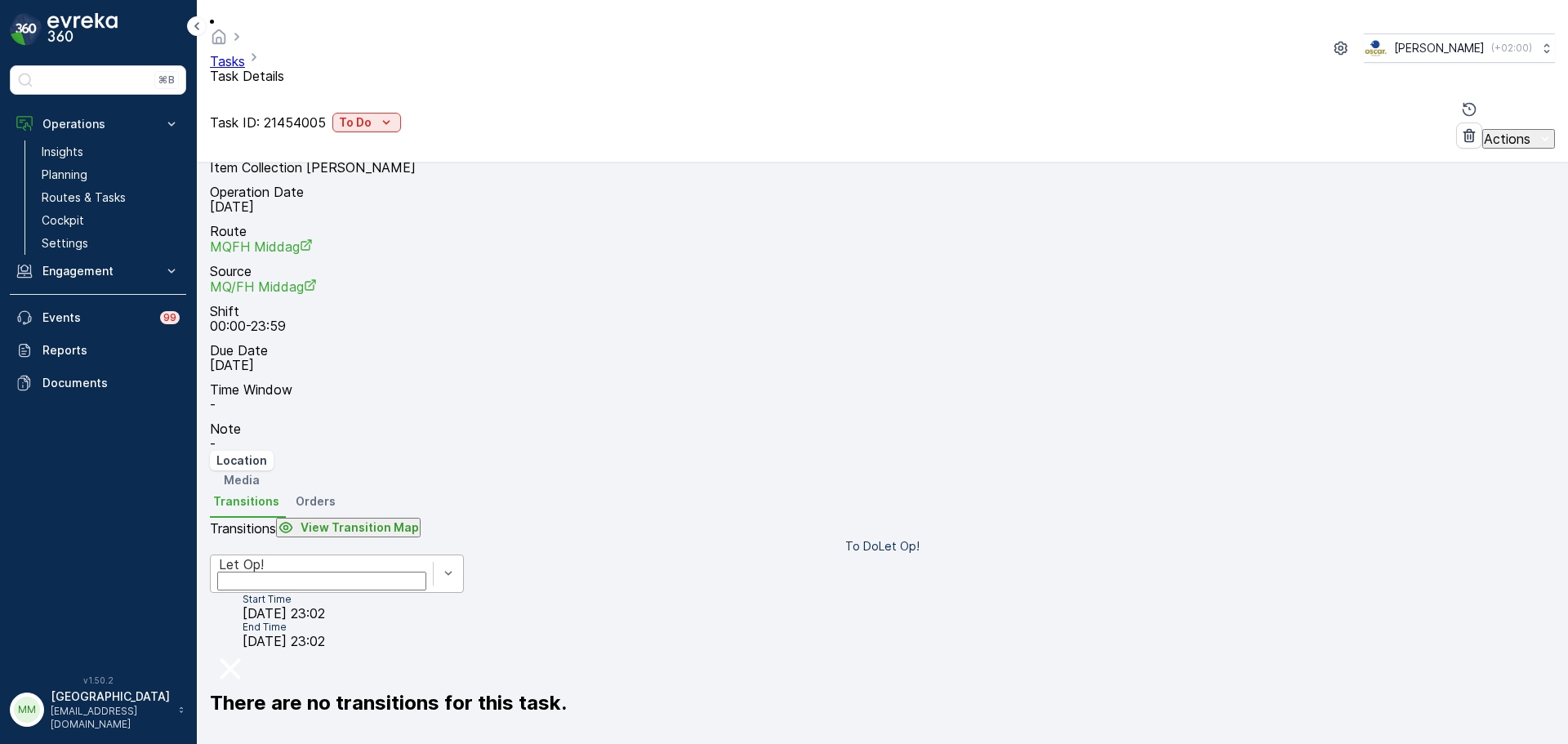
click at [398, 555] on div "Let Op!" at bounding box center [337, 574] width 254 height 38
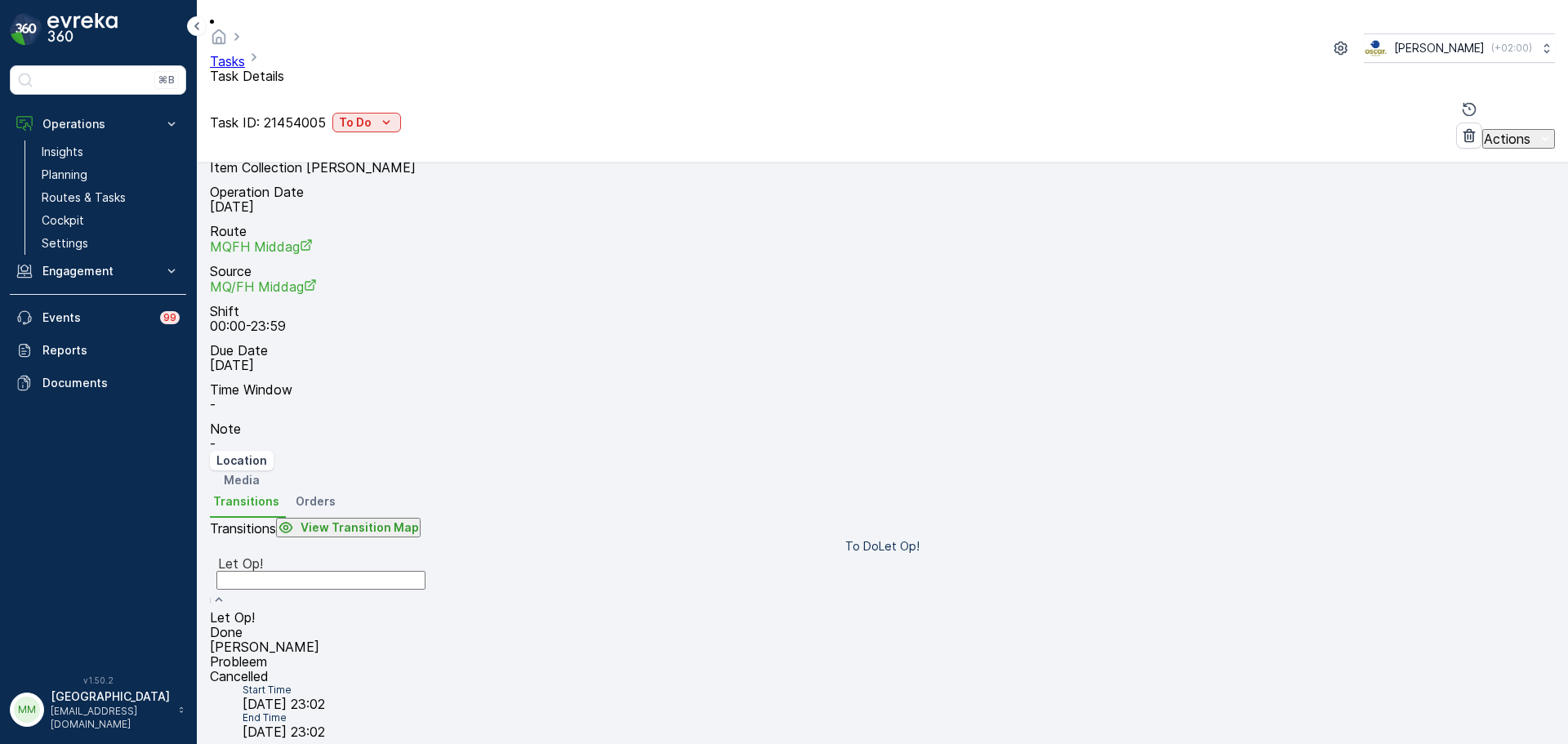
click at [317, 625] on div "Done" at bounding box center [321, 632] width 222 height 15
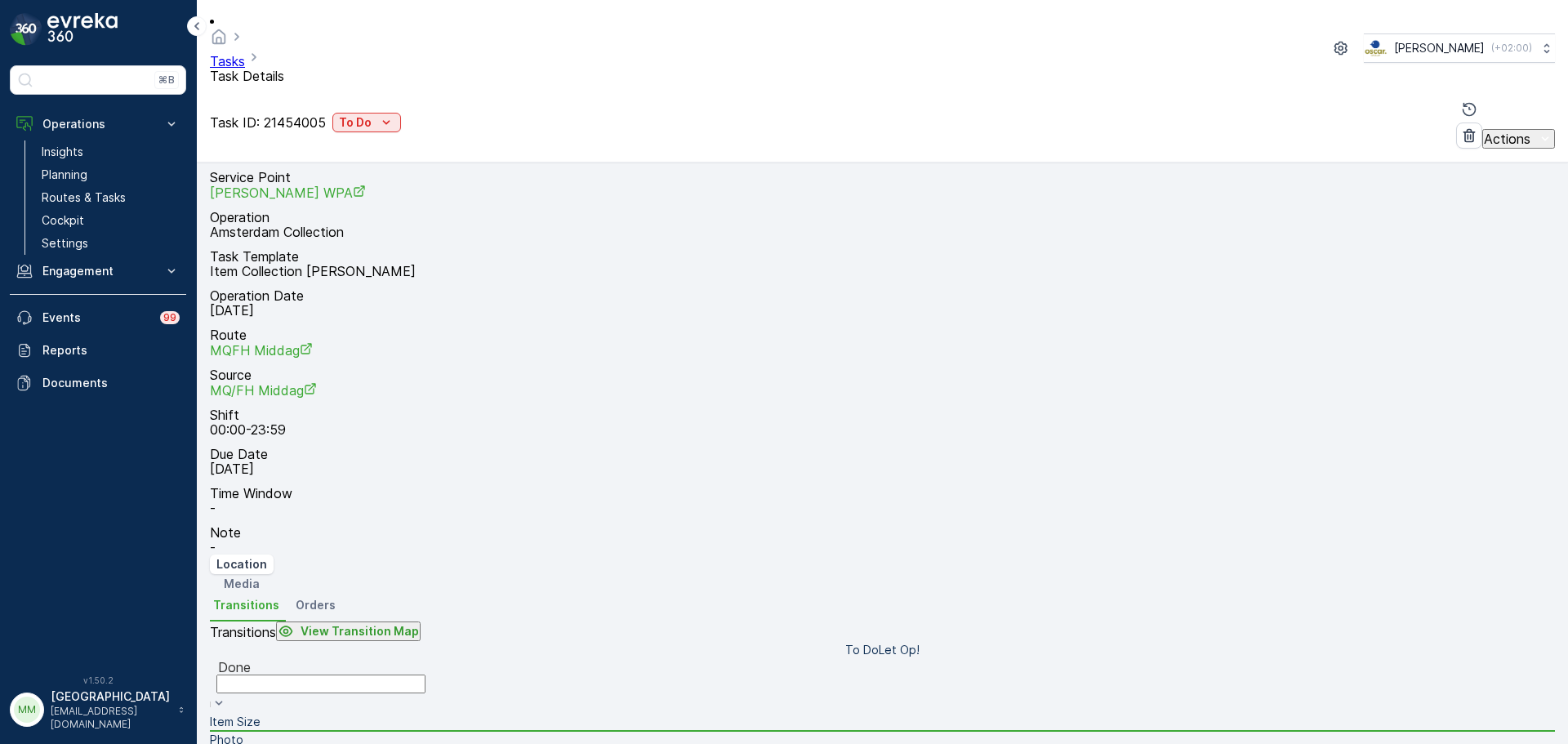
scroll to position [0, 0]
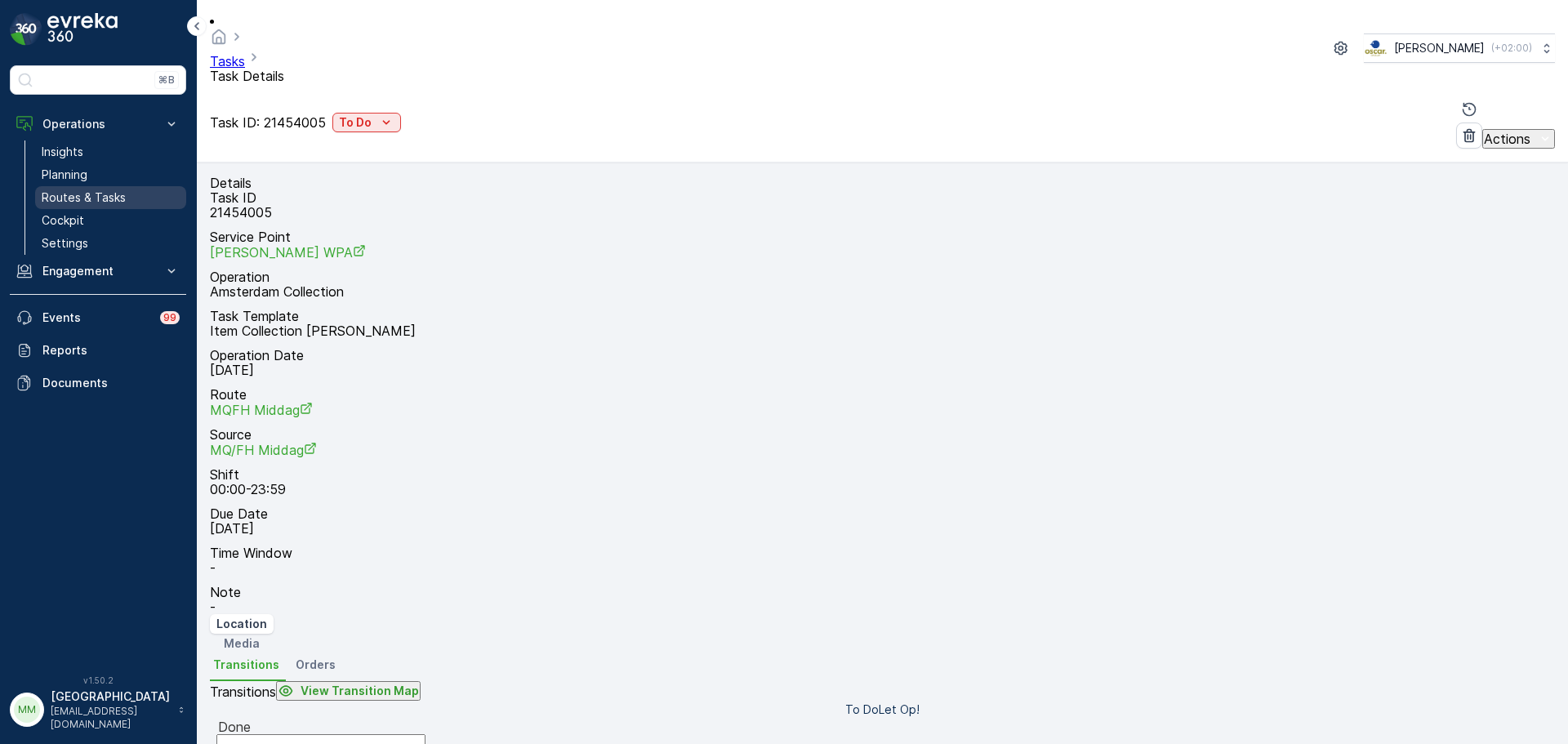
click at [141, 193] on link "Routes & Tasks" at bounding box center [110, 197] width 151 height 22
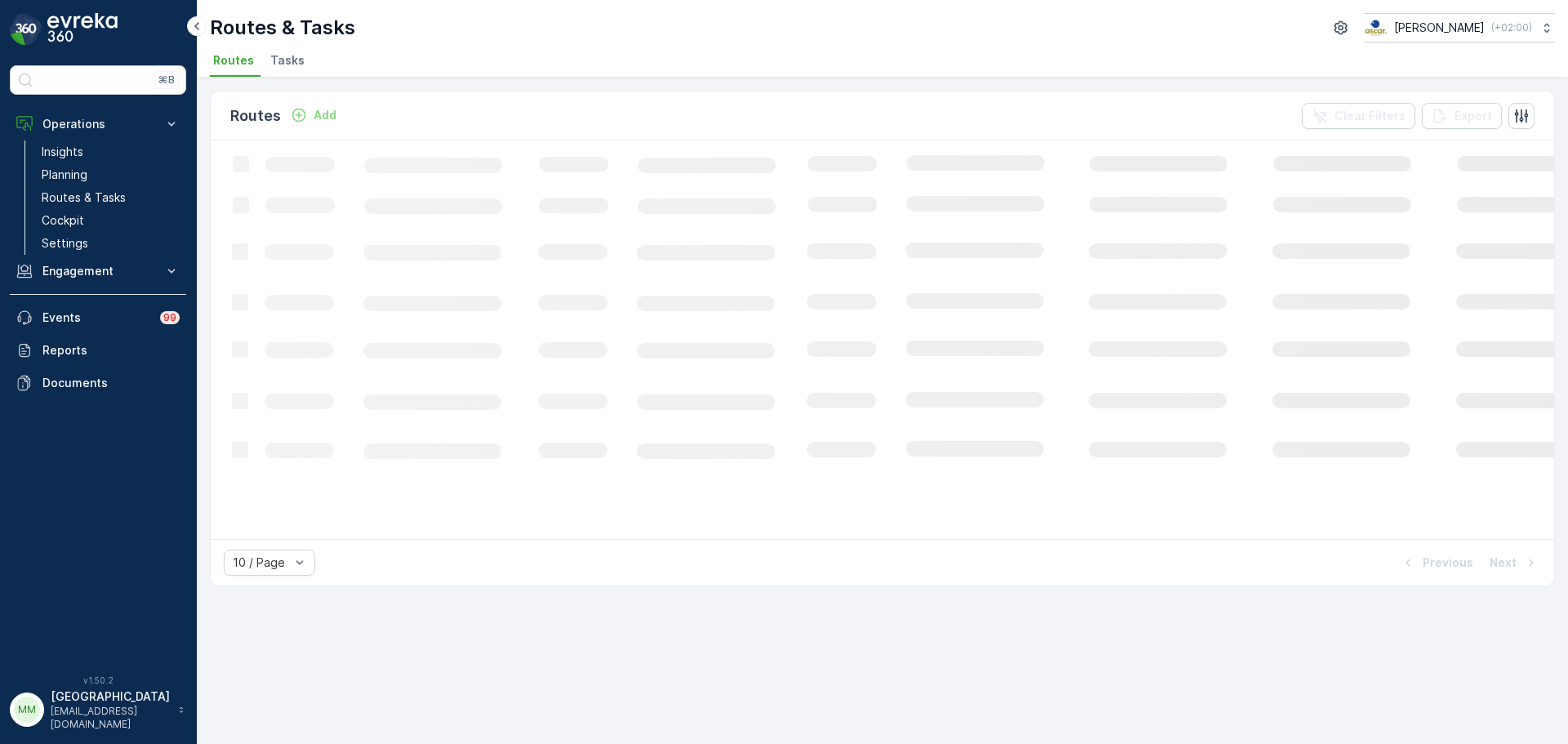
click at [277, 58] on span "Tasks" at bounding box center [287, 60] width 34 height 17
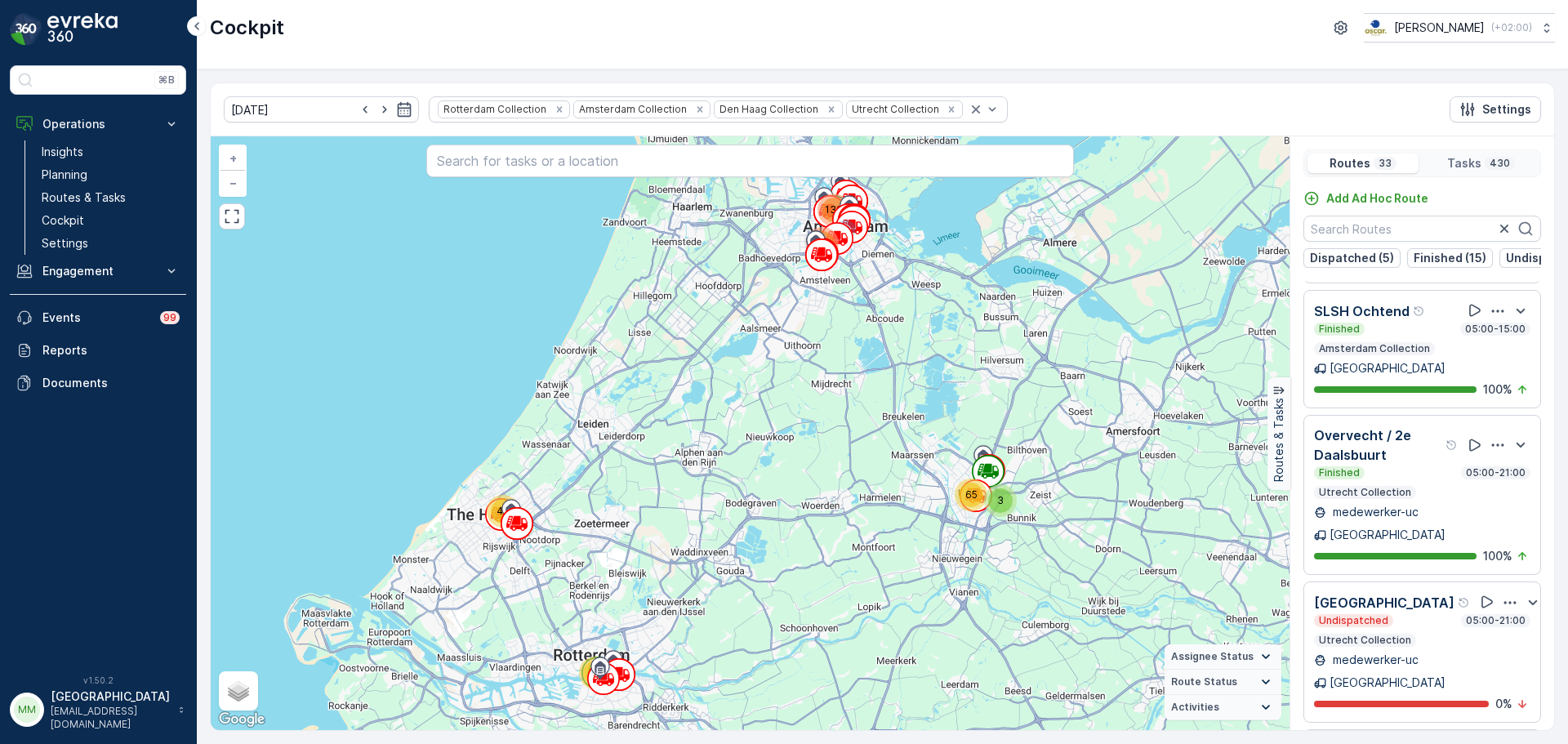
scroll to position [1048, 0]
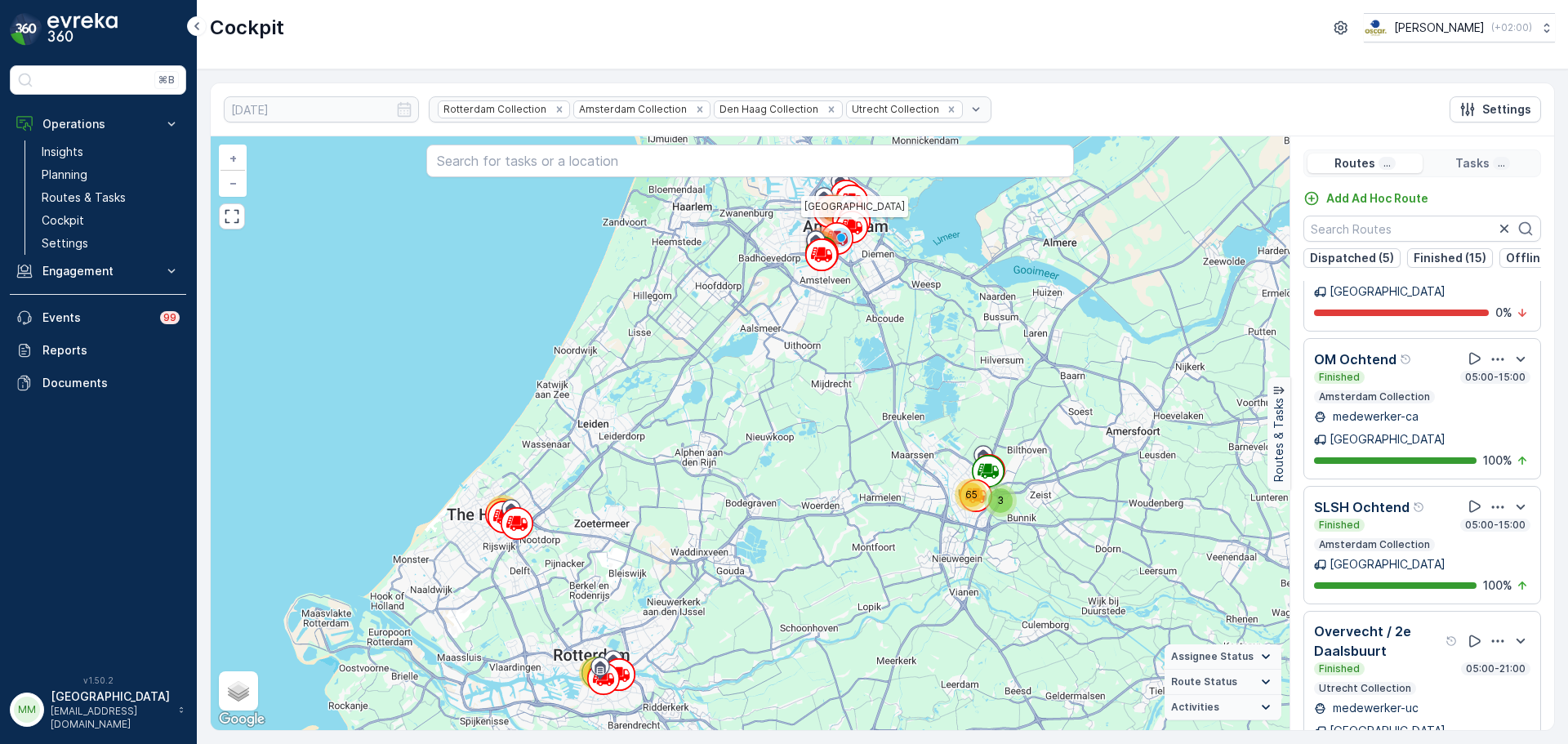
click at [68, 38] on img at bounding box center [83, 29] width 70 height 33
click at [66, 20] on img at bounding box center [83, 29] width 70 height 33
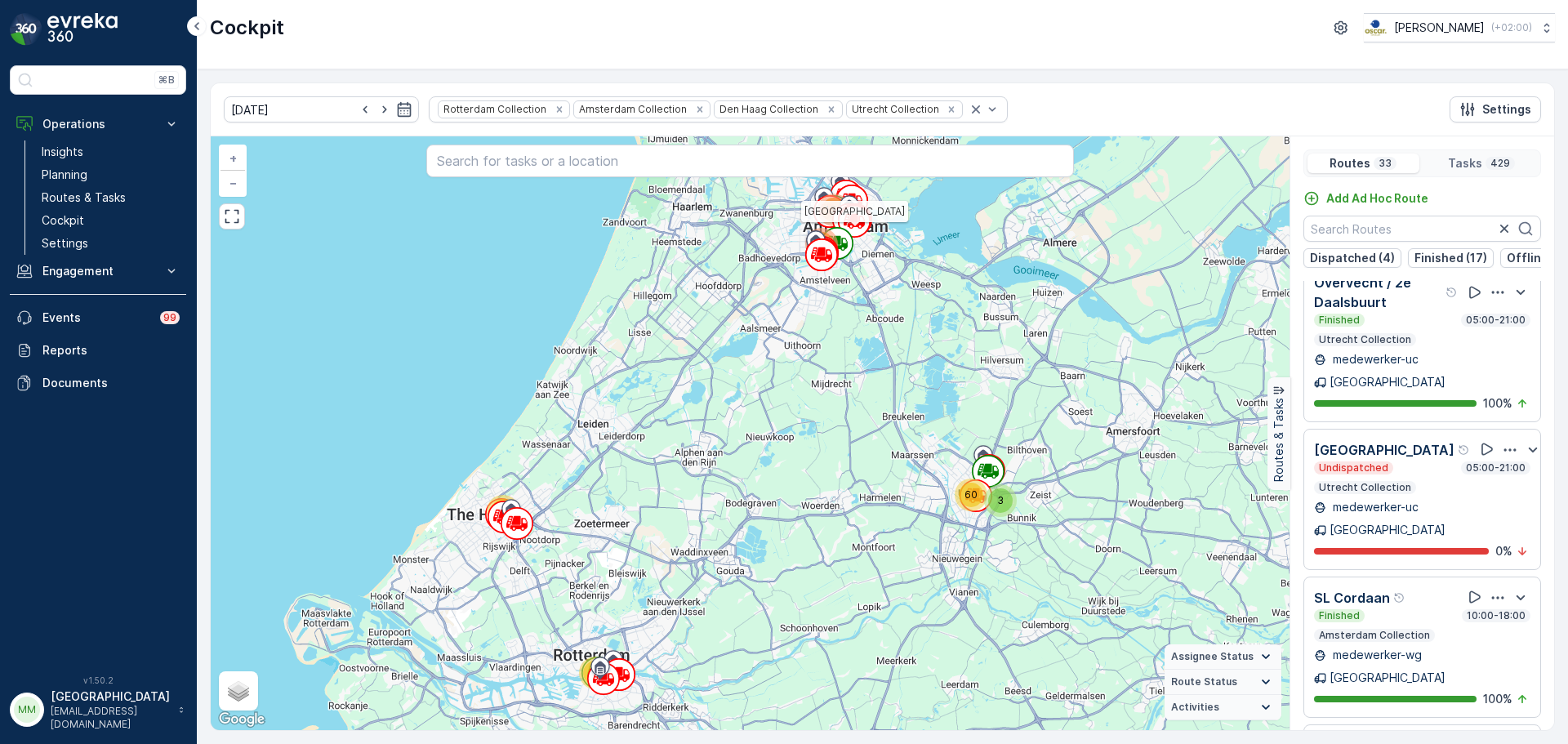
scroll to position [1648, 0]
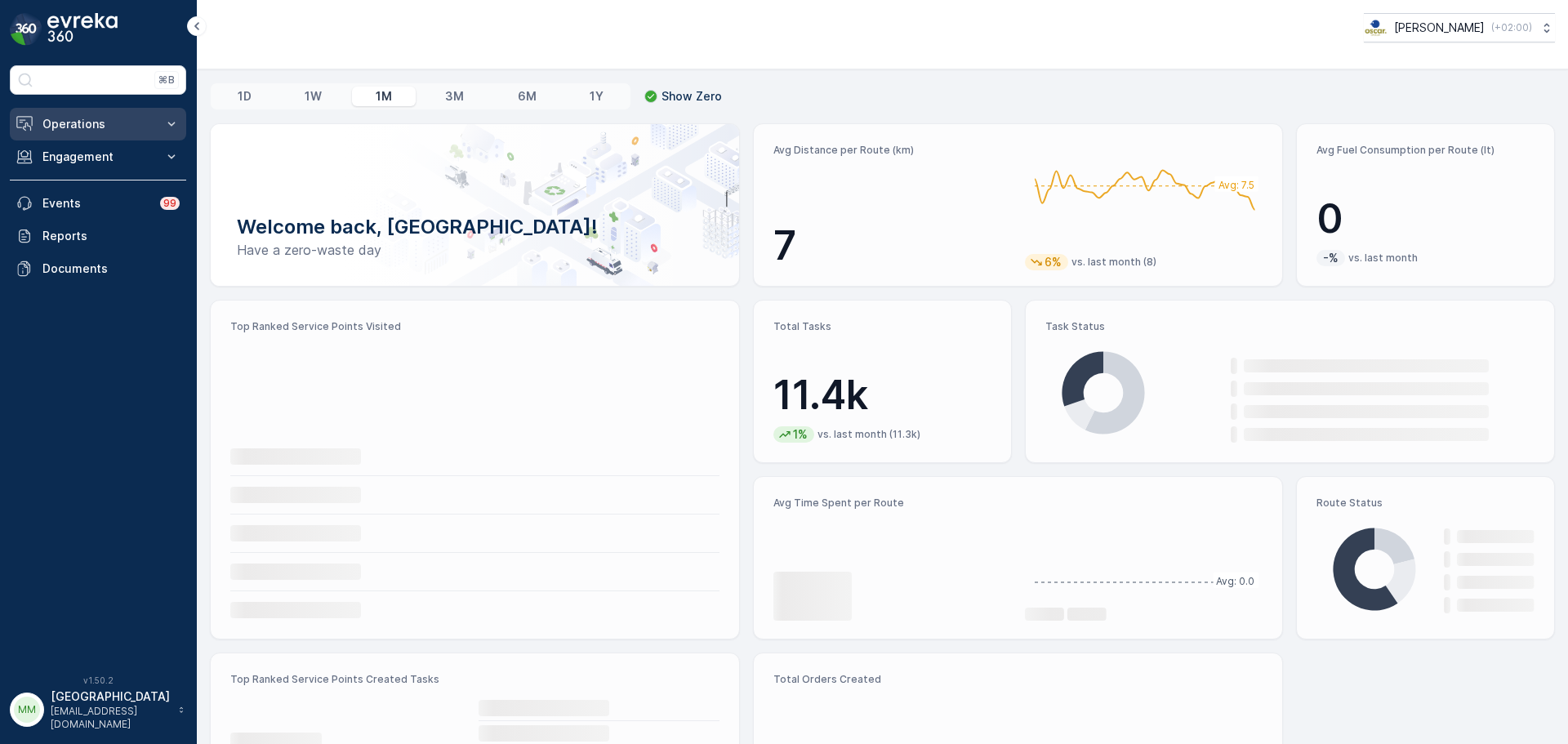
drag, startPoint x: 80, startPoint y: 127, endPoint x: 88, endPoint y: 139, distance: 14.4
click at [80, 127] on p "Operations" at bounding box center [98, 124] width 111 height 17
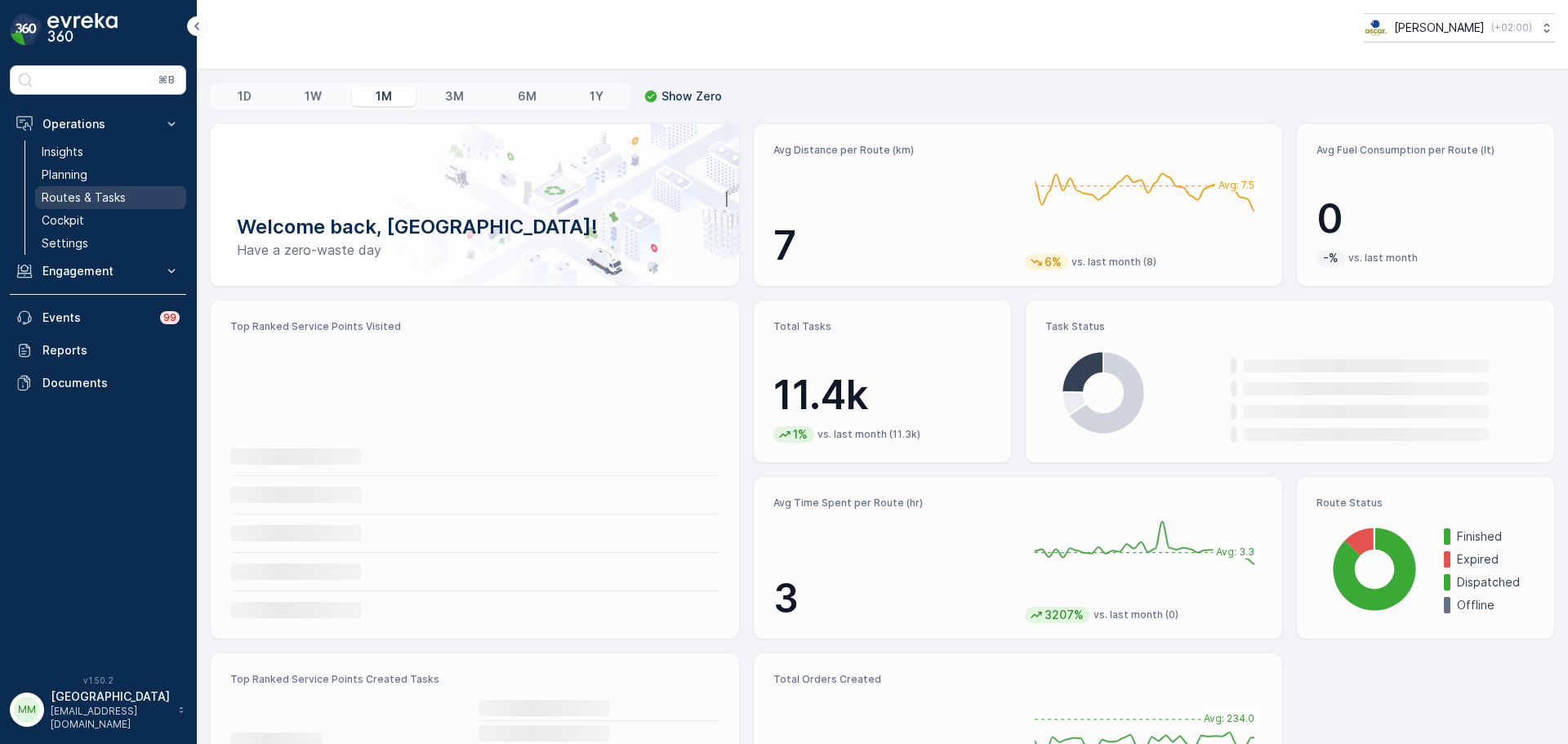
click at [116, 202] on p "Routes & Tasks" at bounding box center [84, 198] width 84 height 17
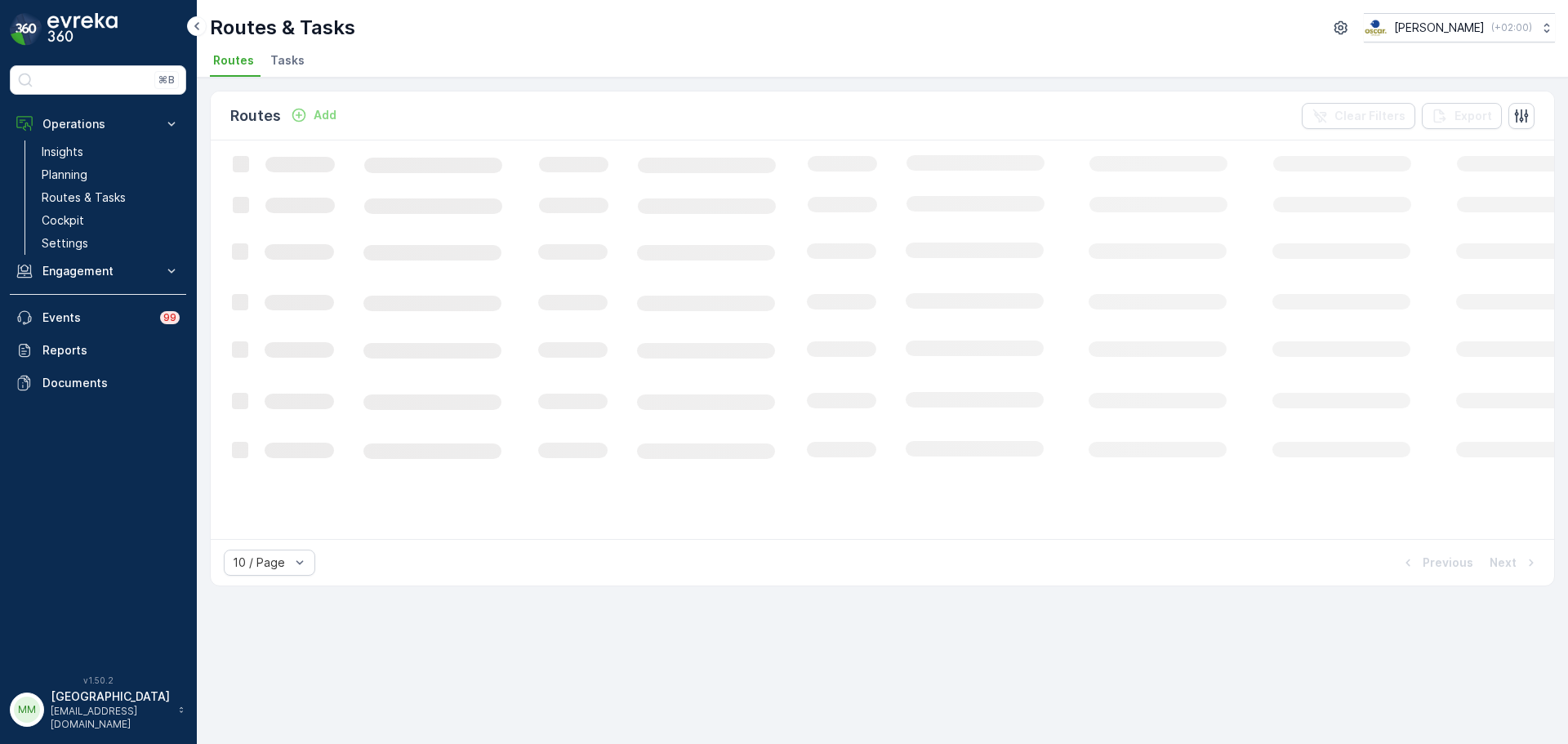
click at [272, 66] on span "Tasks" at bounding box center [287, 60] width 34 height 17
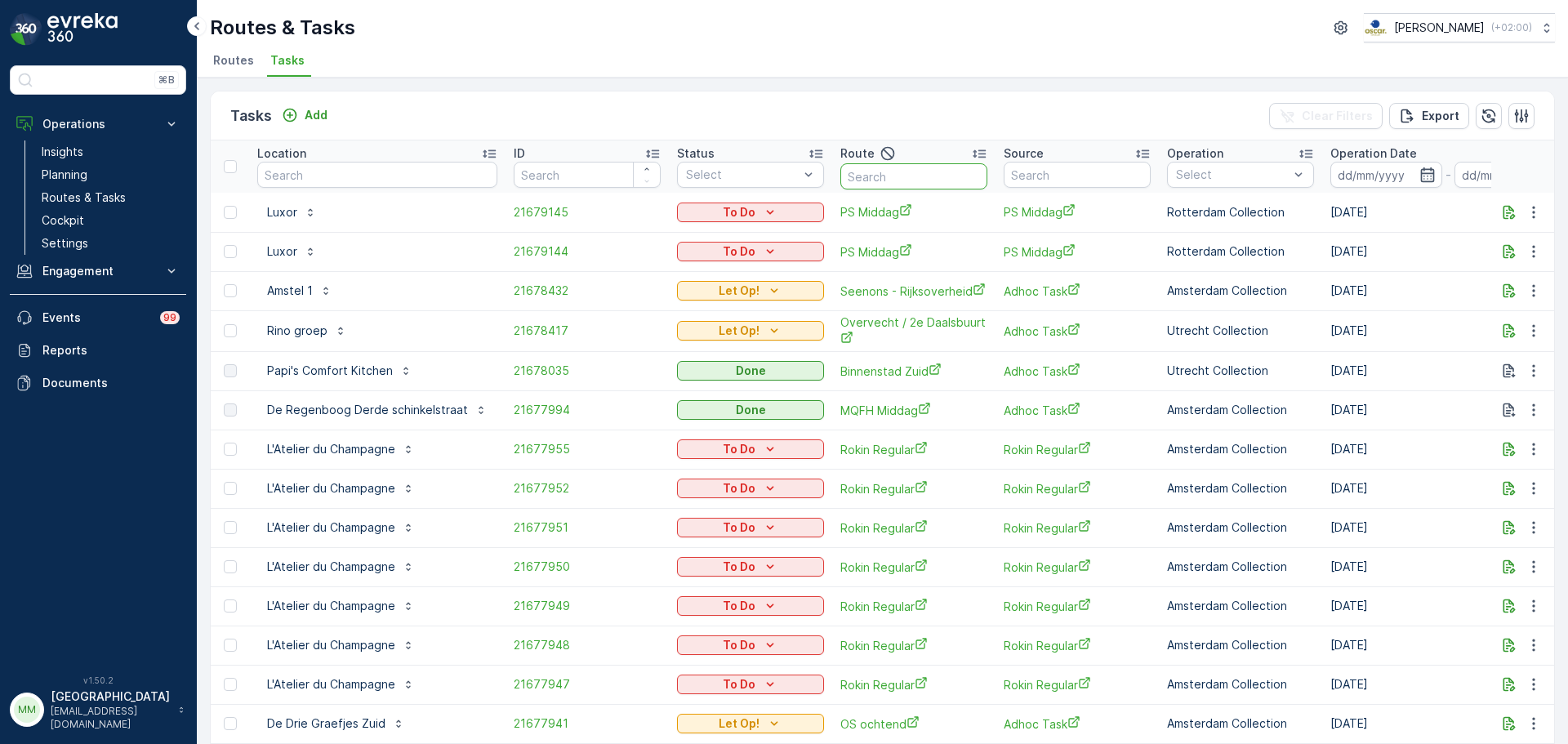
drag, startPoint x: 871, startPoint y: 175, endPoint x: 750, endPoint y: 241, distance: 137.8
click at [824, 204] on table "Location ID Status Select Route Source Operation Select Operation Date - Due Da…" at bounding box center [1516, 756] width 2612 height 1231
type input "[GEOGRAPHIC_DATA]"
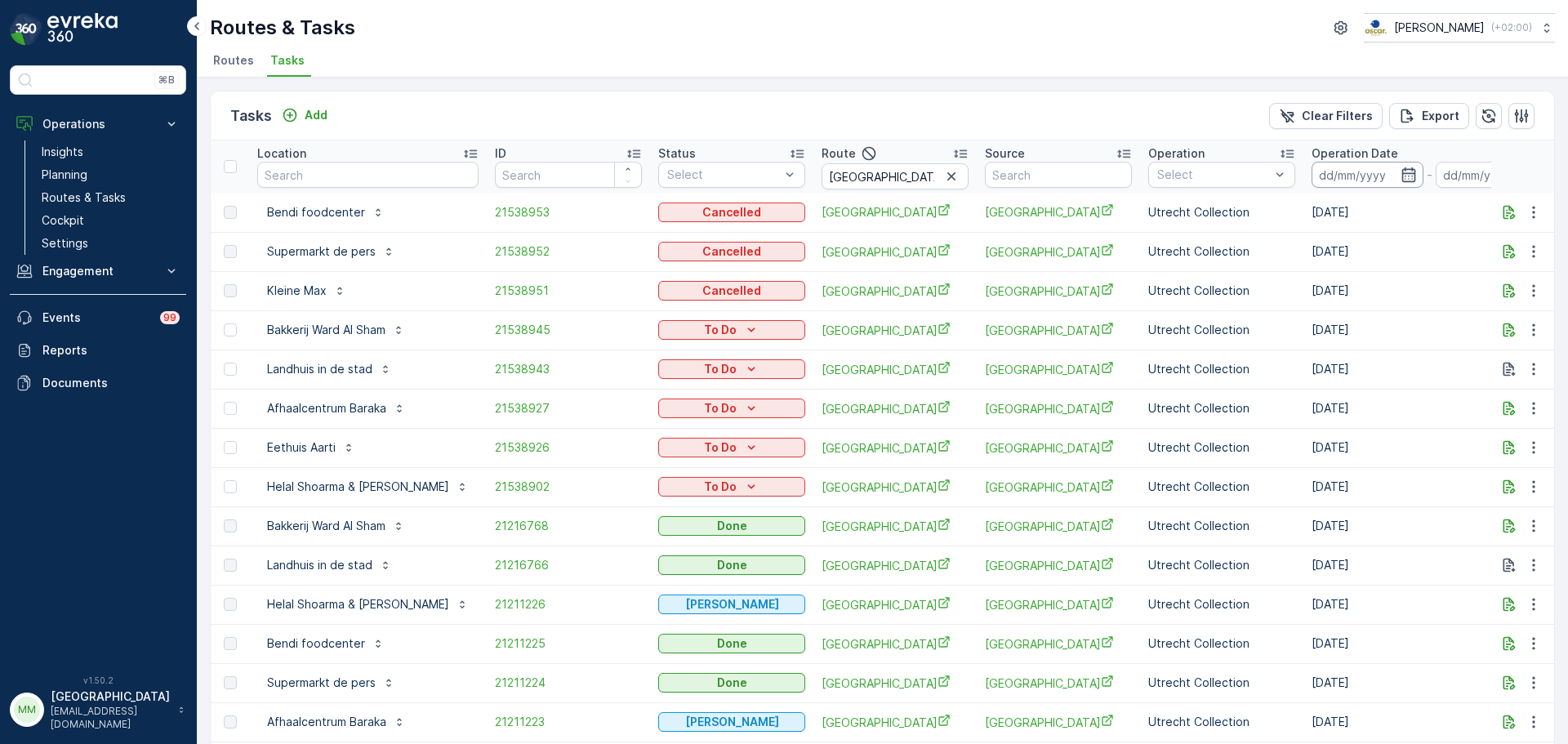
click at [1316, 177] on input at bounding box center [1367, 174] width 112 height 26
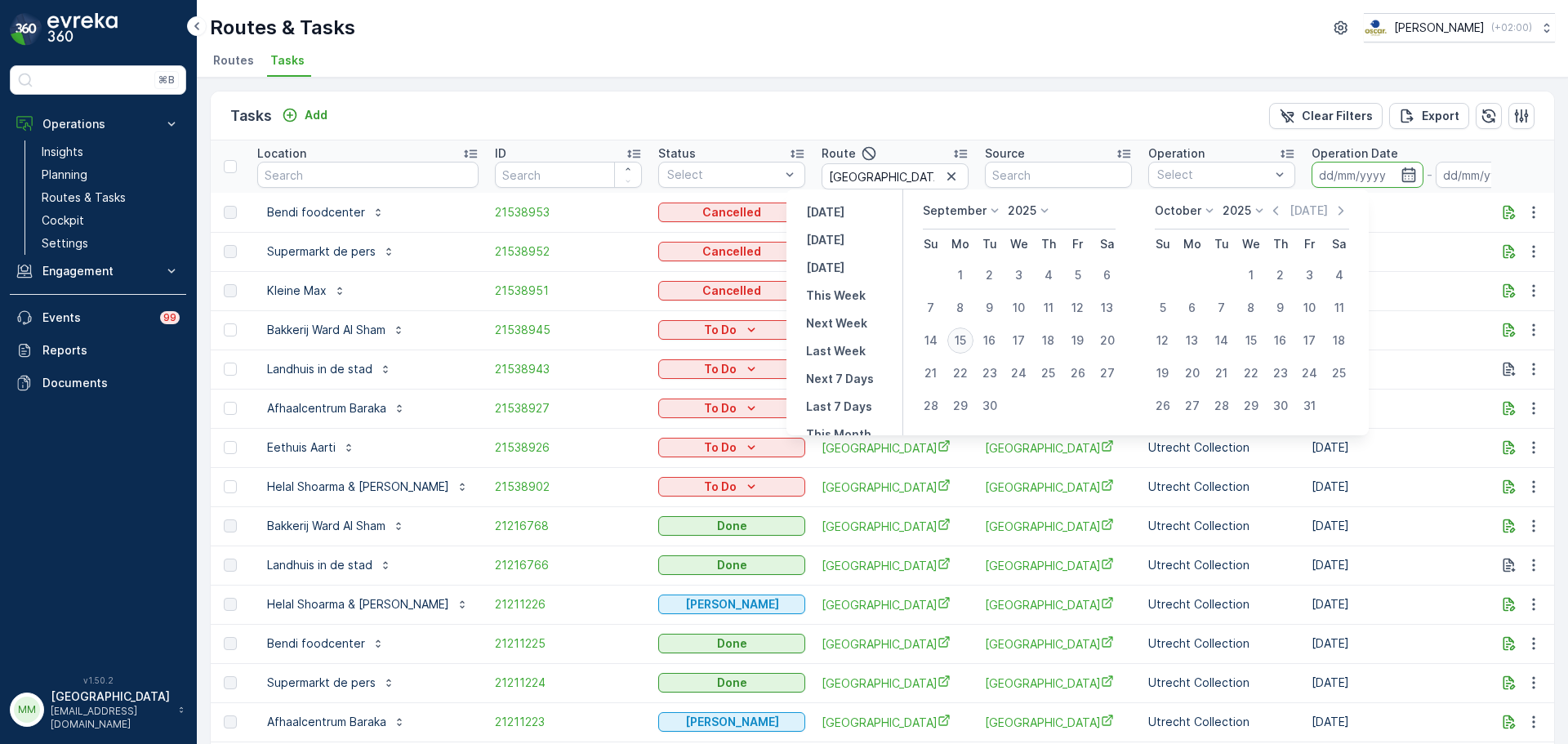
click at [965, 348] on div "15" at bounding box center [960, 340] width 26 height 26
type input "[DATE]"
click at [965, 348] on div "15" at bounding box center [960, 340] width 26 height 26
type input "[DATE]"
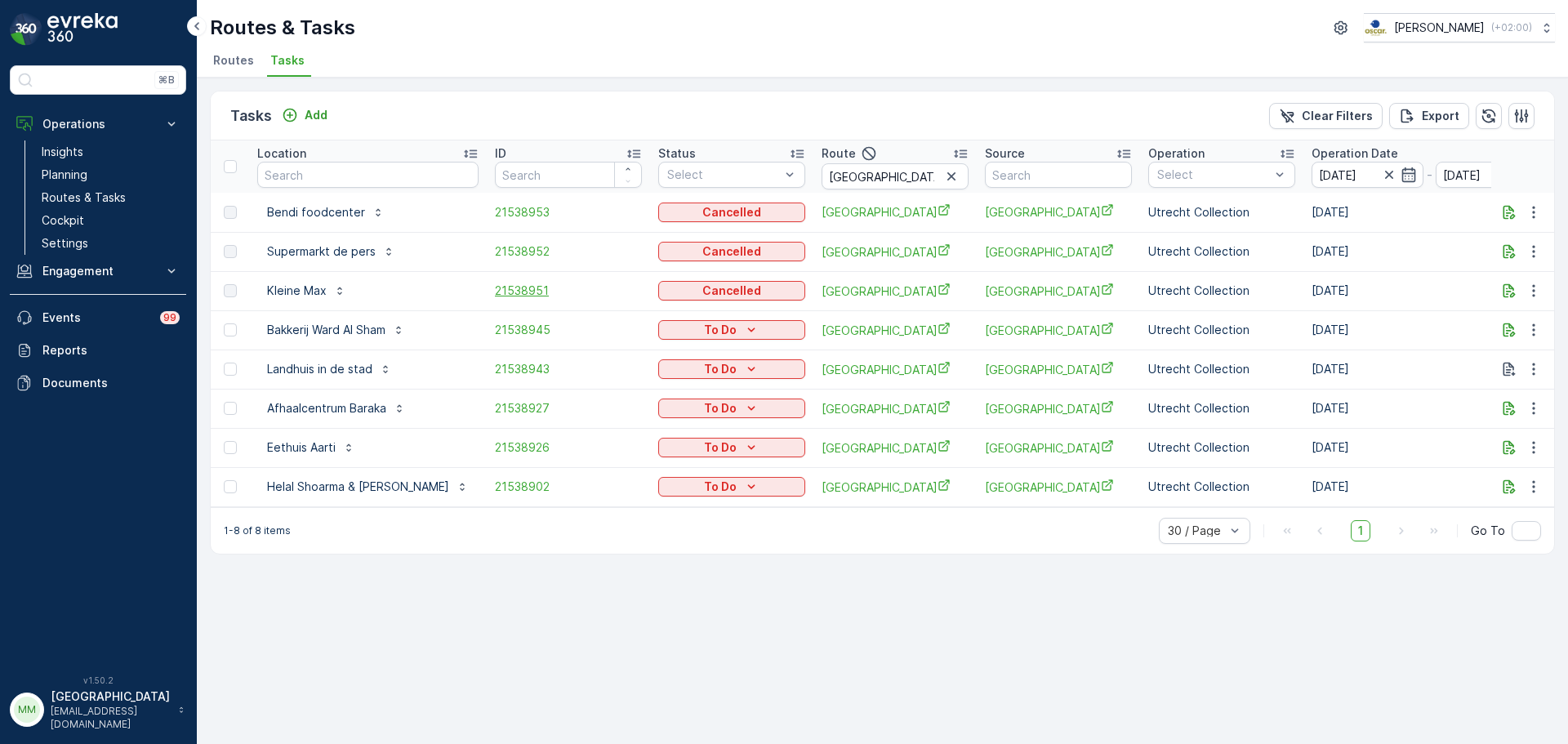
click at [494, 297] on span "21538951" at bounding box center [567, 290] width 147 height 17
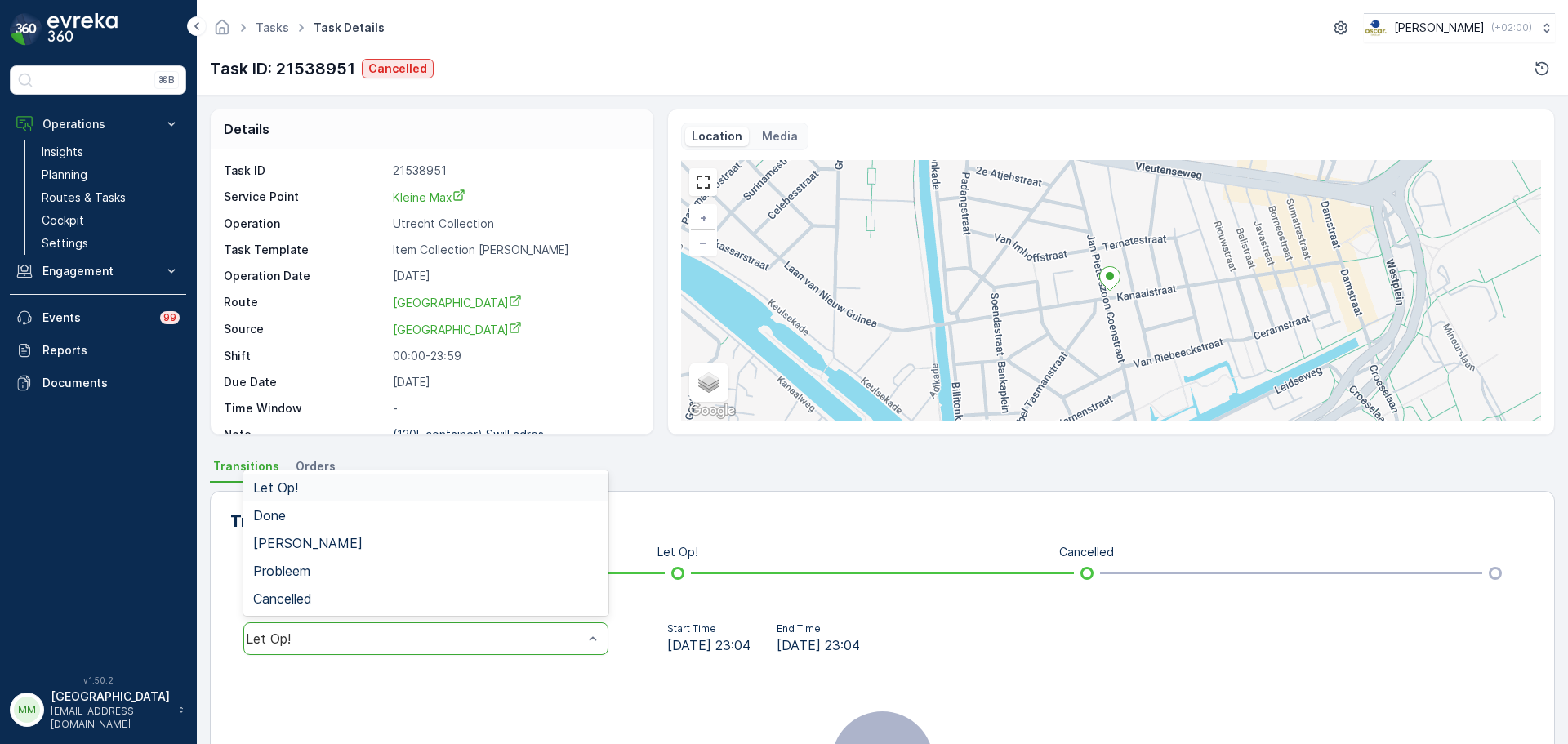
click at [514, 629] on div "Let Op!" at bounding box center [425, 639] width 365 height 33
click at [378, 519] on div "Done" at bounding box center [425, 515] width 346 height 15
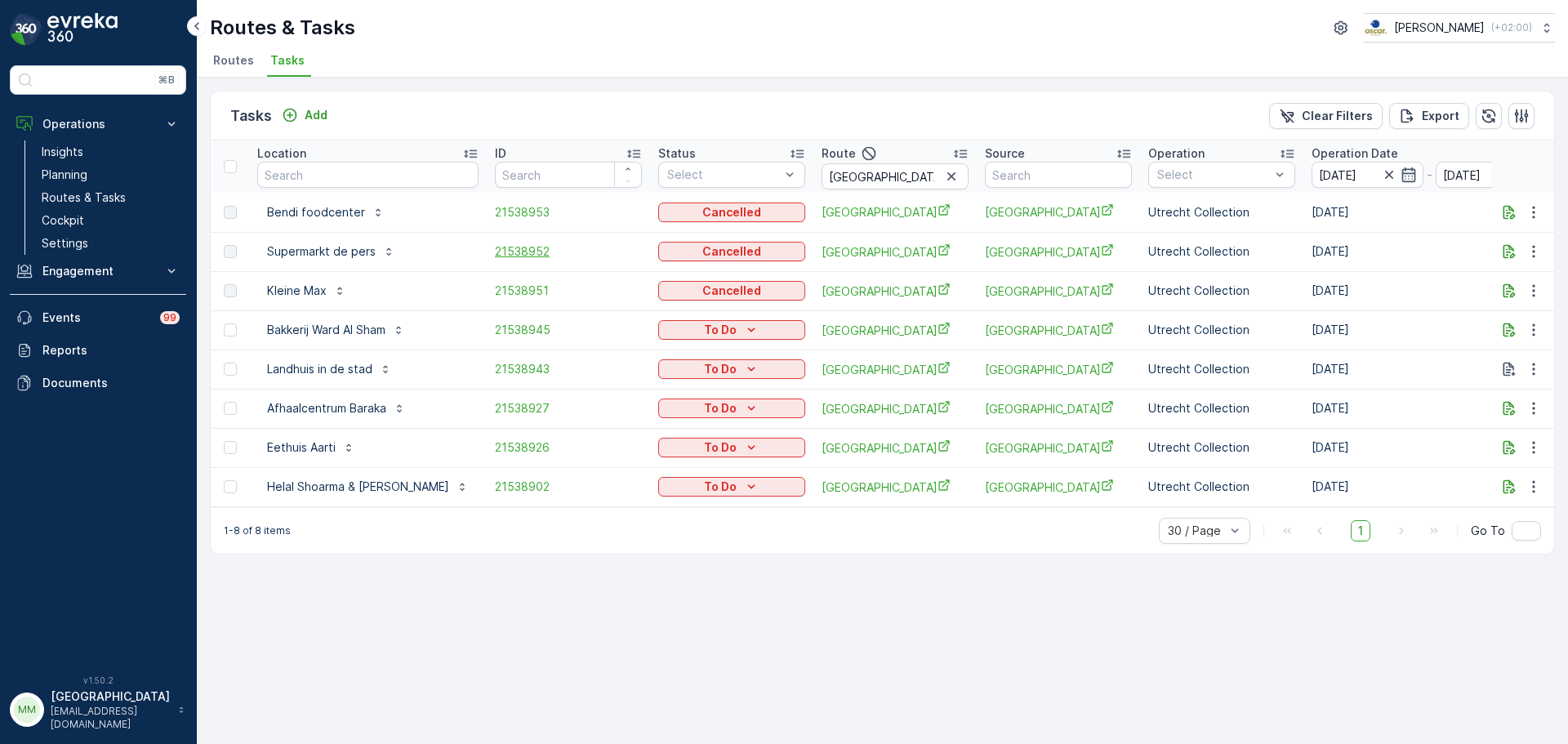
click at [494, 247] on span "21538952" at bounding box center [567, 251] width 147 height 17
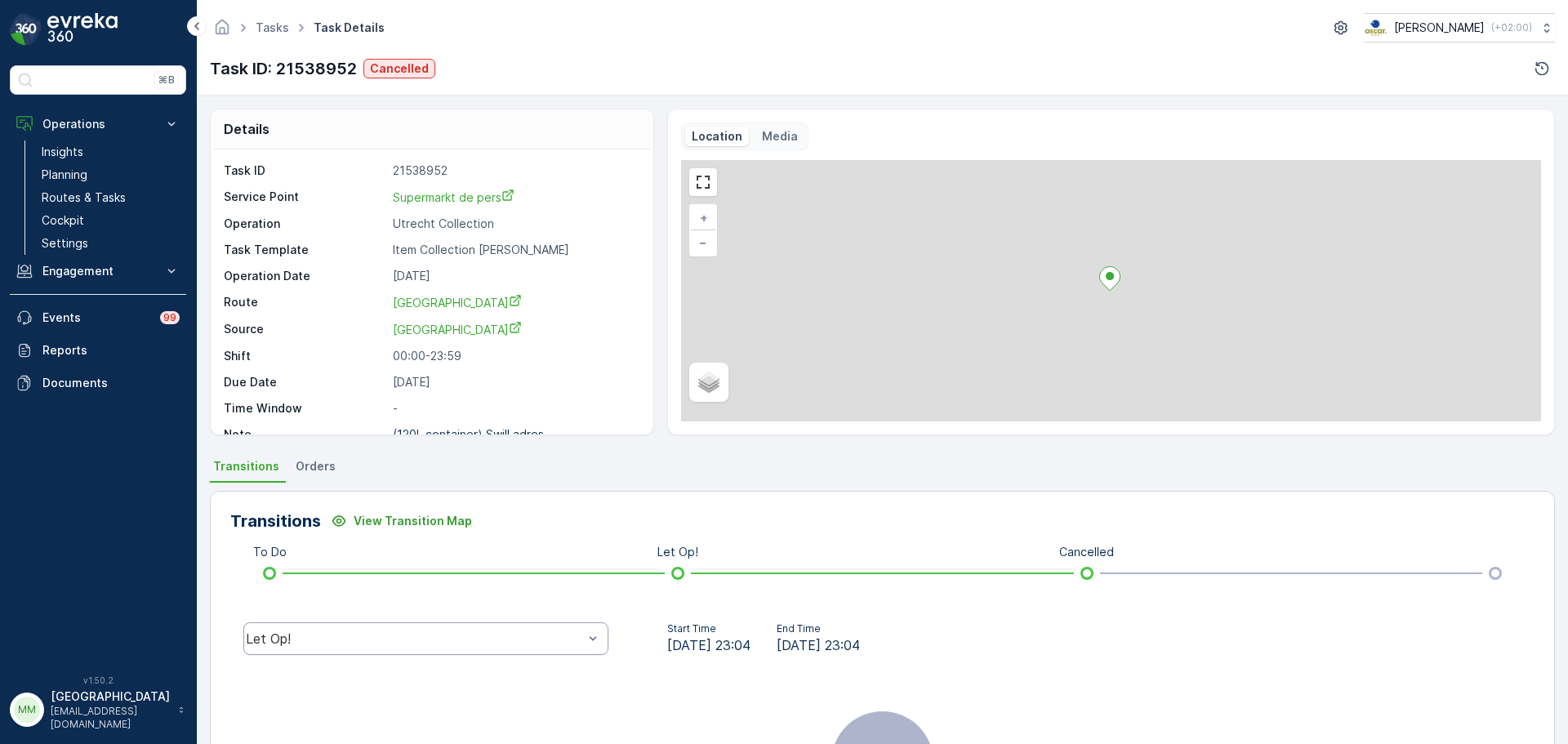
click at [408, 626] on div "Let Op!" at bounding box center [425, 639] width 365 height 33
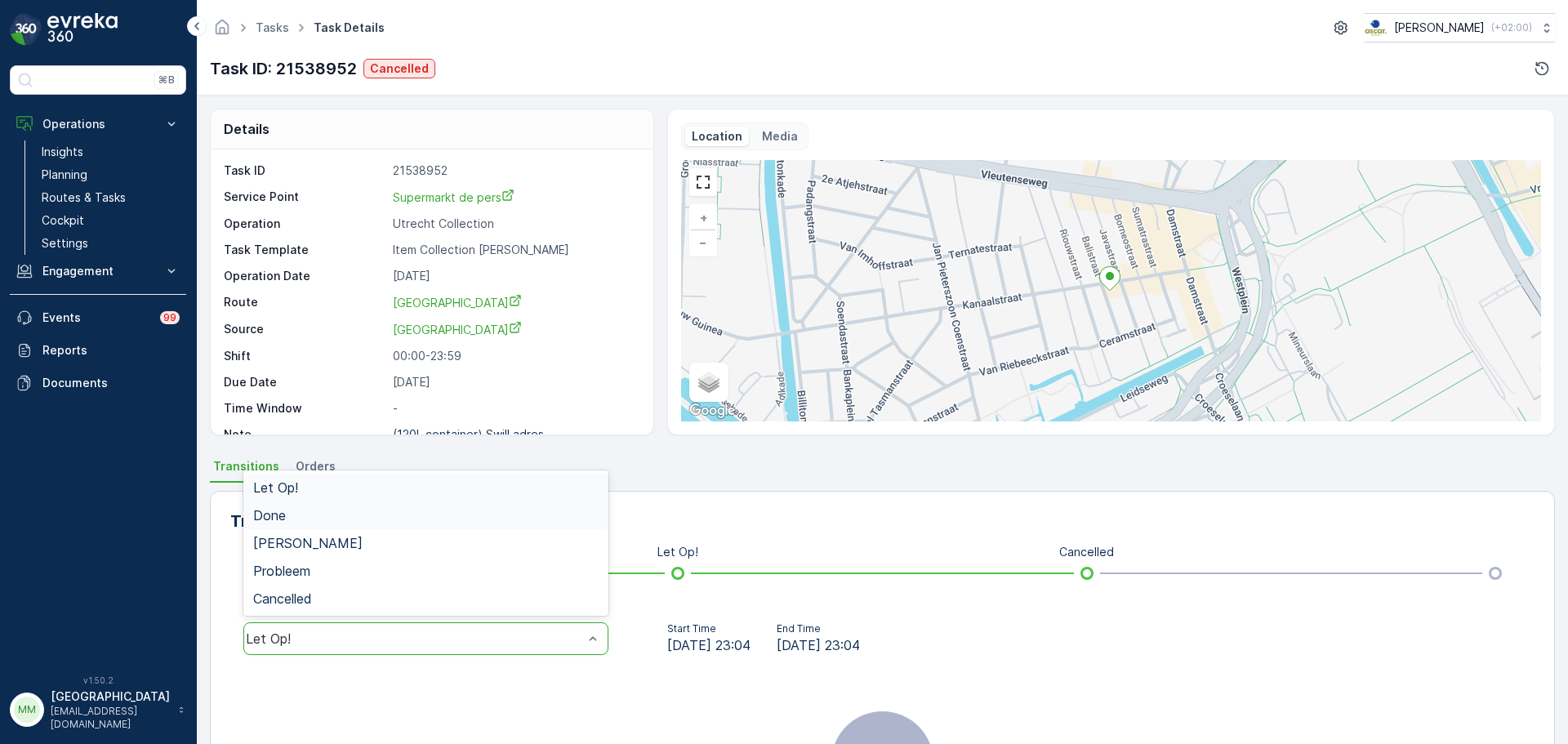
click at [347, 517] on div "Done" at bounding box center [425, 515] width 346 height 15
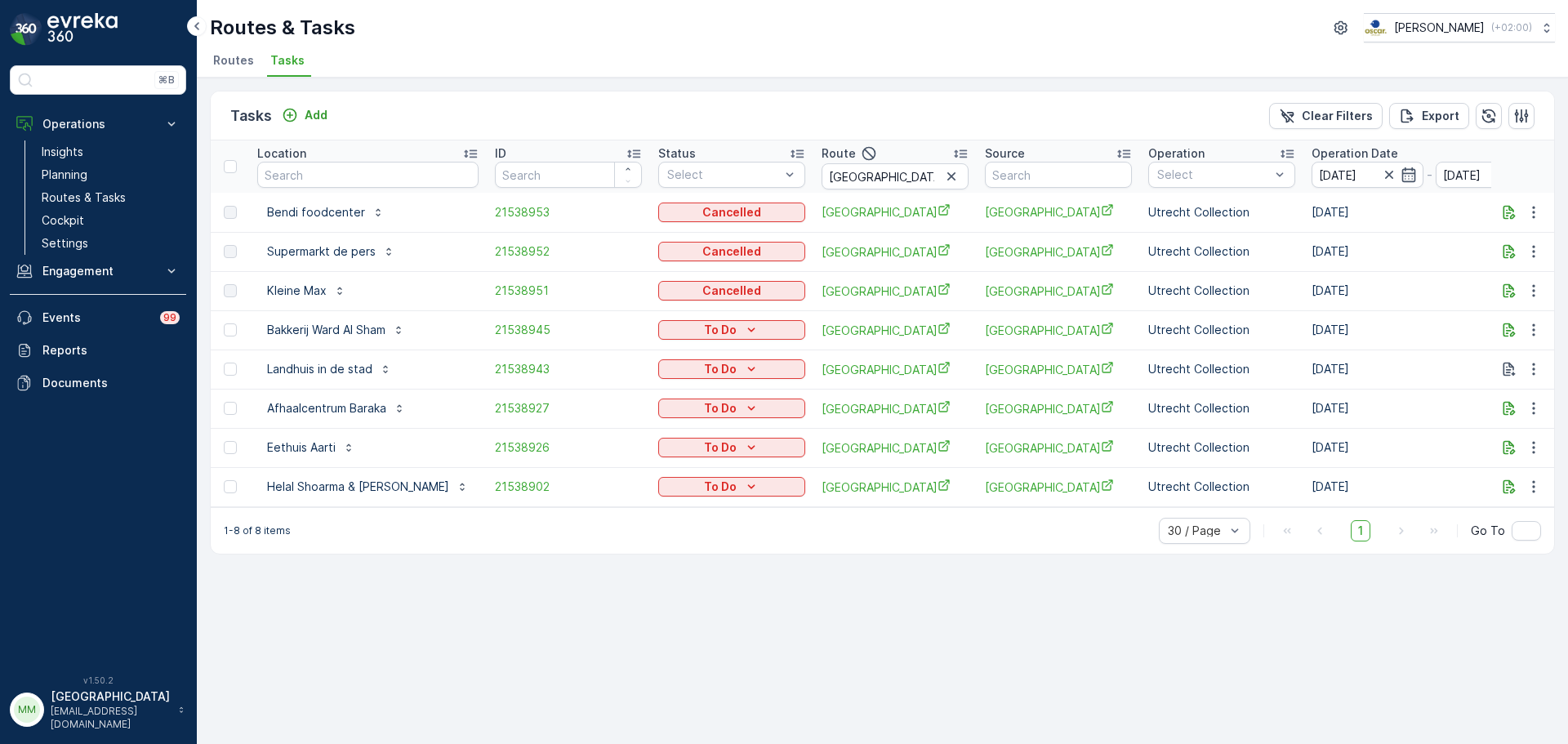
click at [487, 203] on td "21538953" at bounding box center [568, 212] width 164 height 39
click at [494, 213] on span "21538953" at bounding box center [567, 212] width 147 height 17
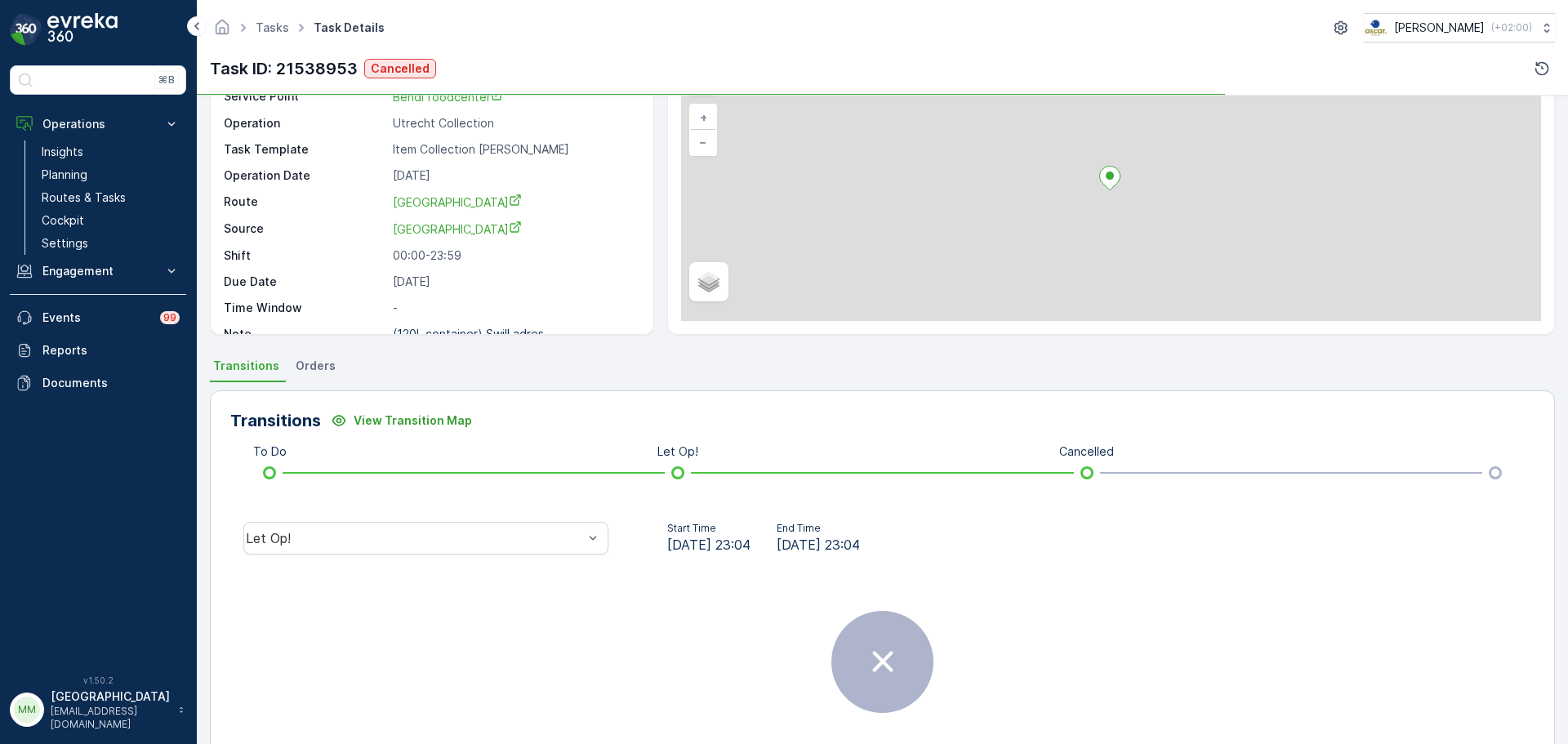
scroll to position [164, 0]
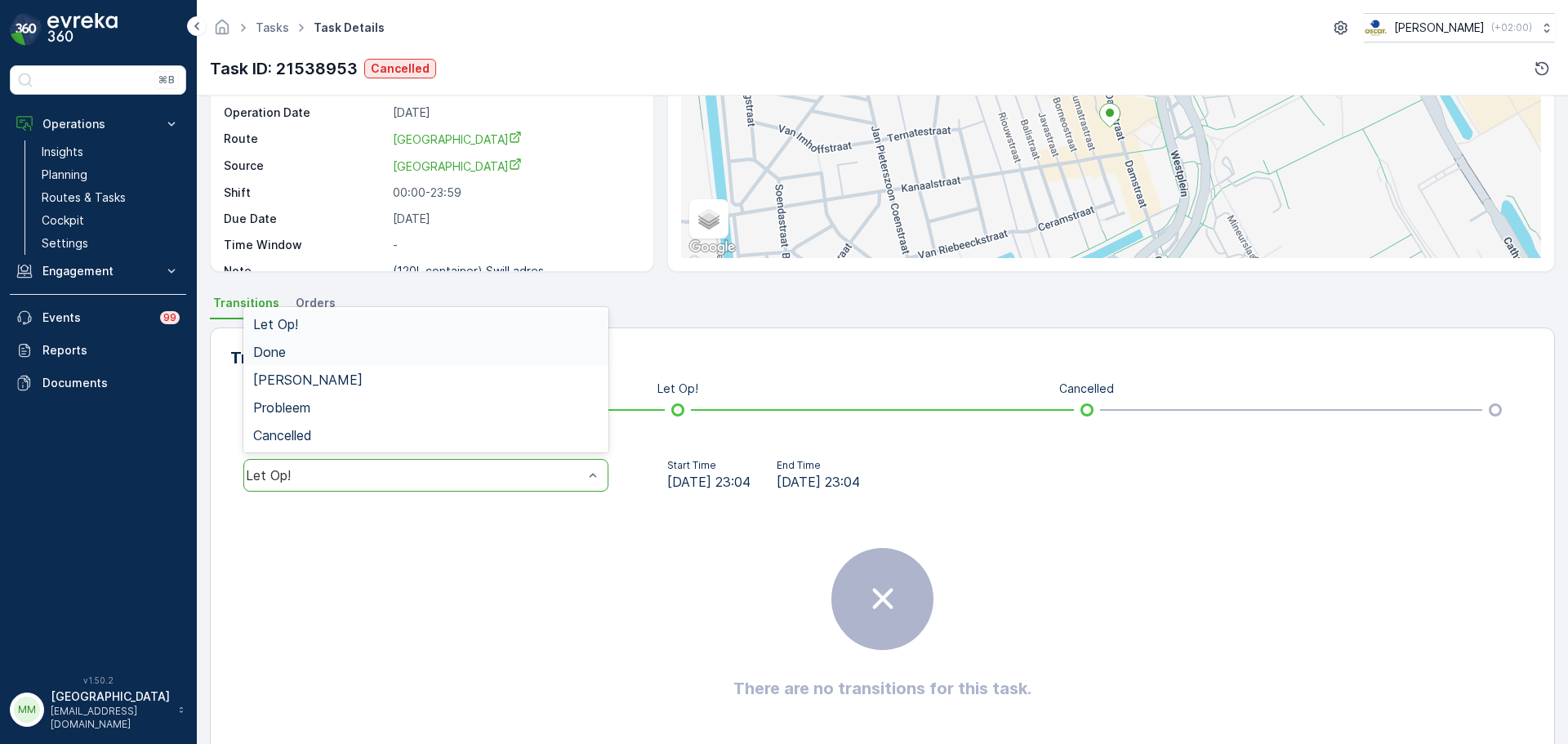
click at [287, 358] on div "Done" at bounding box center [425, 352] width 346 height 15
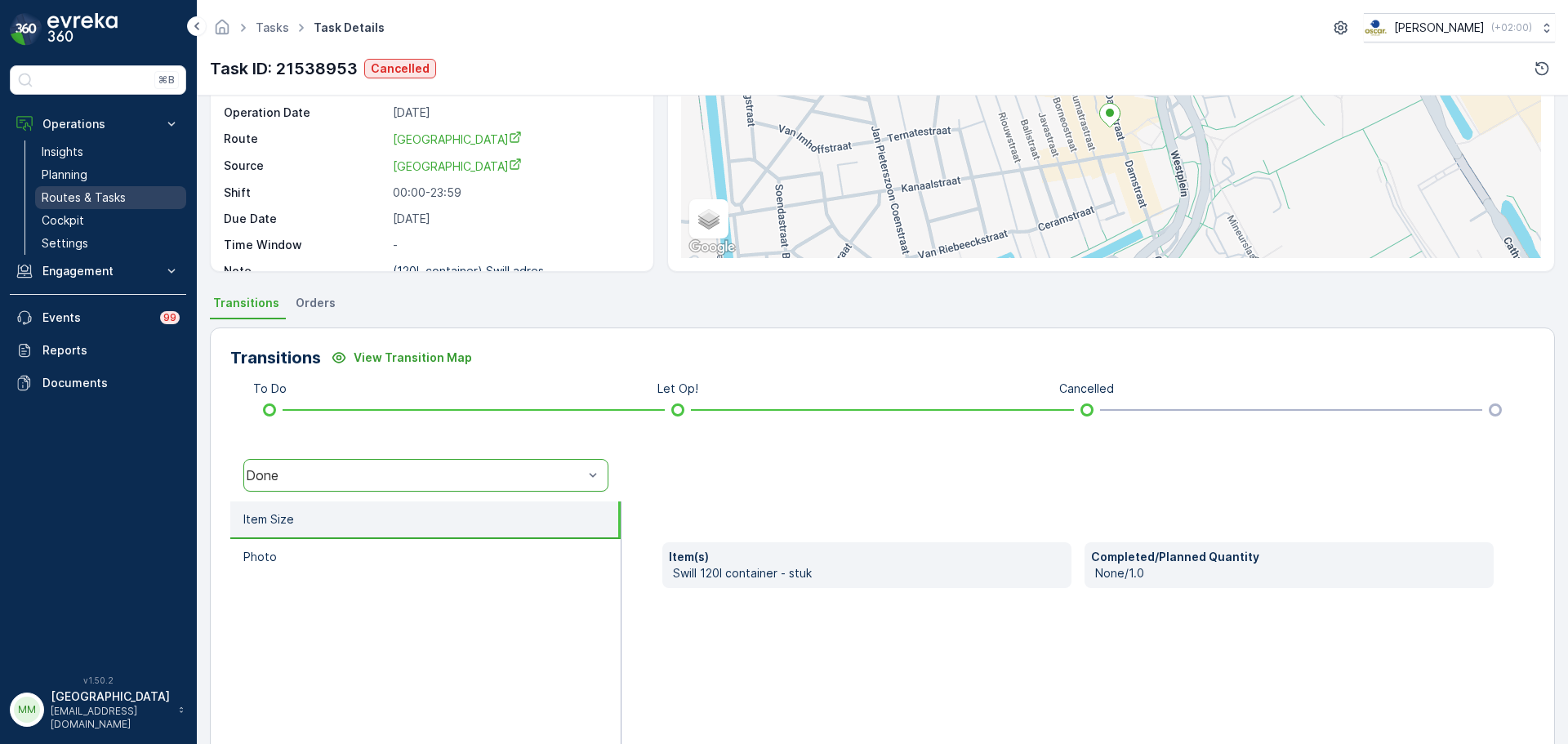
click at [114, 197] on p "Routes & Tasks" at bounding box center [84, 198] width 84 height 17
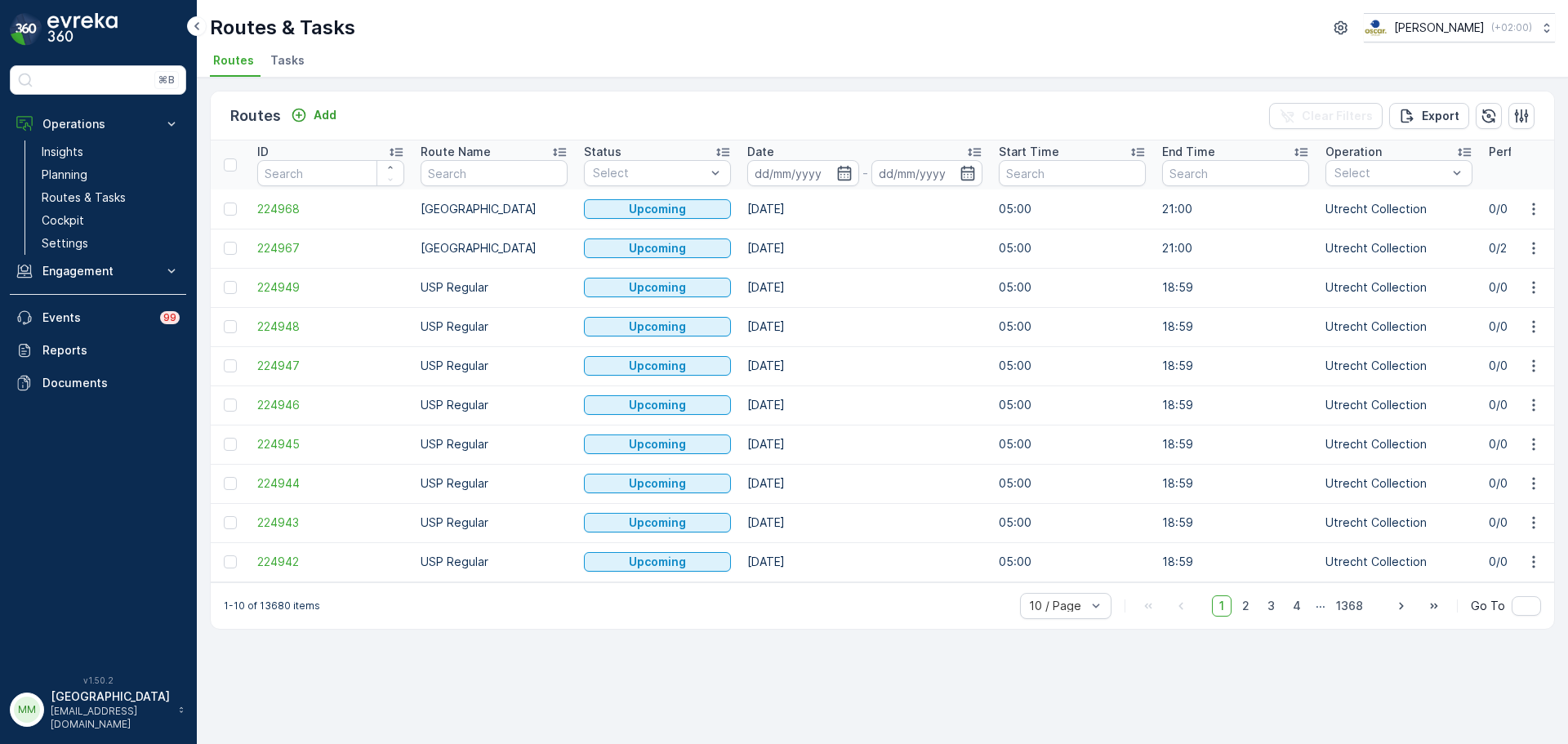
click at [302, 53] on li "Tasks" at bounding box center [288, 62] width 44 height 28
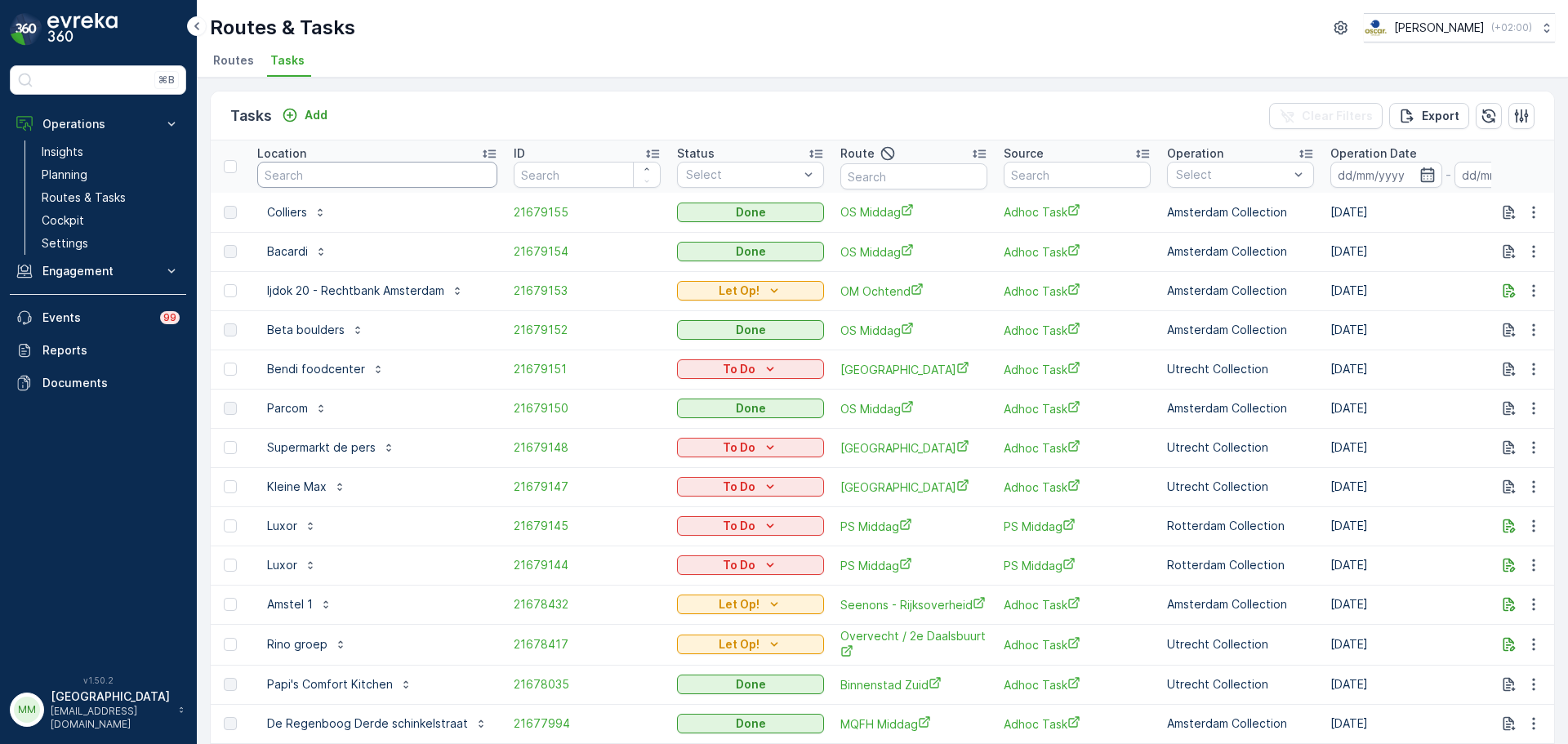
click at [343, 176] on input "text" at bounding box center [377, 174] width 240 height 26
type input "stad"
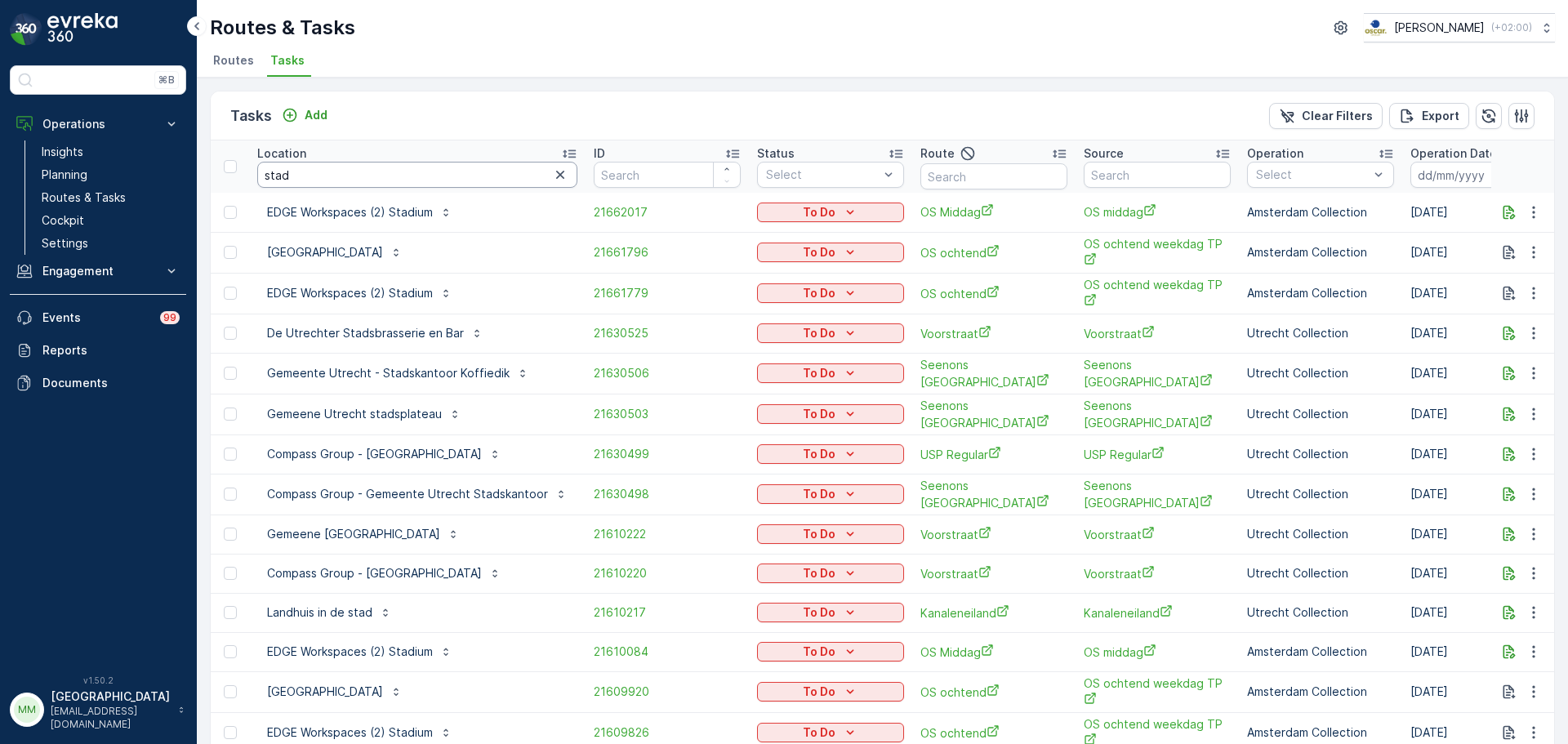
click at [324, 172] on input "stad" at bounding box center [417, 174] width 320 height 26
type input "stads"
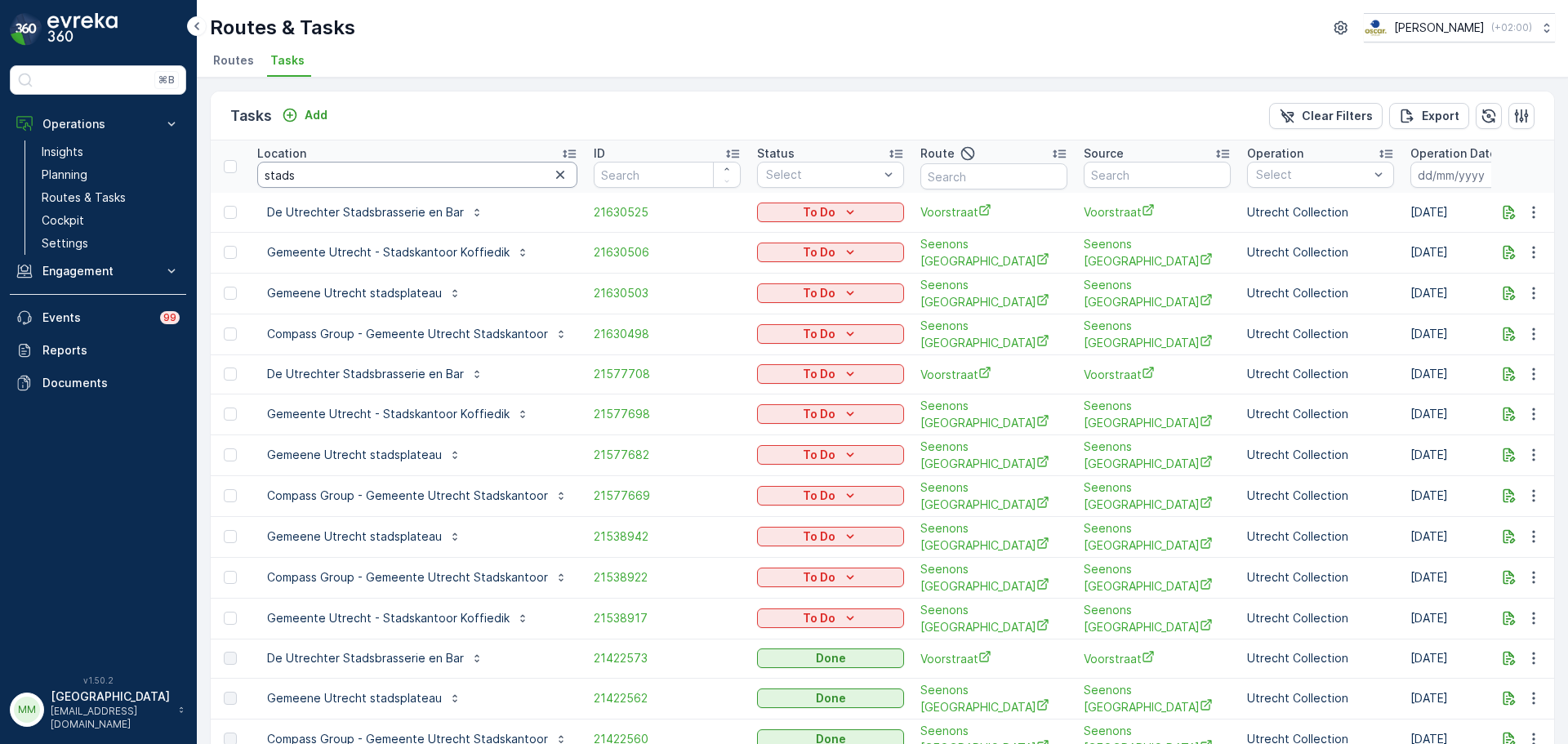
click at [297, 165] on input "stads" at bounding box center [417, 174] width 320 height 26
type input "stadskantoor"
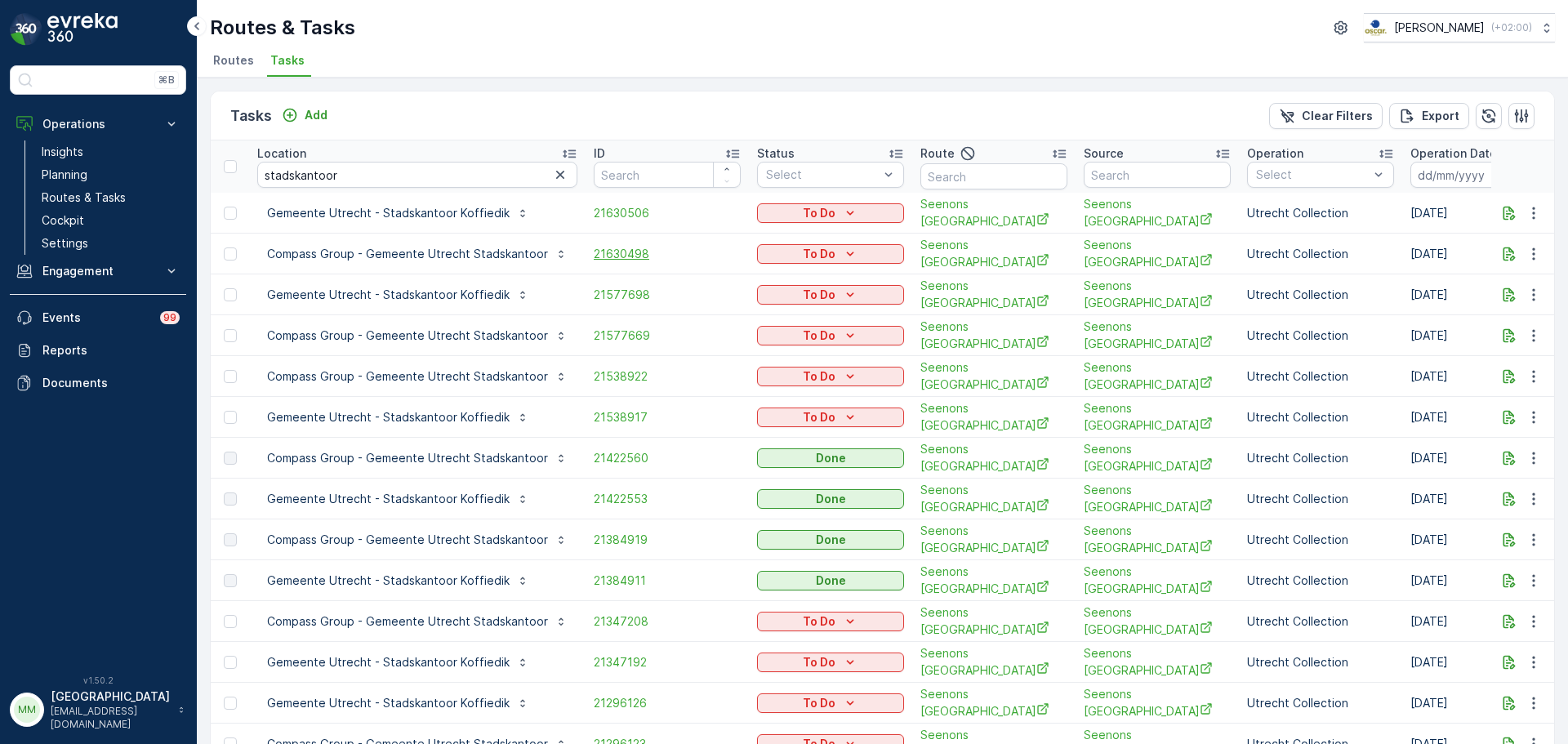
click at [606, 249] on span "21630498" at bounding box center [667, 254] width 147 height 17
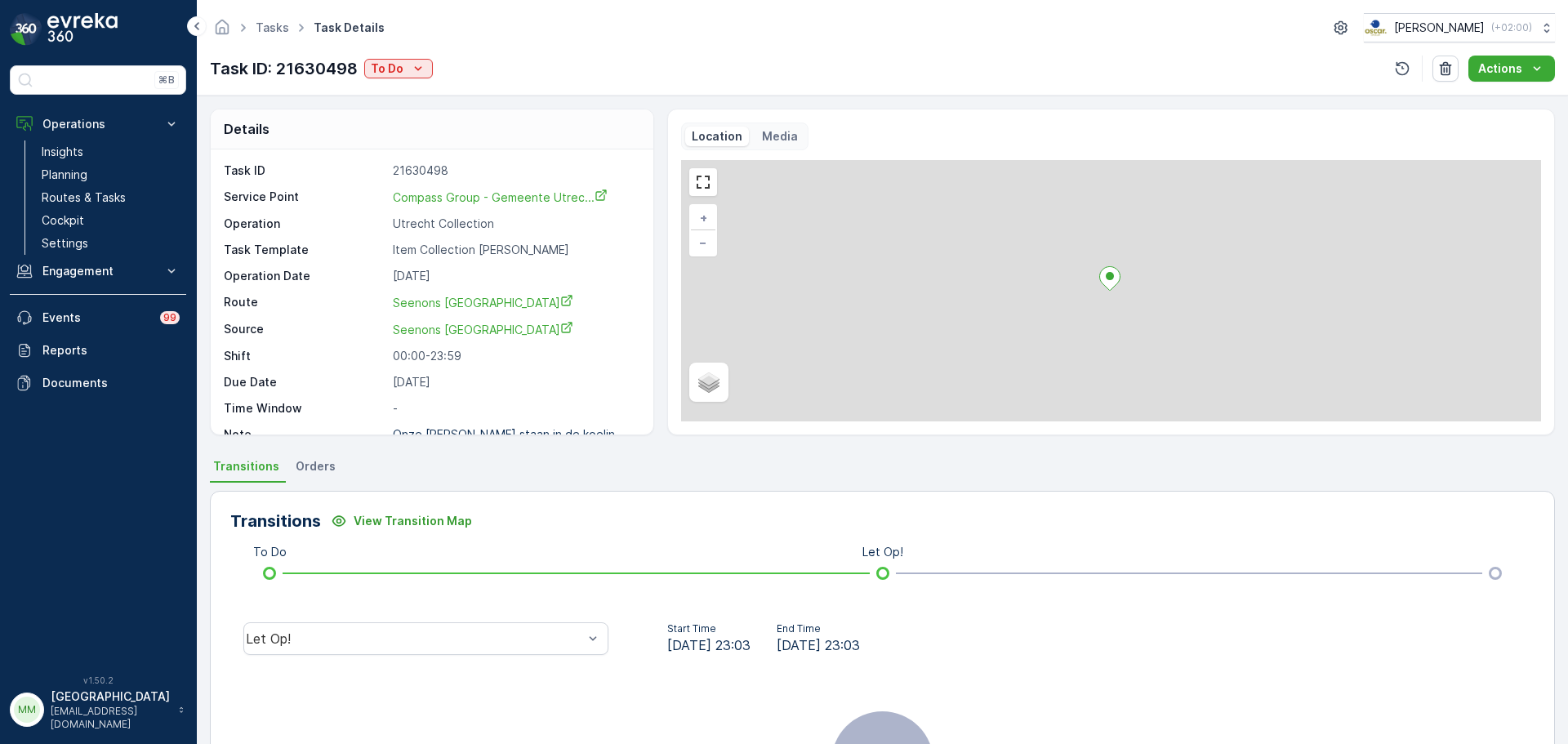
scroll to position [21, 0]
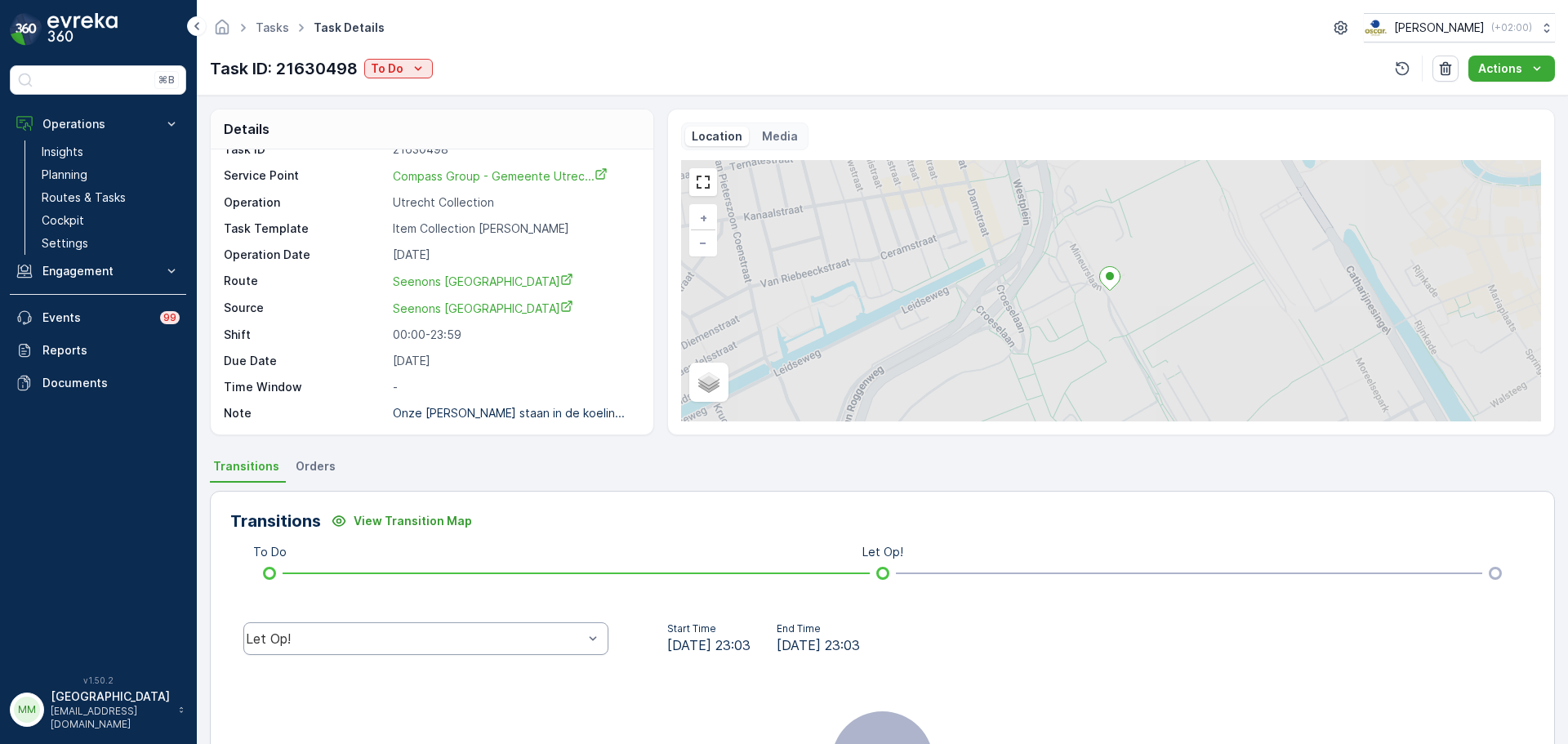
click at [472, 649] on div "Let Op!" at bounding box center [425, 639] width 365 height 33
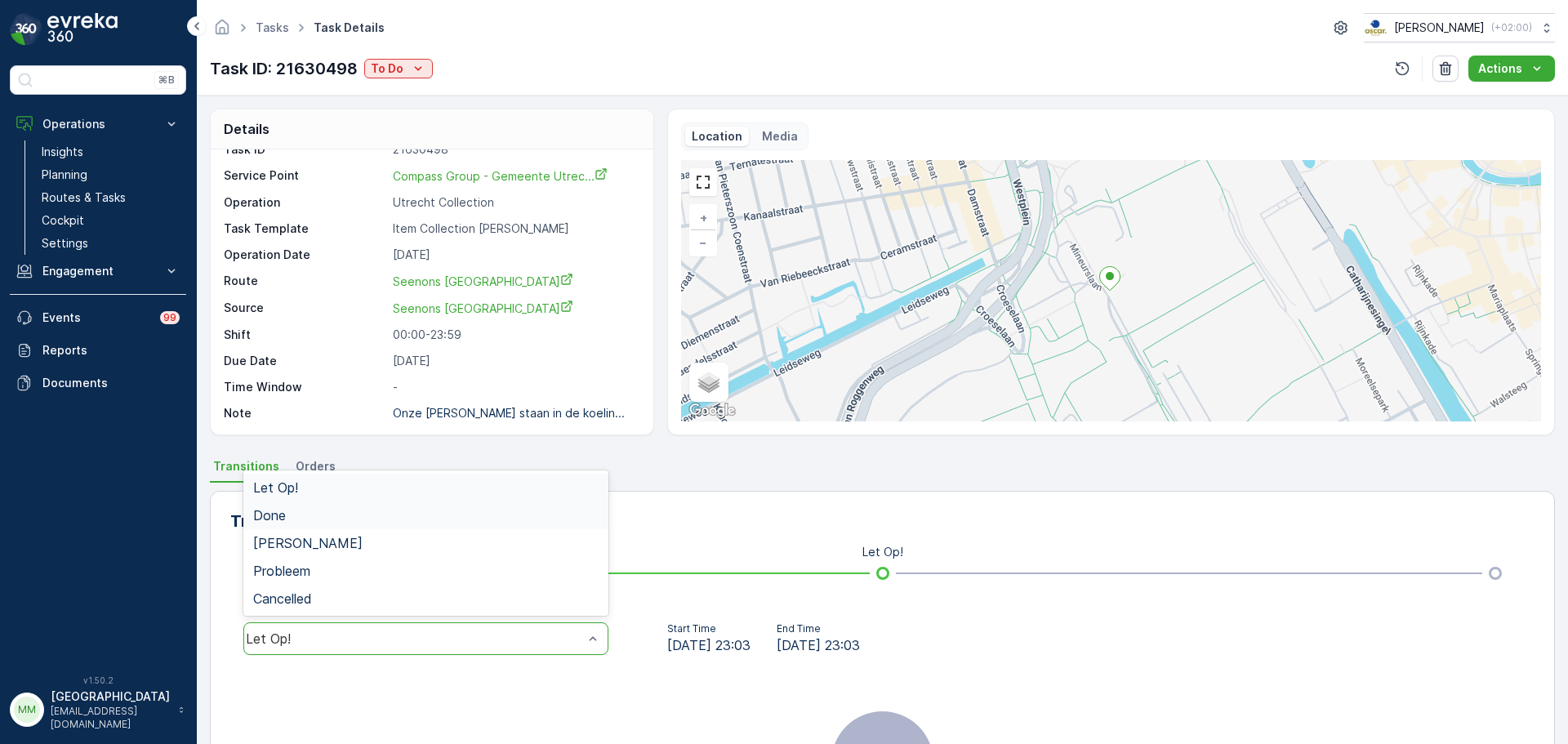
click at [286, 513] on div "Done" at bounding box center [425, 515] width 346 height 15
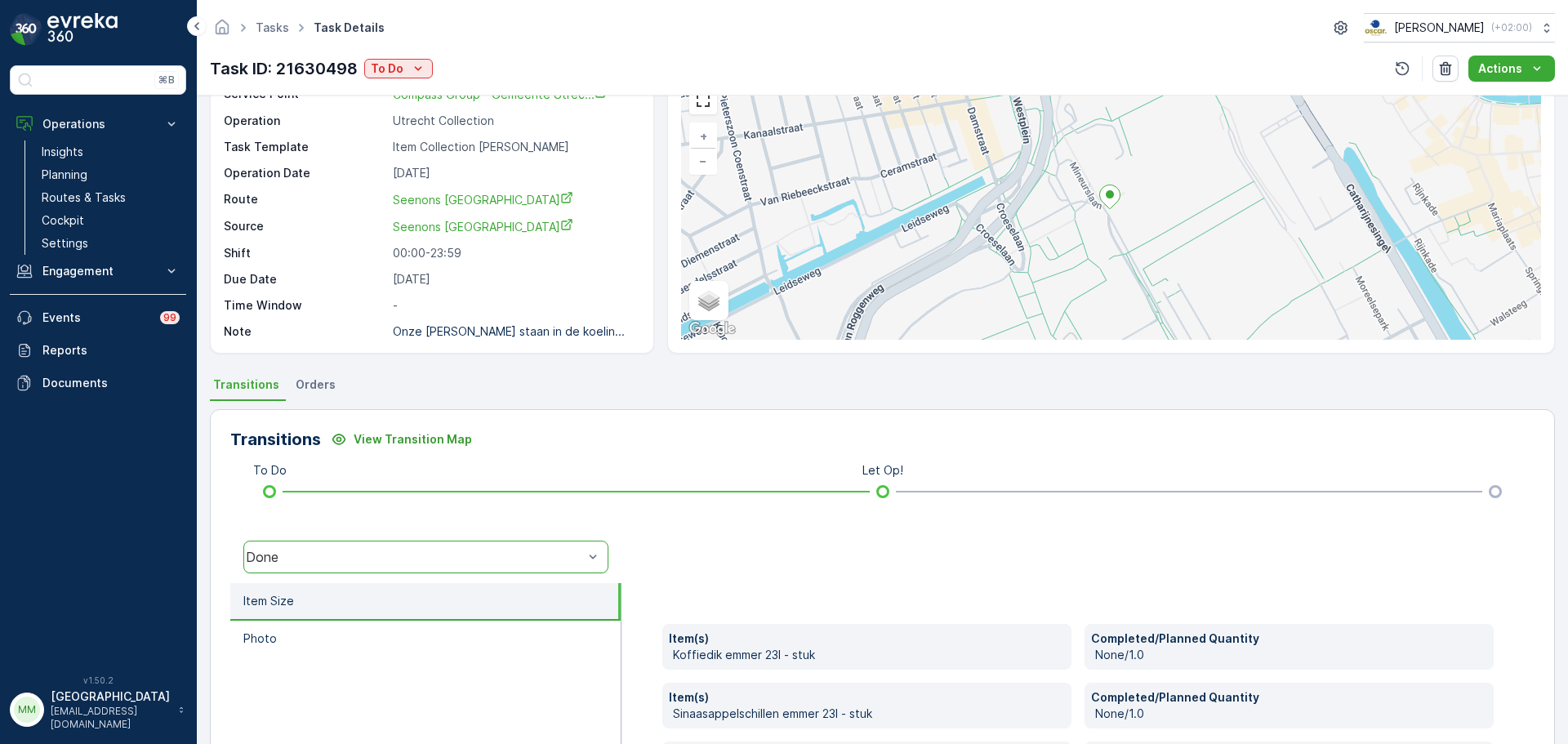
scroll to position [286, 0]
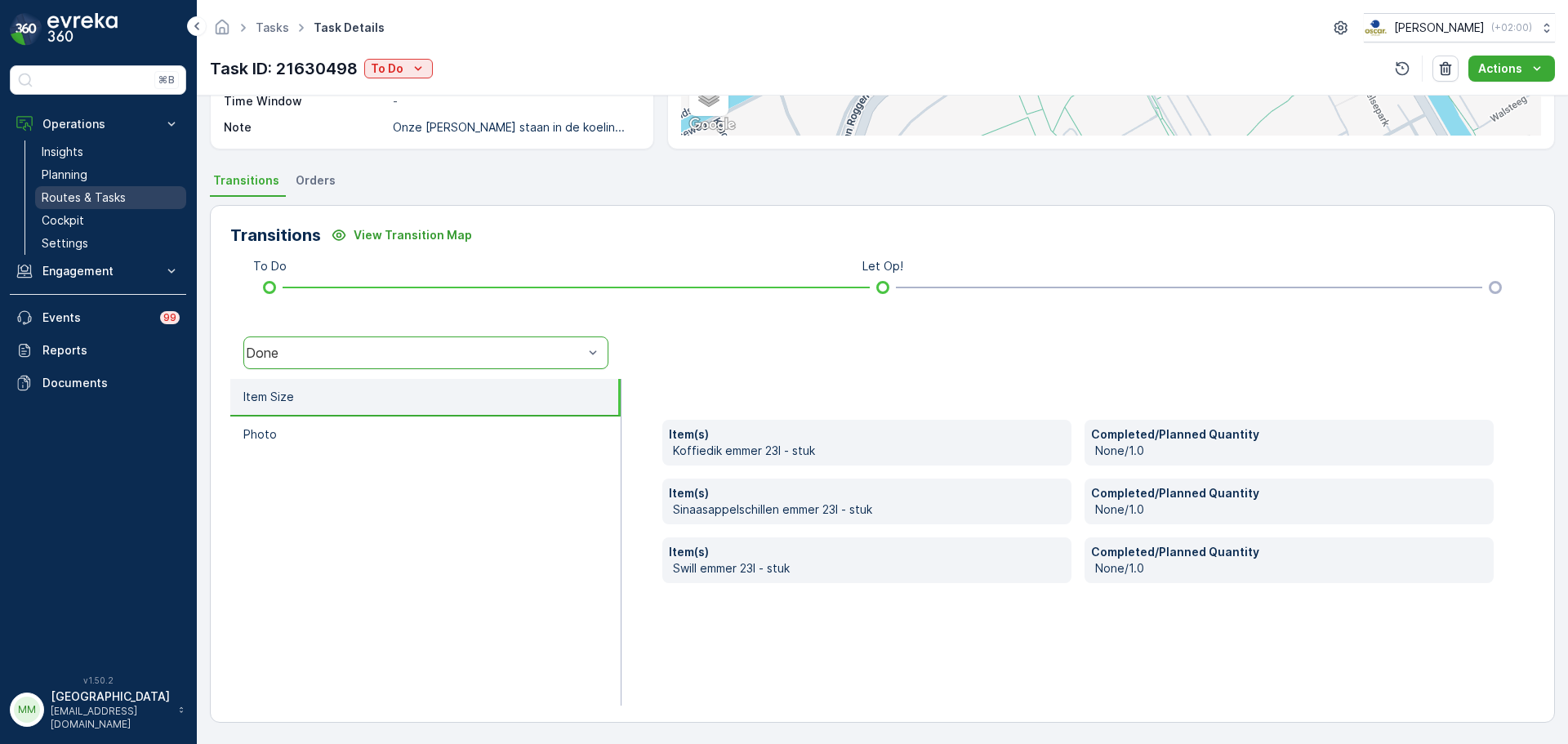
click at [84, 198] on p "Routes & Tasks" at bounding box center [84, 198] width 84 height 17
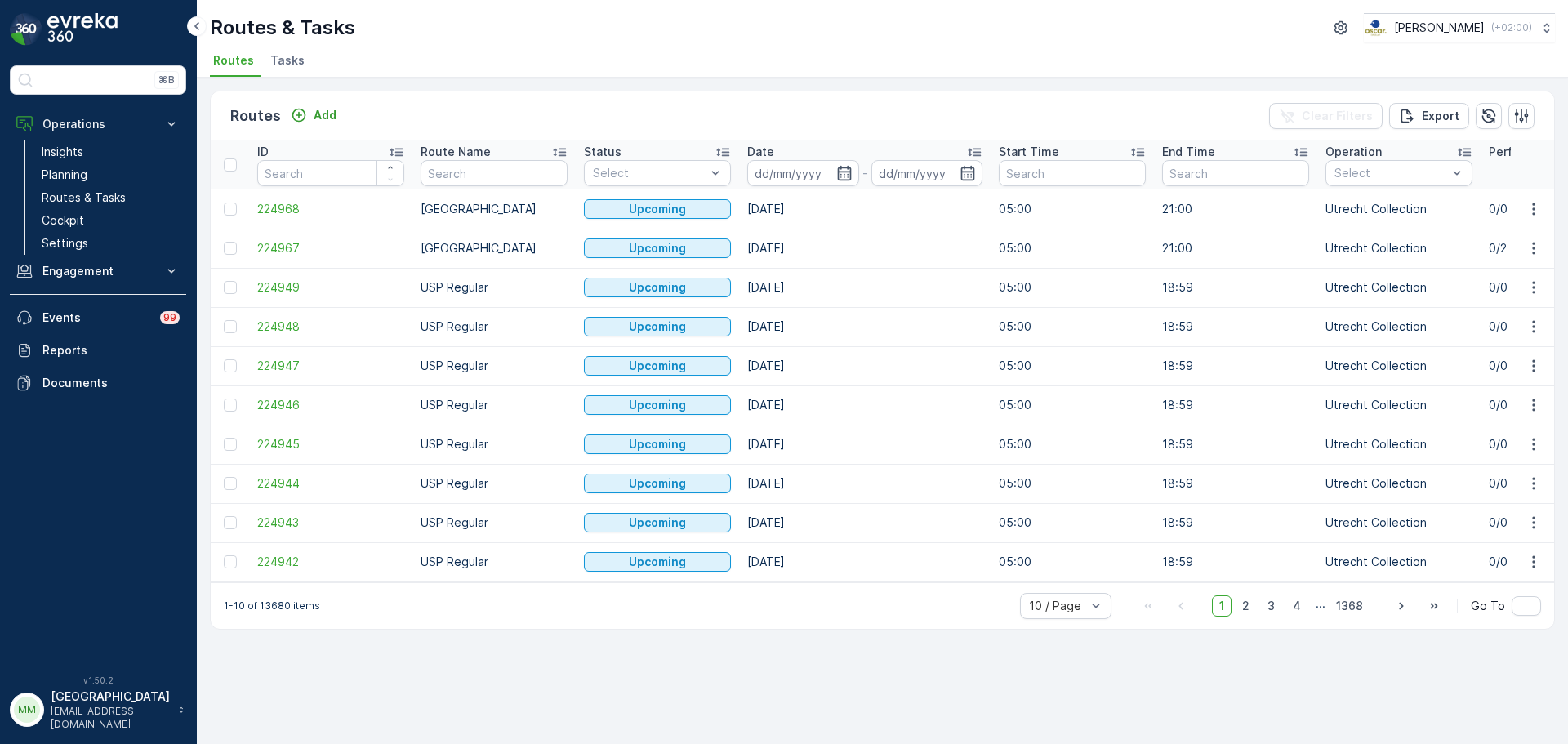
click at [290, 70] on li "Tasks" at bounding box center [288, 62] width 44 height 28
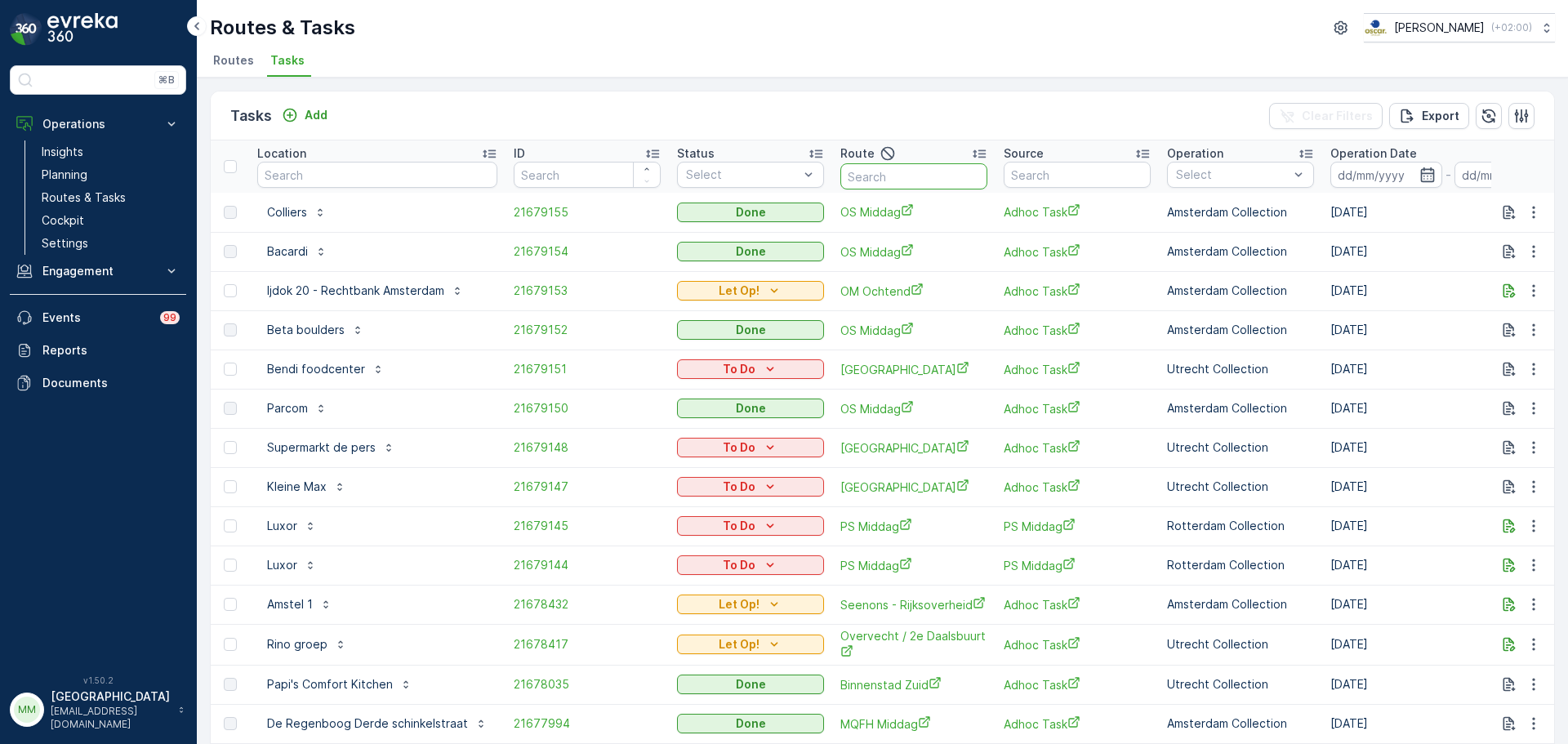
click at [886, 185] on input "text" at bounding box center [913, 176] width 147 height 26
type input "cs r"
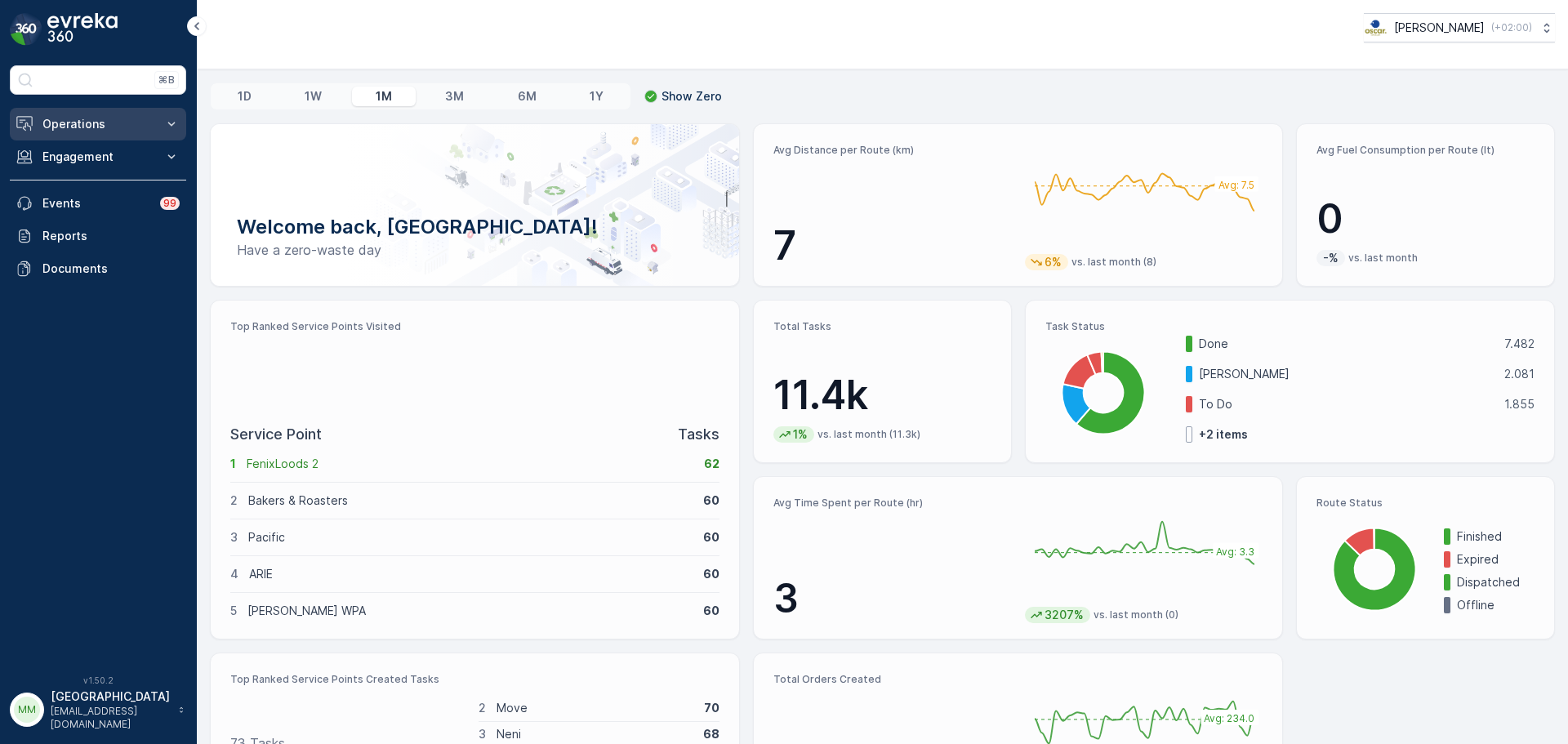
click at [79, 124] on p "Operations" at bounding box center [98, 124] width 111 height 17
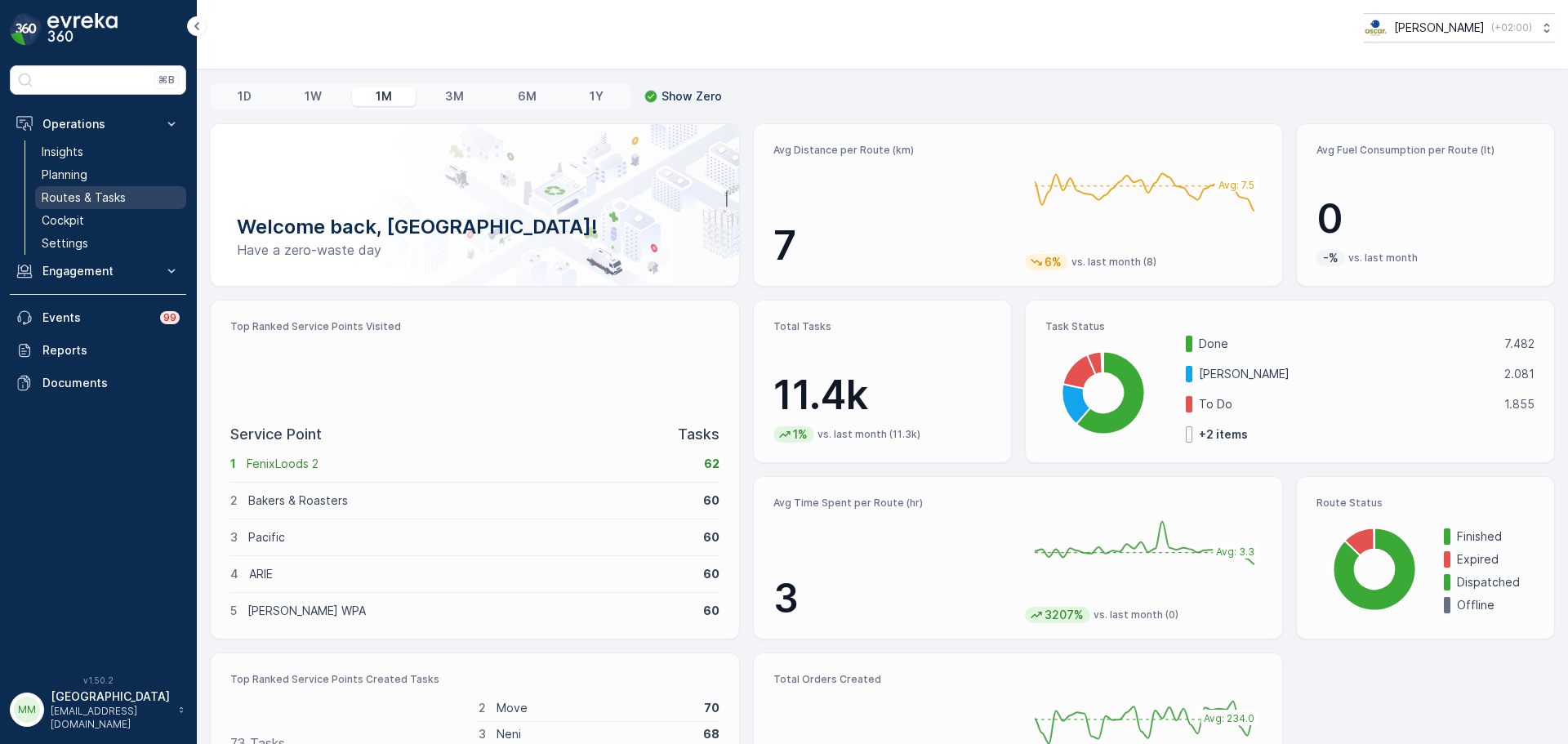
click at [104, 193] on p "Routes & Tasks" at bounding box center [84, 198] width 84 height 17
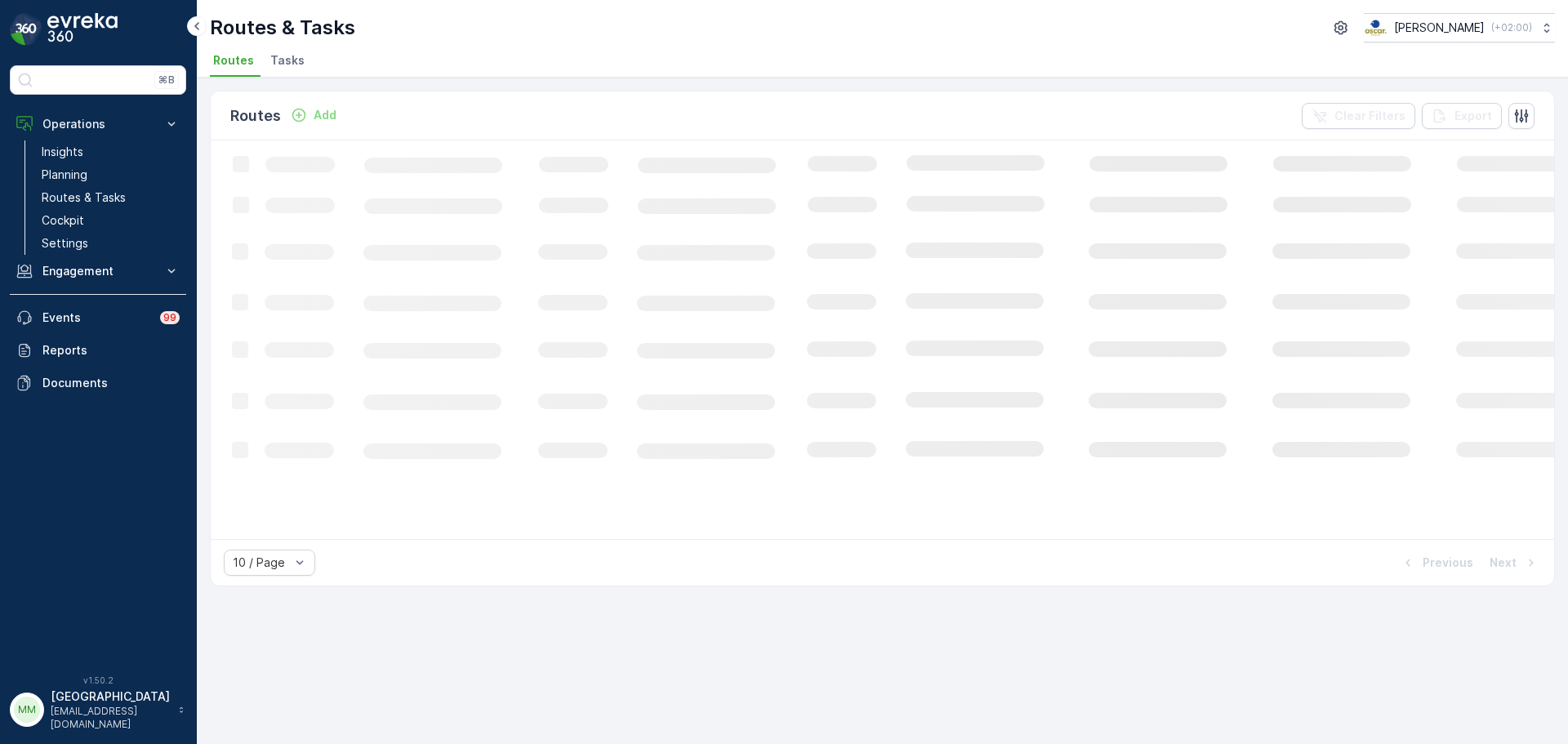
click at [287, 62] on span "Tasks" at bounding box center [287, 60] width 34 height 17
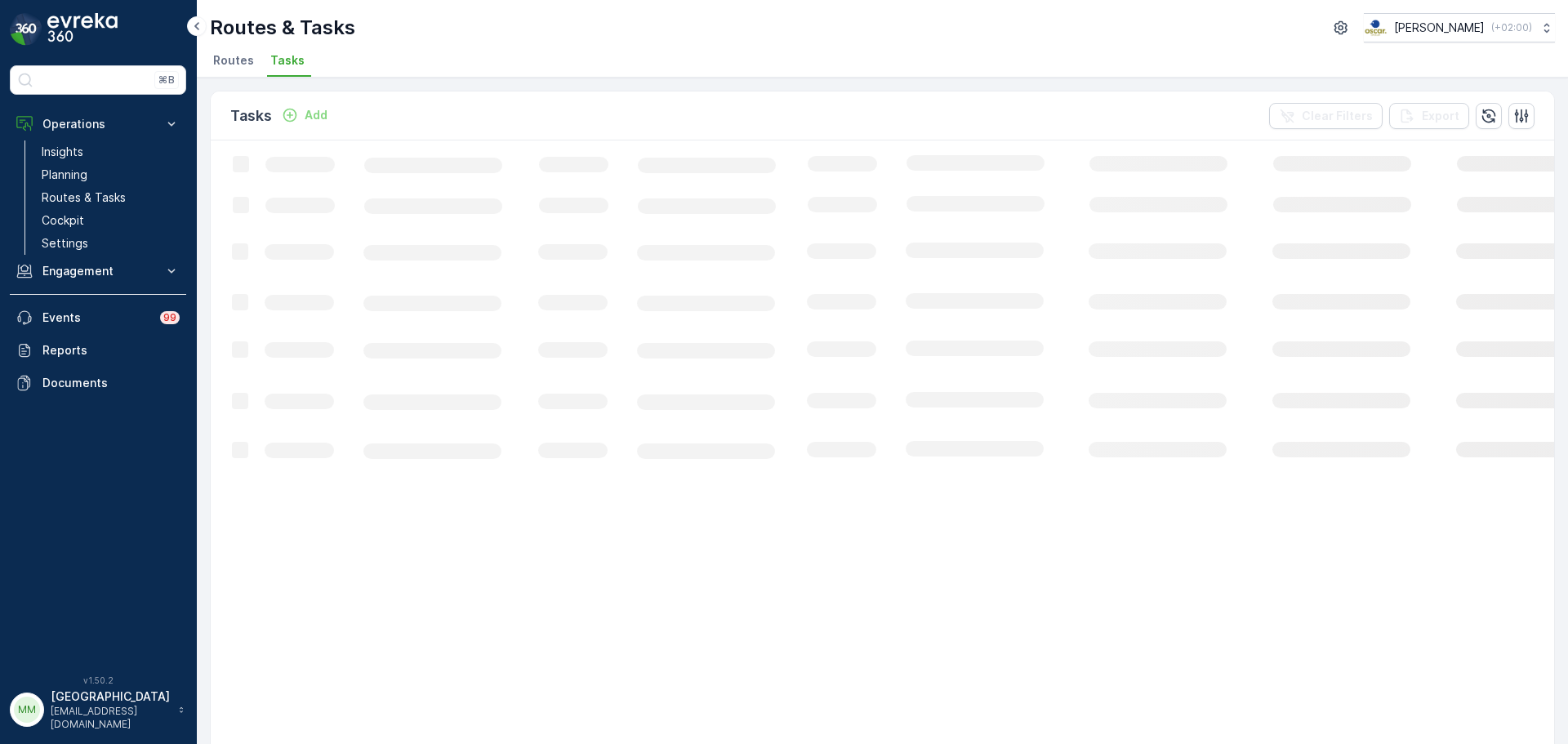
click at [310, 119] on p "Add" at bounding box center [315, 115] width 22 height 17
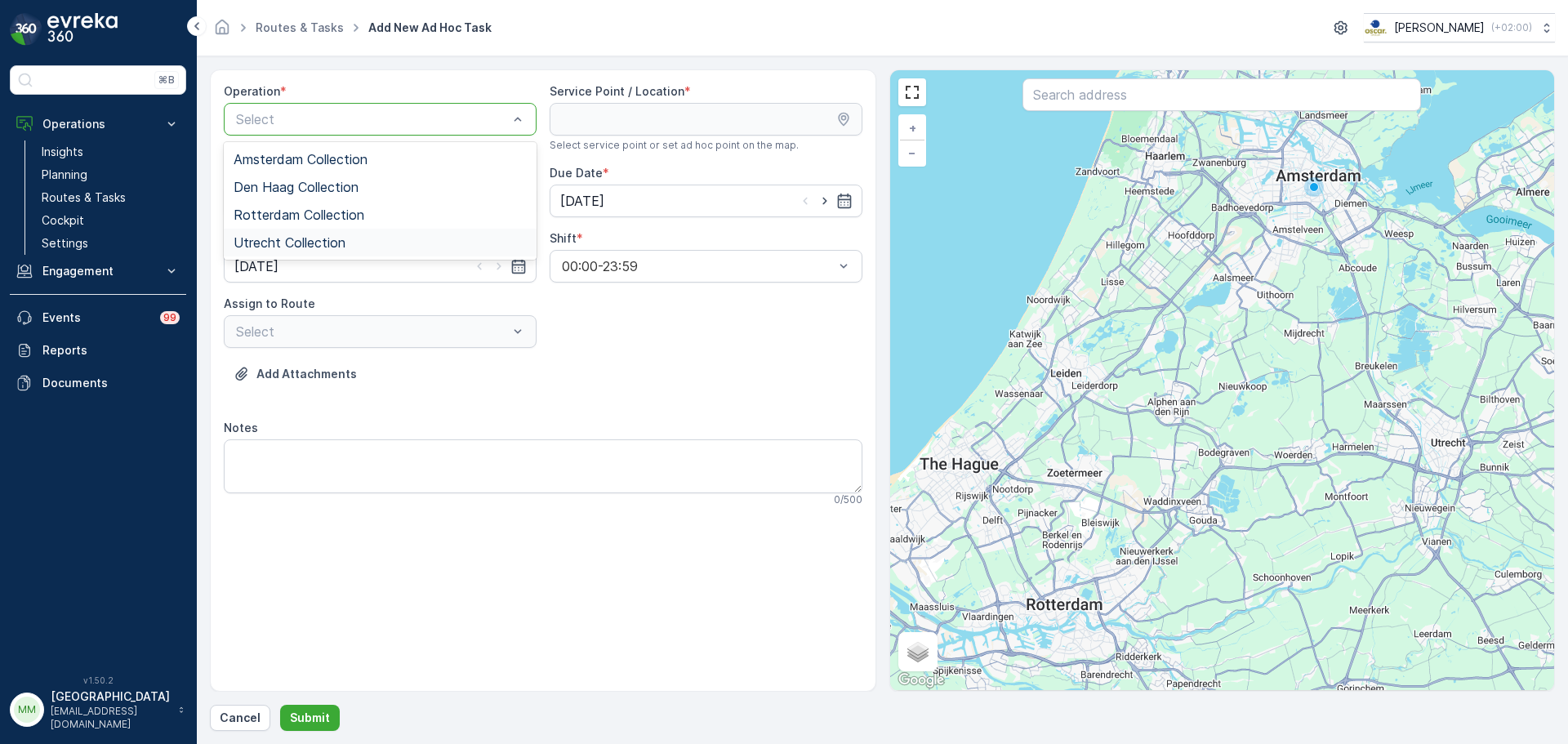
click at [329, 237] on span "Utrecht Collection" at bounding box center [289, 242] width 112 height 15
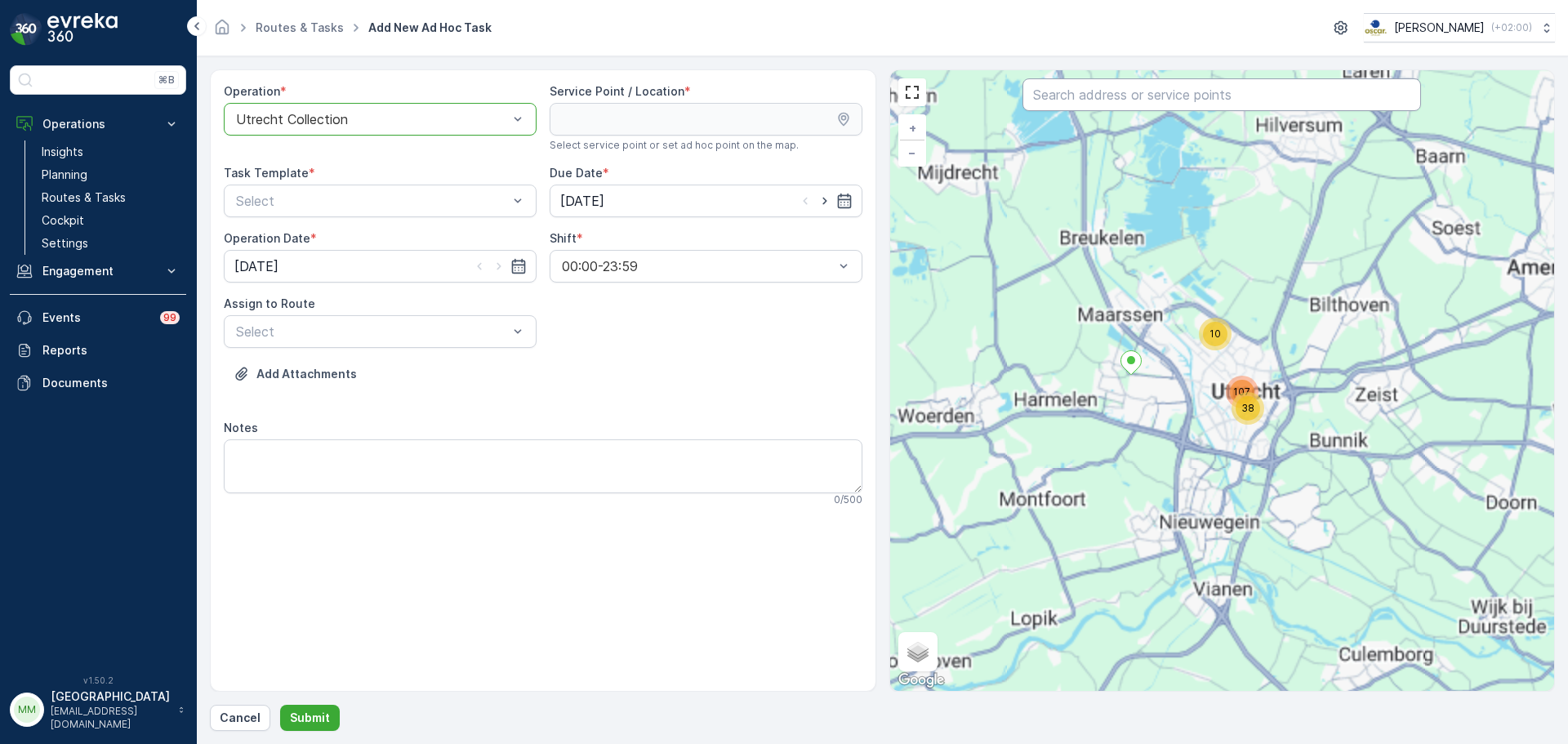
click at [1139, 89] on input "text" at bounding box center [1221, 95] width 398 height 33
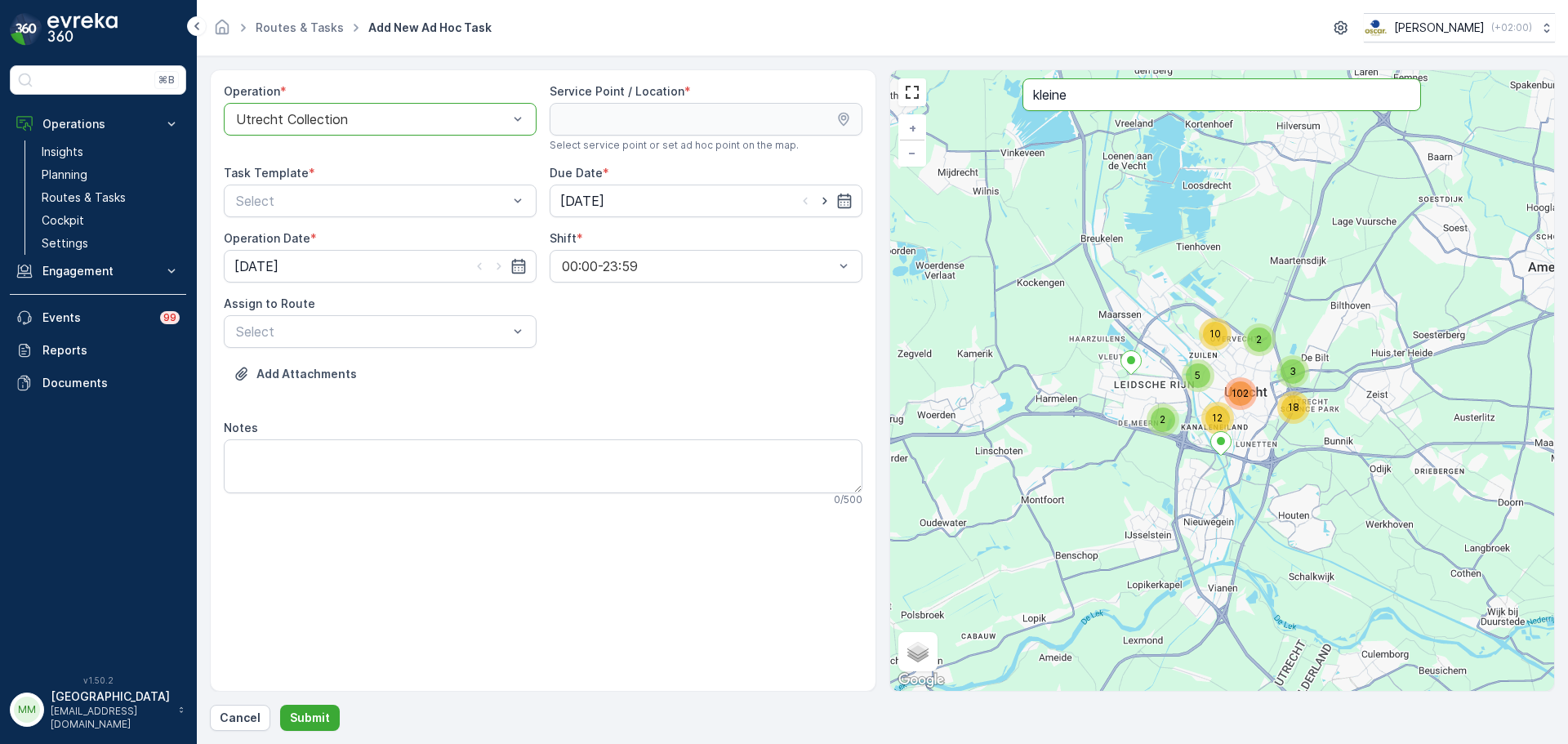
type input "kleine"
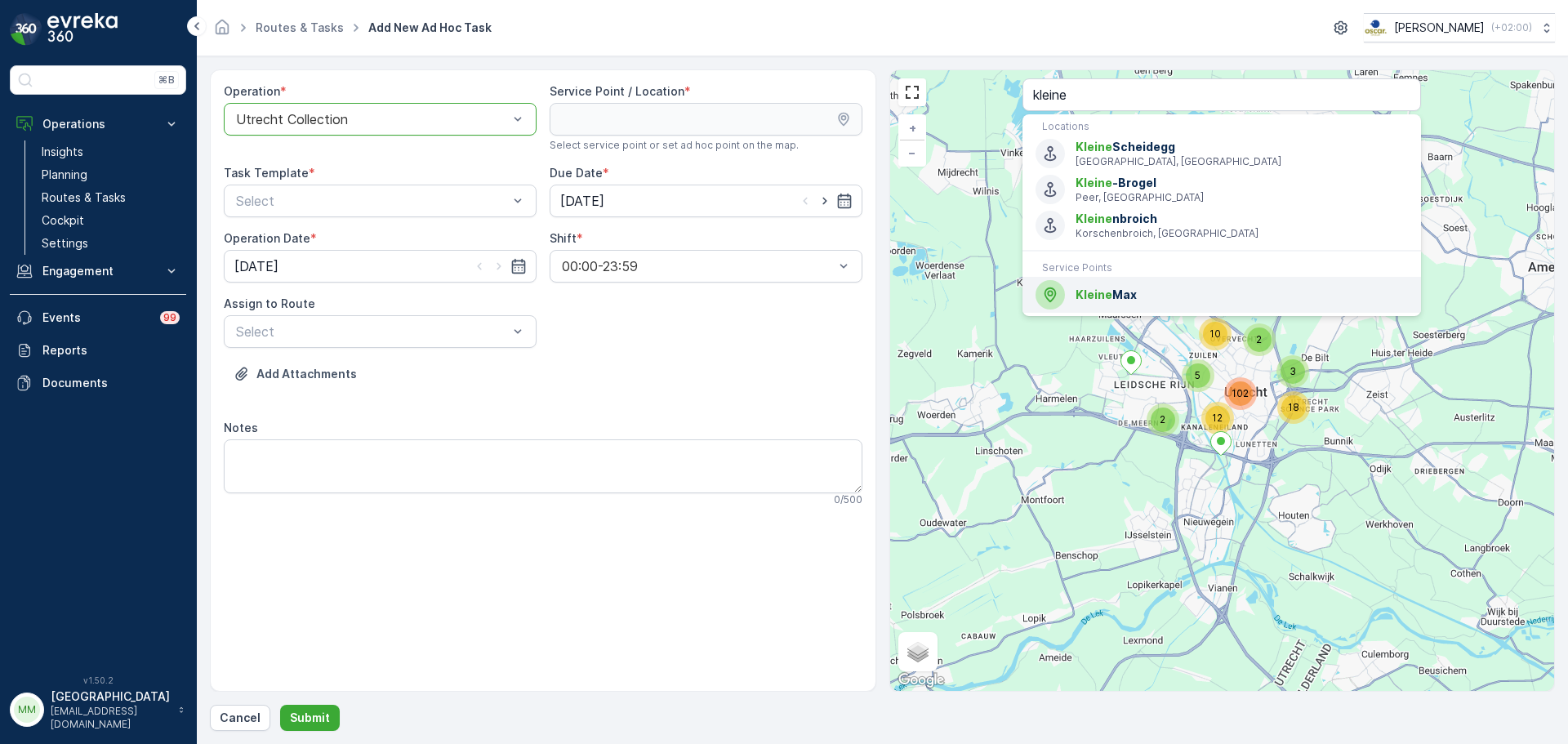
click at [1095, 307] on div "Kleine Max" at bounding box center [1222, 295] width 373 height 29
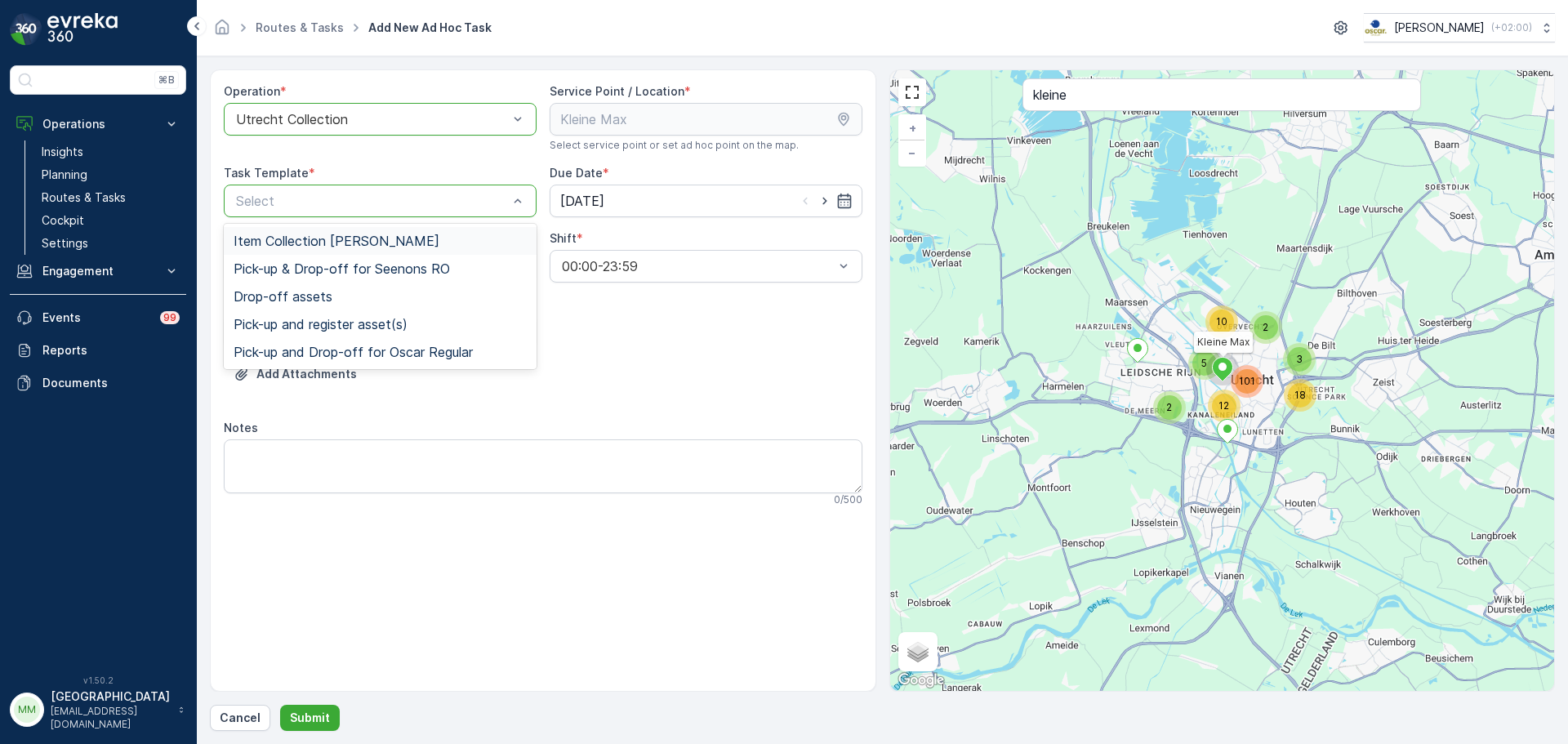
click at [316, 240] on span "Item Collection [PERSON_NAME]" at bounding box center [336, 241] width 205 height 15
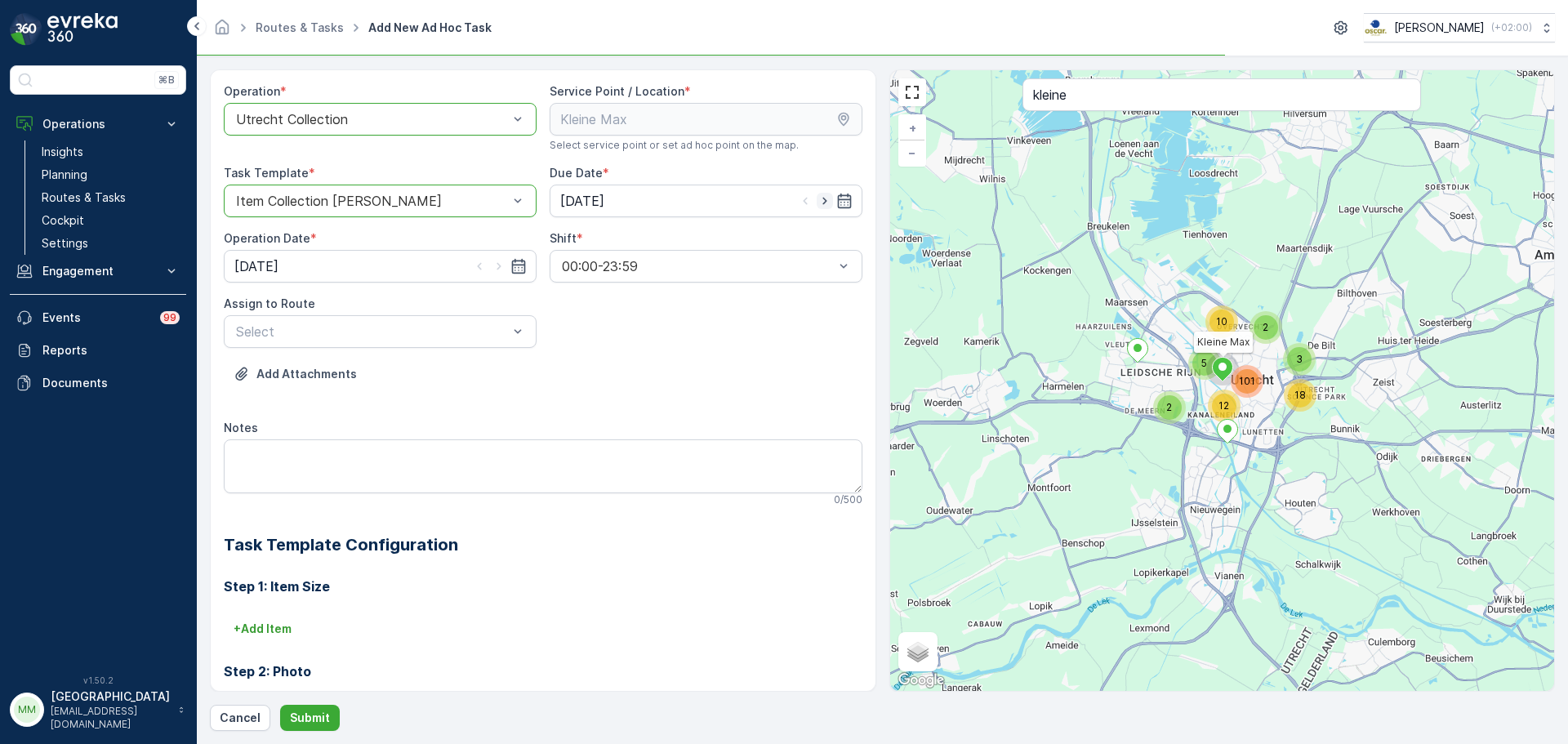
click at [824, 206] on icon "button" at bounding box center [824, 201] width 17 height 17
click at [818, 202] on icon "button" at bounding box center [824, 201] width 17 height 17
type input "[DATE]"
click at [494, 264] on icon "button" at bounding box center [498, 266] width 17 height 17
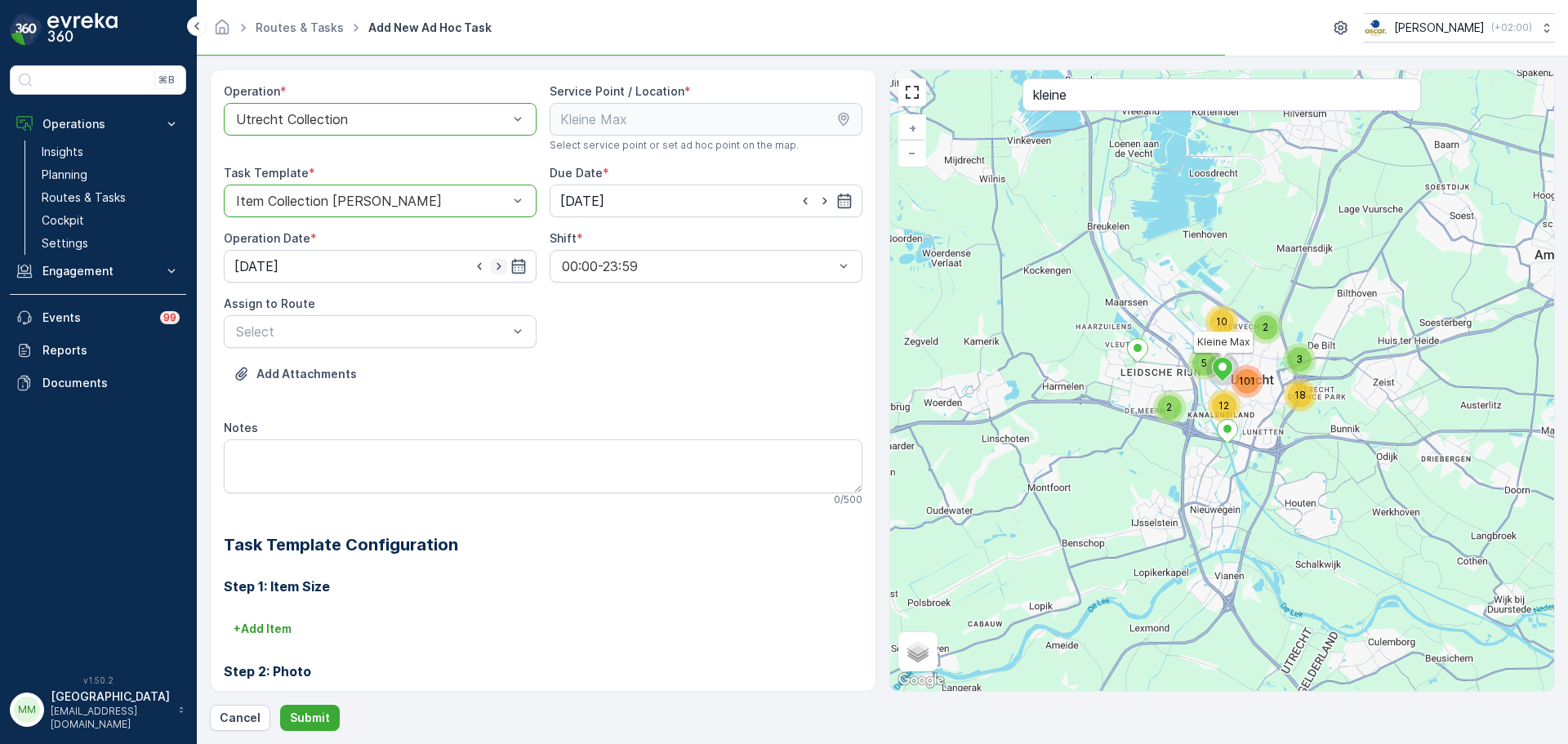
type input "[DATE]"
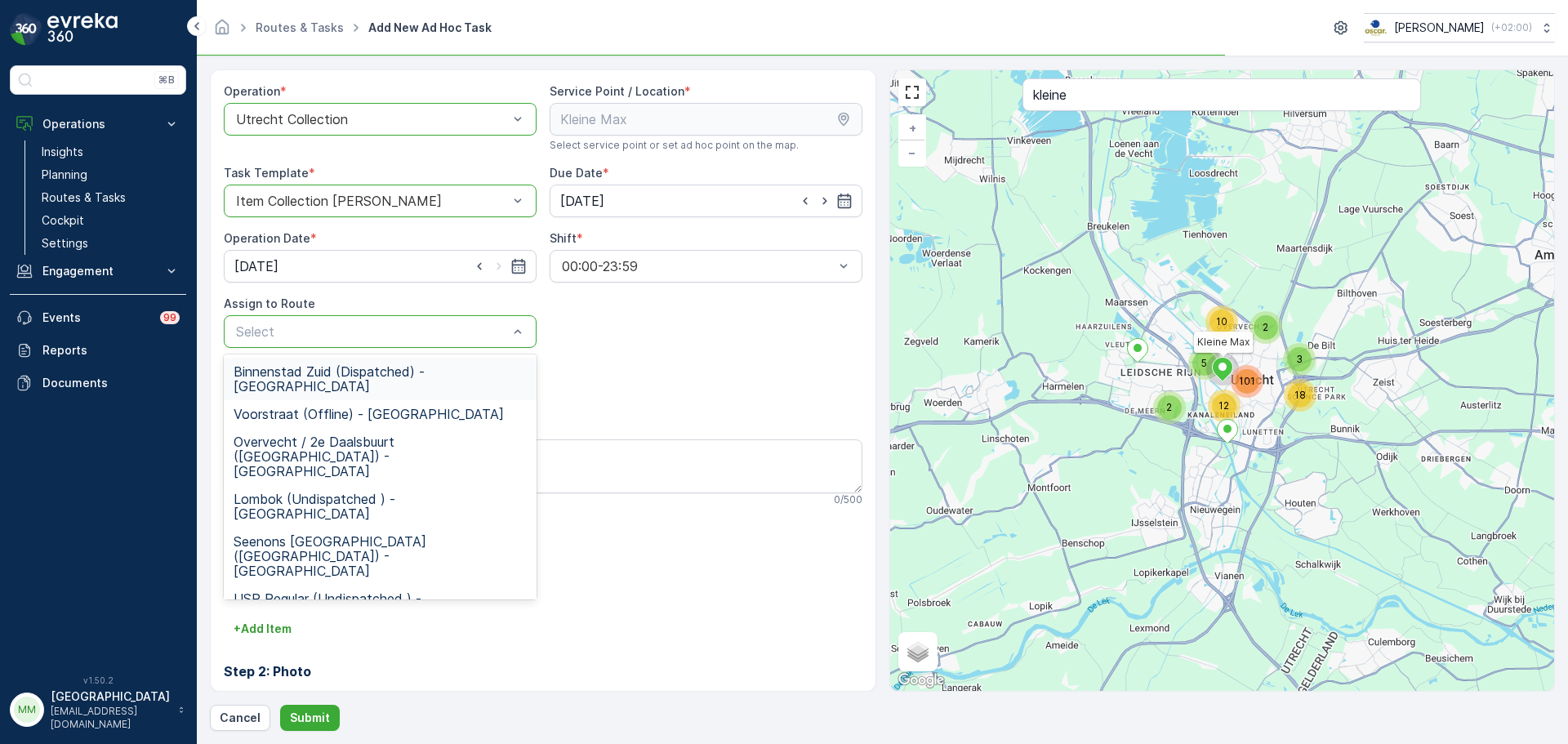
click at [347, 317] on div "Select" at bounding box center [380, 332] width 312 height 33
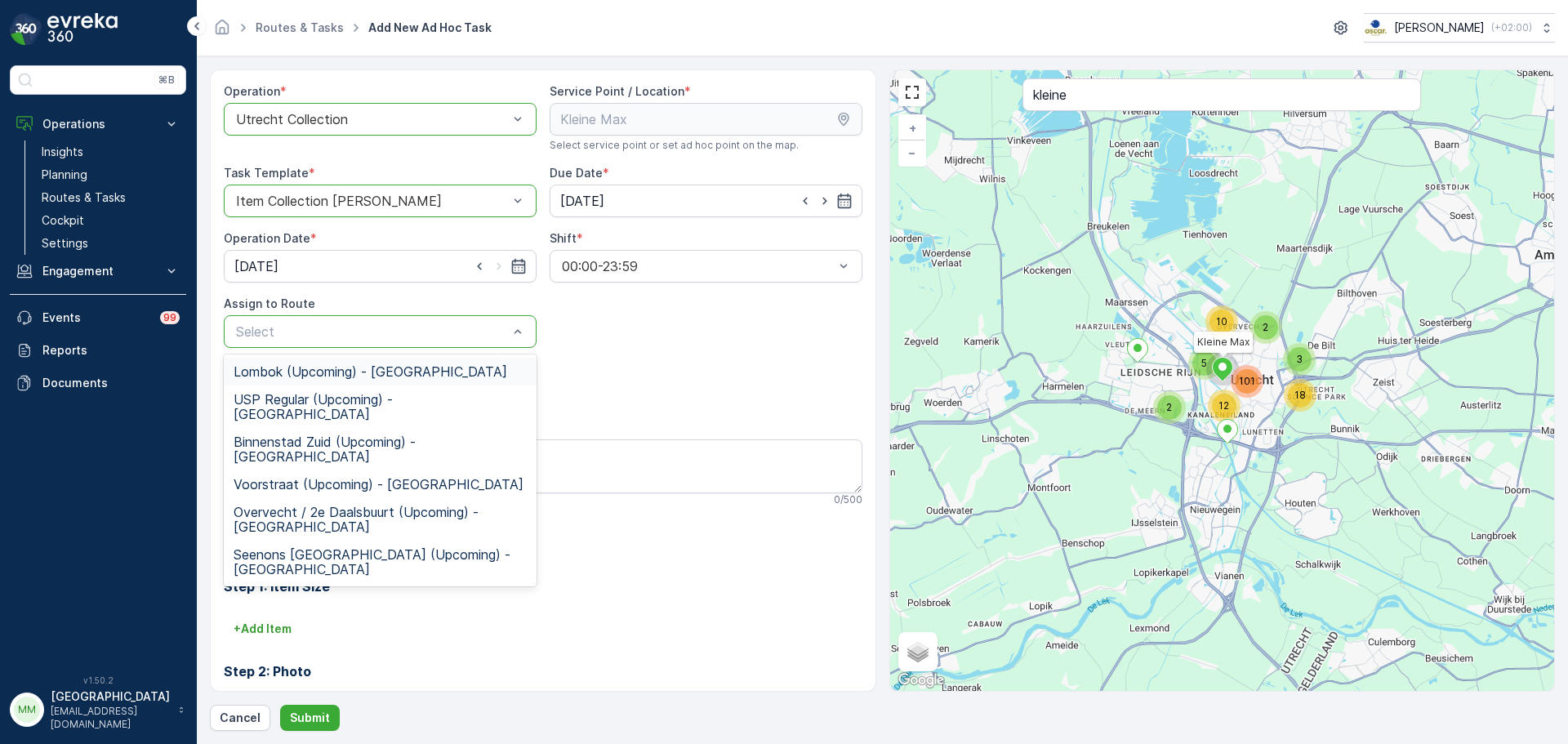
click at [292, 378] on span "Lombok (Upcoming) - Utrecht" at bounding box center [370, 371] width 273 height 15
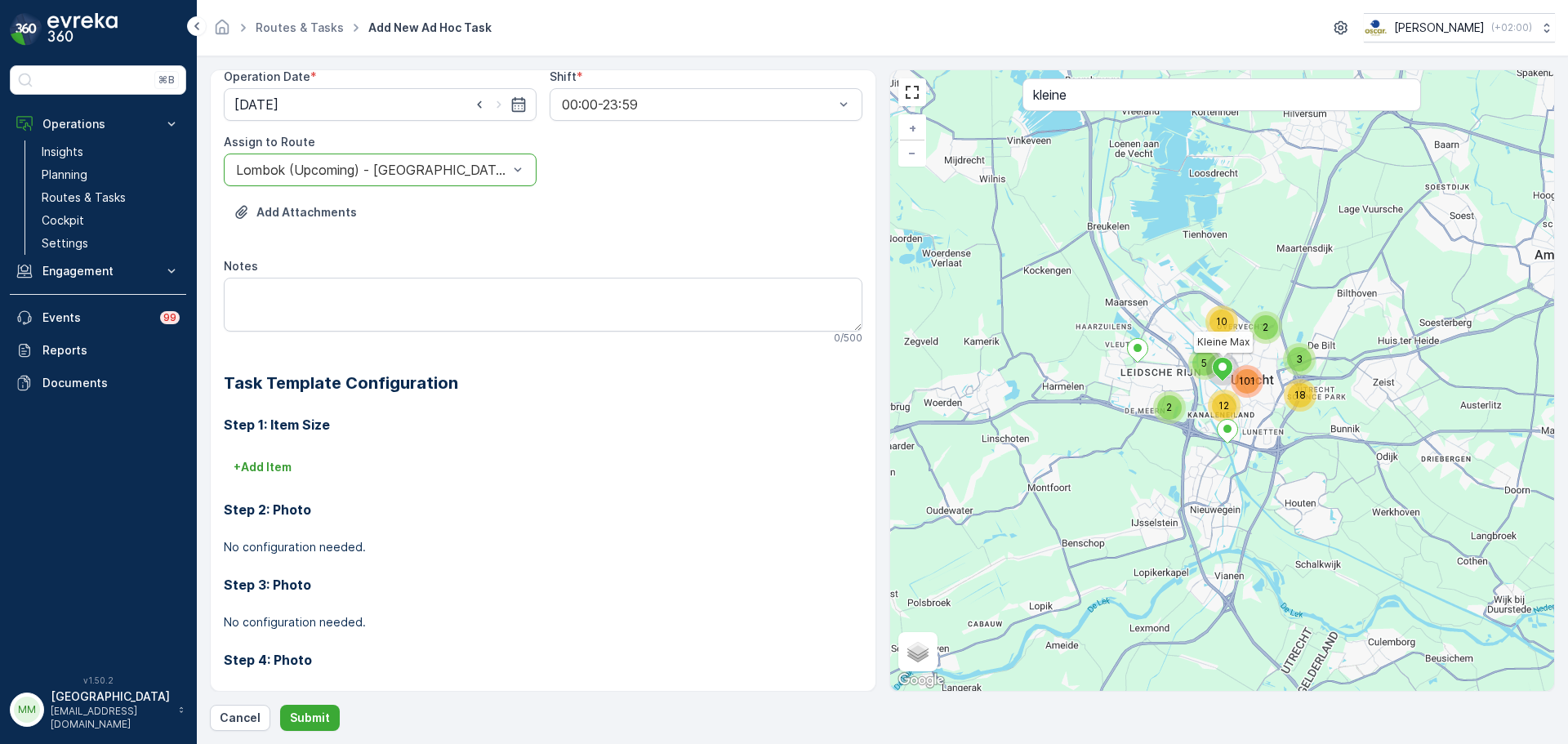
scroll to position [164, 0]
click at [276, 470] on p "+ Add Item" at bounding box center [263, 465] width 58 height 17
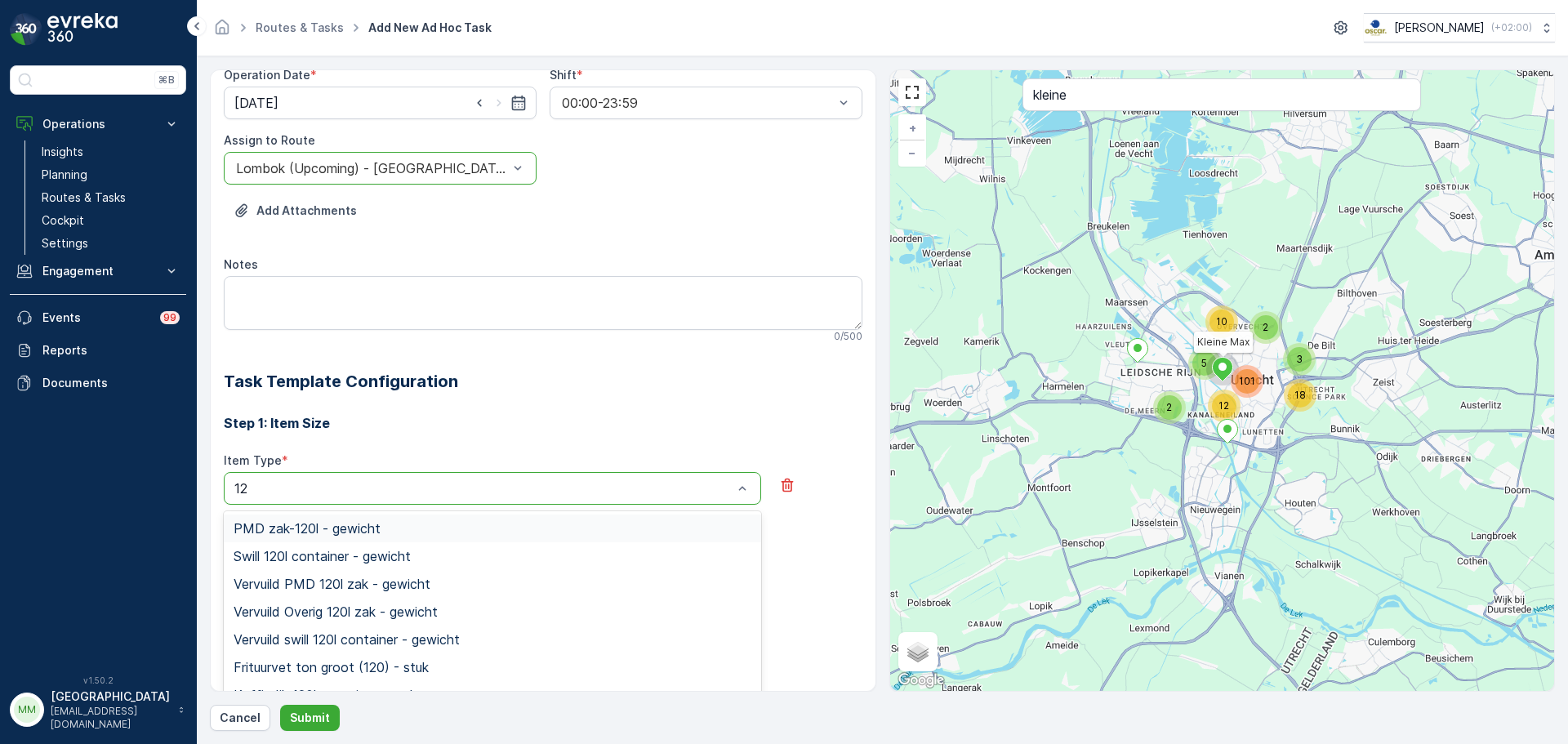
type input "120"
click at [357, 613] on span "Swill 120l container - stuk" at bounding box center [310, 609] width 155 height 15
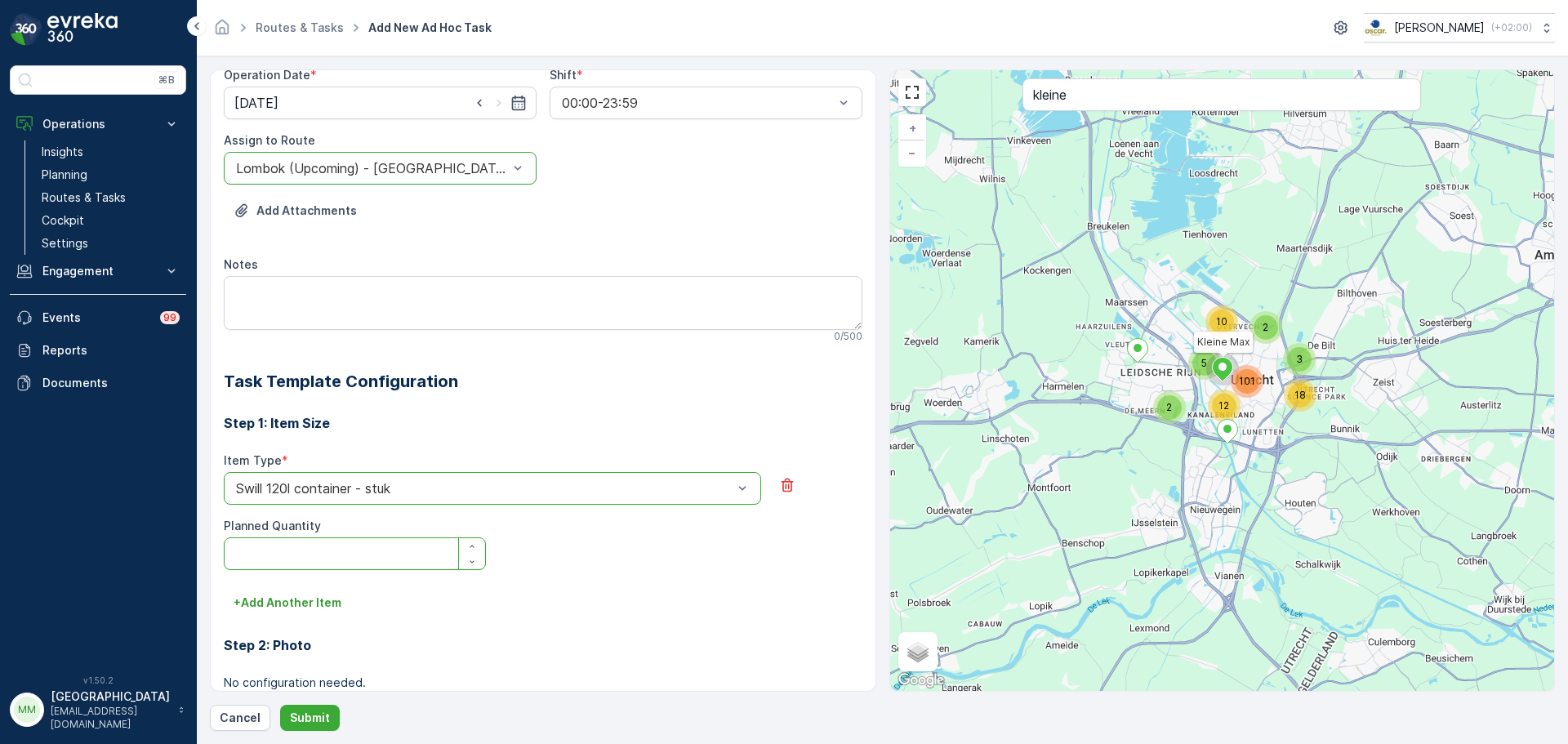
click at [285, 556] on Quantity "Planned Quantity" at bounding box center [354, 554] width 262 height 33
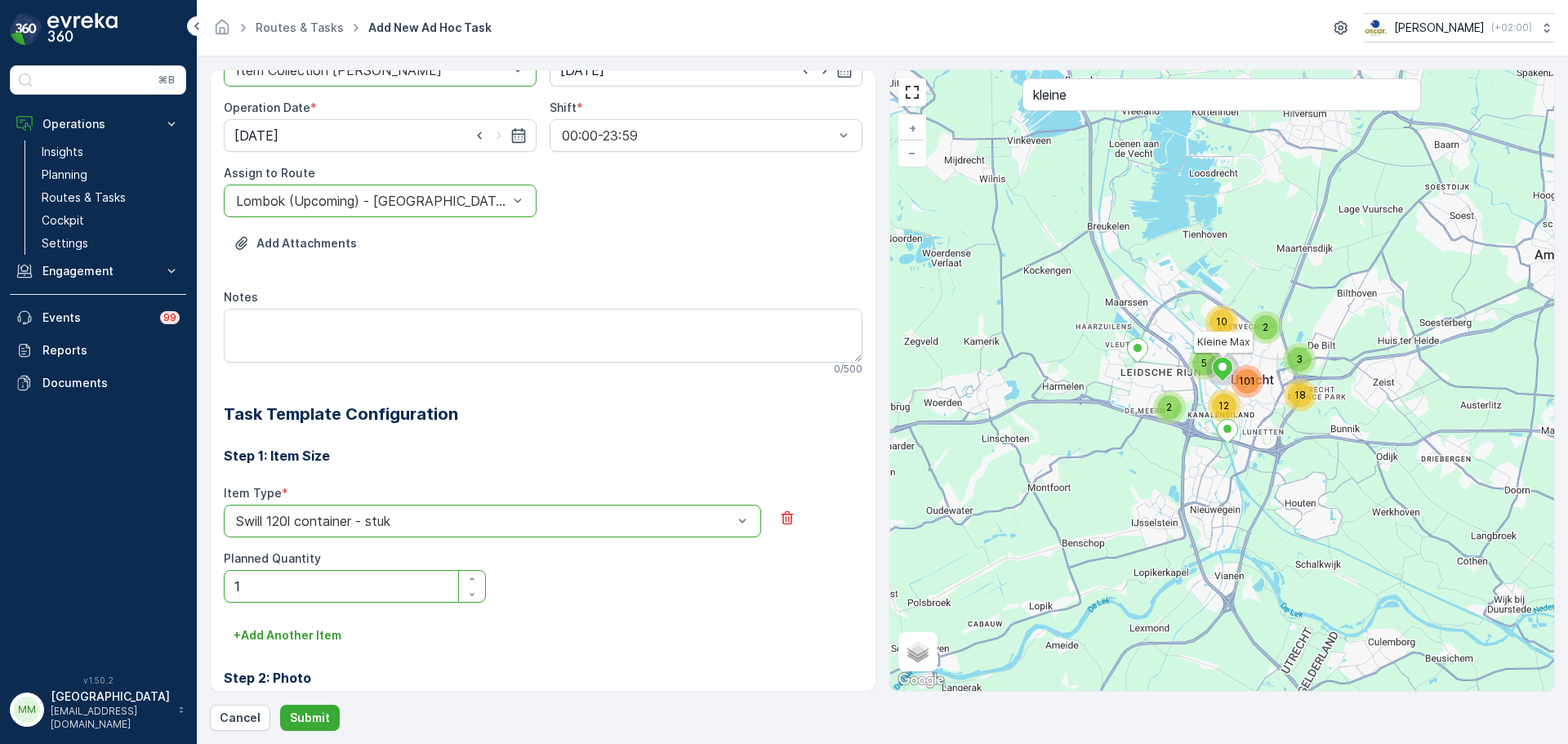
scroll to position [327, 0]
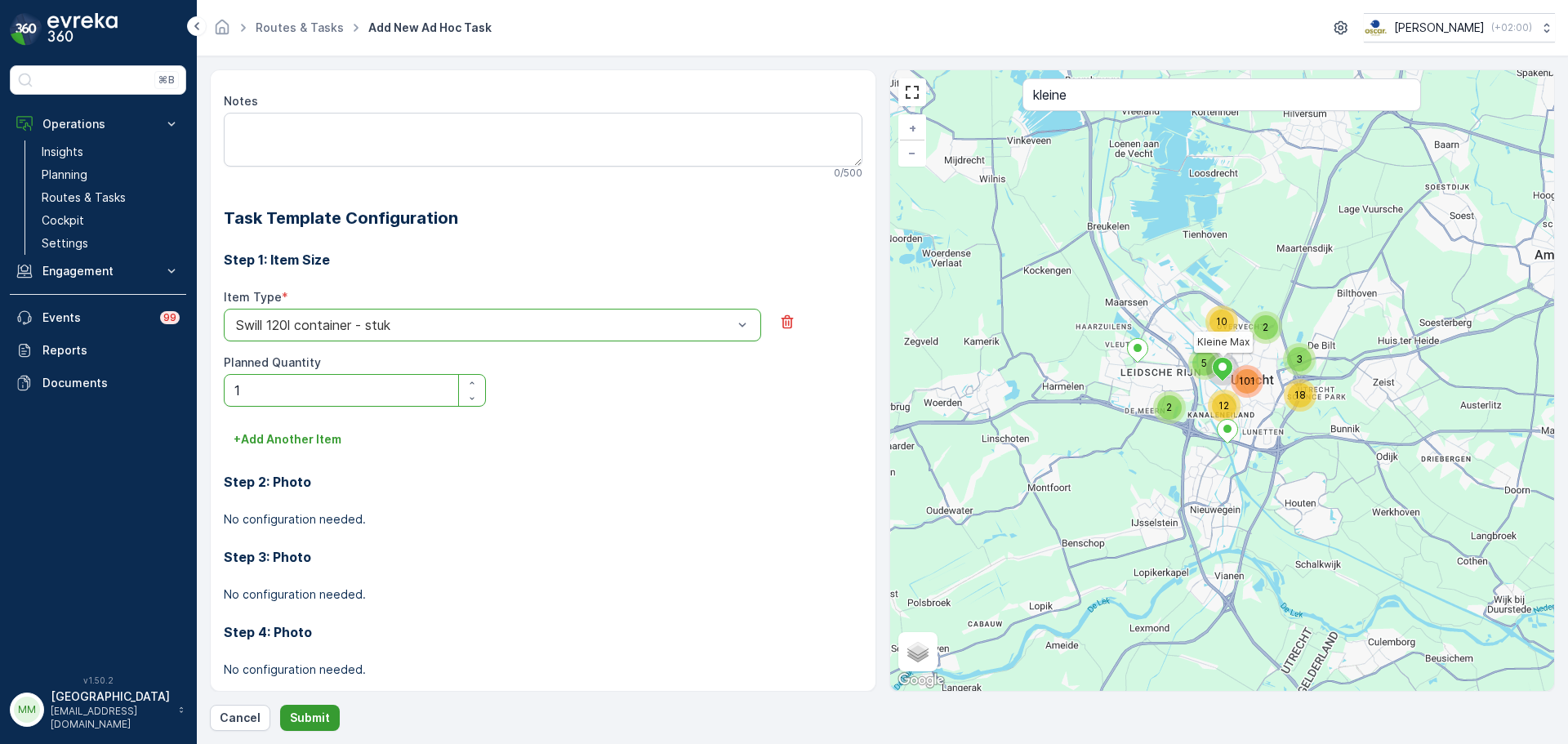
type Quantity "1"
click at [322, 713] on p "Submit" at bounding box center [310, 718] width 40 height 17
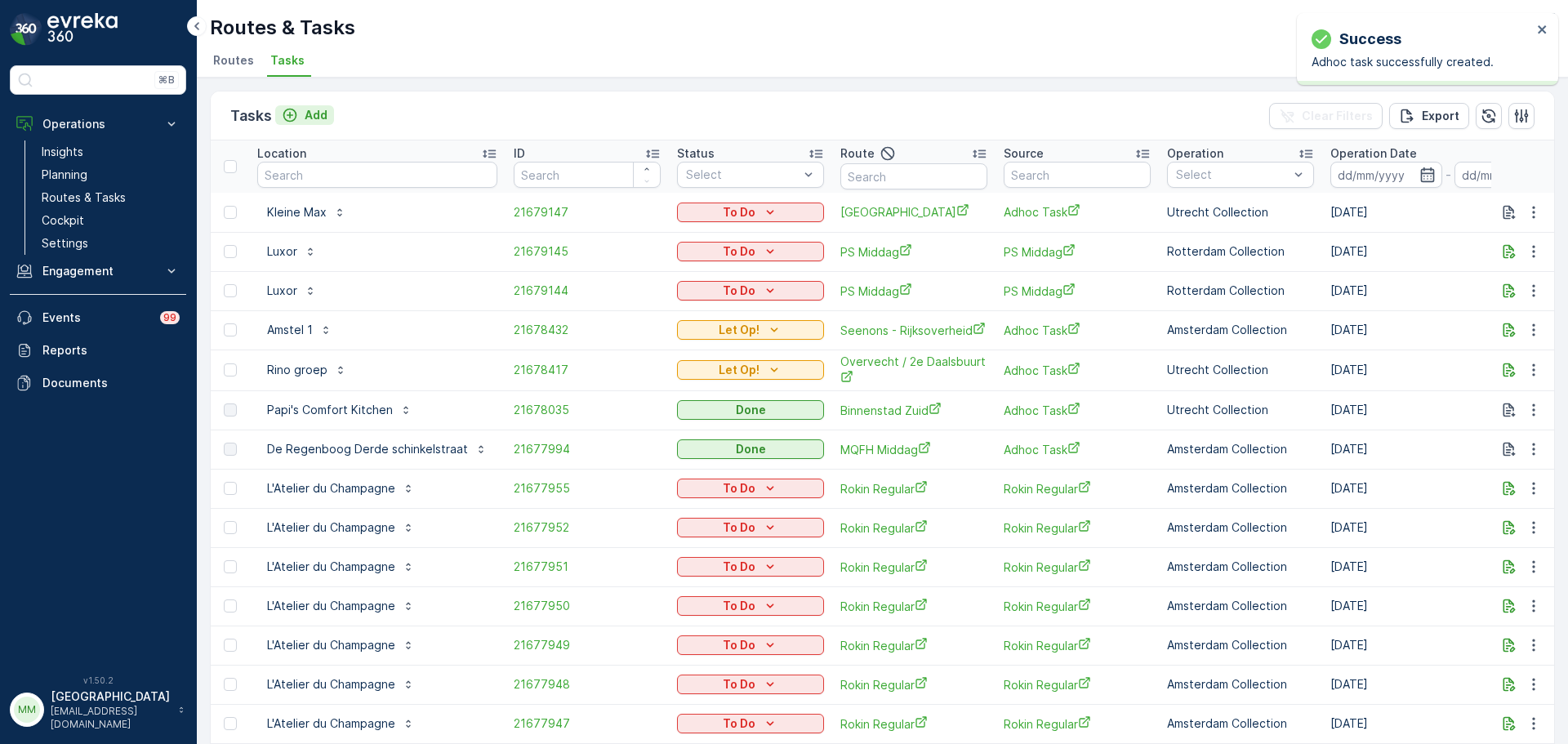
click at [307, 114] on p "Add" at bounding box center [315, 115] width 22 height 17
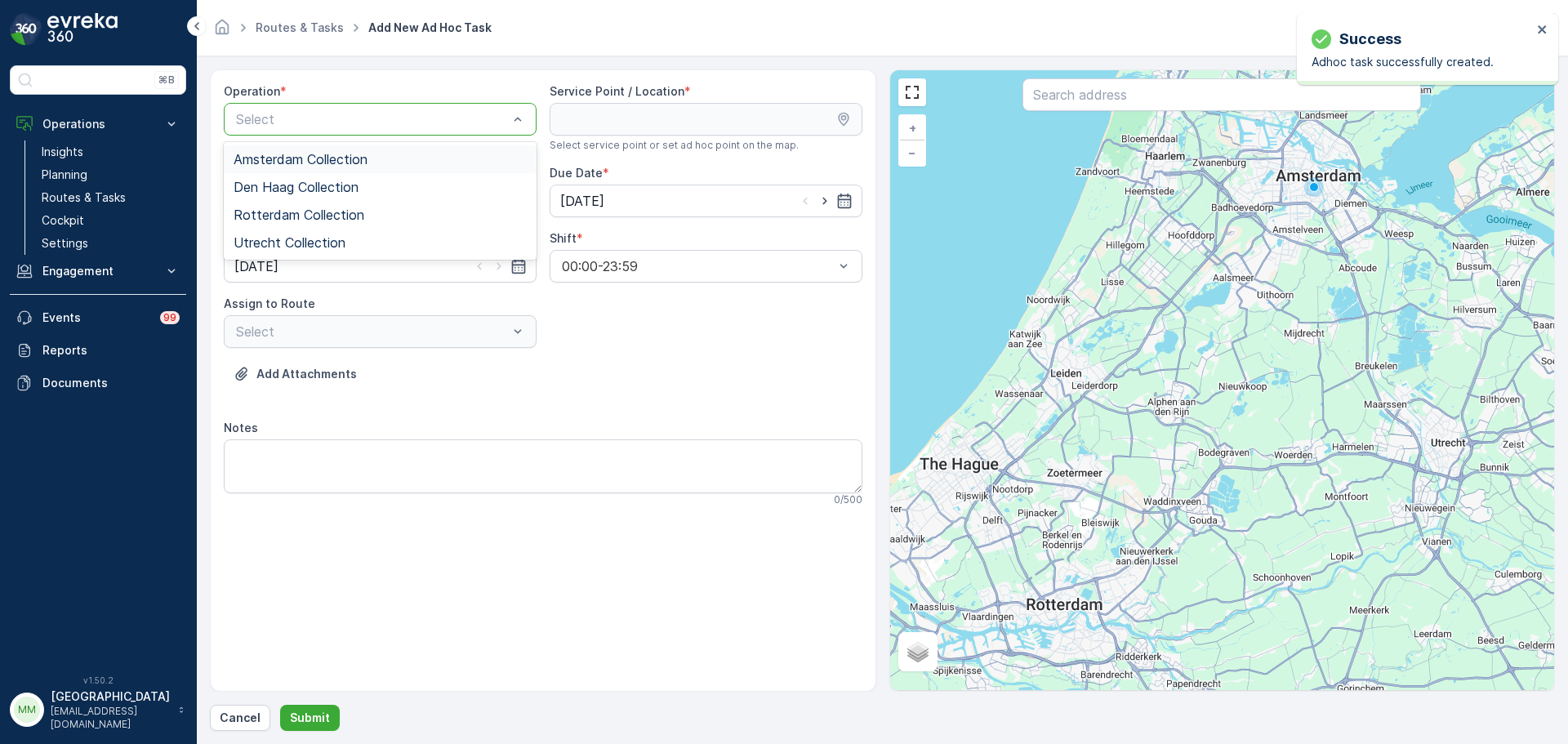
click at [322, 161] on span "Amsterdam Collection" at bounding box center [301, 159] width 134 height 15
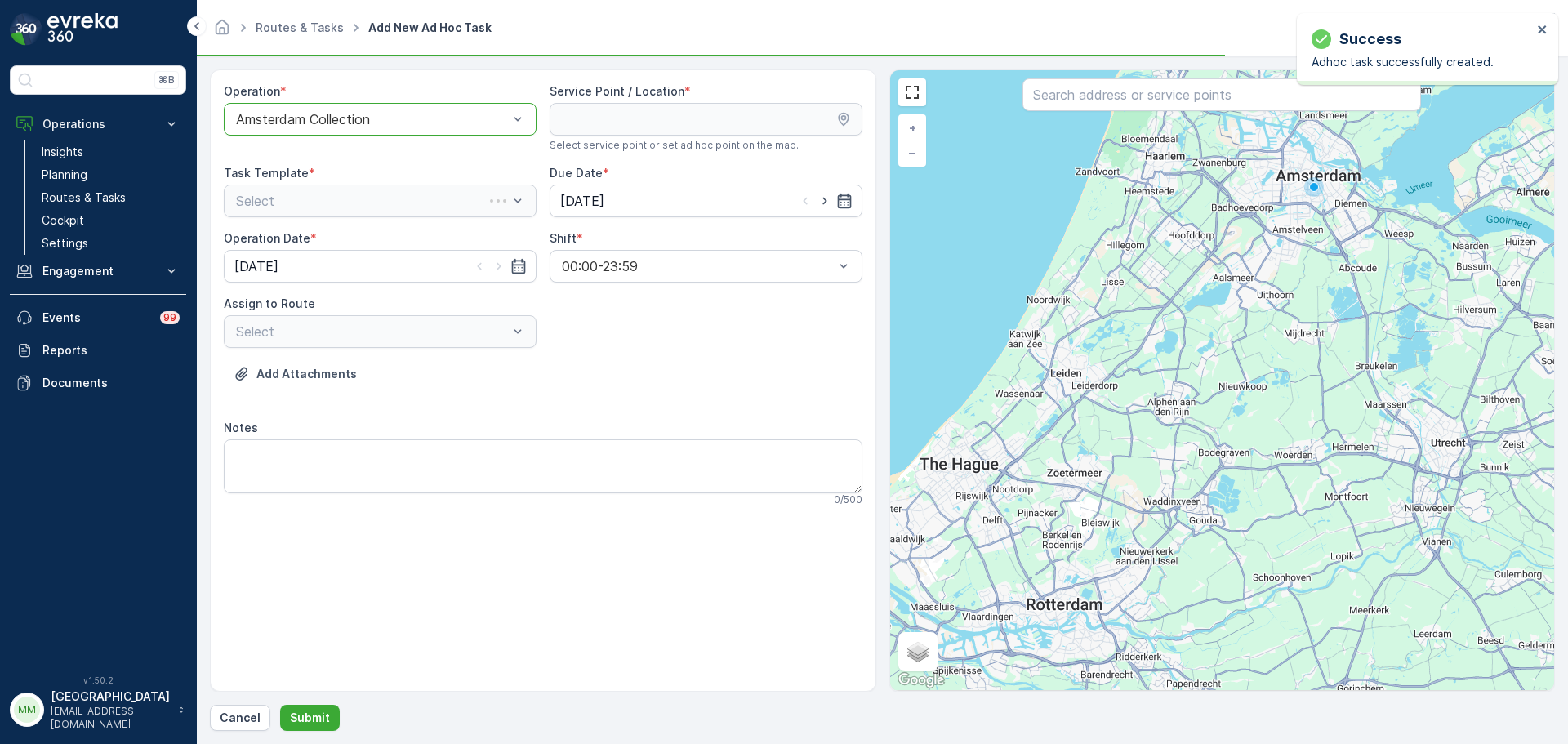
click at [346, 127] on div "Amsterdam Collection" at bounding box center [380, 120] width 312 height 33
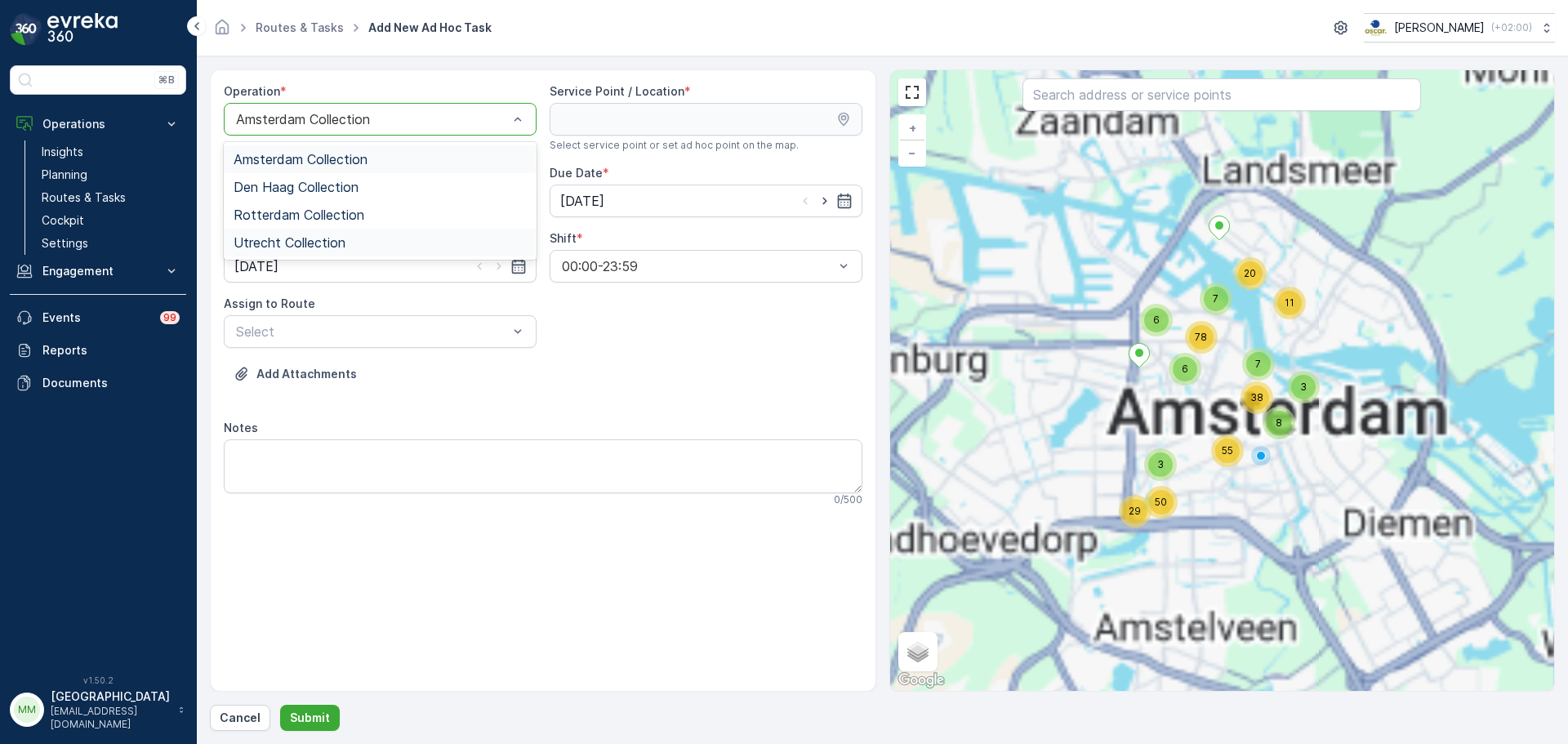
click at [317, 245] on span "Utrecht Collection" at bounding box center [289, 242] width 112 height 15
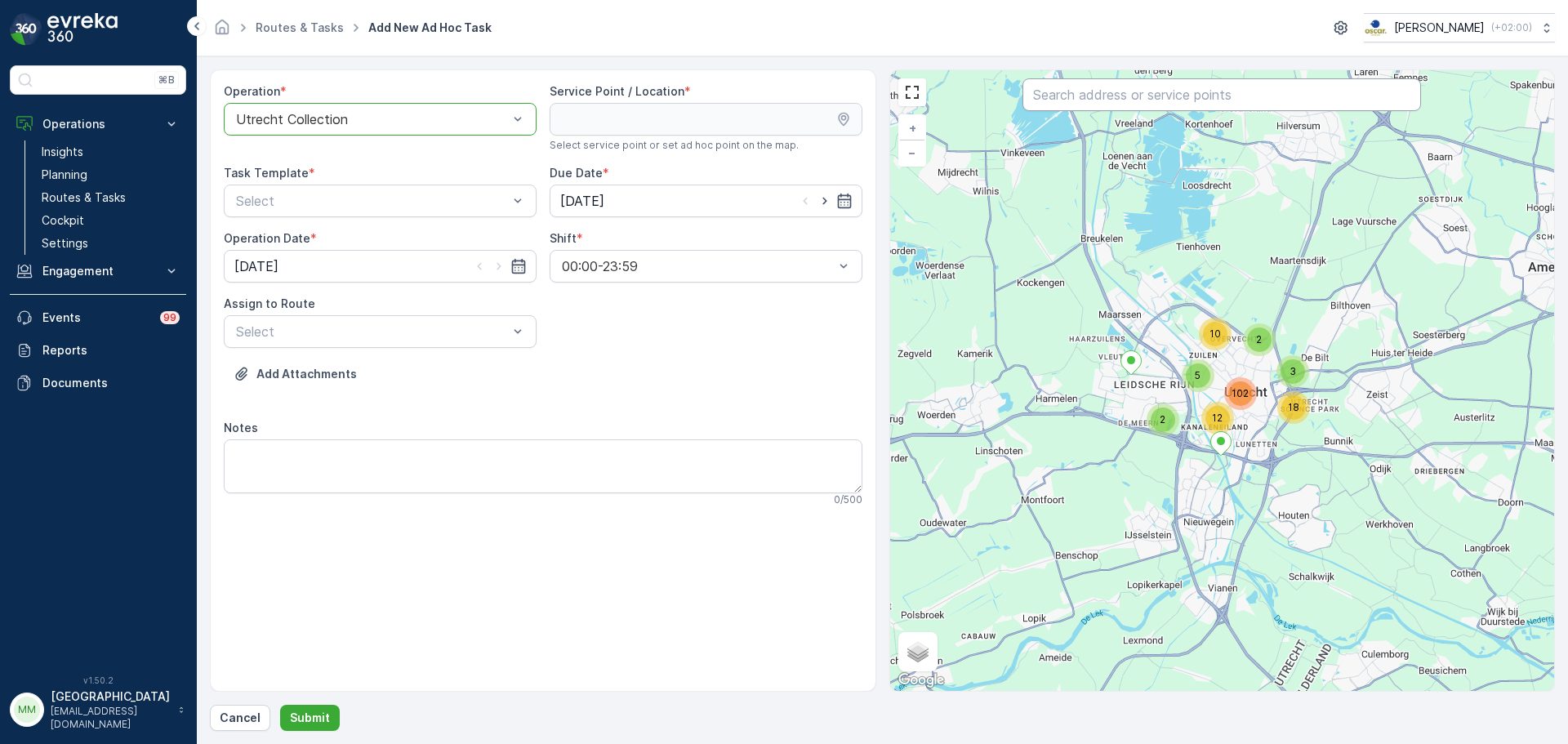
click at [1125, 89] on input "text" at bounding box center [1221, 95] width 398 height 33
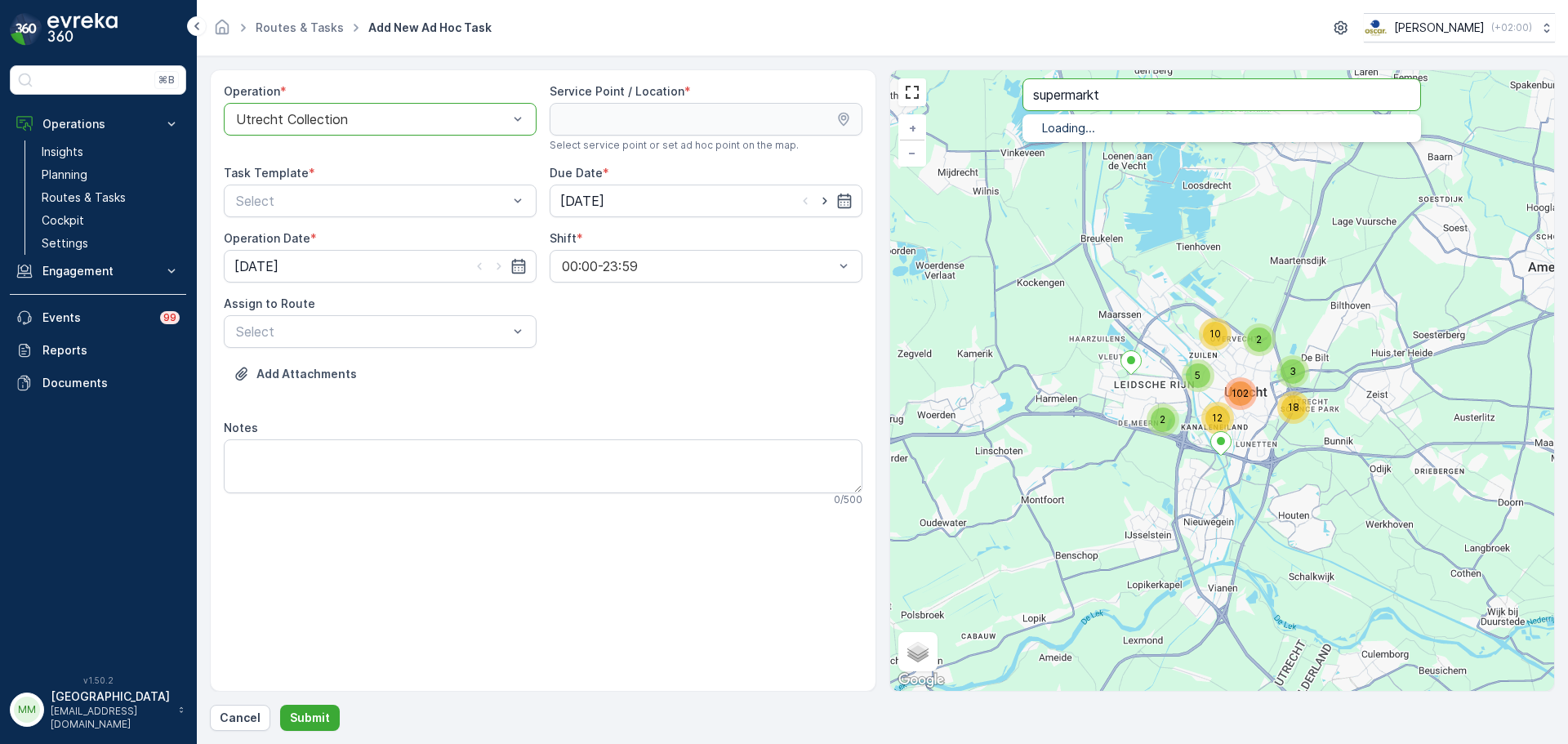
type input "supermarkt"
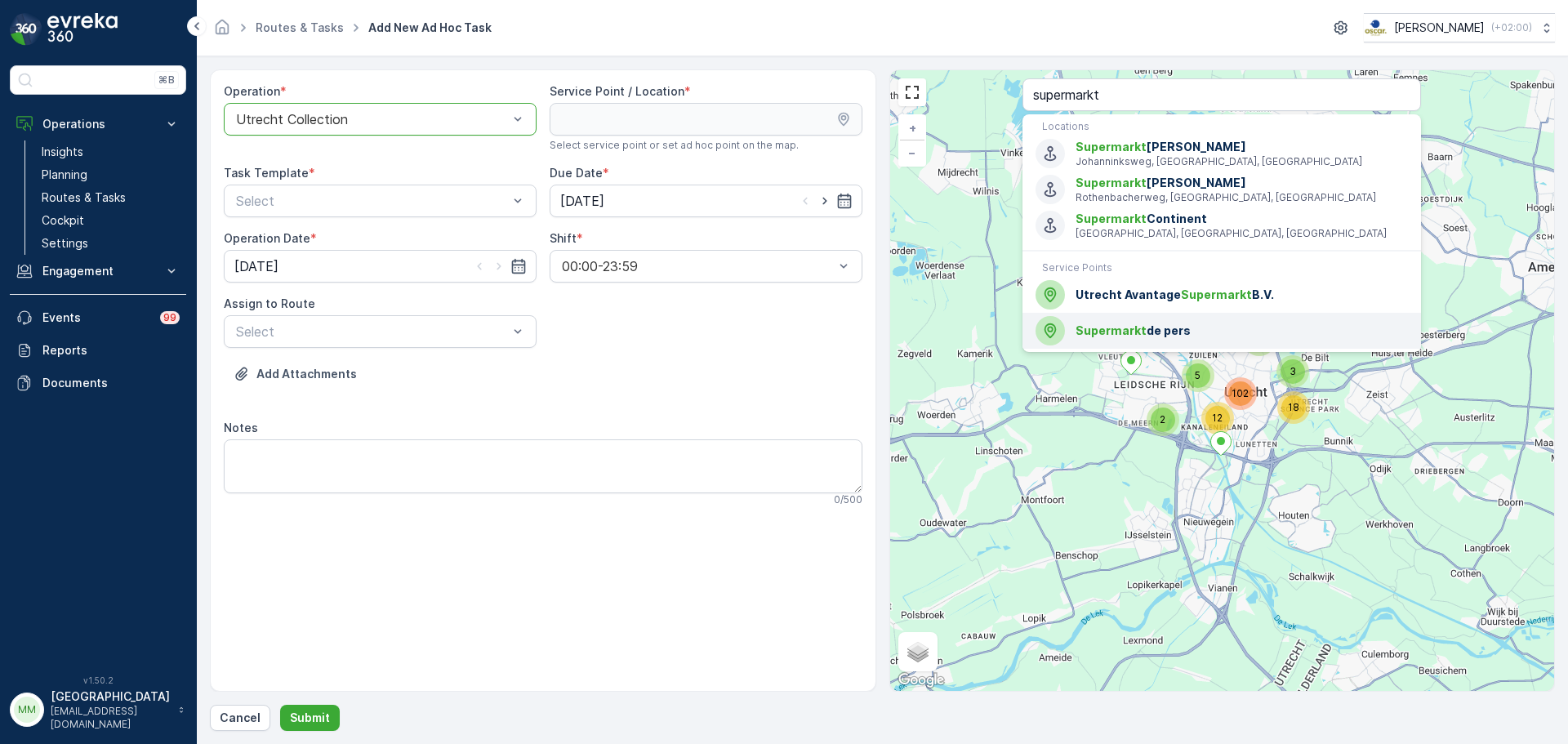
click at [1149, 340] on div "Supermarkt de pers" at bounding box center [1222, 331] width 373 height 29
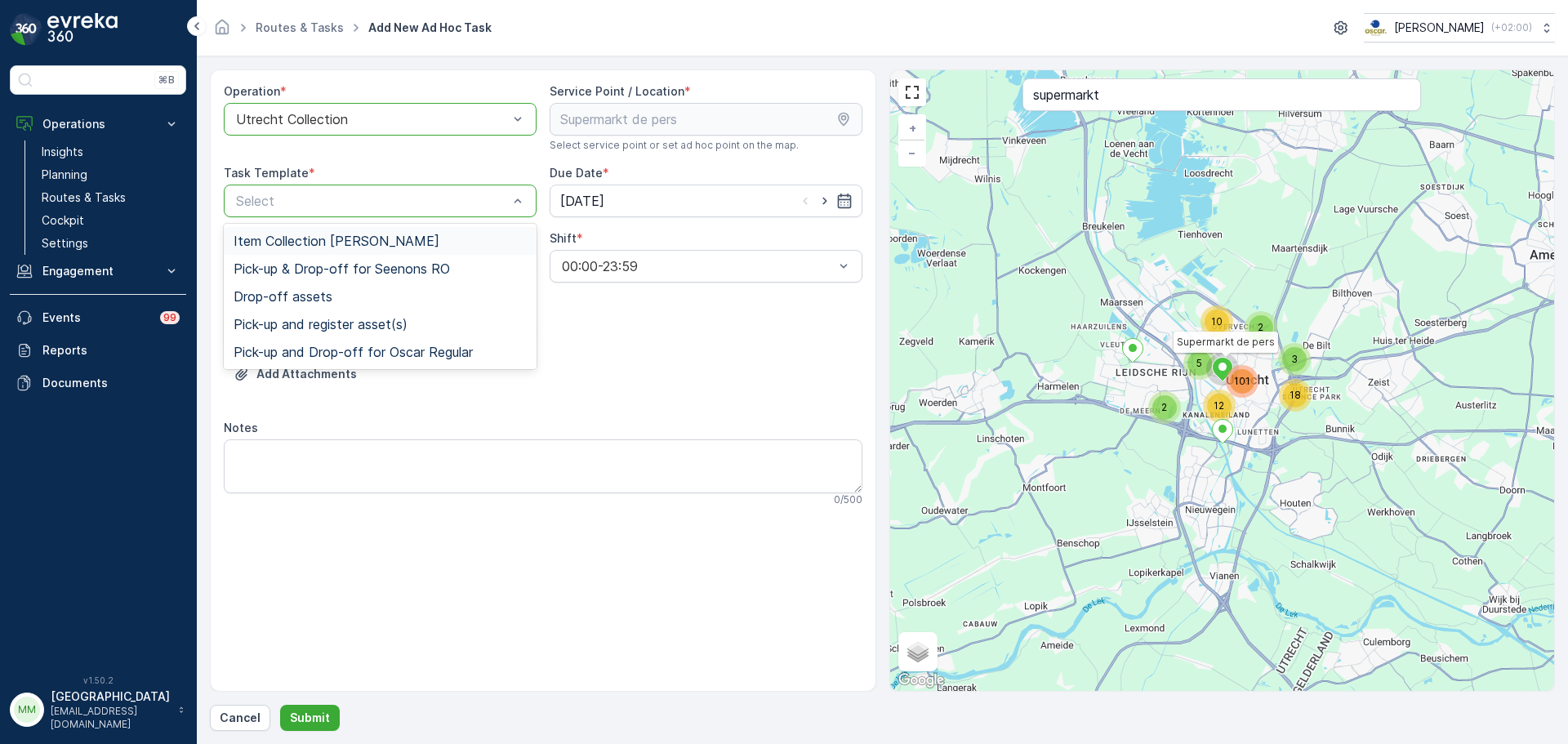
drag, startPoint x: 322, startPoint y: 238, endPoint x: 504, endPoint y: 228, distance: 182.3
click at [322, 239] on span "Item Collection [PERSON_NAME]" at bounding box center [336, 241] width 205 height 15
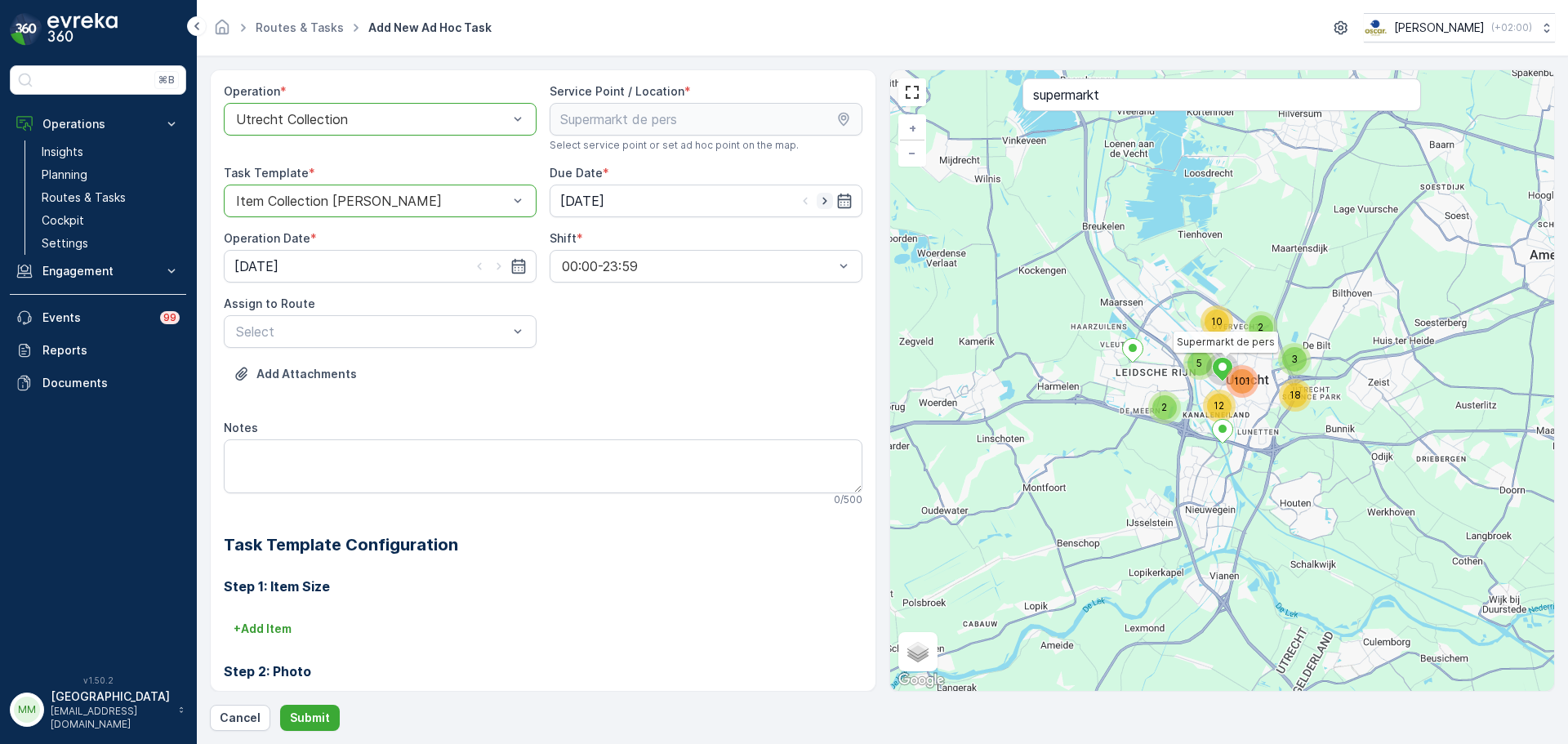
click at [822, 202] on icon "button" at bounding box center [824, 202] width 4 height 8
type input "[DATE]"
click at [499, 265] on icon "button" at bounding box center [498, 266] width 17 height 17
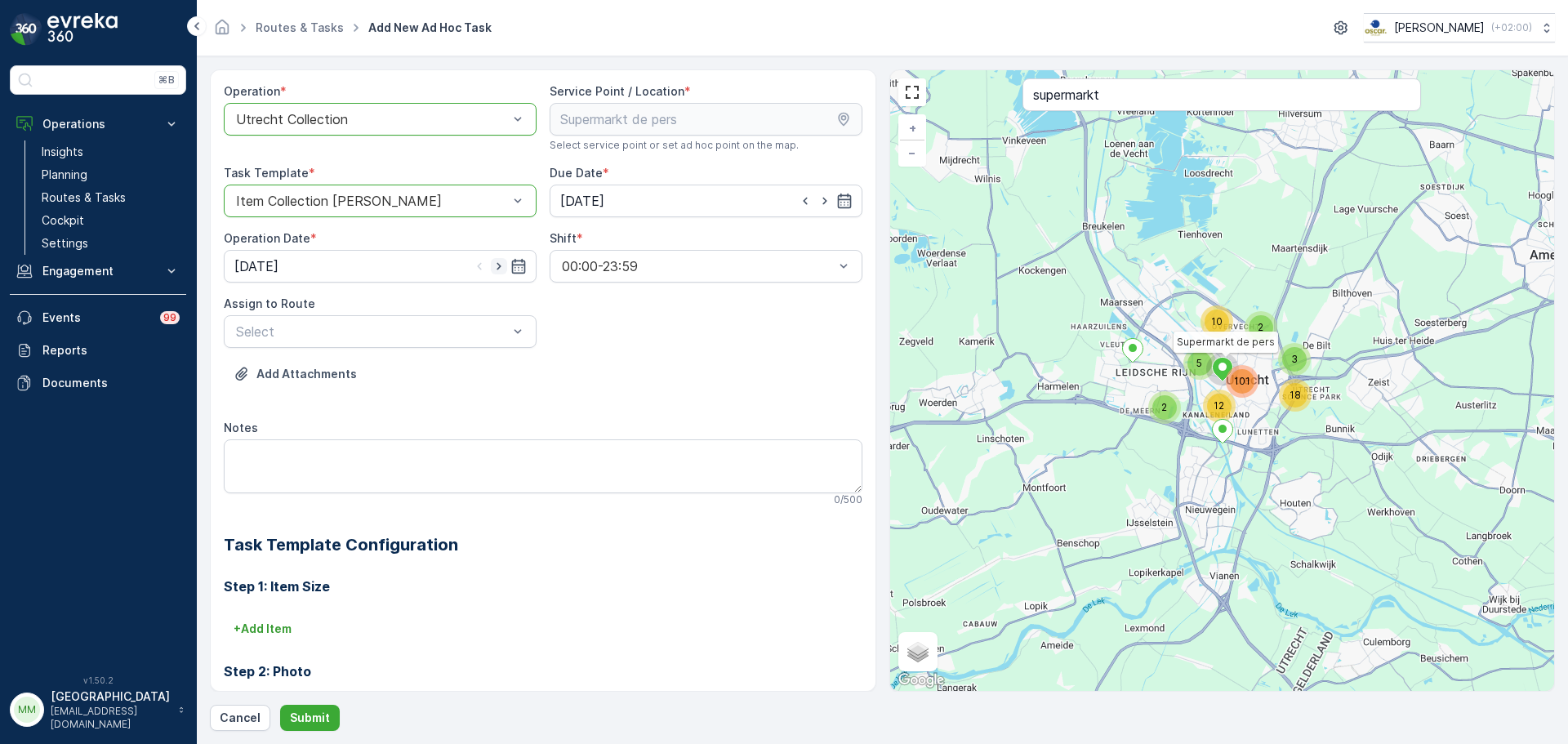
type input "[DATE]"
click at [368, 342] on div "Select" at bounding box center [380, 332] width 312 height 33
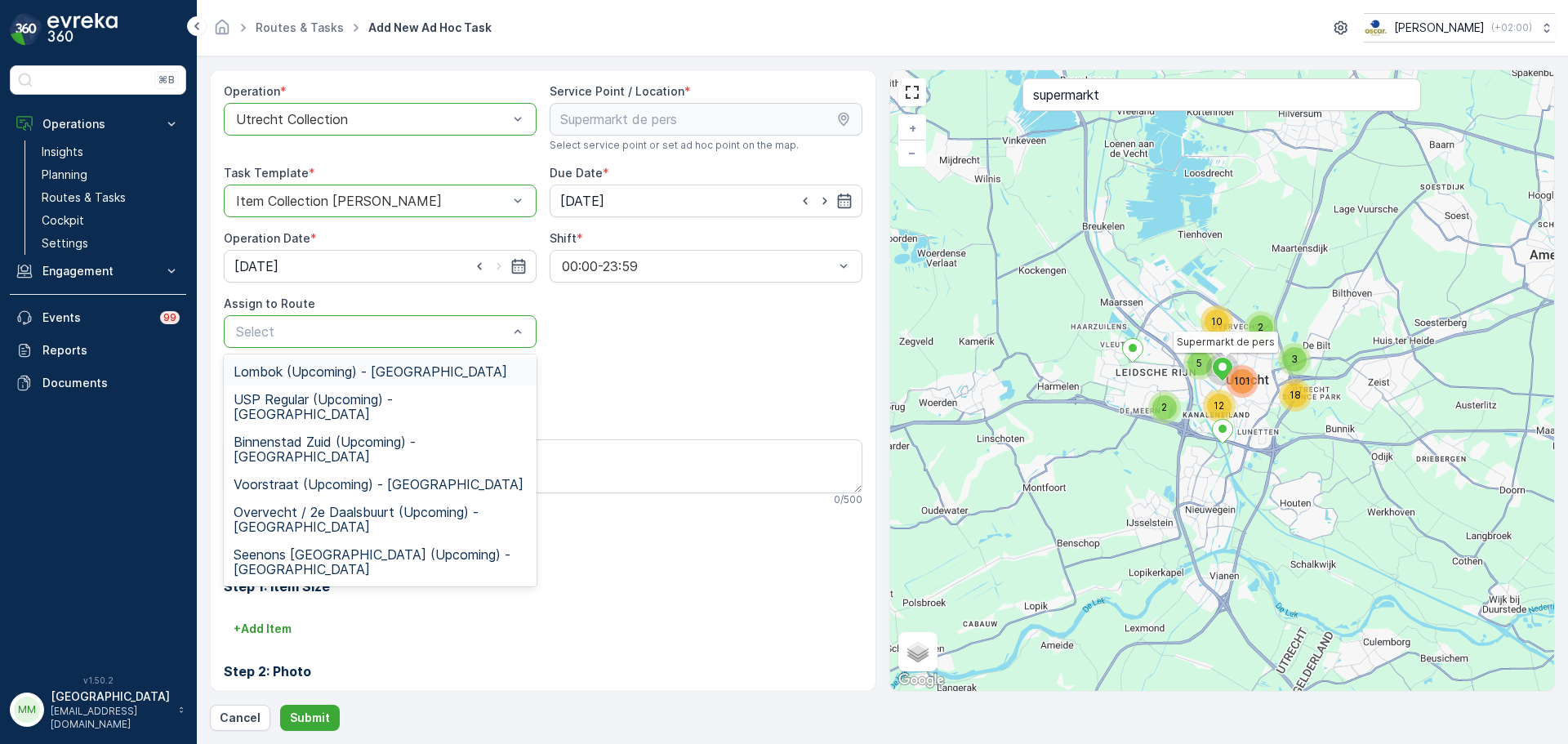
click at [322, 379] on span "Lombok (Upcoming) - Utrecht" at bounding box center [370, 371] width 273 height 15
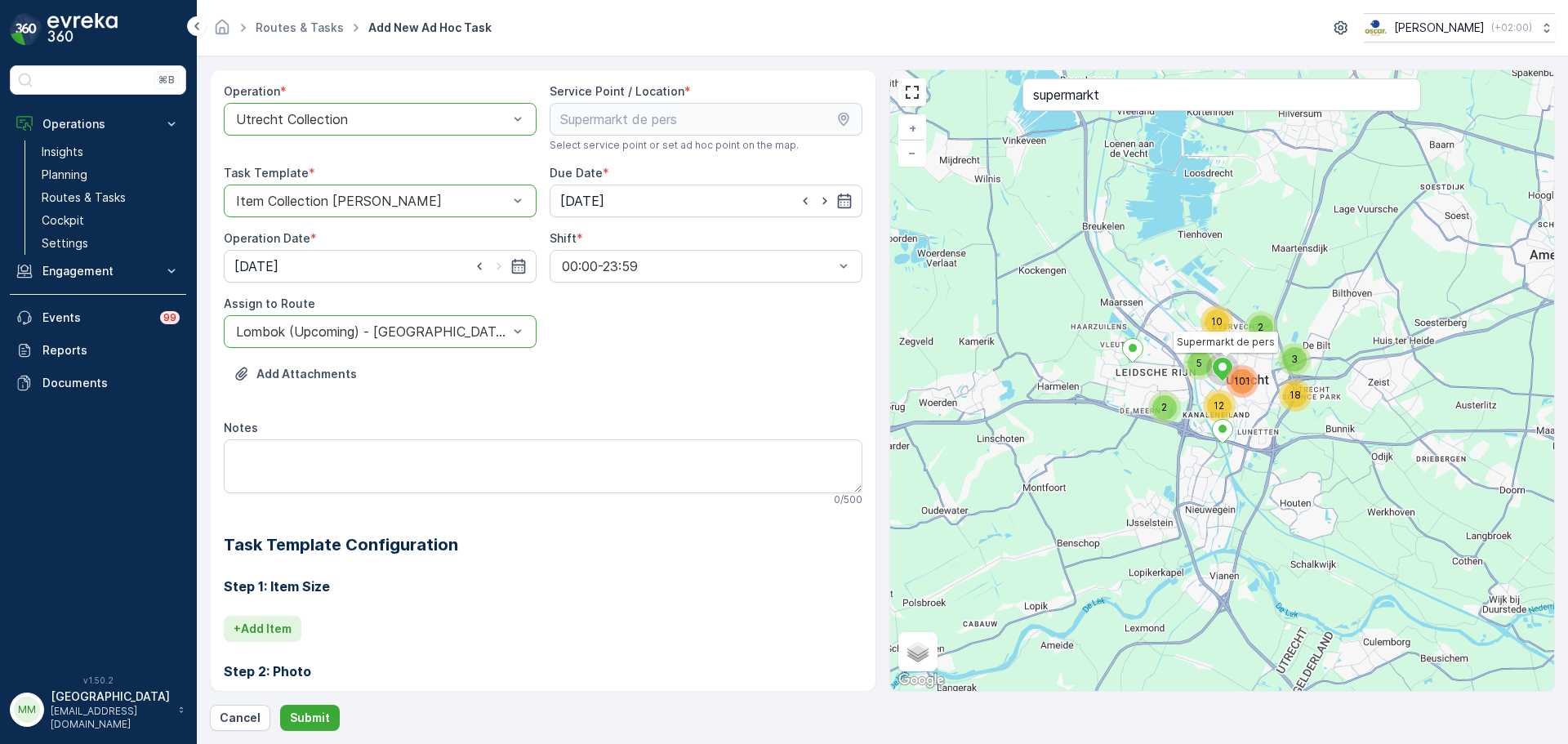
click at [291, 630] on p "+ Add Item" at bounding box center [263, 629] width 58 height 17
click at [285, 636] on div "Select" at bounding box center [492, 652] width 537 height 33
type input "120"
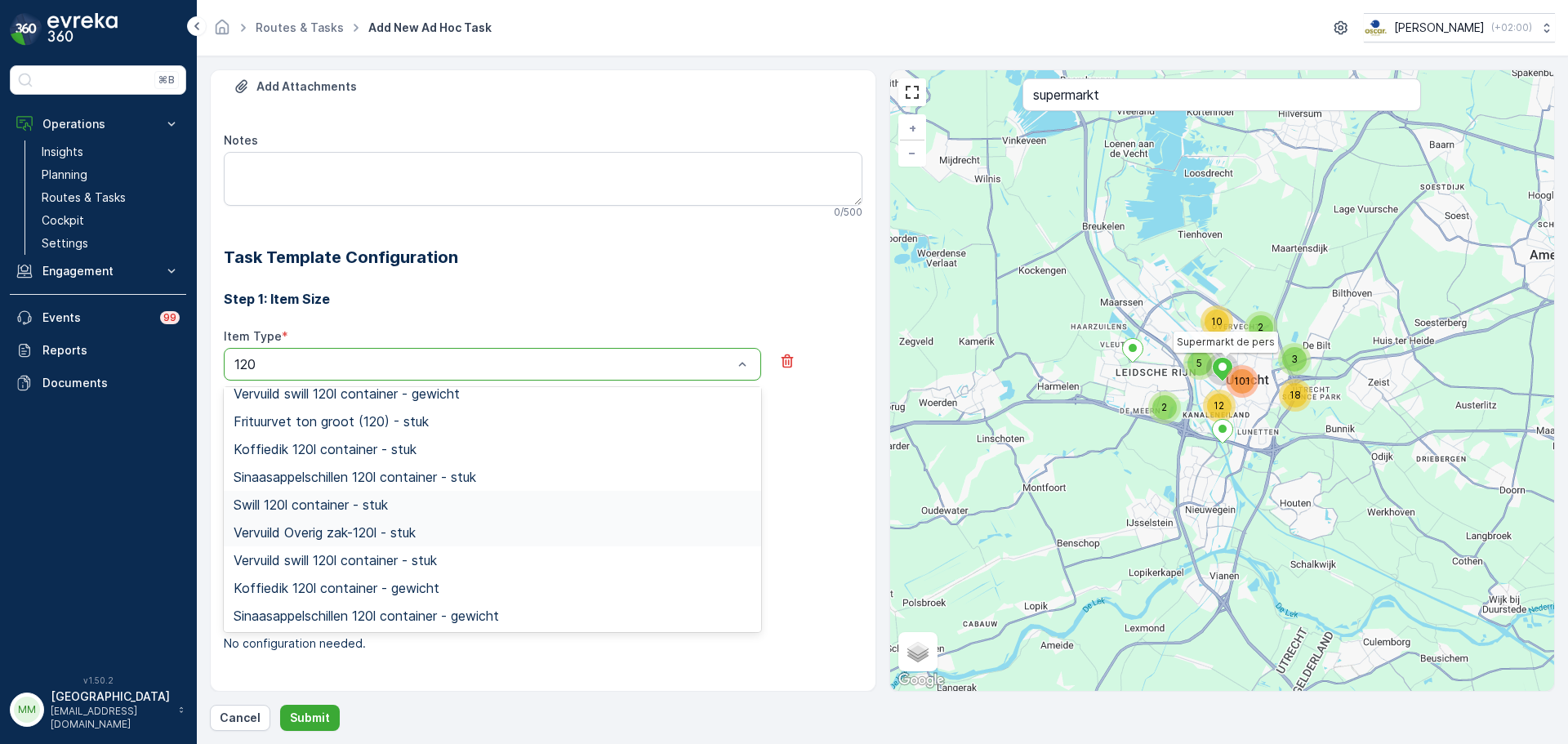
scroll to position [123, 0]
click at [384, 507] on span "Swill 120l container - stuk" at bounding box center [310, 503] width 155 height 15
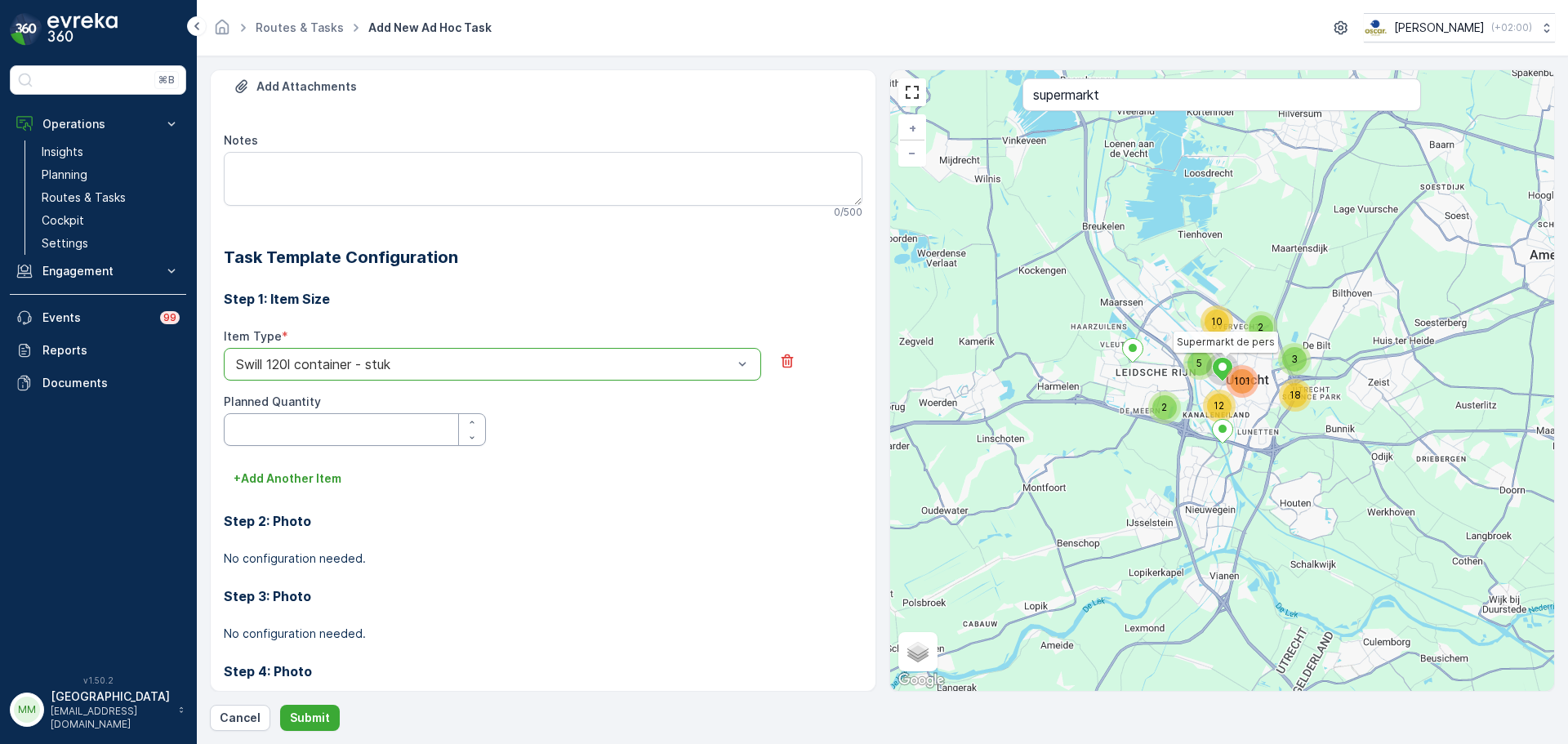
click at [311, 444] on Quantity "Planned Quantity" at bounding box center [354, 430] width 262 height 33
type Quantity "1"
click at [303, 724] on p "Submit" at bounding box center [310, 718] width 40 height 17
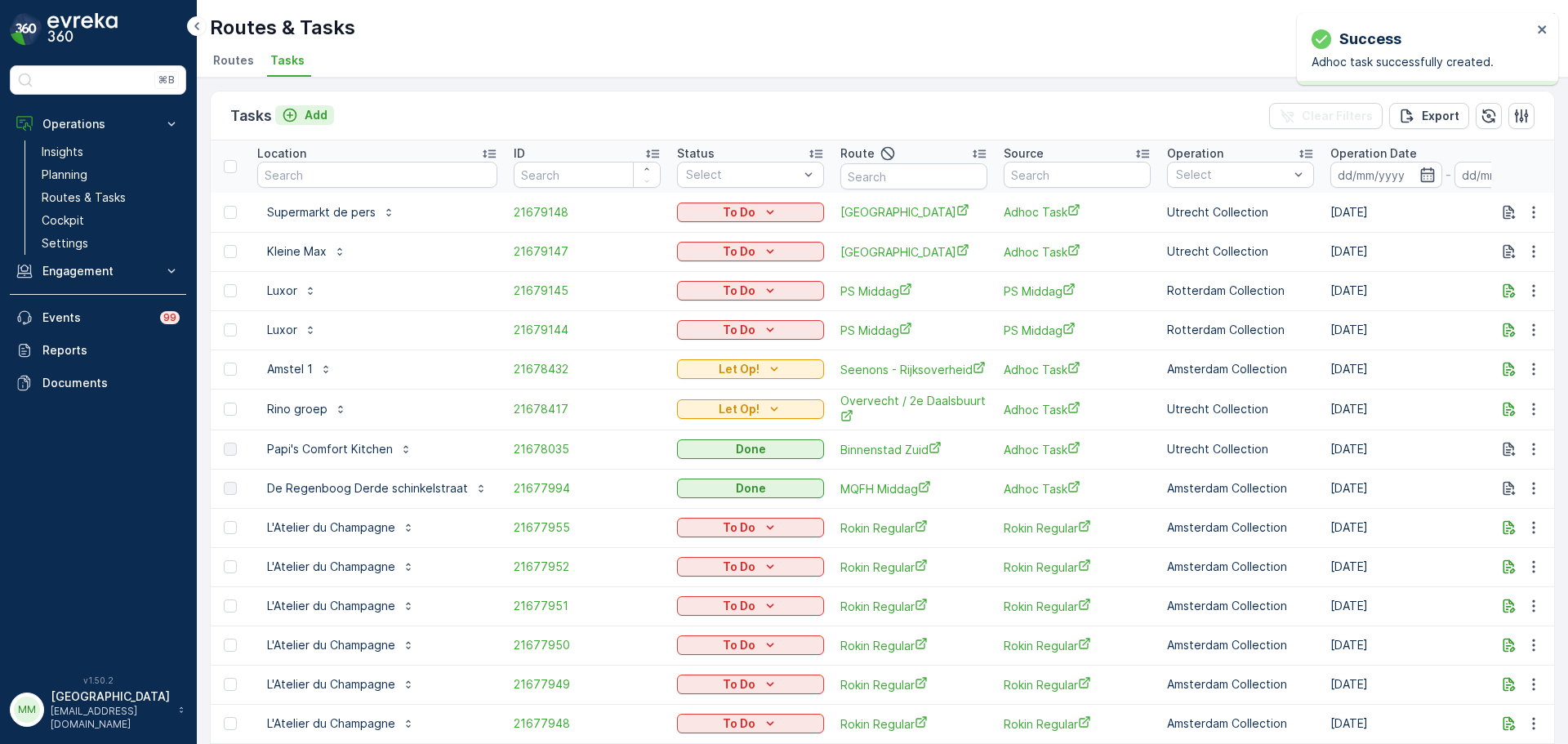
click at [318, 116] on p "Add" at bounding box center [315, 115] width 22 height 17
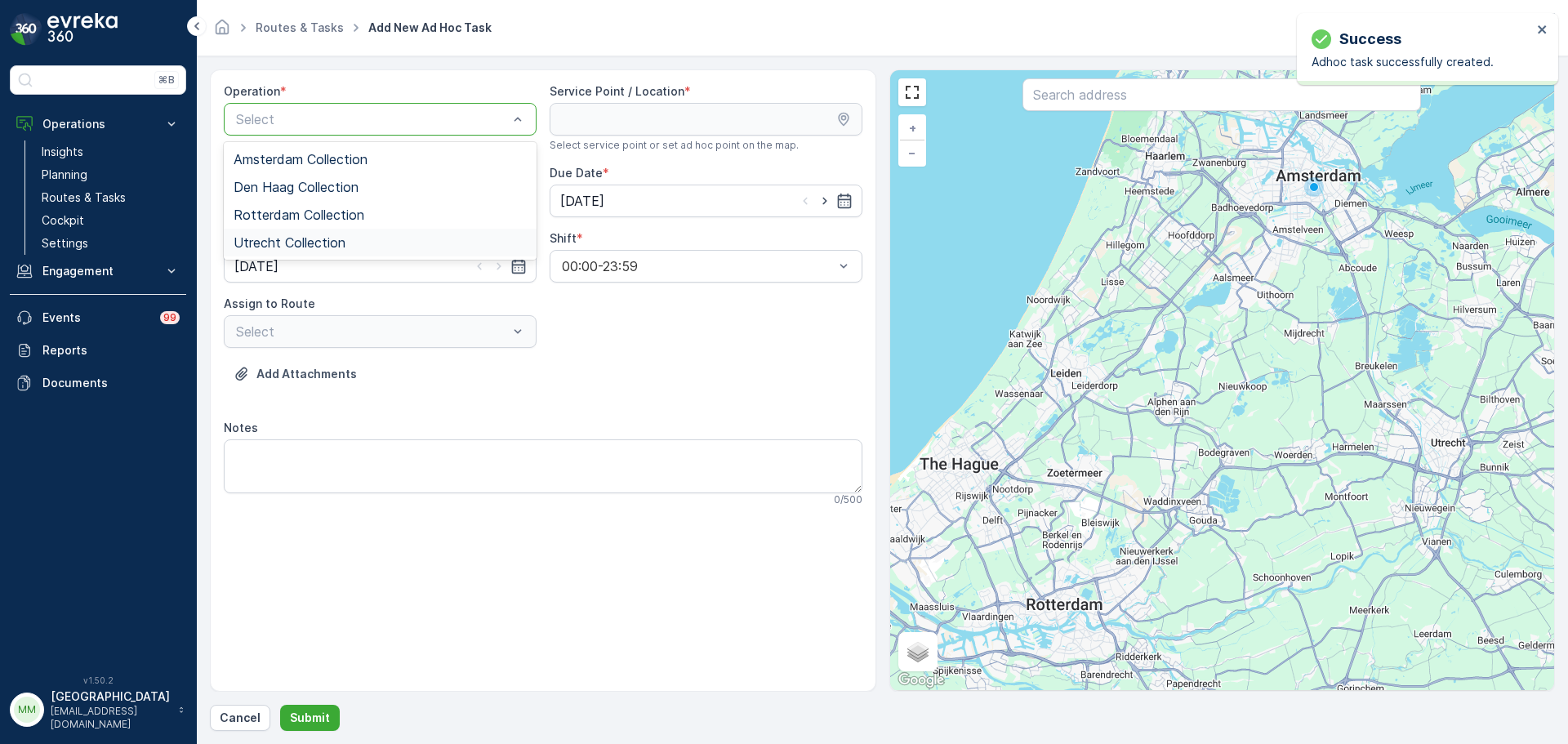
click at [317, 251] on div "Utrecht Collection" at bounding box center [380, 242] width 312 height 28
click at [1088, 102] on input "text" at bounding box center [1221, 95] width 398 height 33
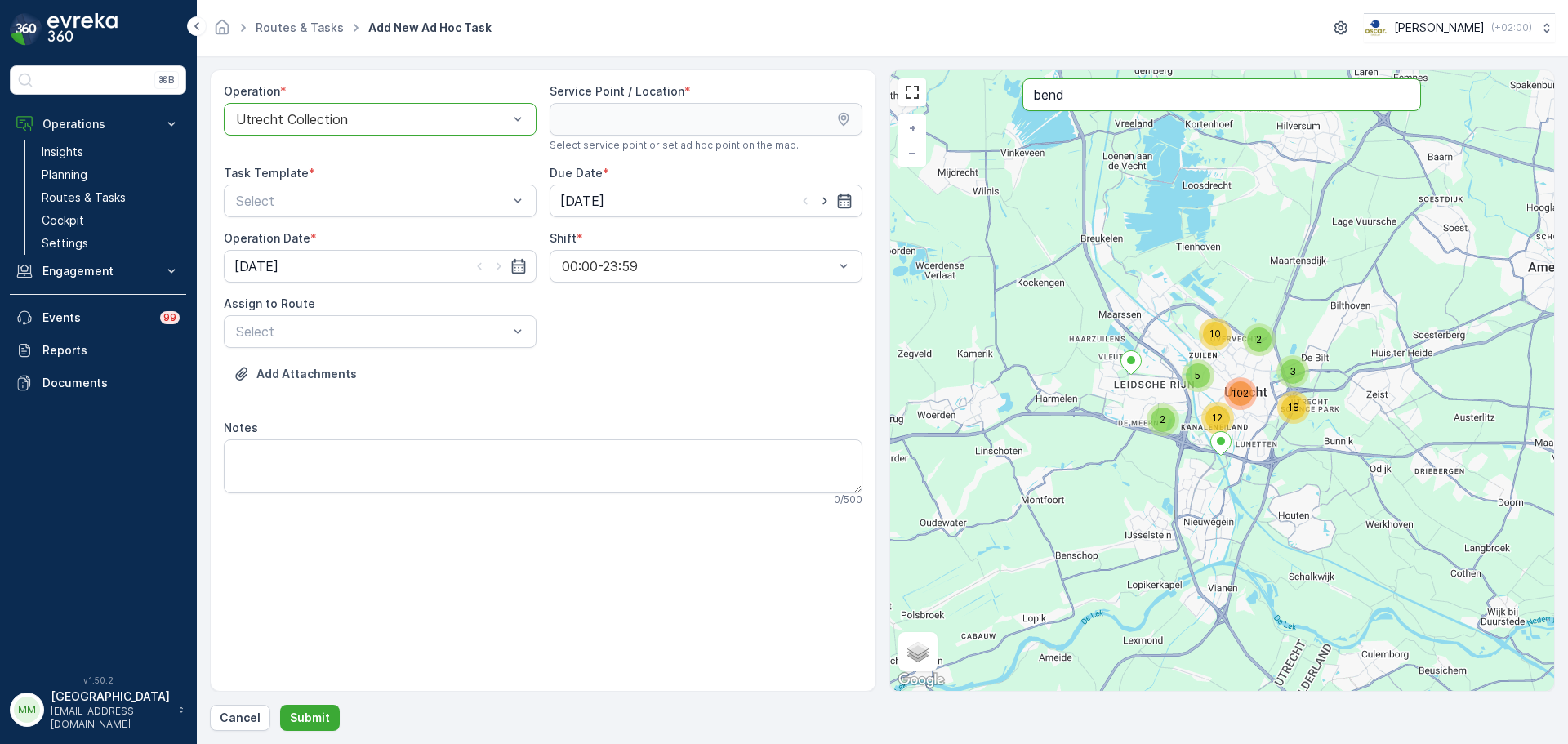
type input "bend"
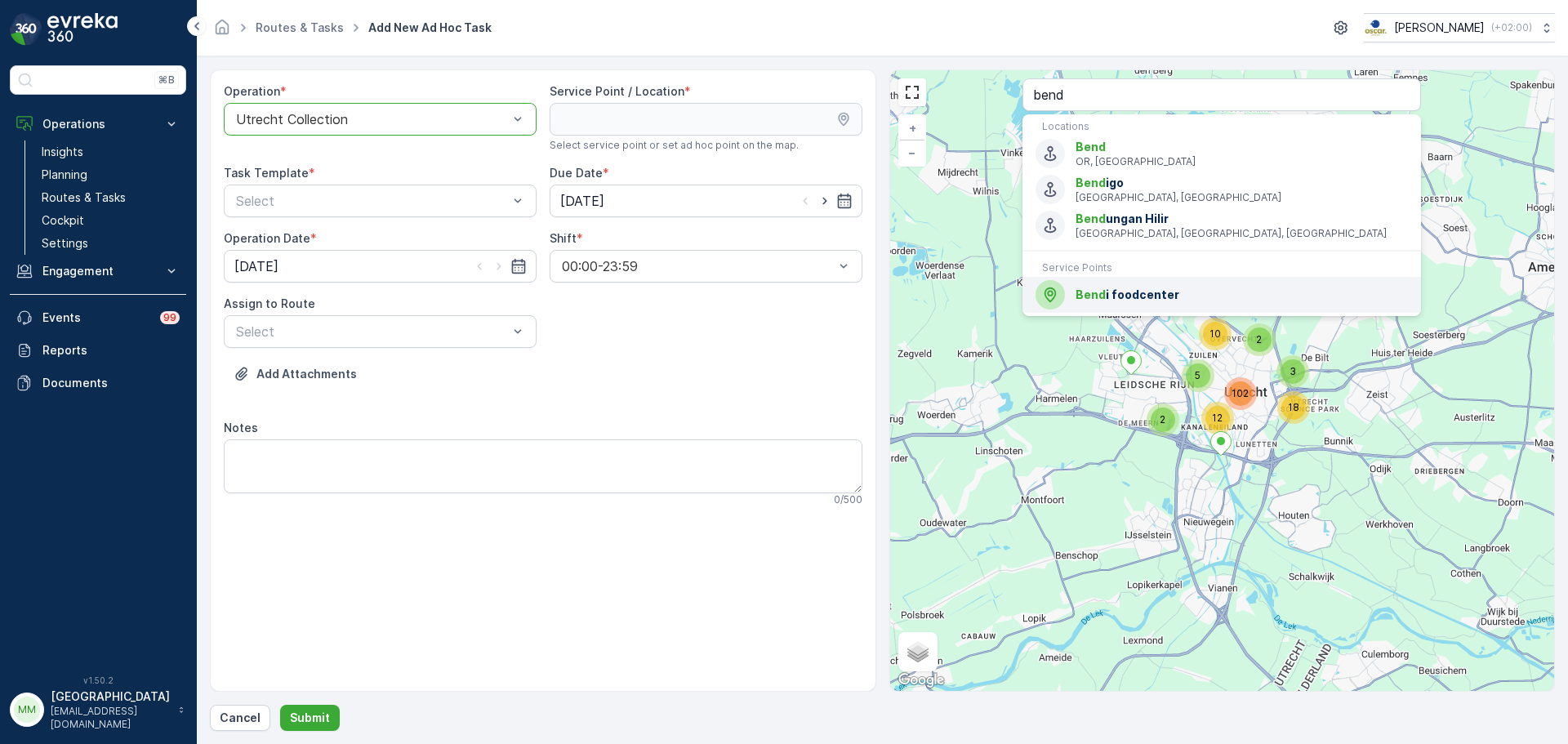
click at [1130, 303] on div "Bend i foodcenter" at bounding box center [1222, 295] width 373 height 29
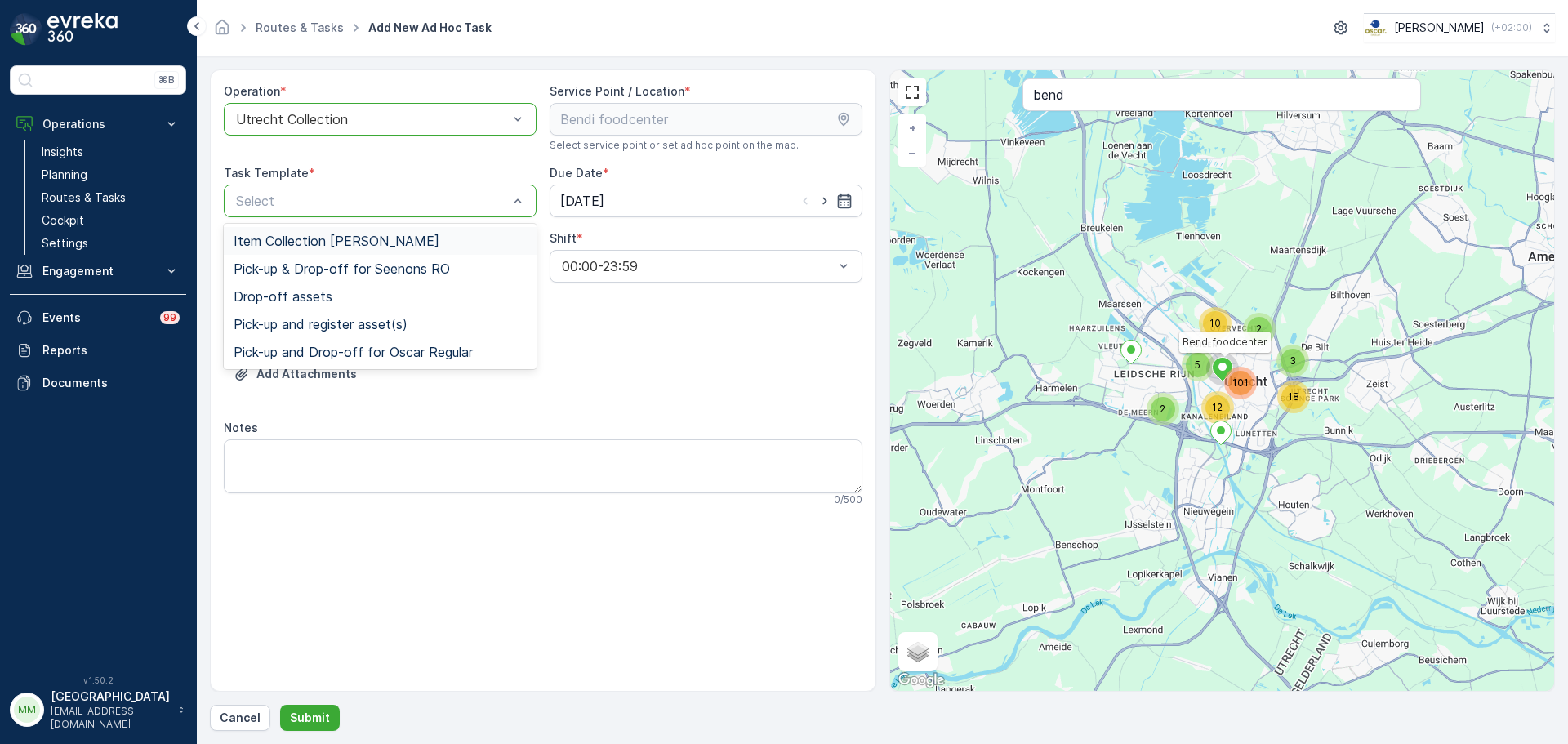
click at [361, 243] on span "Item Collection [PERSON_NAME]" at bounding box center [336, 241] width 205 height 15
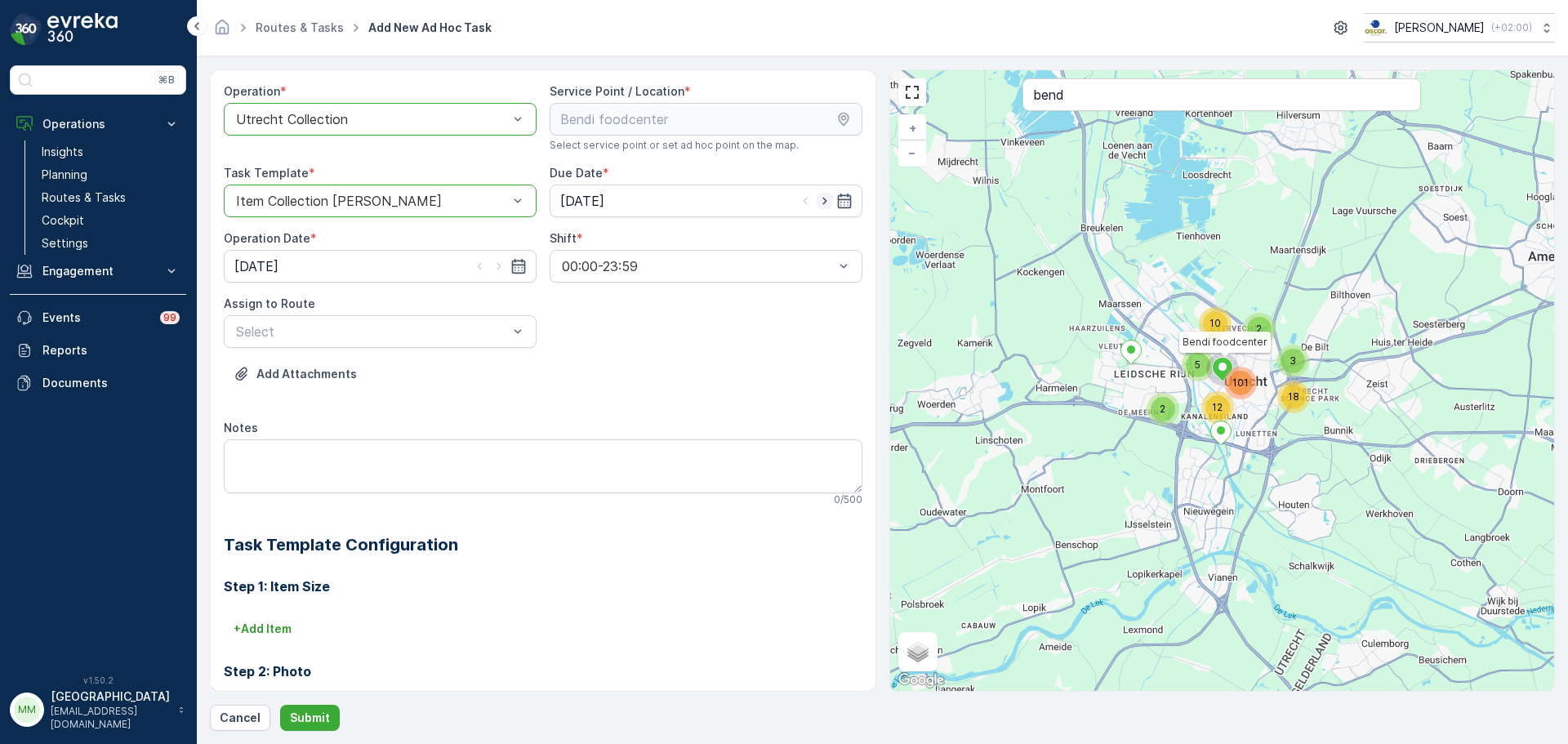
click at [818, 205] on icon "button" at bounding box center [824, 201] width 17 height 17
type input "[DATE]"
click at [500, 266] on icon "button" at bounding box center [498, 266] width 17 height 17
type input "[DATE]"
click at [817, 205] on icon "button" at bounding box center [824, 201] width 17 height 17
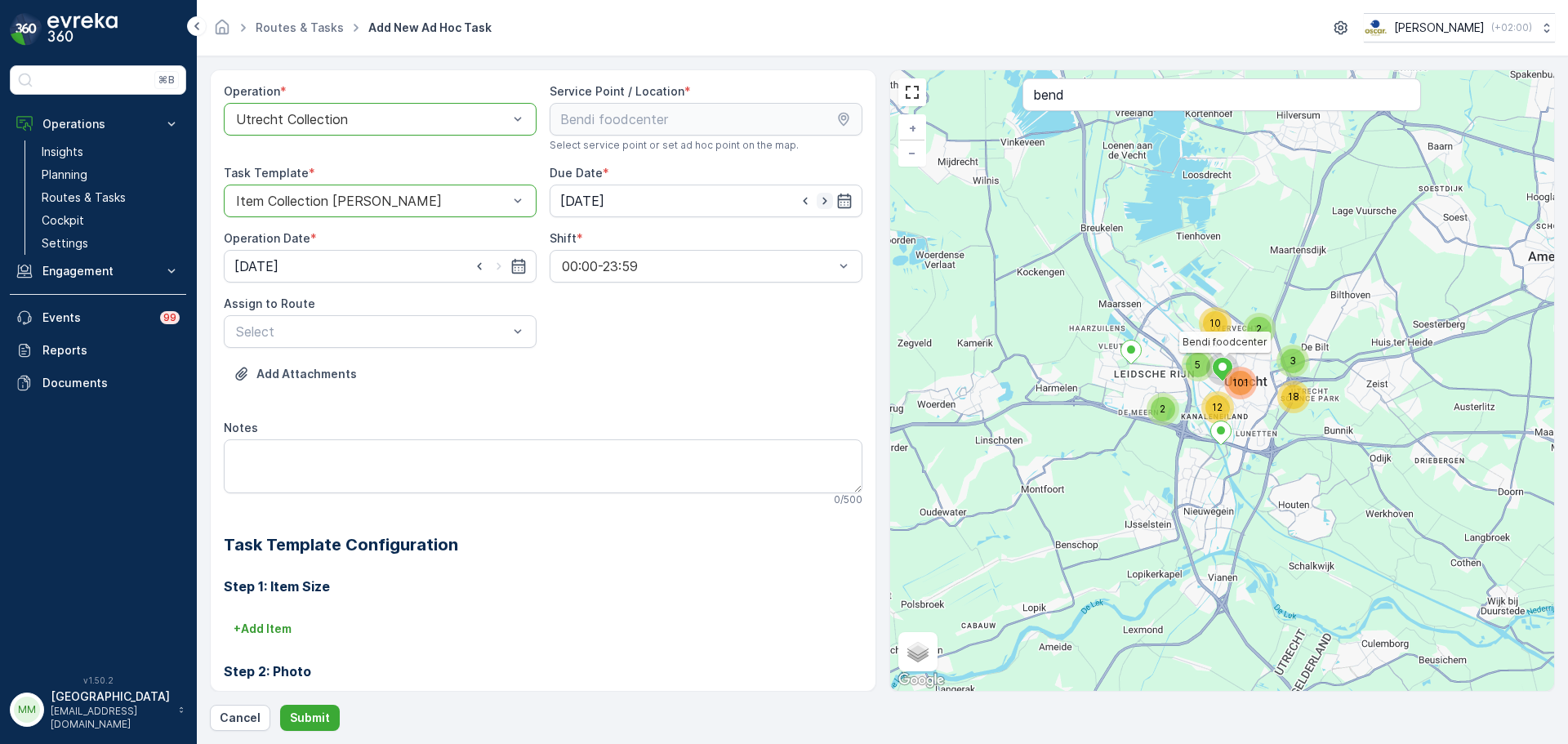
type input "[DATE]"
click at [496, 269] on icon "button" at bounding box center [498, 267] width 4 height 8
type input "[DATE]"
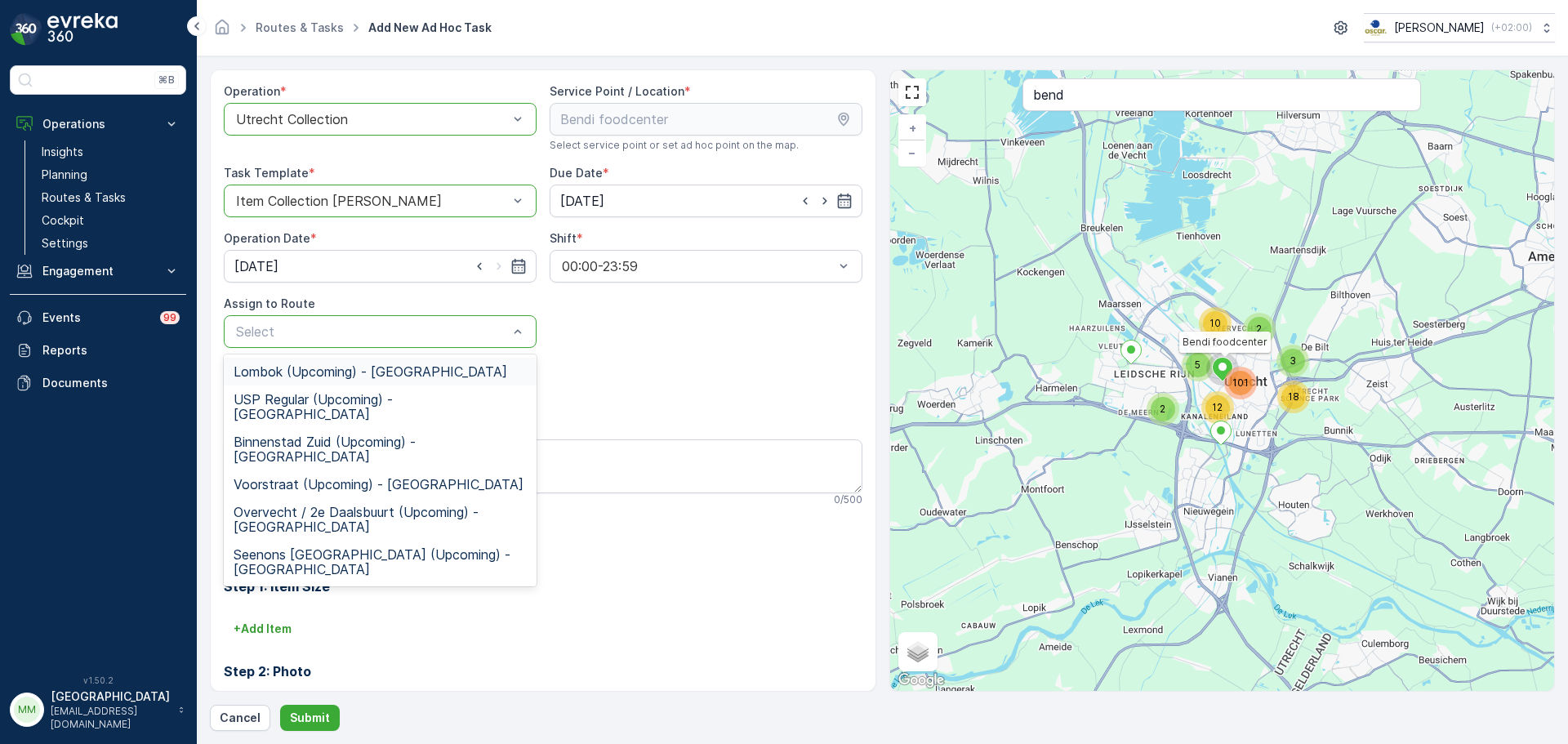
click at [331, 385] on div "Lombok (Upcoming) - Utrecht" at bounding box center [380, 371] width 312 height 28
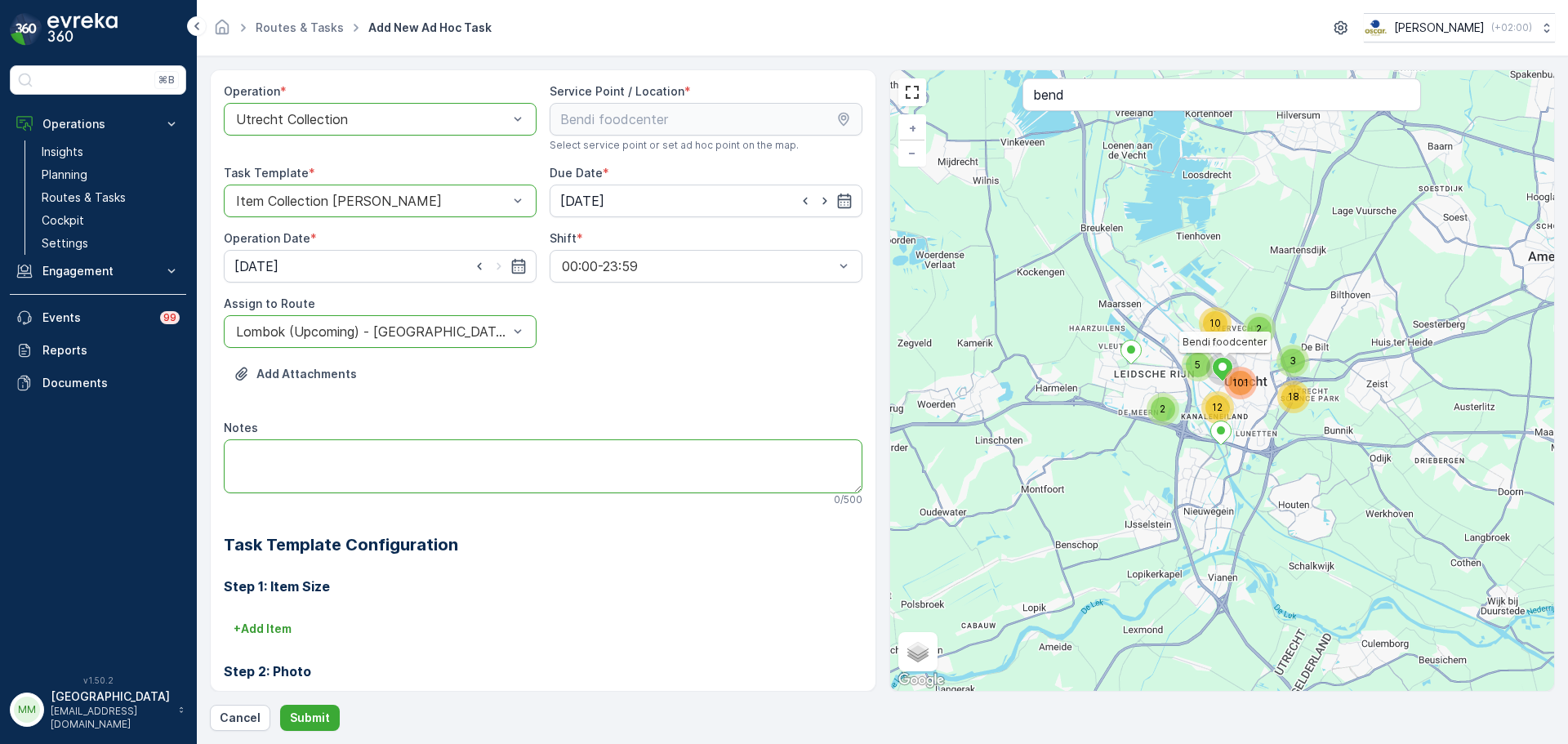
click at [299, 478] on textarea "Notes" at bounding box center [543, 465] width 638 height 54
click at [289, 608] on div "Step 1: Item Size + Add Item Step 2: Photo No configuration needed. Step 3: Pho…" at bounding box center [543, 725] width 638 height 337
click at [281, 627] on p "+ Add Item" at bounding box center [263, 629] width 58 height 17
click at [382, 672] on div "Item Type * Select" at bounding box center [543, 652] width 638 height 72
click at [375, 664] on div "Select" at bounding box center [492, 652] width 537 height 33
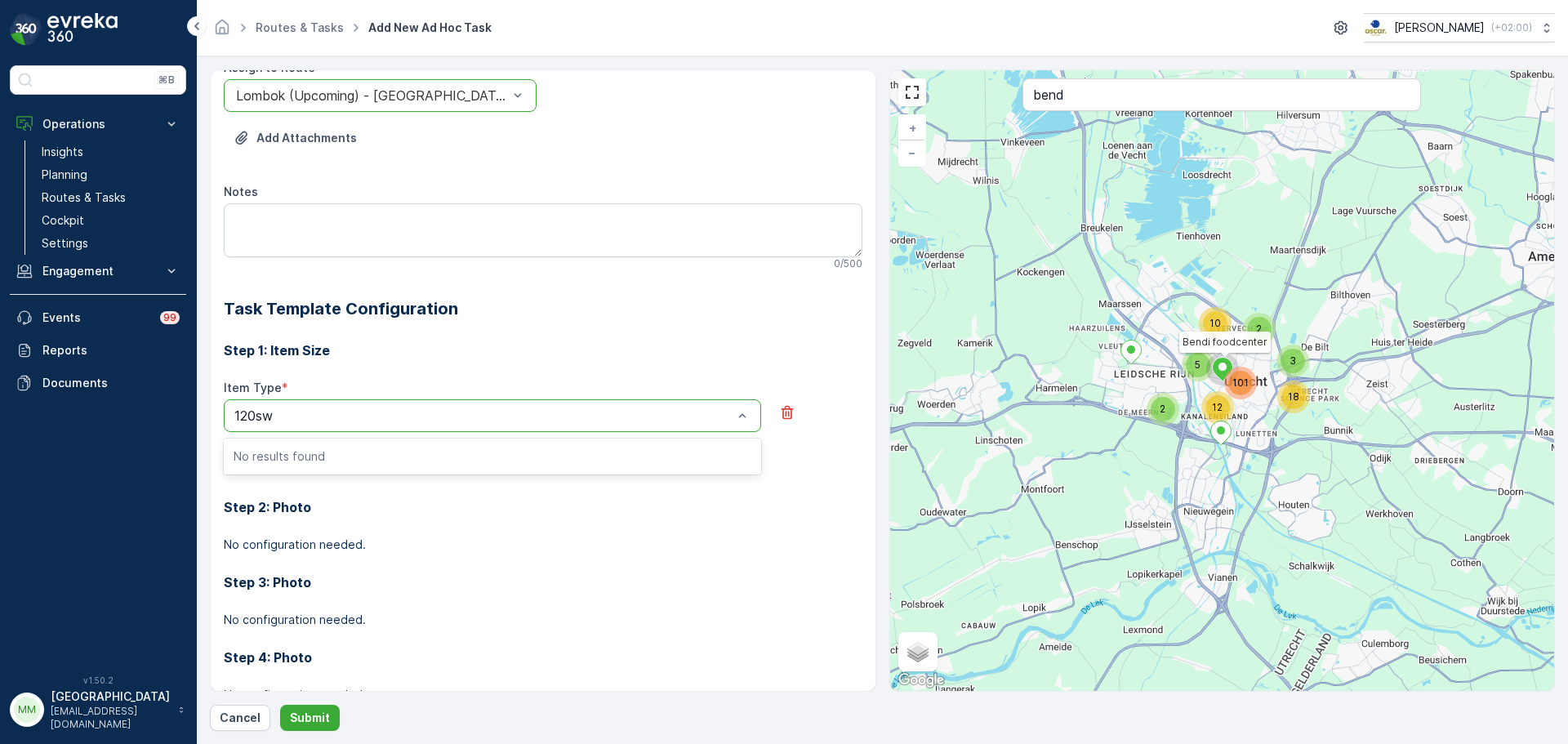
scroll to position [245, 0]
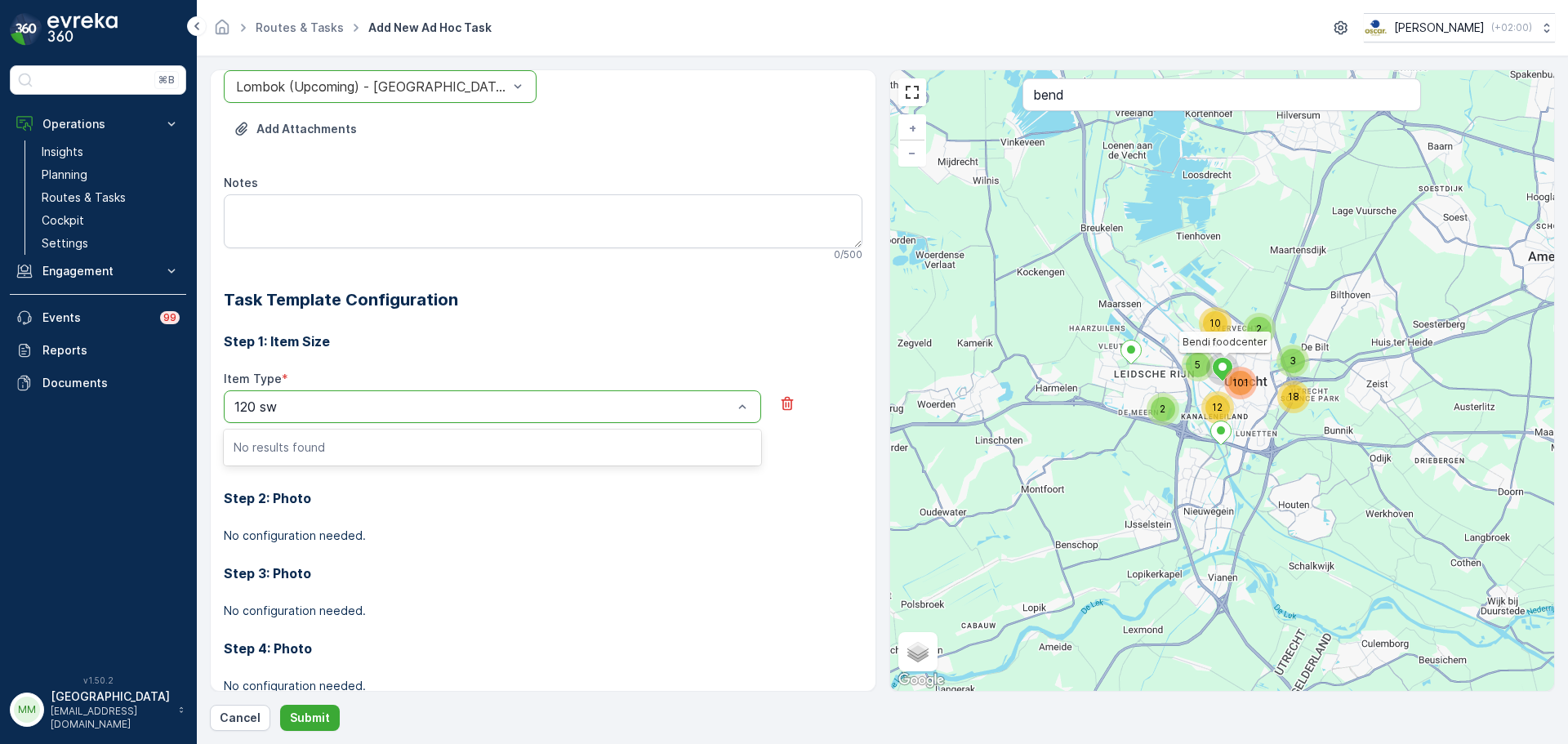
click at [256, 408] on input "120 sw" at bounding box center [258, 406] width 47 height 15
type input "120L sw"
drag, startPoint x: 288, startPoint y: 408, endPoint x: 273, endPoint y: 408, distance: 15.0
click at [273, 408] on div at bounding box center [484, 406] width 499 height 15
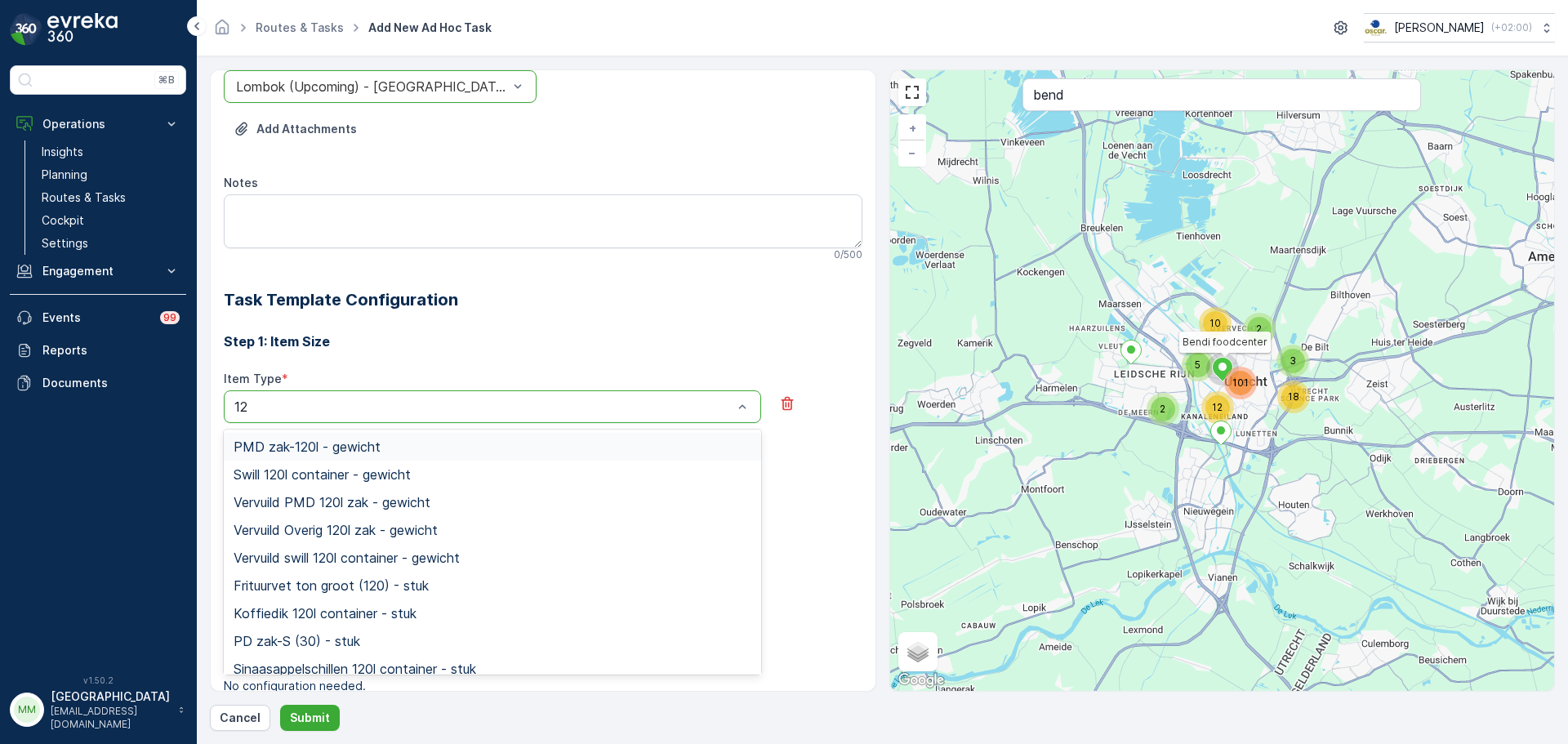
type input "120"
click at [384, 581] on span "Swill 120l container - stuk" at bounding box center [310, 587] width 155 height 15
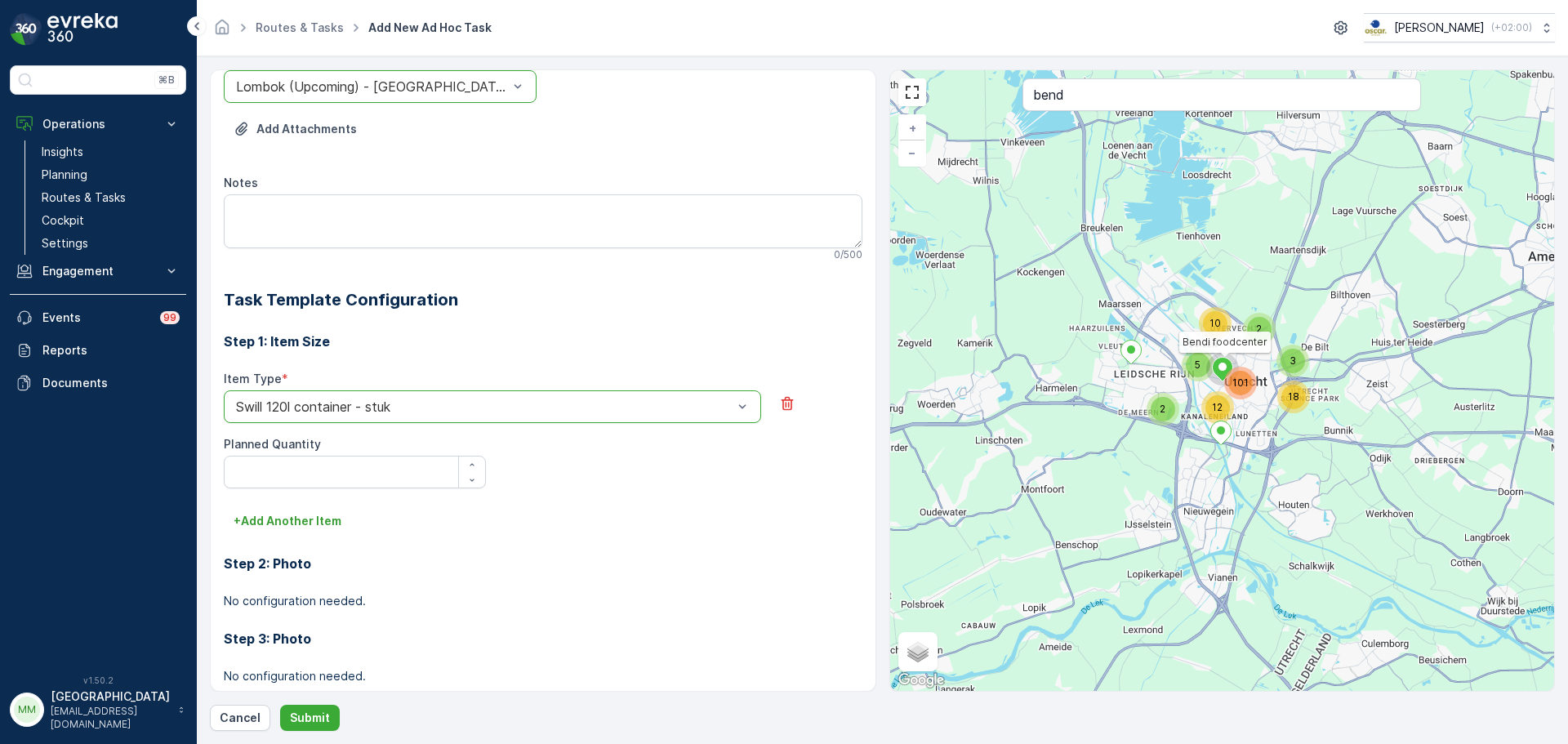
click at [311, 483] on Quantity "Planned Quantity" at bounding box center [354, 472] width 262 height 33
type Quantity "1"
click at [284, 724] on button "Submit" at bounding box center [310, 718] width 59 height 26
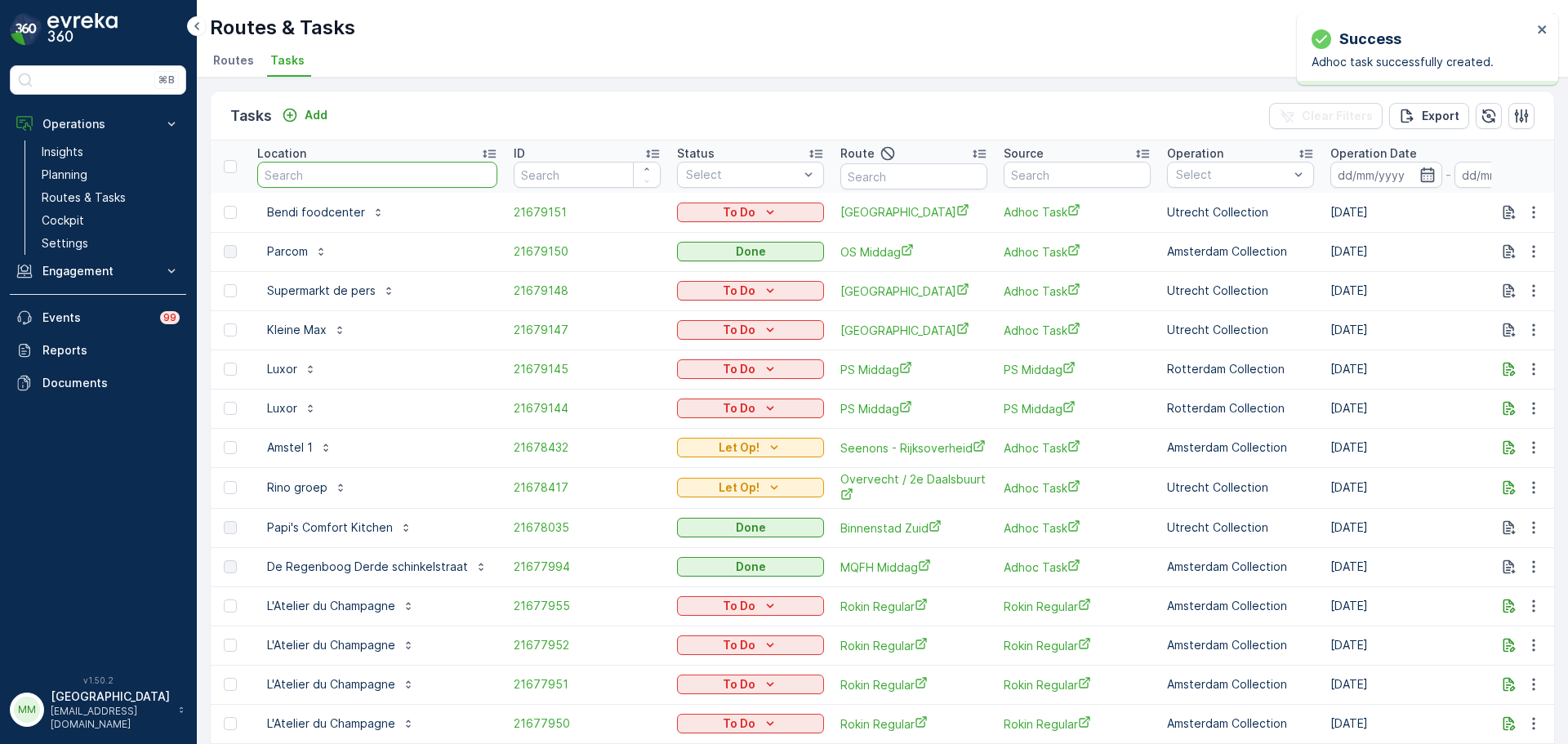
click at [404, 171] on input "text" at bounding box center [377, 174] width 240 height 26
type input "pitab"
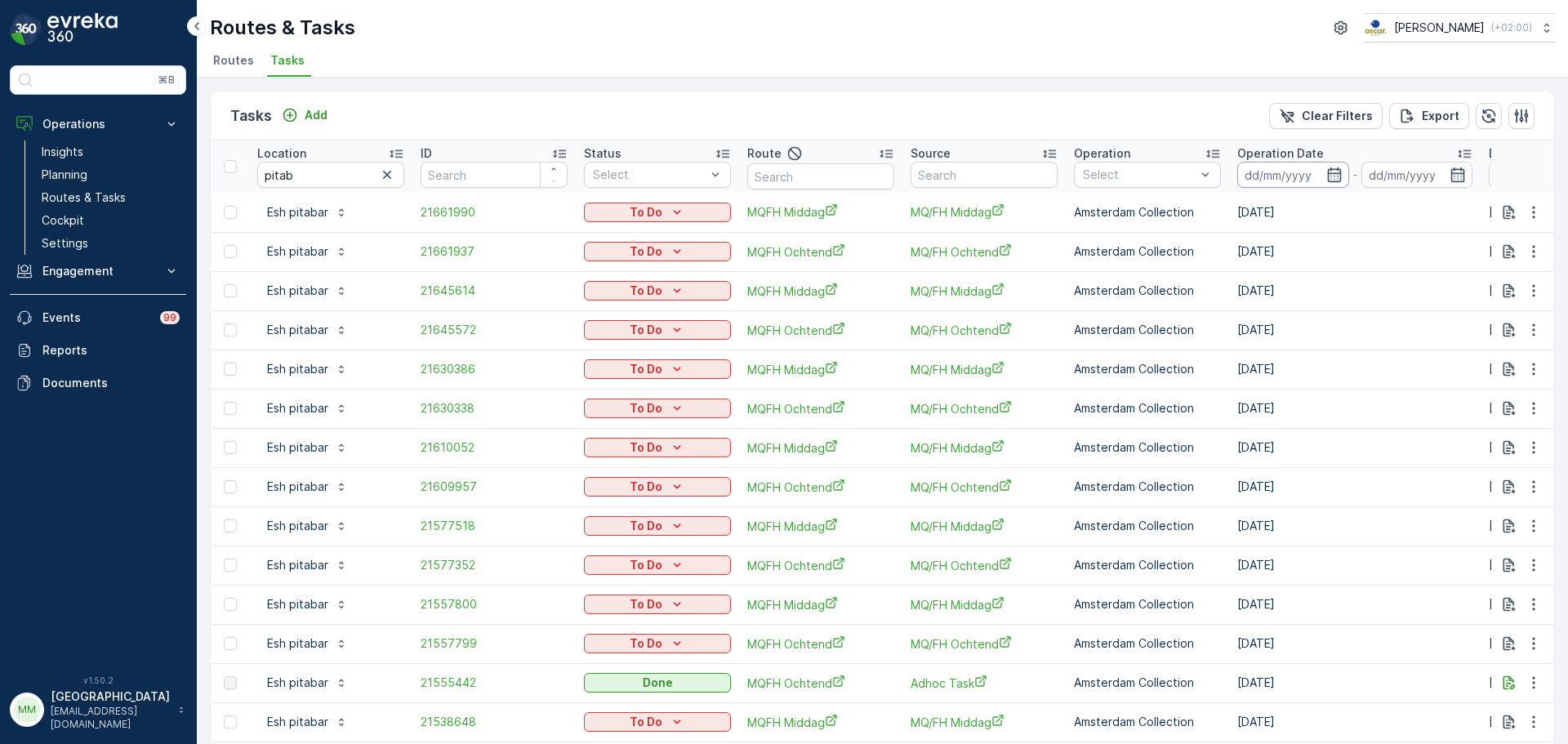
click at [1310, 180] on input at bounding box center [1293, 174] width 112 height 26
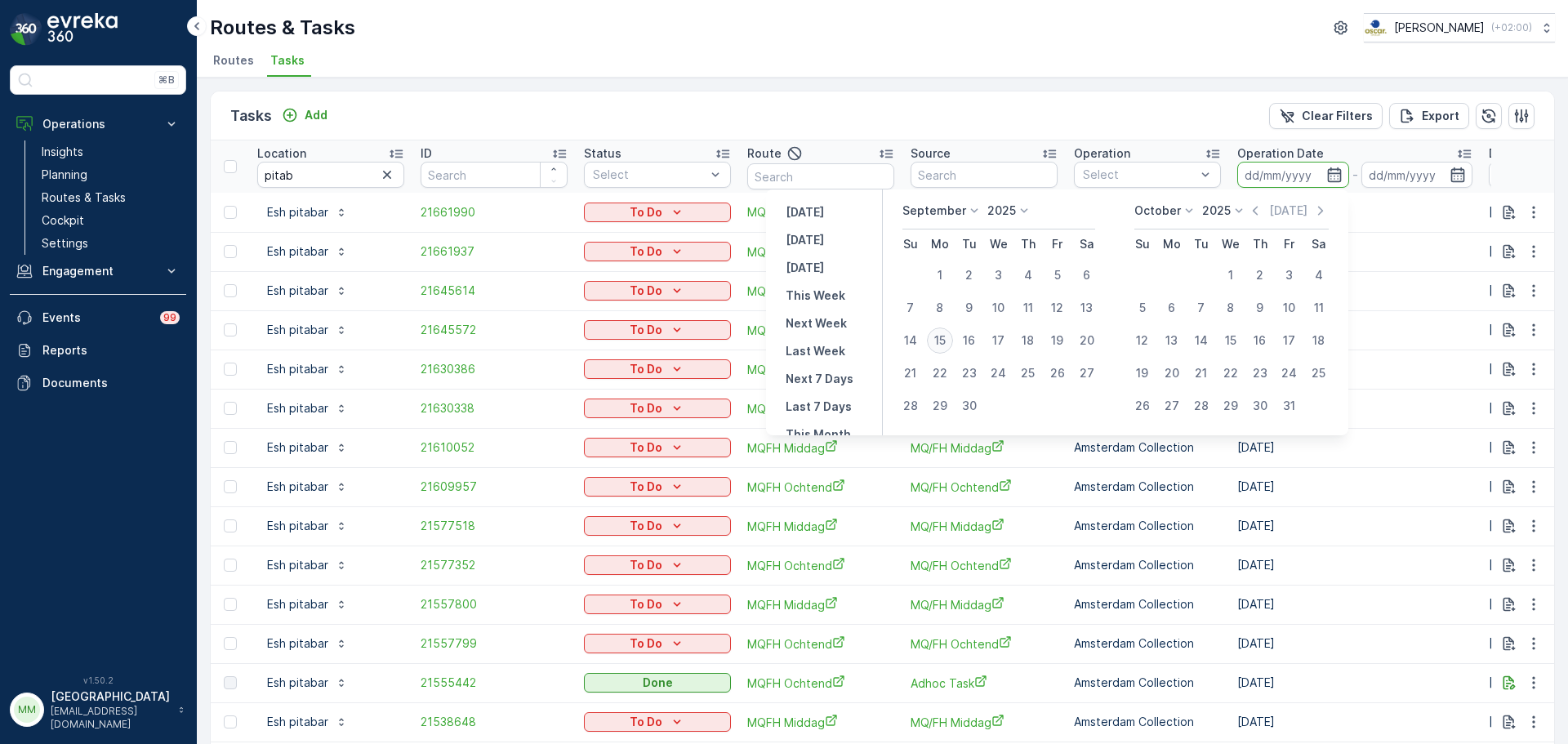
click at [946, 334] on div "15" at bounding box center [939, 340] width 26 height 26
type input "[DATE]"
click at [946, 334] on div "15" at bounding box center [939, 340] width 26 height 26
type input "[DATE]"
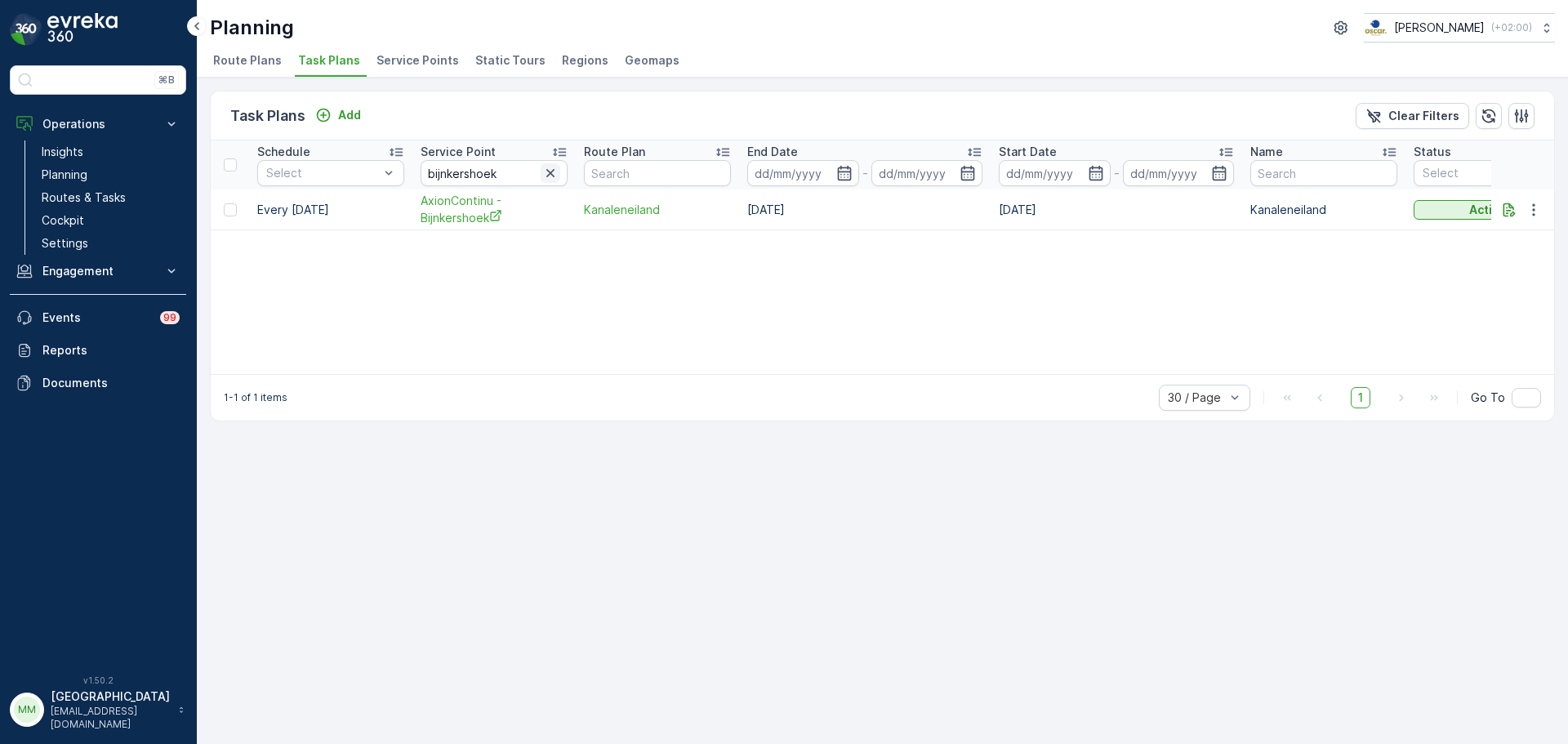
click at [546, 167] on icon "button" at bounding box center [550, 172] width 17 height 17
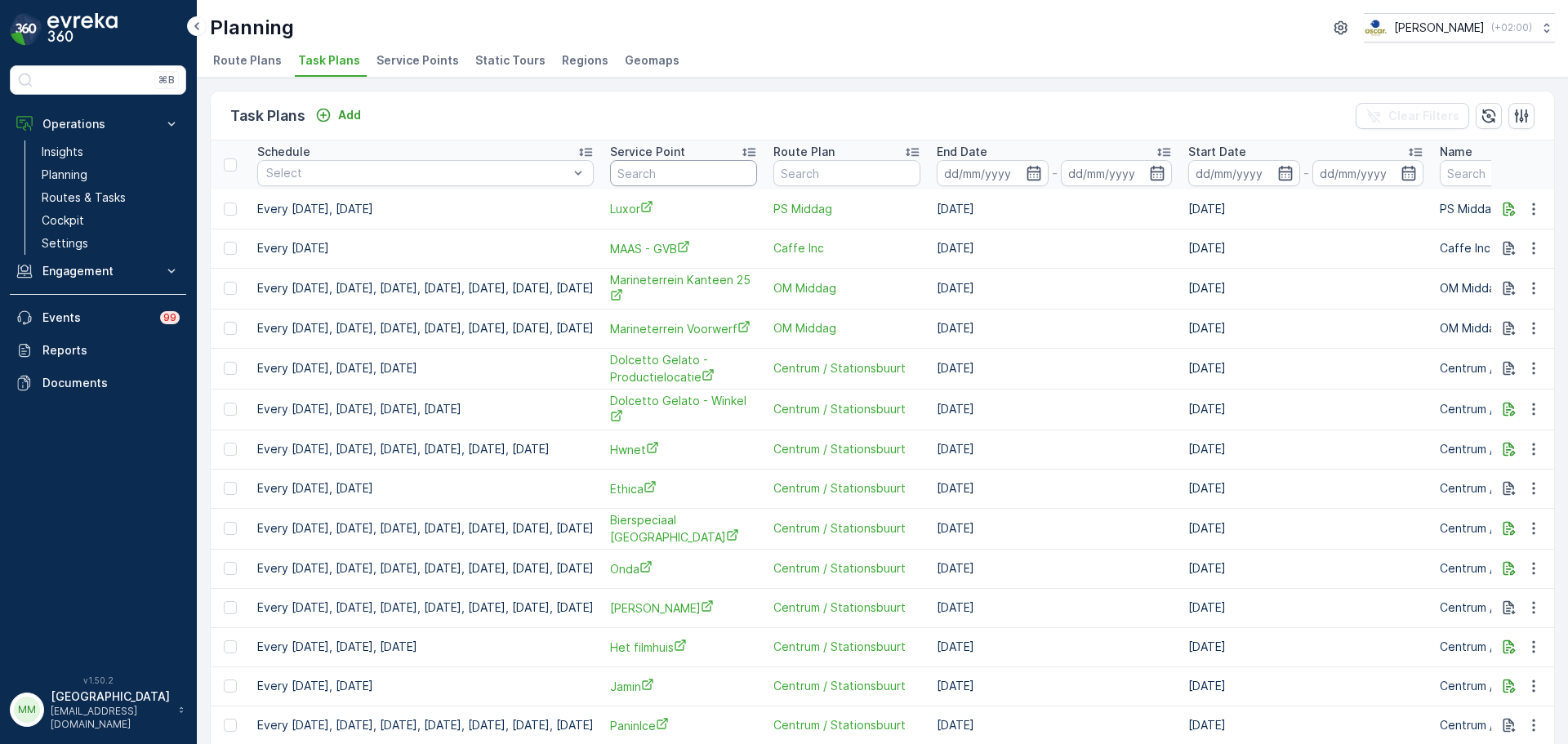
click at [751, 167] on input "text" at bounding box center [683, 172] width 147 height 26
type input "de regen"
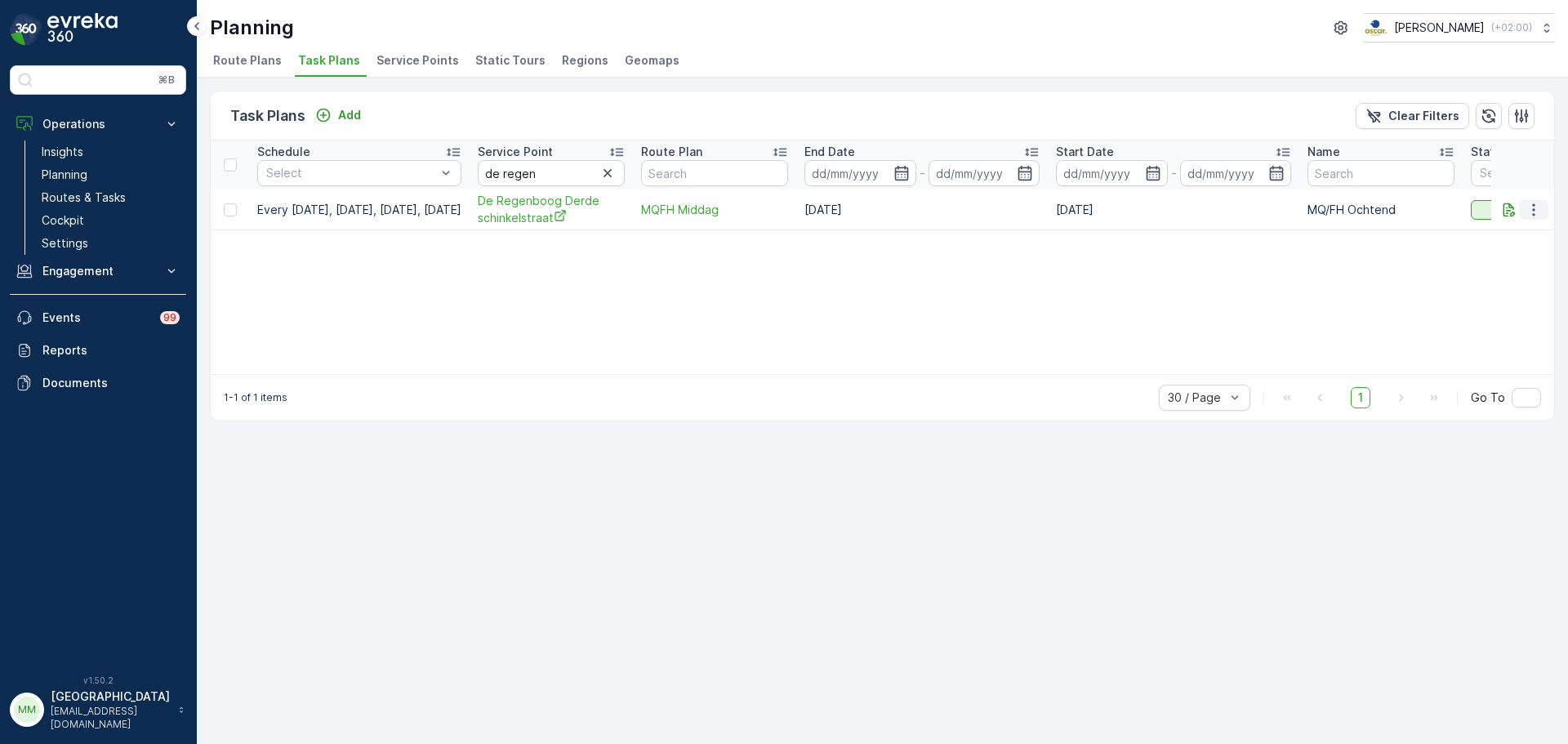
click at [1533, 214] on icon "button" at bounding box center [1533, 209] width 3 height 13
click at [1501, 255] on span "Edit Task Plan" at bounding box center [1505, 257] width 76 height 17
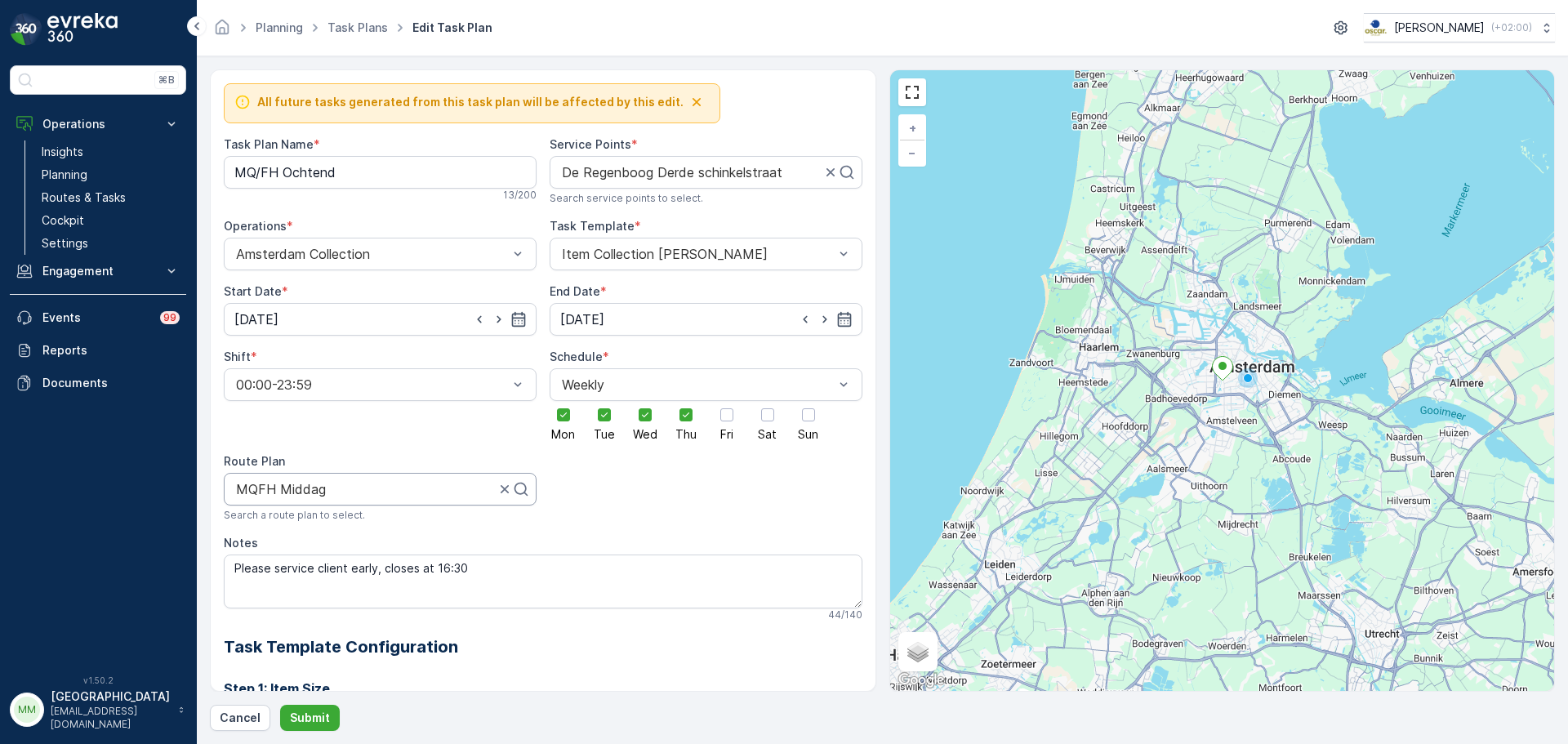
click at [369, 490] on div at bounding box center [365, 489] width 262 height 15
type input "cs"
click at [335, 535] on div "CS Regular" at bounding box center [380, 529] width 293 height 15
drag, startPoint x: 343, startPoint y: 168, endPoint x: 222, endPoint y: 167, distance: 121.0
click at [222, 167] on div "All future tasks generated from this task plan will be affected by this edit. T…" at bounding box center [543, 380] width 667 height 622
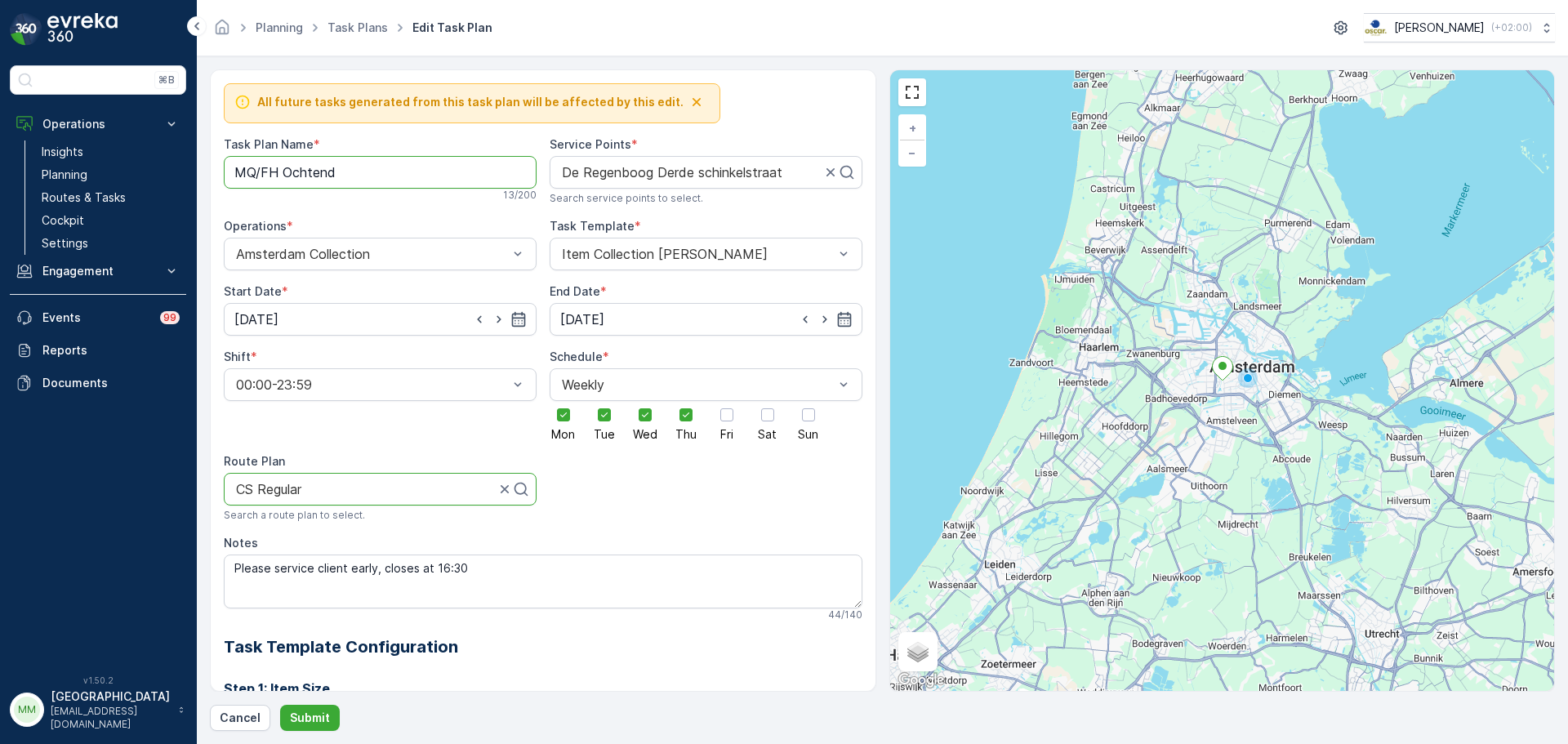
type Name "c"
type Name "CS Regular"
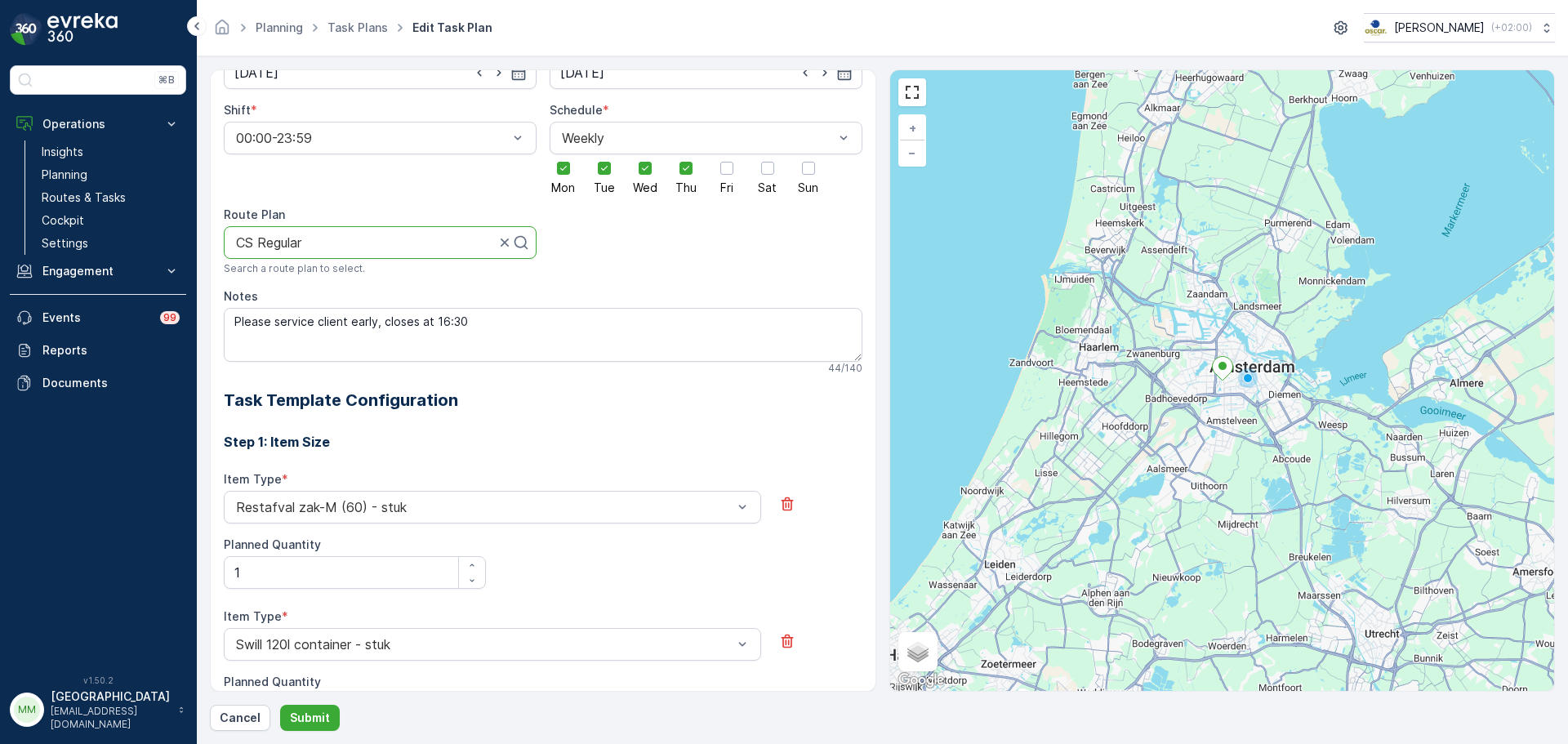
scroll to position [245, 0]
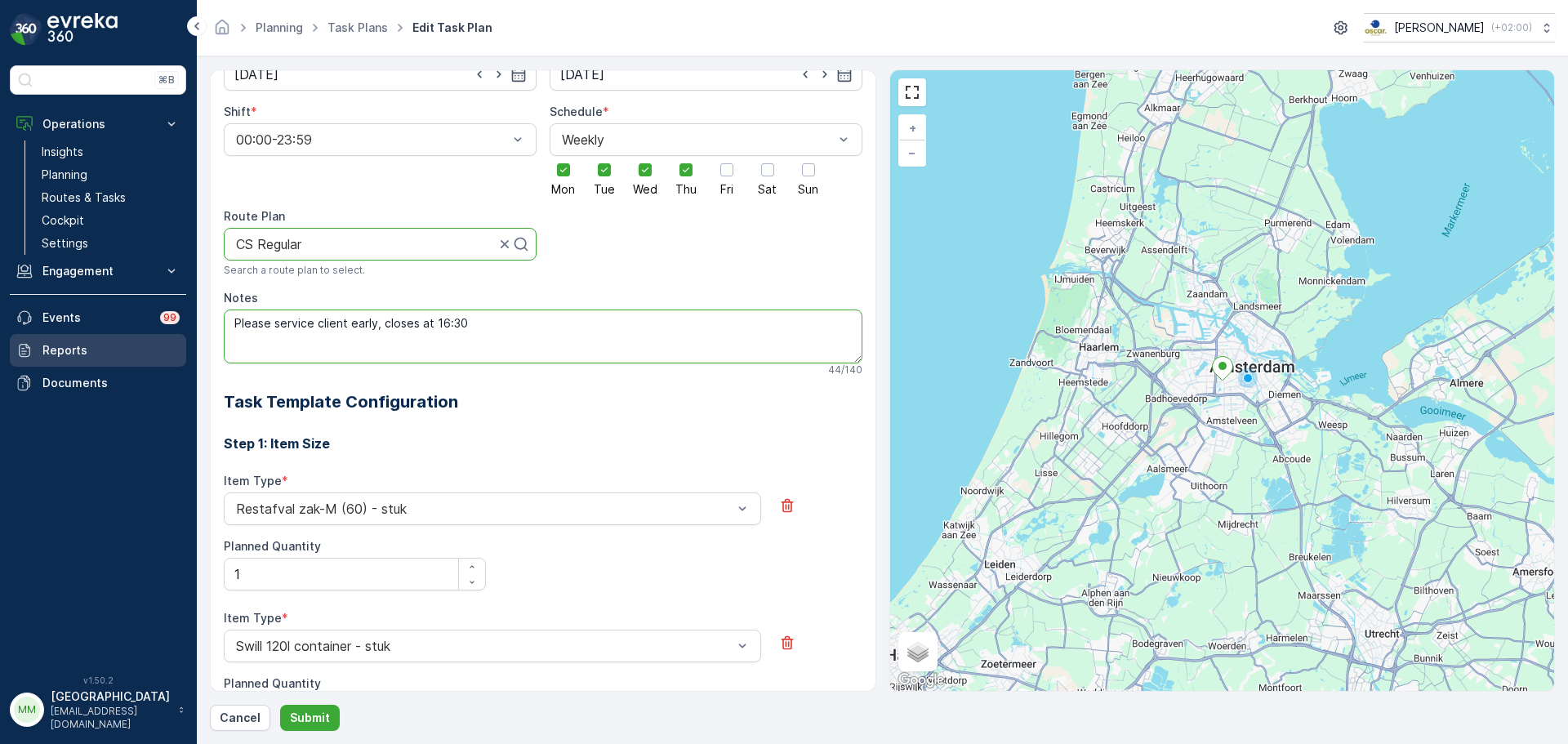
drag, startPoint x: 457, startPoint y: 324, endPoint x: 117, endPoint y: 336, distance: 340.2
click at [117, 336] on div "⌘B Operations Insights Planning Routes & Tasks Cockpit Settings Engagement Insi…" at bounding box center [784, 372] width 1568 height 744
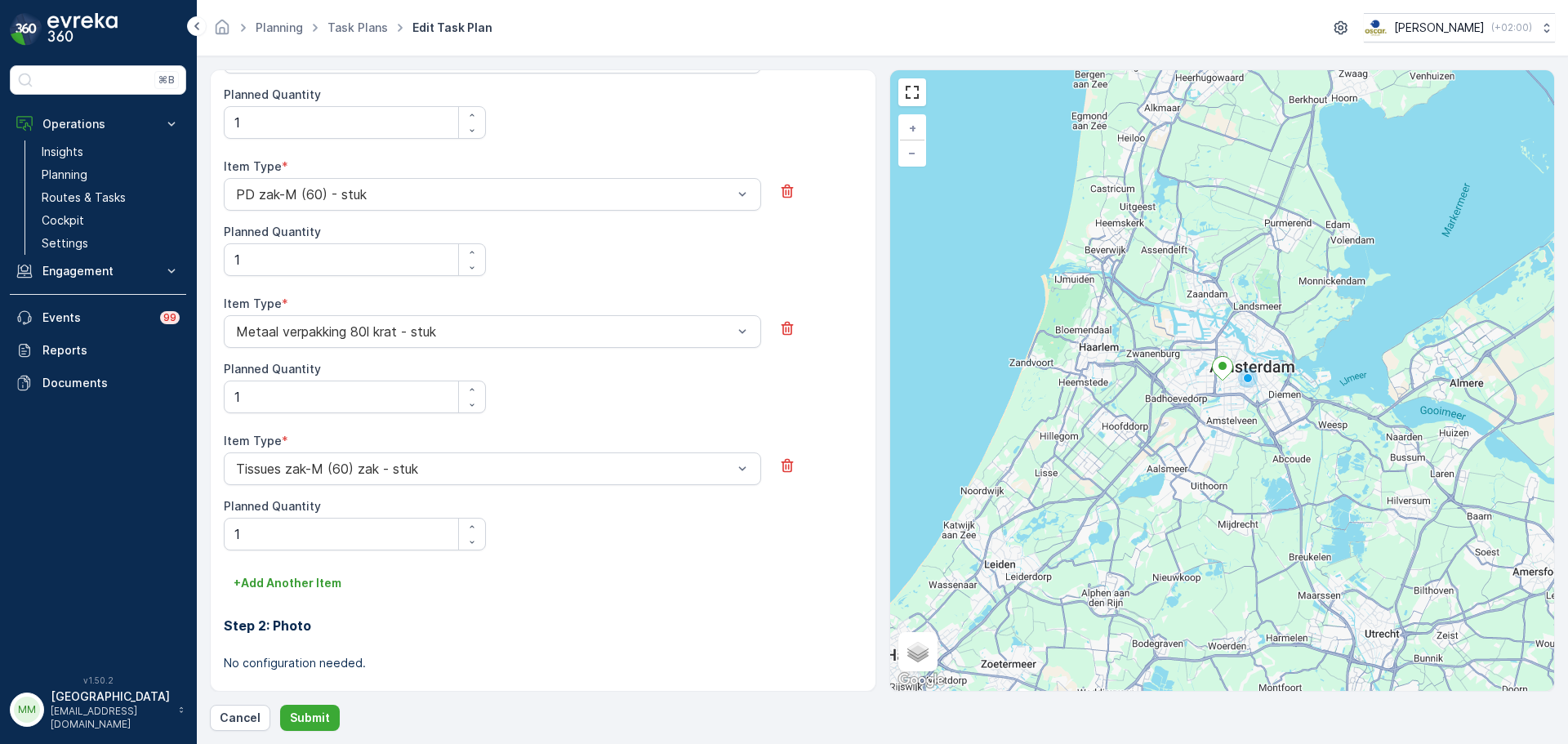
scroll to position [1279, 0]
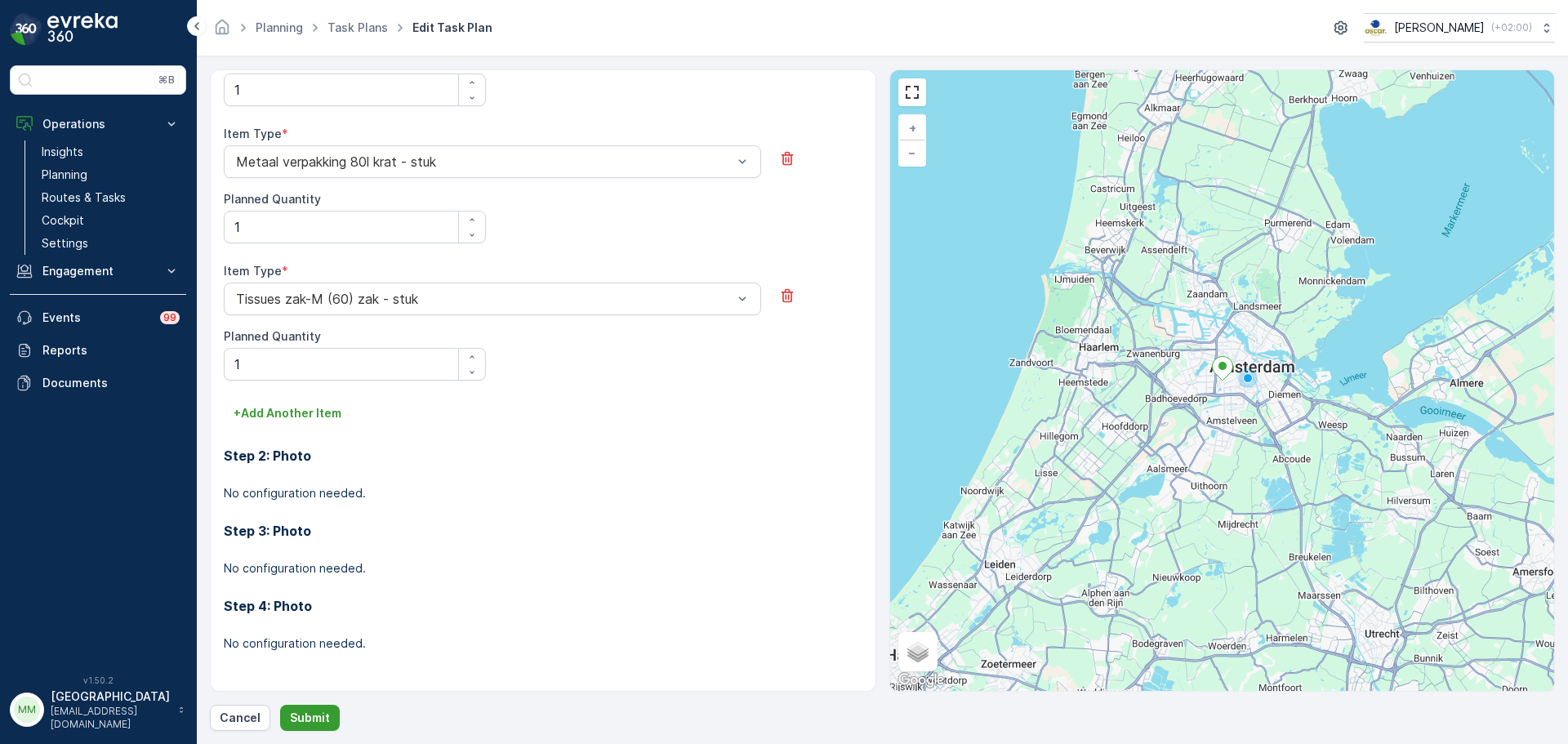
click at [331, 722] on button "Submit" at bounding box center [310, 718] width 59 height 26
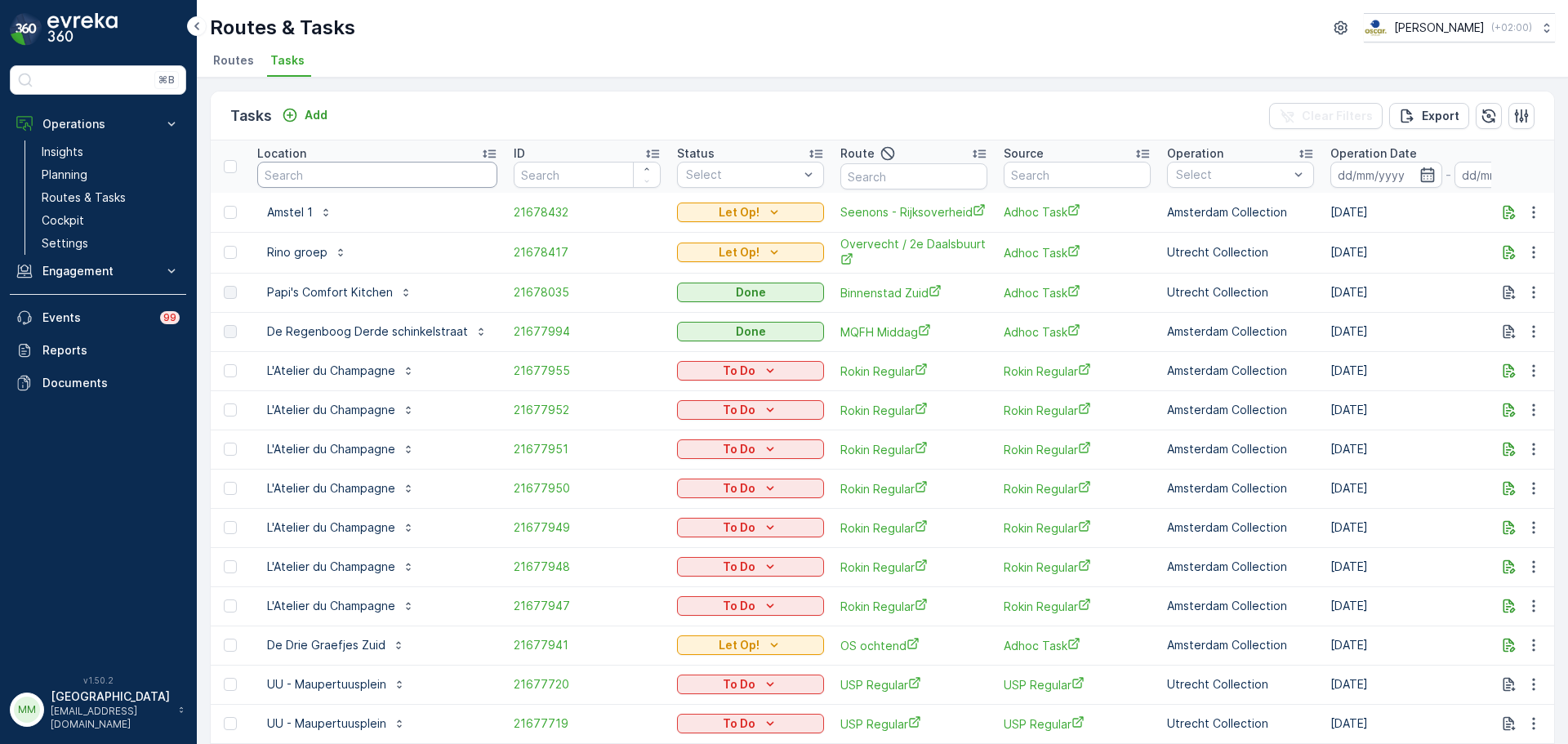
click at [380, 179] on input "text" at bounding box center [377, 174] width 240 height 26
type input "30ml"
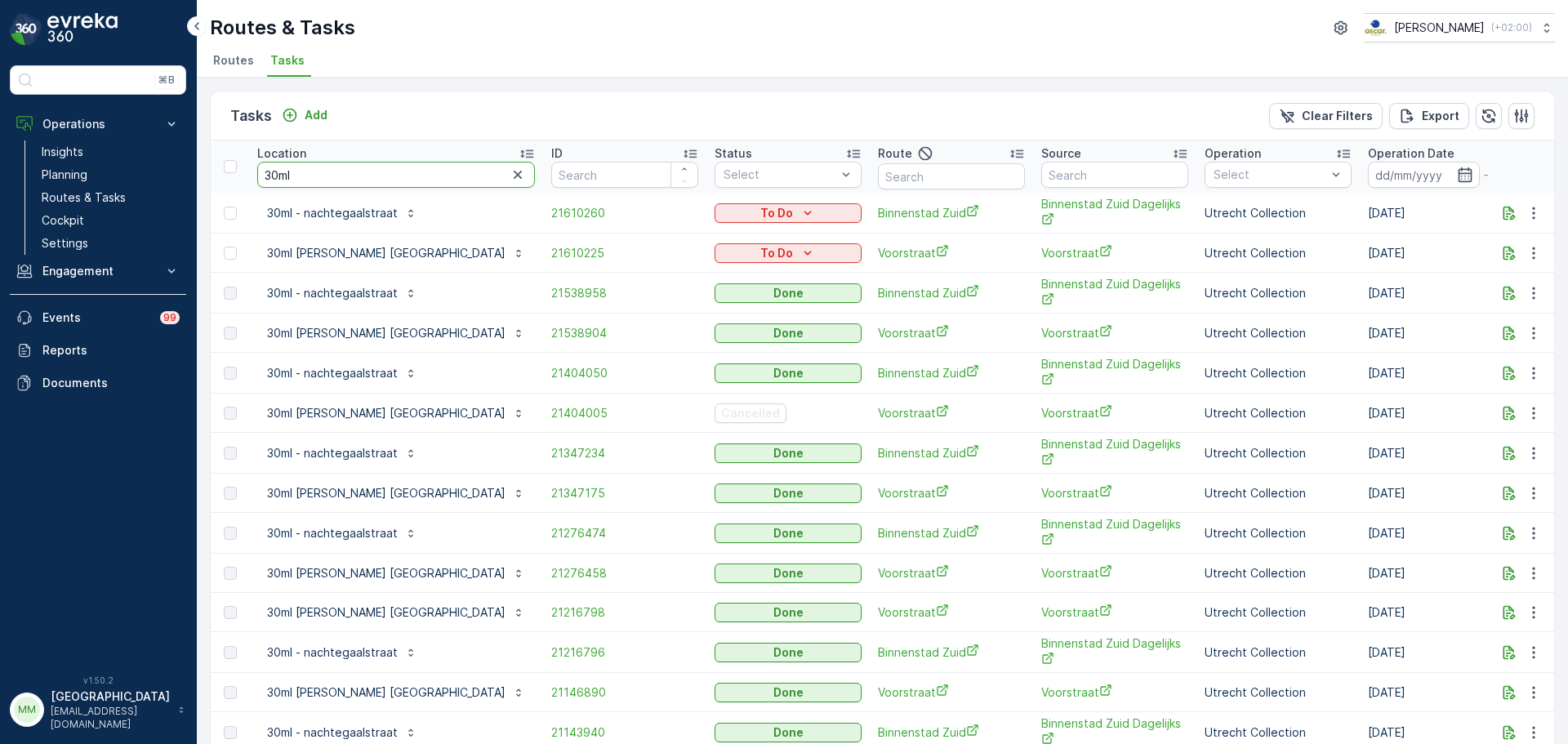
click at [321, 169] on input "30ml" at bounding box center [395, 174] width 277 height 26
type input "30ml ve"
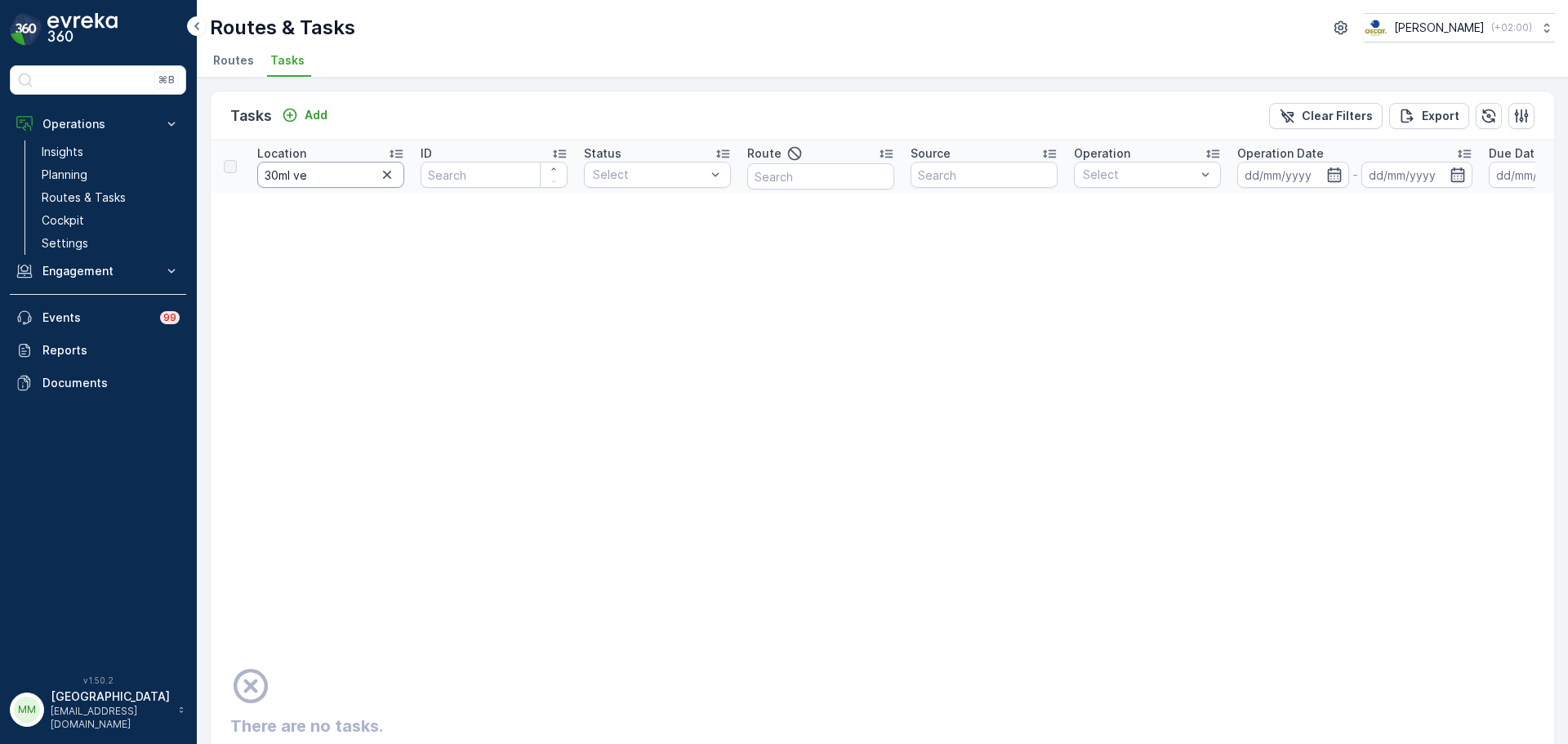
click at [321, 168] on input "30ml ve" at bounding box center [330, 174] width 147 height 26
type input "30ml vr"
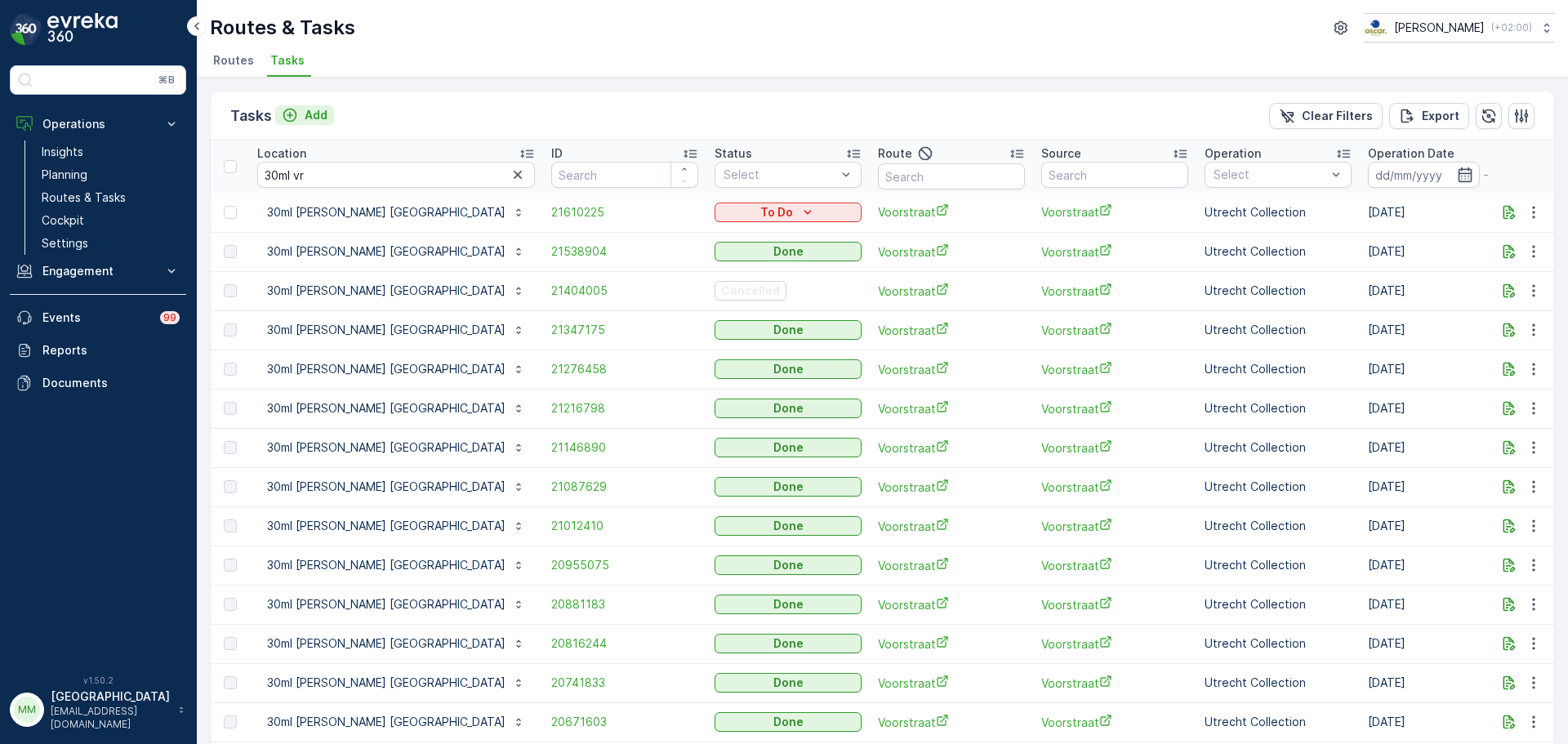
click at [319, 123] on p "Add" at bounding box center [315, 115] width 22 height 17
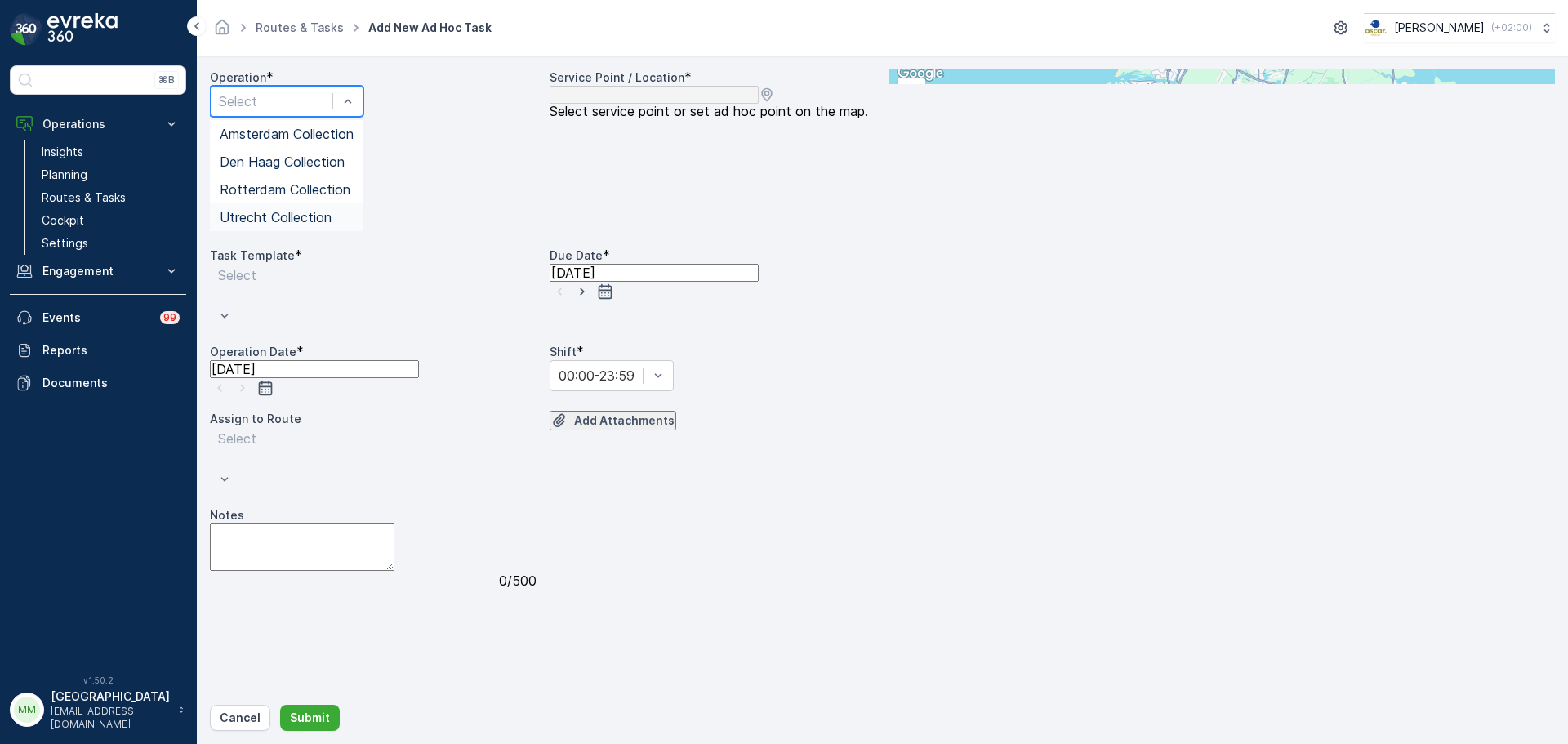
click at [279, 231] on div "Utrecht Collection" at bounding box center [287, 217] width 154 height 28
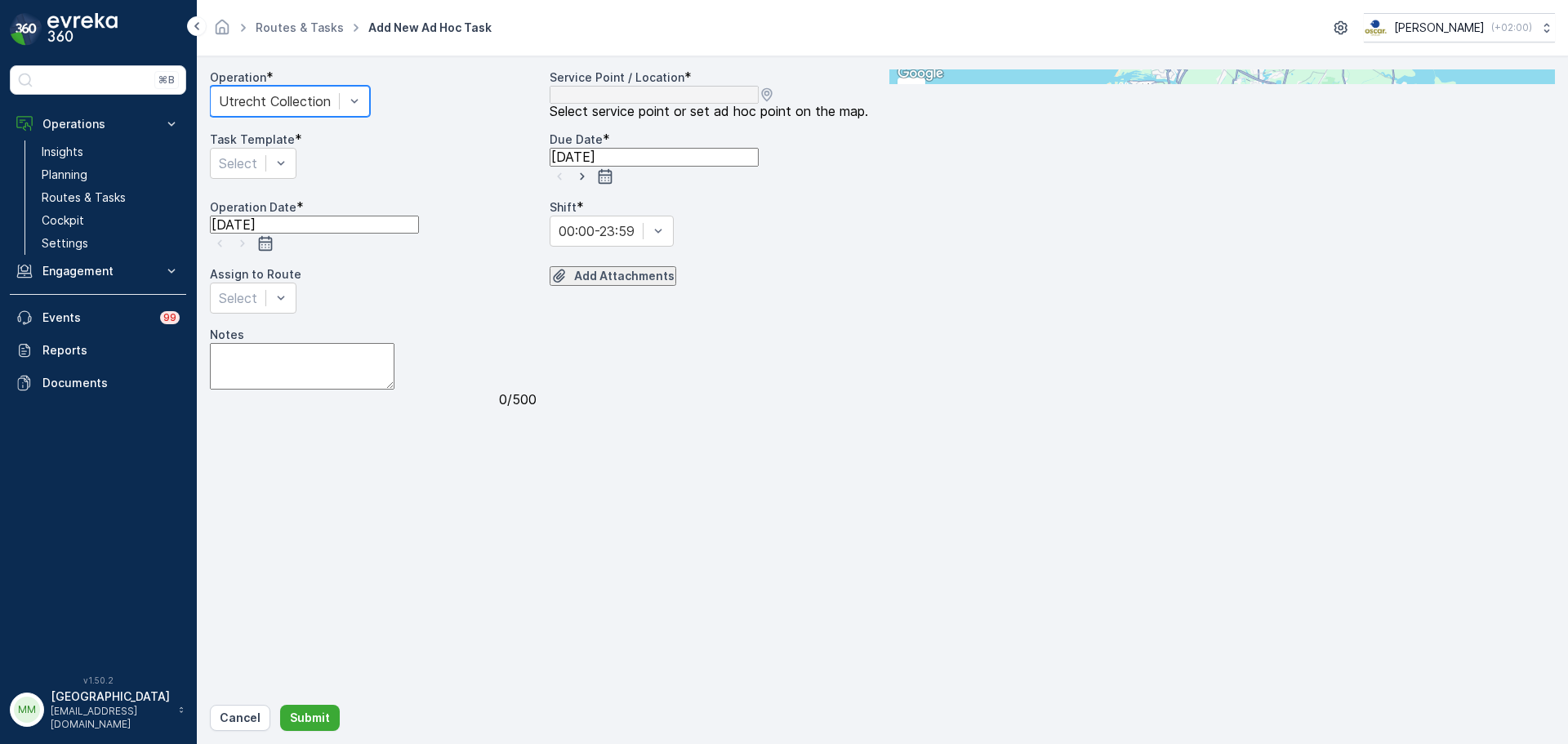
click at [1049, 84] on input "text" at bounding box center [969, 76] width 160 height 15
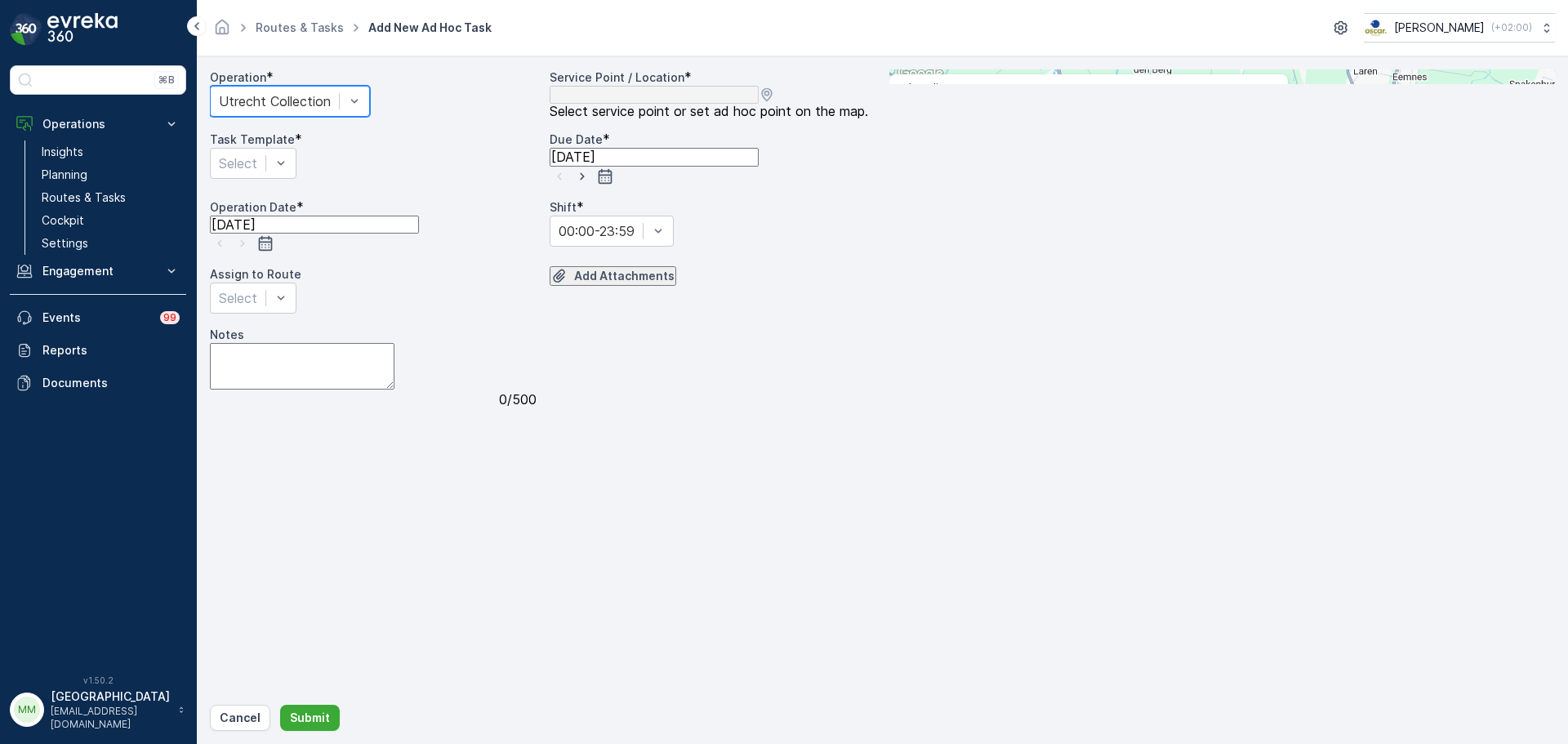
type input "30ml"
click at [1116, 377] on span "30ml Vredenburg Utrecht" at bounding box center [1012, 384] width 207 height 15
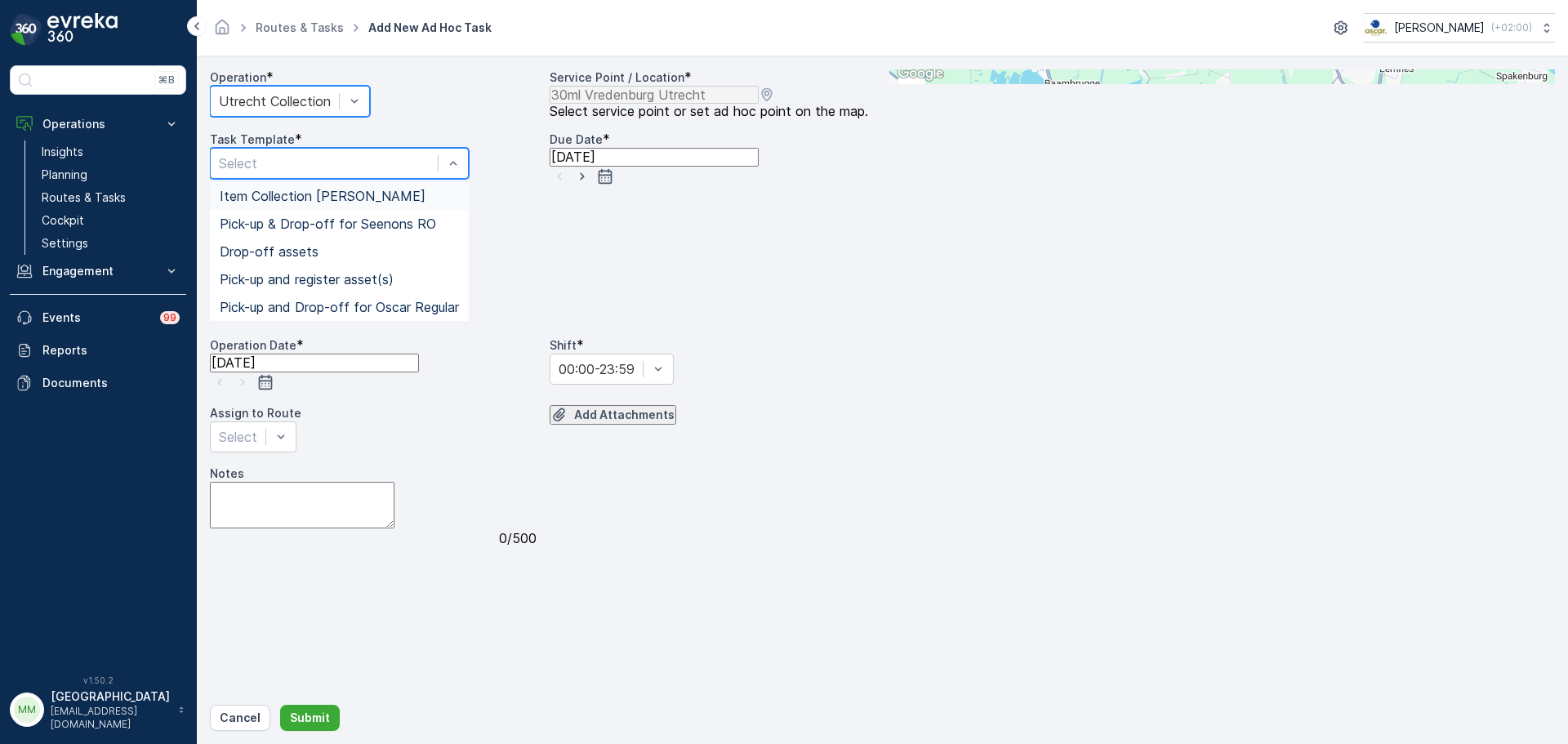
click at [326, 204] on span "Item Collection Oscar Regulier" at bounding box center [322, 196] width 205 height 15
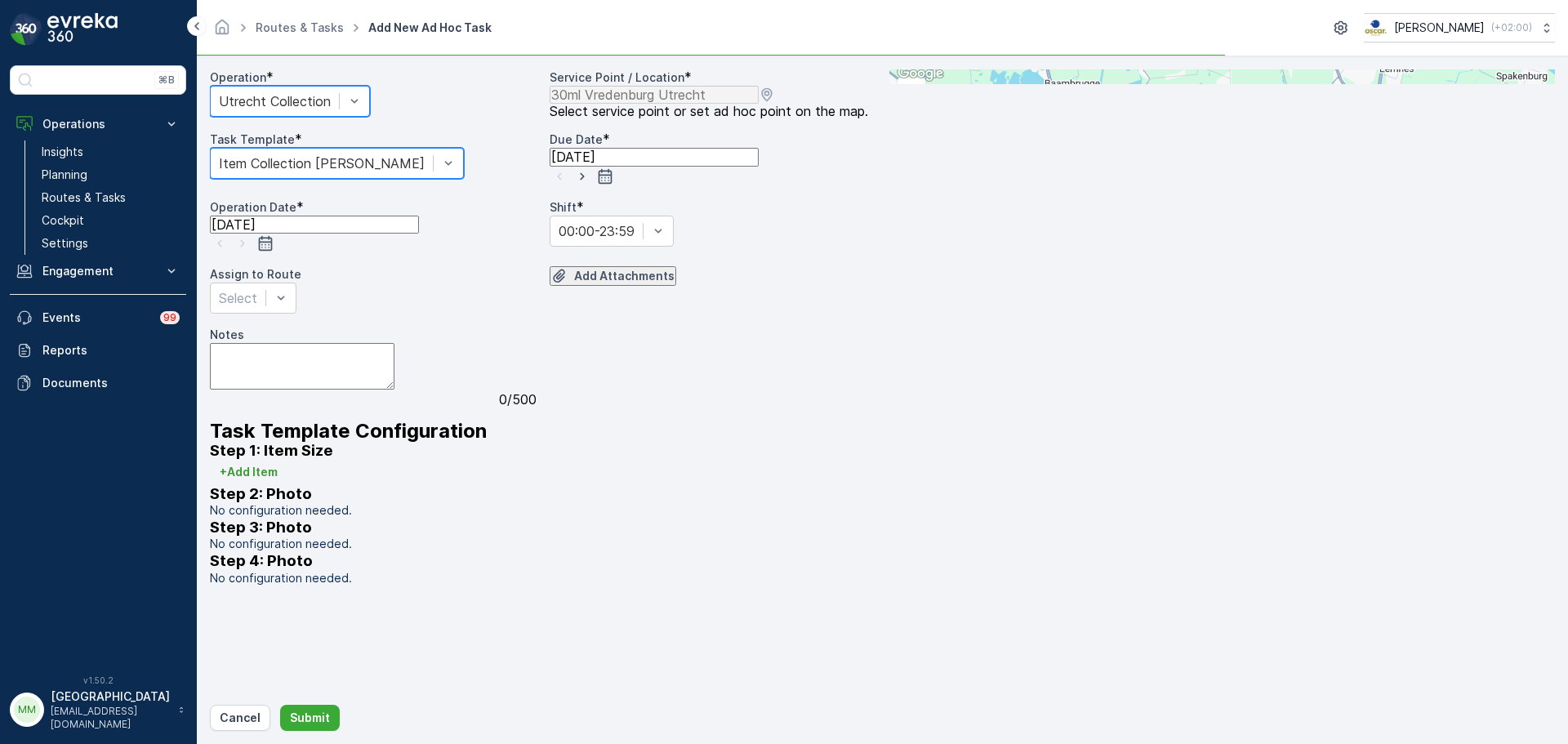
click at [591, 185] on icon "button" at bounding box center [582, 176] width 17 height 17
type input "16.09.2025"
drag, startPoint x: 493, startPoint y: 261, endPoint x: 490, endPoint y: 272, distance: 11.4
click at [251, 251] on icon "button" at bounding box center [242, 243] width 17 height 17
type input "16.09.2025"
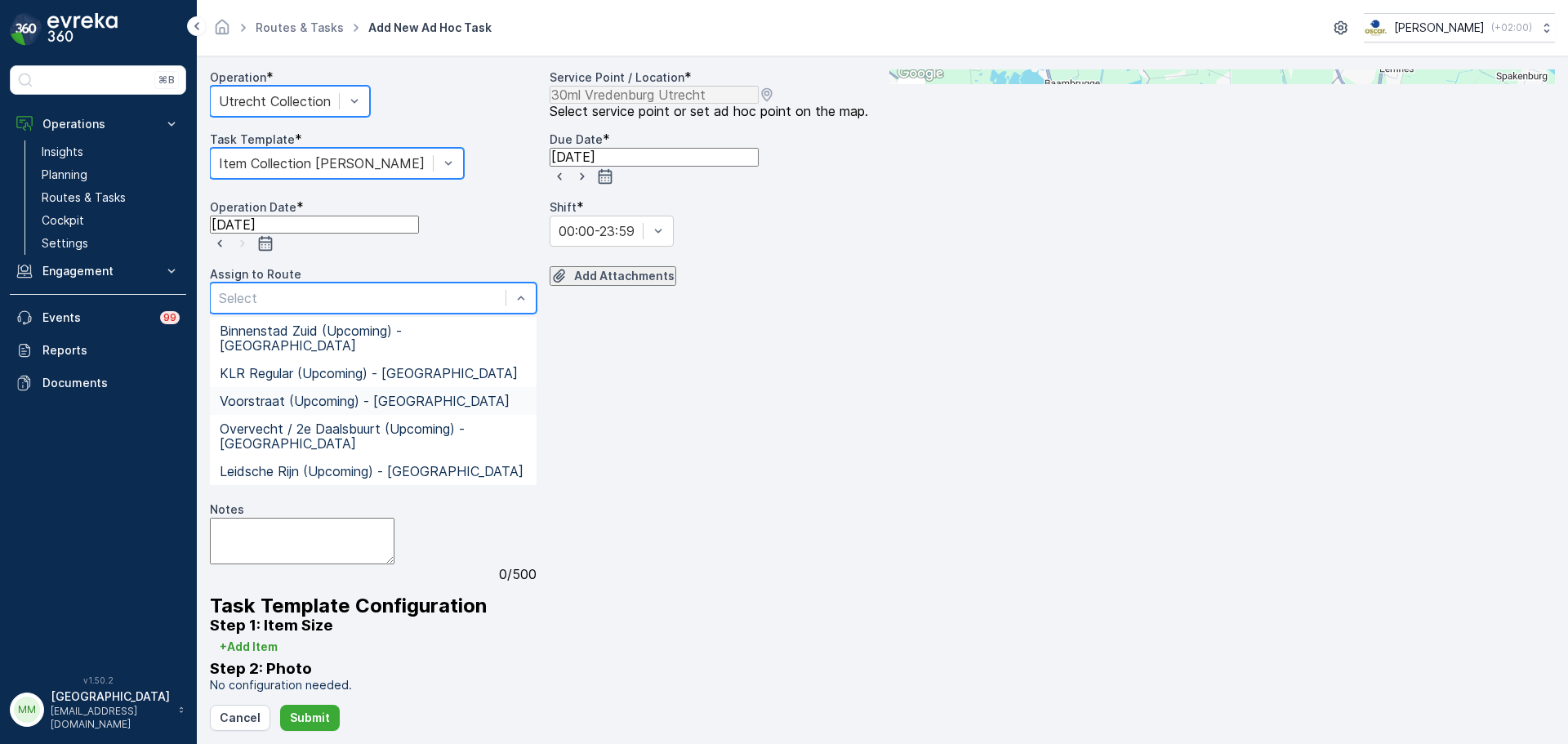
click at [384, 408] on span "Voorstraat (Upcoming) - Utrecht" at bounding box center [365, 400] width 290 height 15
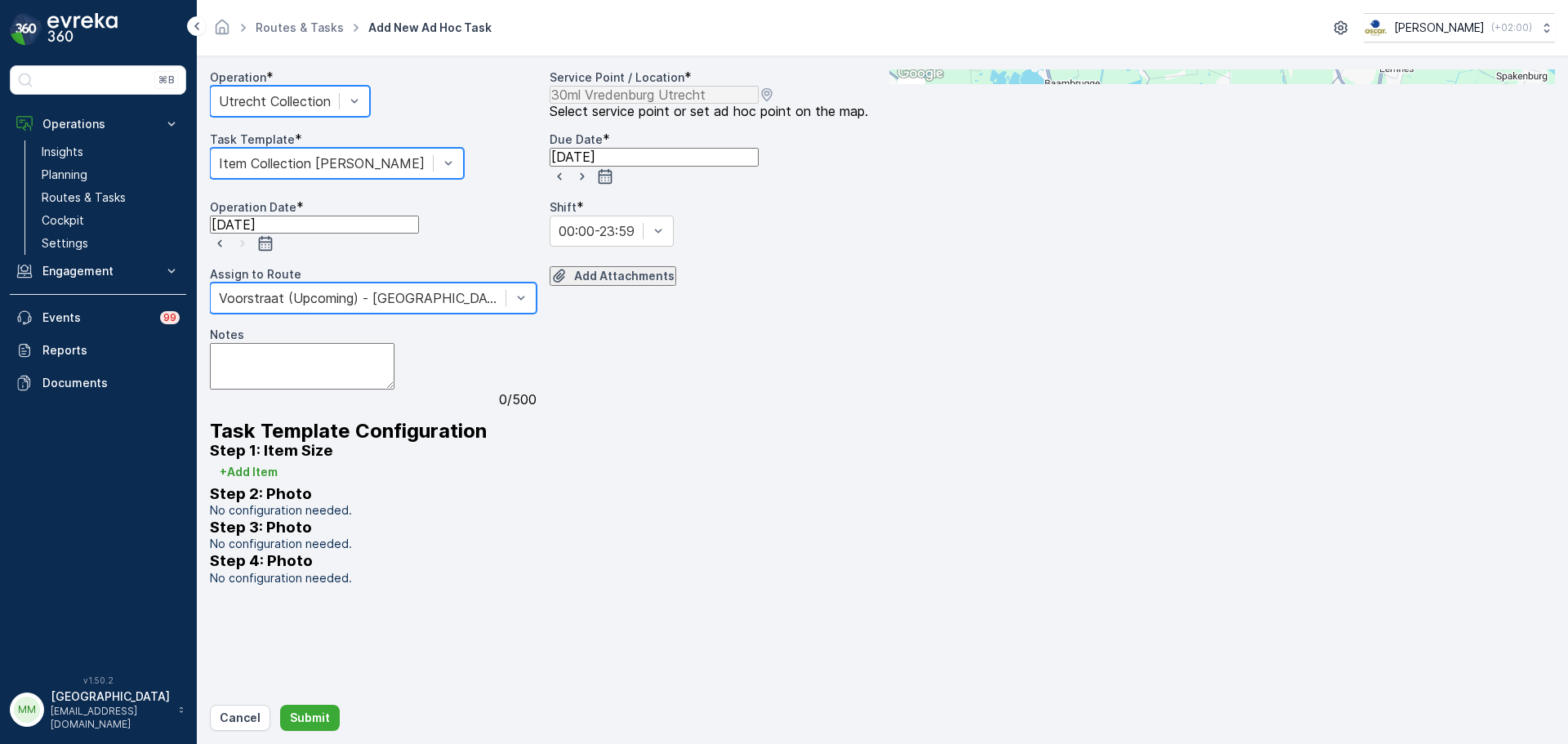
click at [384, 390] on textarea "Notes" at bounding box center [303, 366] width 185 height 47
type textarea "graag 10x clique emmers geven"
click at [292, 727] on button "Submit" at bounding box center [310, 718] width 59 height 26
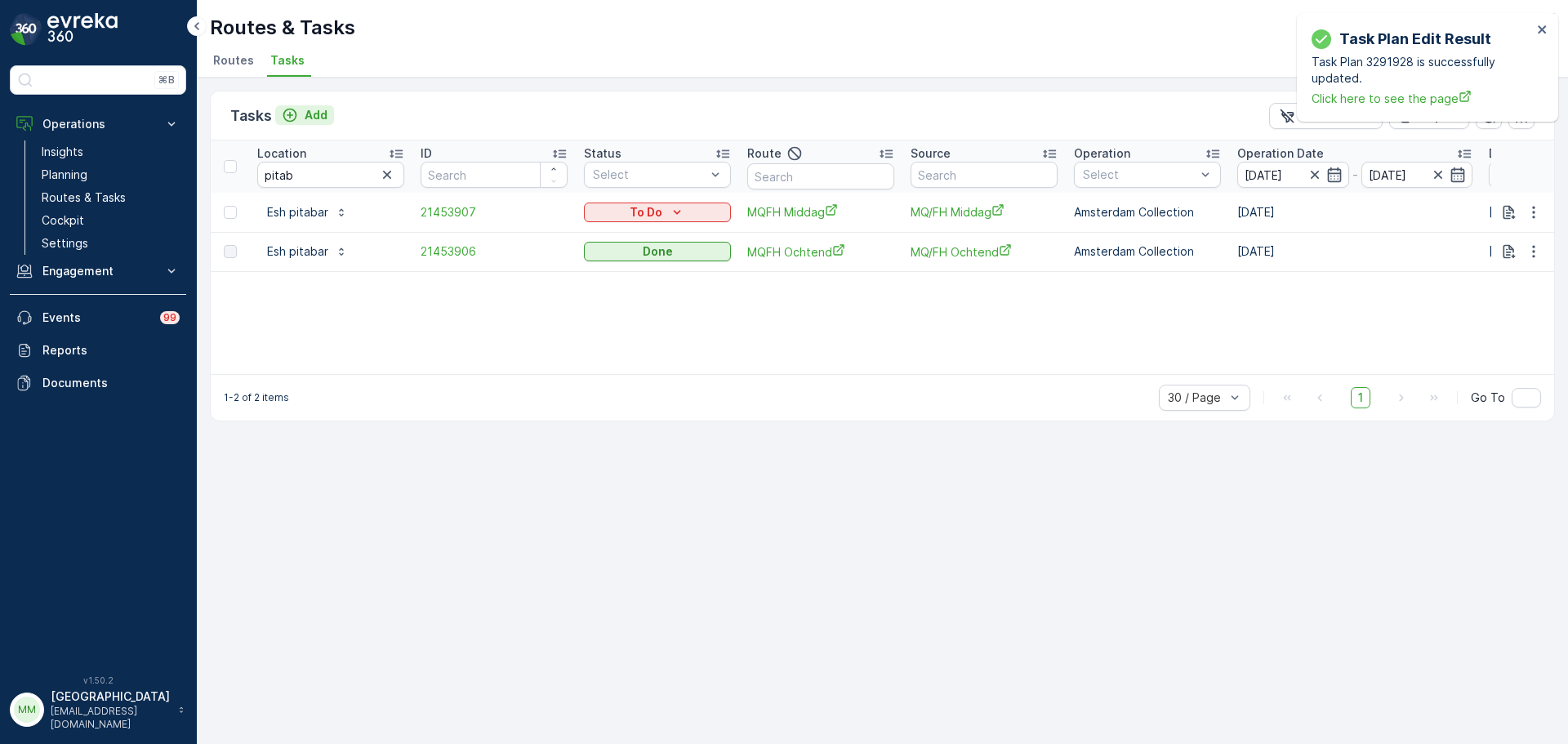
click at [322, 105] on button "Add" at bounding box center [305, 115] width 58 height 19
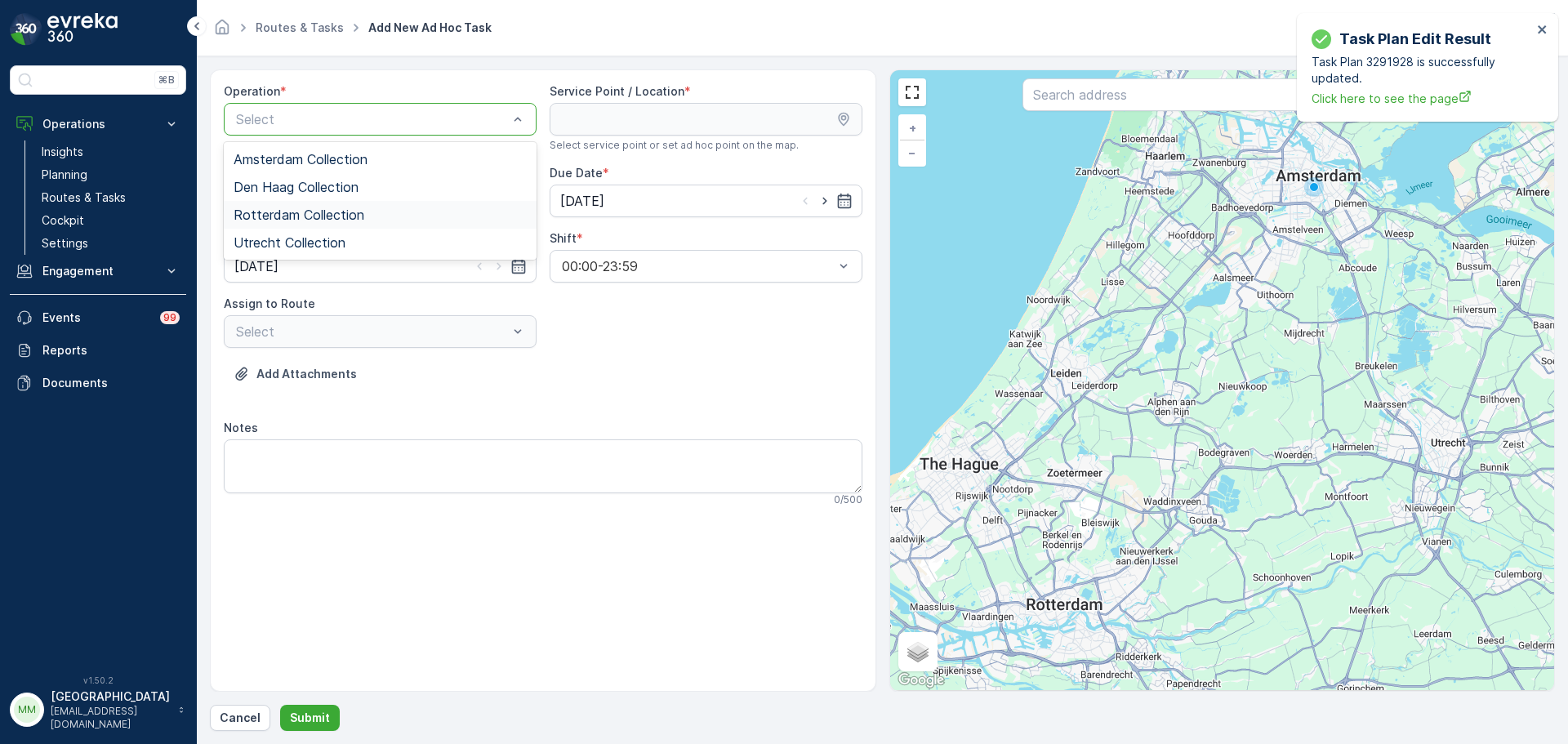
click at [320, 210] on span "Rotterdam Collection" at bounding box center [299, 214] width 130 height 15
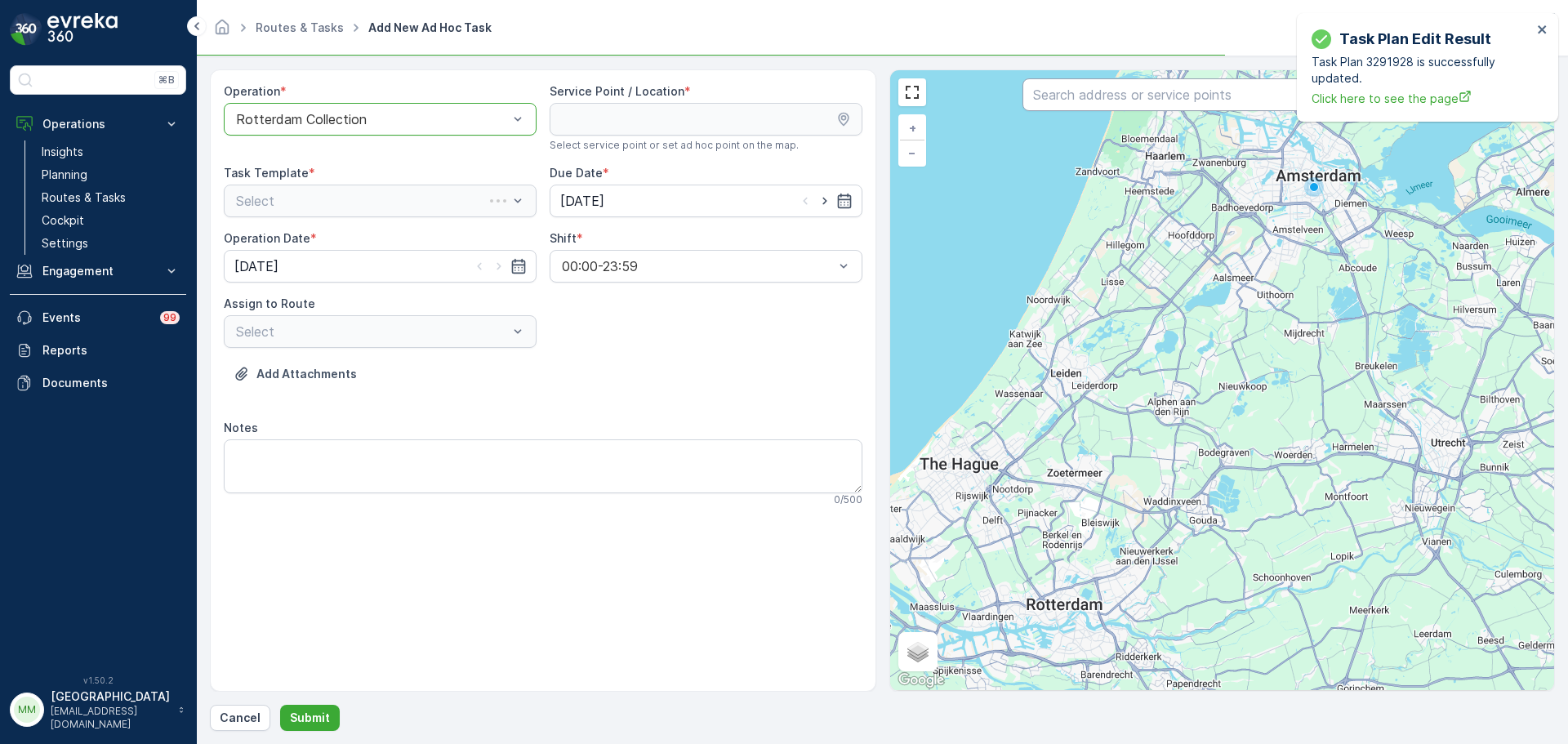
click at [1140, 88] on input "text" at bounding box center [1221, 95] width 398 height 33
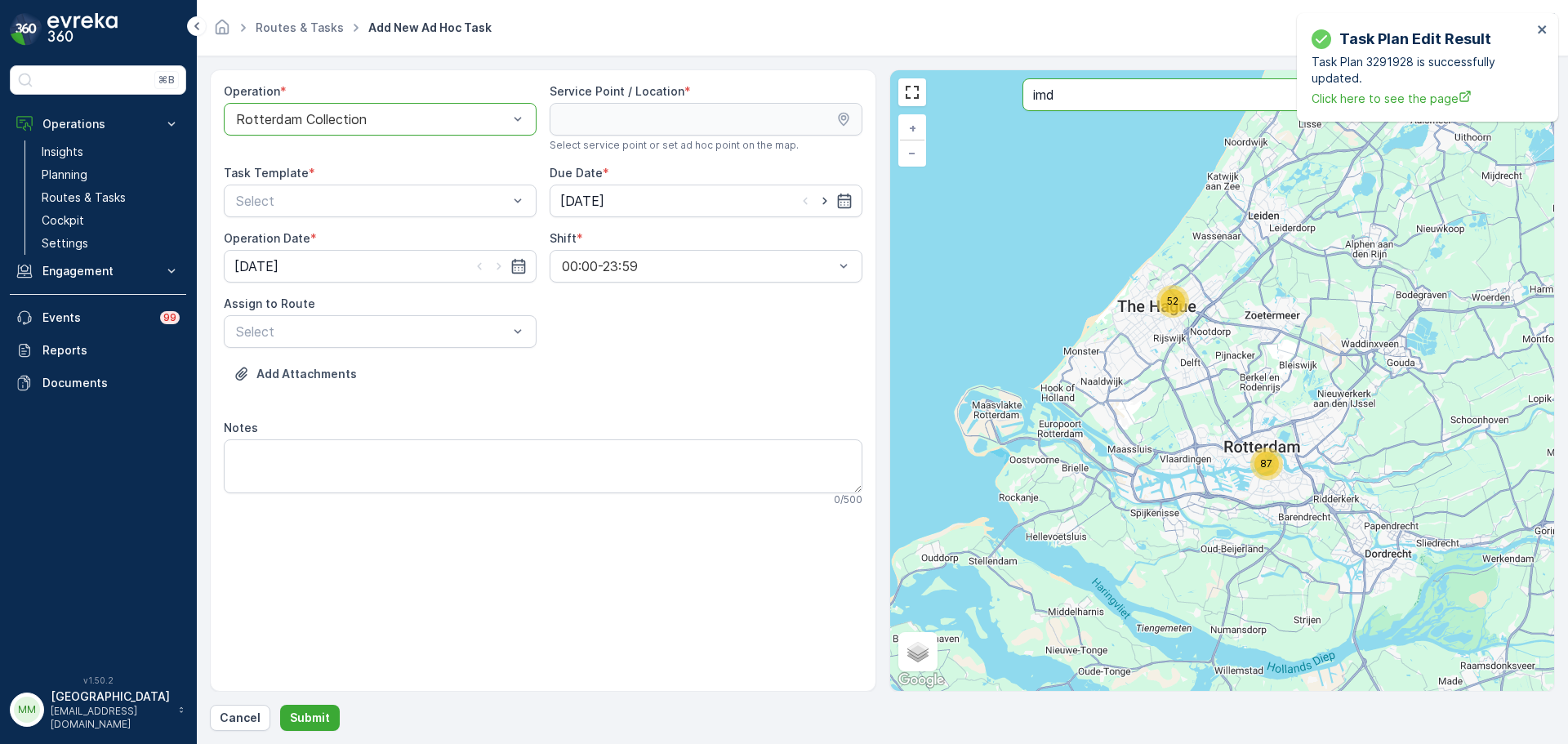
type input "imd"
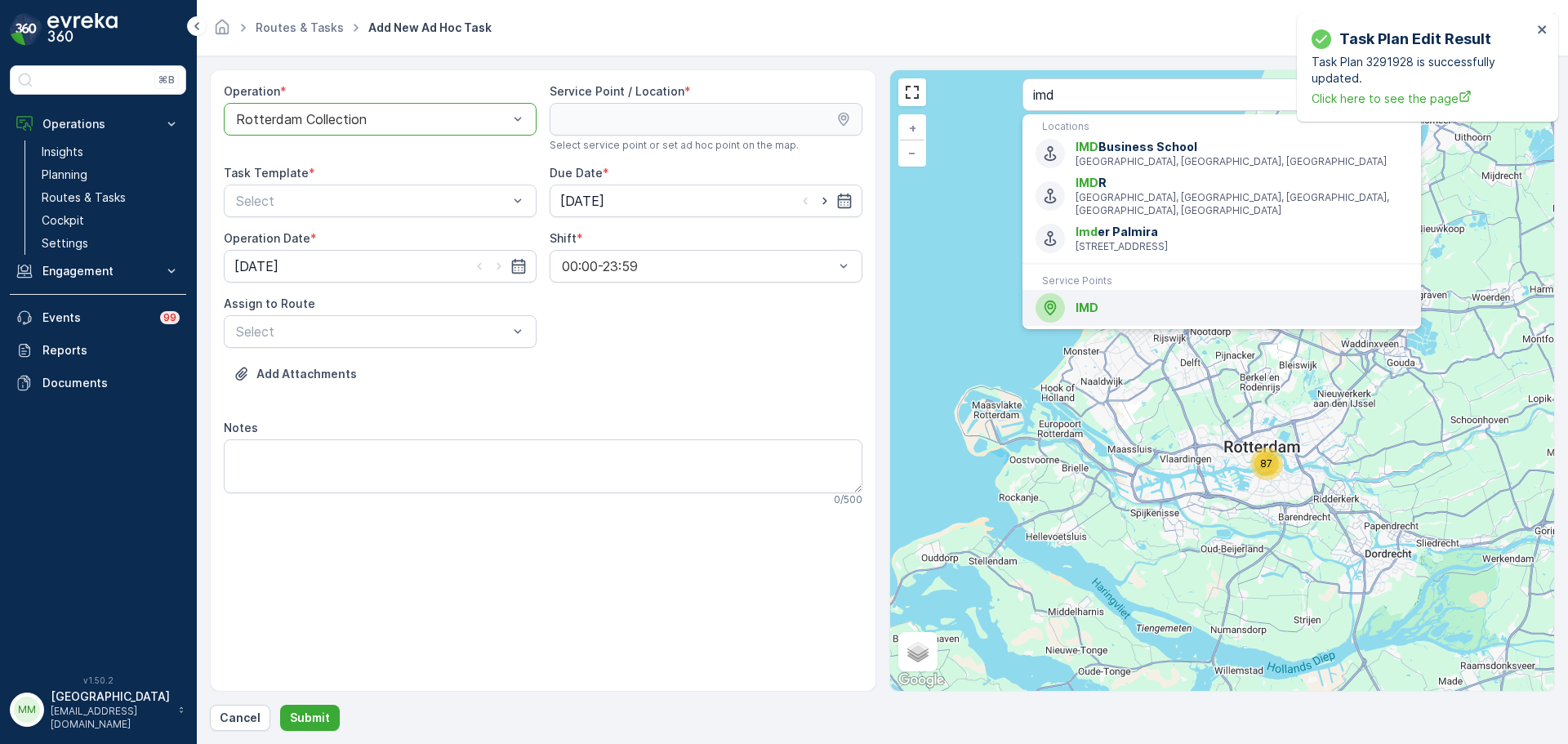
click at [1093, 301] on span "IMD" at bounding box center [1086, 308] width 22 height 14
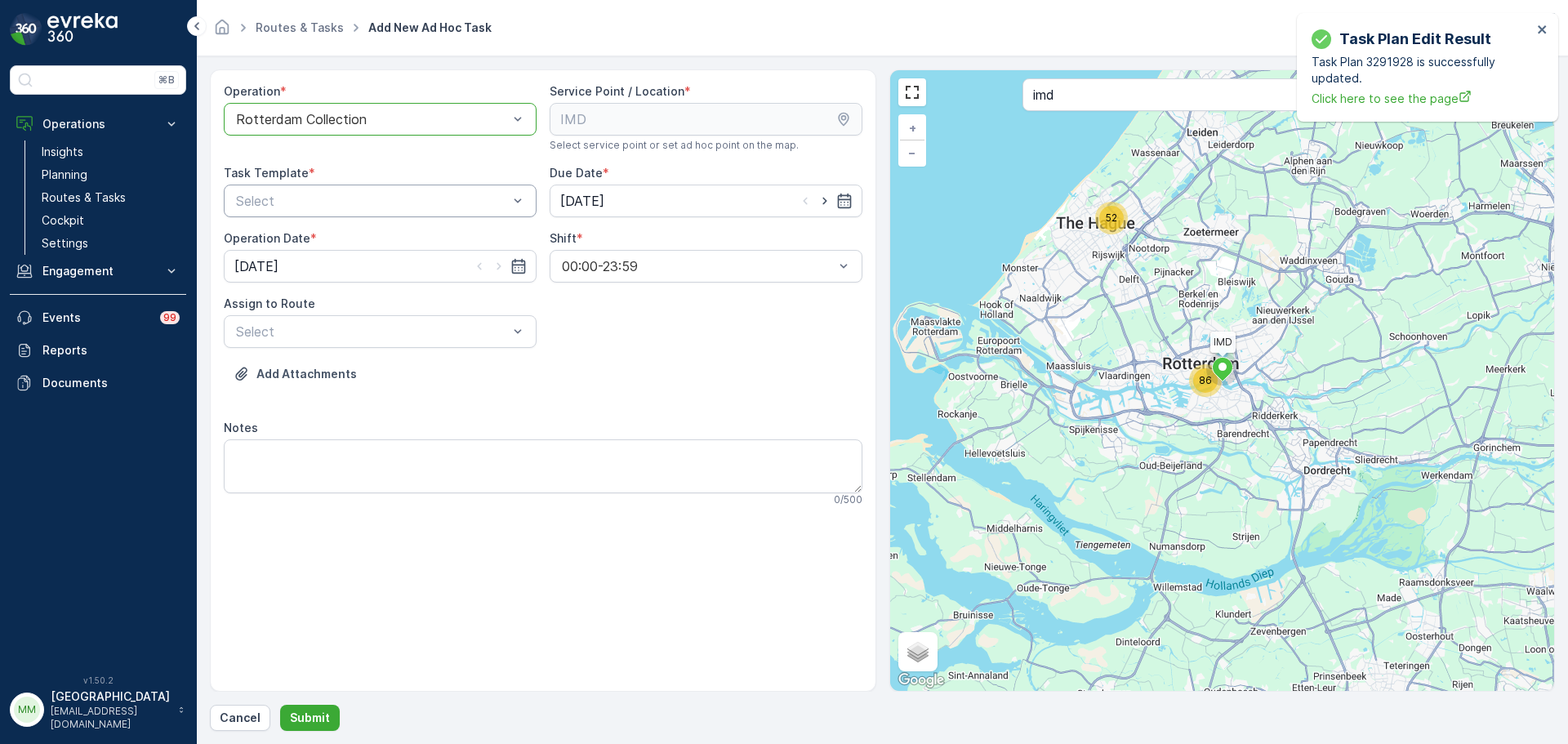
click at [351, 213] on div "Select" at bounding box center [380, 202] width 312 height 33
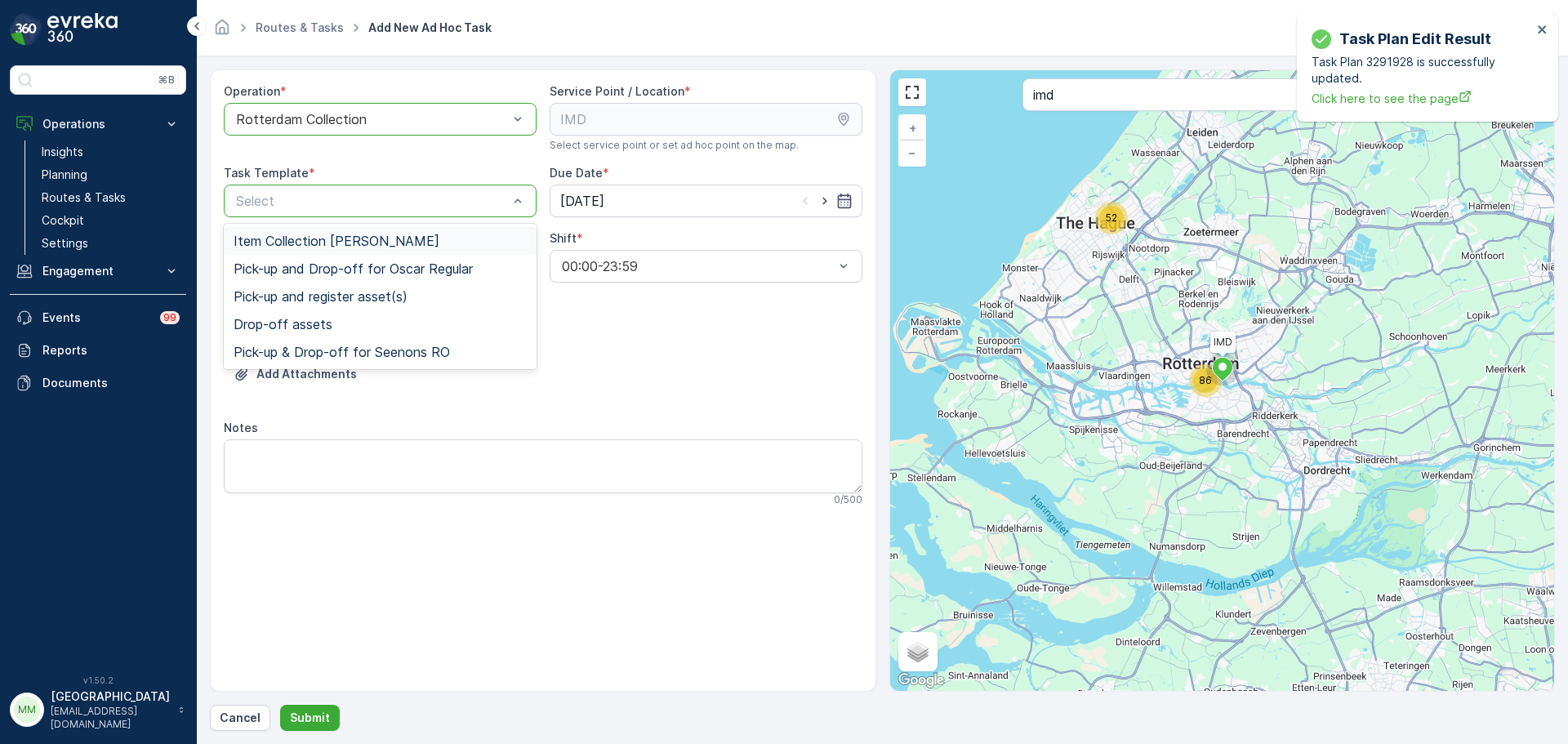
click at [326, 237] on span "Item Collection [PERSON_NAME]" at bounding box center [336, 241] width 205 height 15
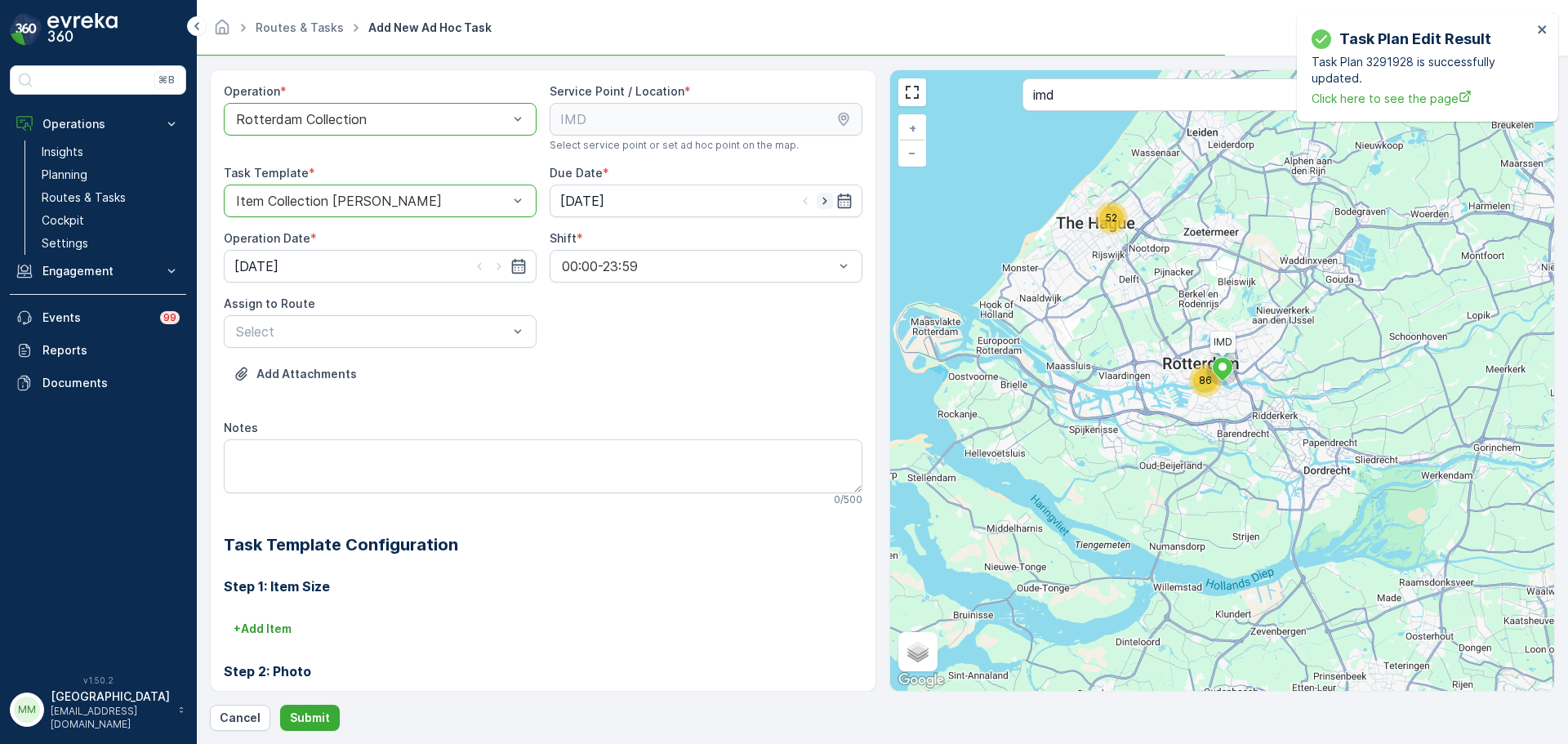
click at [820, 205] on icon "button" at bounding box center [824, 201] width 17 height 17
click at [804, 202] on icon "button" at bounding box center [805, 201] width 17 height 17
type input "[DATE]"
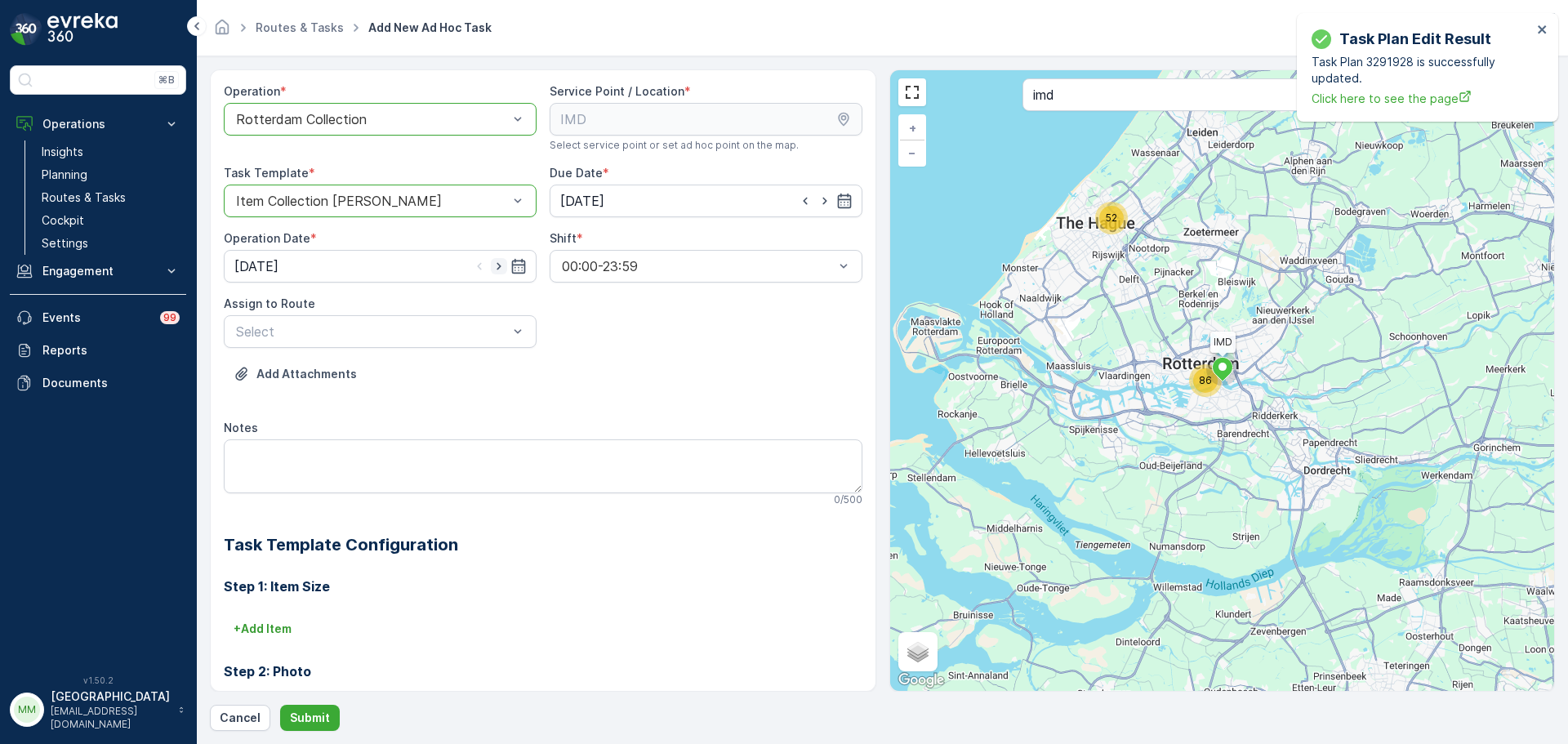
click at [501, 267] on icon "button" at bounding box center [498, 266] width 17 height 17
click at [499, 267] on icon "button" at bounding box center [498, 266] width 17 height 17
type input "17.09.2025"
click at [824, 206] on icon "button" at bounding box center [824, 201] width 17 height 17
type input "18.09.2025"
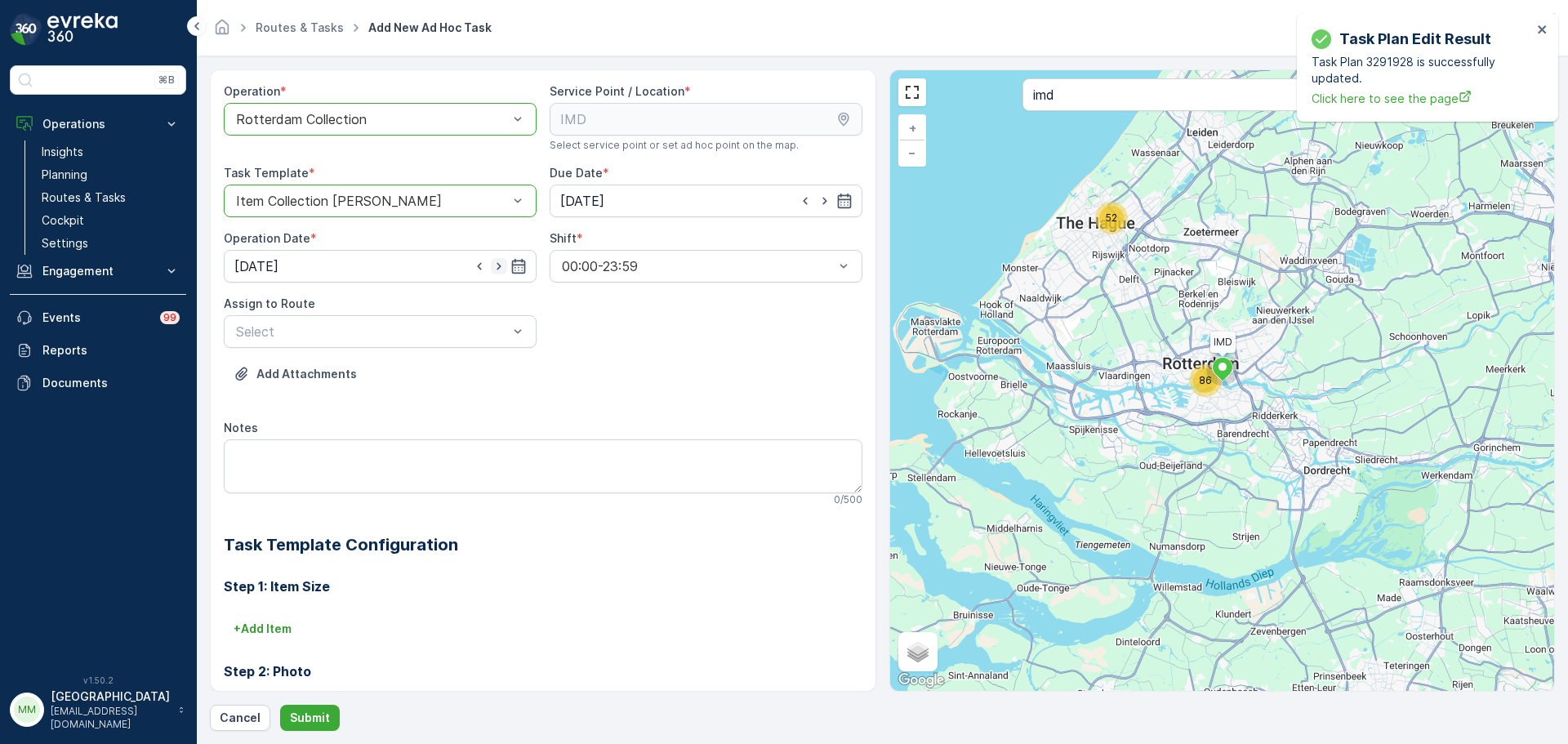
click at [499, 269] on icon "button" at bounding box center [498, 266] width 17 height 17
type input "18.09.2025"
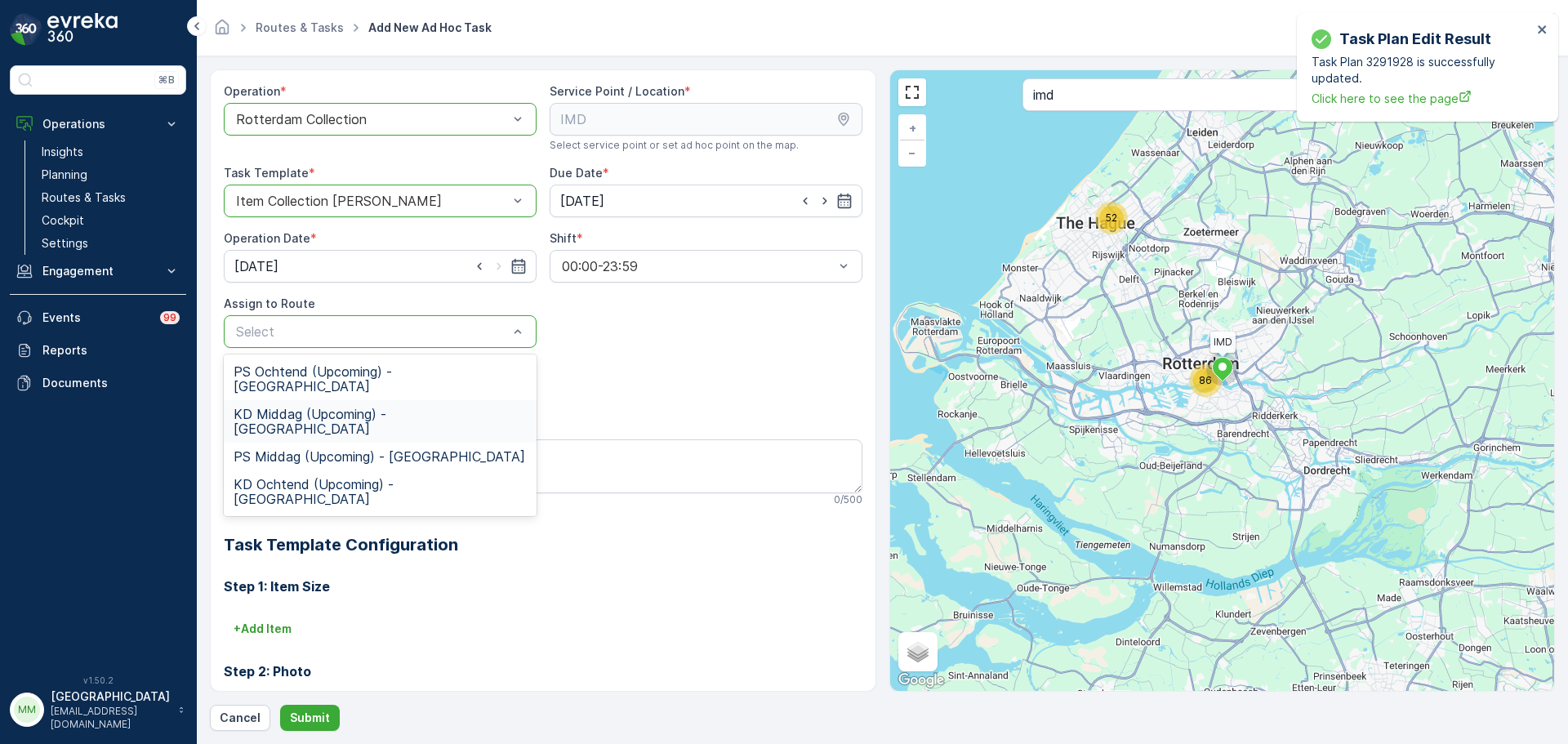
click at [311, 407] on span "KD Middag (Upcoming) - Rotterdam" at bounding box center [380, 422] width 293 height 29
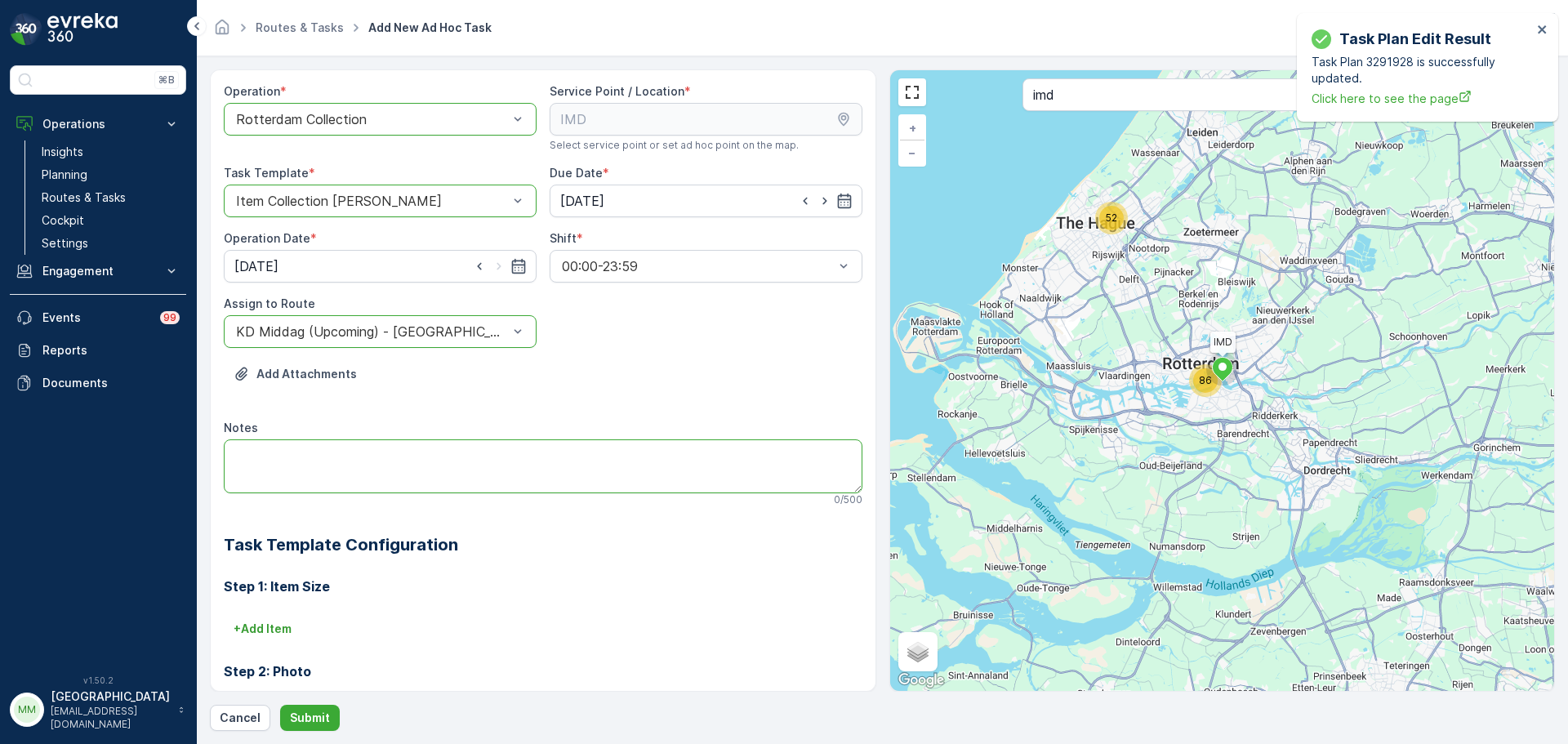
click at [310, 448] on textarea "Notes" at bounding box center [543, 465] width 638 height 54
type textarea "graag elektronische apparaten meenemen"
click at [281, 622] on p "+ Add Item" at bounding box center [263, 629] width 58 height 17
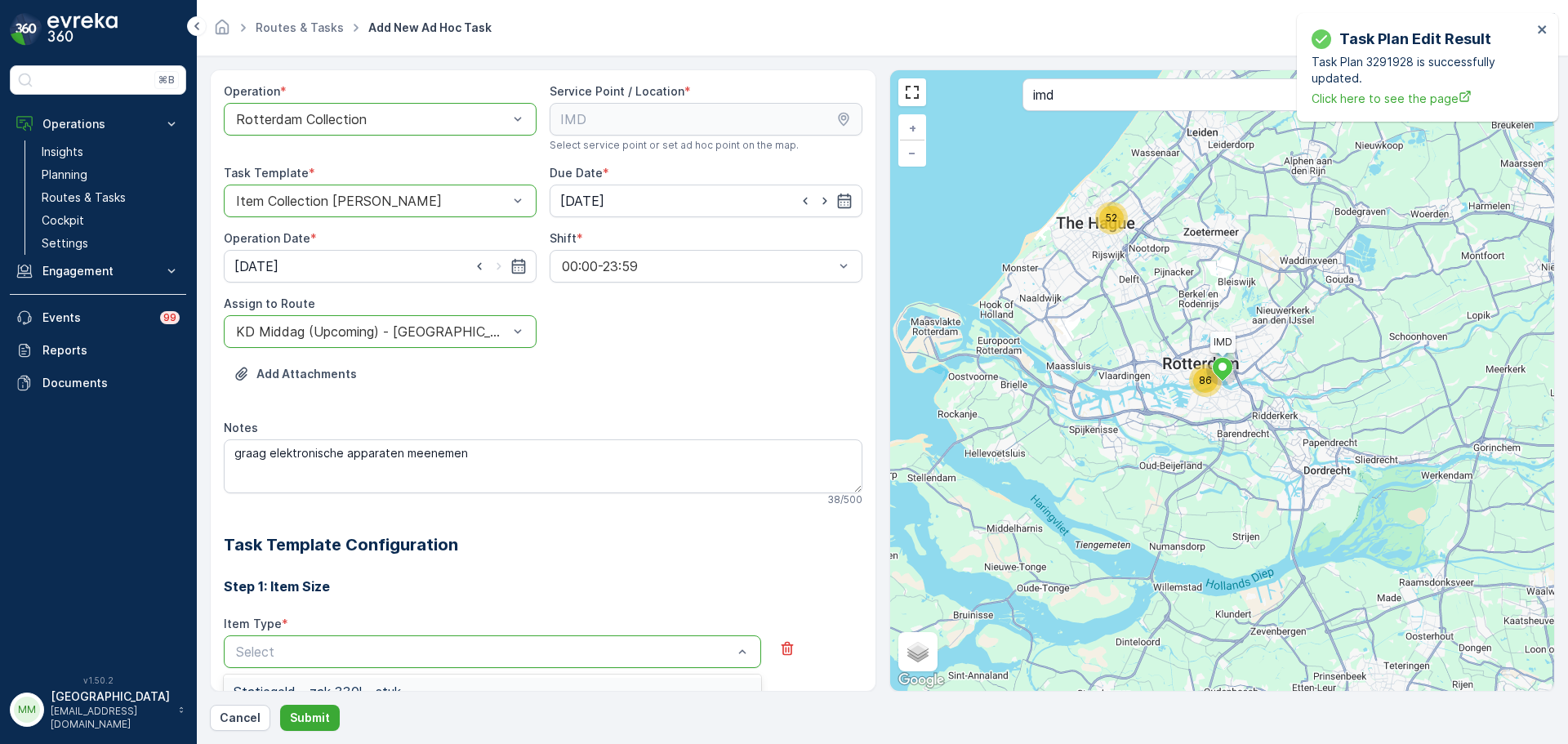
click at [294, 637] on div "Select" at bounding box center [492, 652] width 537 height 33
type input "elek"
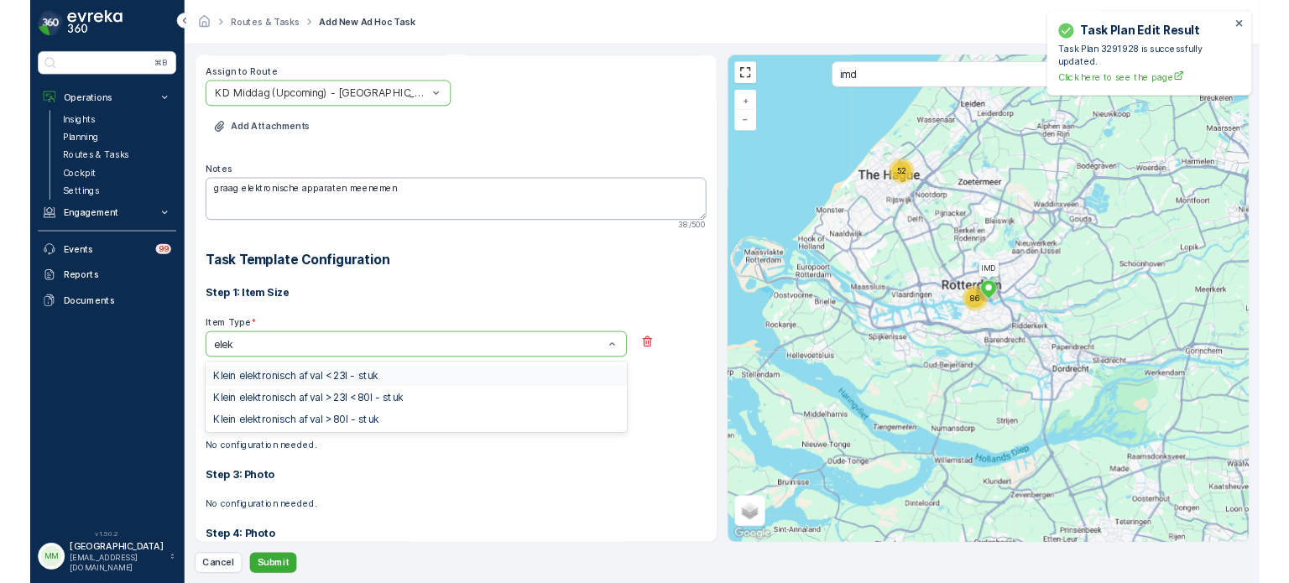
scroll to position [252, 0]
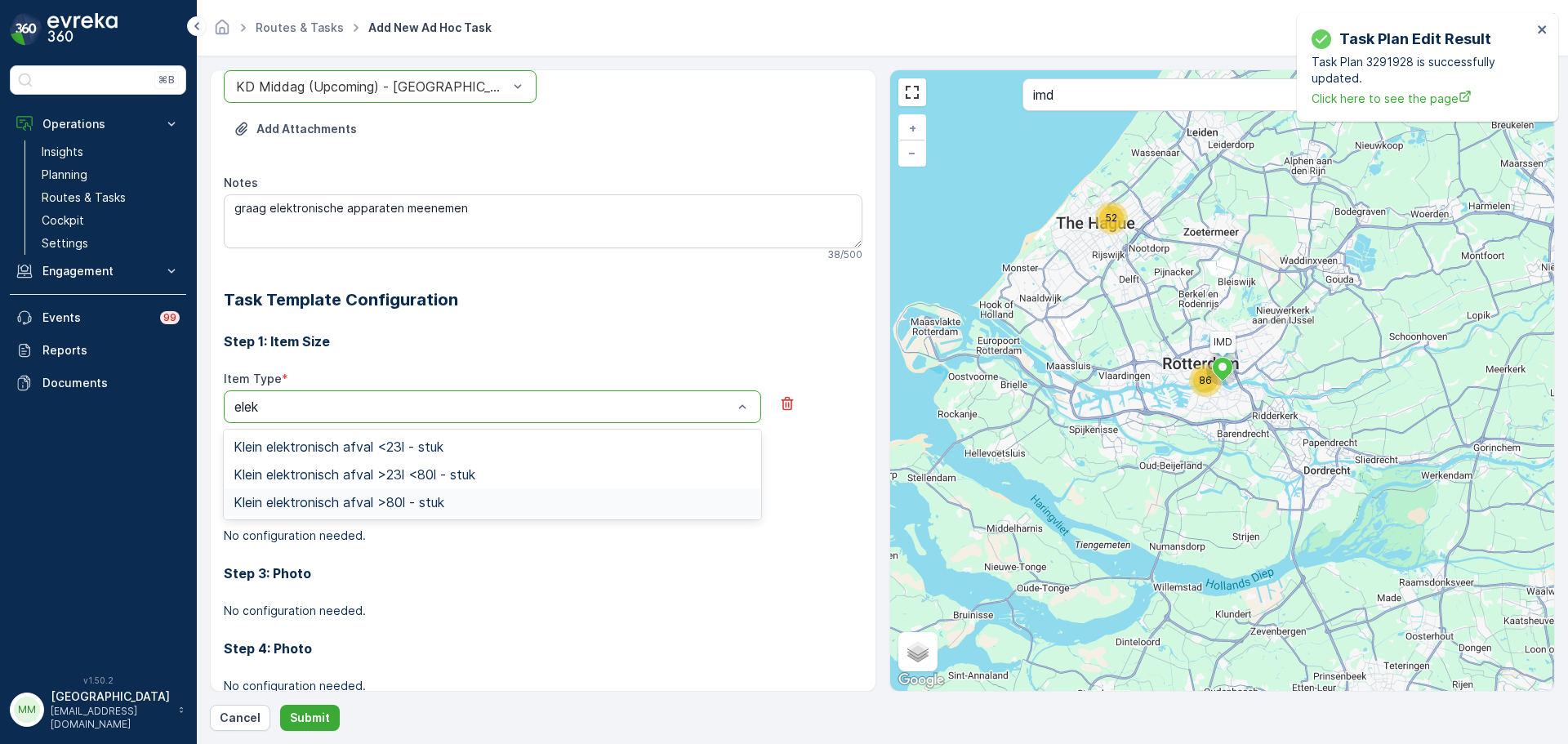
click at [473, 500] on div "Klein elektronisch afval >80l - stuk" at bounding box center [492, 502] width 518 height 15
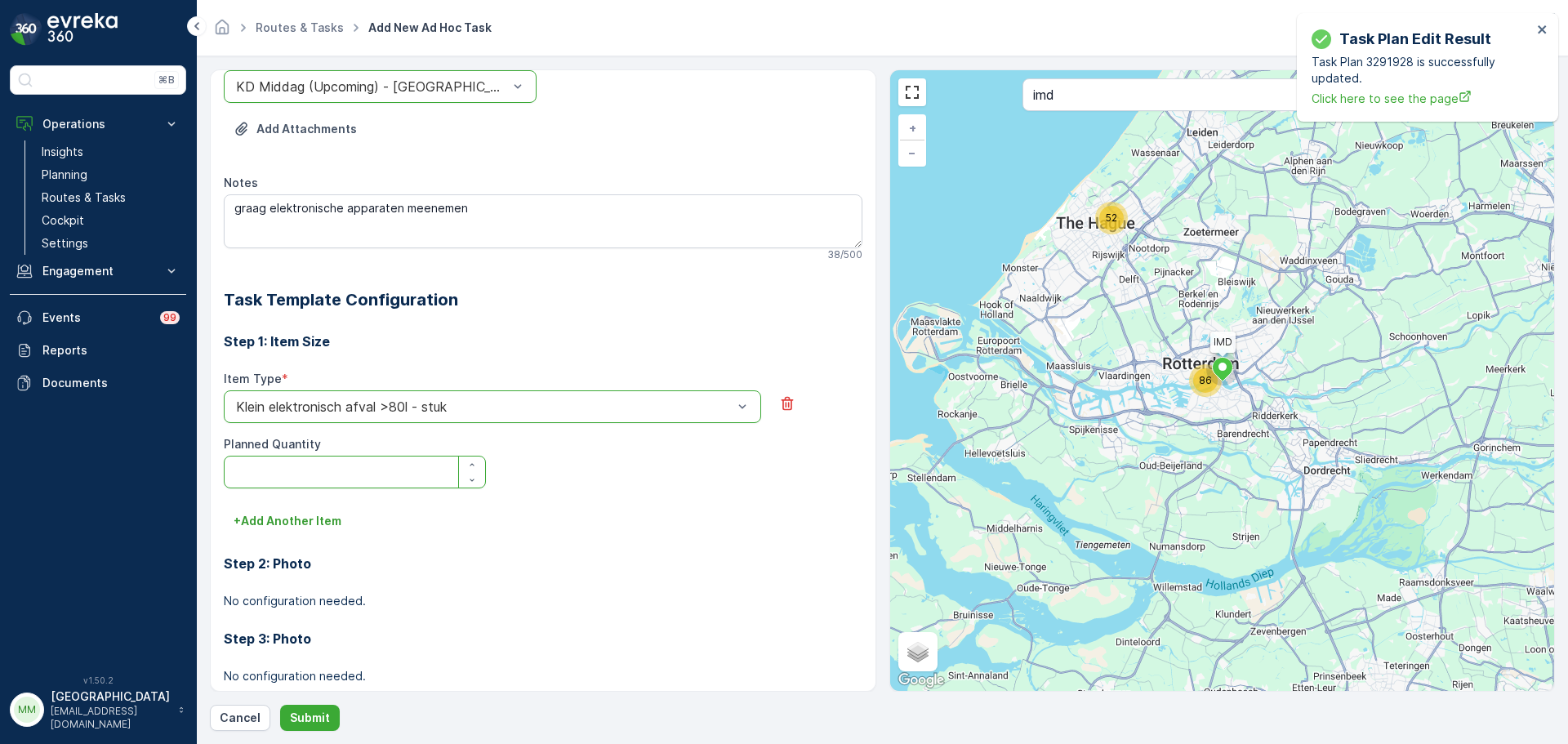
click at [355, 469] on Quantity "Planned Quantity" at bounding box center [354, 472] width 262 height 33
type Quantity "5"
click at [310, 725] on p "Submit" at bounding box center [310, 718] width 40 height 17
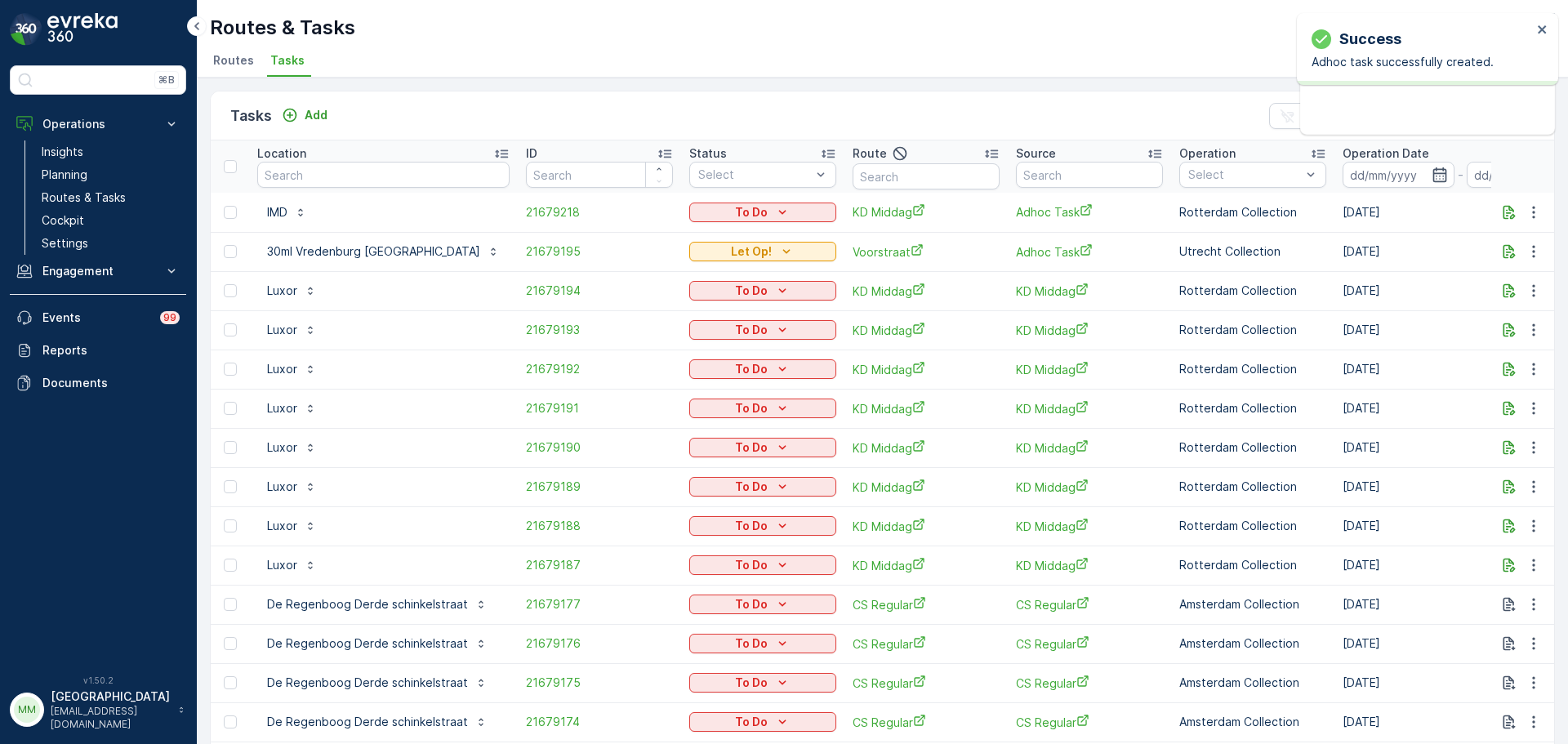
click at [711, 201] on div "To Do" at bounding box center [762, 211] width 147 height 22
click at [712, 214] on div "To Do" at bounding box center [763, 212] width 134 height 17
click at [717, 239] on span "Let Op!" at bounding box center [701, 237] width 41 height 17
click at [1538, 33] on icon "close" at bounding box center [1543, 28] width 12 height 13
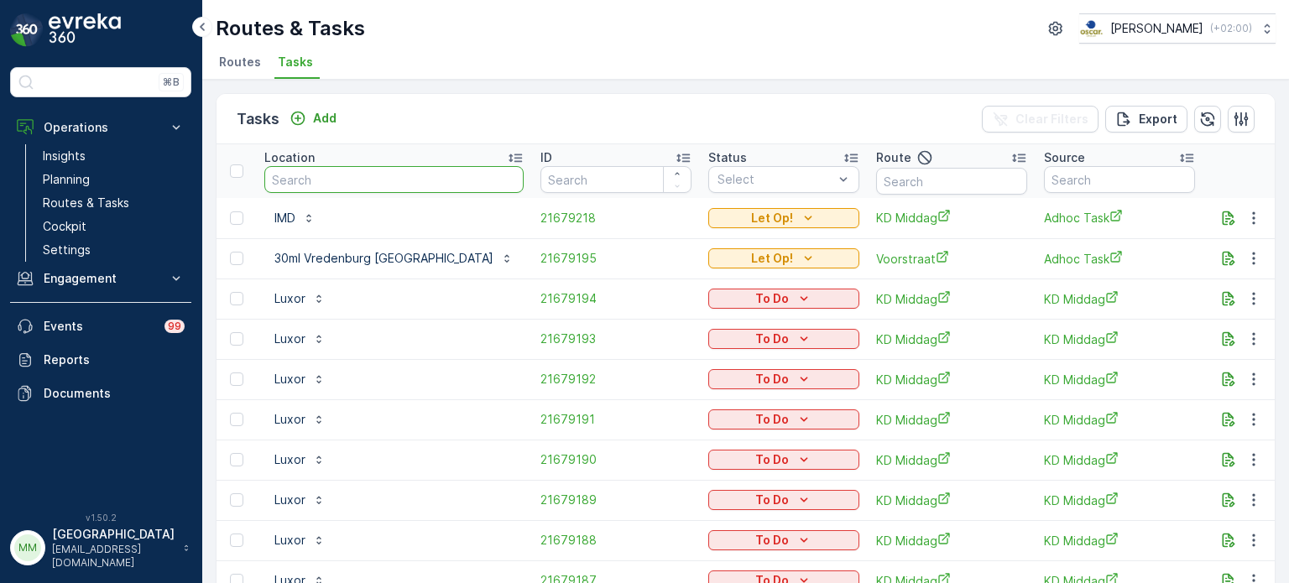
click at [371, 183] on input "text" at bounding box center [393, 179] width 259 height 27
type input "dolcetto"
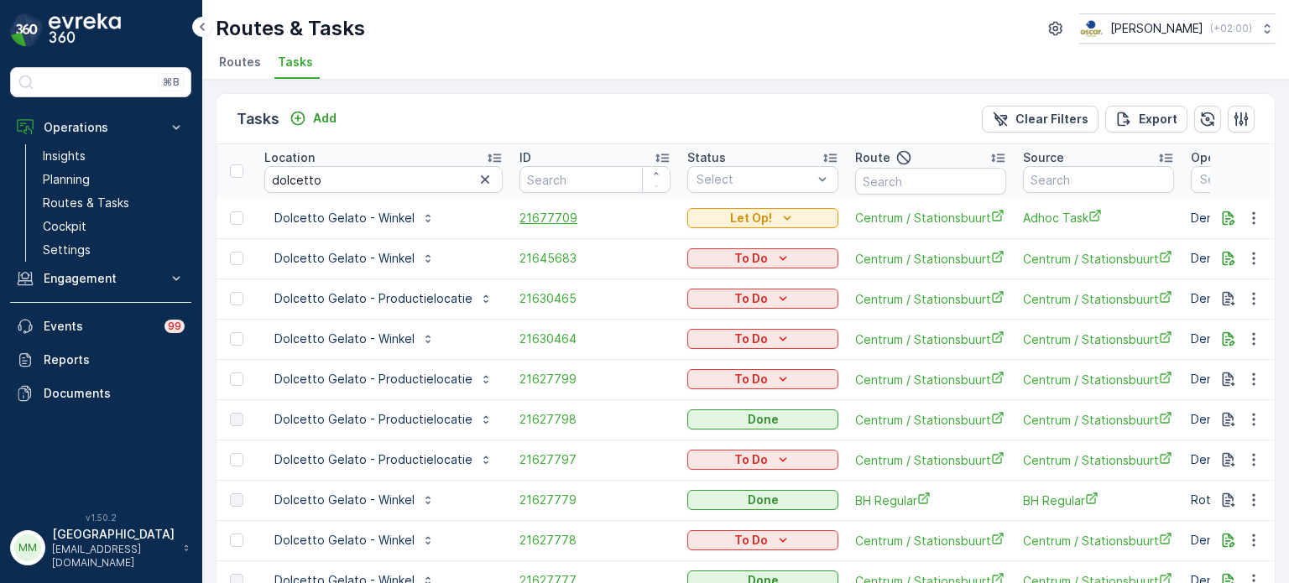
click at [541, 221] on span "21677709" at bounding box center [594, 218] width 151 height 17
click at [557, 415] on span "21627798" at bounding box center [594, 419] width 151 height 17
click at [557, 498] on span "21627779" at bounding box center [594, 500] width 151 height 17
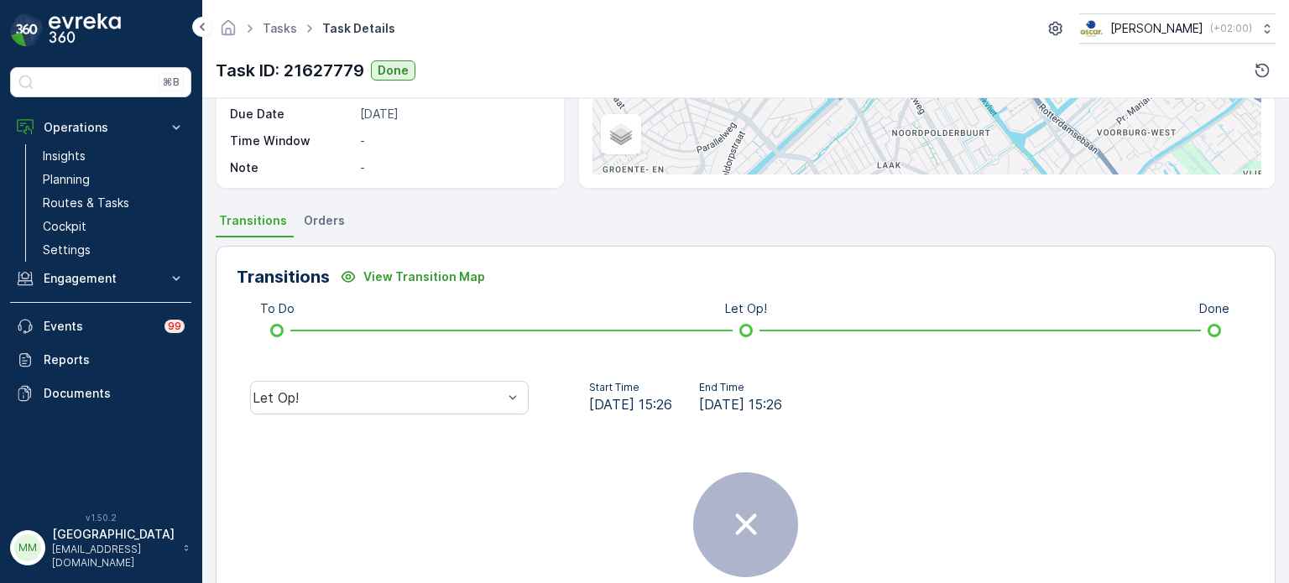
scroll to position [389, 0]
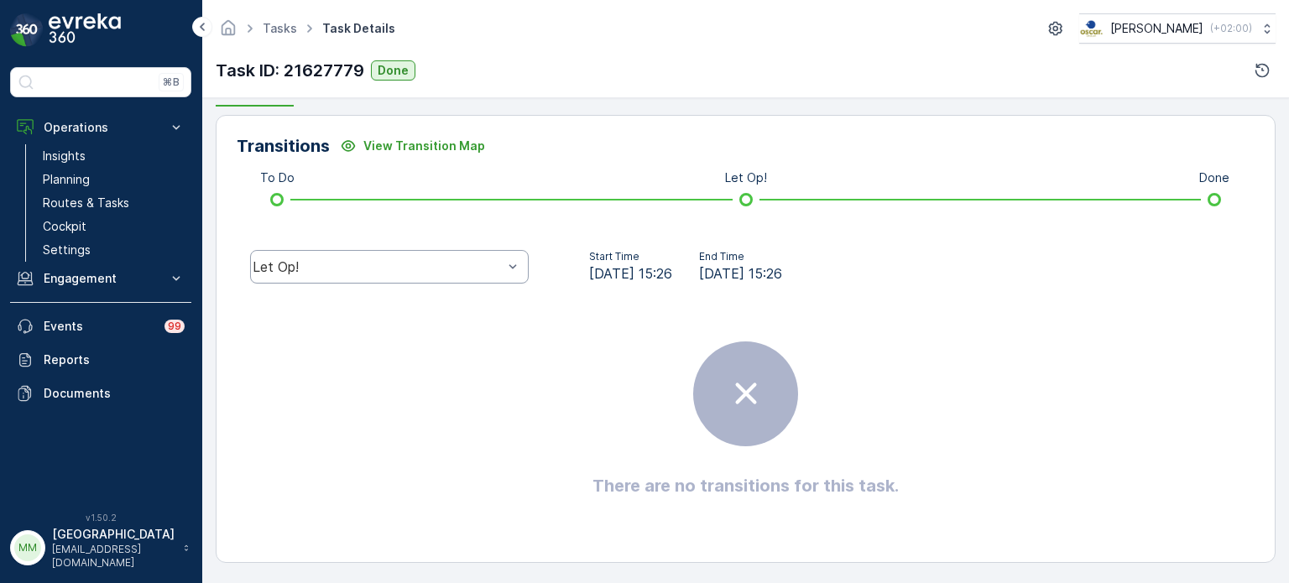
click at [379, 275] on div "Let Op!" at bounding box center [389, 267] width 279 height 34
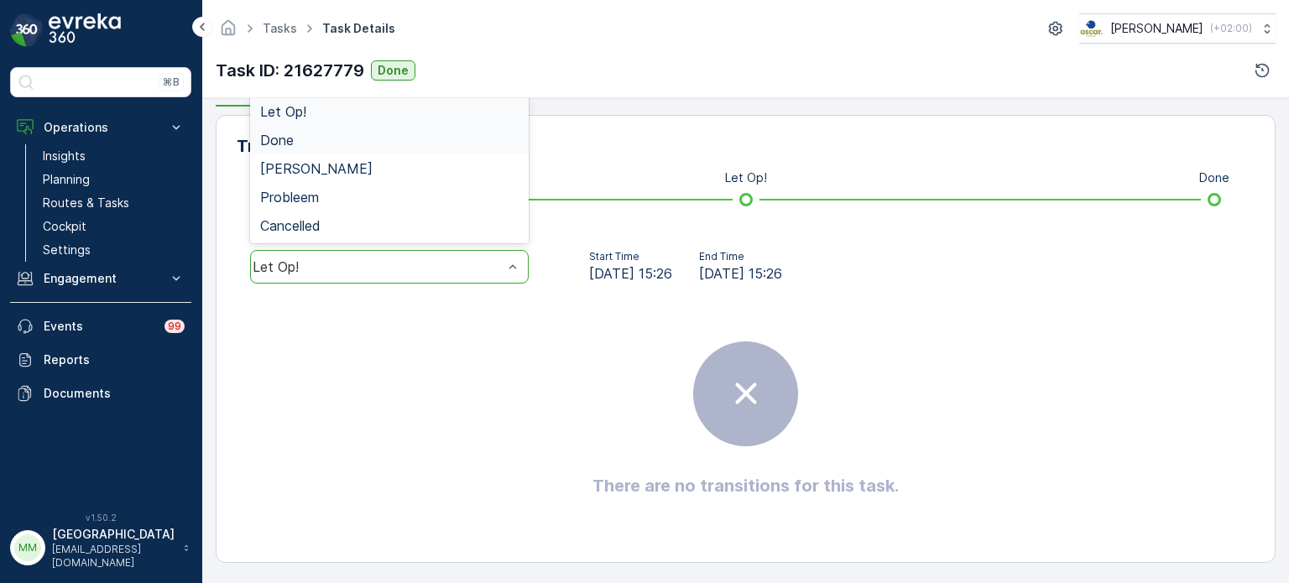
click at [320, 140] on div "Done" at bounding box center [389, 140] width 258 height 15
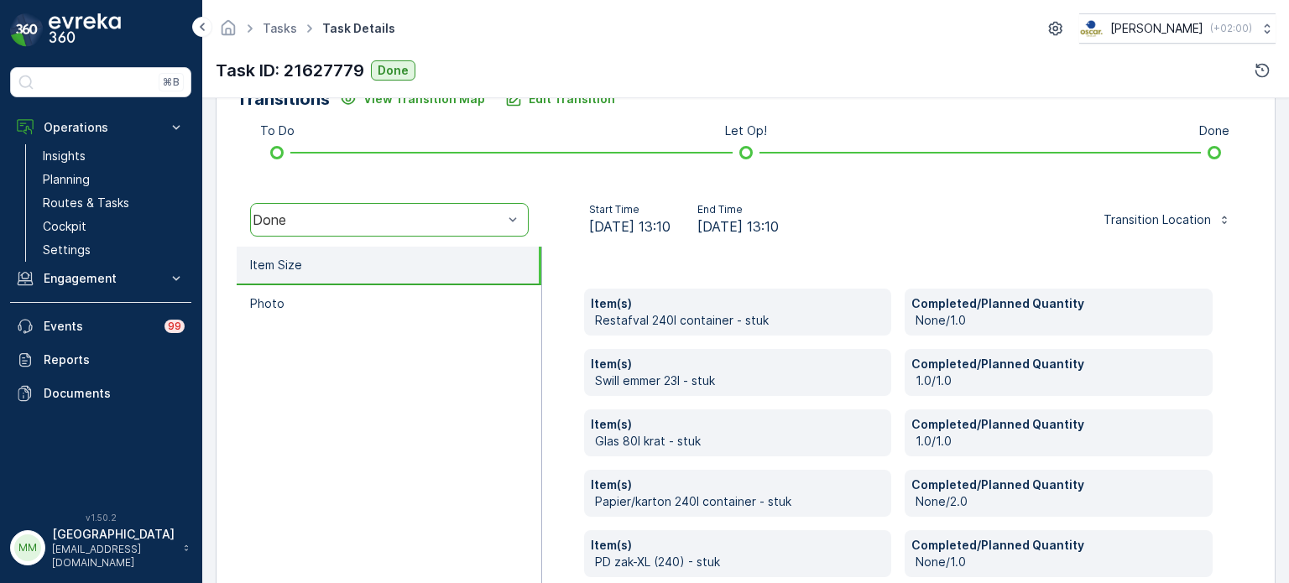
scroll to position [305, 0]
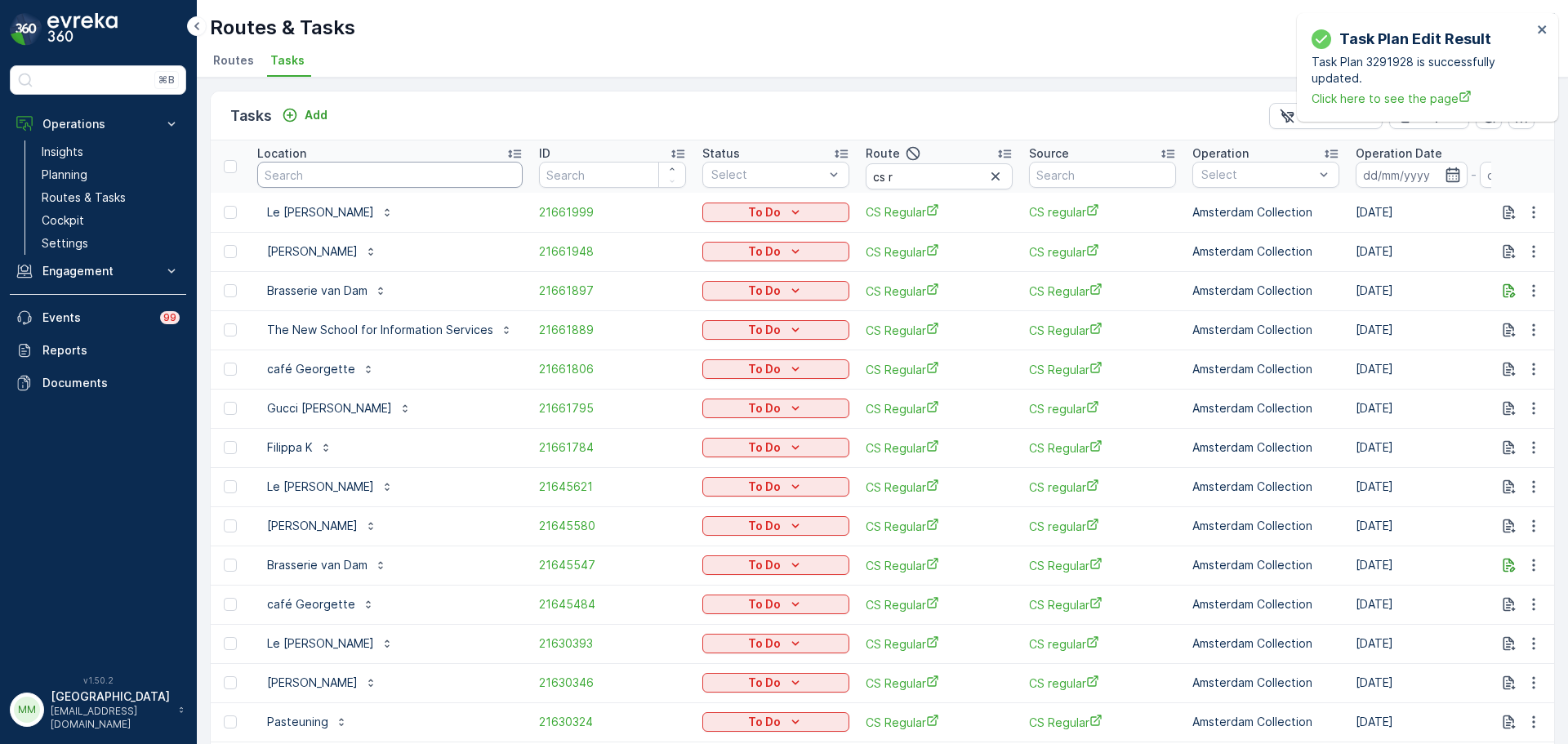
click at [384, 175] on input "text" at bounding box center [389, 174] width 266 height 26
drag, startPoint x: 94, startPoint y: 198, endPoint x: 150, endPoint y: 170, distance: 62.6
click at [94, 198] on p "Routes & Tasks" at bounding box center [84, 198] width 84 height 17
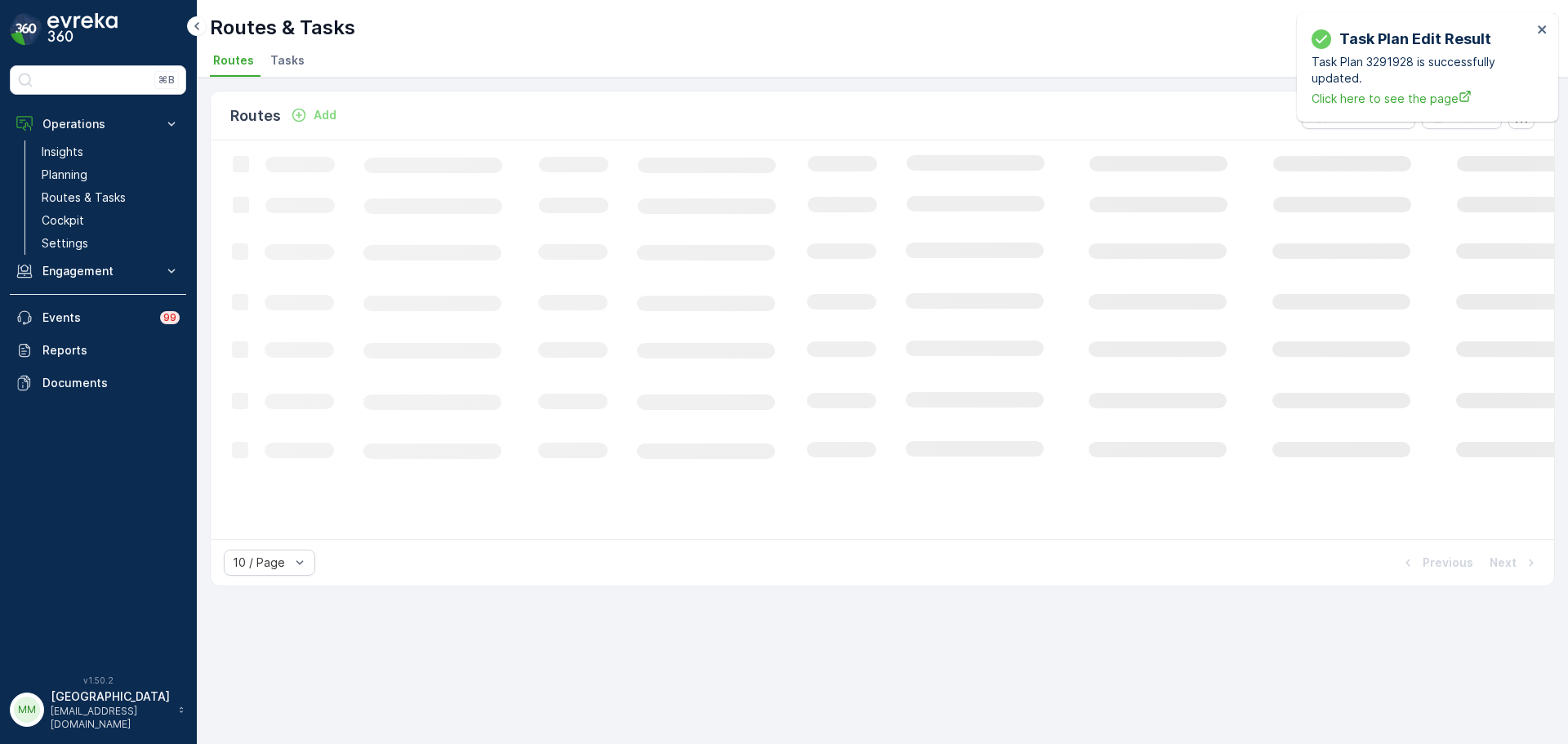
click at [267, 50] on li "Tasks" at bounding box center [288, 62] width 44 height 28
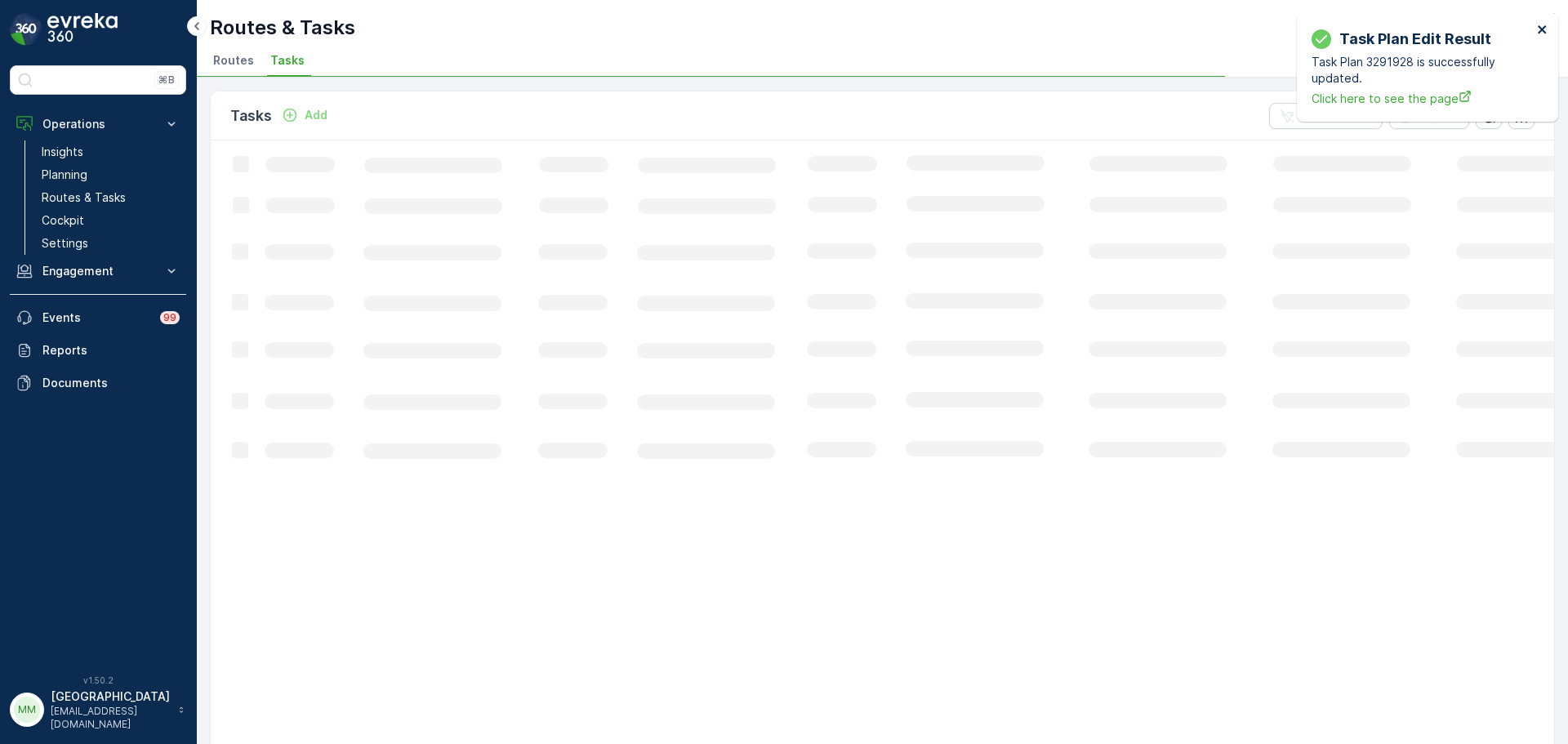
click at [1539, 24] on icon "close" at bounding box center [1543, 28] width 12 height 13
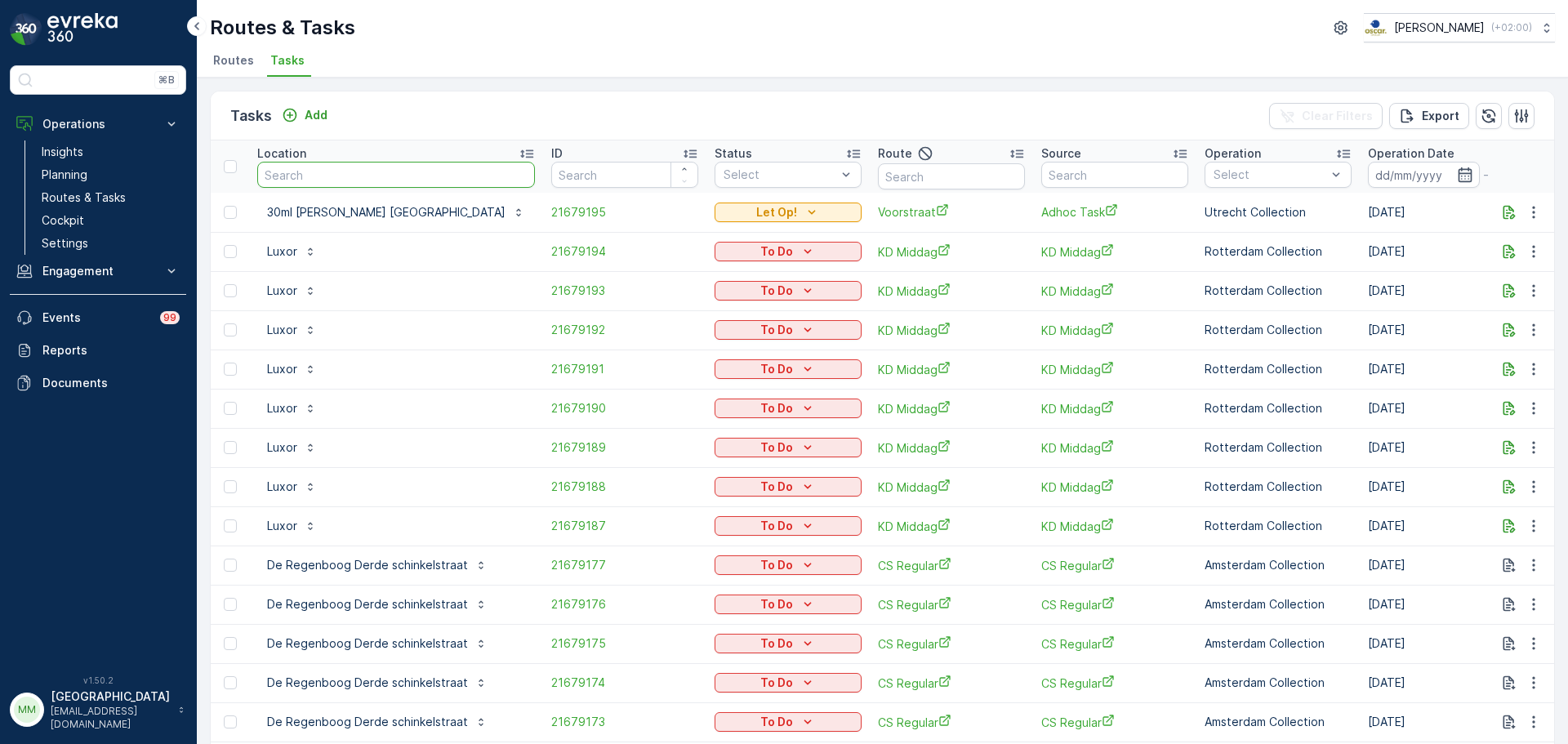
click at [416, 177] on input "text" at bounding box center [395, 174] width 277 height 26
type input "imd"
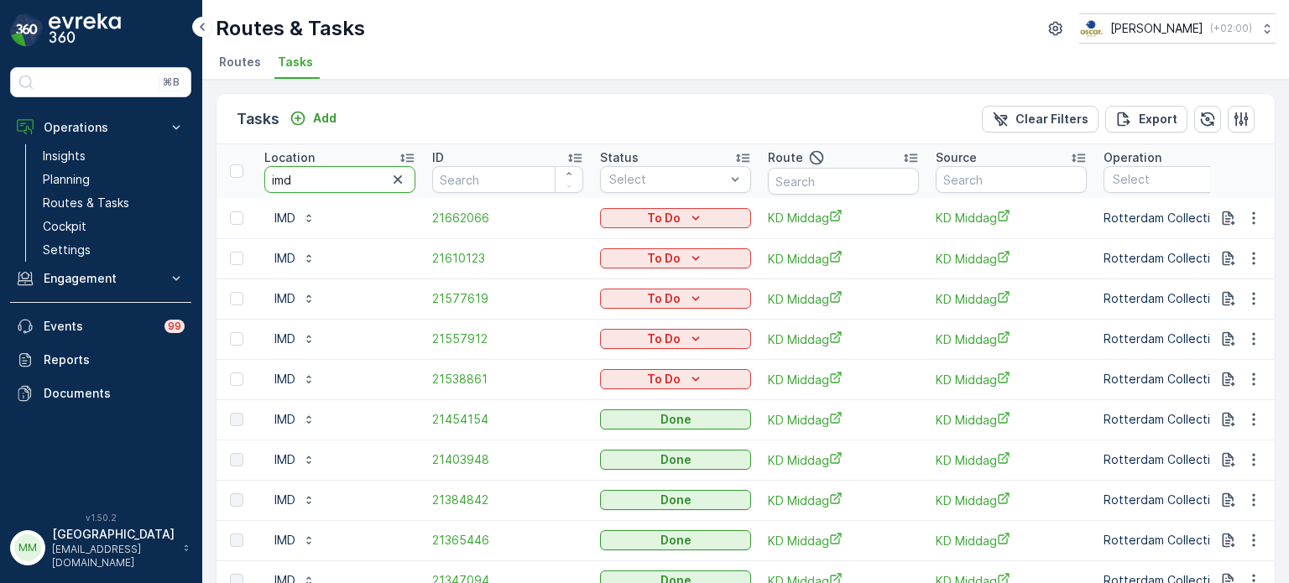
drag, startPoint x: 338, startPoint y: 179, endPoint x: 251, endPoint y: 197, distance: 89.2
type input "pa"
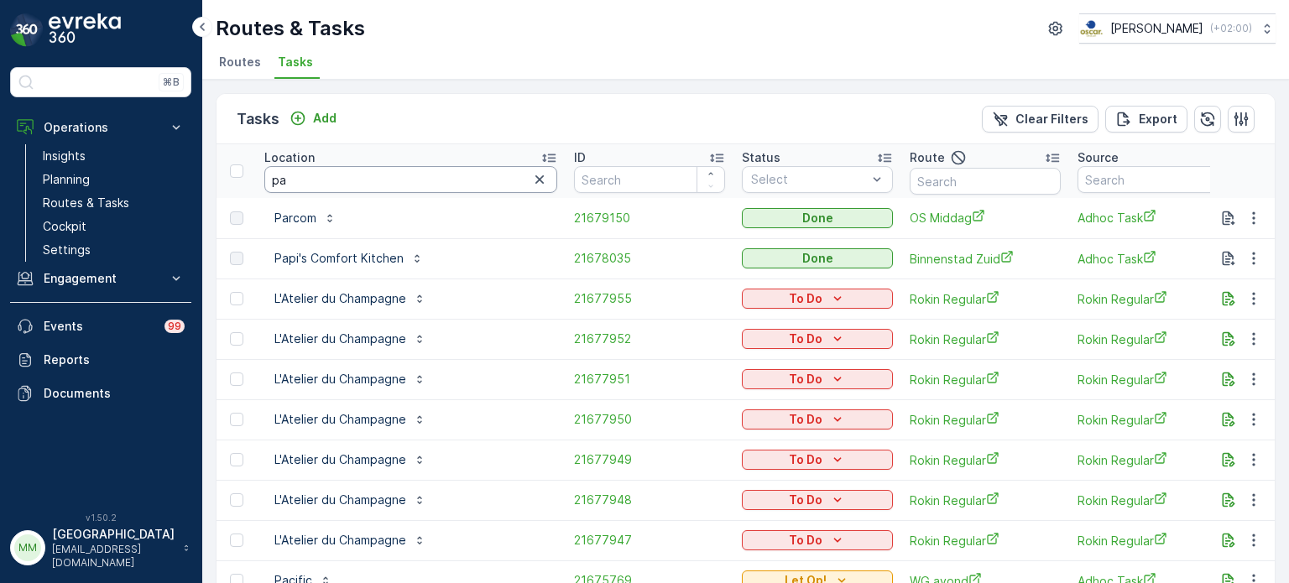
click at [298, 185] on input "pa" at bounding box center [410, 179] width 293 height 27
type input "pac"
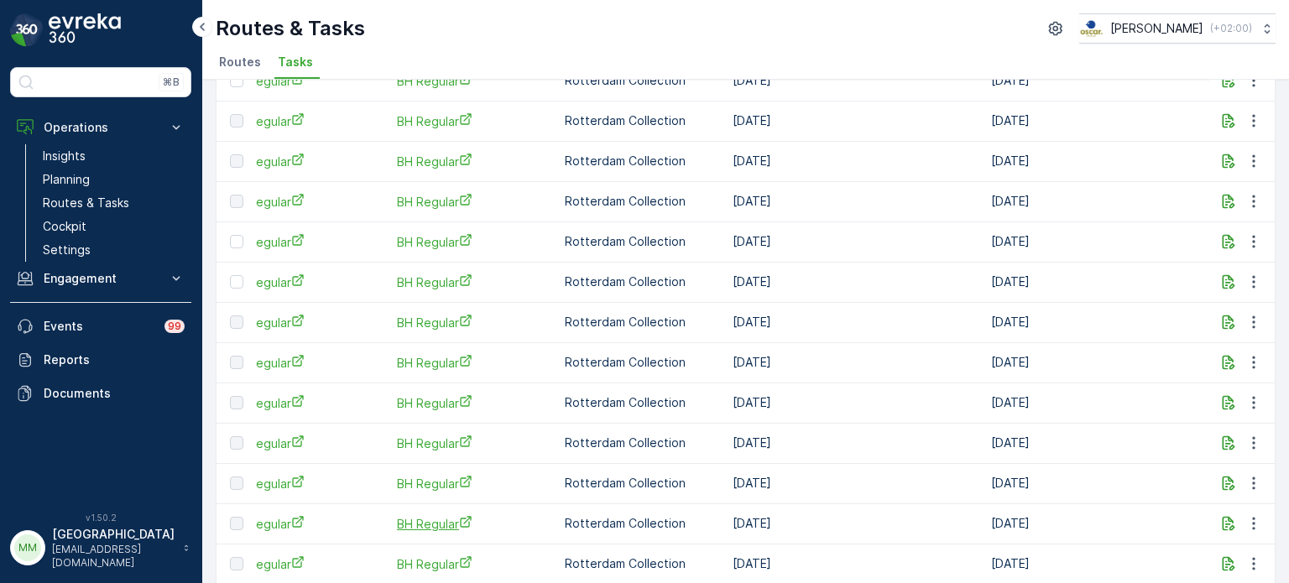
scroll to position [892, 0]
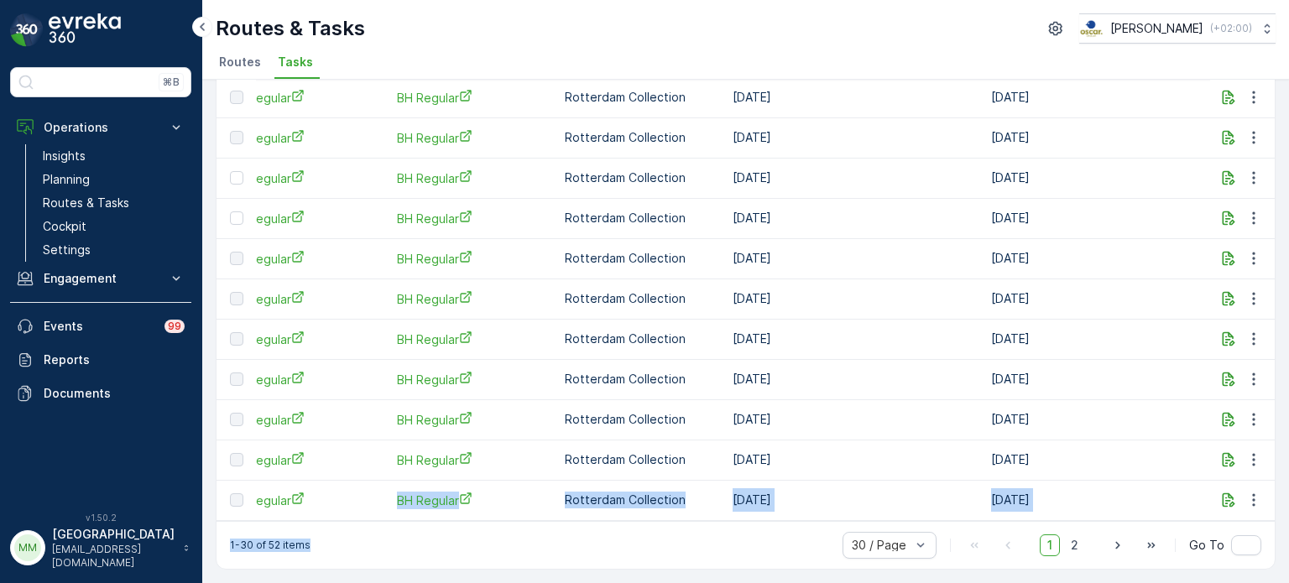
drag, startPoint x: 554, startPoint y: 523, endPoint x: 330, endPoint y: 508, distance: 224.5
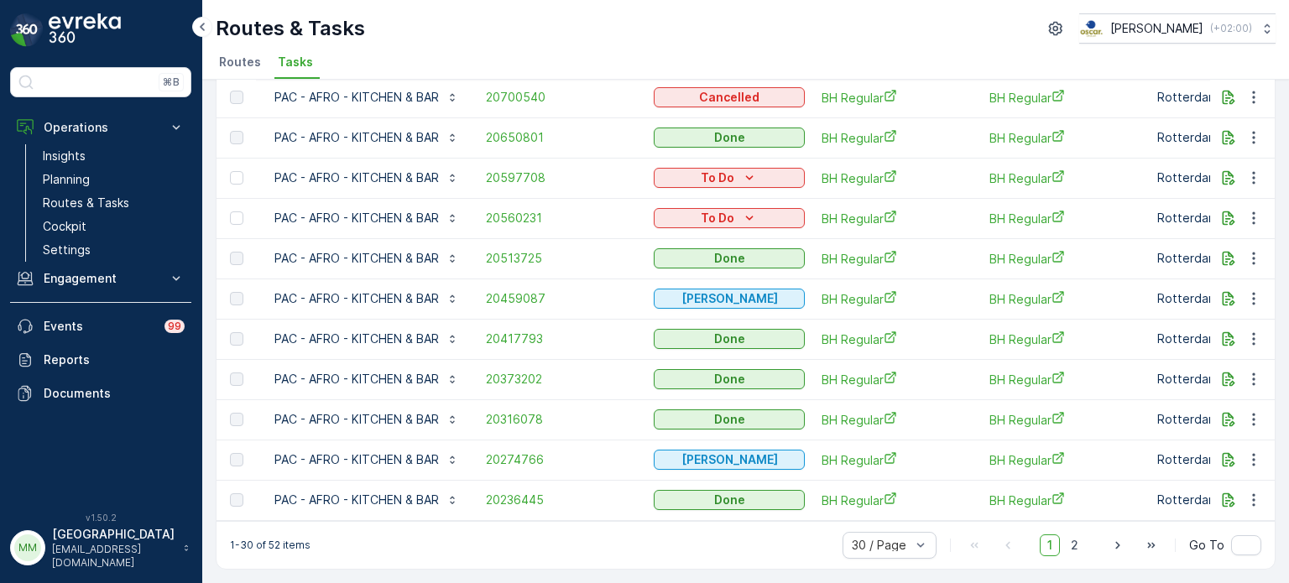
click at [314, 513] on td "PAC - AFRO - KITCHEN & BAR" at bounding box center [366, 500] width 221 height 40
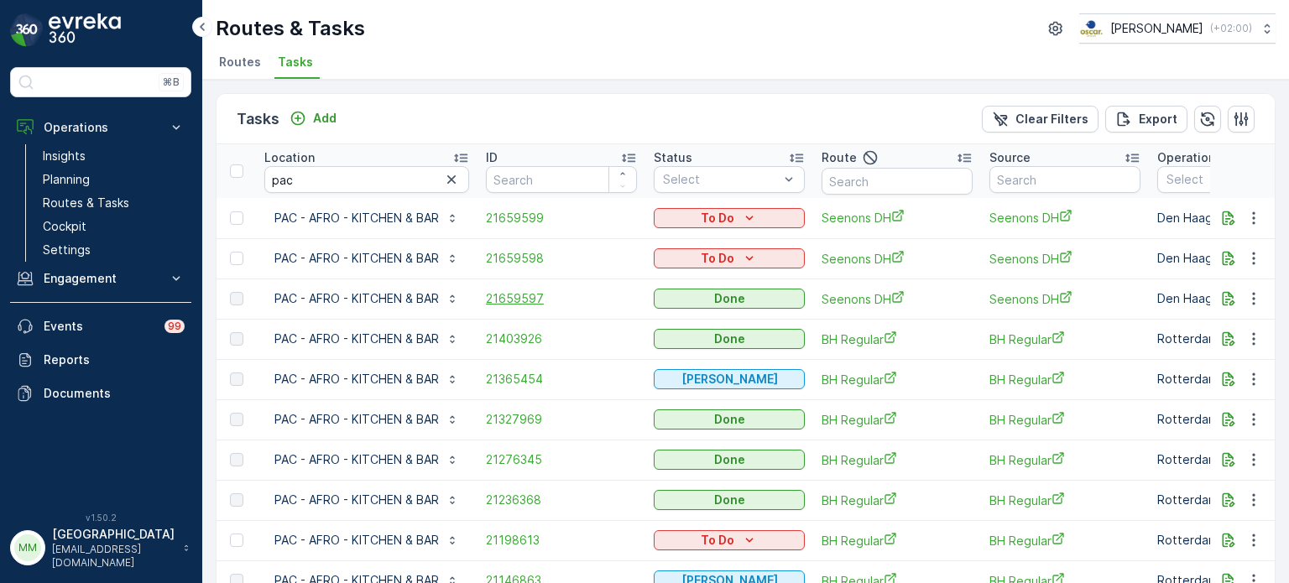
click at [510, 298] on span "21659597" at bounding box center [561, 298] width 151 height 17
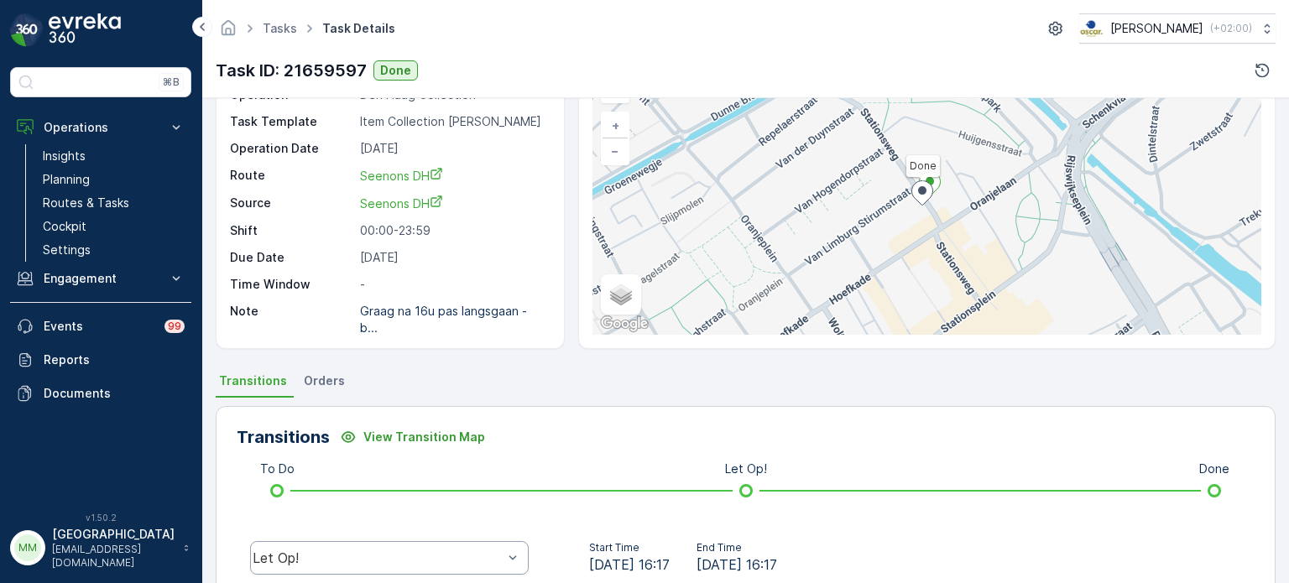
scroll to position [168, 0]
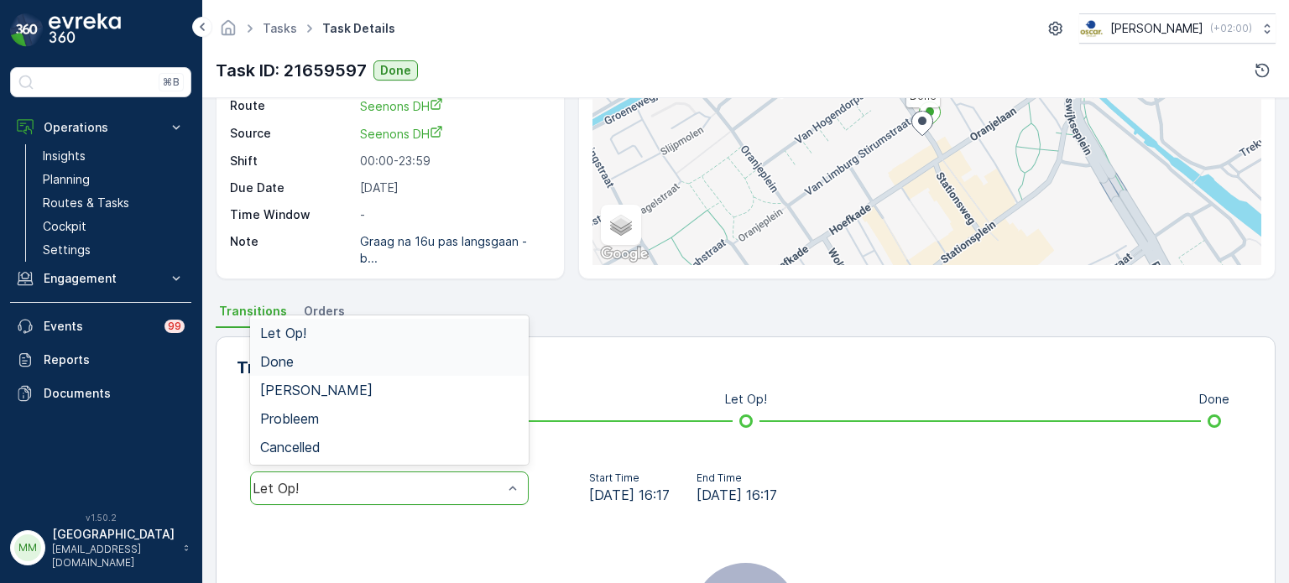
click at [347, 364] on div "Done" at bounding box center [389, 361] width 258 height 15
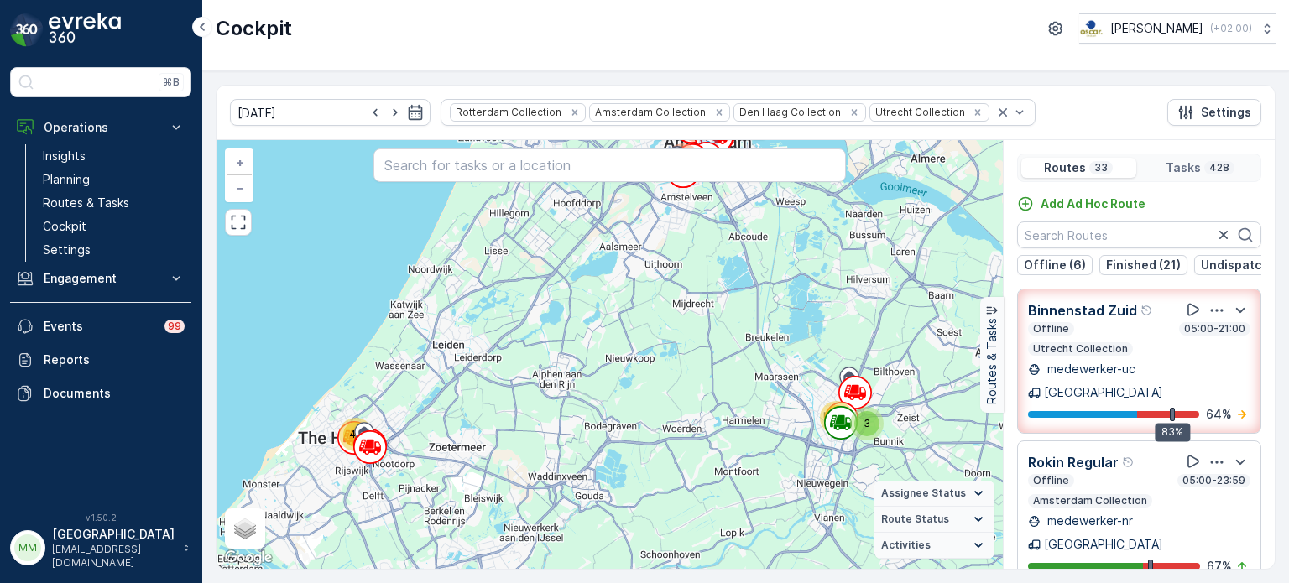
scroll to position [1691, 0]
